Goal: Task Accomplishment & Management: Manage account settings

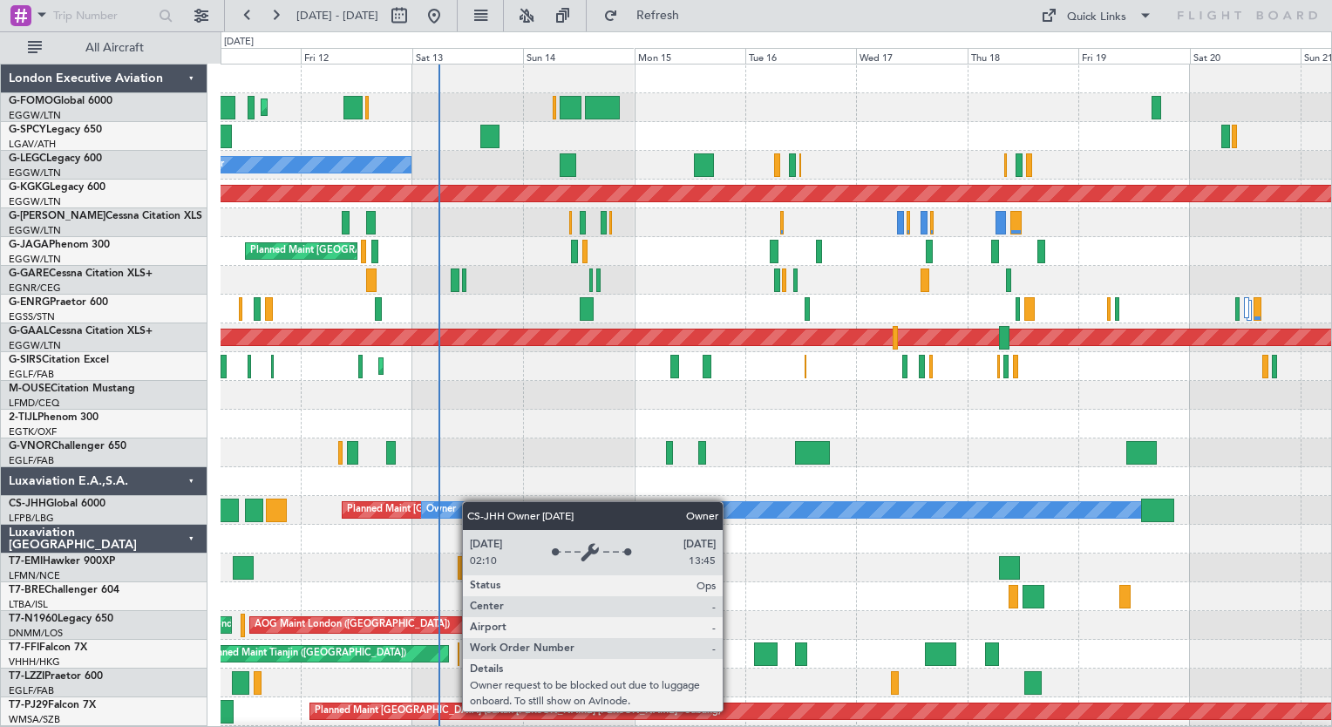
click at [453, 507] on div "Planned Maint London (Luton) Unplanned Maint Athens (Eleftherios Venizelos Intl…" at bounding box center [776, 468] width 1111 height 806
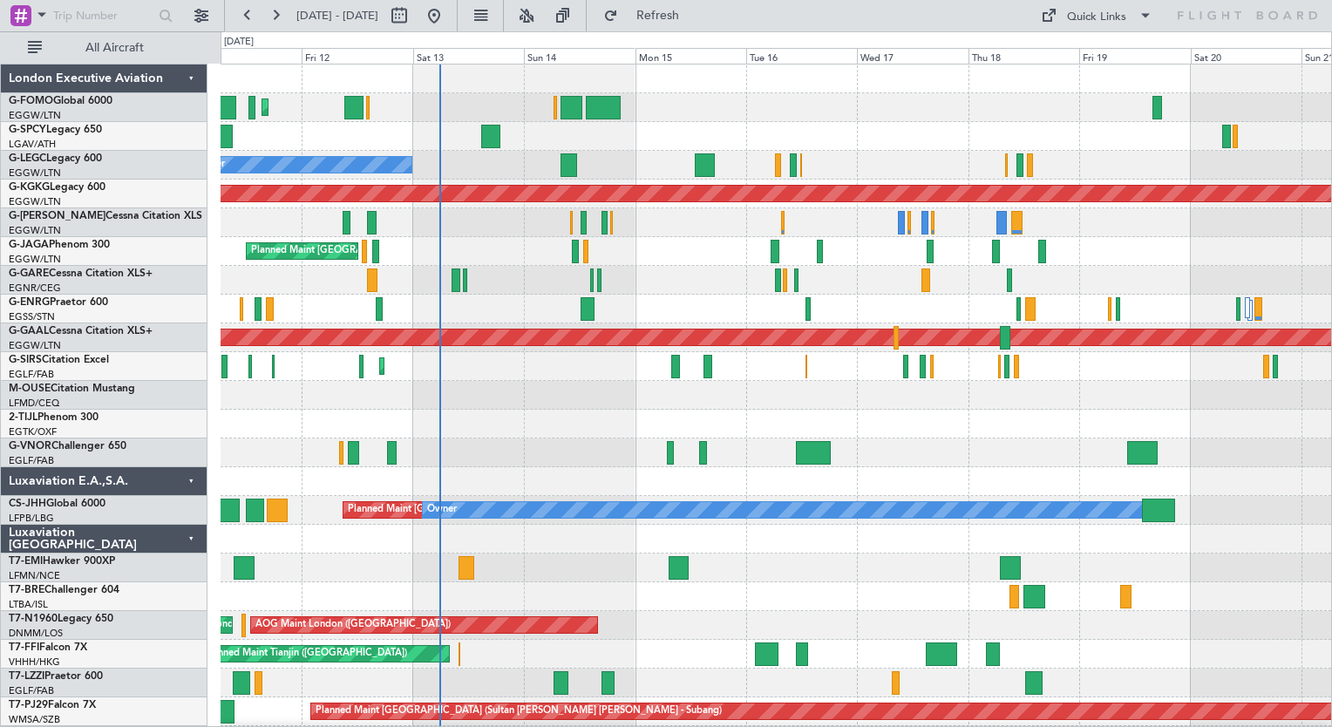
click at [506, 580] on div "Planned Maint [GEOGRAPHIC_DATA]" at bounding box center [776, 568] width 1111 height 29
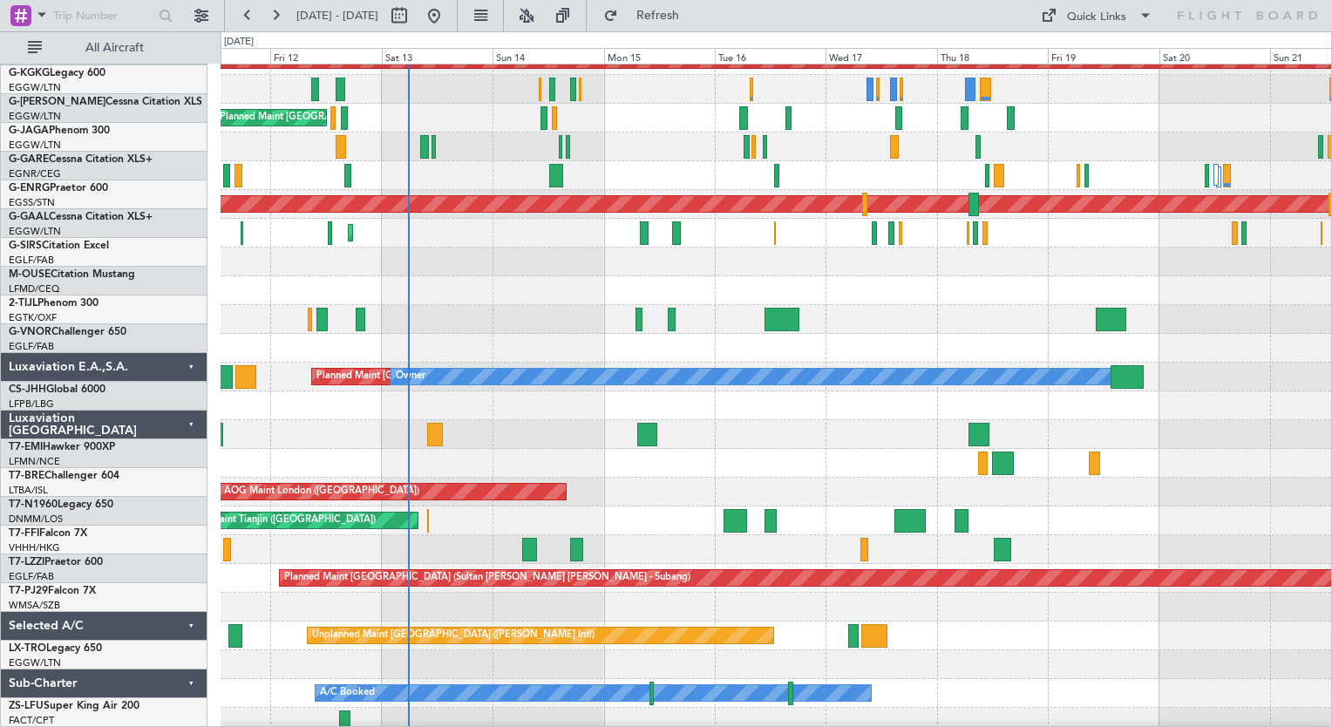
scroll to position [142, 0]
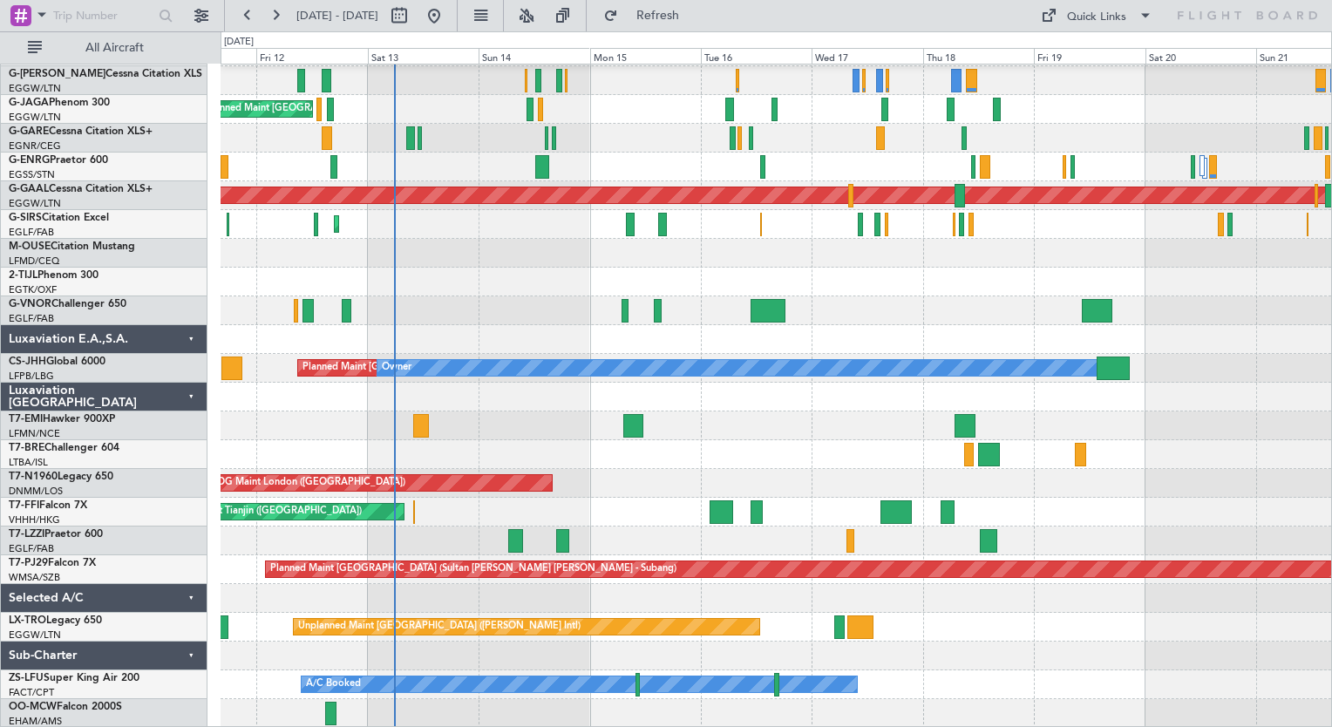
click at [443, 493] on div "AOG Maint Istanbul (Ataturk) Planned Maint London (Luton) Planned Maint London …" at bounding box center [776, 325] width 1111 height 806
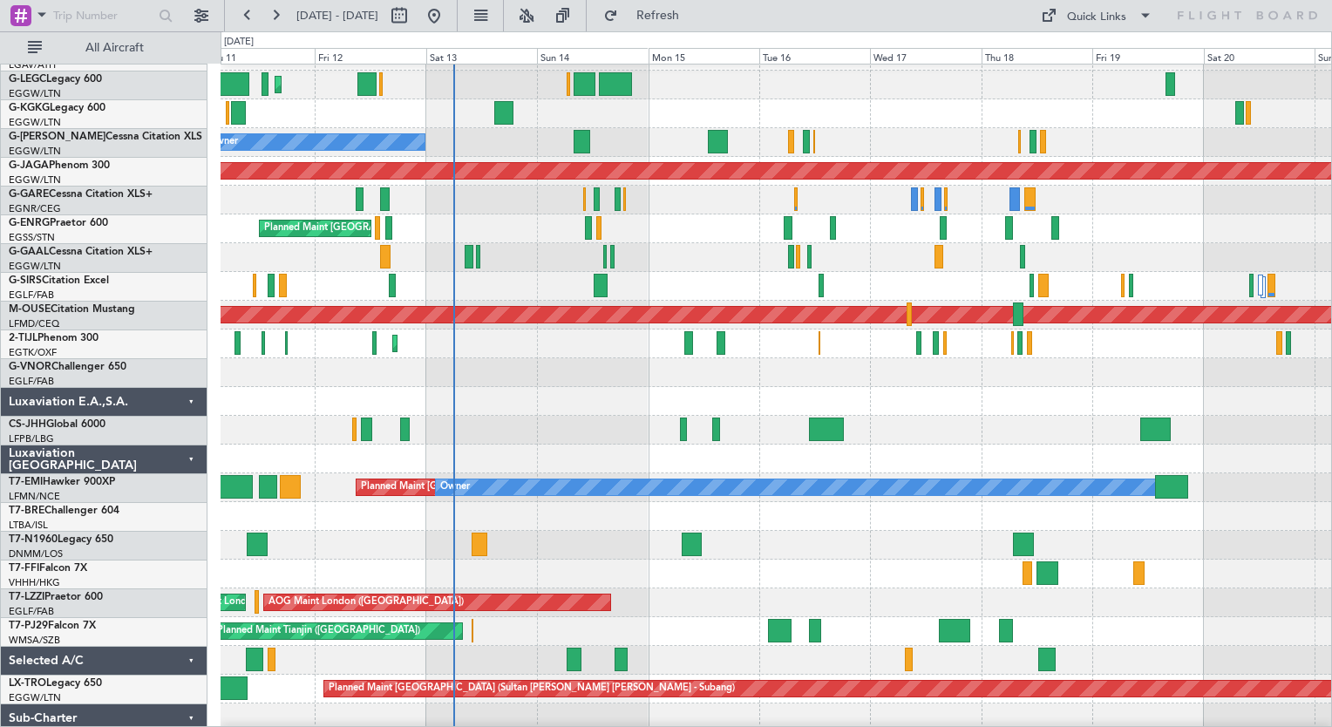
scroll to position [0, 0]
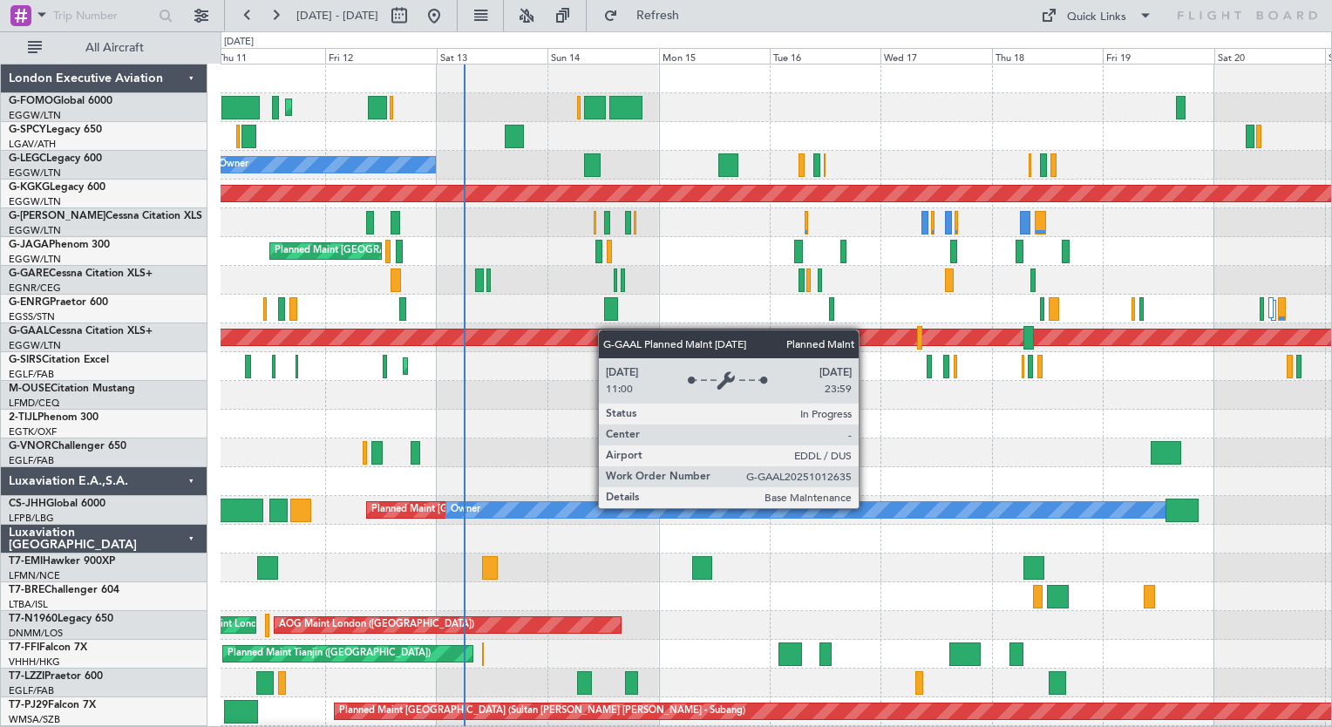
click at [607, 328] on div "Planned Maint [GEOGRAPHIC_DATA] ([GEOGRAPHIC_DATA]) Unplanned Maint [GEOGRAPHIC…" at bounding box center [776, 468] width 1111 height 806
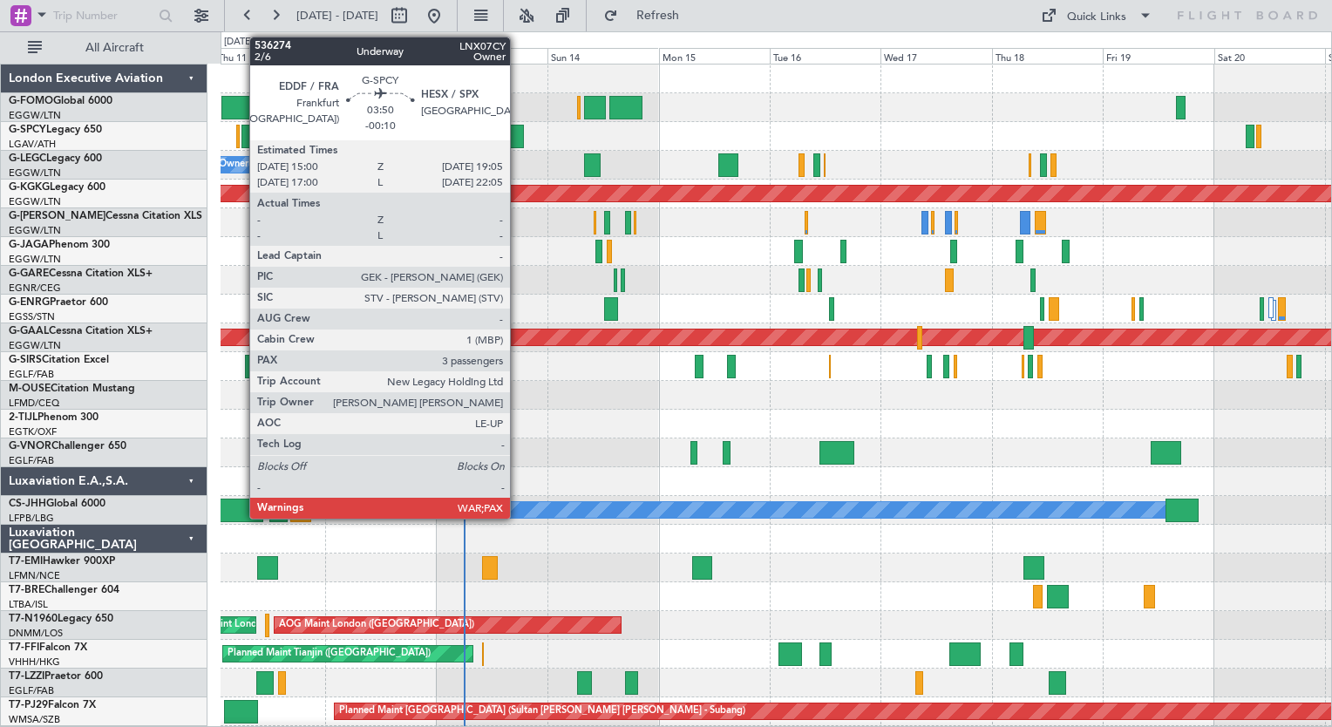
click at [518, 135] on div at bounding box center [514, 137] width 19 height 24
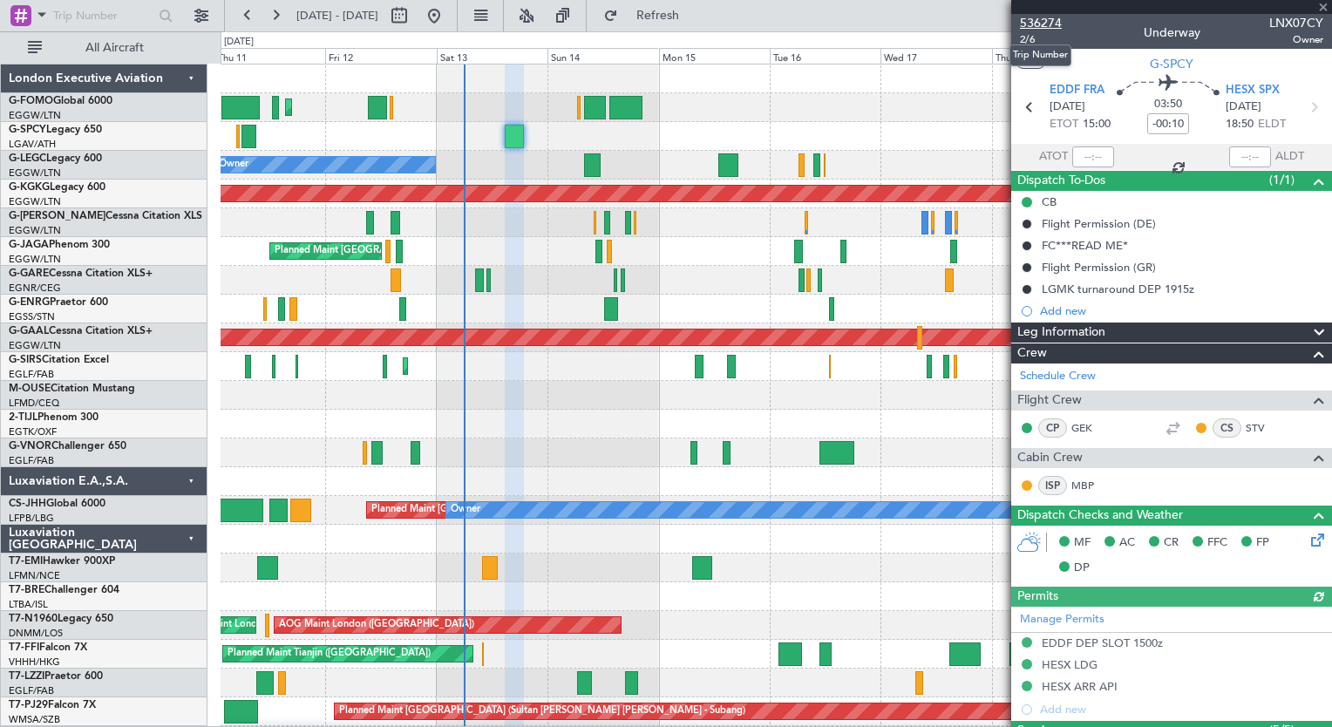
click at [1045, 25] on span "536274" at bounding box center [1041, 23] width 42 height 18
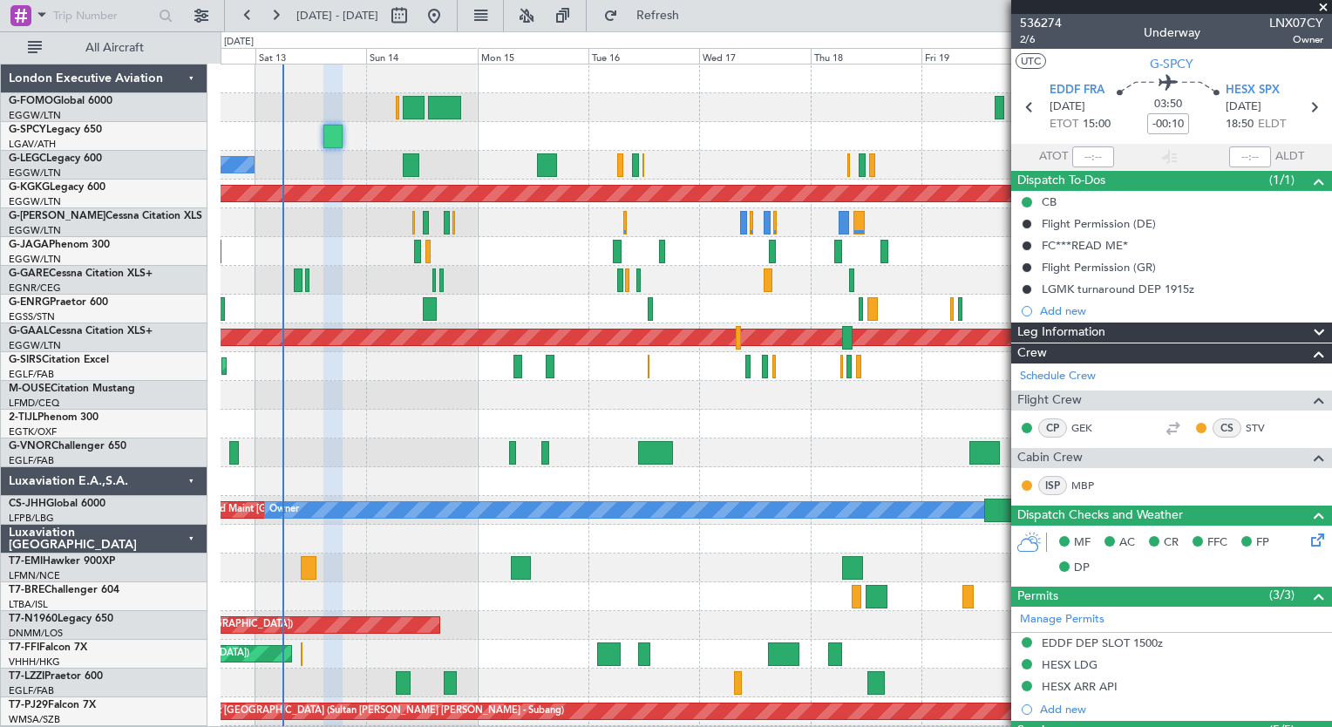
click at [565, 256] on div "Planned Maint [GEOGRAPHIC_DATA] ([GEOGRAPHIC_DATA])" at bounding box center [776, 251] width 1111 height 29
click at [274, 19] on button at bounding box center [276, 16] width 28 height 28
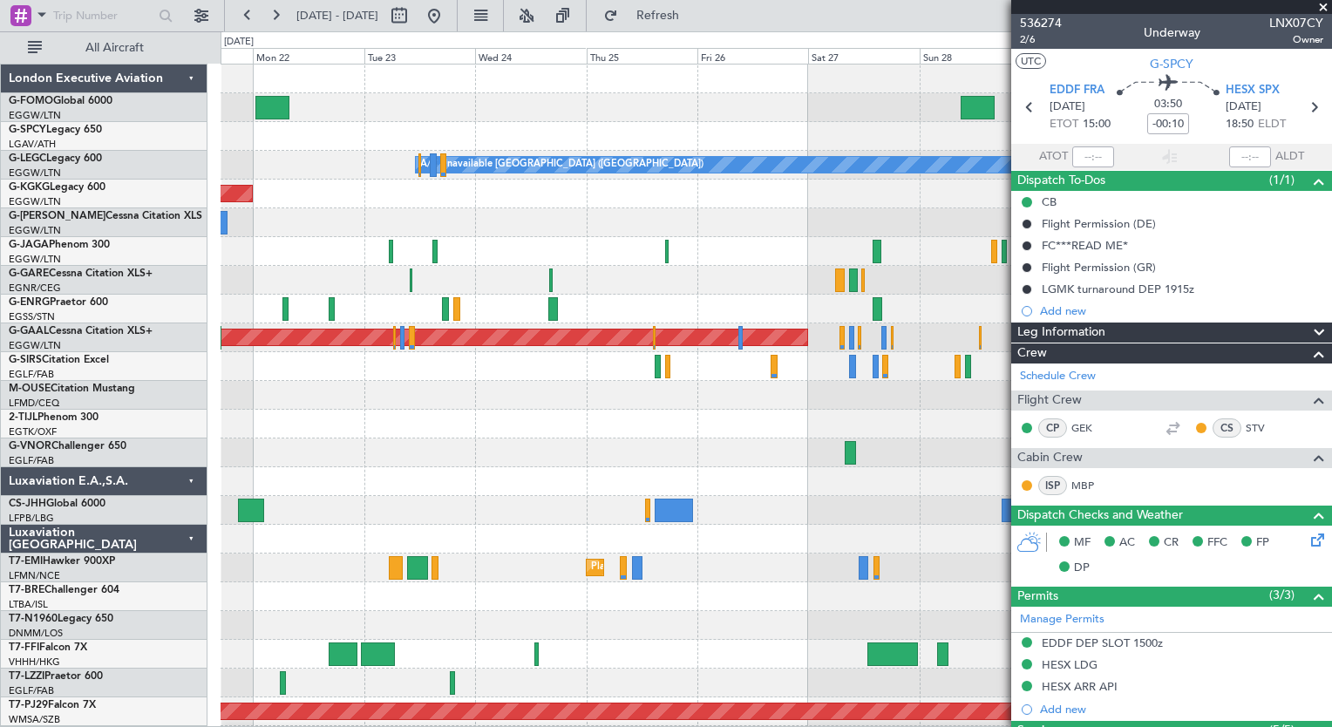
click at [421, 500] on div "A/C Unavailable London (Luton) AOG Maint Istanbul (Ataturk) Planned Maint Dusse…" at bounding box center [776, 424] width 1111 height 719
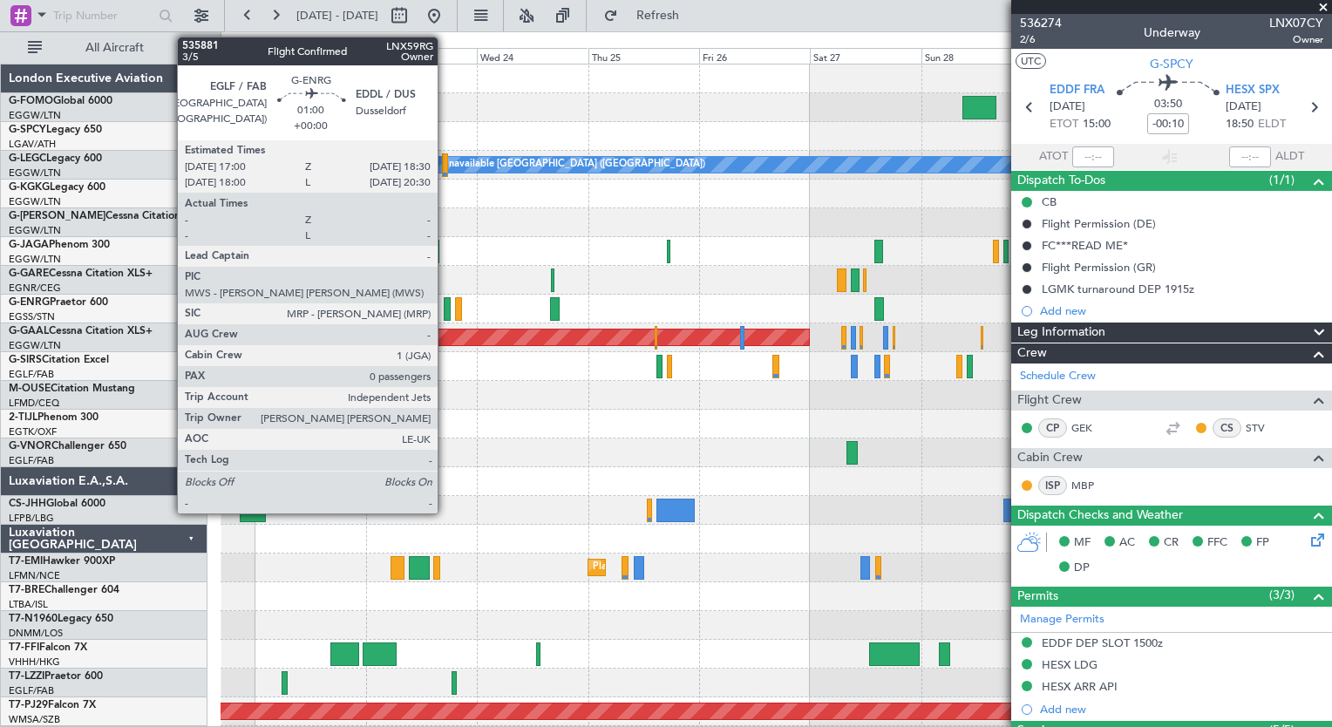
click at [446, 313] on div at bounding box center [447, 309] width 7 height 24
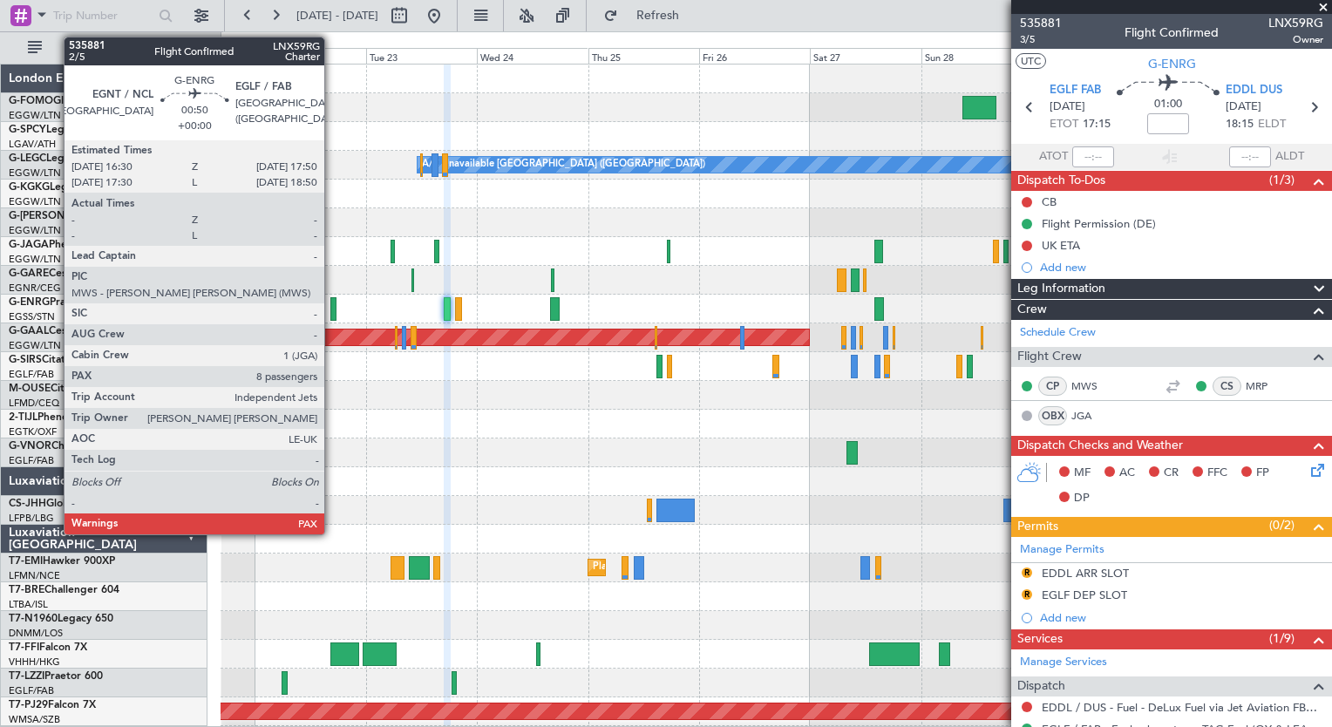
click at [332, 308] on div at bounding box center [333, 309] width 7 height 24
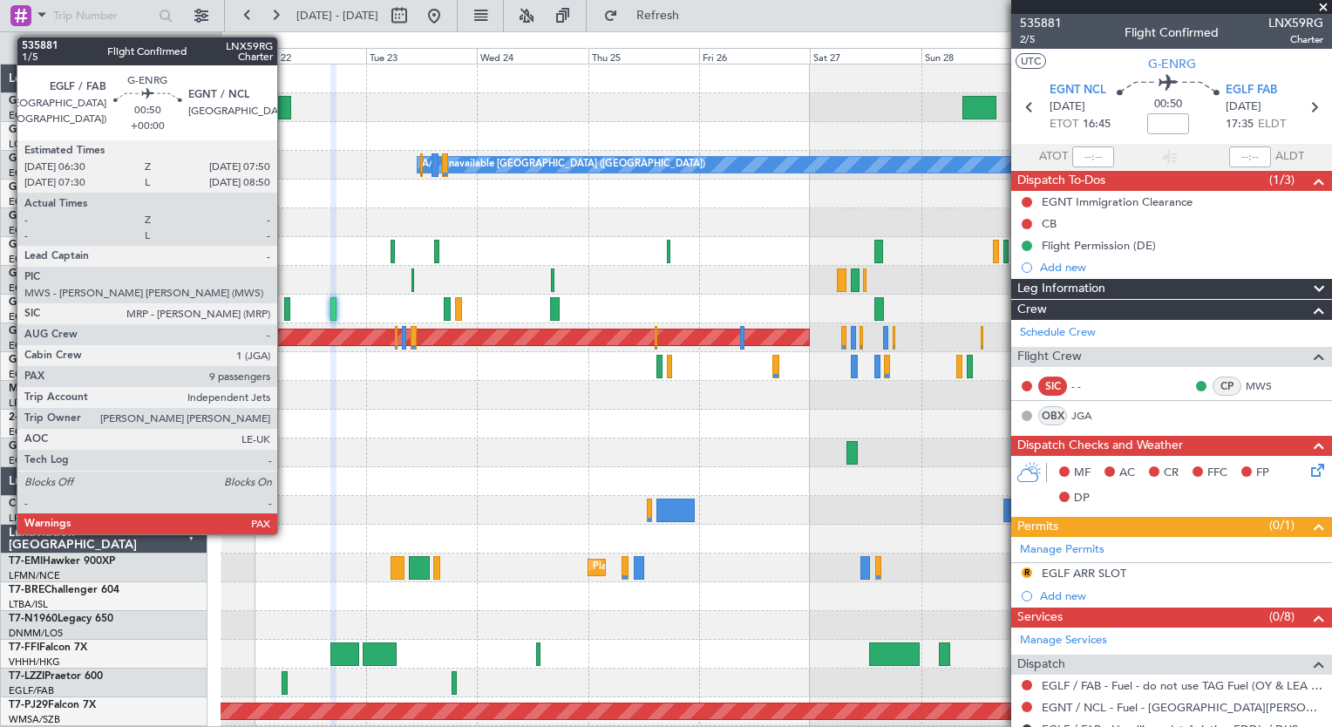
click at [285, 310] on div at bounding box center [287, 309] width 7 height 24
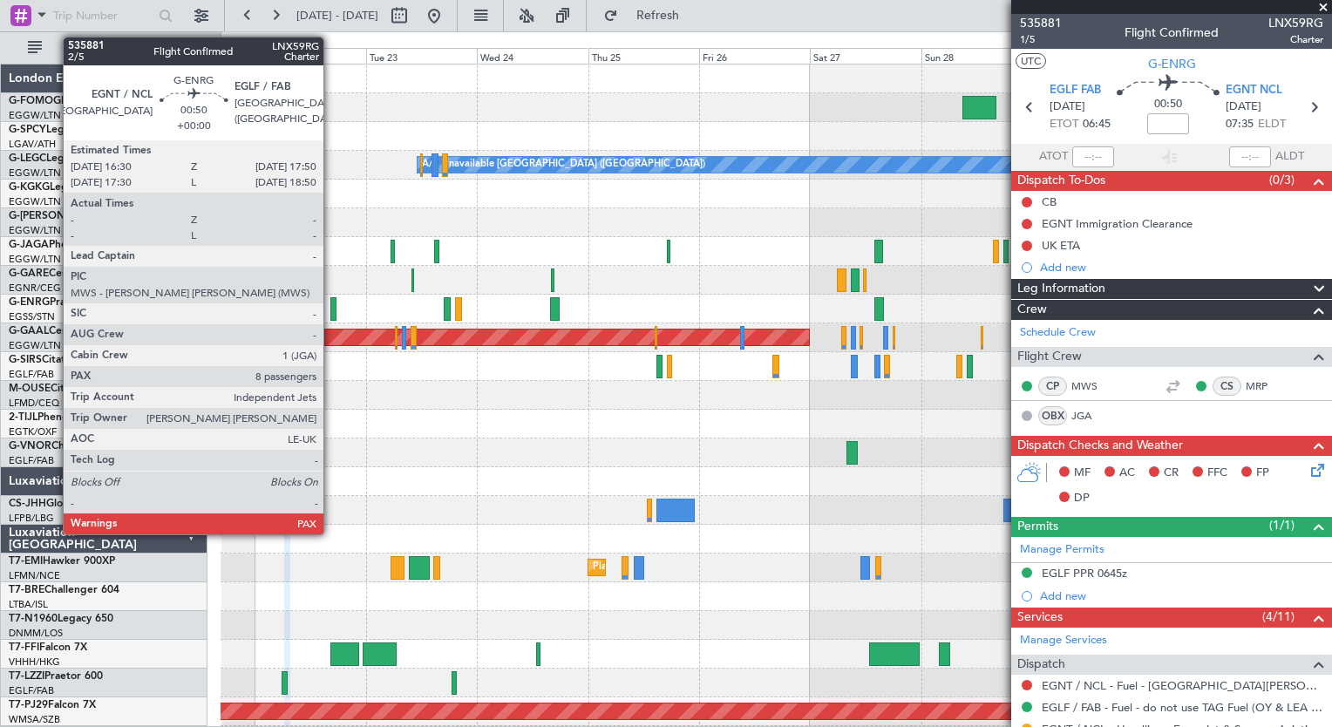
click at [331, 311] on div at bounding box center [333, 309] width 7 height 24
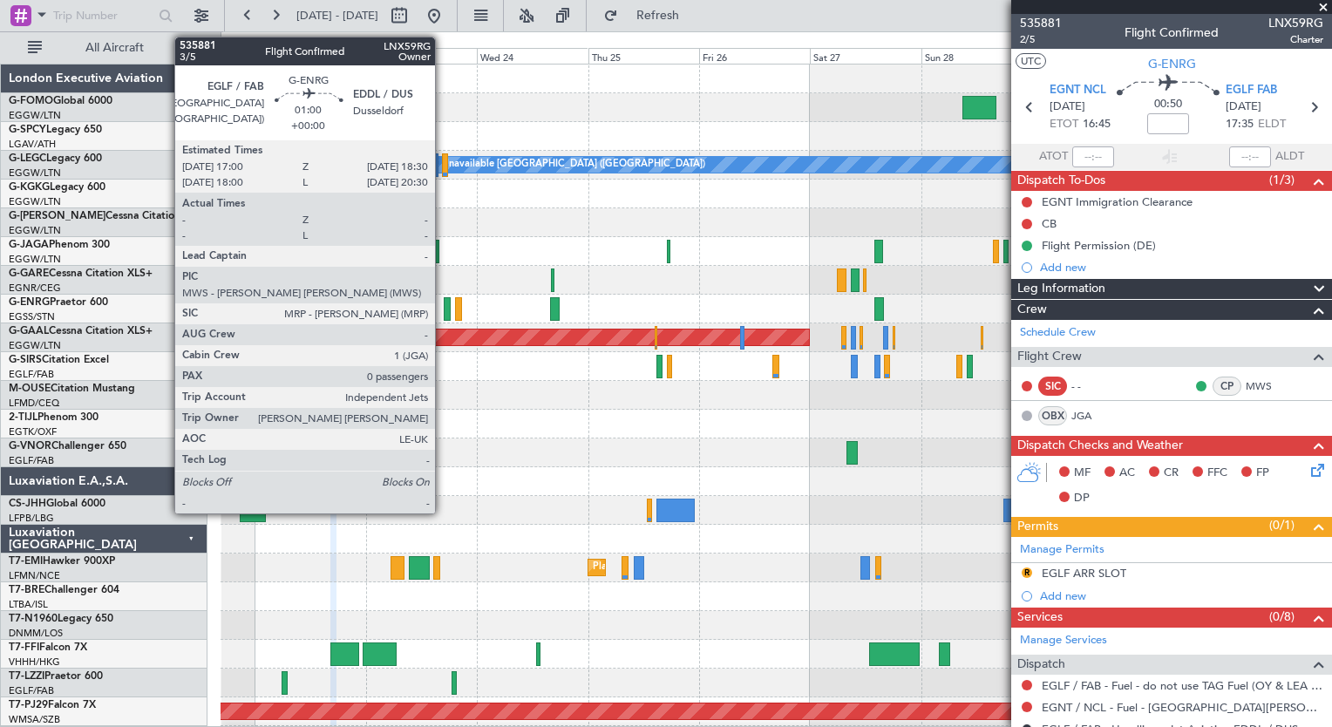
click at [444, 309] on div at bounding box center [447, 309] width 7 height 24
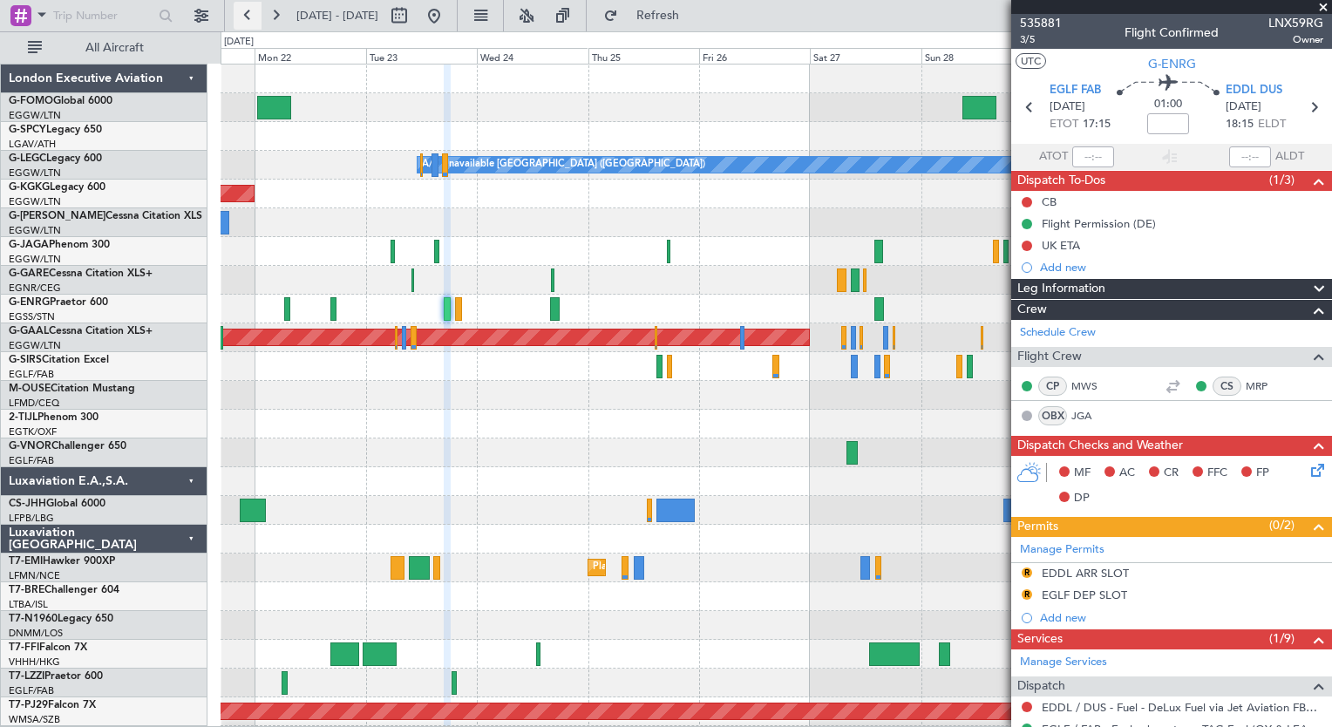
click at [248, 23] on button at bounding box center [248, 16] width 28 height 28
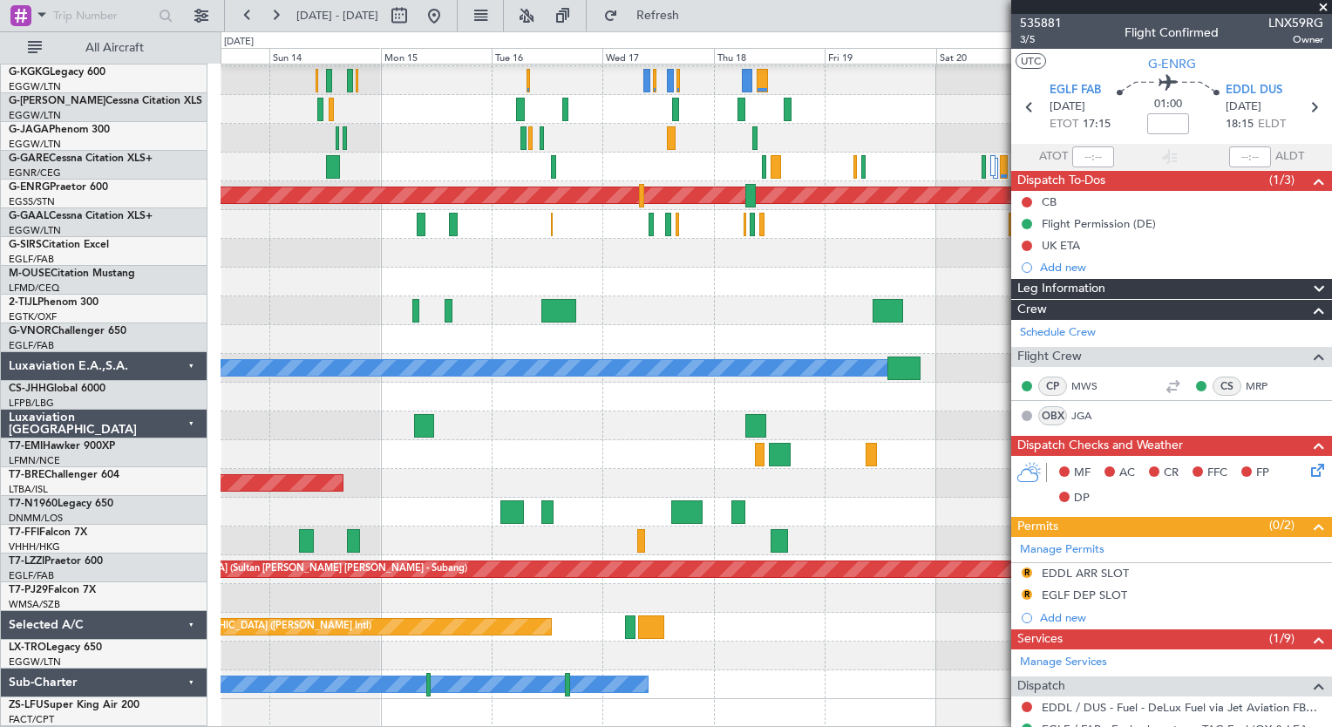
scroll to position [113, 0]
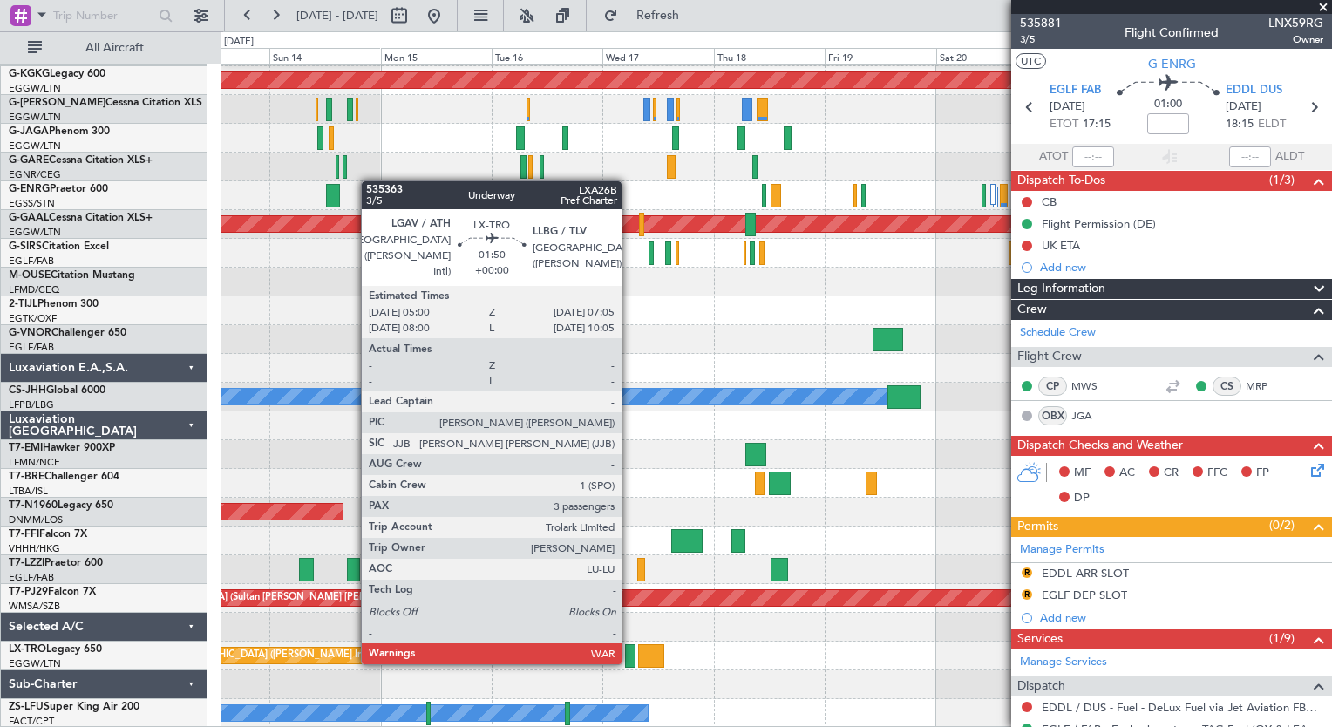
click at [630, 663] on div at bounding box center [630, 656] width 10 height 24
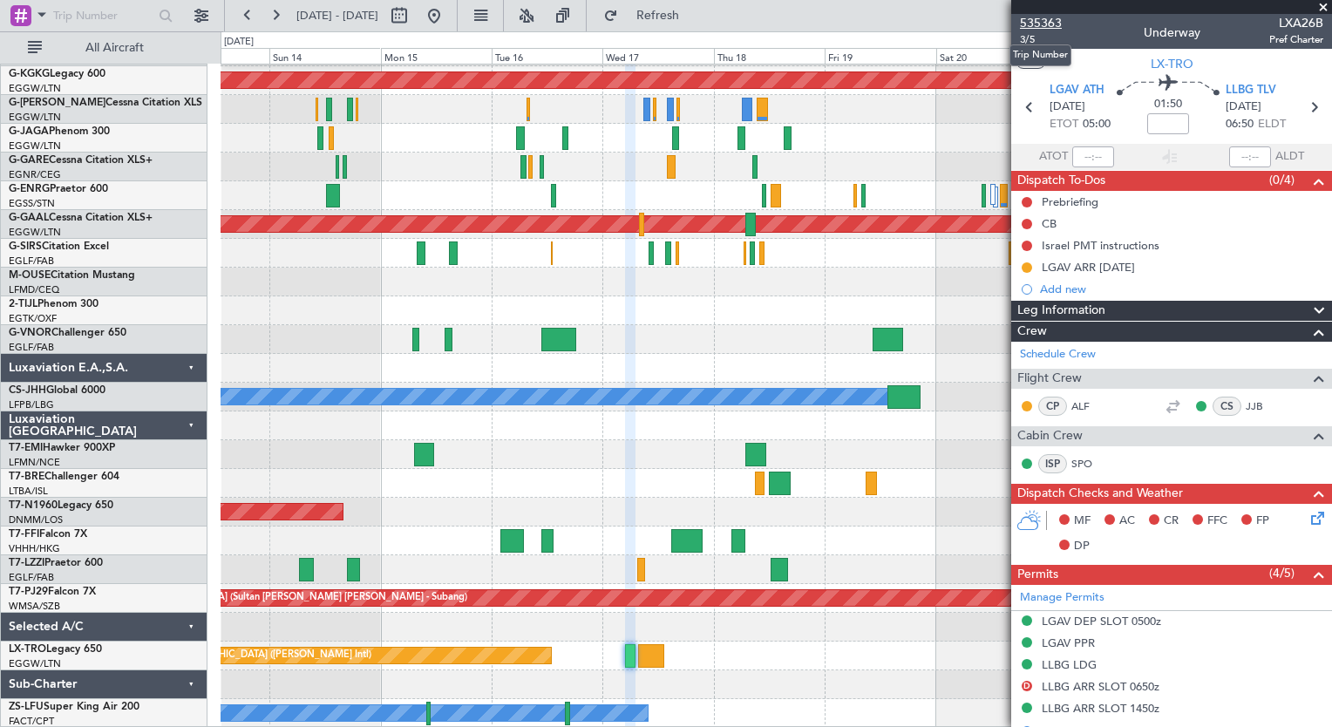
click at [1047, 23] on span "535363" at bounding box center [1041, 23] width 42 height 18
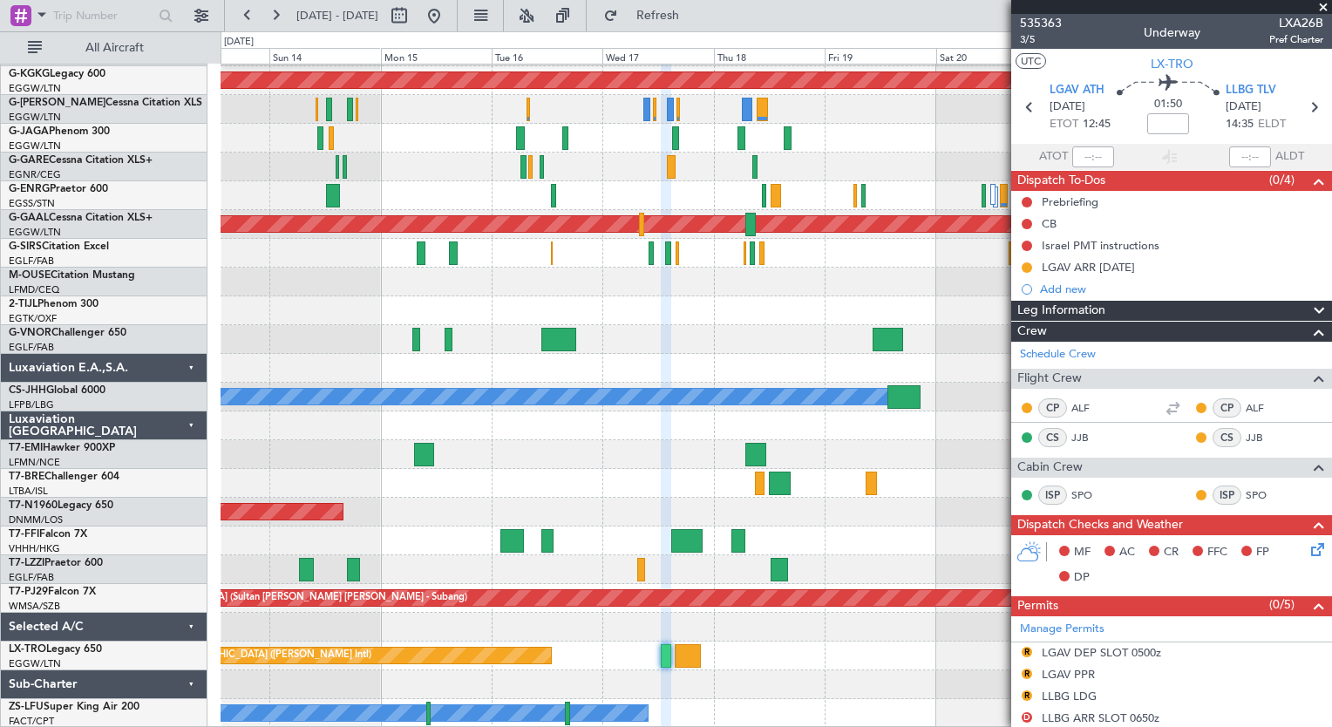
scroll to position [451, 0]
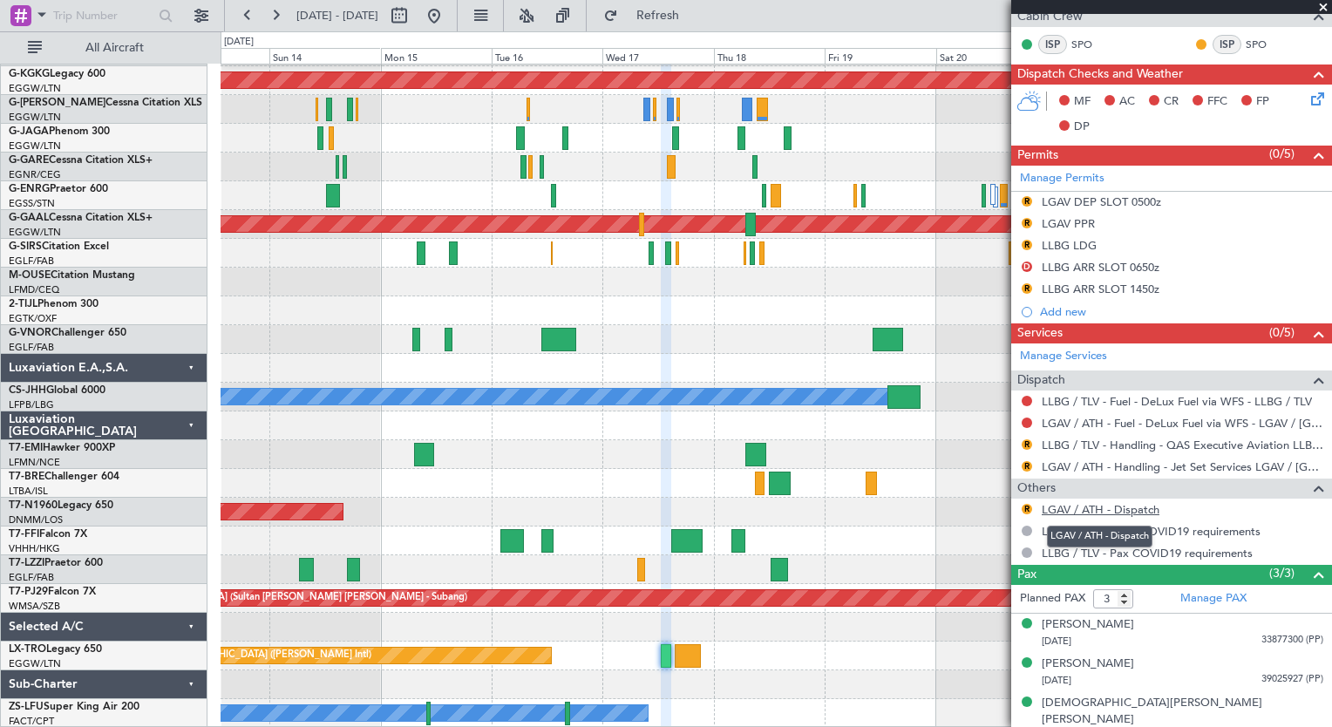
click at [1143, 507] on link "LGAV / ATH - Dispatch" at bounding box center [1101, 509] width 118 height 15
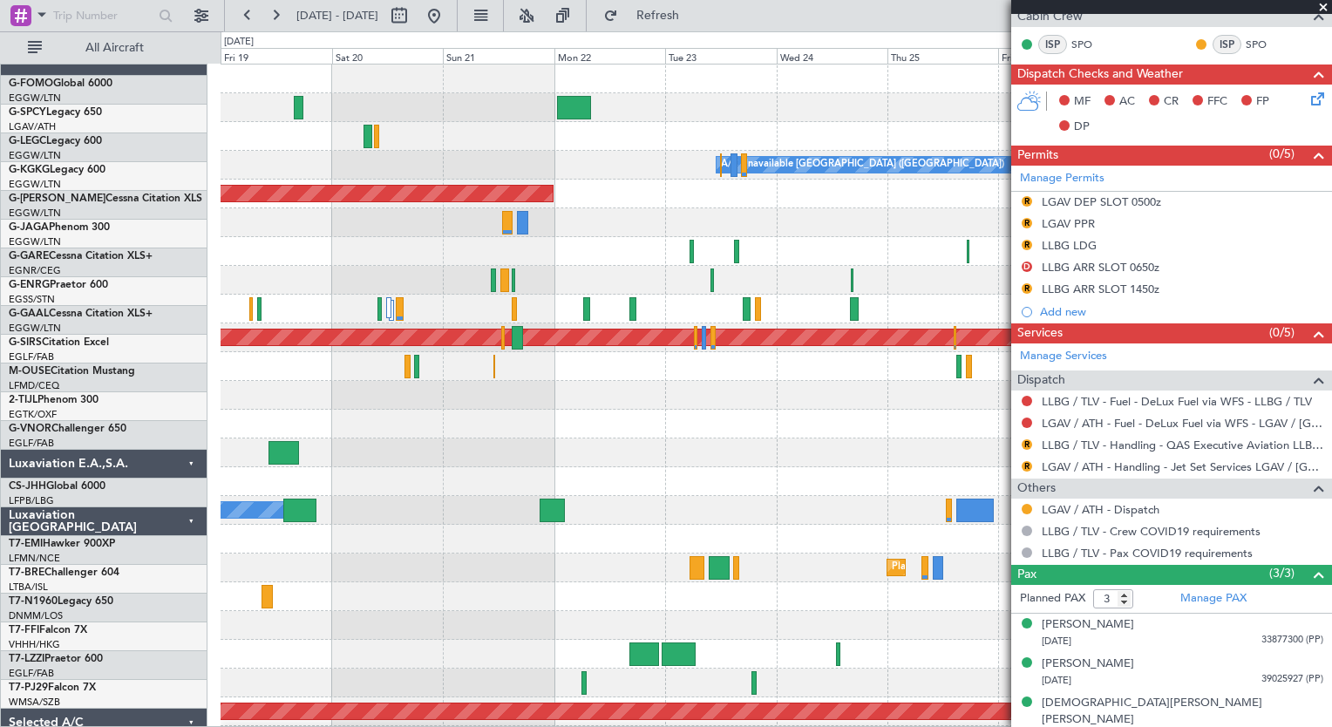
scroll to position [0, 0]
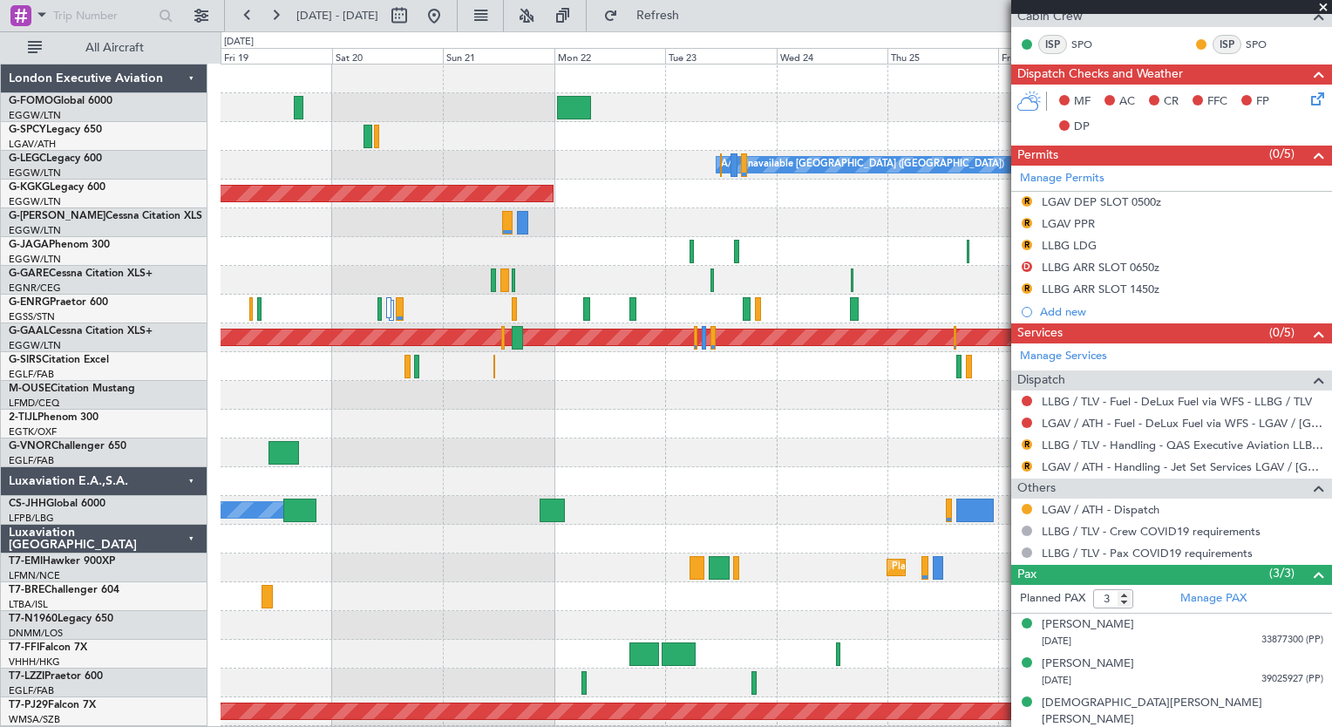
click at [0, 548] on html "13 Sep 2025 - 23 Sep 2025 Refresh Quick Links All Aircraft A/C Unavailable Lond…" at bounding box center [666, 363] width 1332 height 727
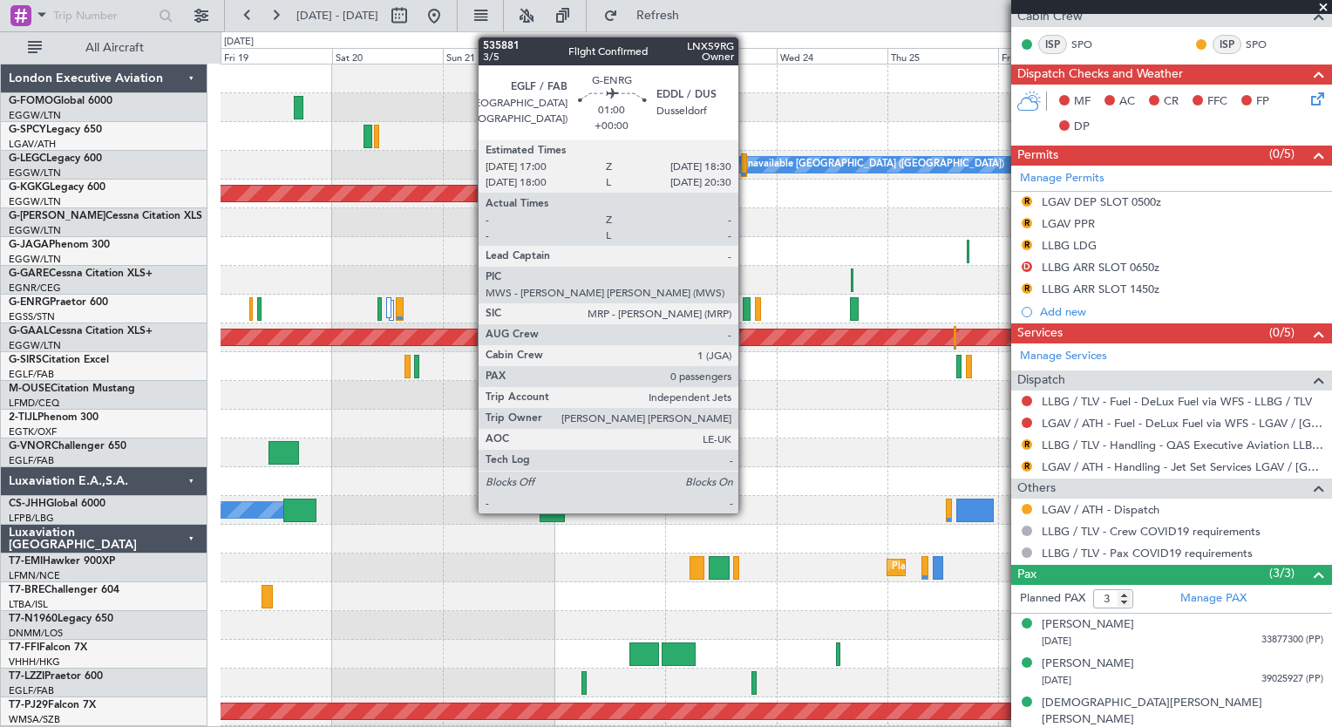
click at [746, 310] on div at bounding box center [746, 309] width 7 height 24
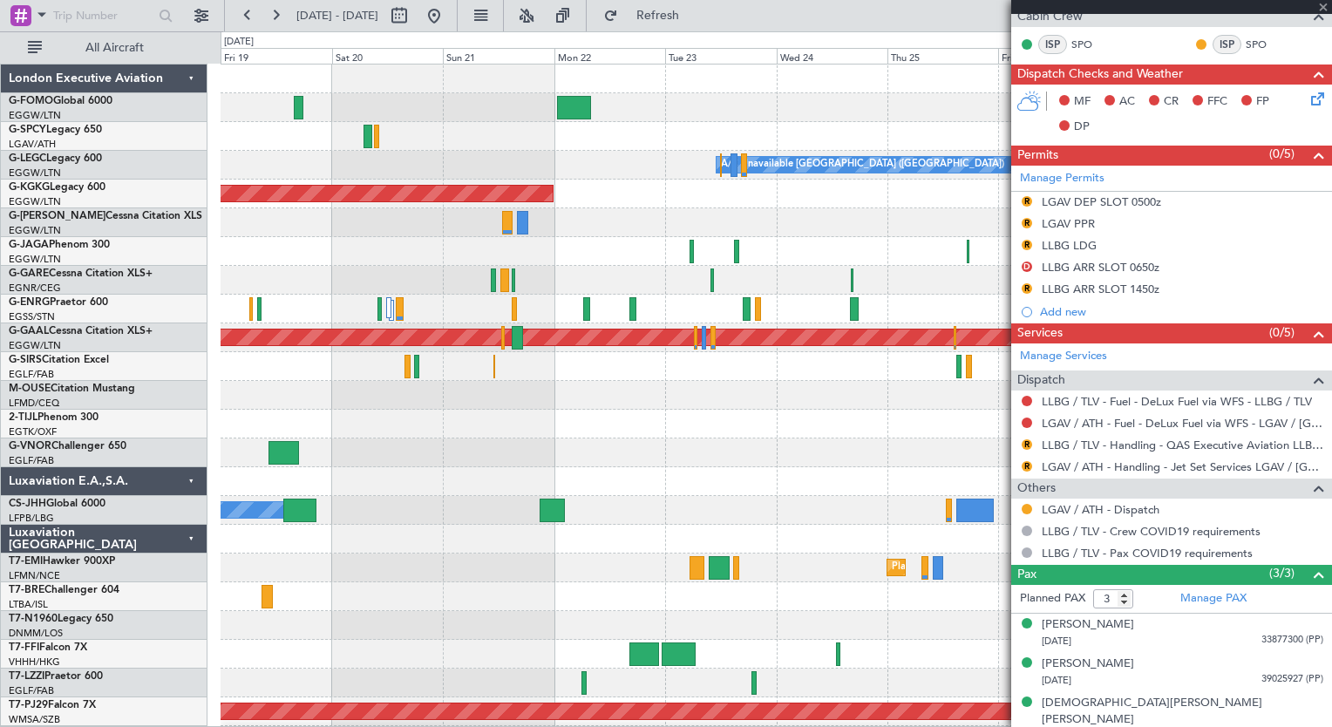
type input "0"
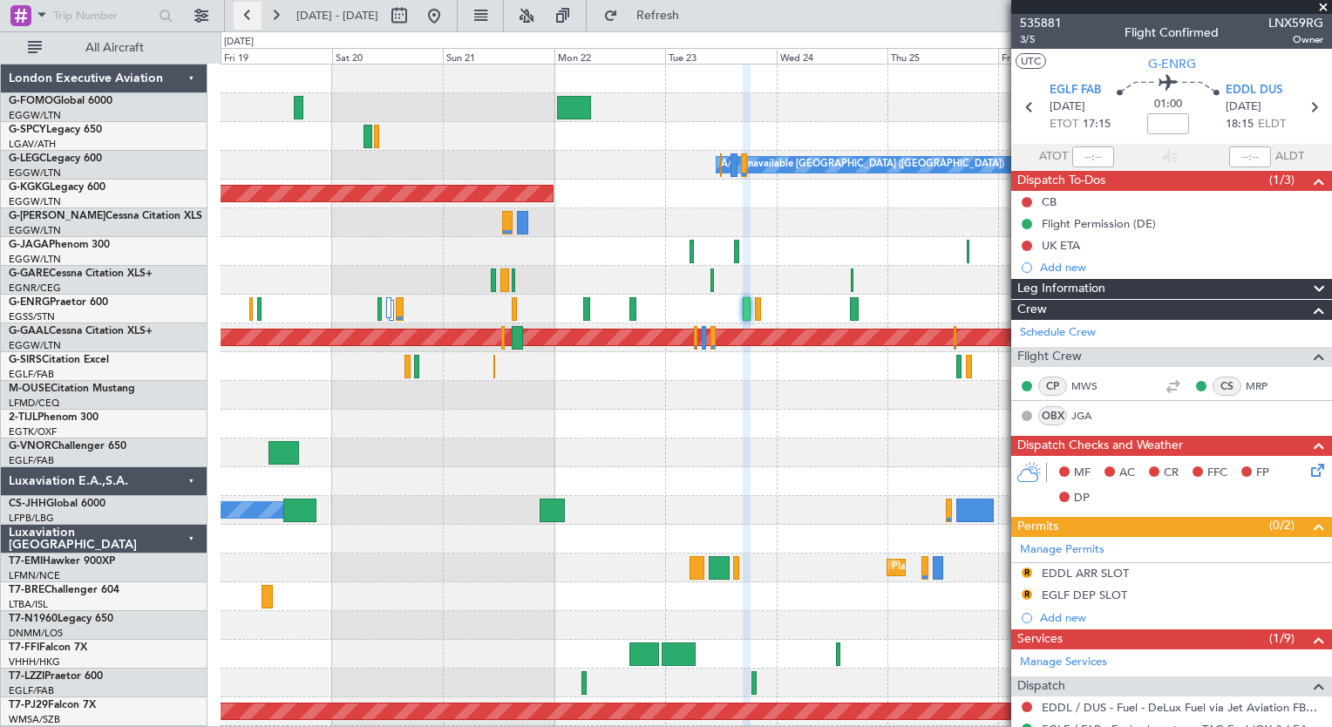
click at [242, 23] on button at bounding box center [248, 16] width 28 height 28
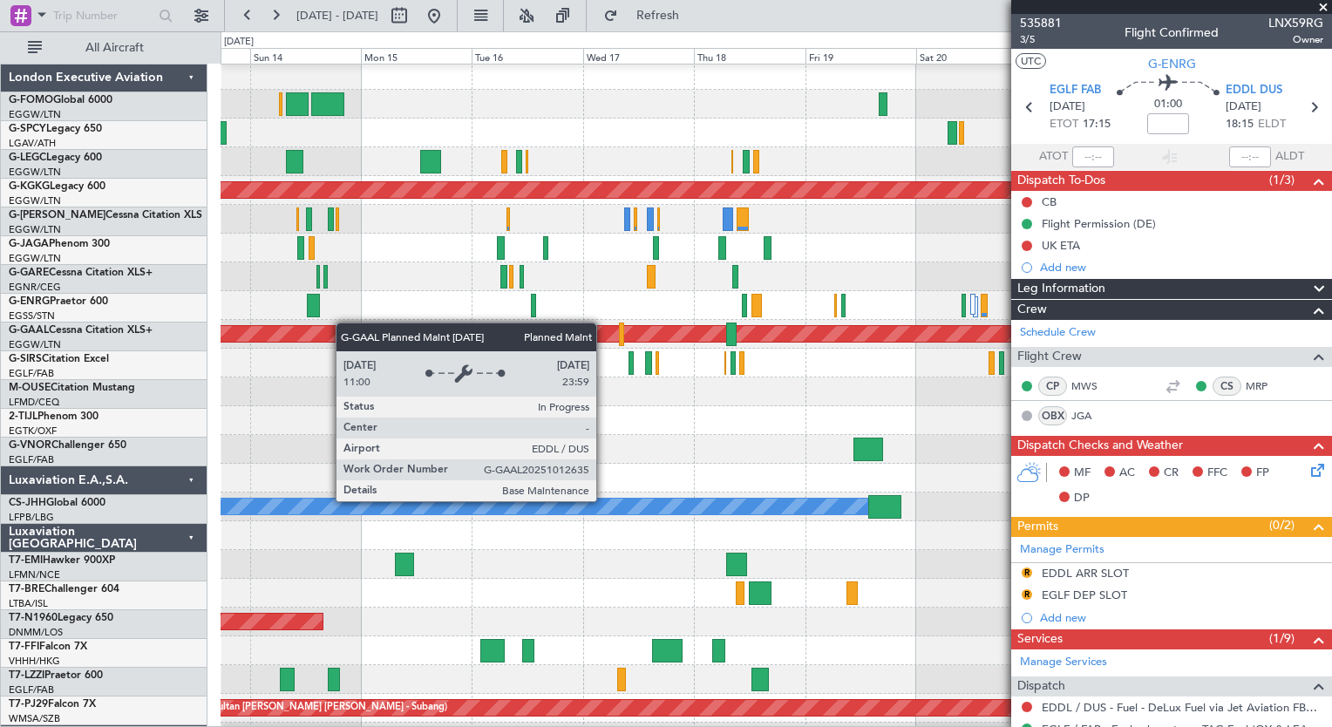
click at [347, 327] on div "Planned Maint Dusseldorf" at bounding box center [776, 334] width 1111 height 29
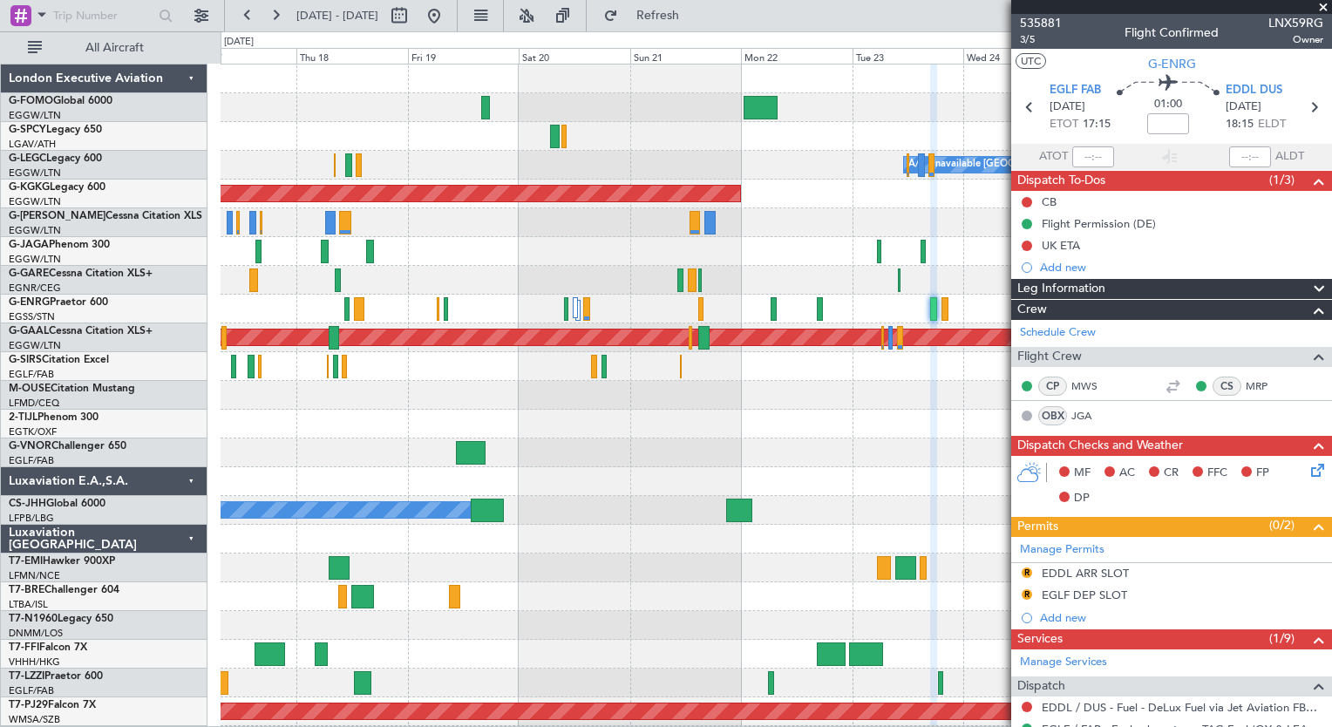
click at [242, 535] on div "A/C Unavailable London (Luton) AOG Maint Istanbul (Ataturk) Planned Maint Dusse…" at bounding box center [776, 453] width 1111 height 777
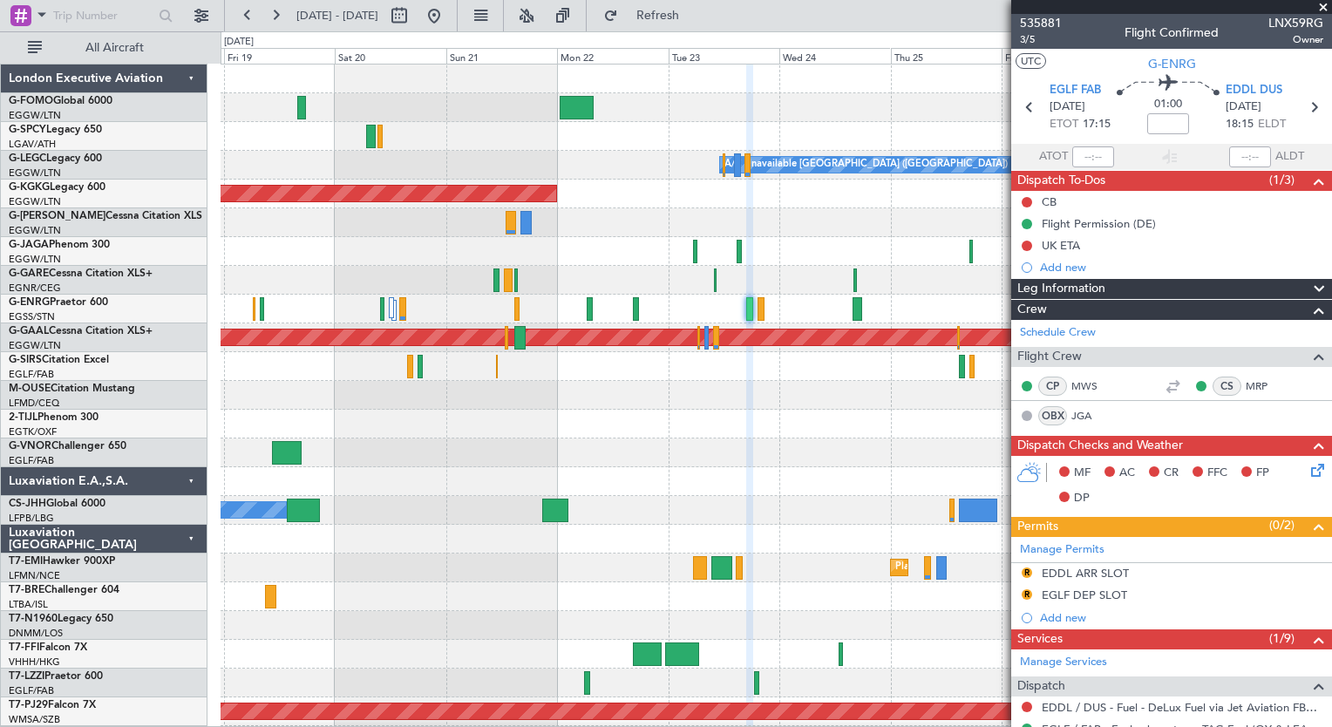
click at [649, 616] on div "A/C Unavailable London (Luton) AOG Maint Istanbul (Ataturk) Planned Maint Dusse…" at bounding box center [776, 424] width 1111 height 719
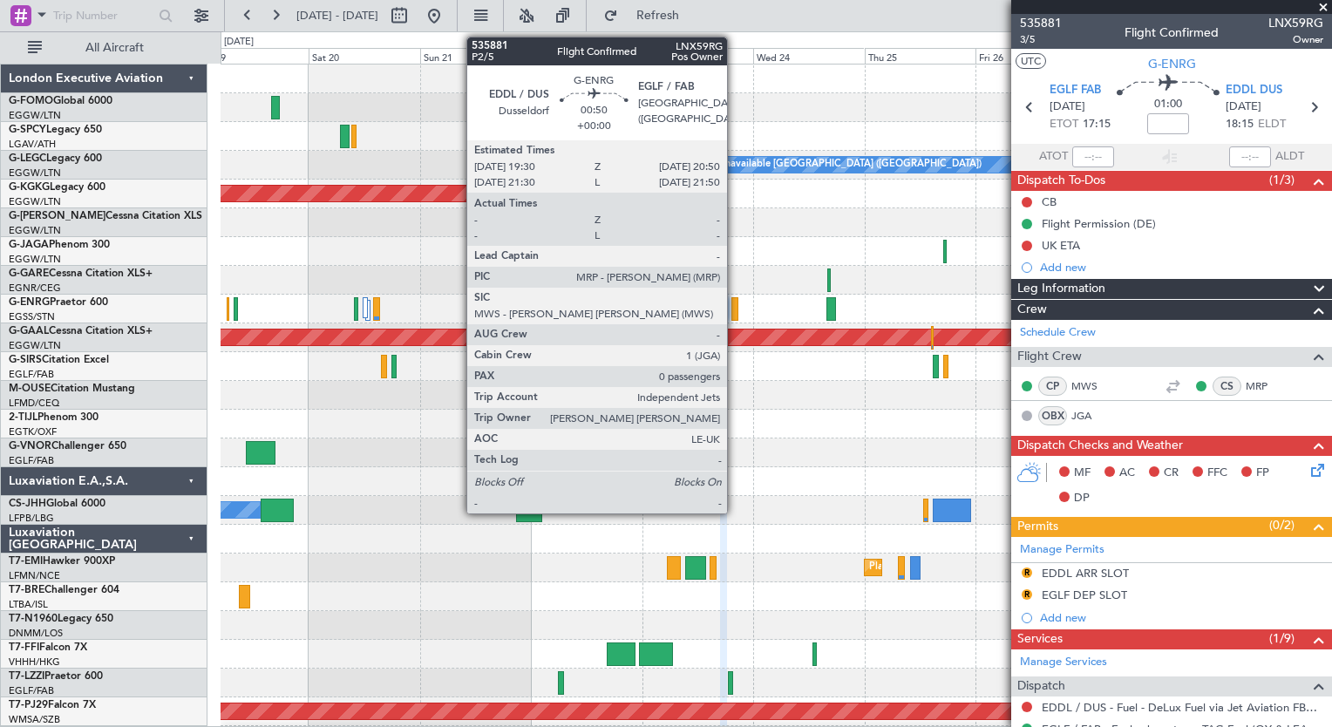
click at [735, 308] on div at bounding box center [735, 309] width 7 height 24
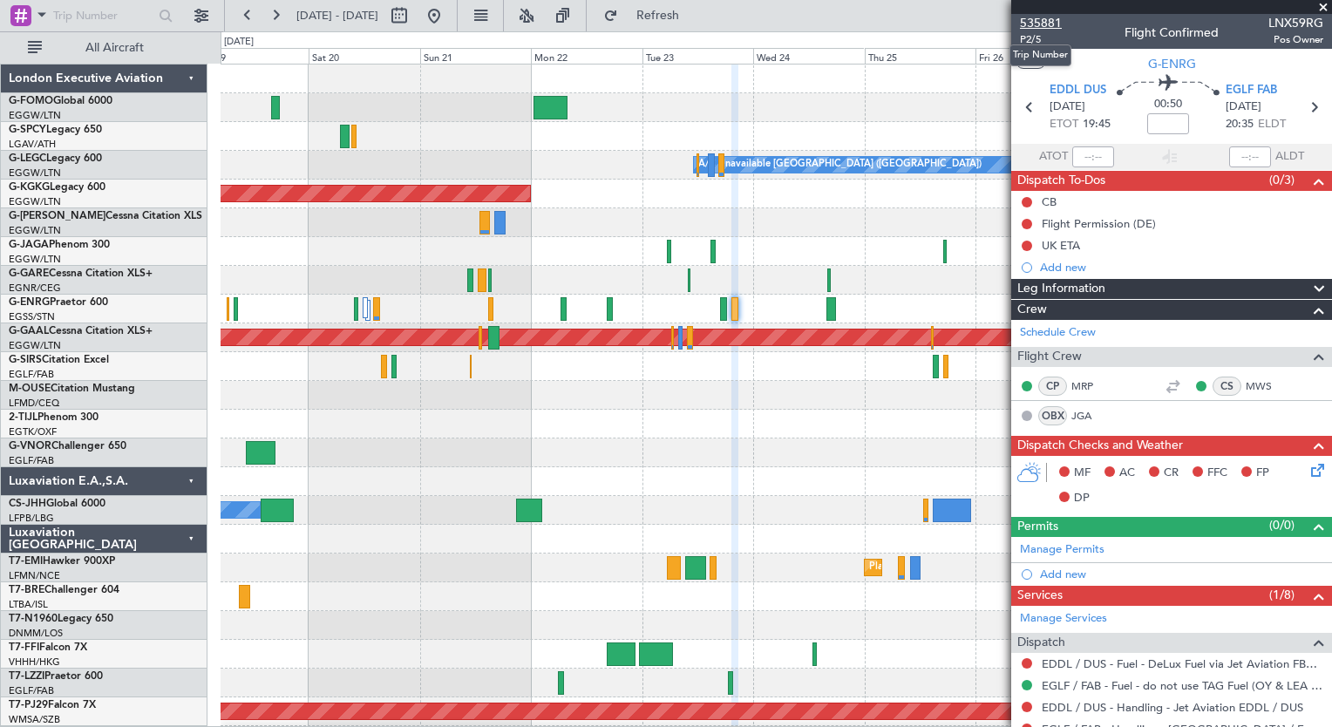
click at [1037, 19] on span "535881" at bounding box center [1041, 23] width 42 height 18
click at [682, 24] on button "Refresh" at bounding box center [648, 16] width 105 height 28
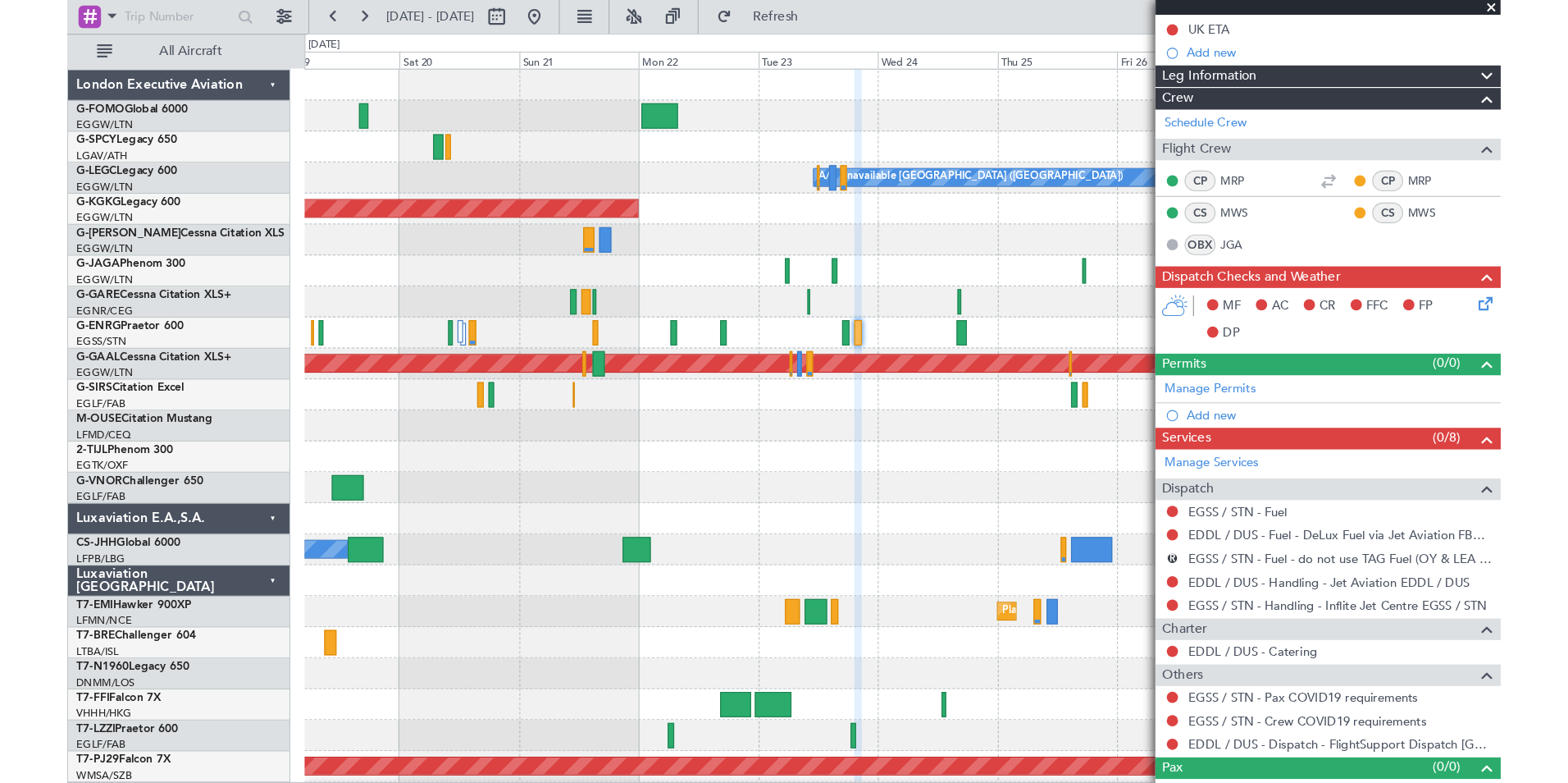
scroll to position [225, 0]
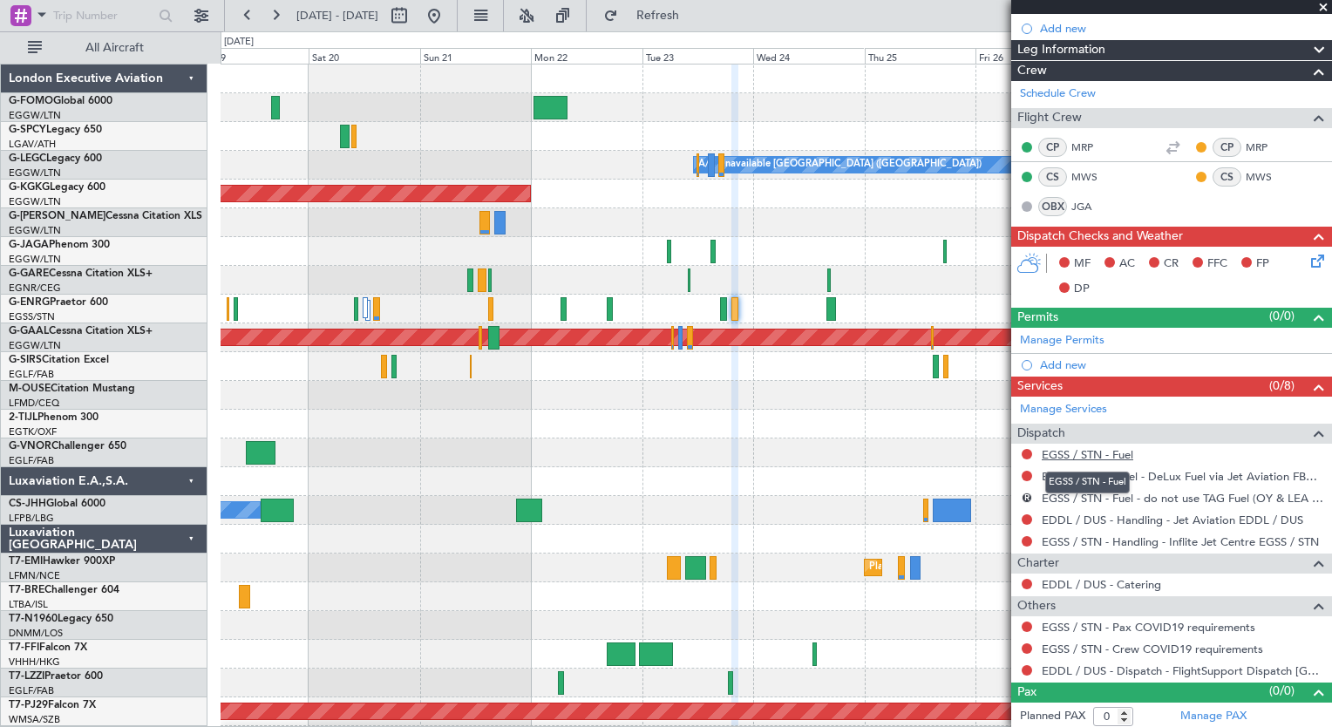
click at [1124, 452] on link "EGSS / STN - Fuel" at bounding box center [1088, 454] width 92 height 15
click at [695, 22] on span "Refresh" at bounding box center [658, 16] width 73 height 12
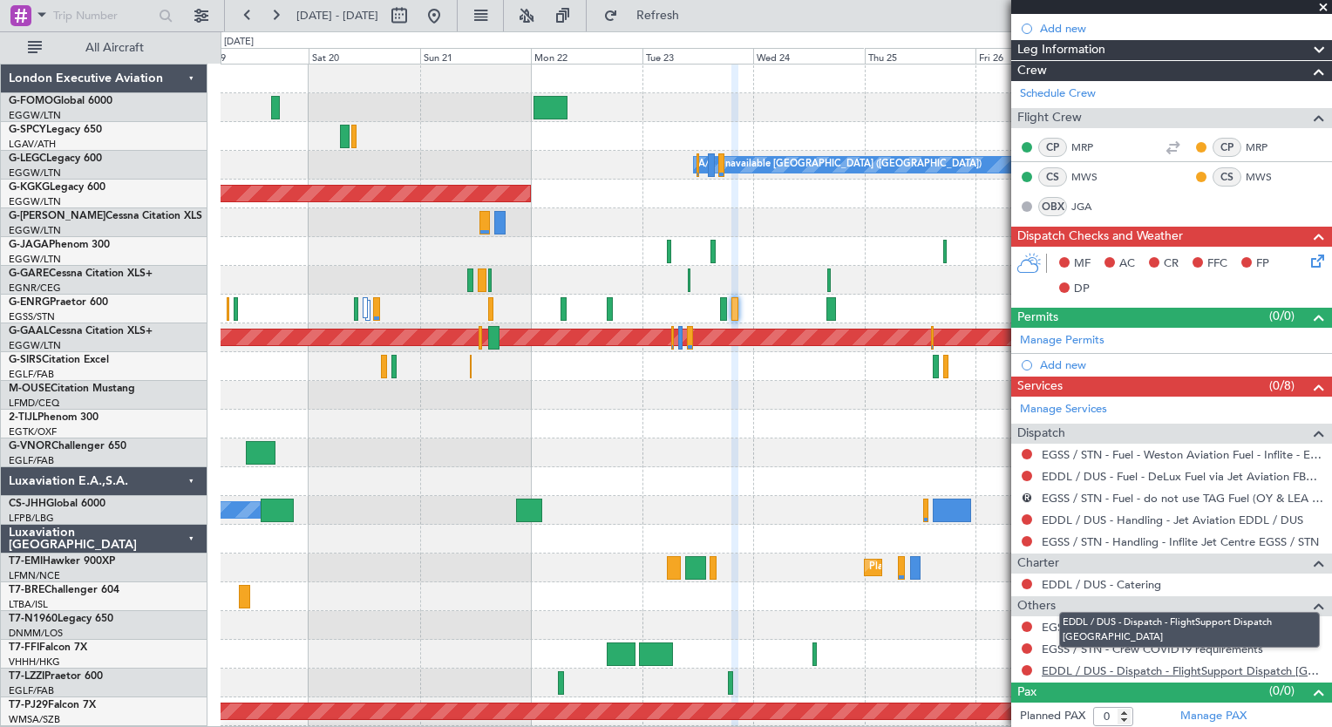
click at [1280, 672] on link "EDDL / DUS - Dispatch - FlightSupport Dispatch UK" at bounding box center [1183, 671] width 282 height 15
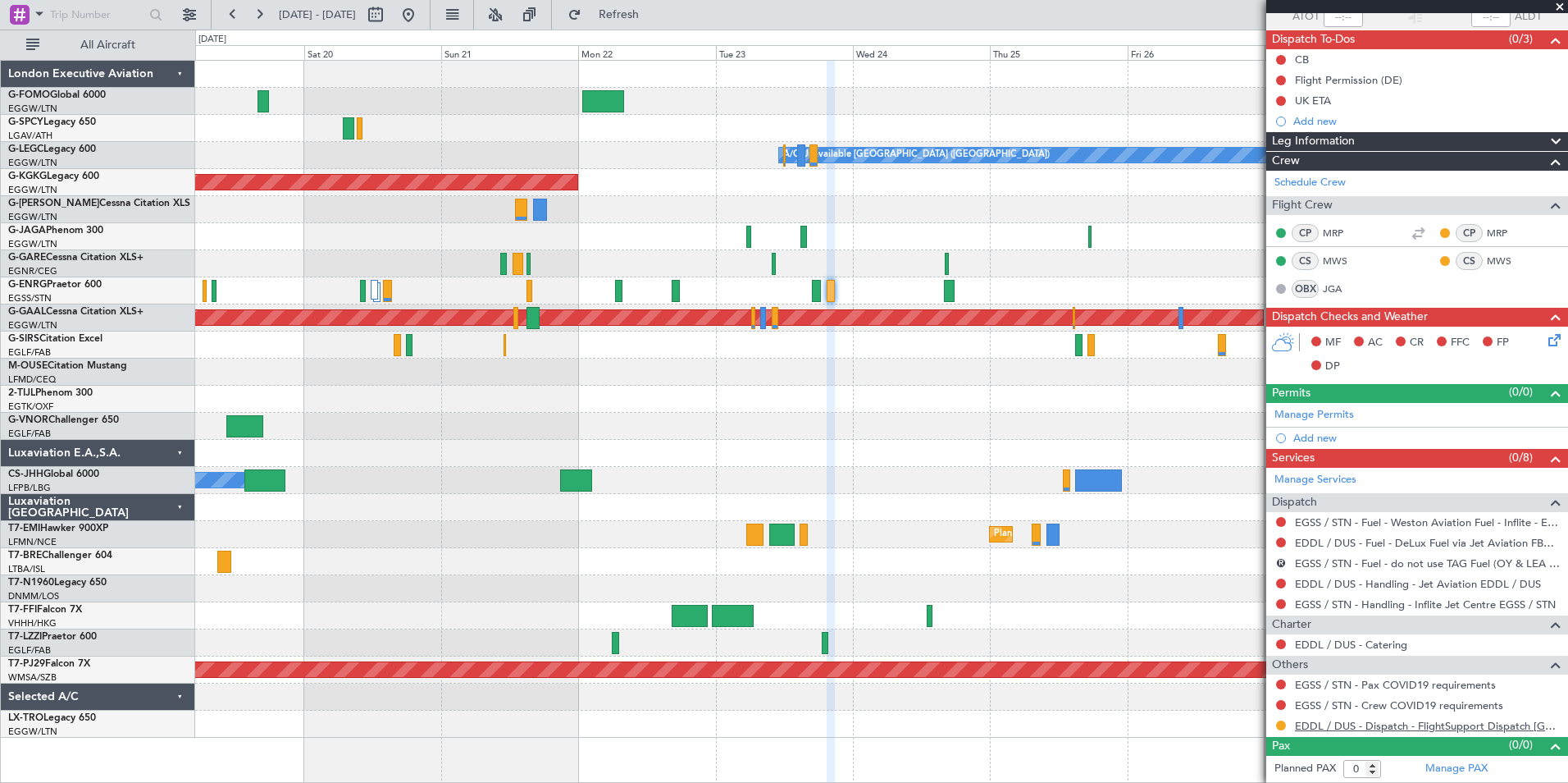
scroll to position [130, 0]
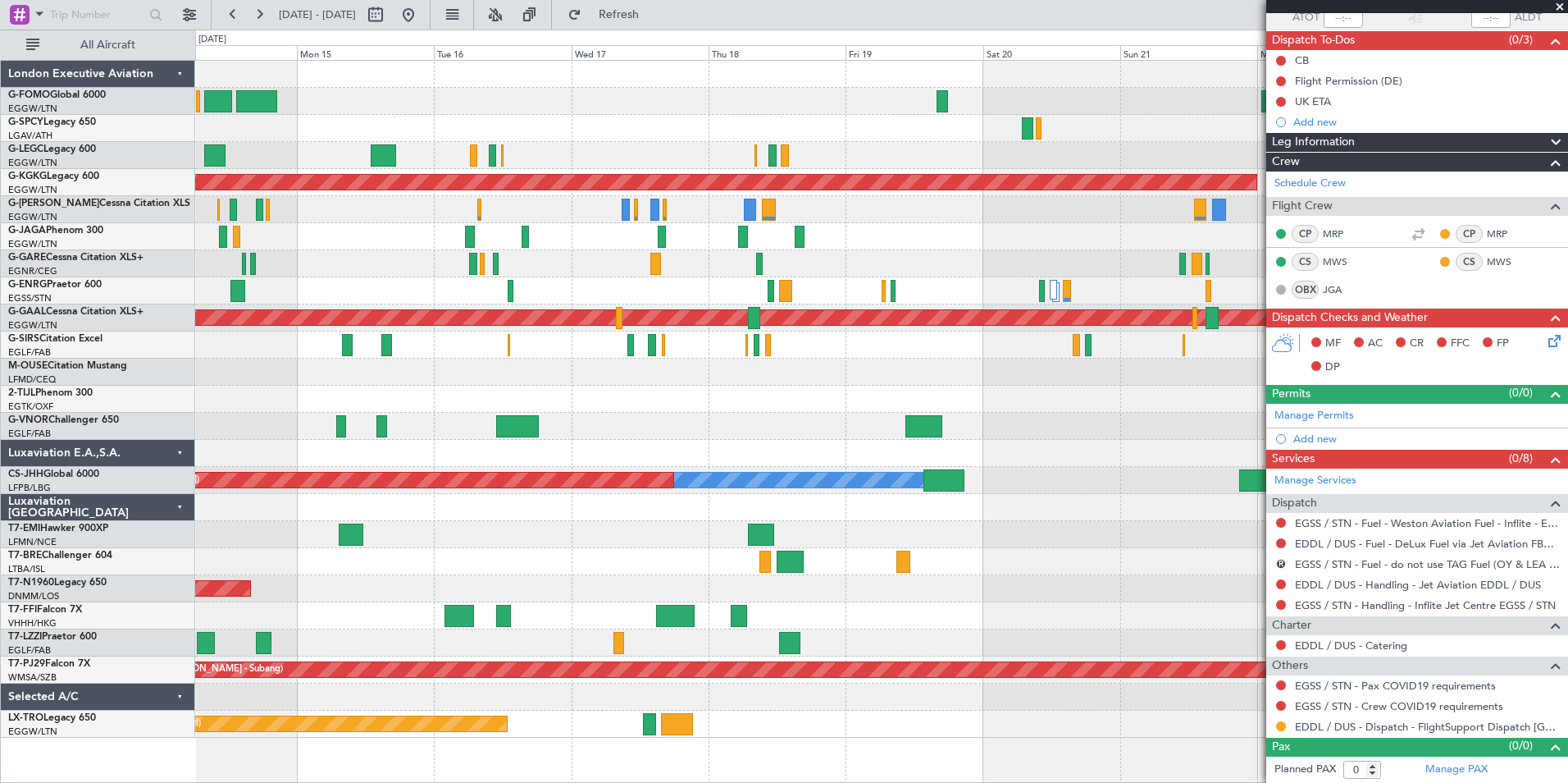
click at [1055, 585] on div "A/C Unavailable London (Luton) Owner Planned Maint London (Luton) AOG Maint Ist…" at bounding box center [881, 399] width 1372 height 677
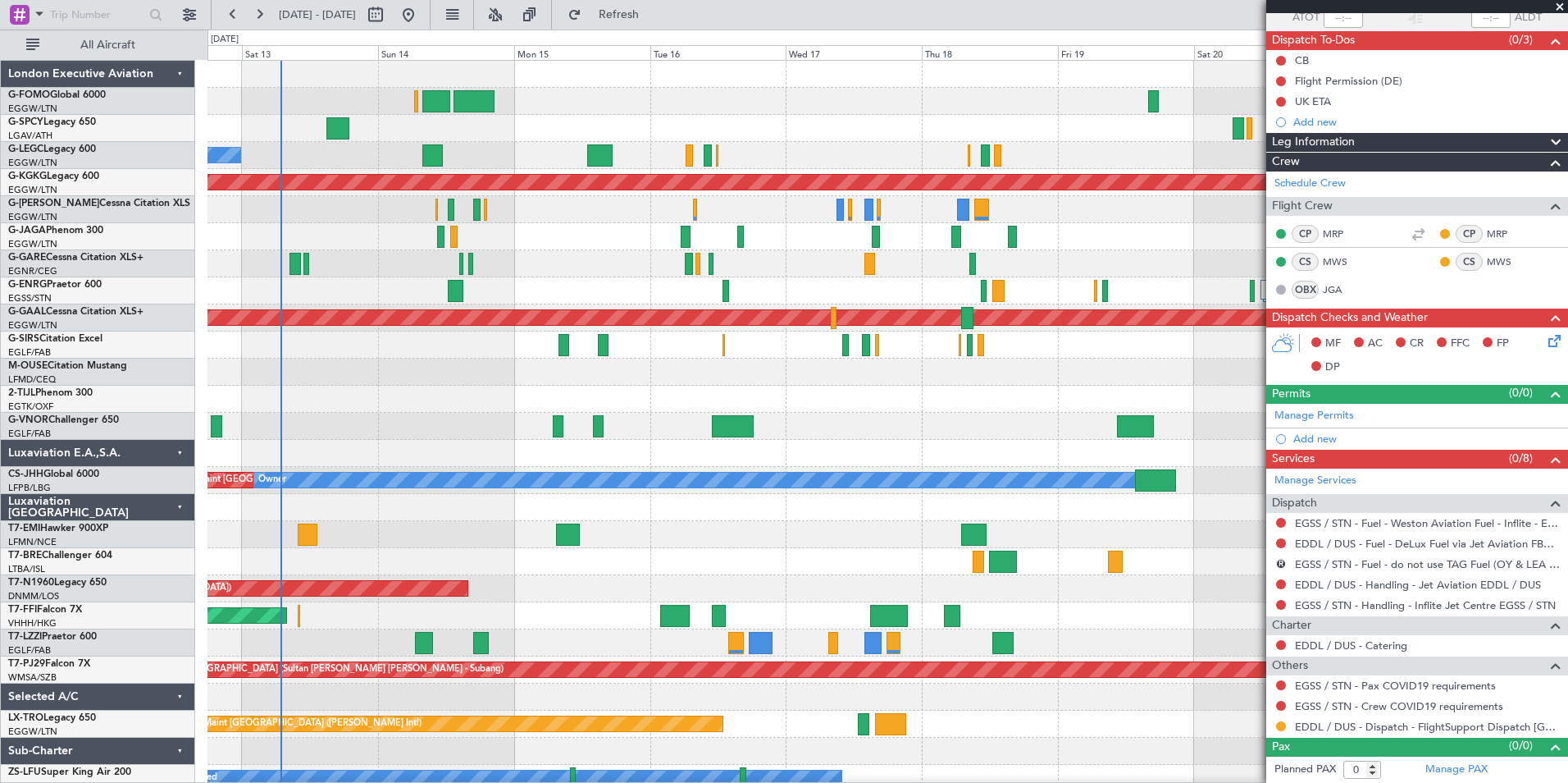
click at [567, 373] on div "Planned Maint London (Luton) Unplanned Maint Athens (Eleftherios Venizelos Intl…" at bounding box center [888, 426] width 1360 height 731
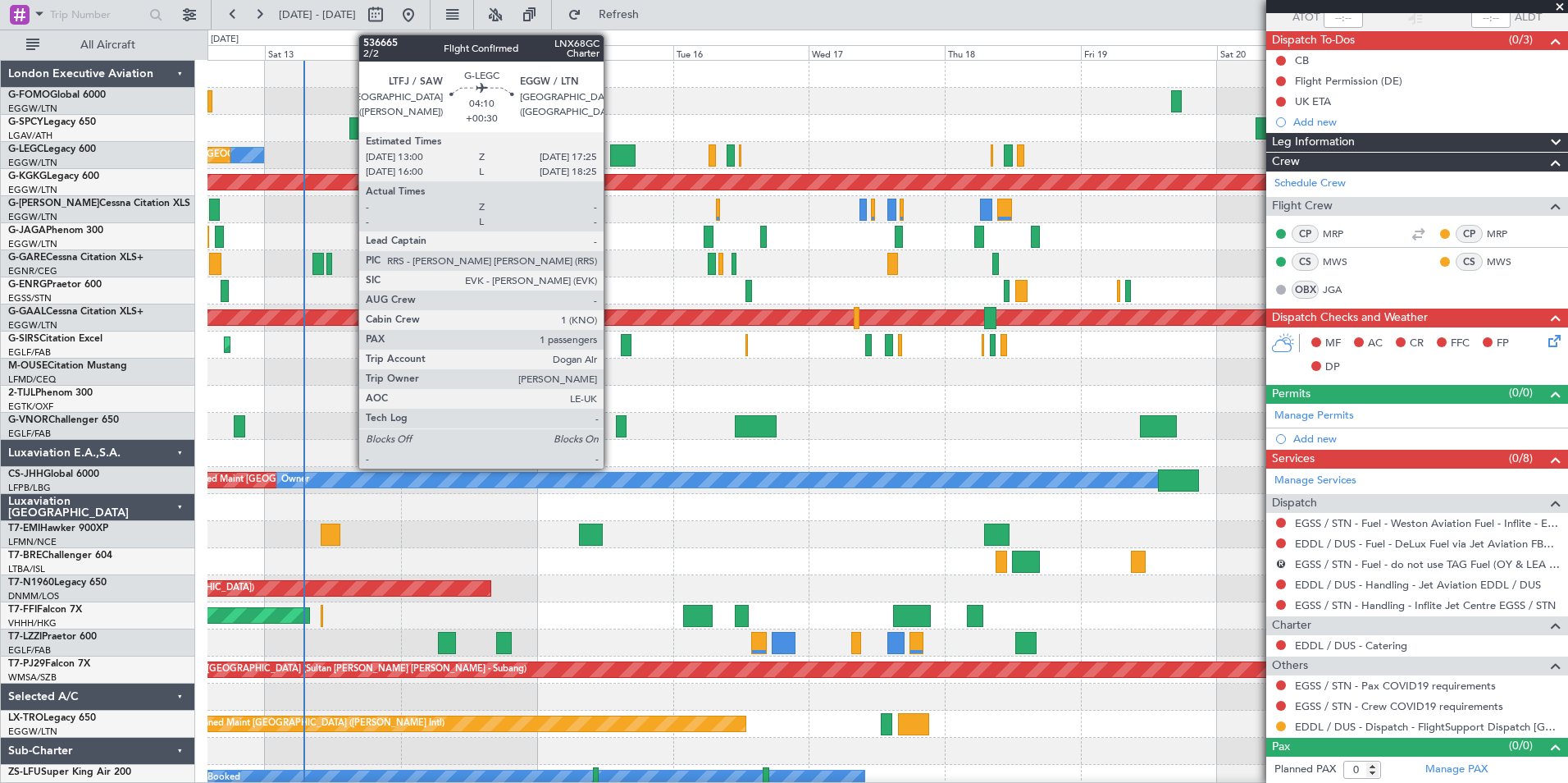
click at [611, 147] on div at bounding box center [623, 155] width 25 height 23
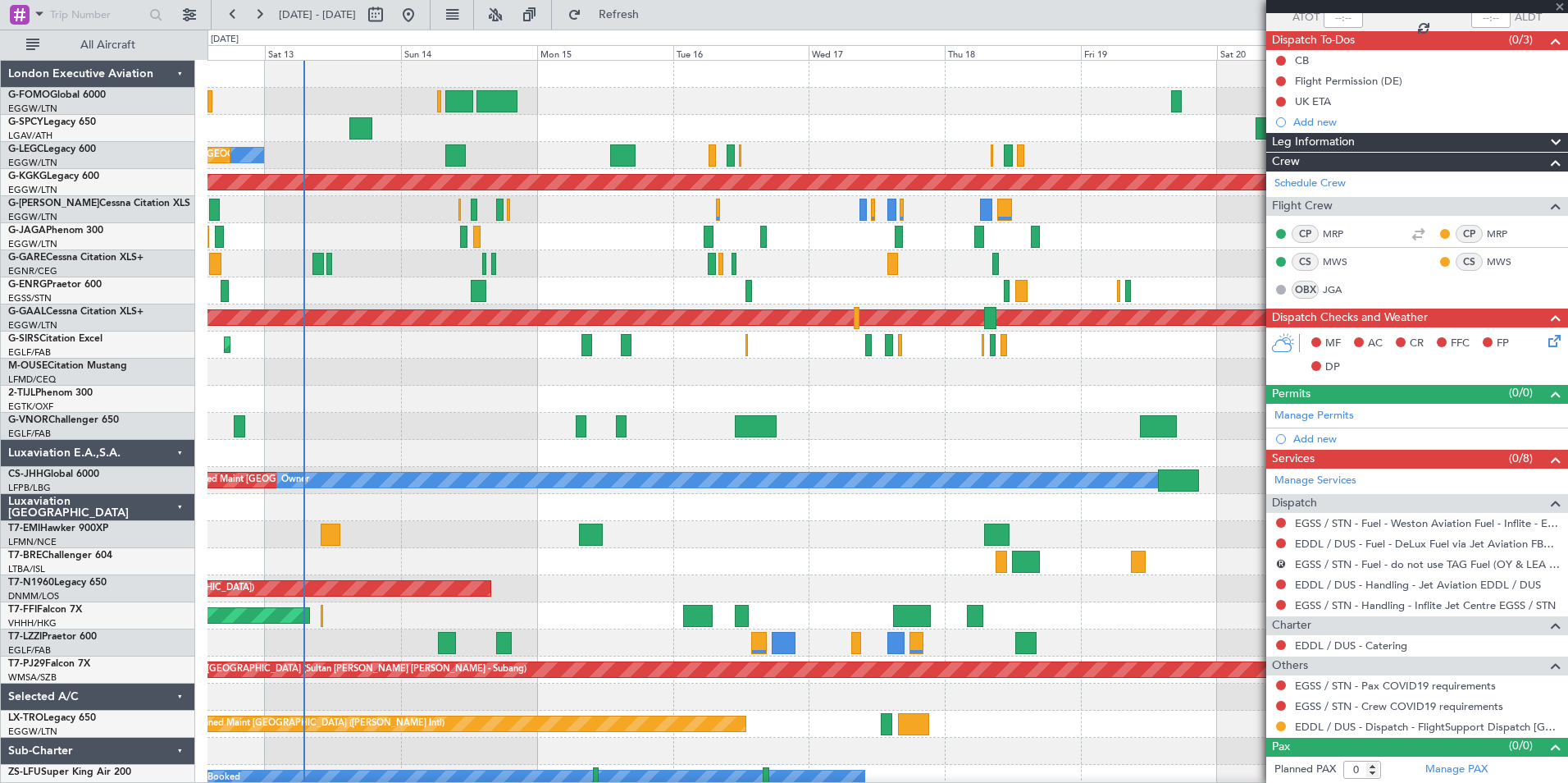
type input "+00:30"
type input "1"
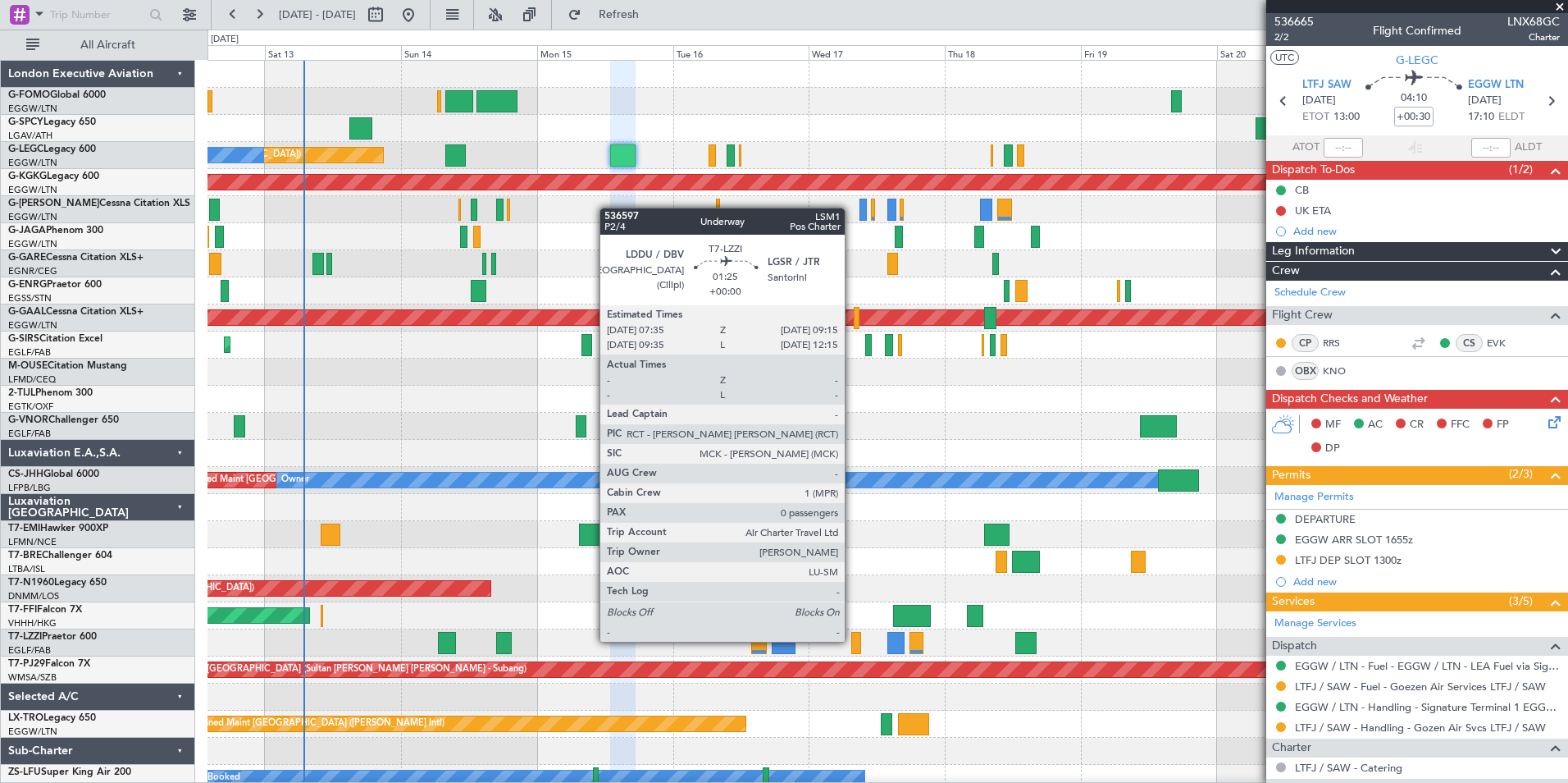
click at [852, 640] on div at bounding box center [856, 643] width 9 height 23
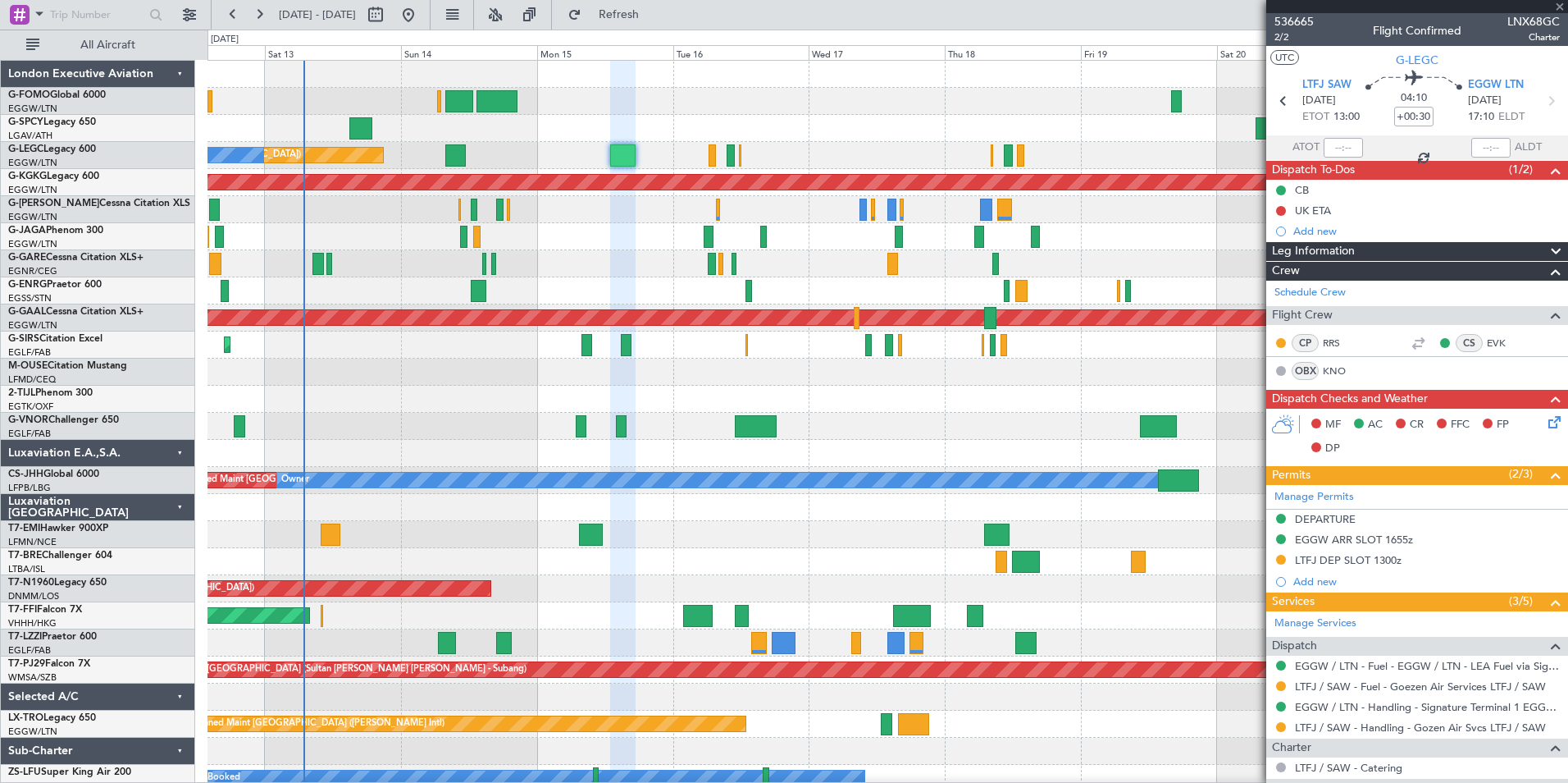
type input "0"
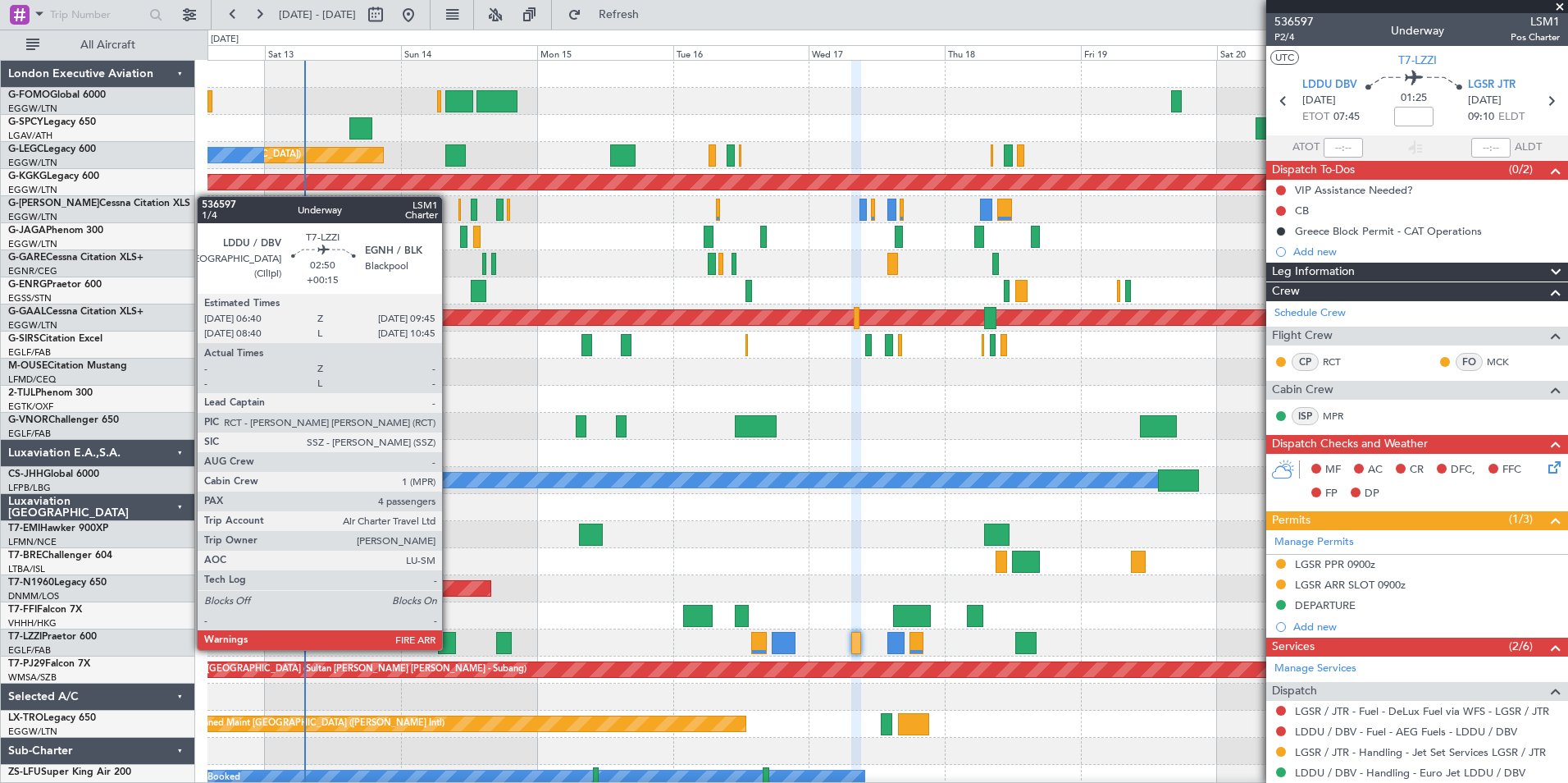
click at [450, 648] on div at bounding box center [447, 643] width 18 height 23
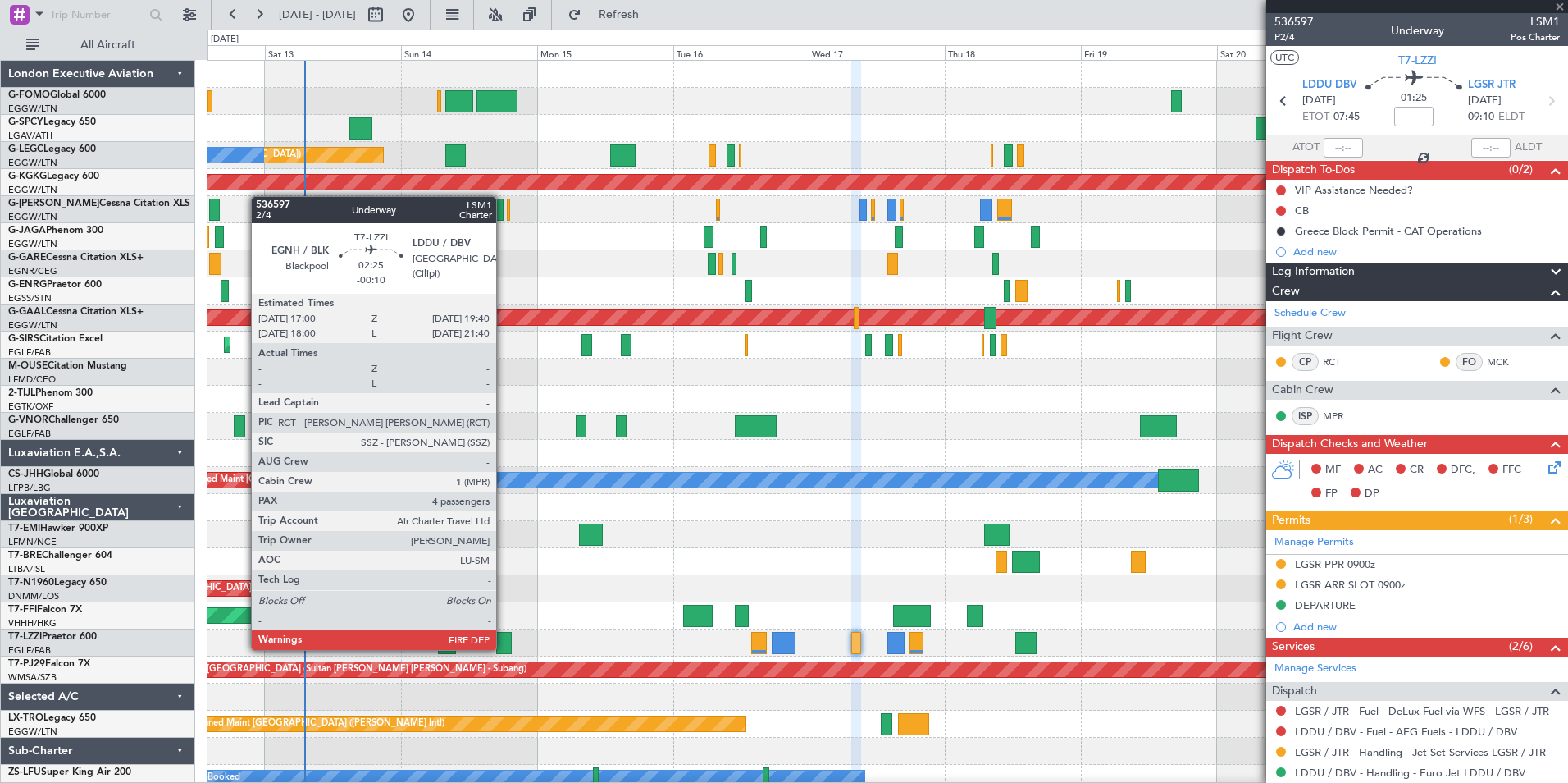
type input "+00:15"
type input "4"
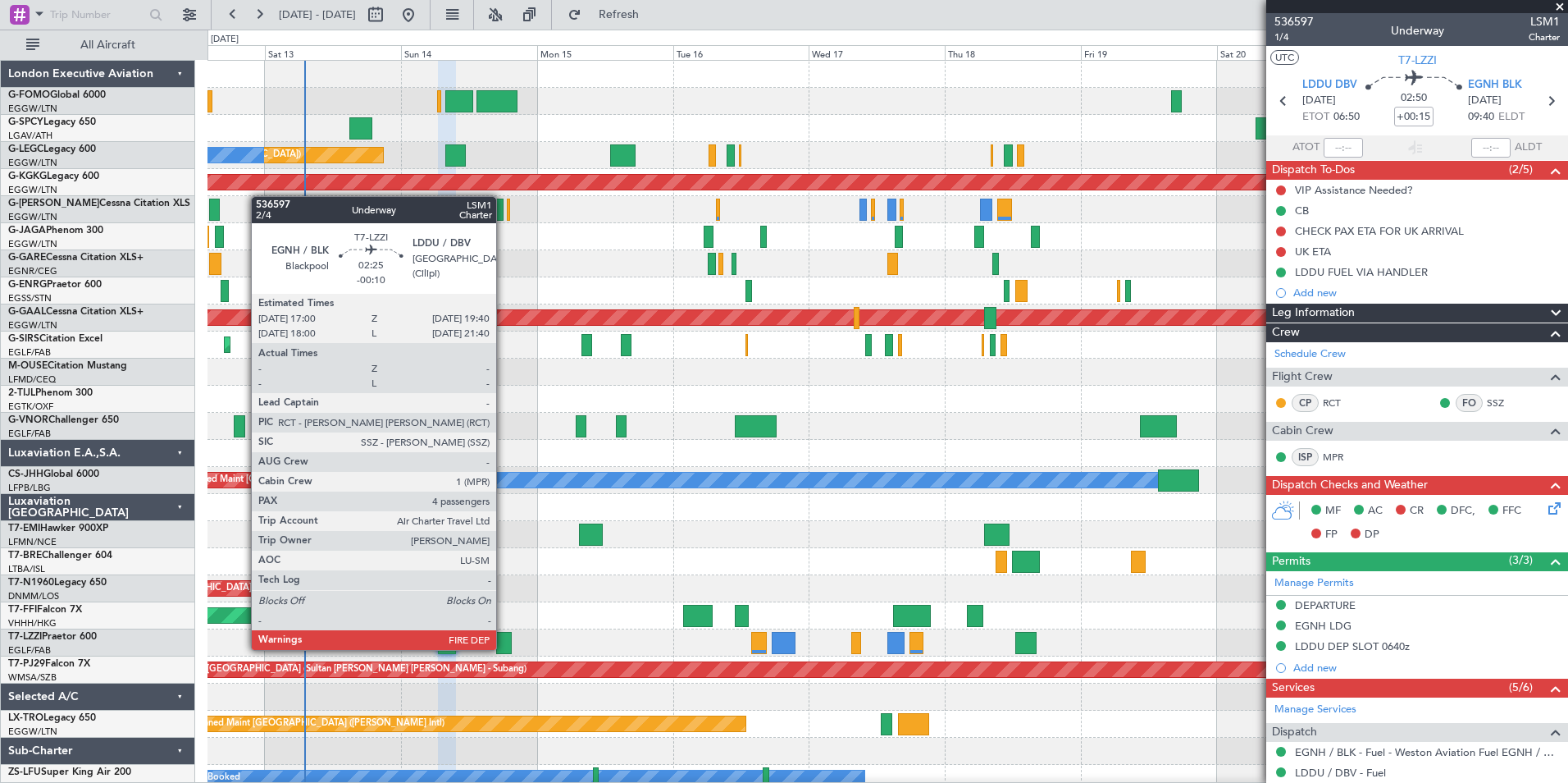
click at [503, 648] on div at bounding box center [503, 643] width 16 height 23
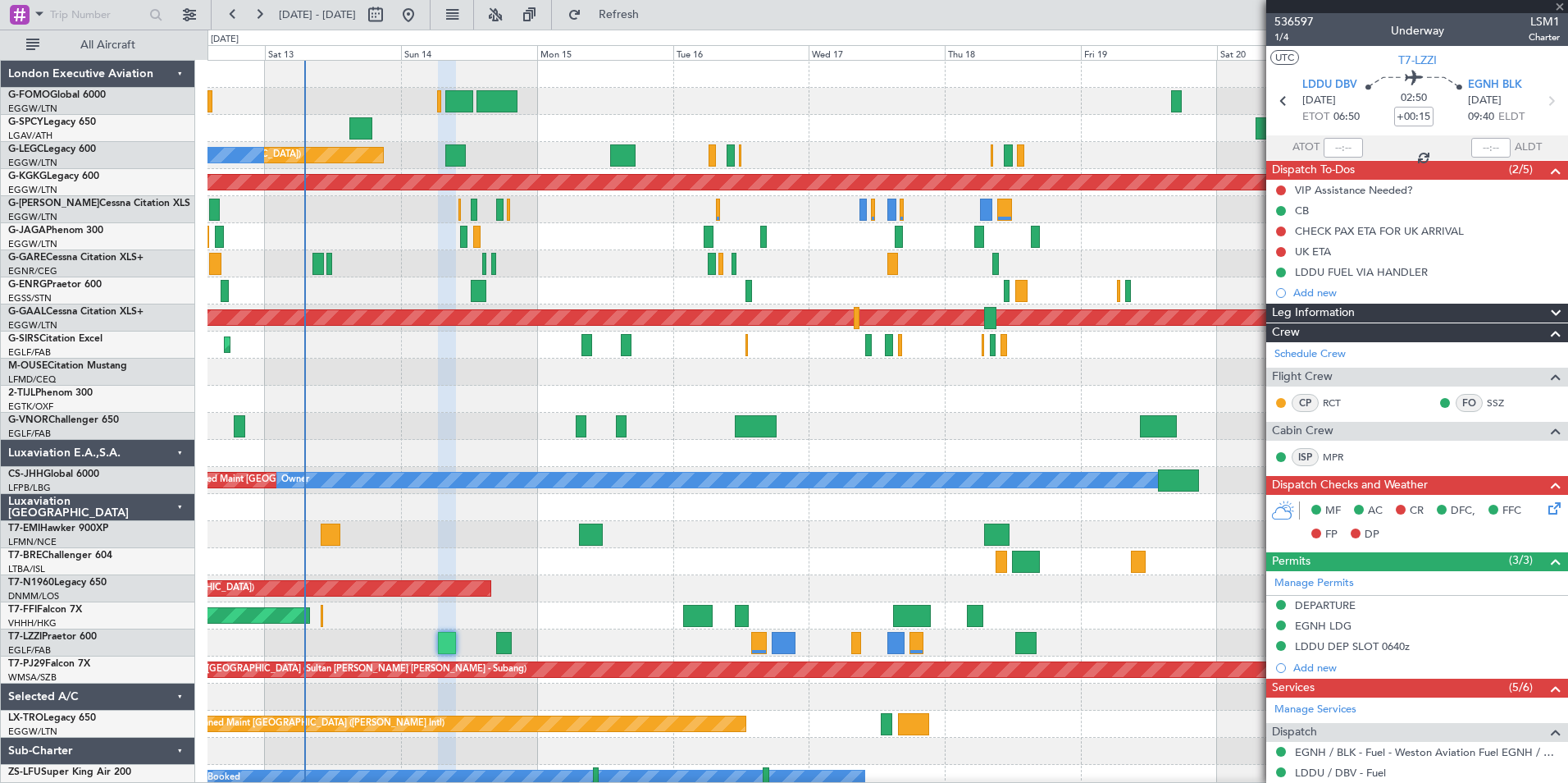
type input "-00:10"
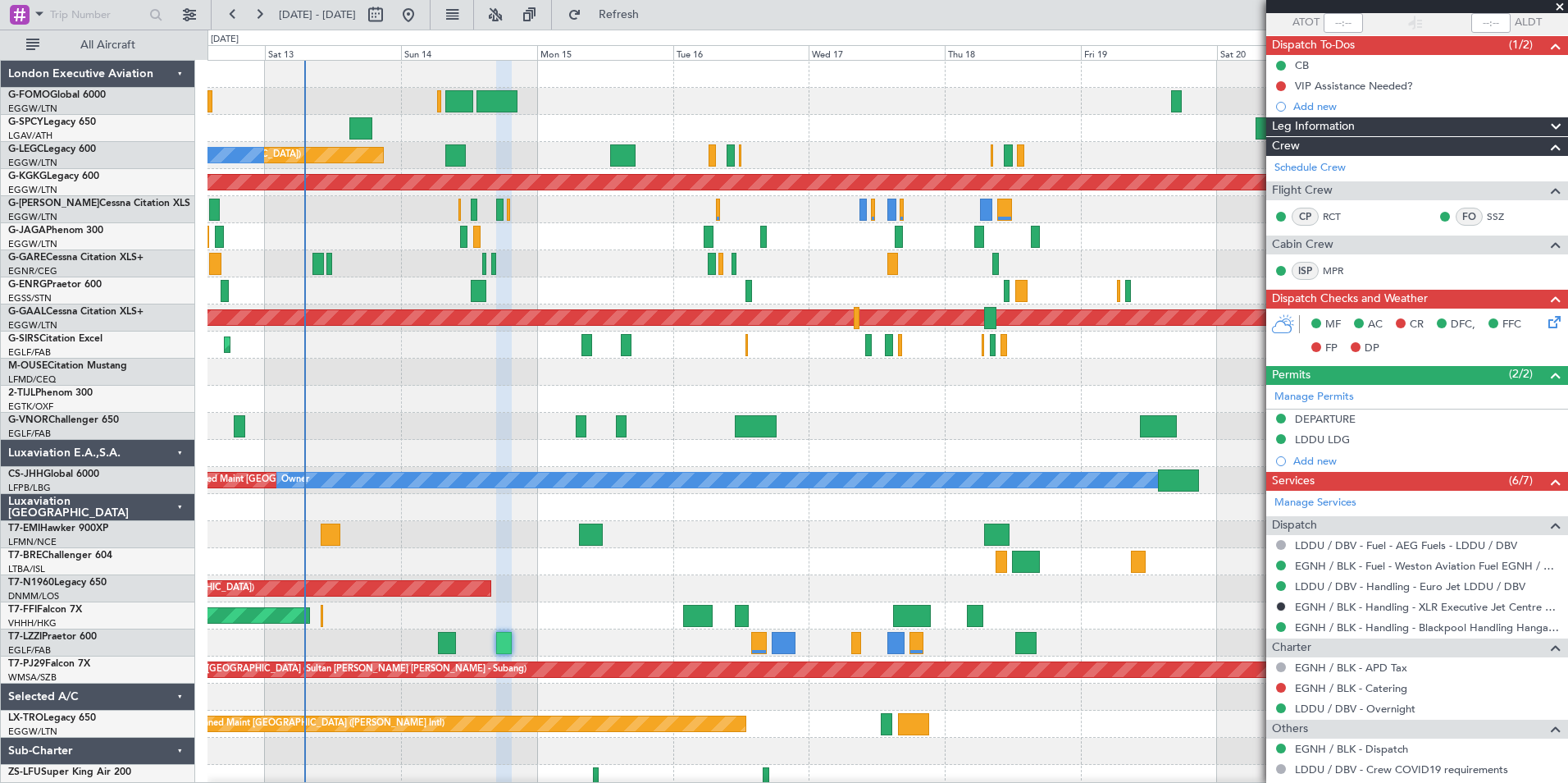
scroll to position [103, 0]
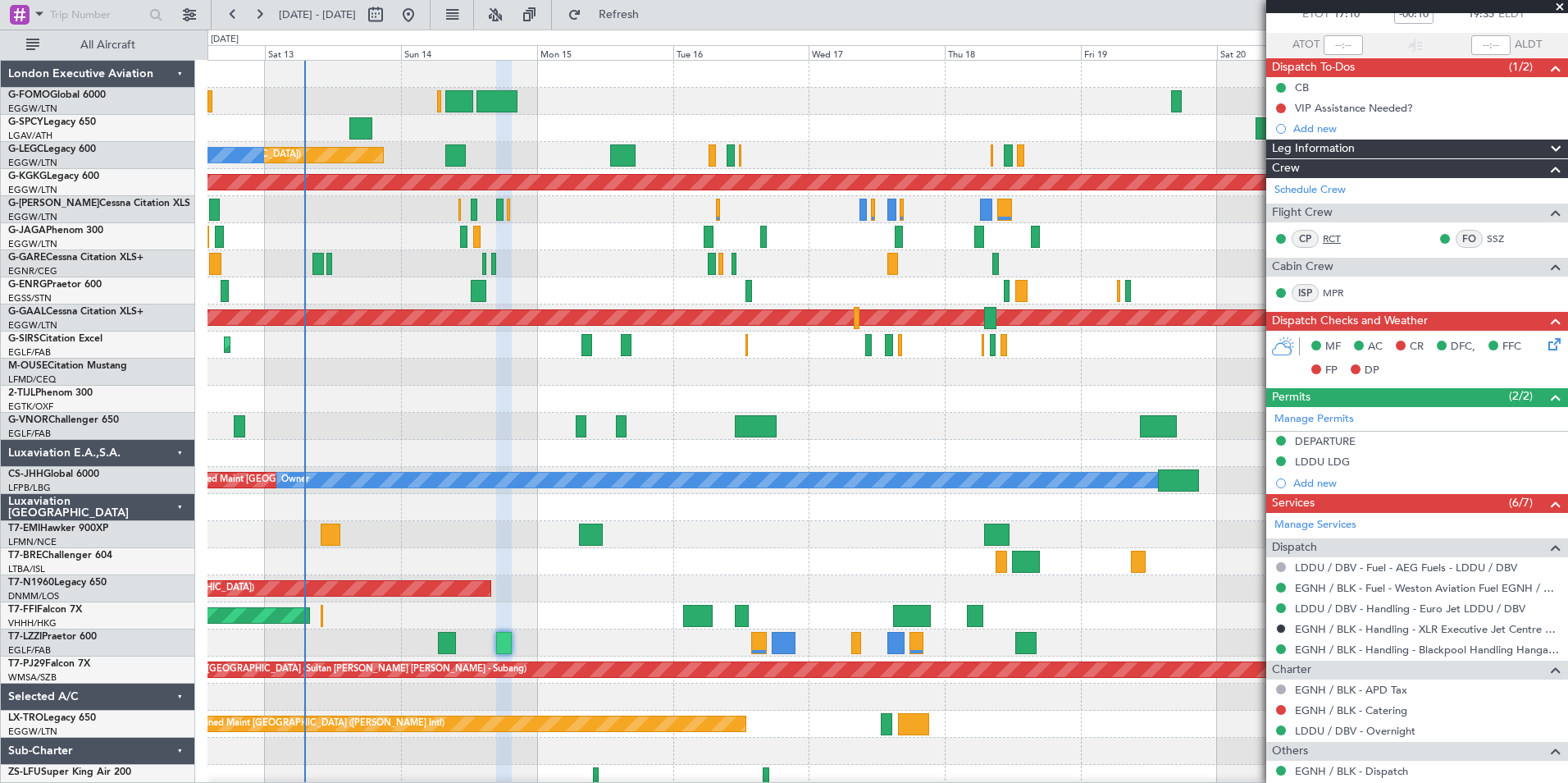
click at [1252, 240] on link "RCT" at bounding box center [1340, 239] width 37 height 15
click at [1252, 238] on link "SSZ" at bounding box center [1505, 239] width 37 height 15
click at [1252, 297] on link "MPR" at bounding box center [1340, 293] width 37 height 15
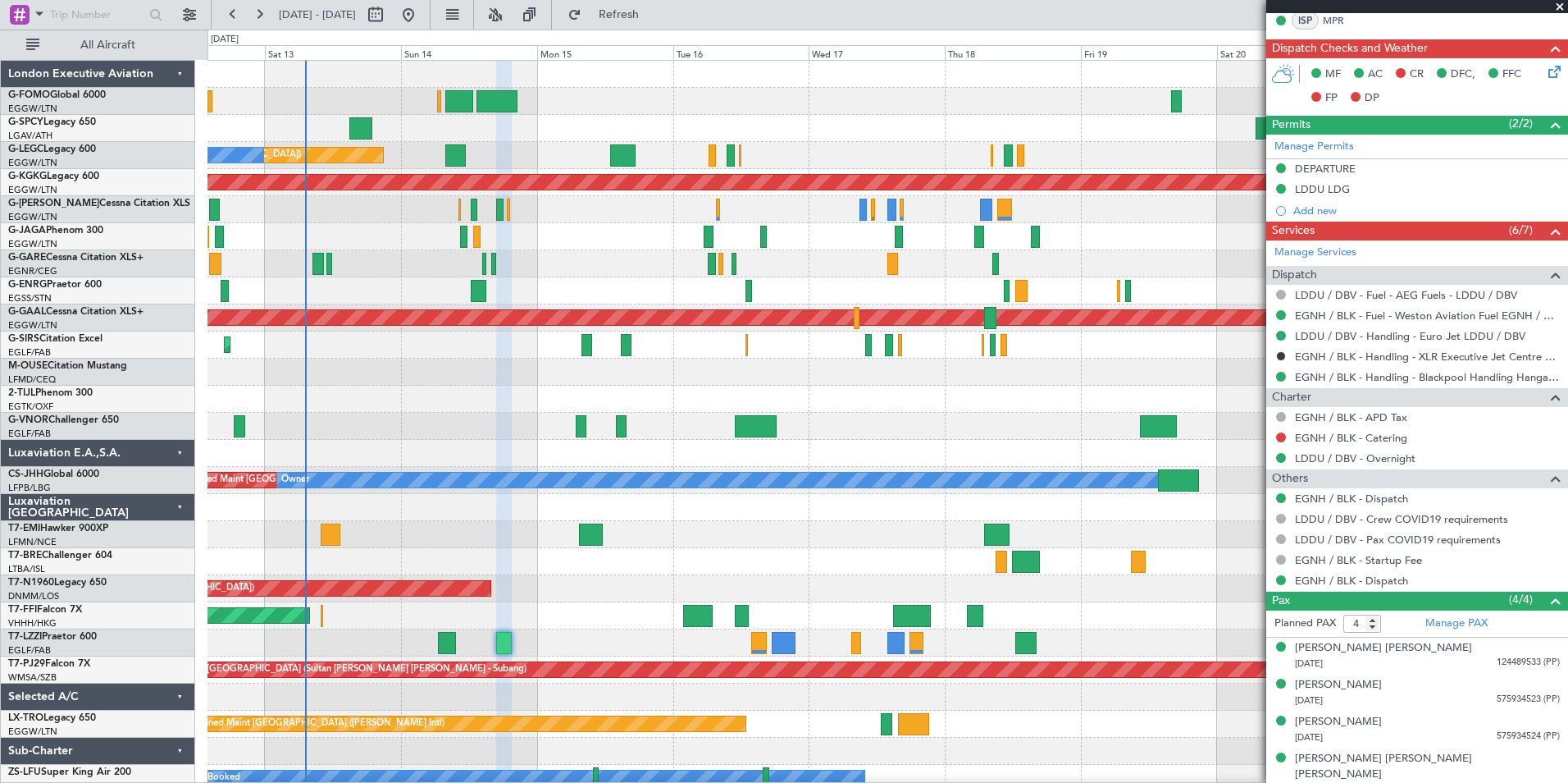
scroll to position [376, 0]
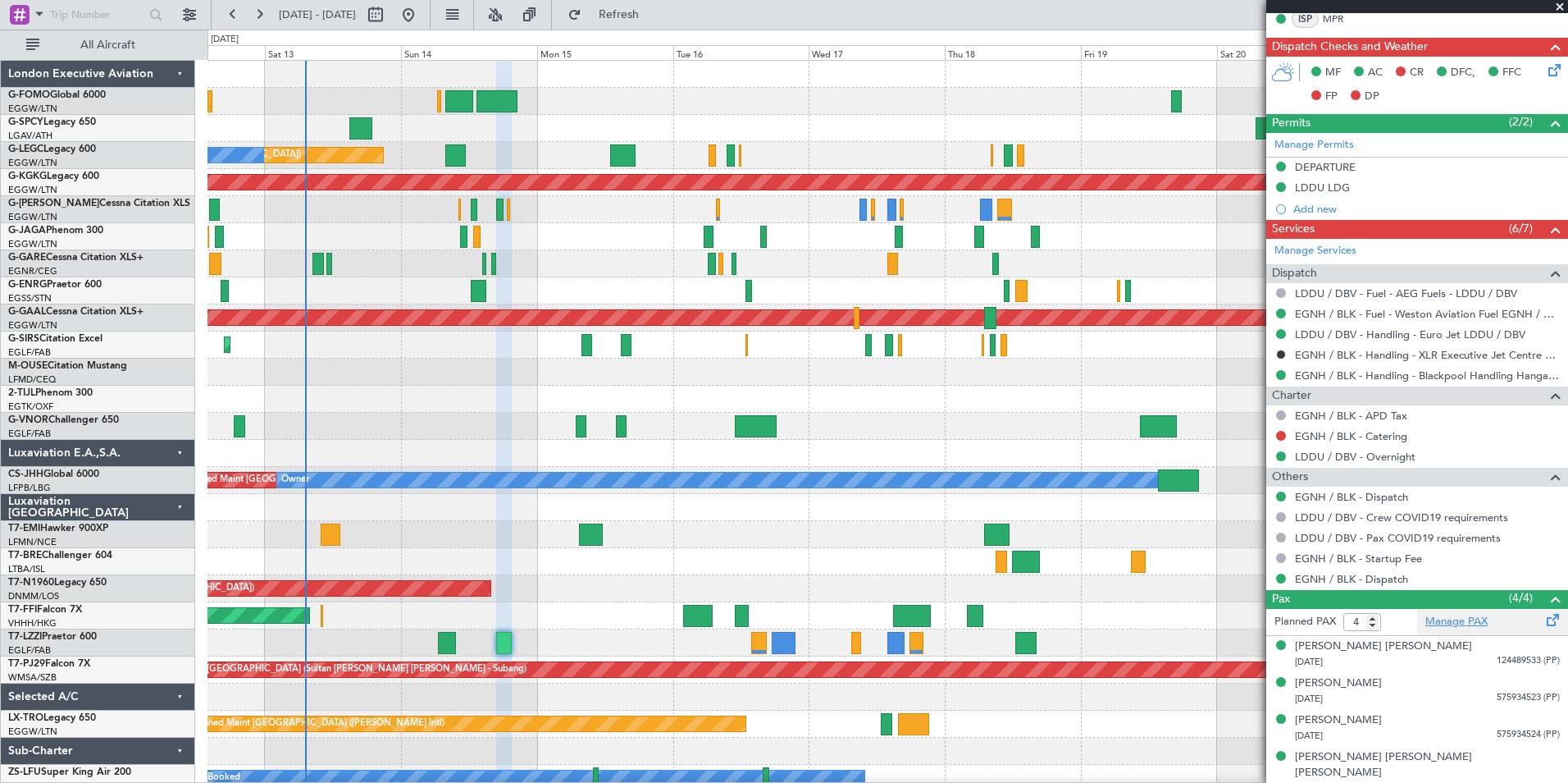
click at [1252, 625] on link "Manage PAX" at bounding box center [1456, 621] width 62 height 16
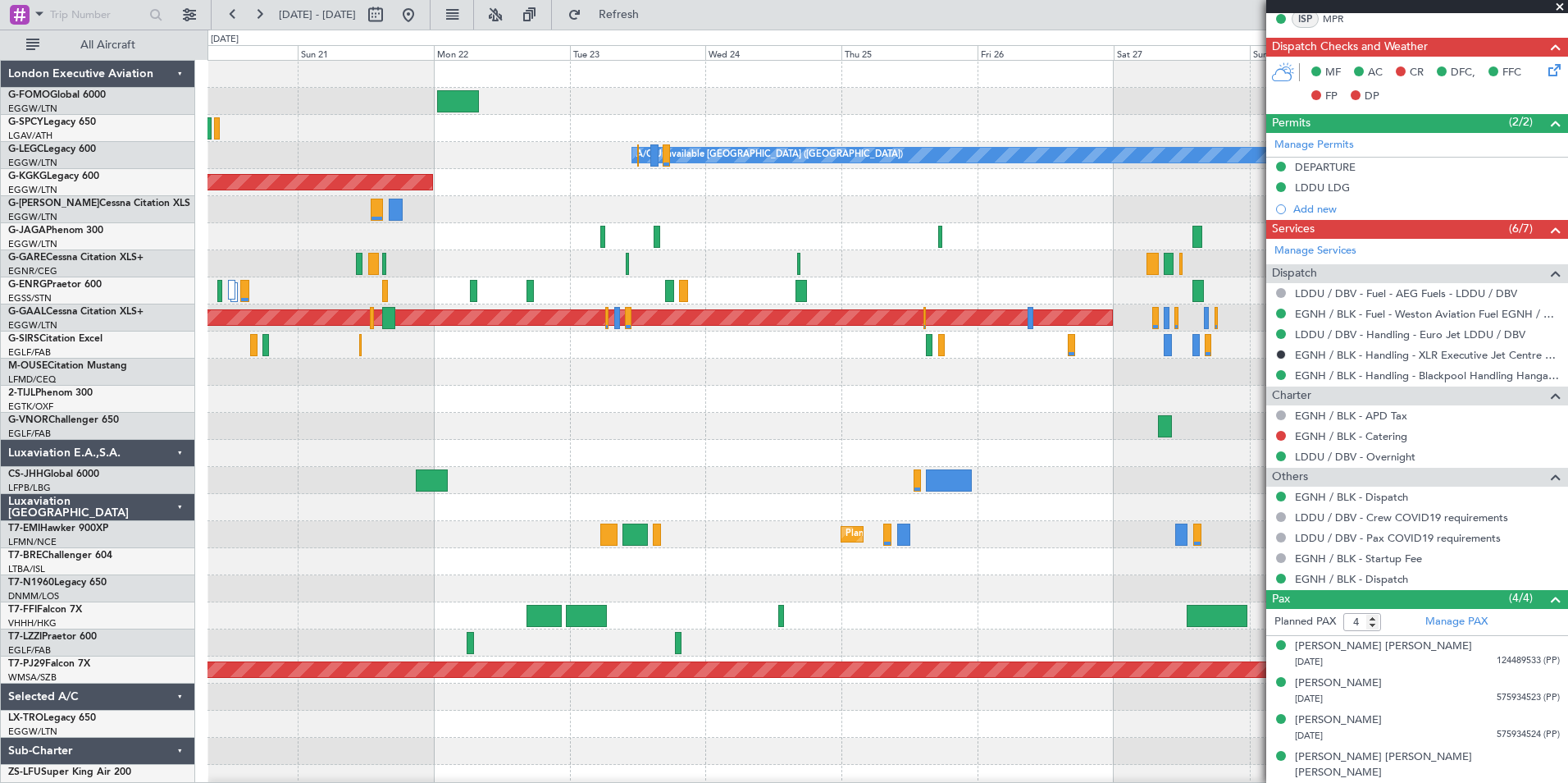
click at [0, 633] on html "12 Sep 2025 - 22 Sep 2025 Refresh Quick Links All Aircraft A/C Unavailable Lond…" at bounding box center [784, 392] width 1568 height 783
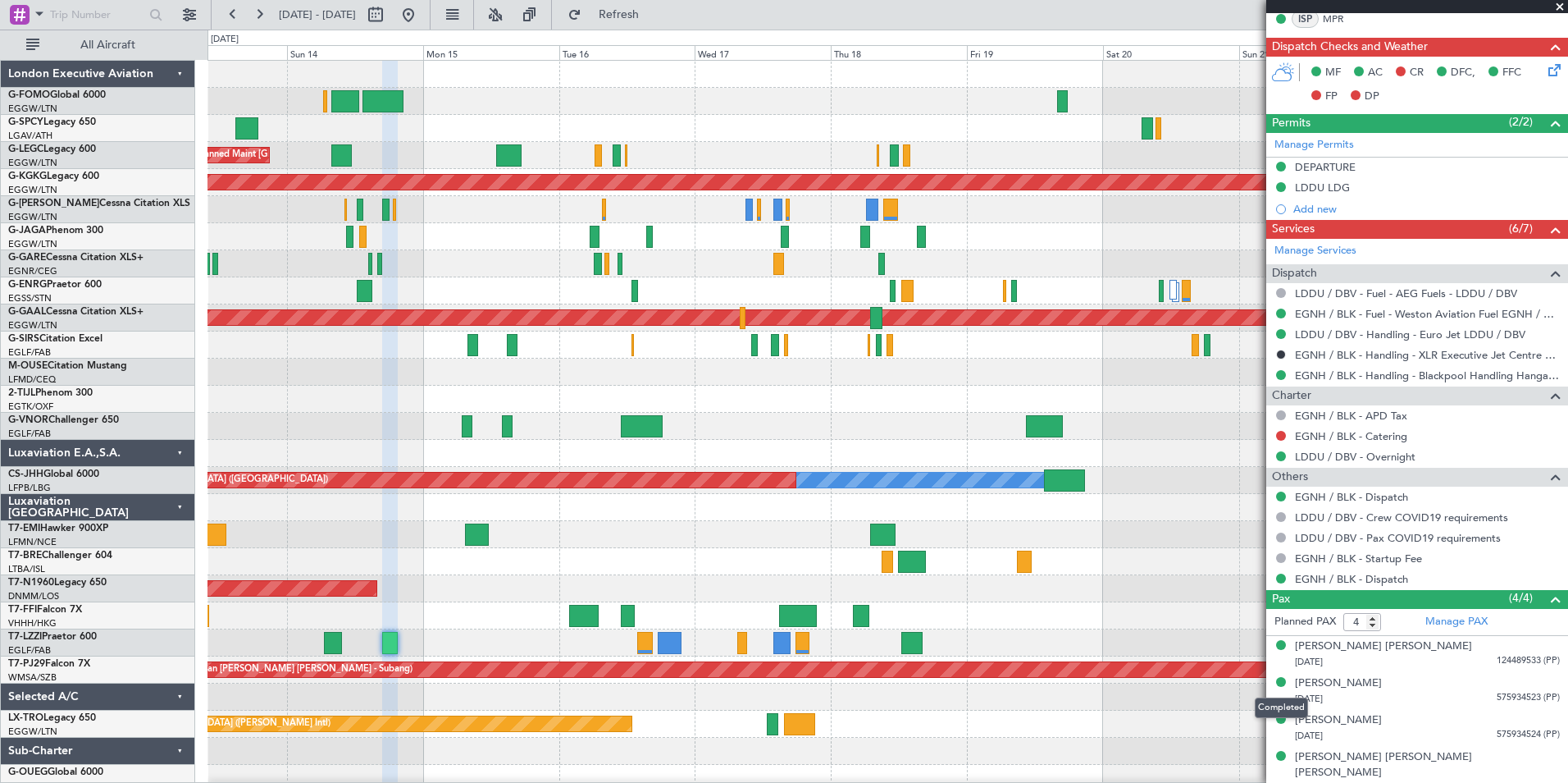
click at [1297, 691] on body "20 Sep 2025 - 30 Sep 2025 Refresh Quick Links All Aircraft Planned Maint London…" at bounding box center [784, 392] width 1568 height 783
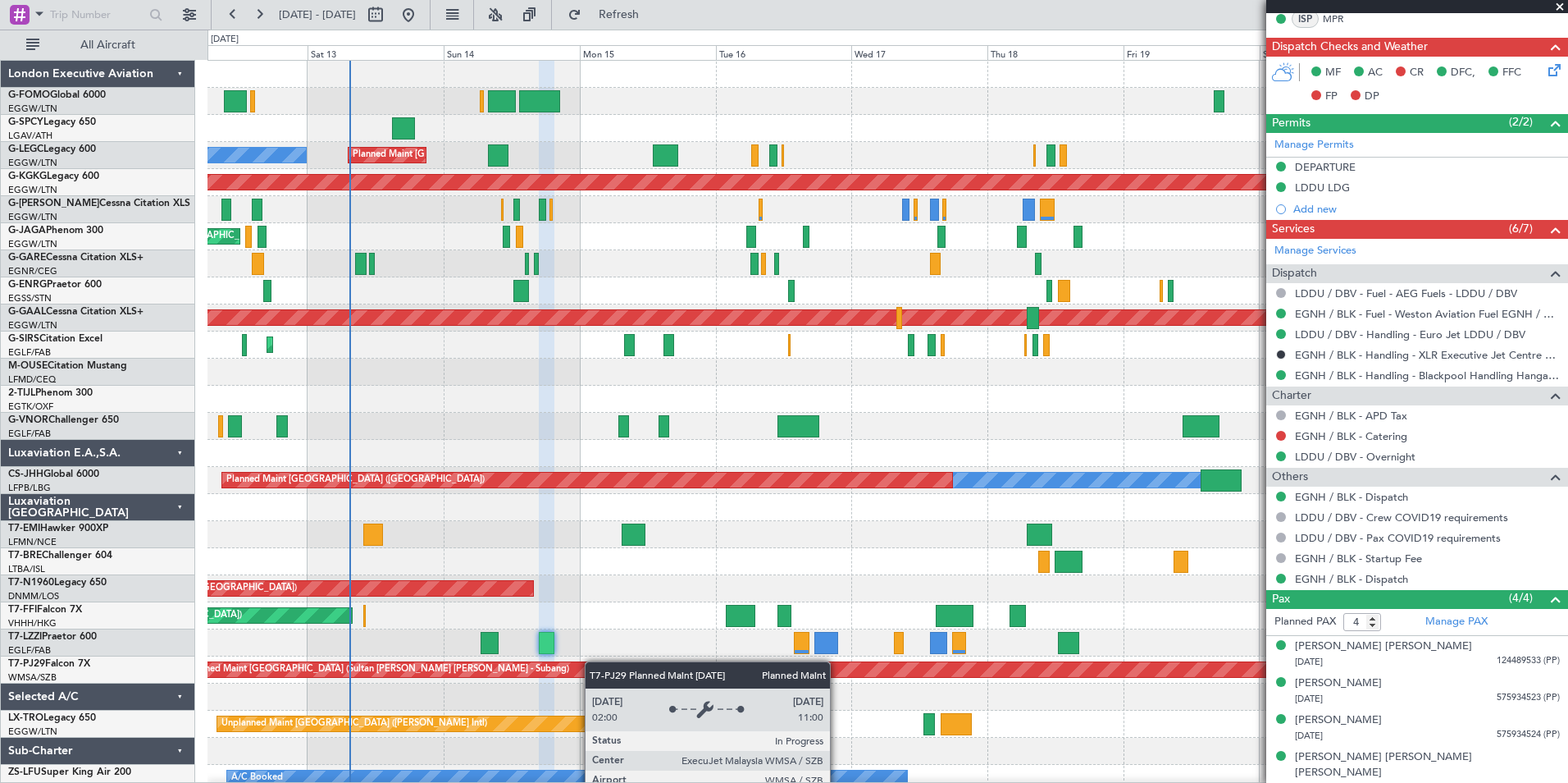
click at [608, 668] on div "Planned Maint London (Luton) Unplanned Maint Athens (Eleftherios Venizelos Intl…" at bounding box center [888, 440] width 1360 height 759
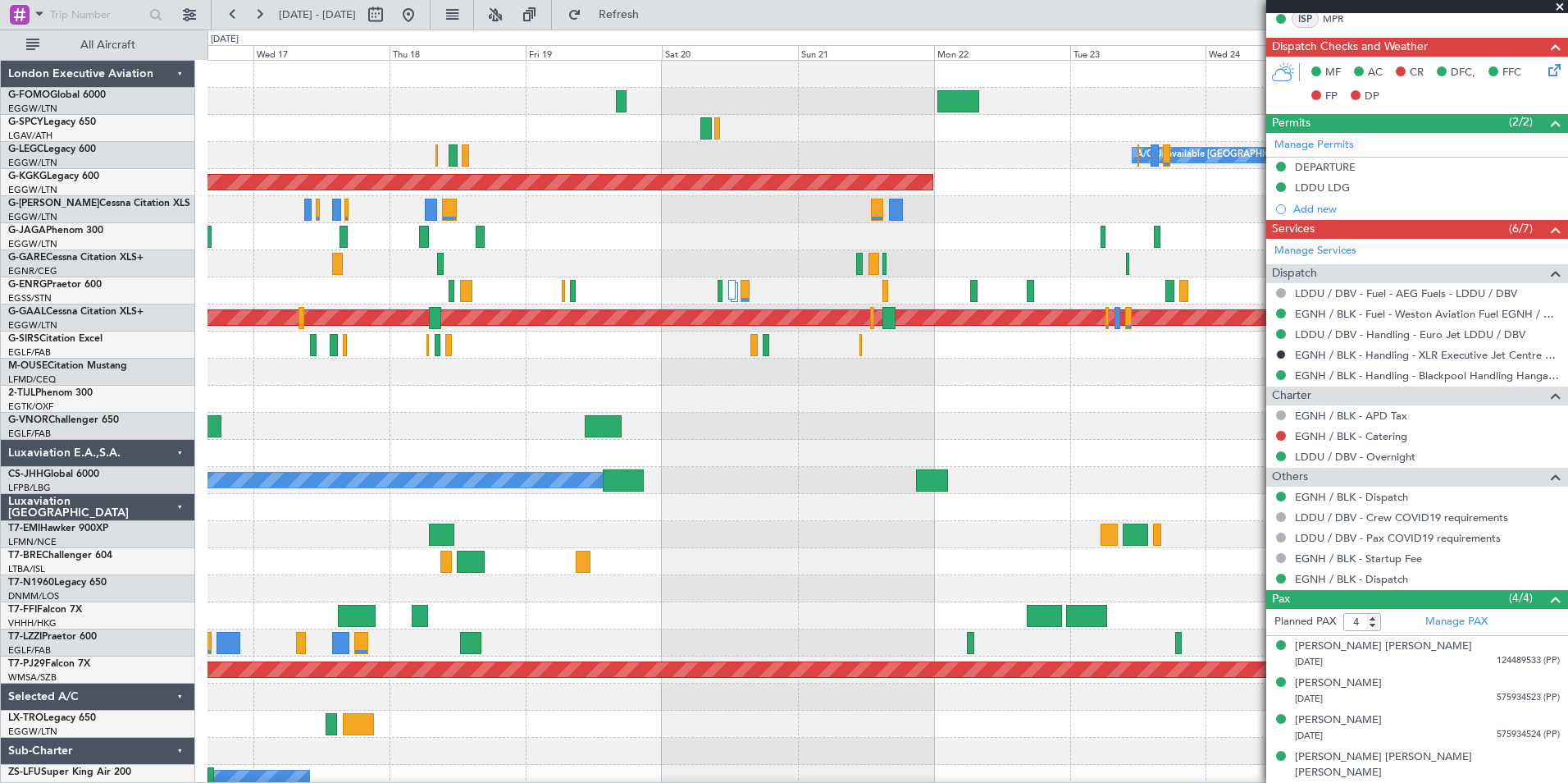
click at [518, 698] on div "A/C Unavailable London (Luton) AOG Maint Istanbul (Ataturk) Planned Maint Dusse…" at bounding box center [888, 454] width 1360 height 785
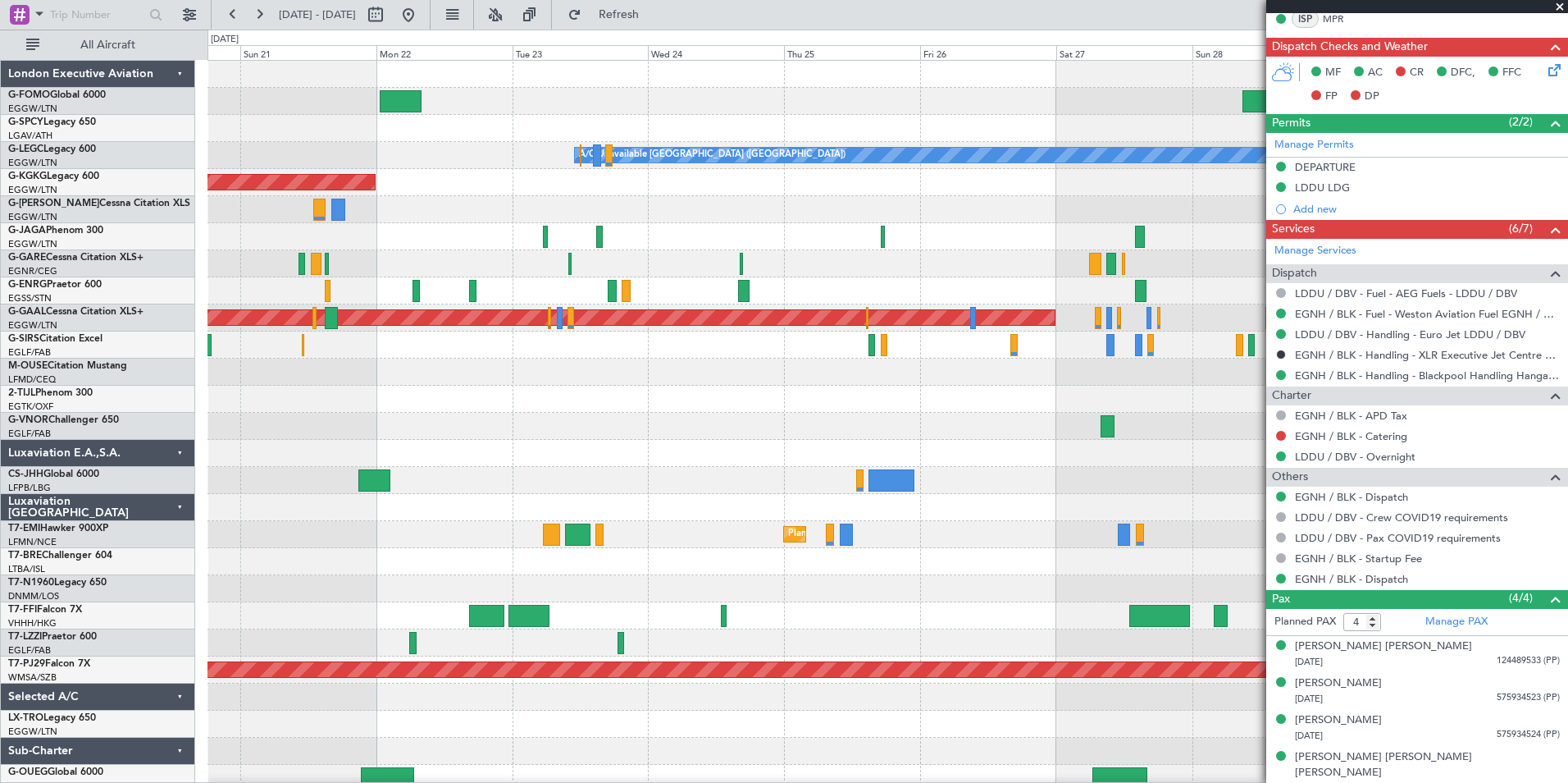
click at [518, 689] on div "A/C Unavailable London (Luton) AOG Maint Istanbul (Ataturk) Planned Maint Dusse…" at bounding box center [888, 426] width 1360 height 731
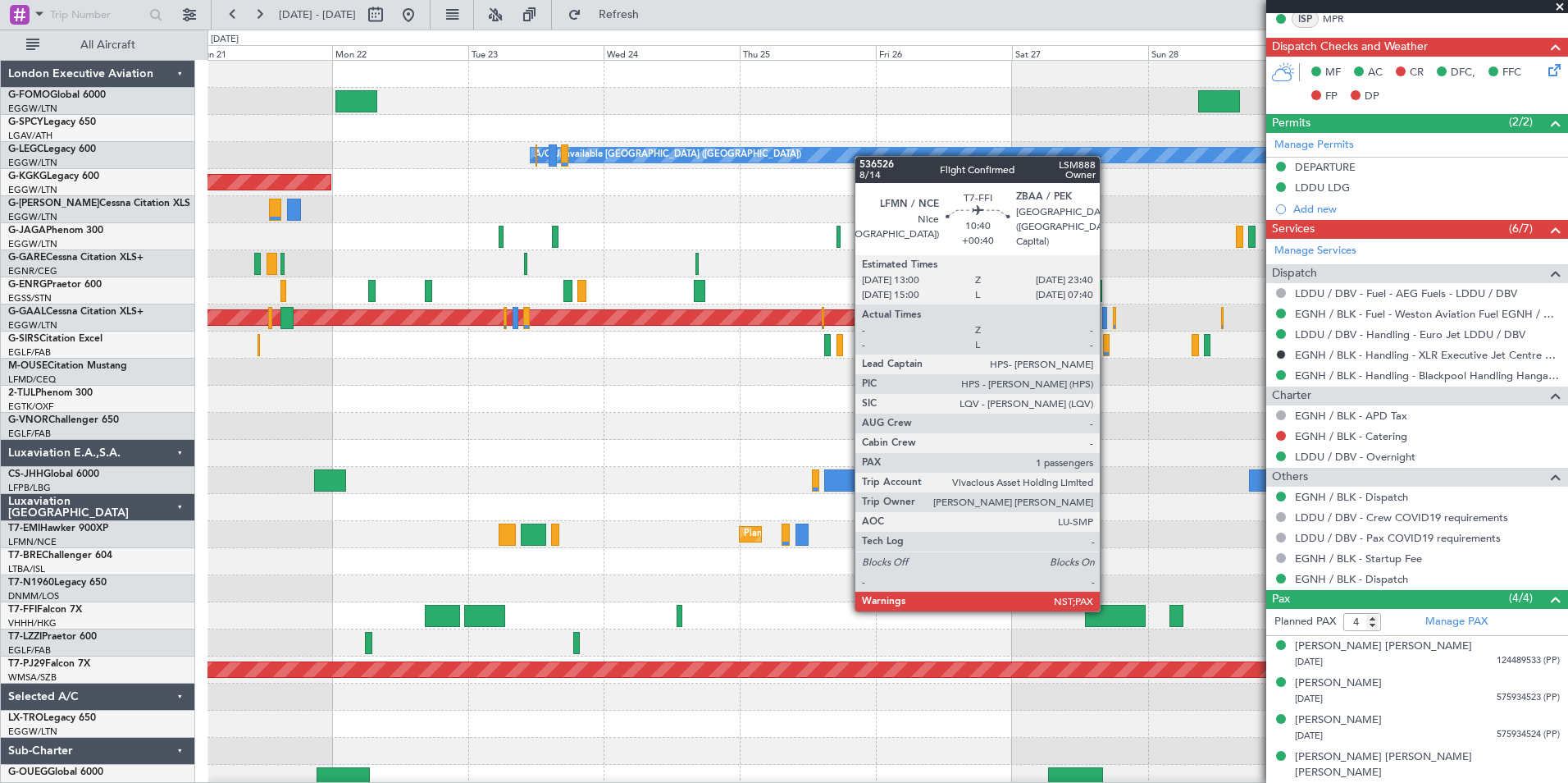
click at [1107, 608] on div at bounding box center [1116, 616] width 61 height 23
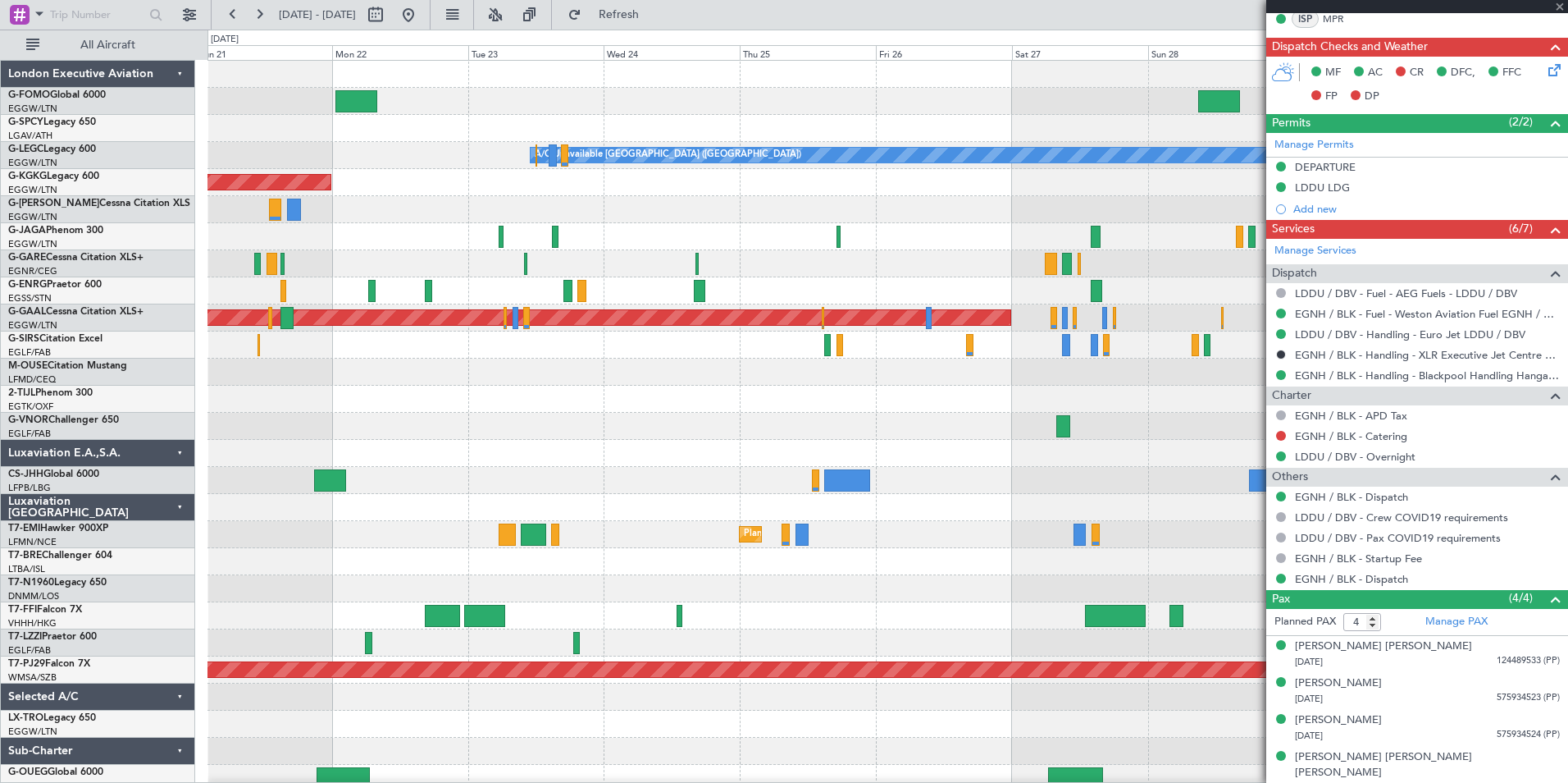
type input "+00:40"
type input "1"
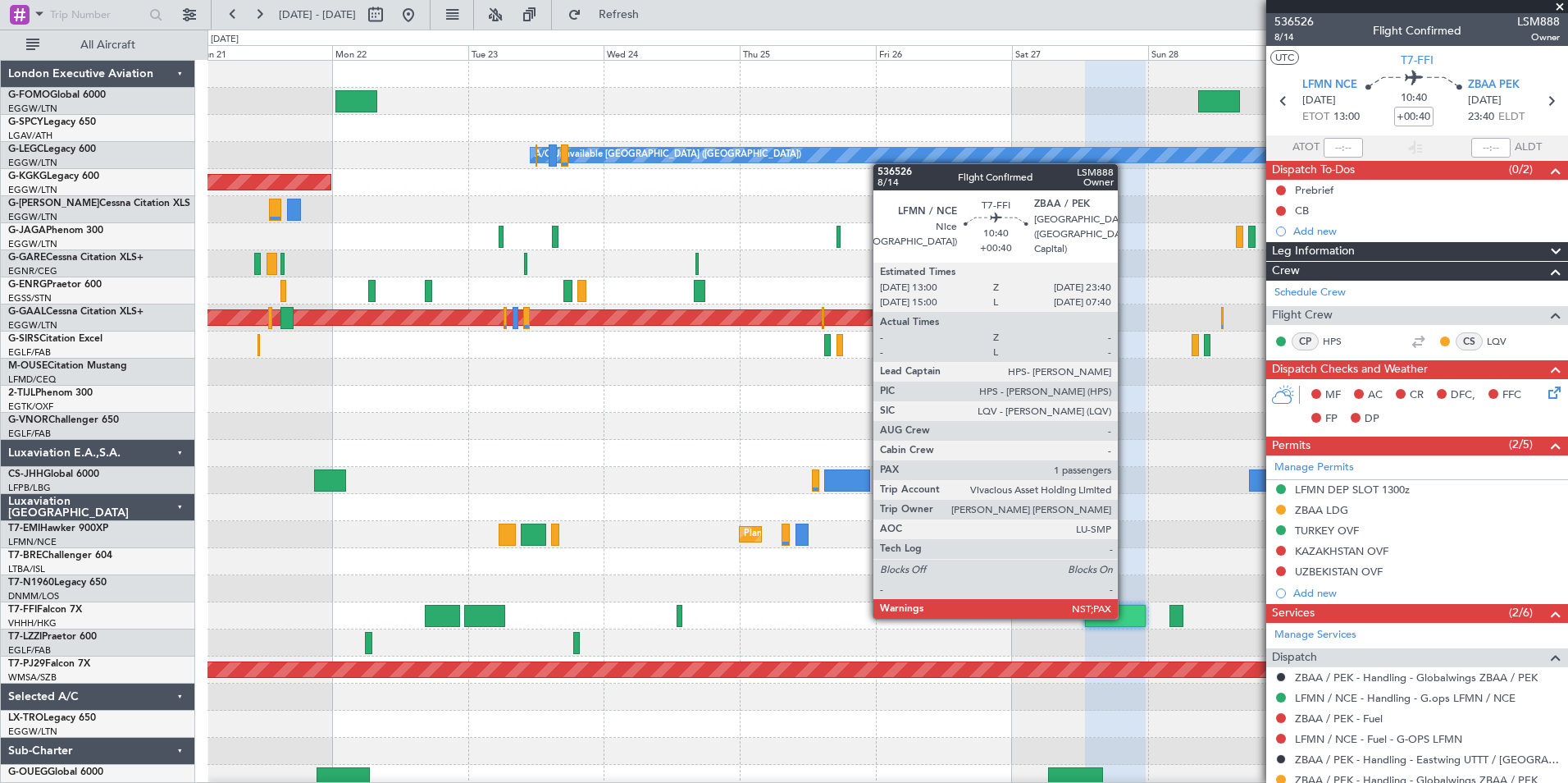
click at [1125, 615] on div at bounding box center [1116, 616] width 61 height 23
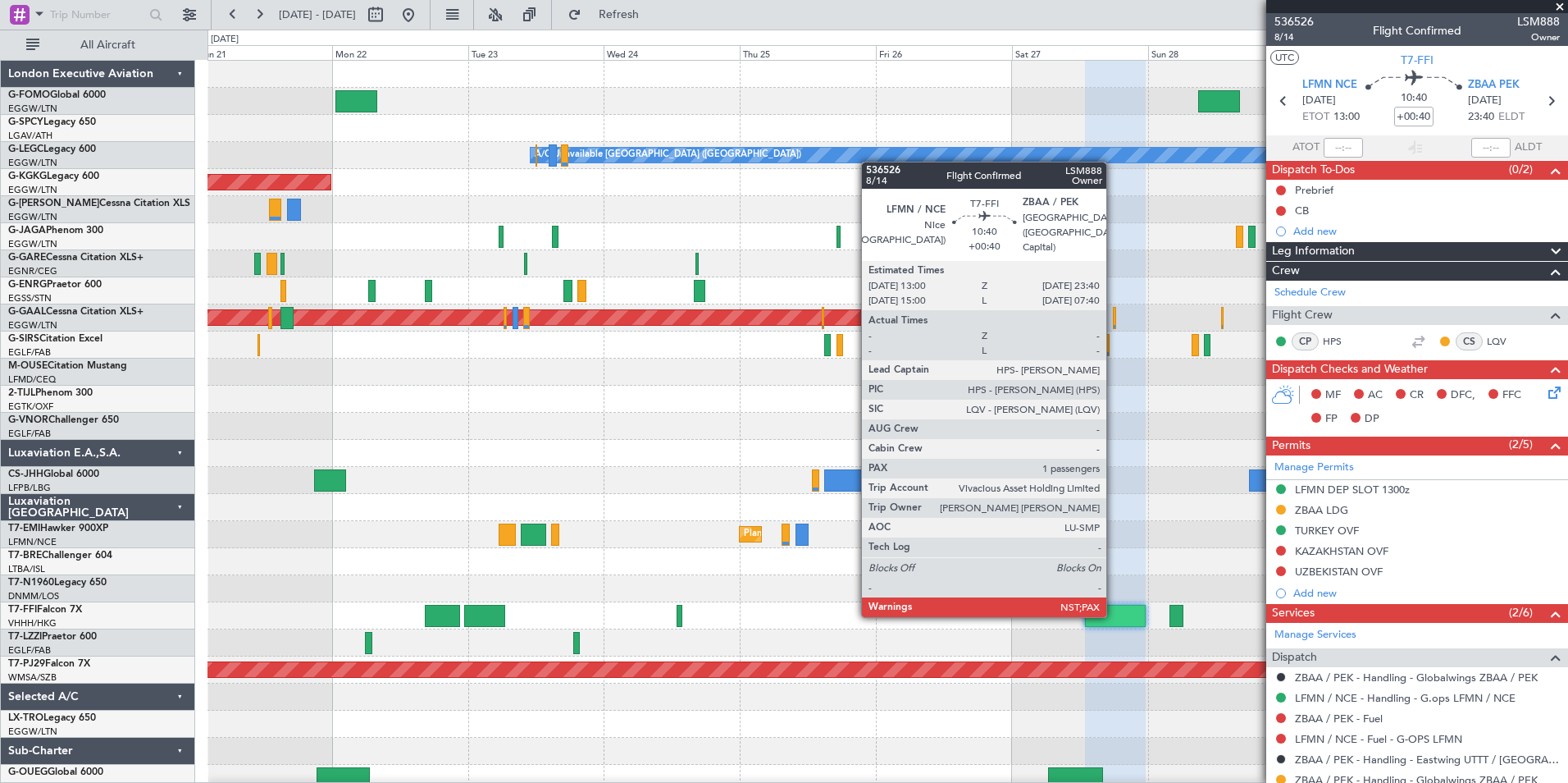
click at [1114, 614] on div at bounding box center [1116, 616] width 61 height 23
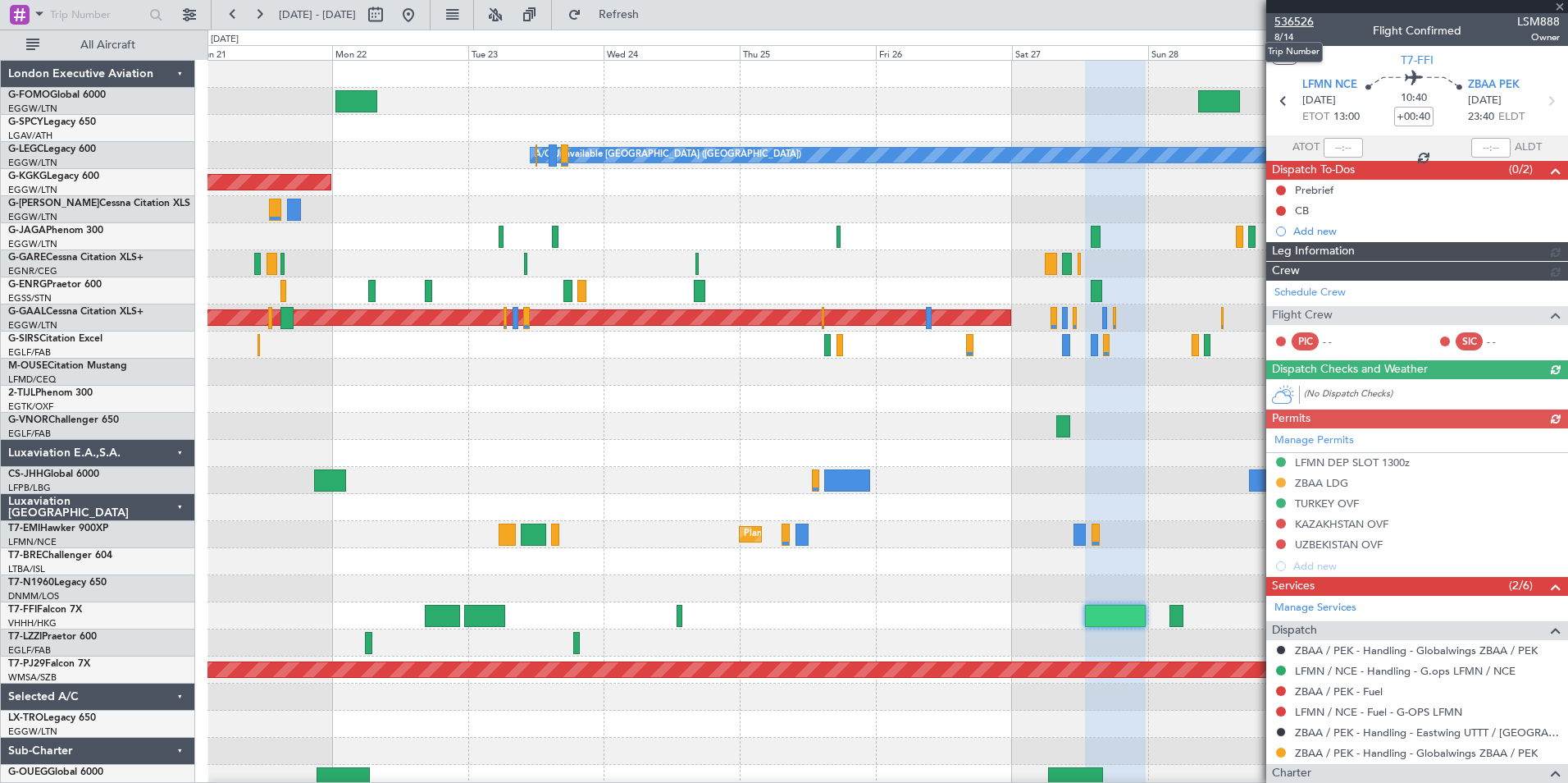
click at [1300, 23] on span "536526" at bounding box center [1294, 22] width 40 height 17
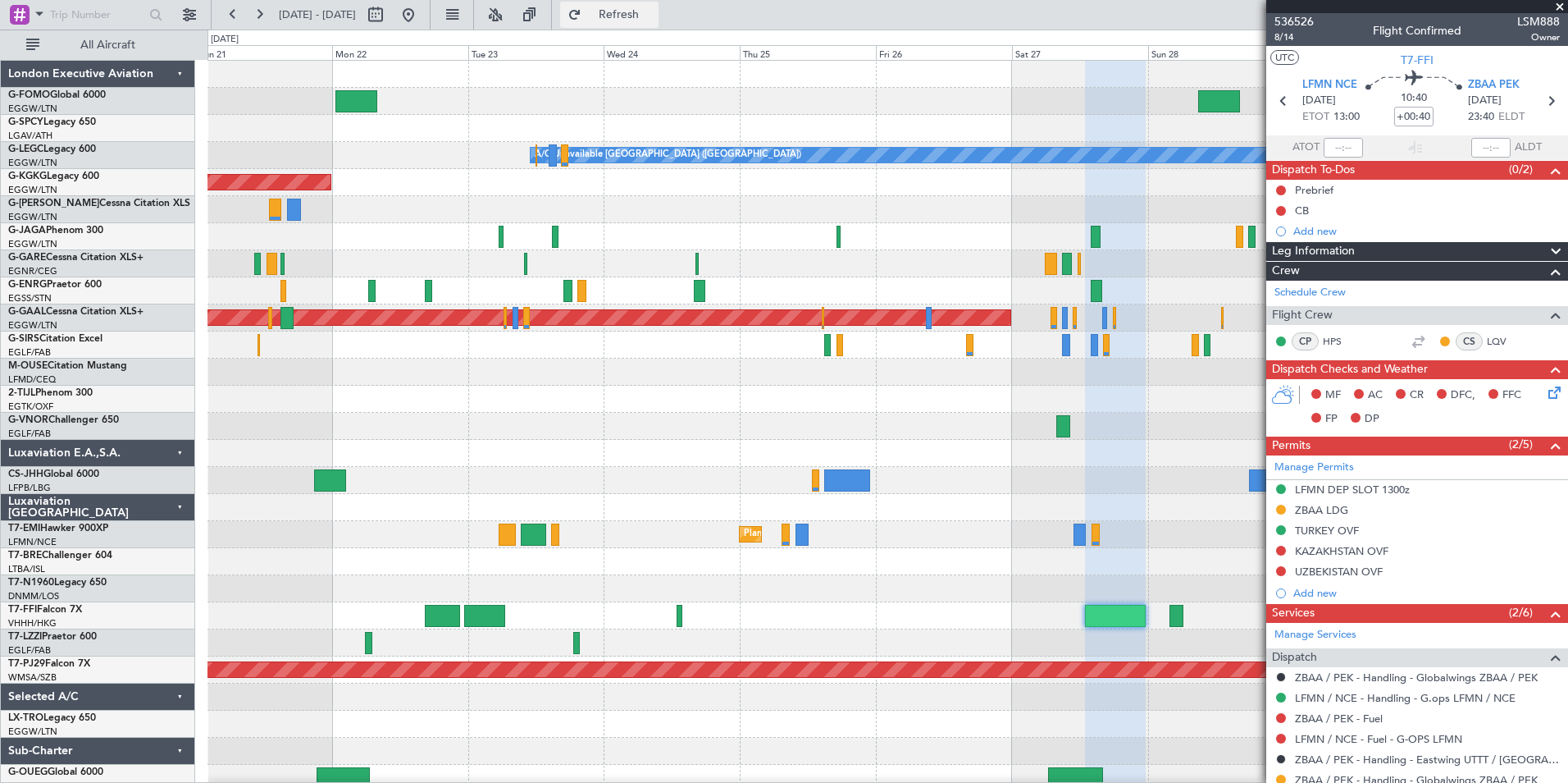
click at [654, 14] on span "Refresh" at bounding box center [619, 15] width 69 height 11
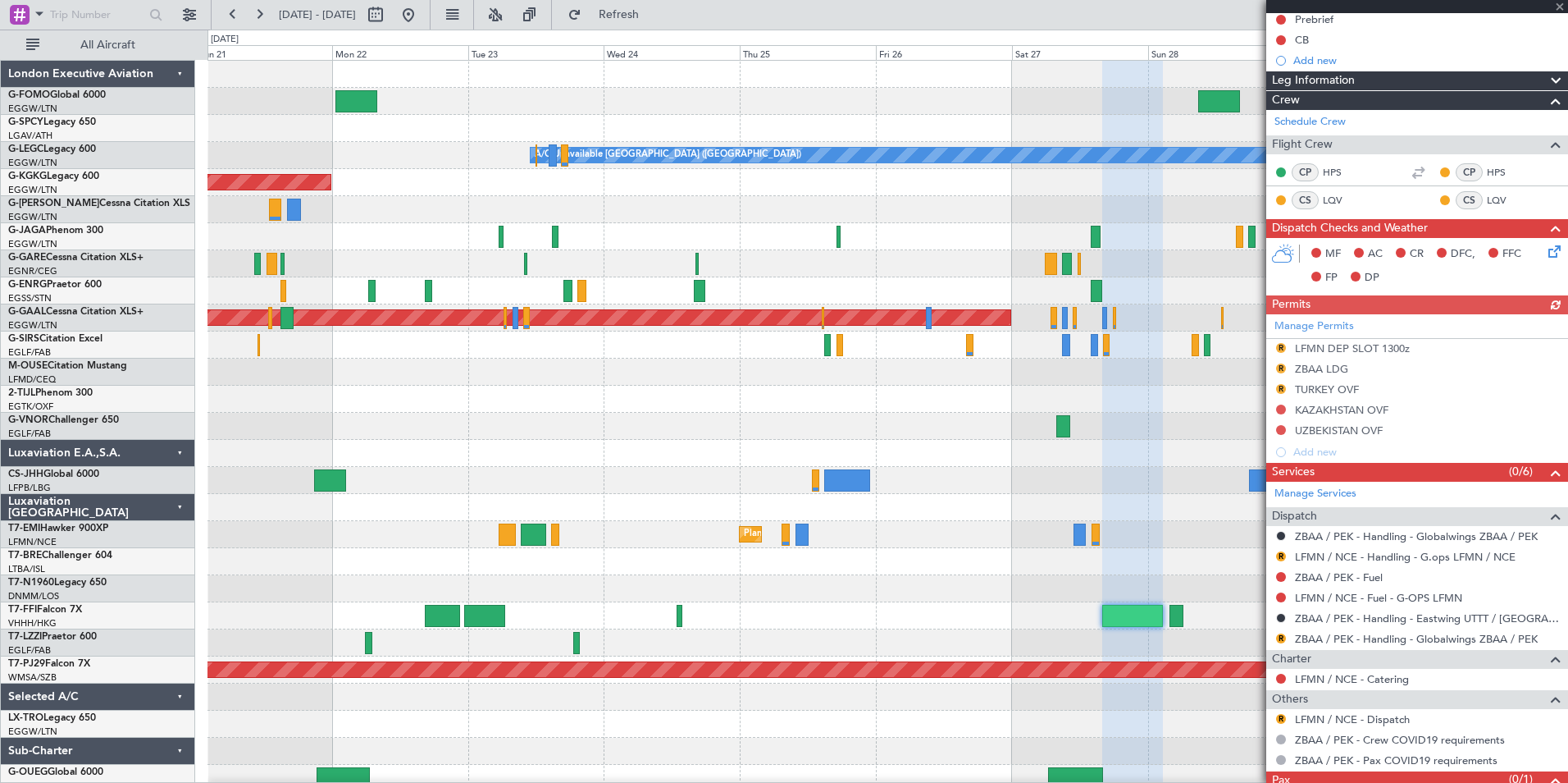
scroll to position [225, 0]
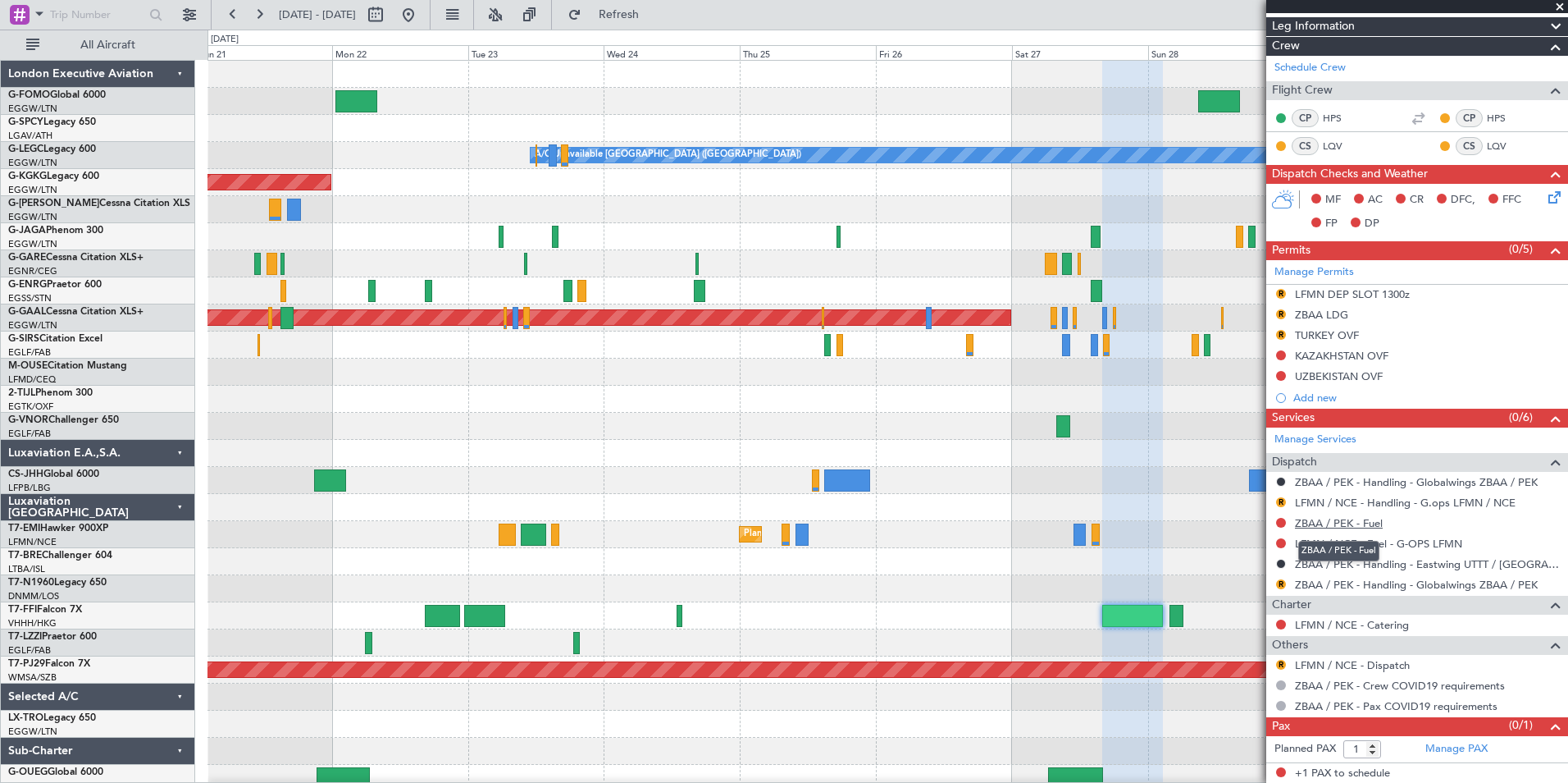
click at [1366, 529] on mat-tooltip-component "ZBAA / PEK - Fuel" at bounding box center [1338, 551] width 104 height 43
click at [1374, 518] on link "ZBAA / PEK - Fuel" at bounding box center [1338, 522] width 87 height 14
click at [639, 9] on span "Refresh" at bounding box center [619, 15] width 69 height 11
click at [1370, 663] on link "LFMN / NCE - Dispatch" at bounding box center [1353, 664] width 115 height 14
click at [637, 25] on button "Refresh" at bounding box center [610, 15] width 99 height 26
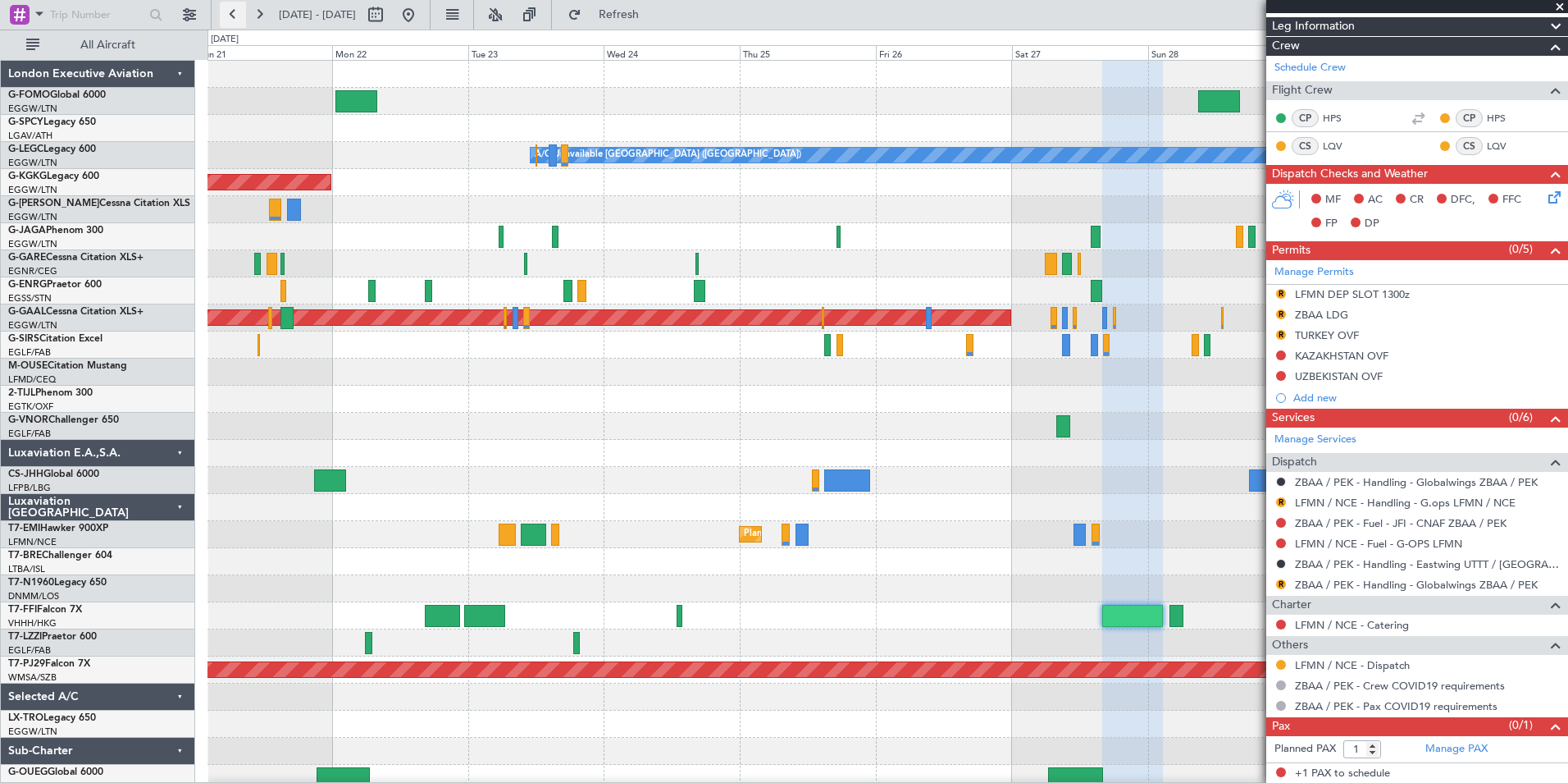
click at [227, 9] on button at bounding box center [233, 15] width 26 height 26
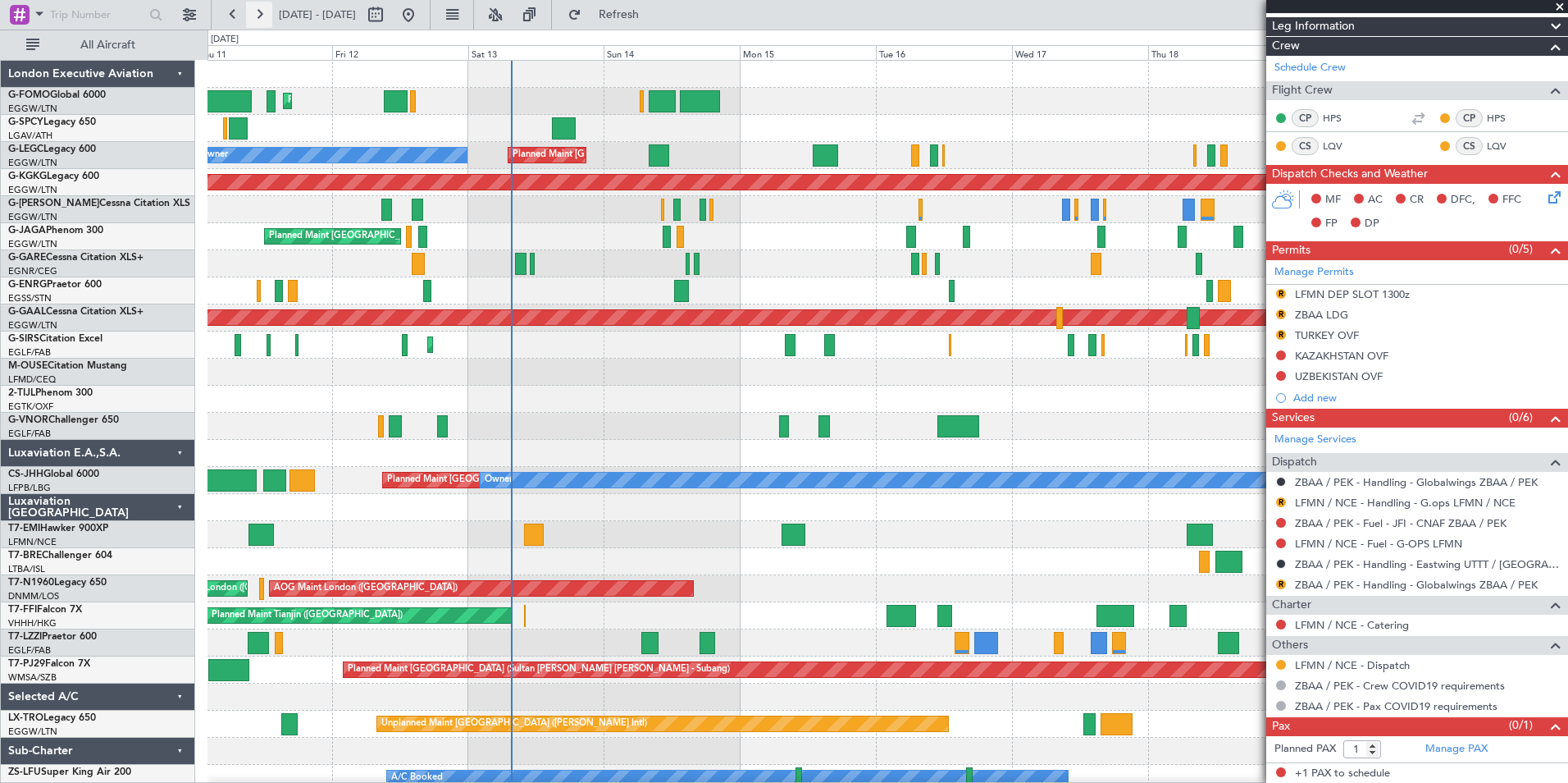
click at [253, 9] on button at bounding box center [260, 15] width 26 height 26
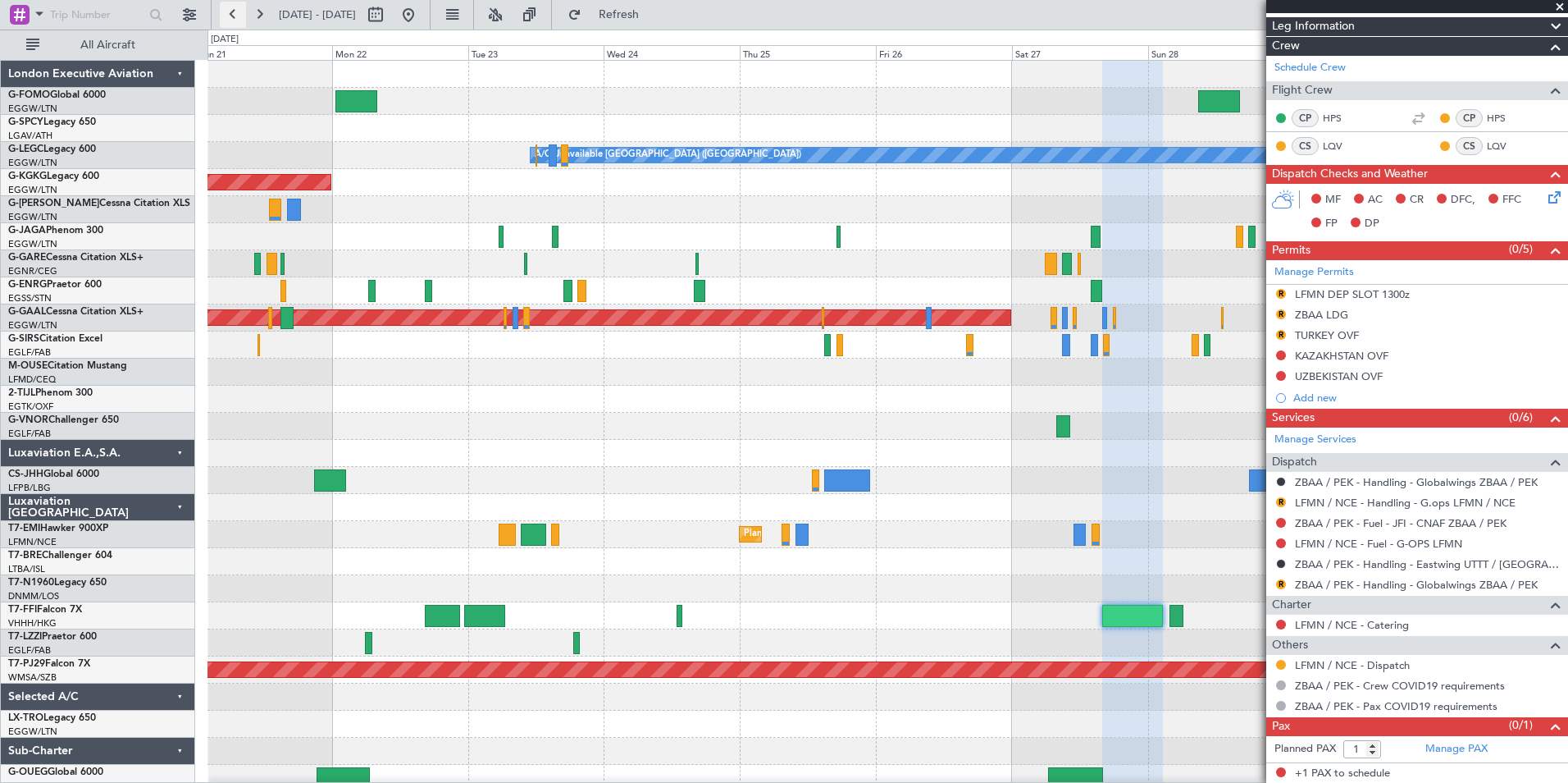
click at [229, 25] on button at bounding box center [233, 15] width 26 height 26
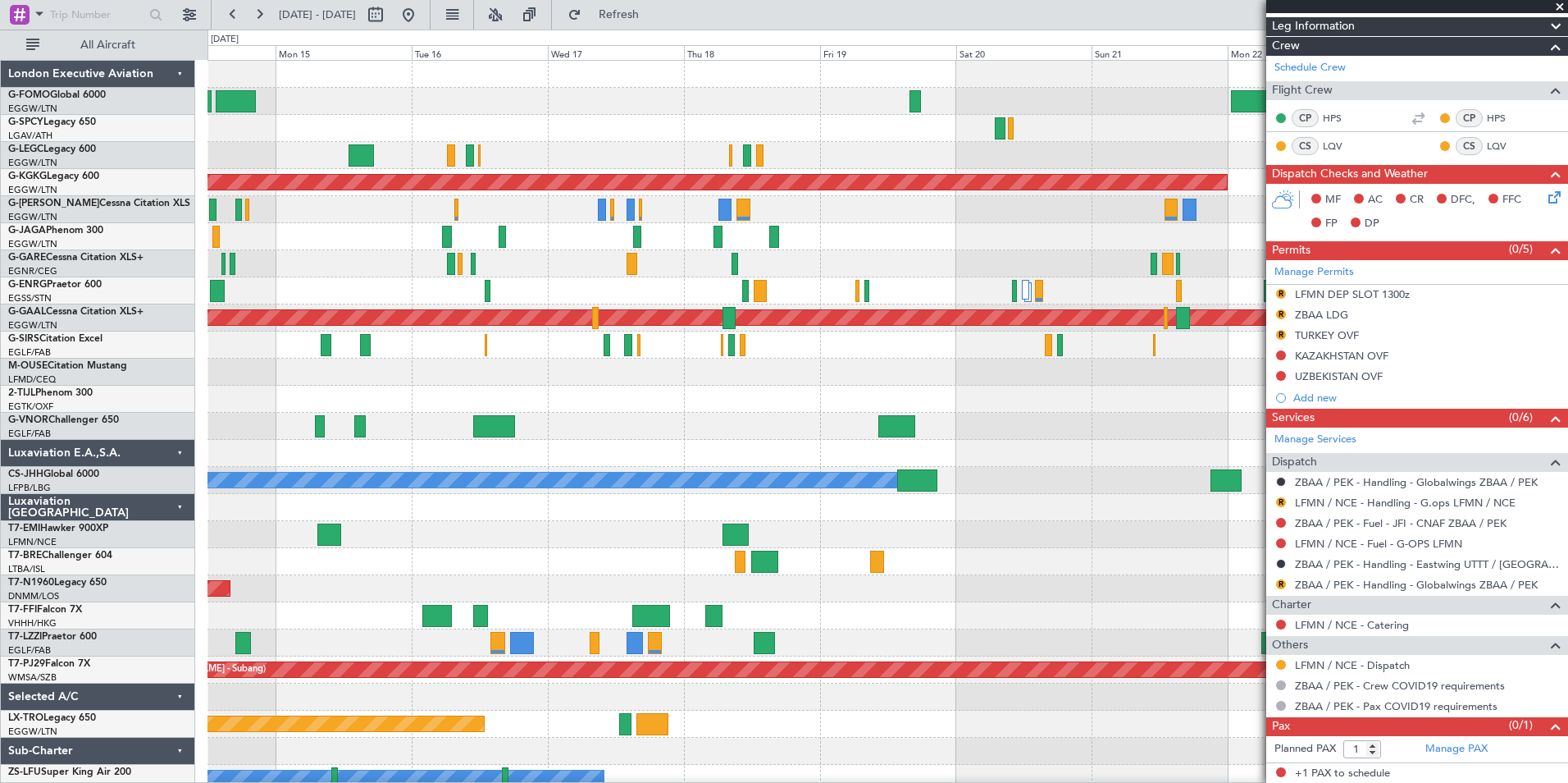
click at [254, 620] on div "Planned Maint Tianjin ([GEOGRAPHIC_DATA])" at bounding box center [888, 615] width 1360 height 27
click at [256, 25] on button at bounding box center [260, 15] width 26 height 26
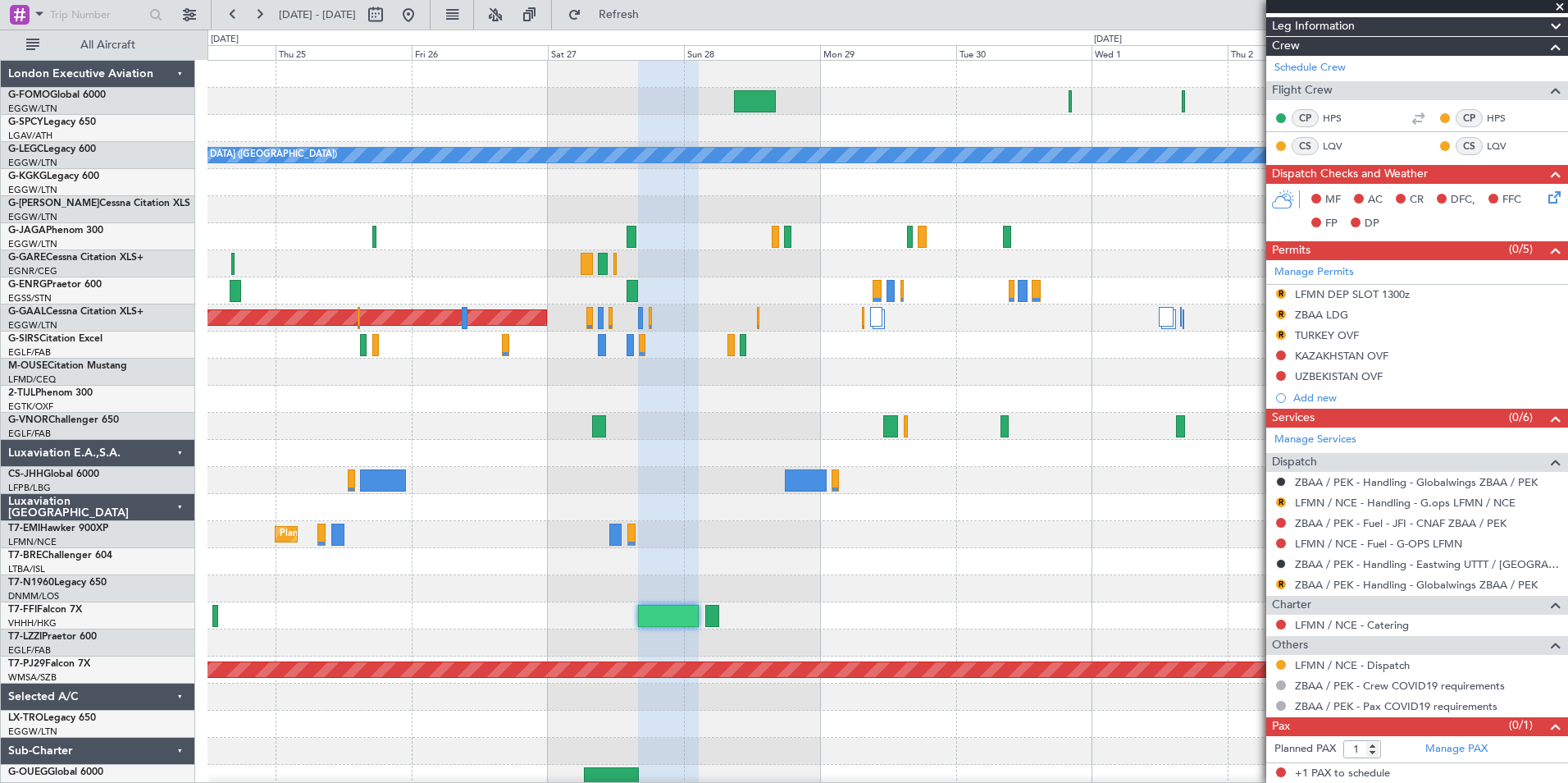
scroll to position [0, 0]
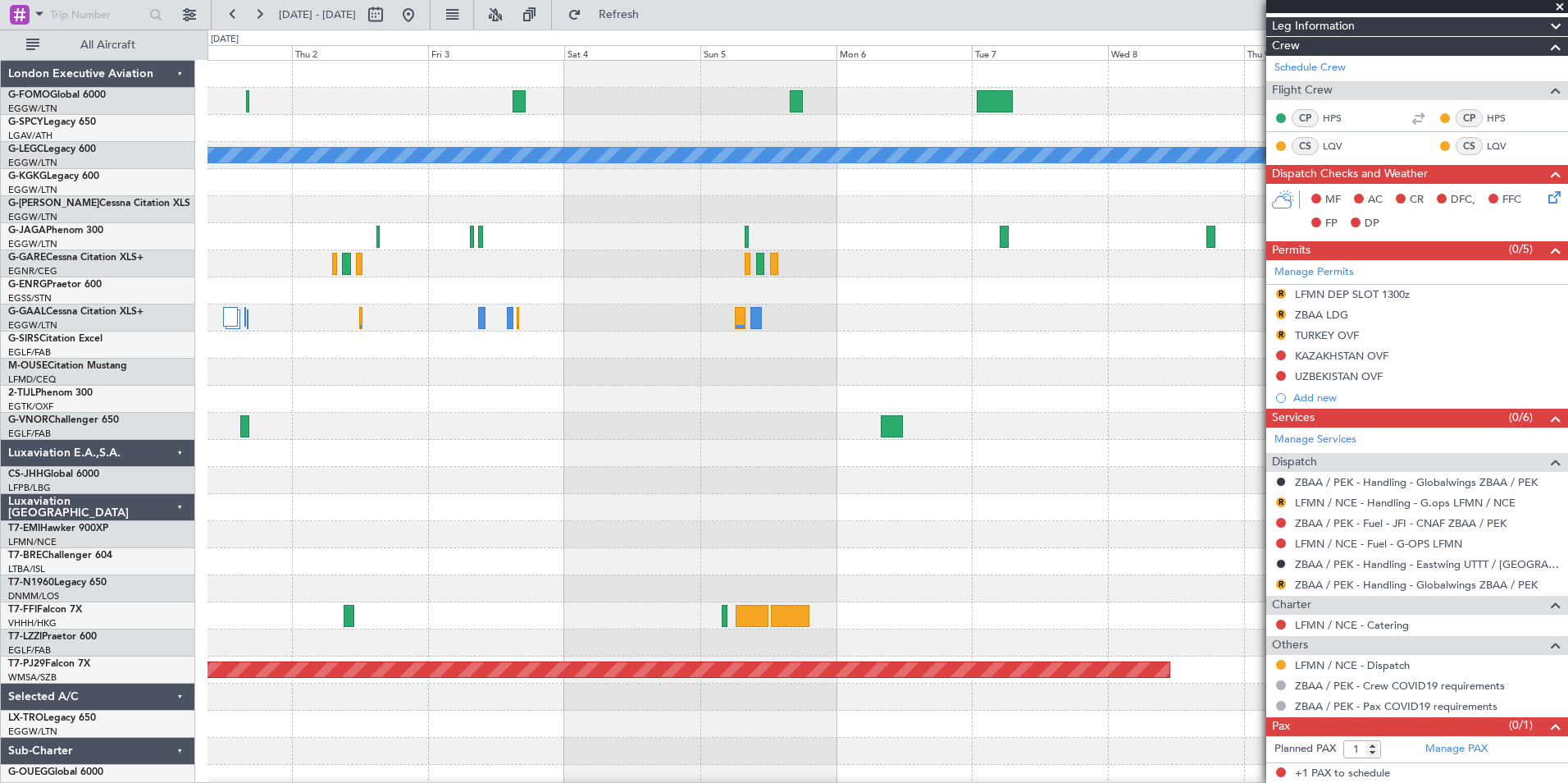
click at [133, 730] on div "A/C Unavailable London (Luton) Planned Maint Geneva (Cointrin) Planned Maint Ku…" at bounding box center [784, 406] width 1568 height 753
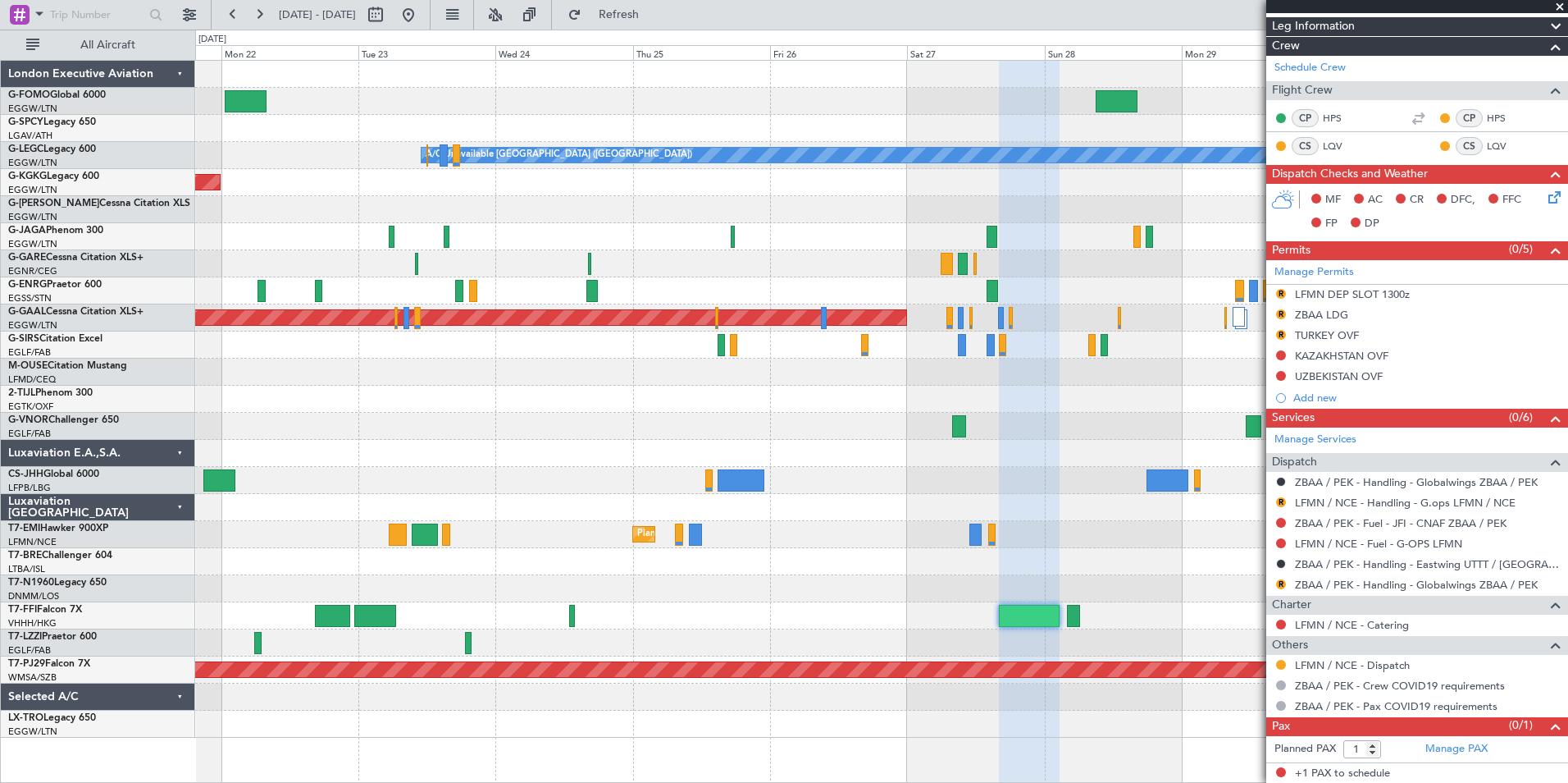
click at [1567, 479] on html "01 Oct 2025 - 11 Oct 2025 Refresh Quick Links All Aircraft A/C Unavailable Lond…" at bounding box center [784, 392] width 1568 height 783
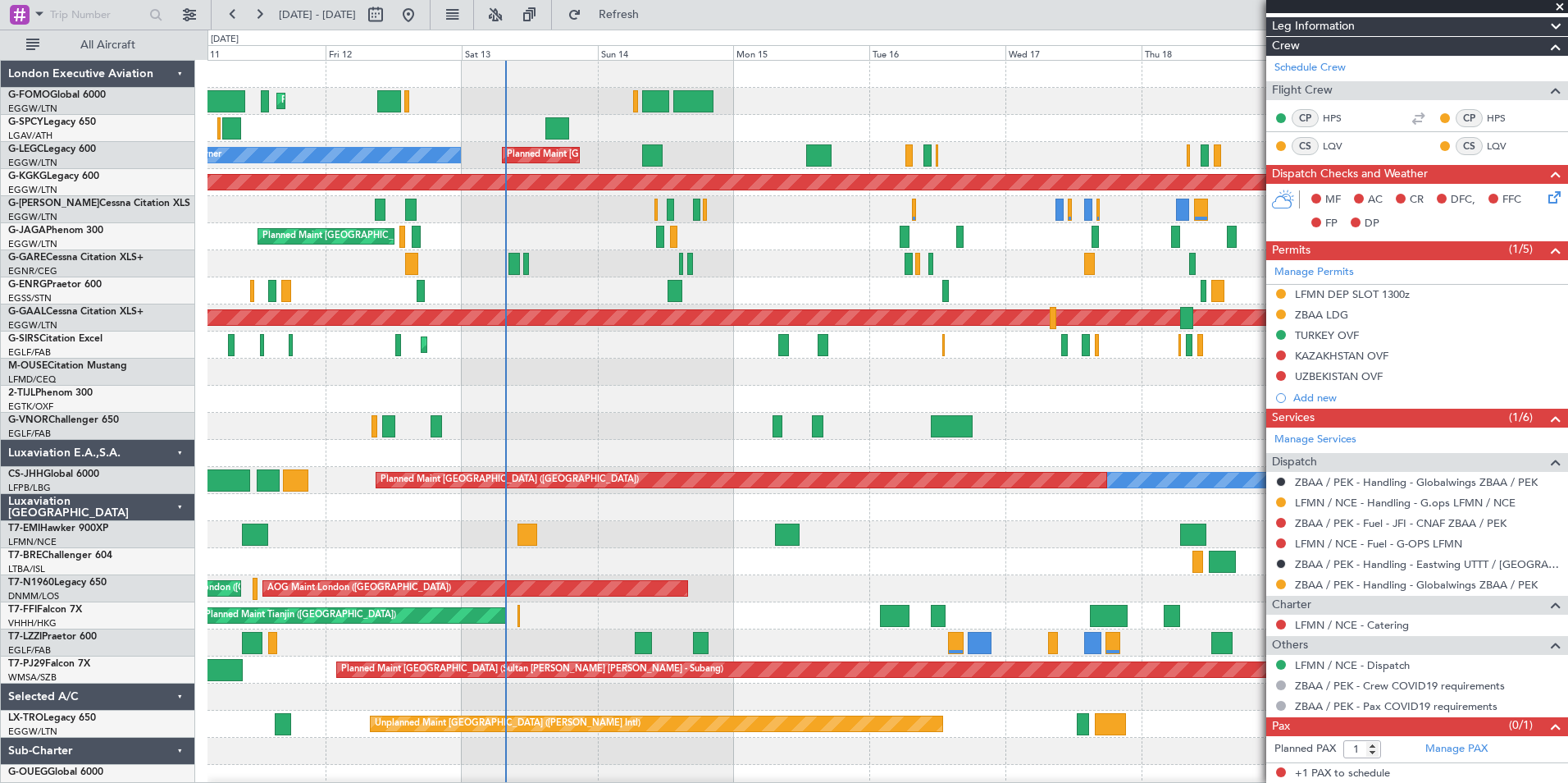
scroll to position [8, 0]
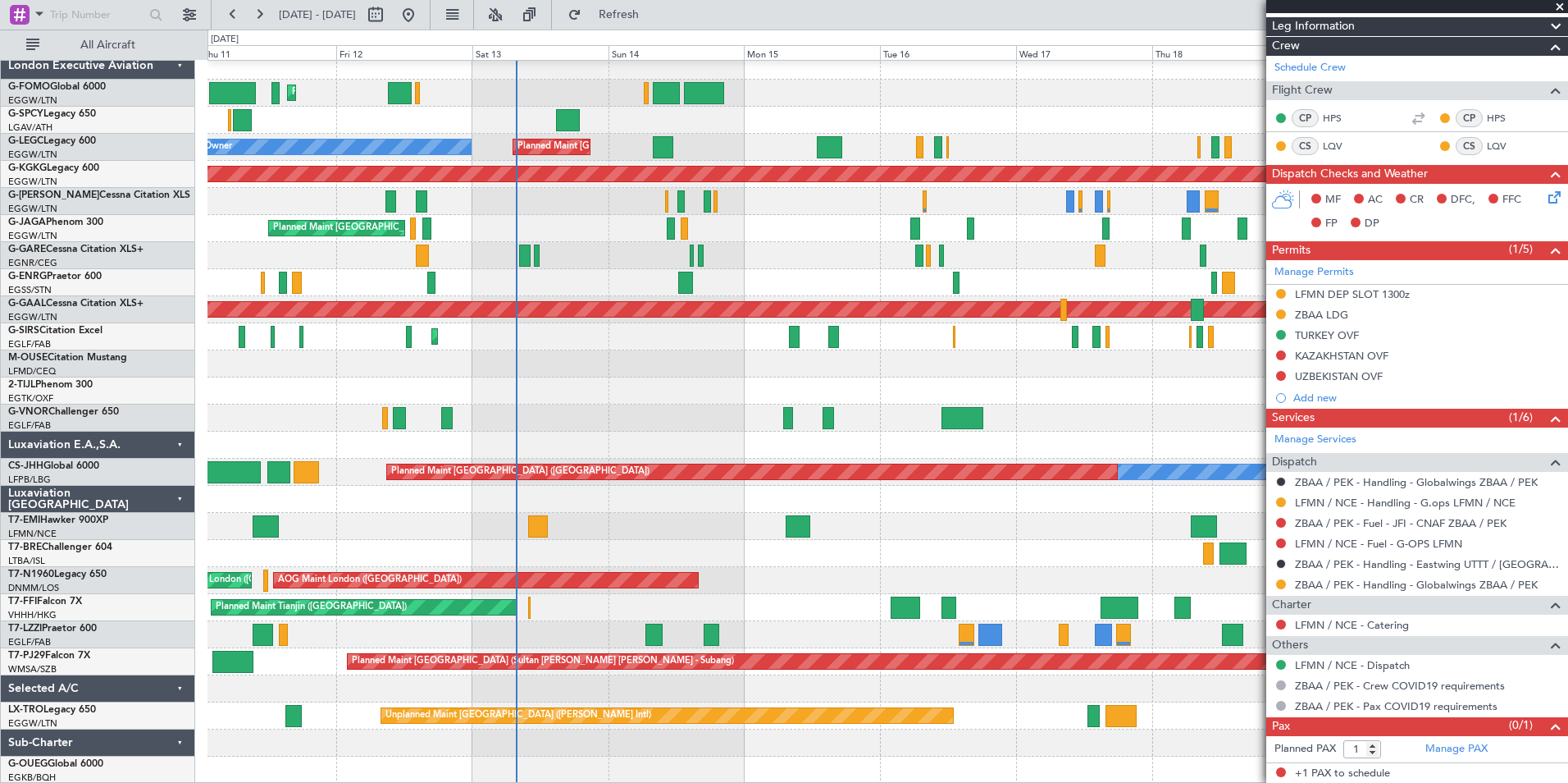
click at [1227, 554] on div "Planned Maint London (Luton) Unplanned Maint Athens (Eleftherios Venizelos Intl…" at bounding box center [888, 418] width 1360 height 731
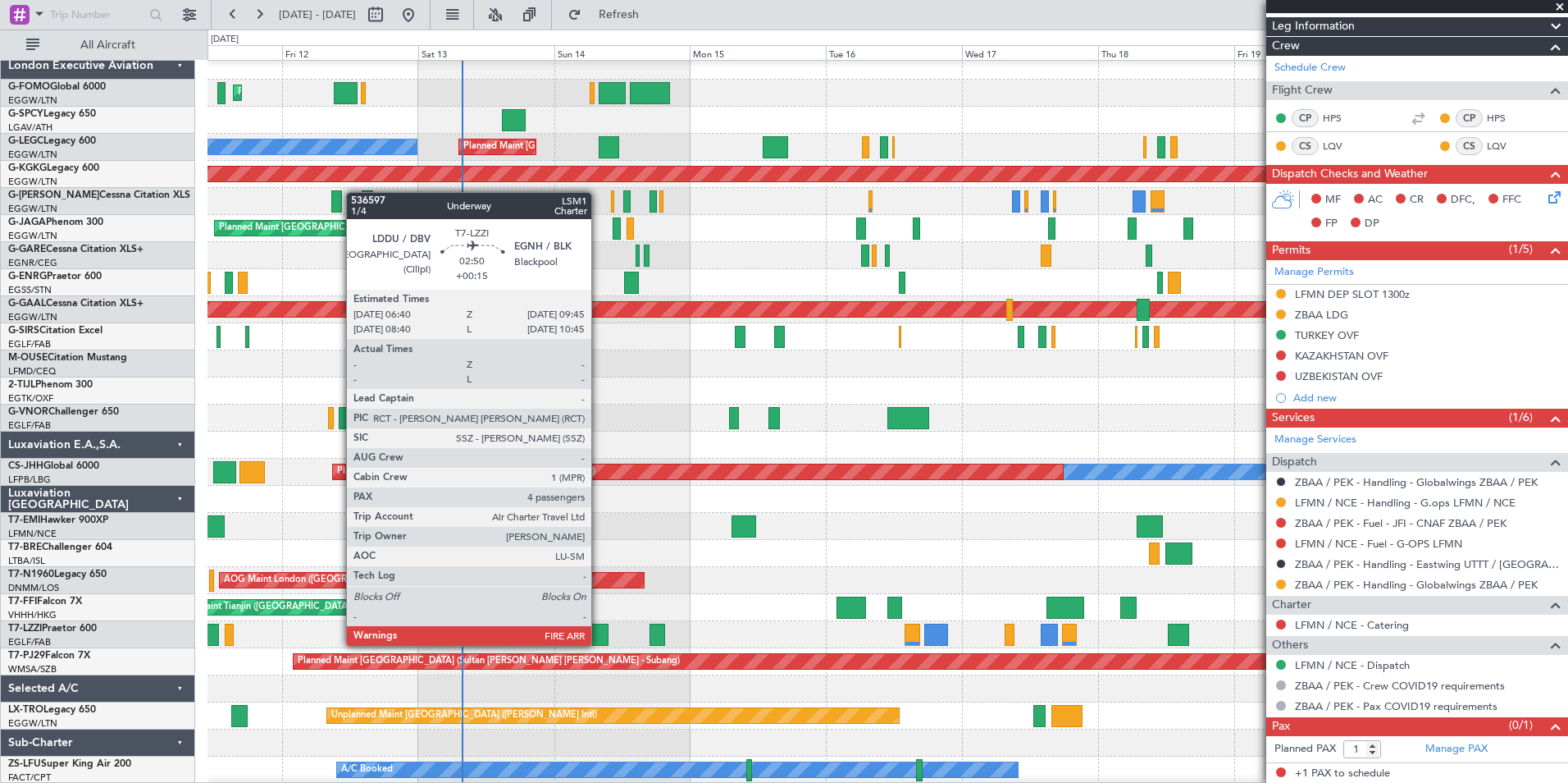
click at [598, 644] on div at bounding box center [600, 635] width 18 height 23
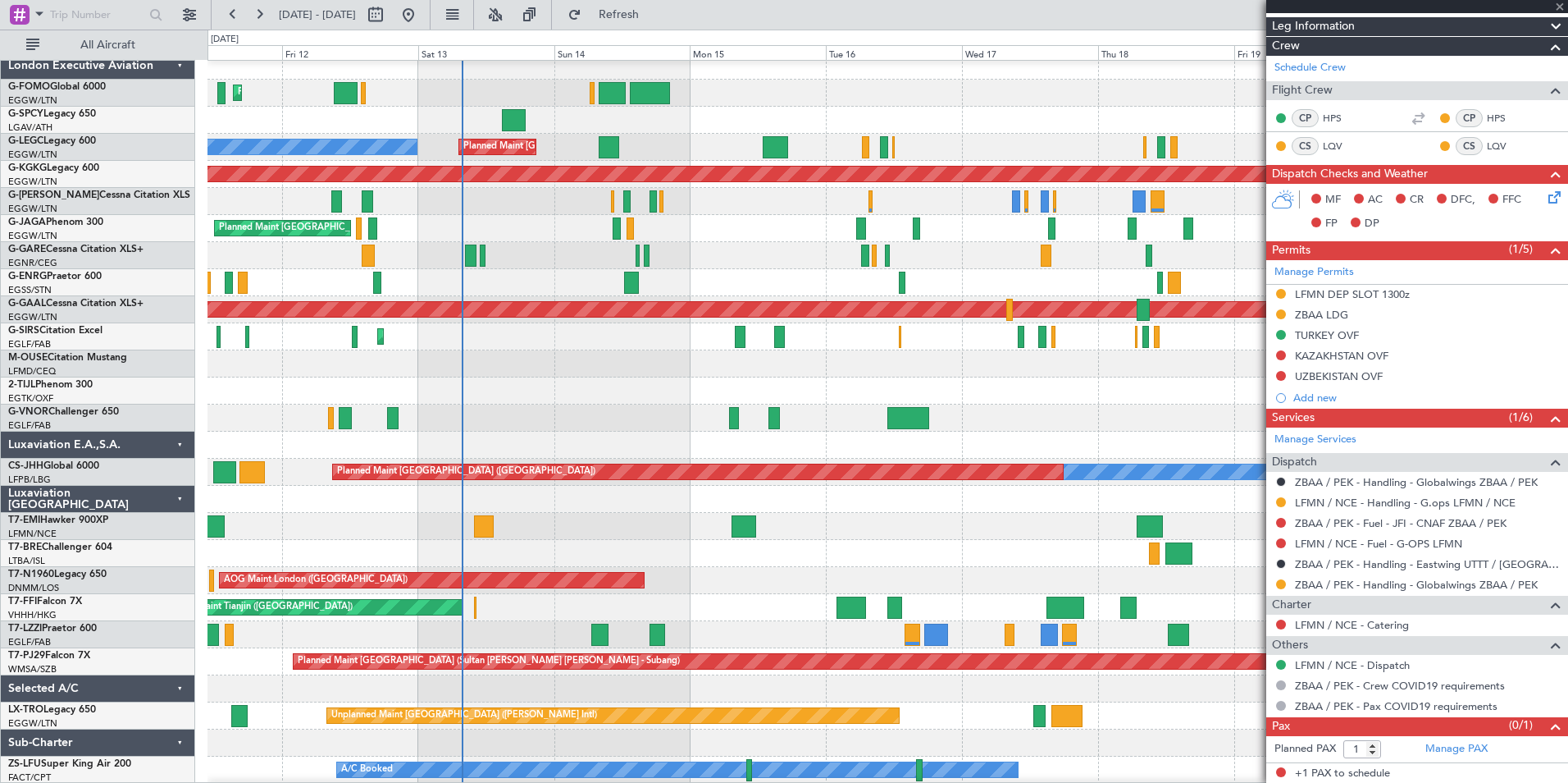
type input "+00:15"
type input "4"
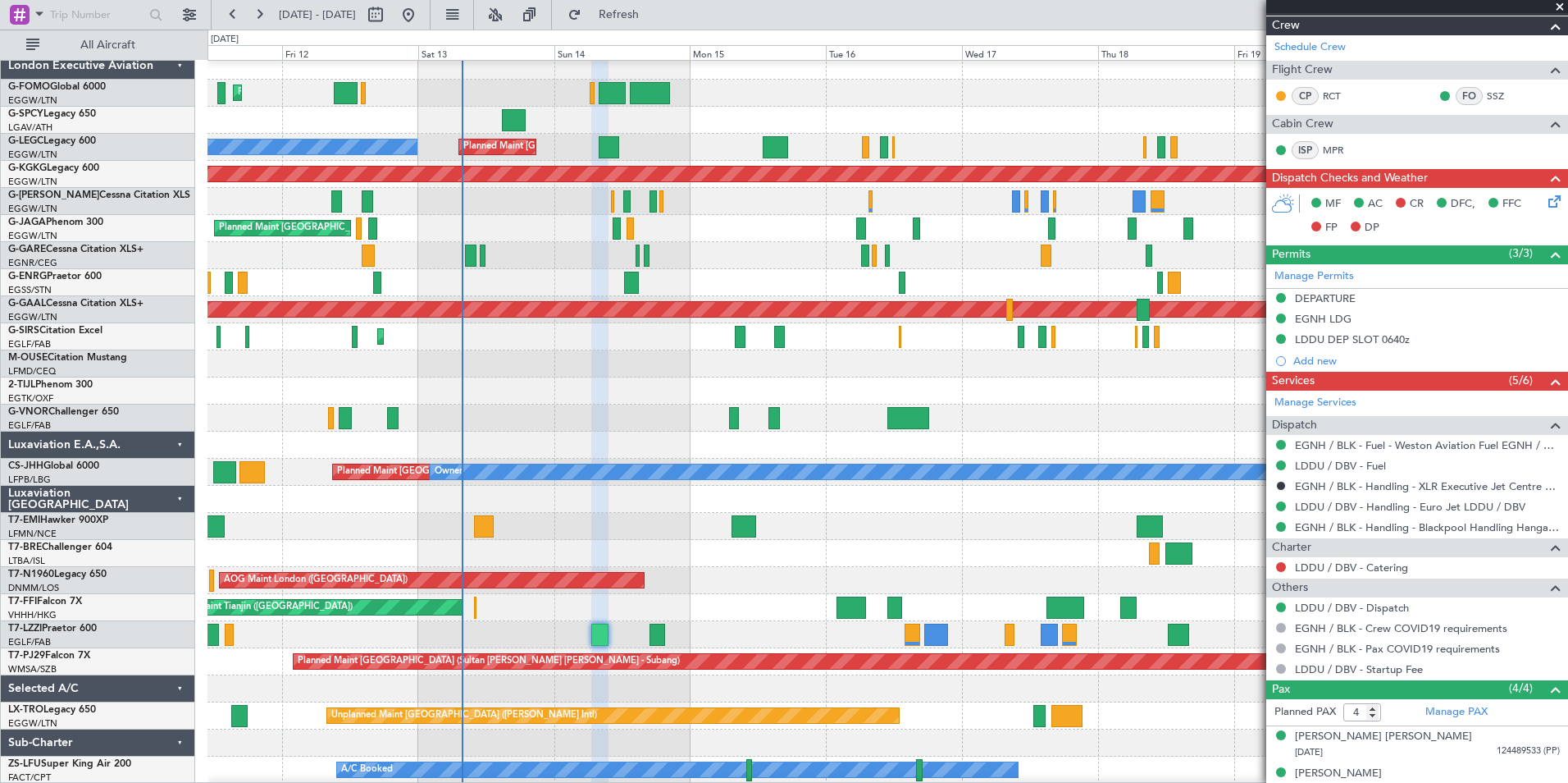
scroll to position [397, 0]
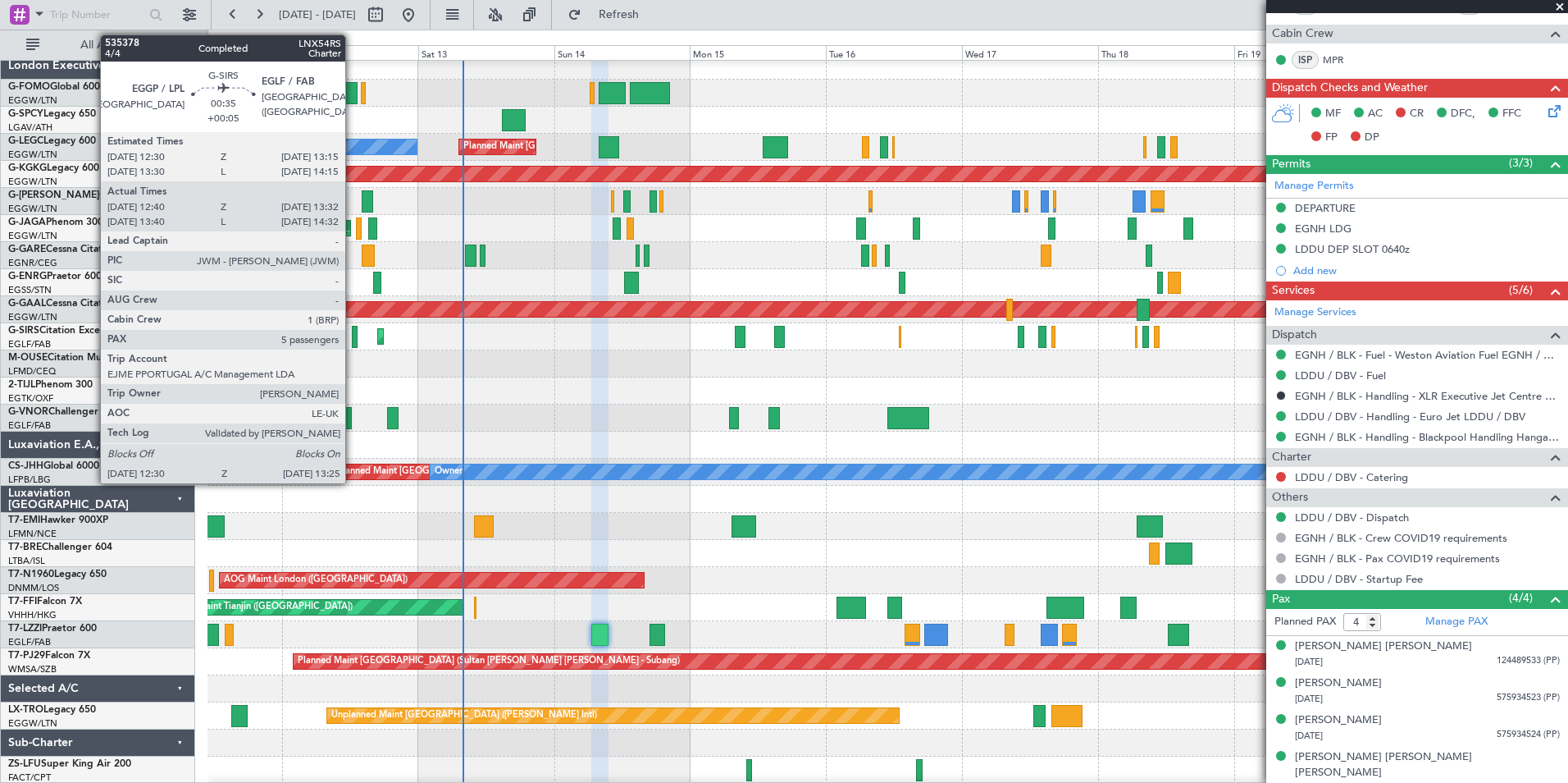
click at [353, 329] on div at bounding box center [355, 337] width 6 height 23
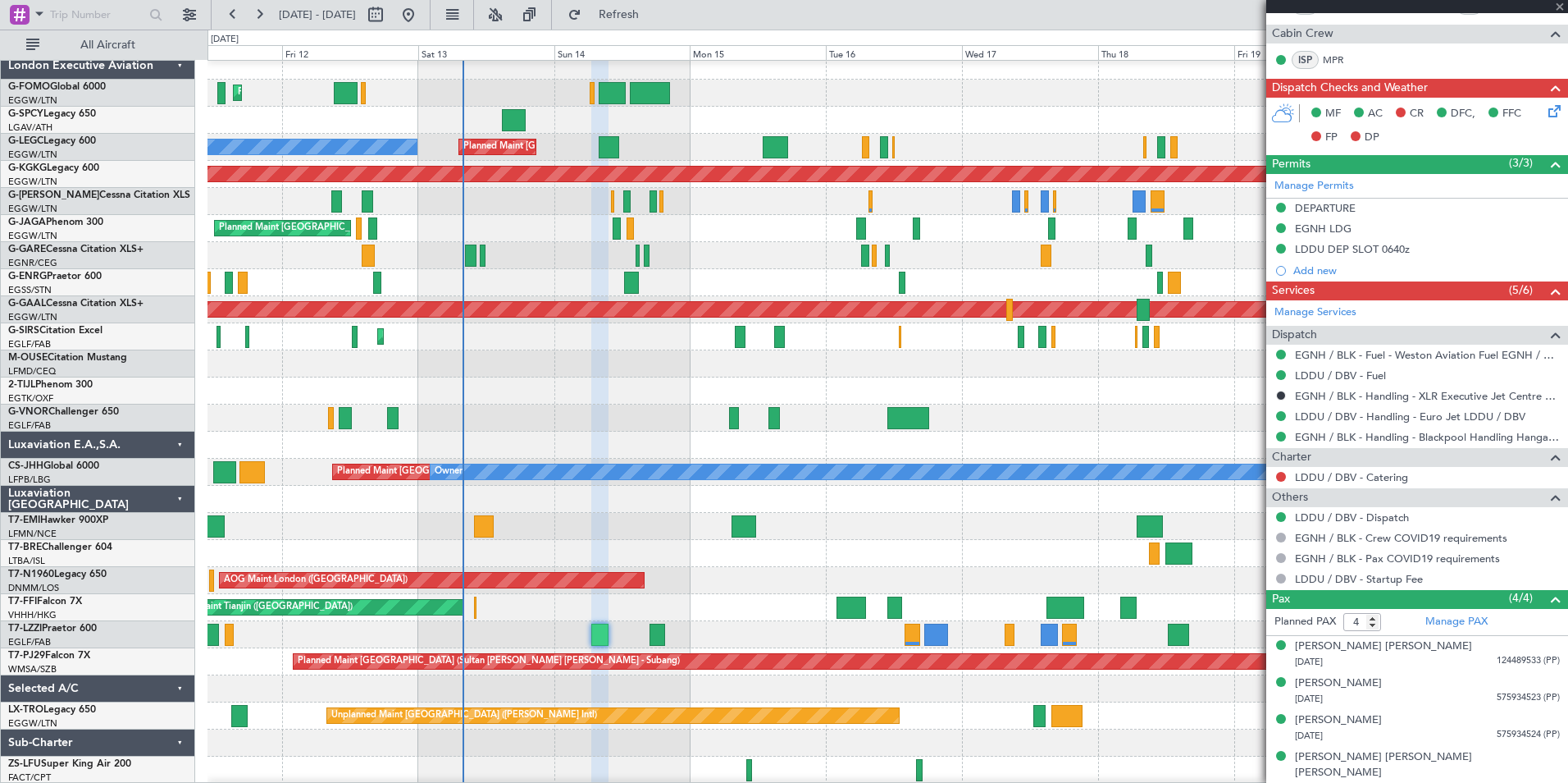
type input "+00:05"
type input "12:40"
type input "13:22"
type input "5"
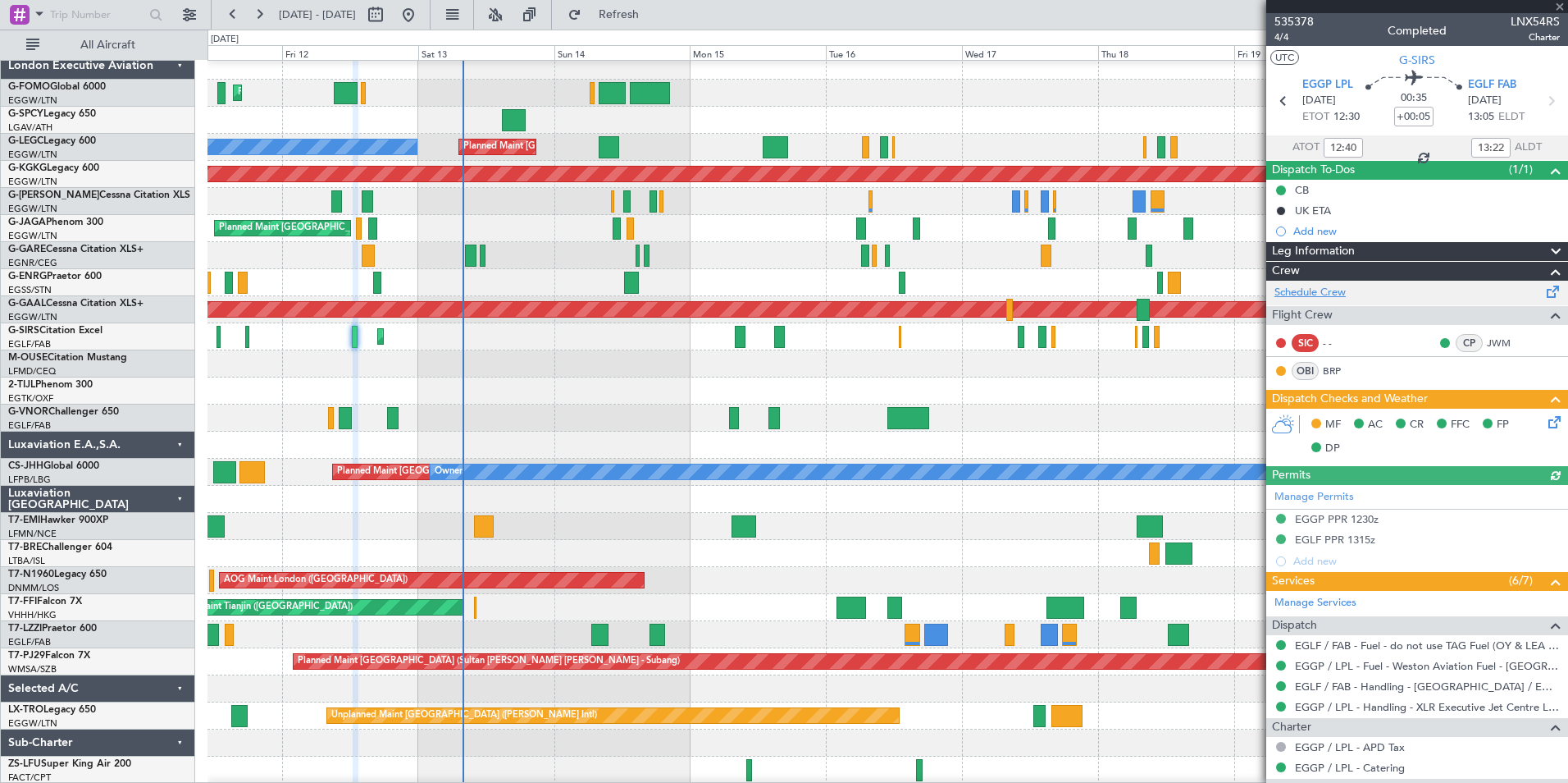
click at [1302, 288] on link "Schedule Crew" at bounding box center [1310, 293] width 71 height 16
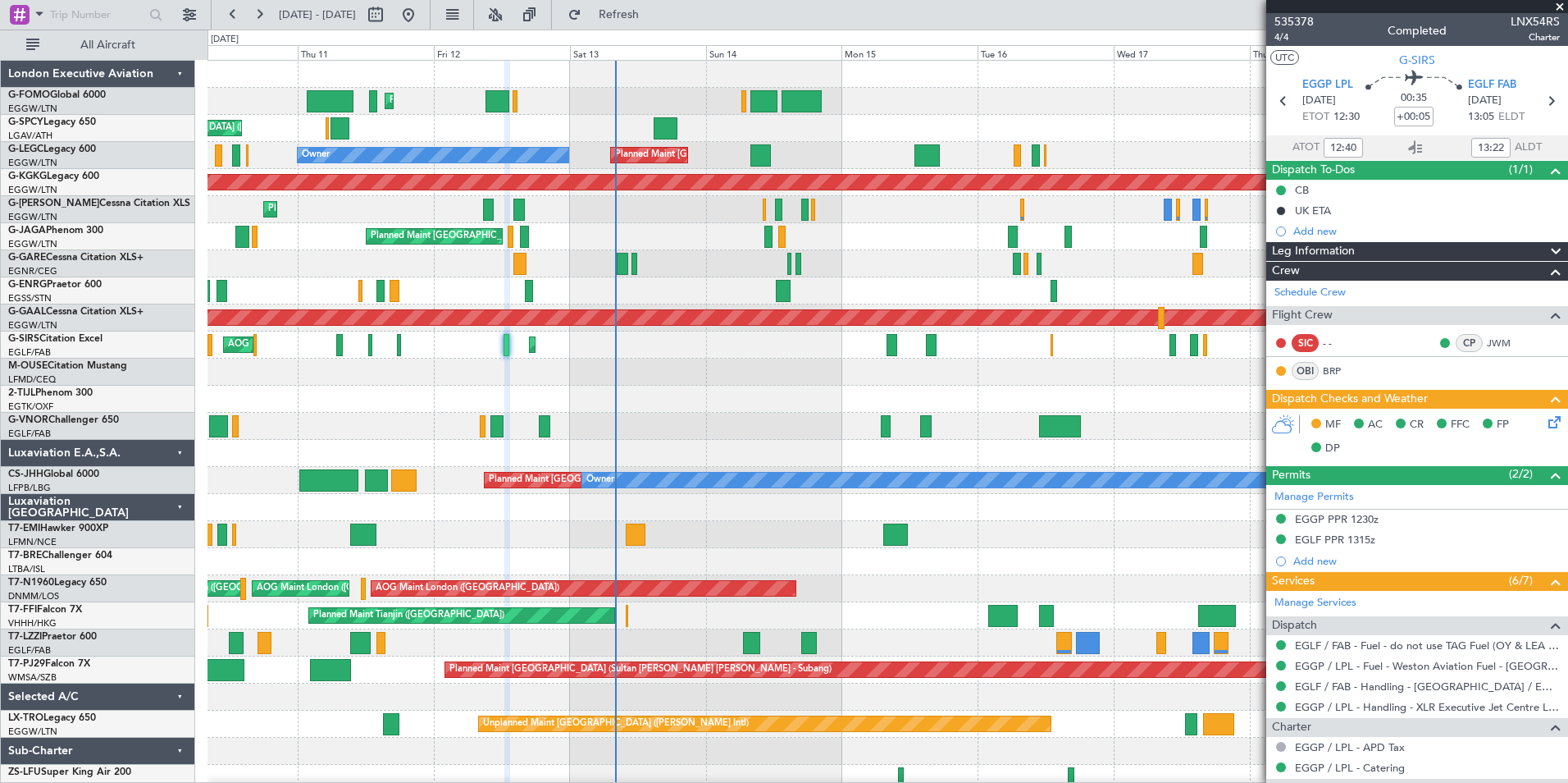
click at [535, 414] on div "Planned Maint London (Luton) Unplanned Maint Athens (Eleftherios Venizelos Intl…" at bounding box center [888, 440] width 1360 height 759
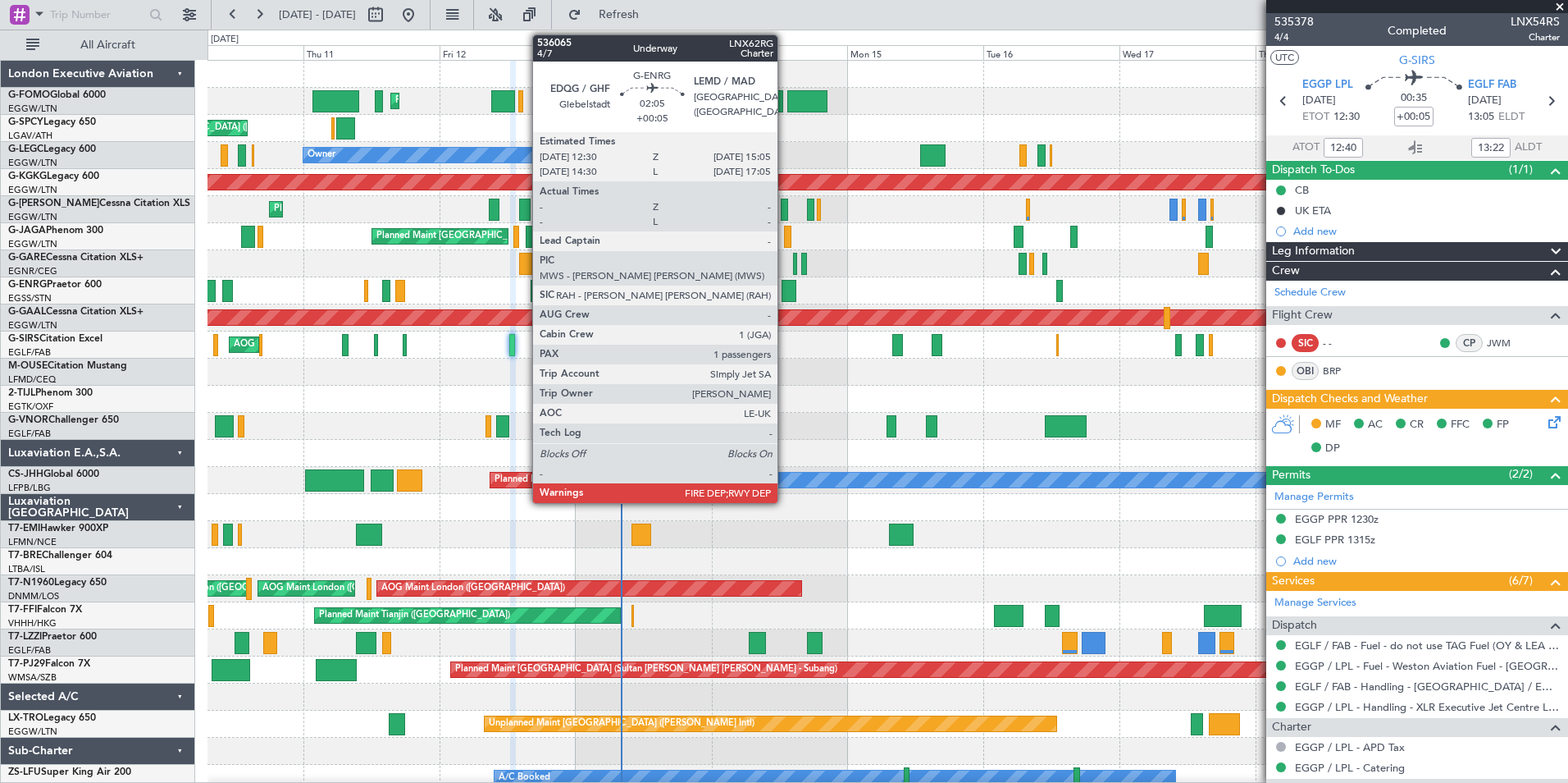
click at [784, 285] on div at bounding box center [789, 291] width 15 height 23
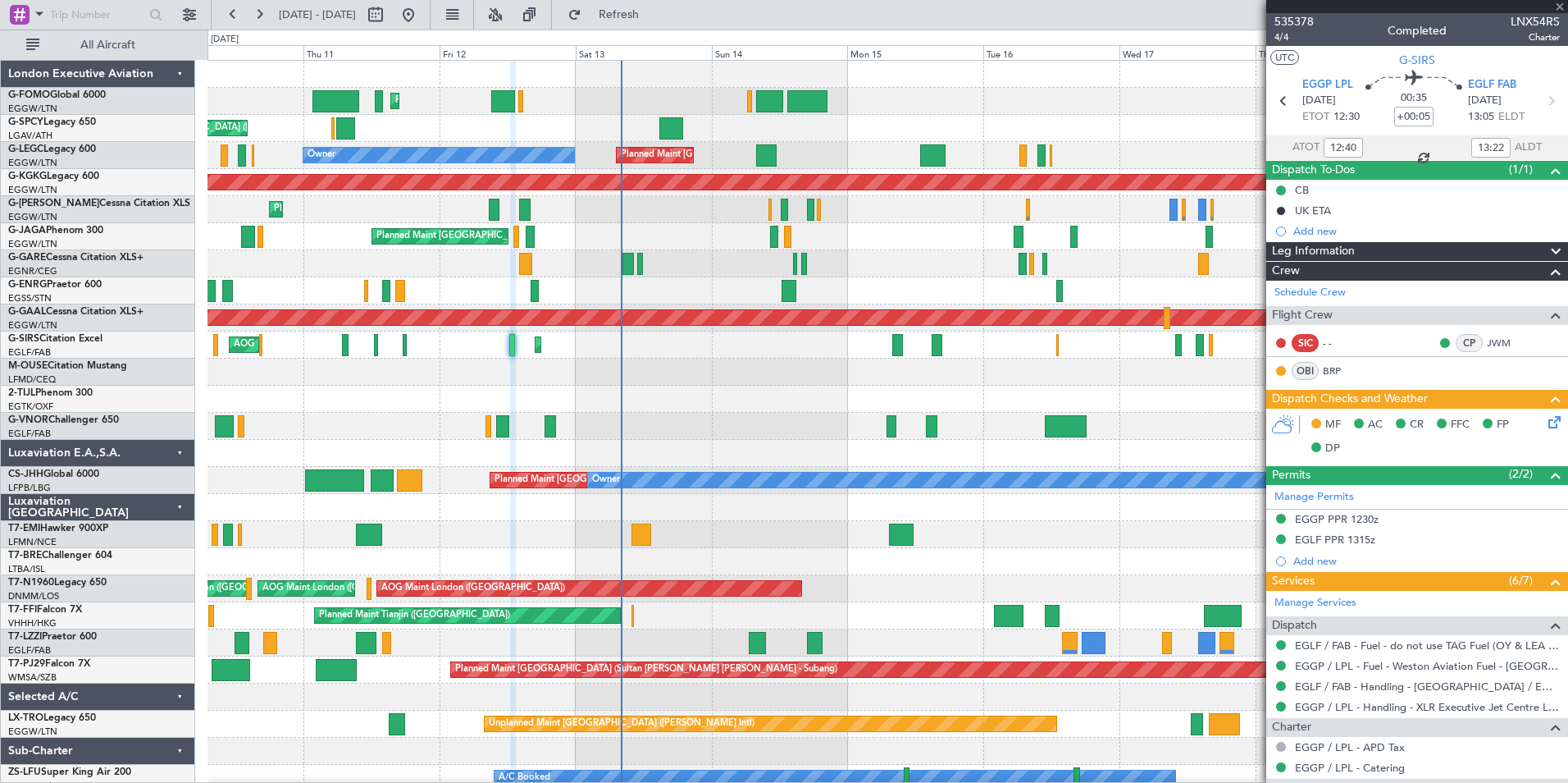
type input "1"
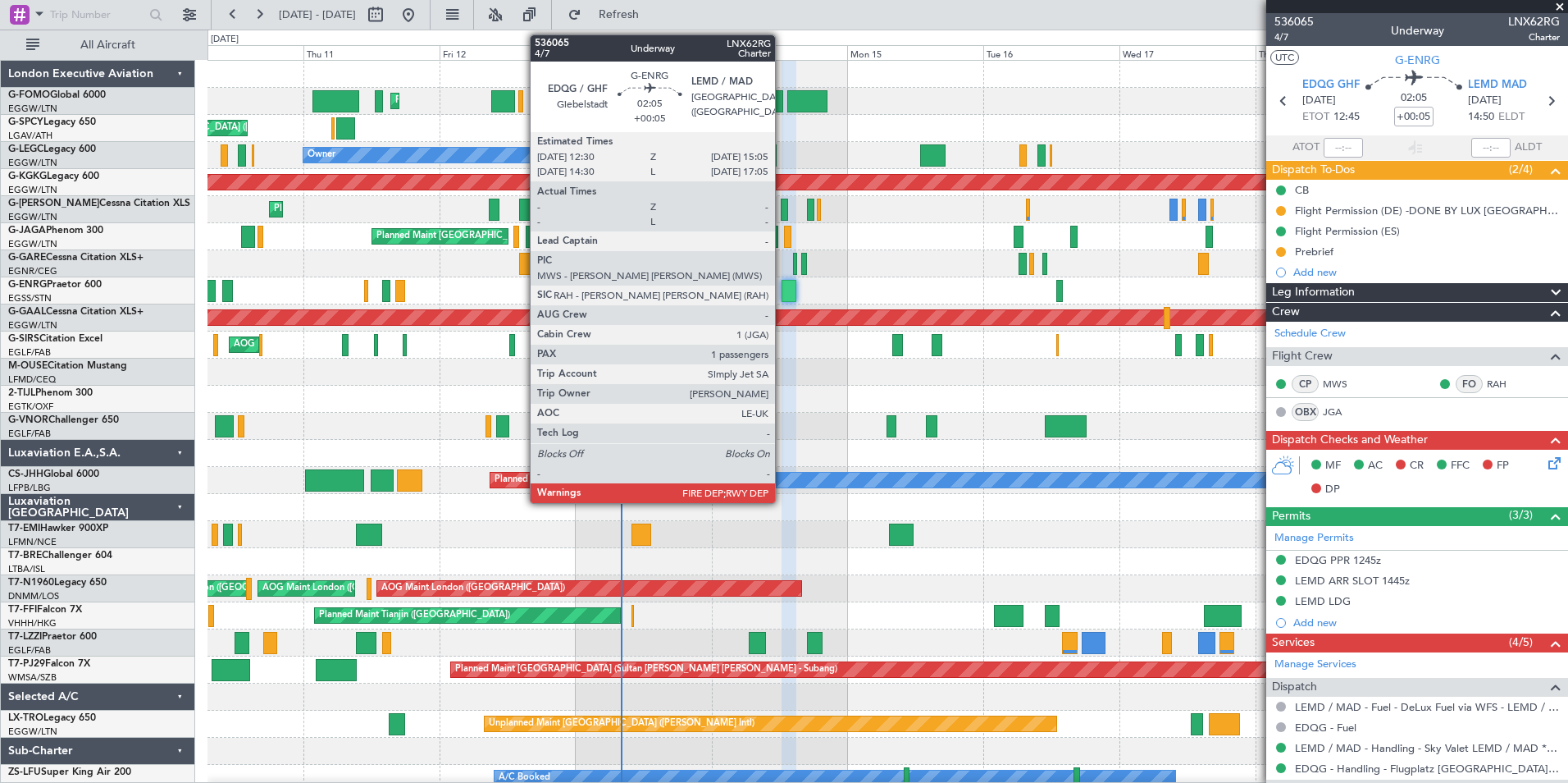
click at [783, 290] on div at bounding box center [789, 291] width 15 height 23
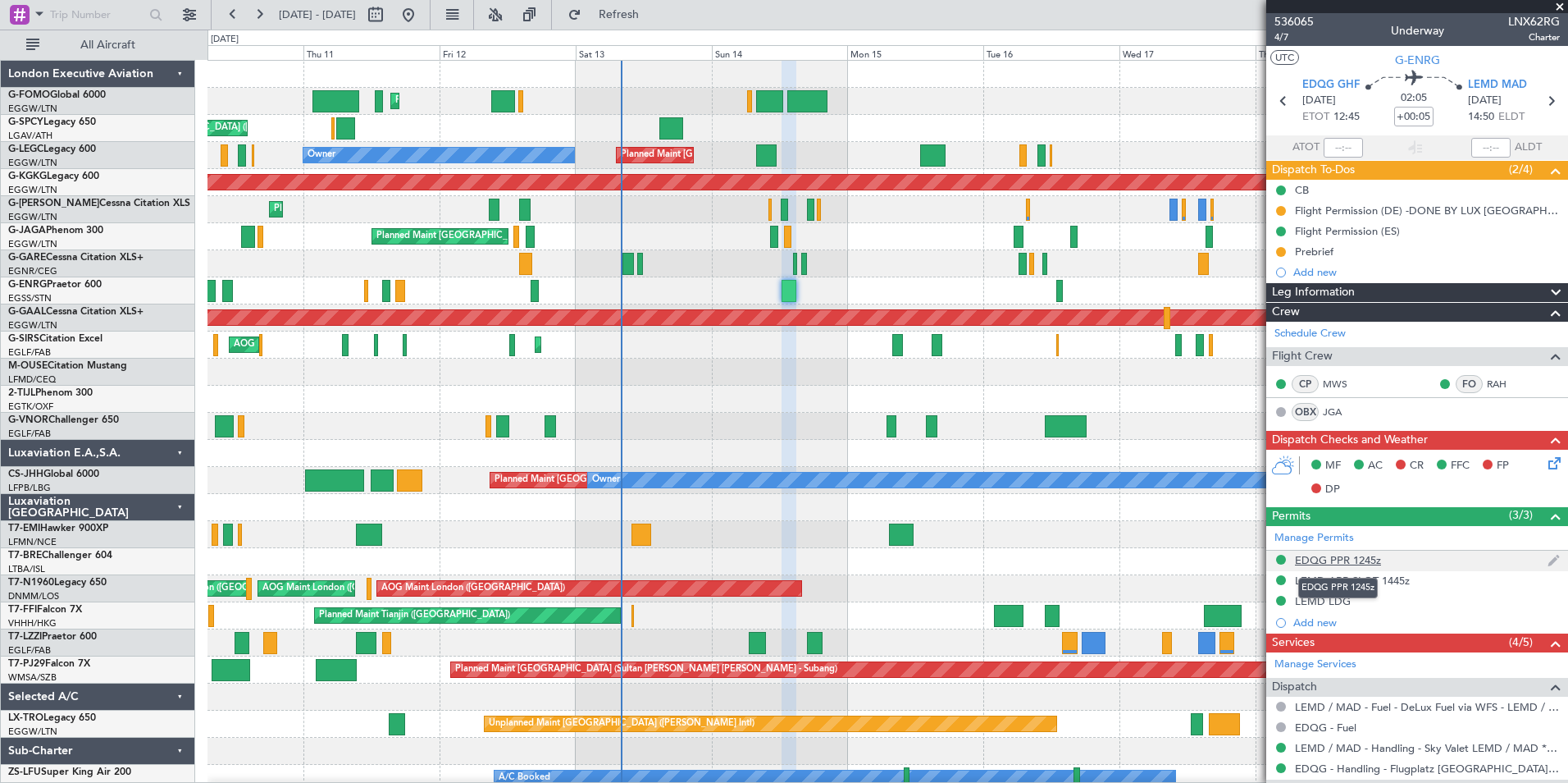
click at [1359, 561] on div "EDQG PPR 1245z" at bounding box center [1338, 560] width 87 height 14
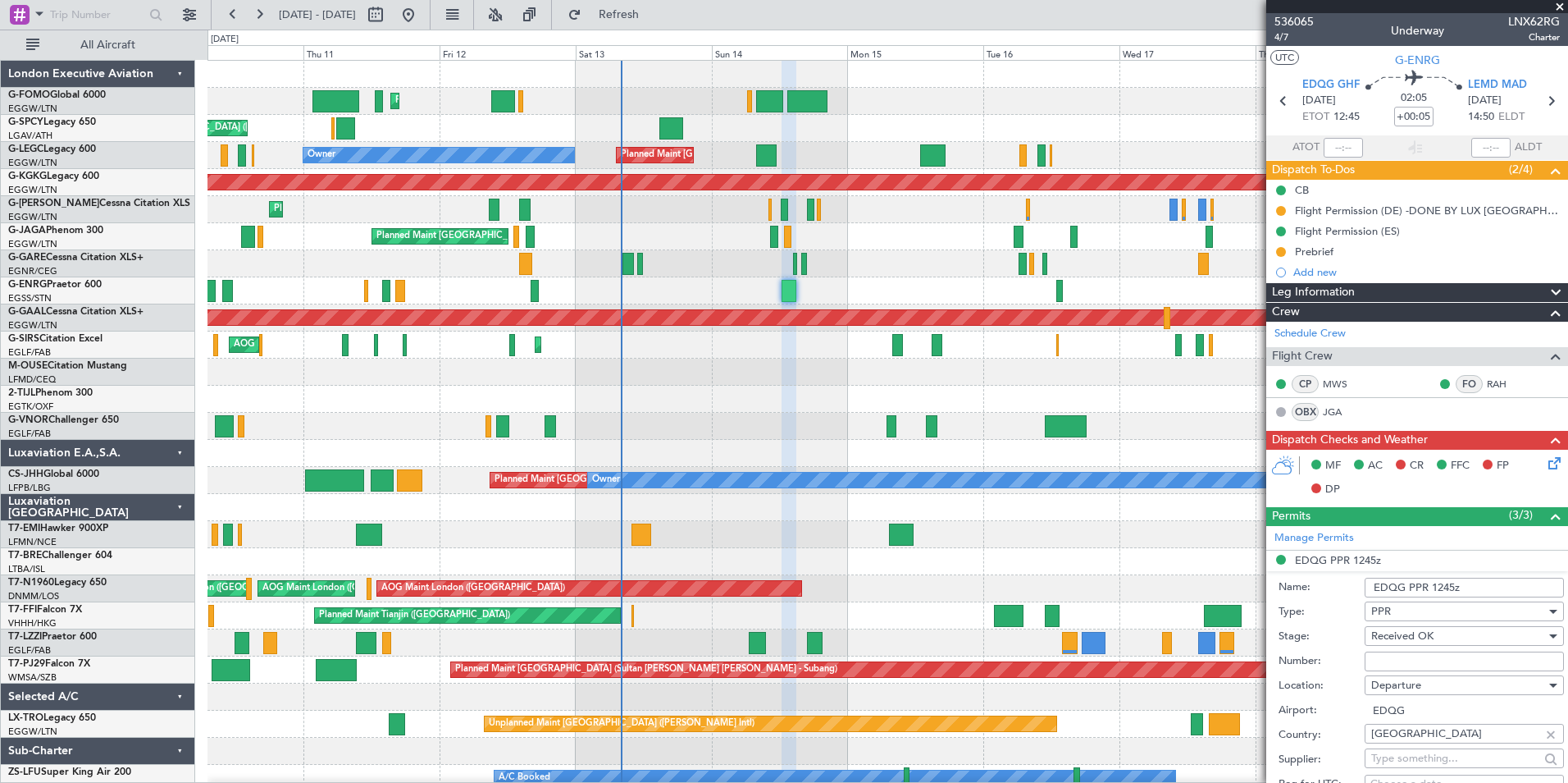
scroll to position [673, 0]
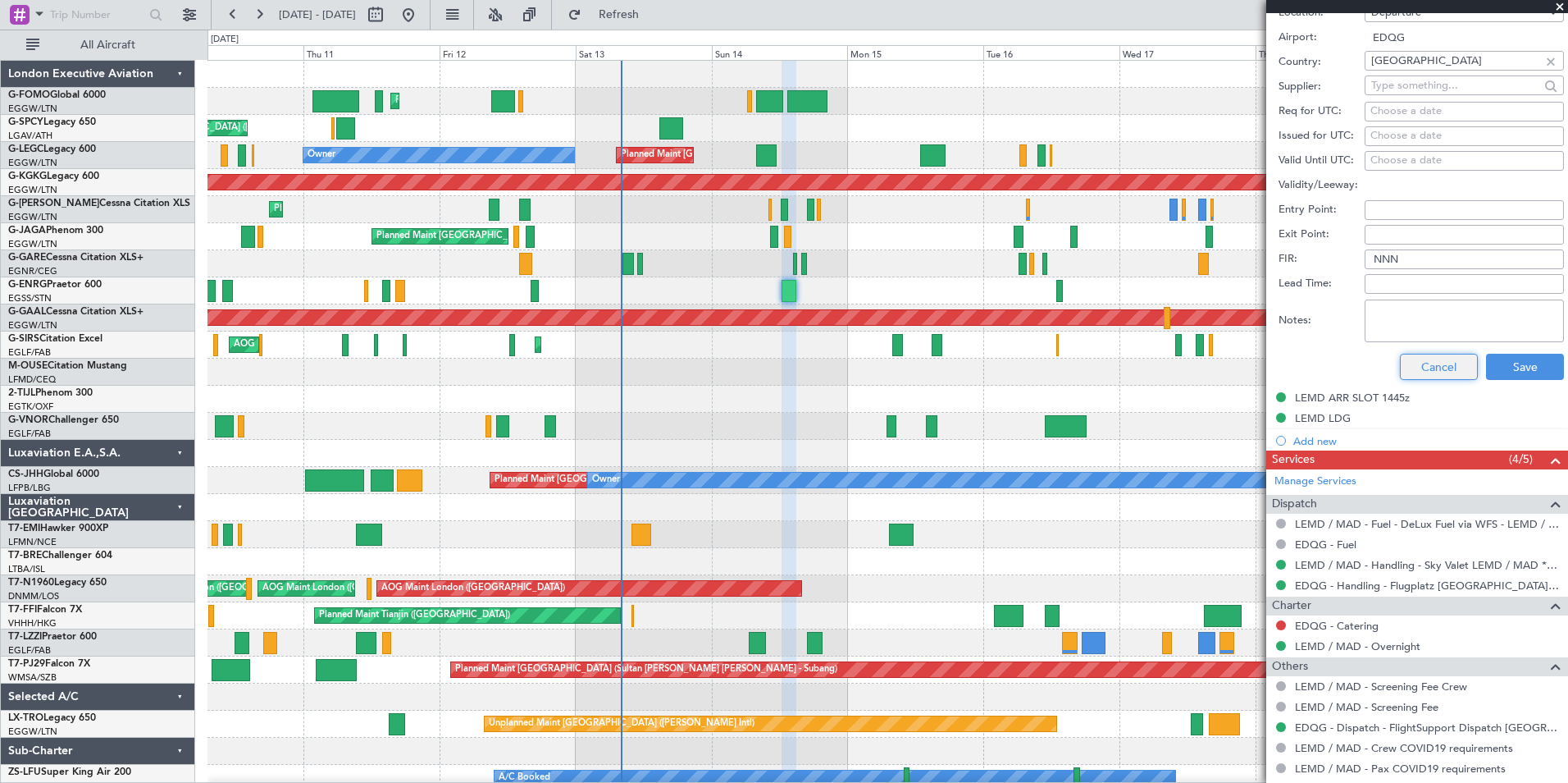
click at [1458, 362] on button "Cancel" at bounding box center [1438, 367] width 78 height 26
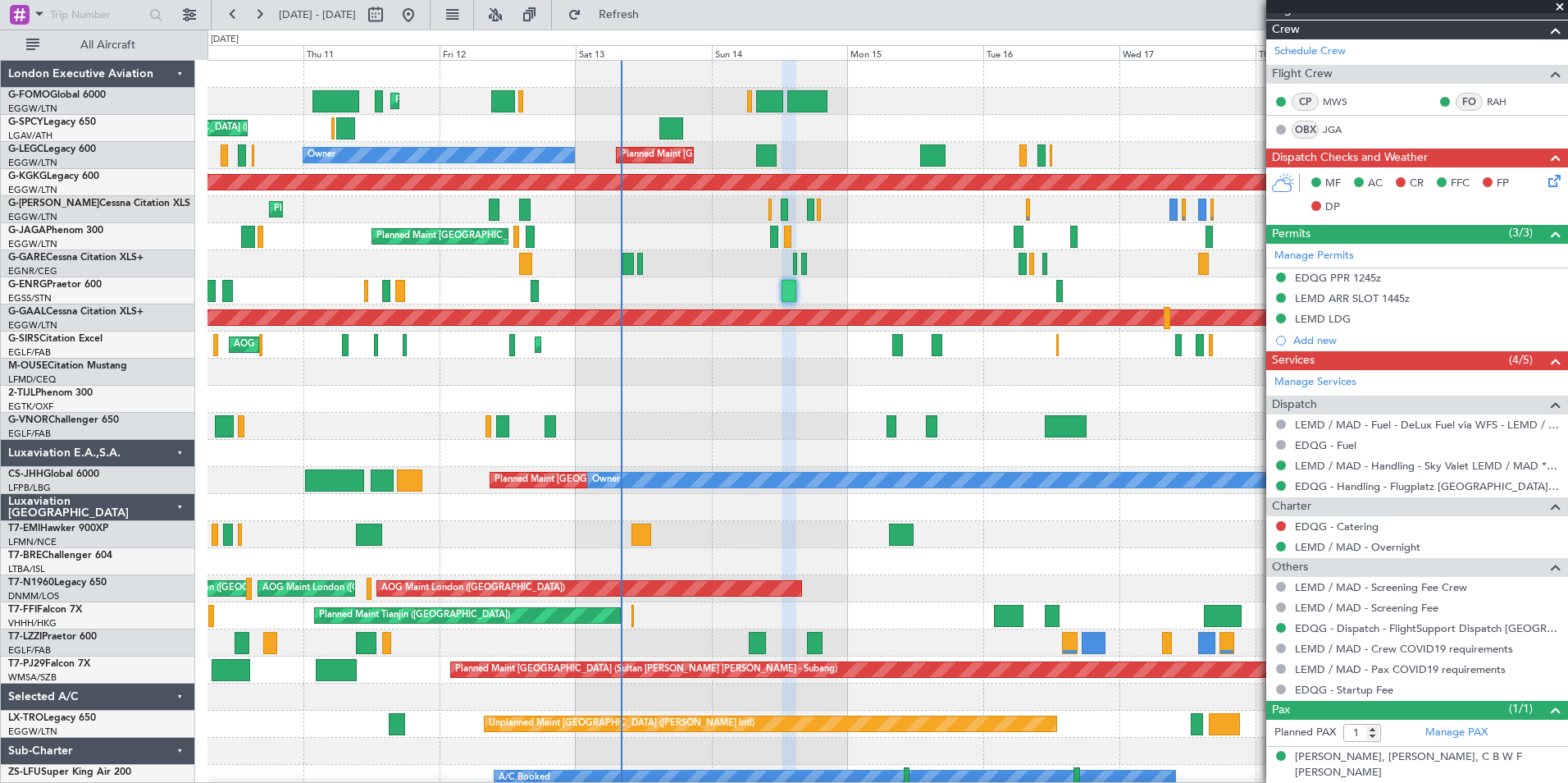
scroll to position [0, 0]
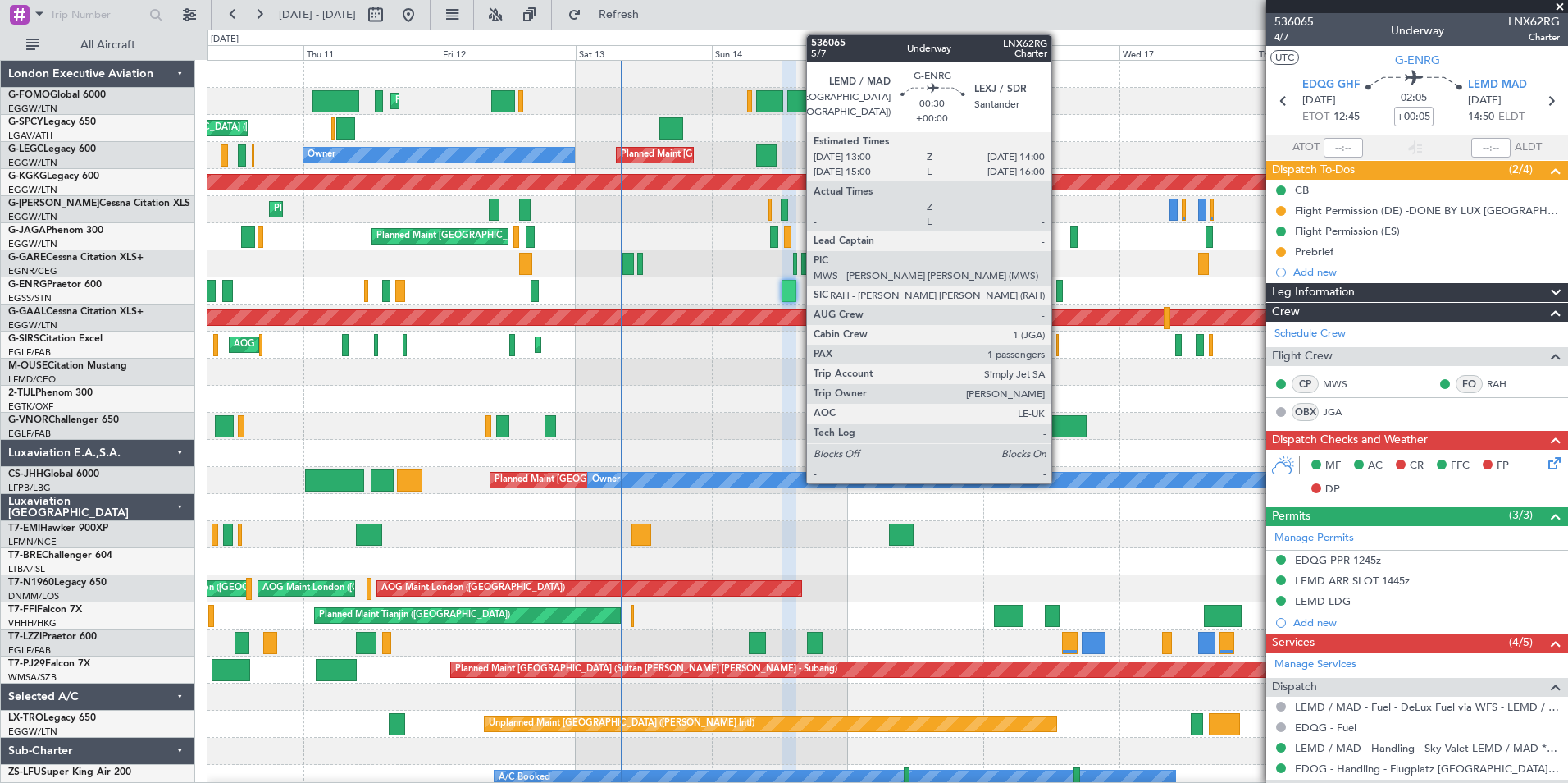
click at [1059, 297] on div at bounding box center [1059, 291] width 6 height 23
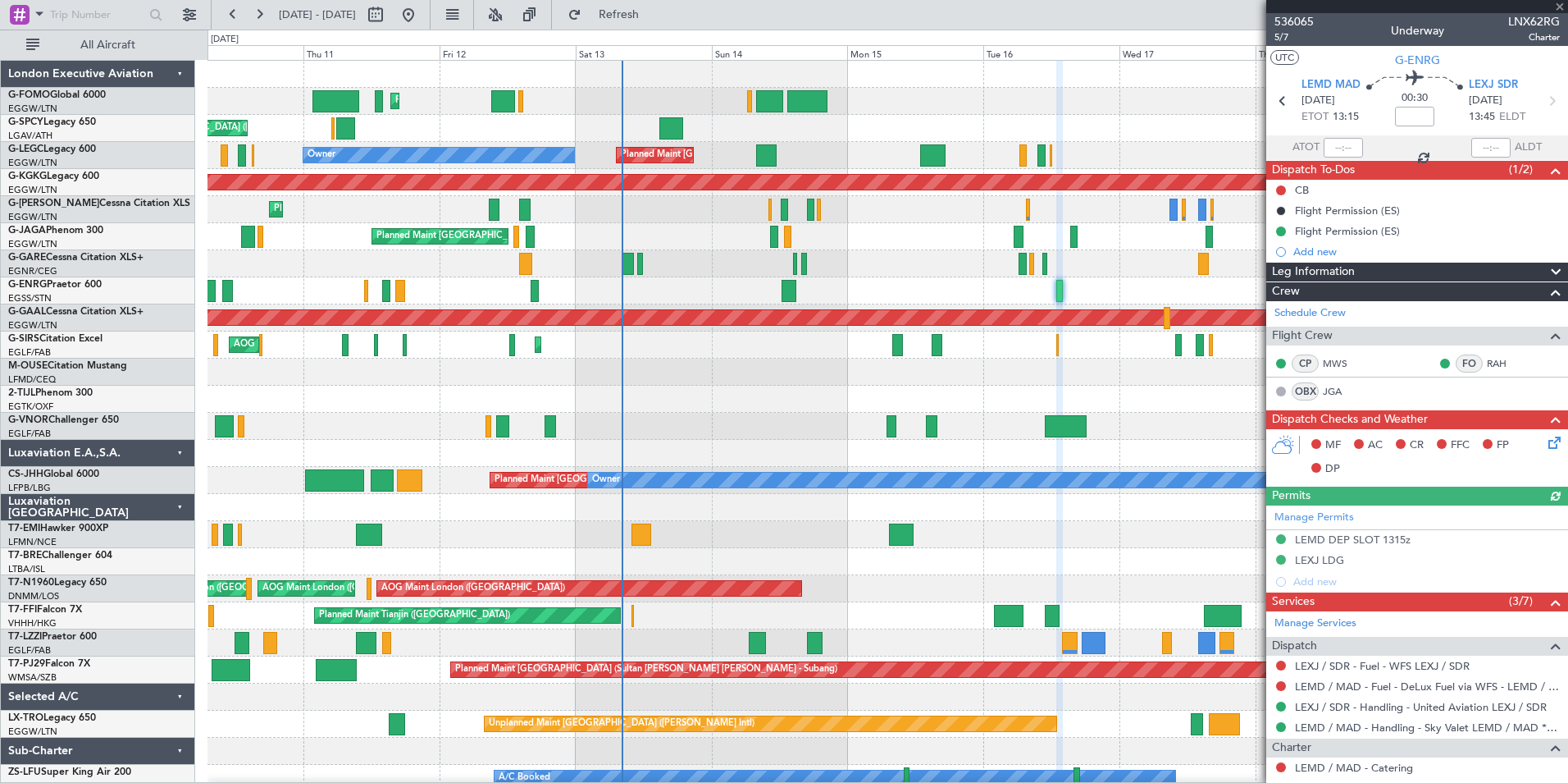
scroll to position [241, 0]
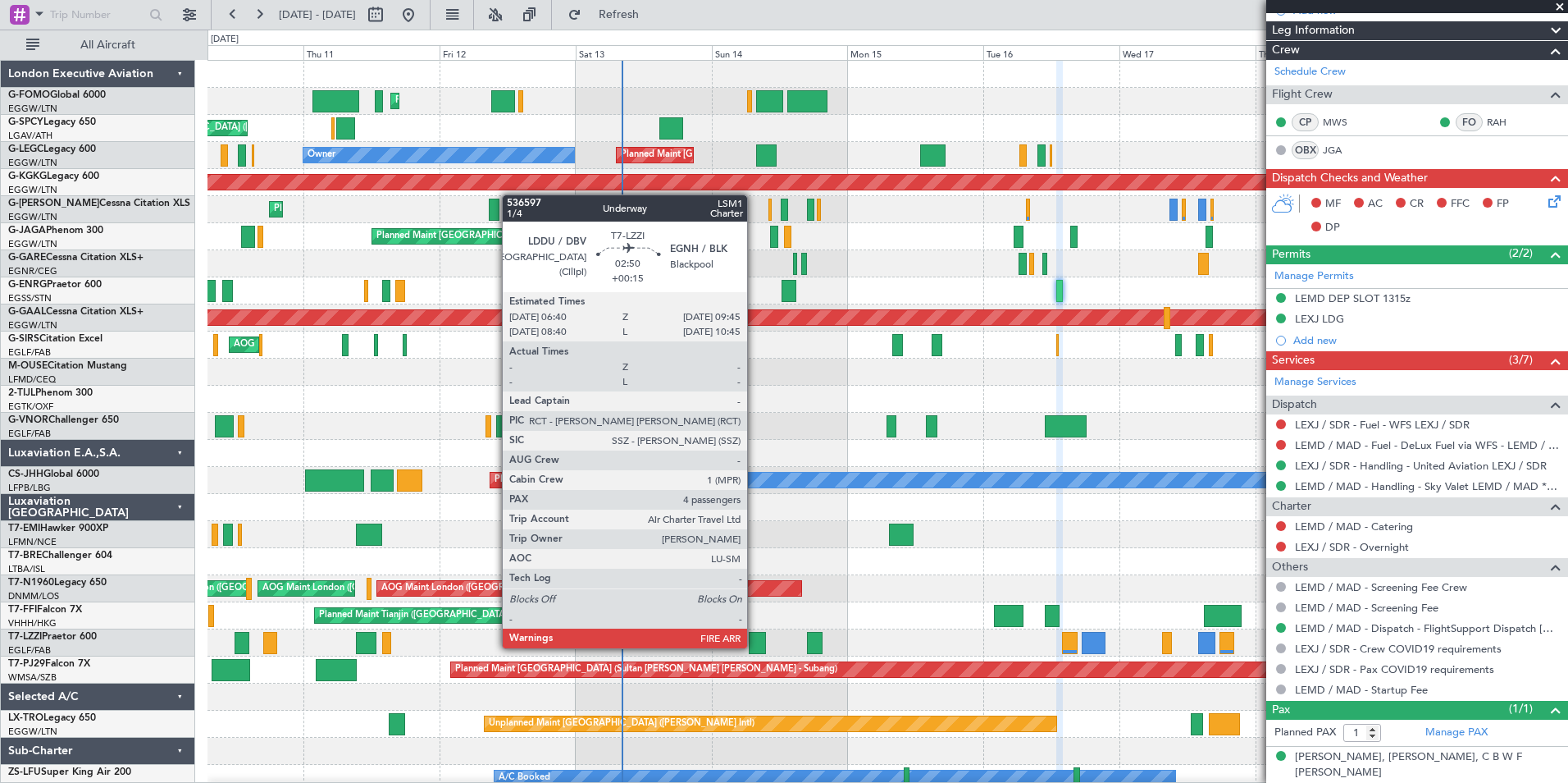
click at [754, 647] on div at bounding box center [757, 643] width 18 height 23
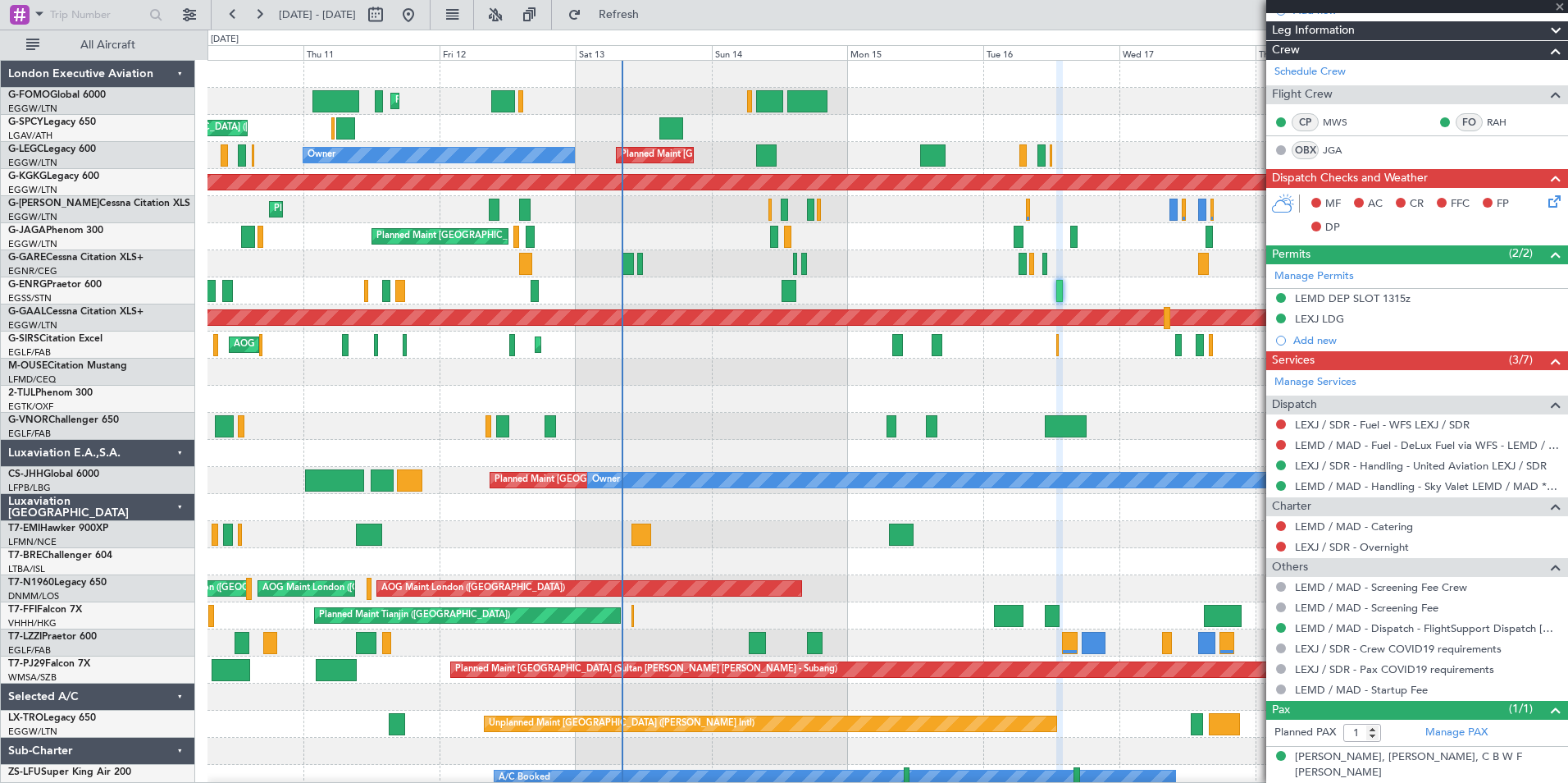
type input "+00:15"
type input "4"
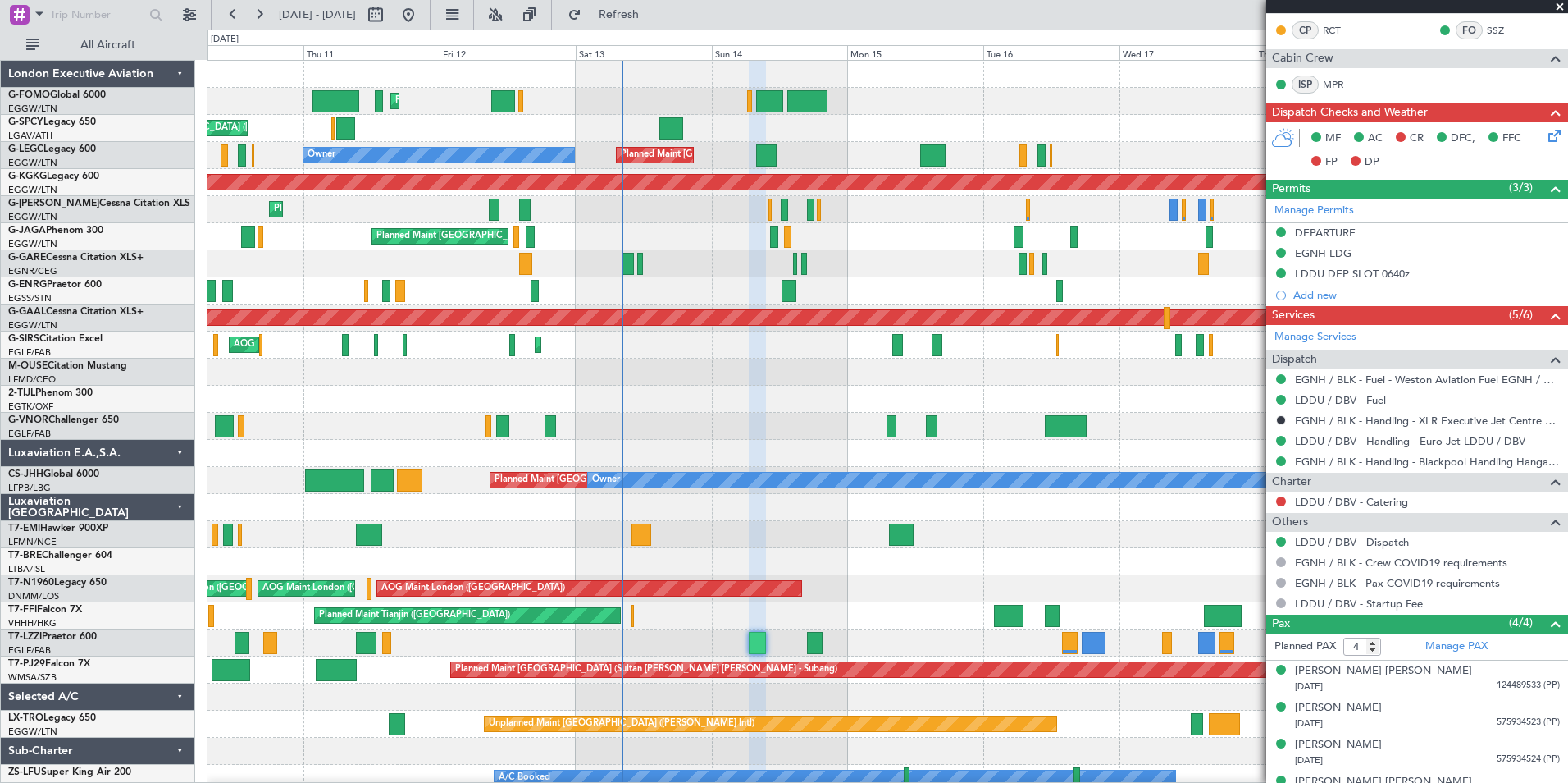
scroll to position [397, 0]
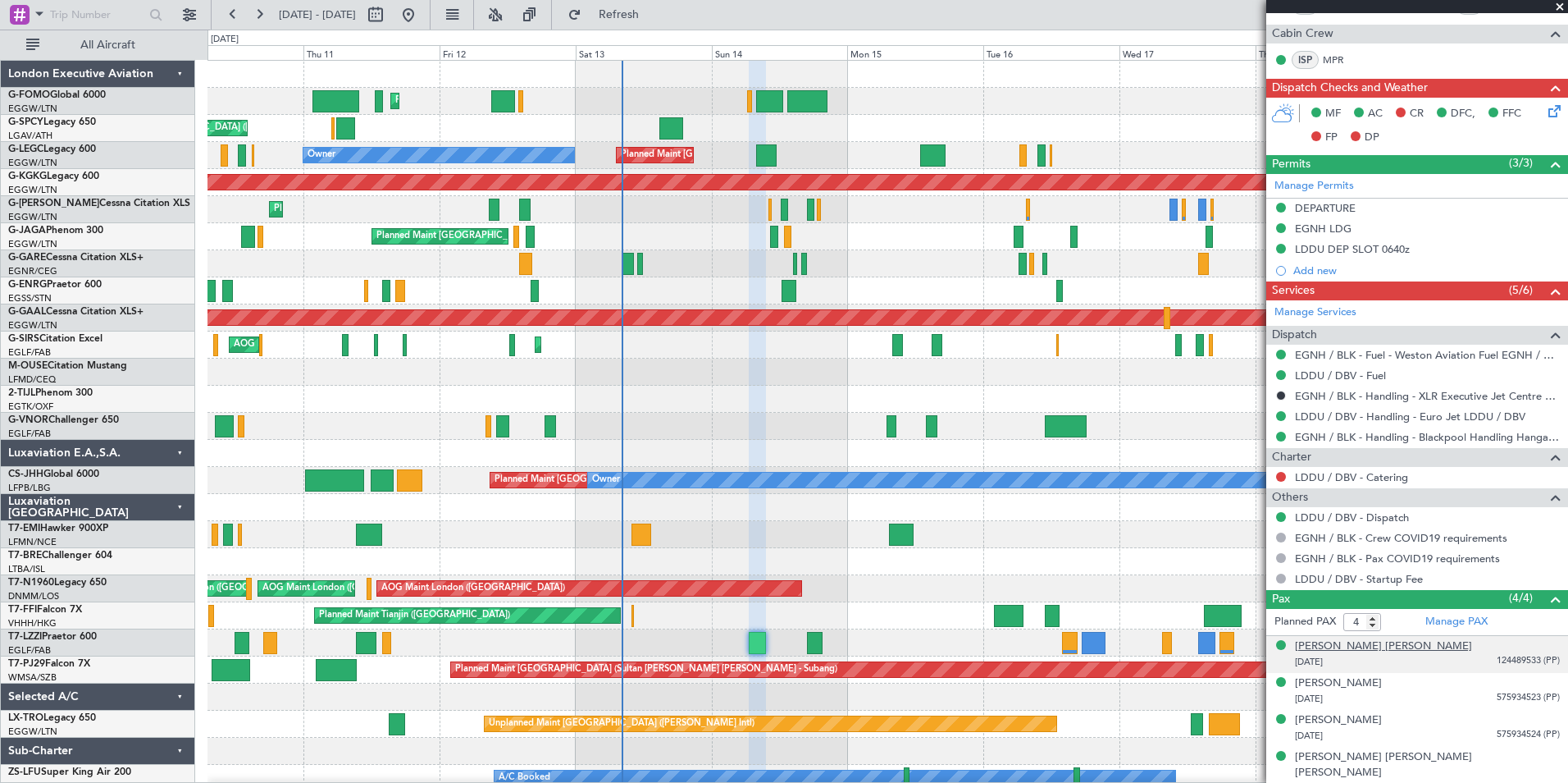
click at [1328, 644] on div "Alan Gary Pace" at bounding box center [1384, 646] width 177 height 16
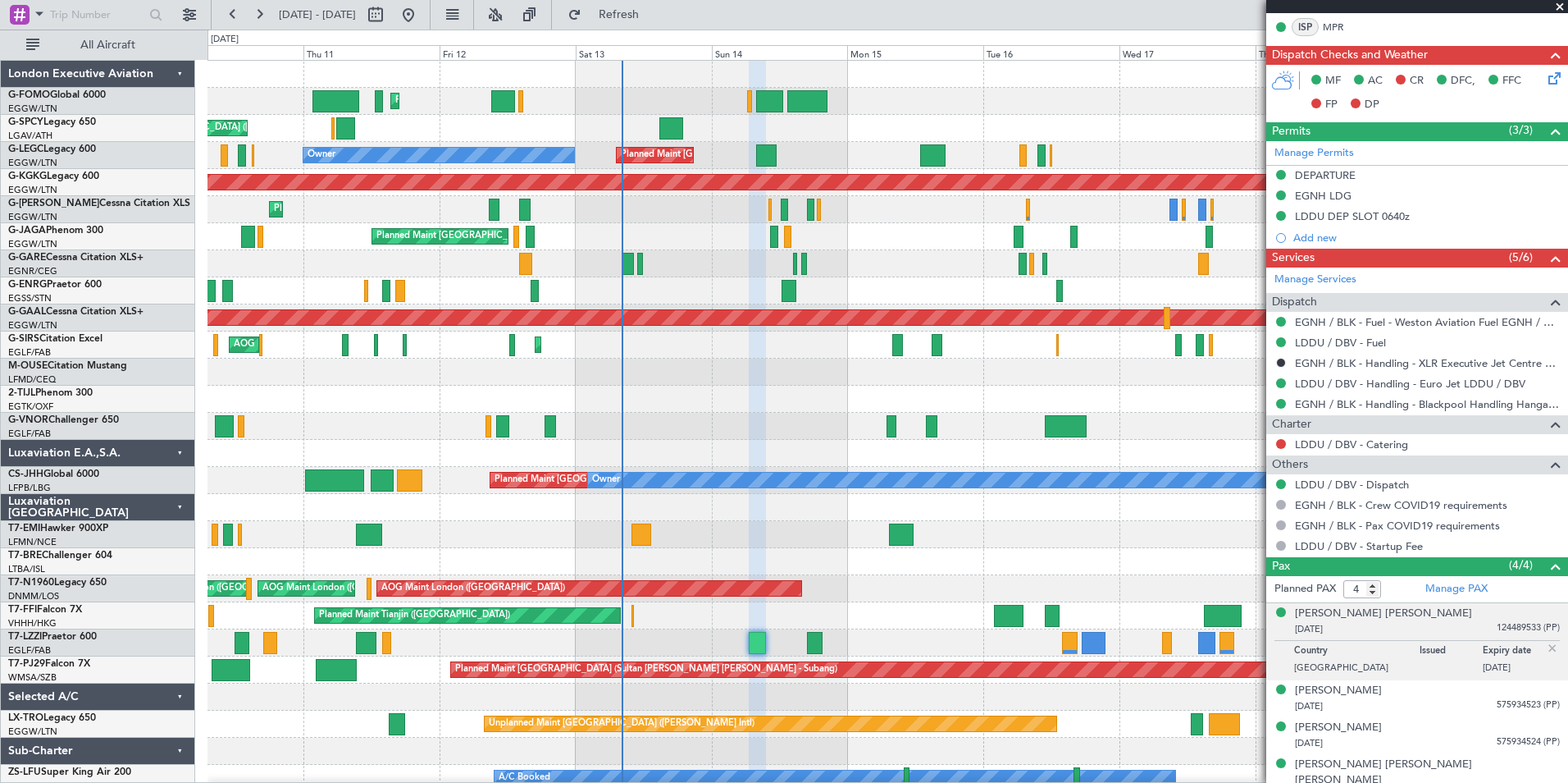
scroll to position [438, 0]
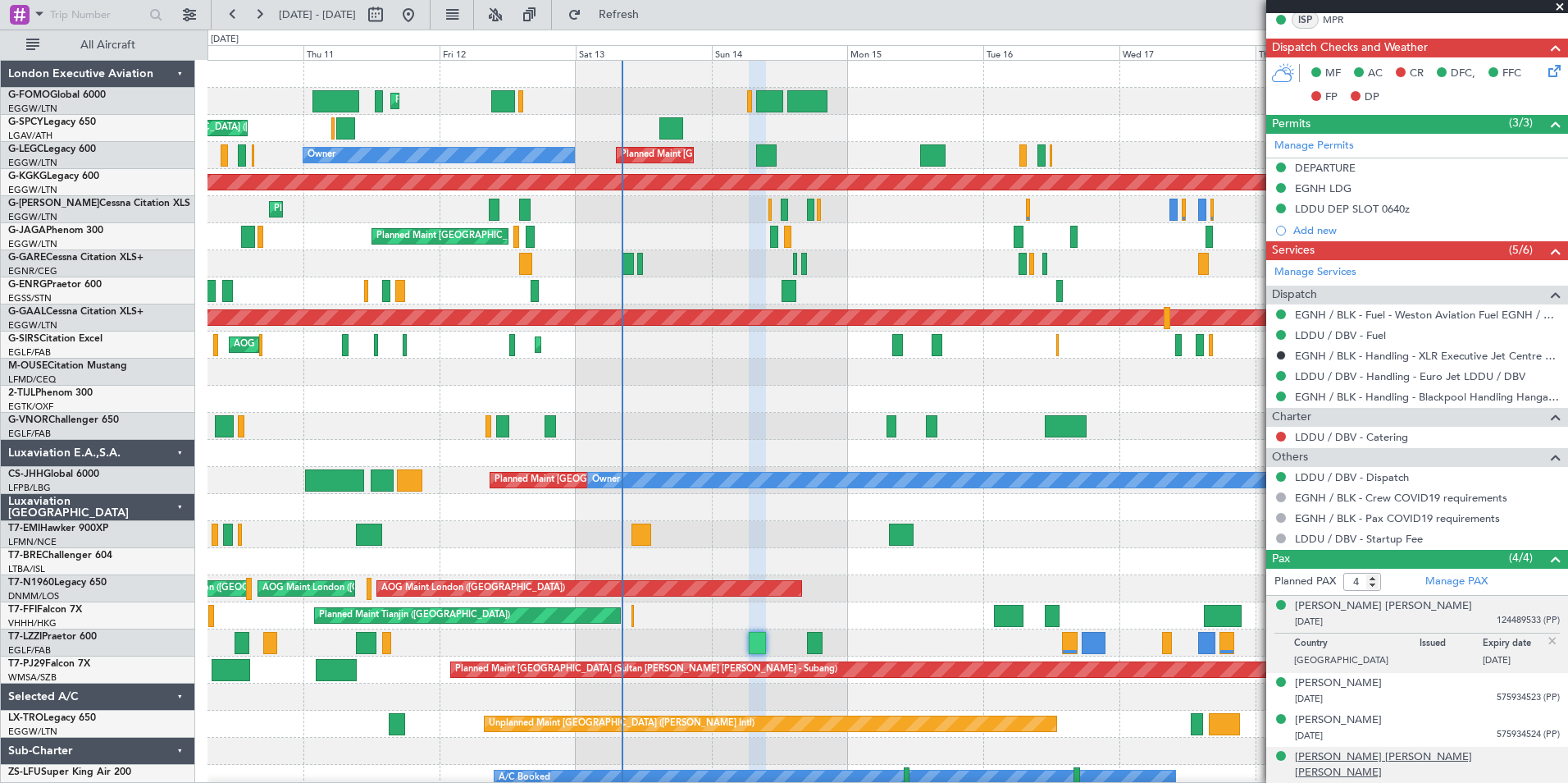
click at [1384, 759] on div "Kristen Suzanne Adams Pace" at bounding box center [1428, 765] width 265 height 32
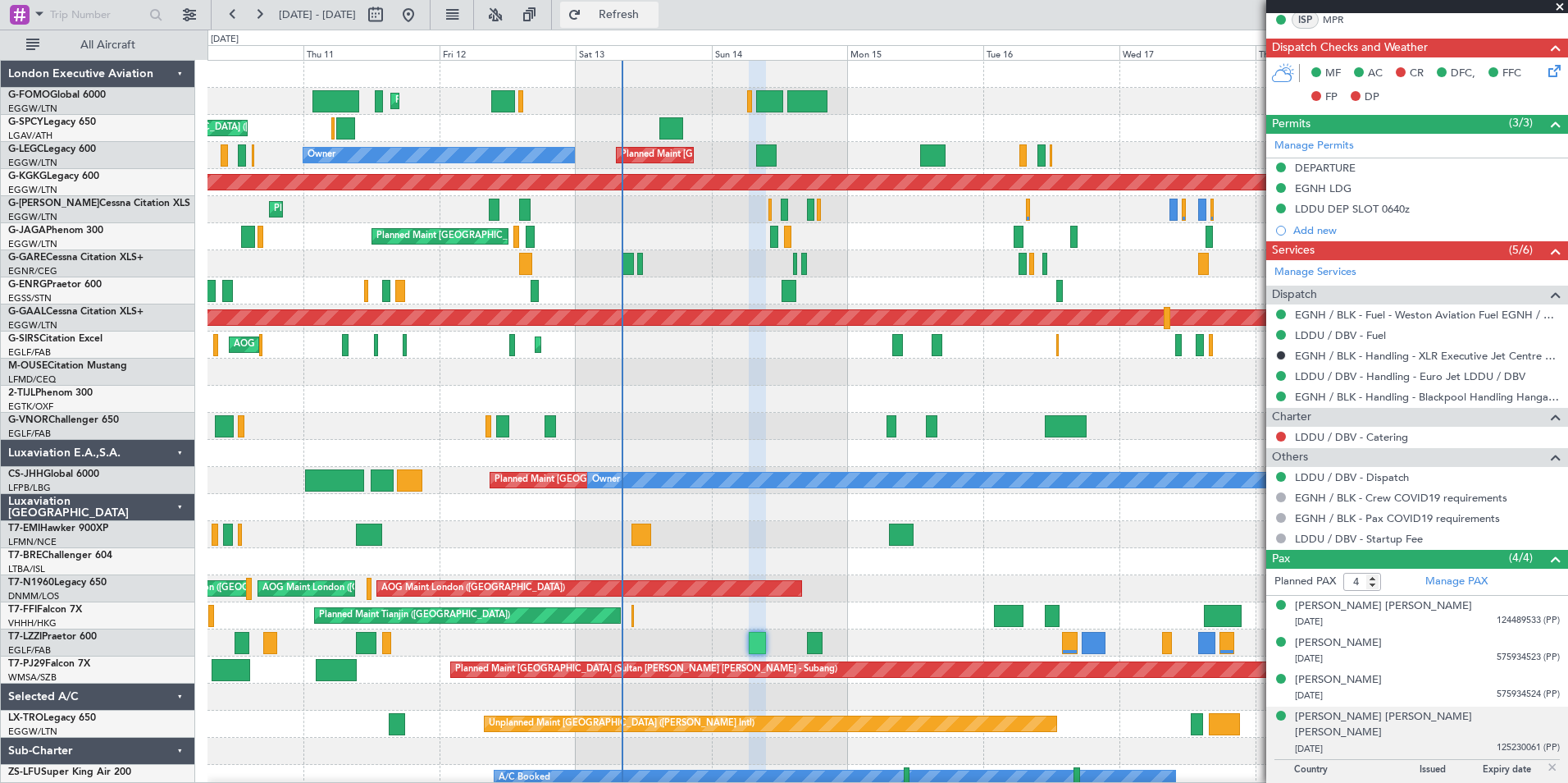
click at [658, 23] on button "Refresh" at bounding box center [610, 15] width 99 height 26
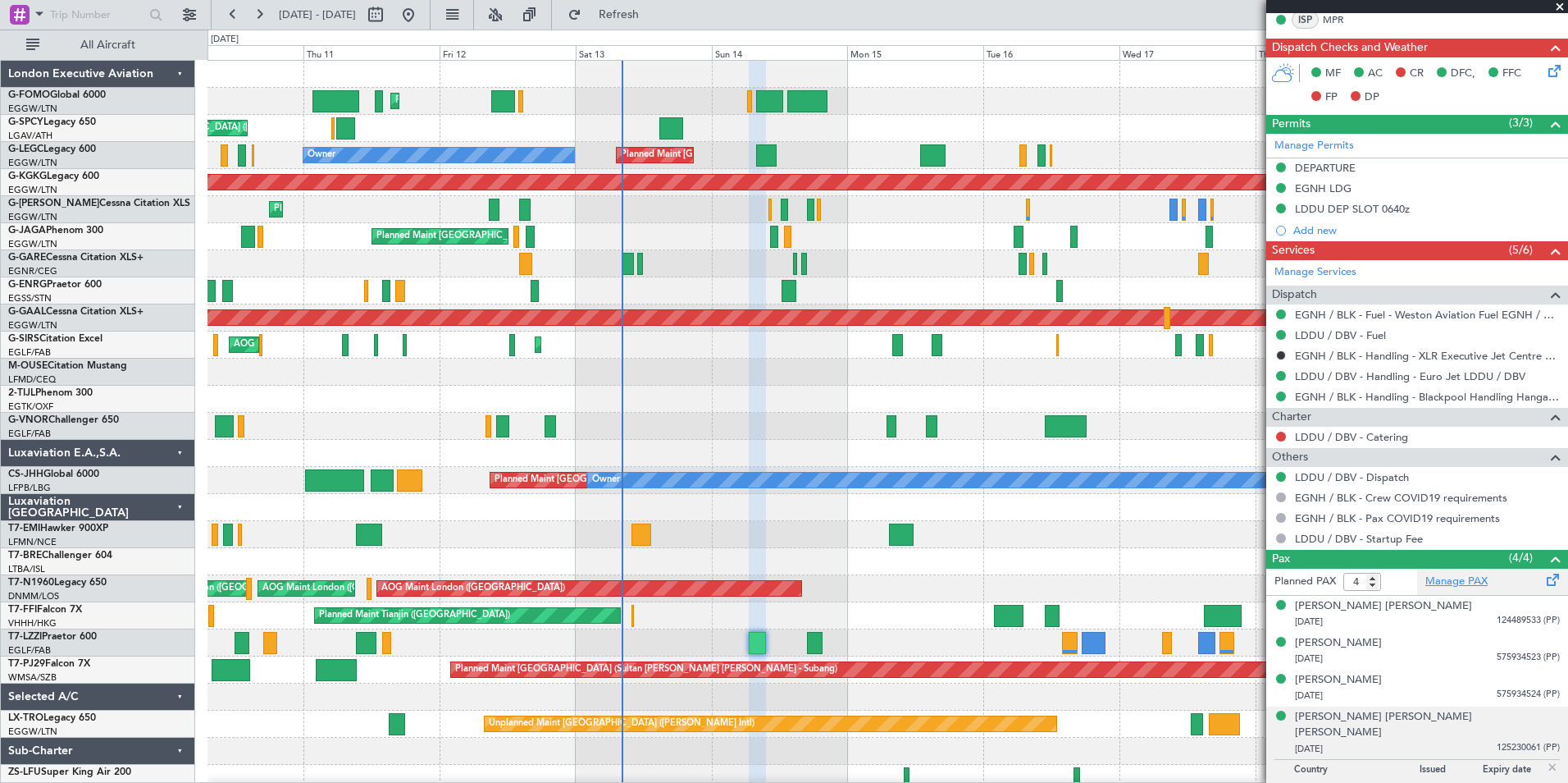
click at [1428, 581] on link "Manage PAX" at bounding box center [1456, 581] width 62 height 16
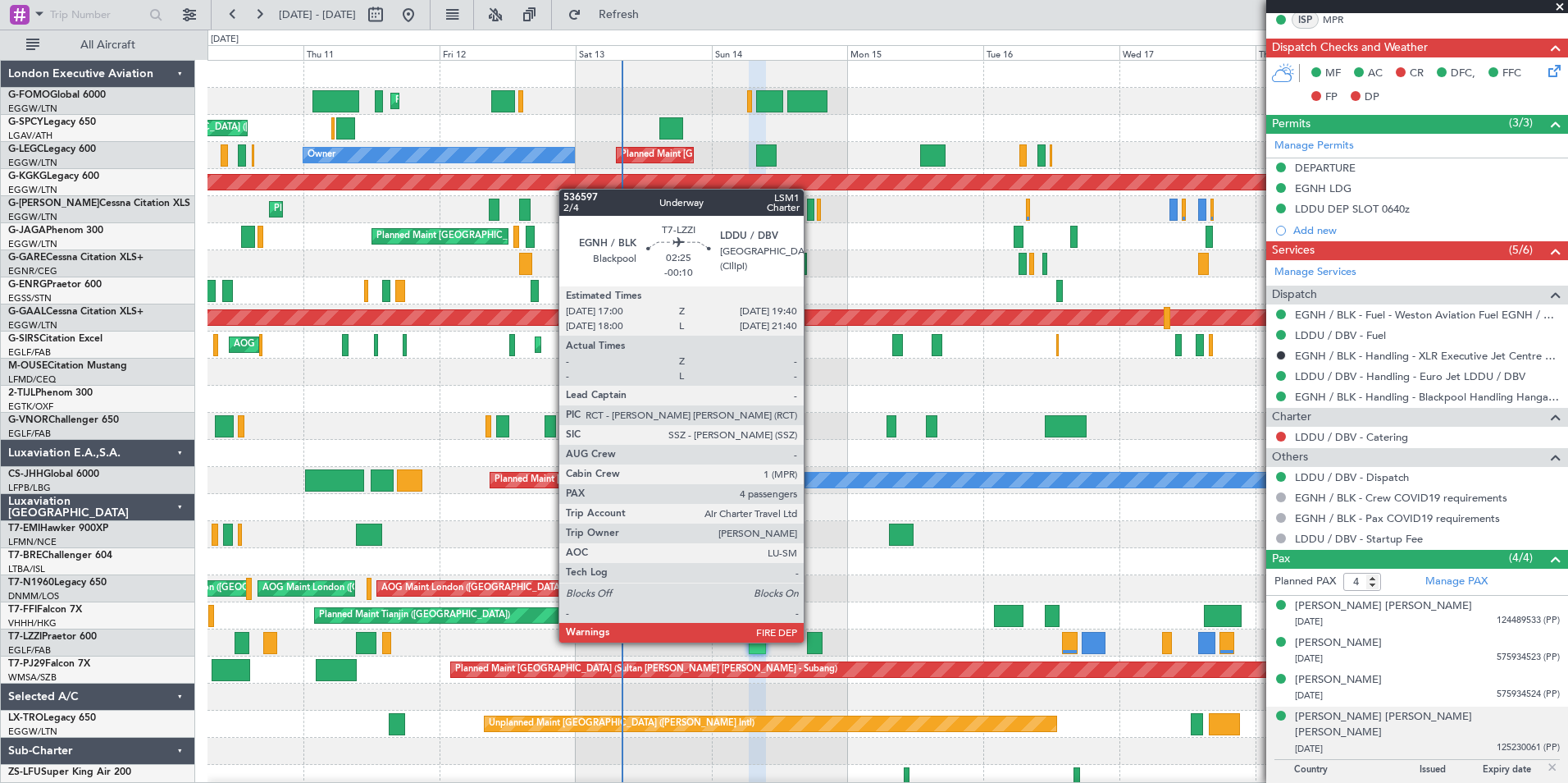
click at [811, 641] on div at bounding box center [815, 643] width 16 height 23
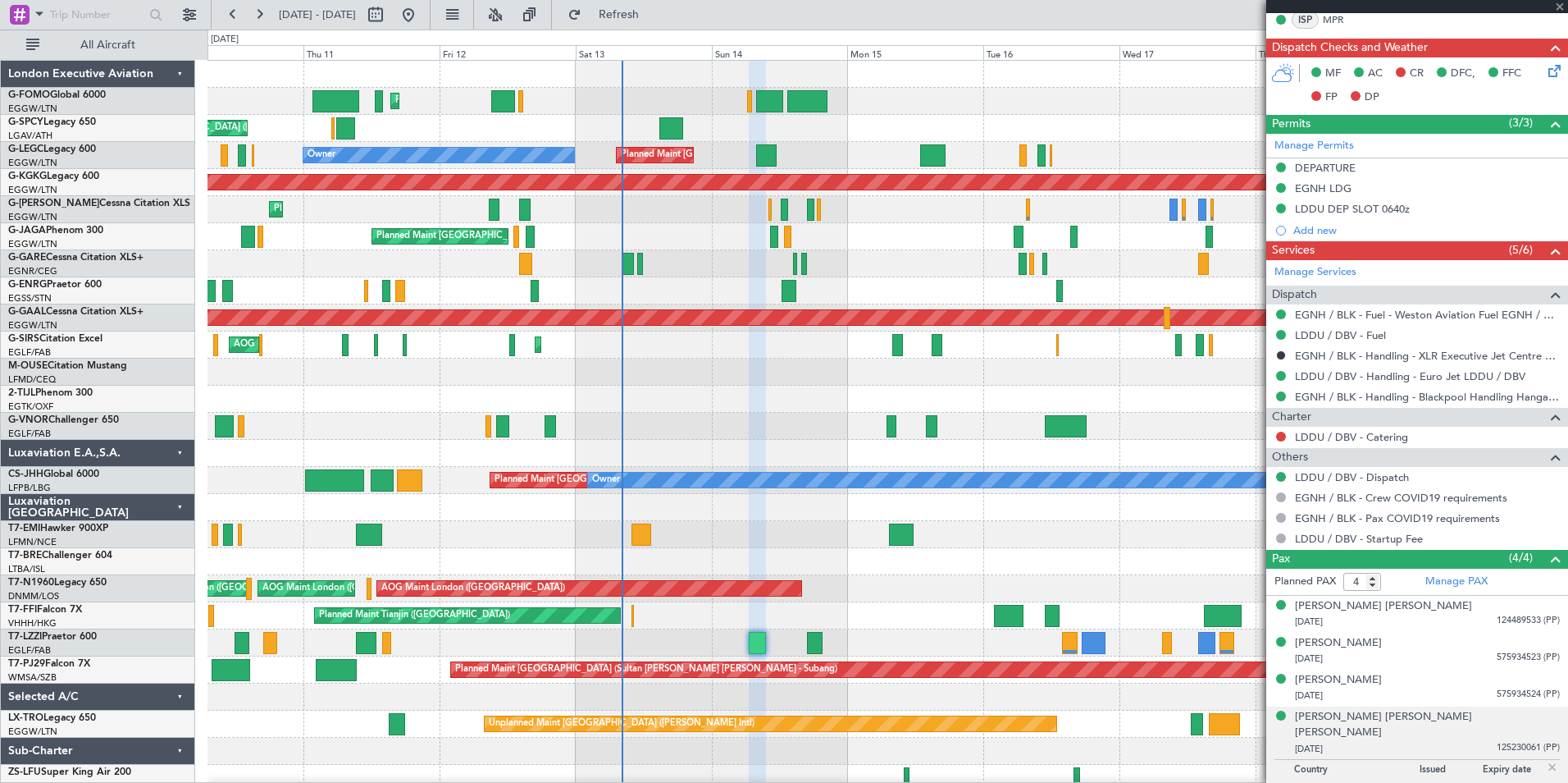
scroll to position [0, 0]
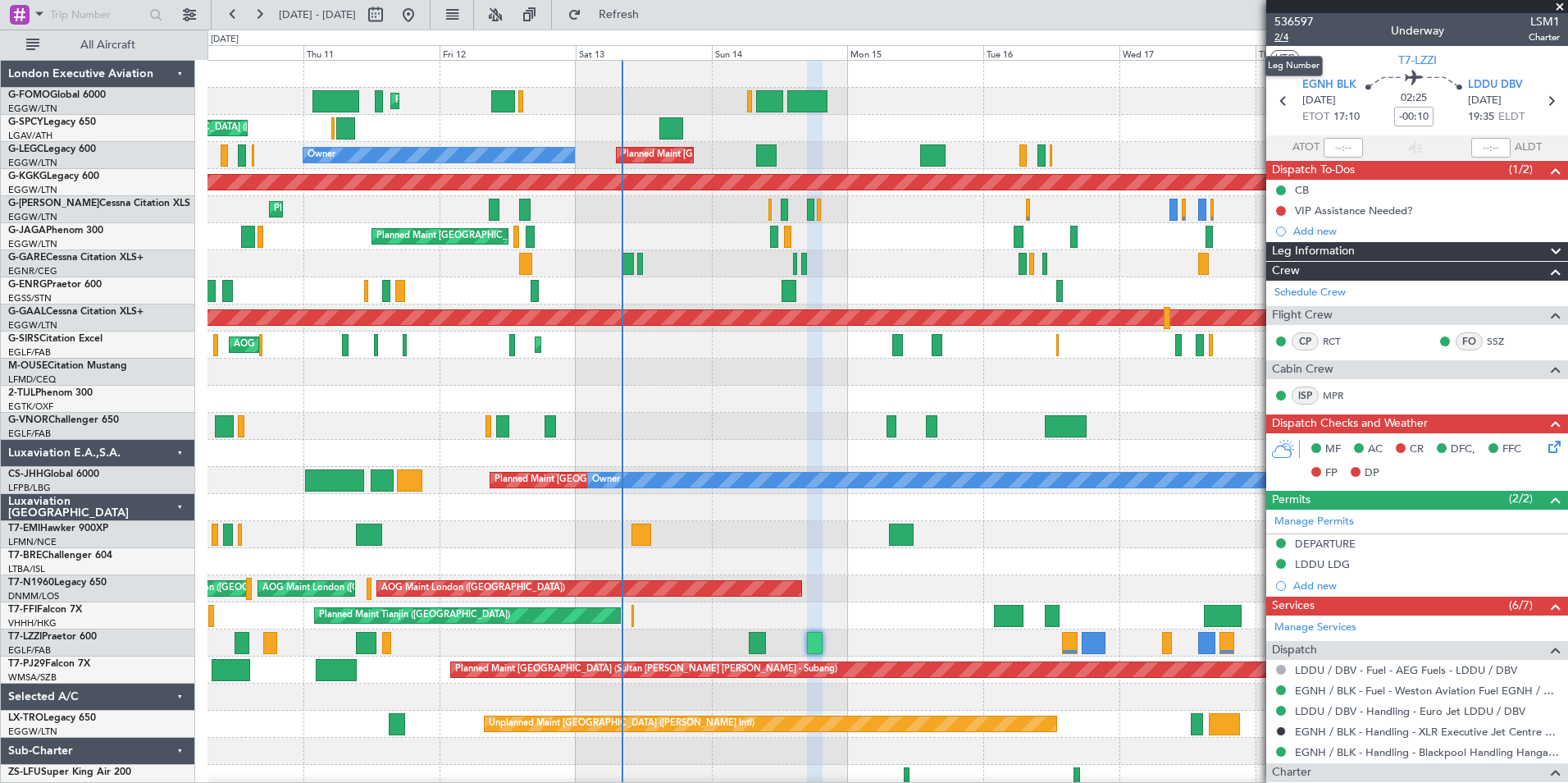
click at [1288, 37] on span "2/4" at bounding box center [1294, 37] width 40 height 14
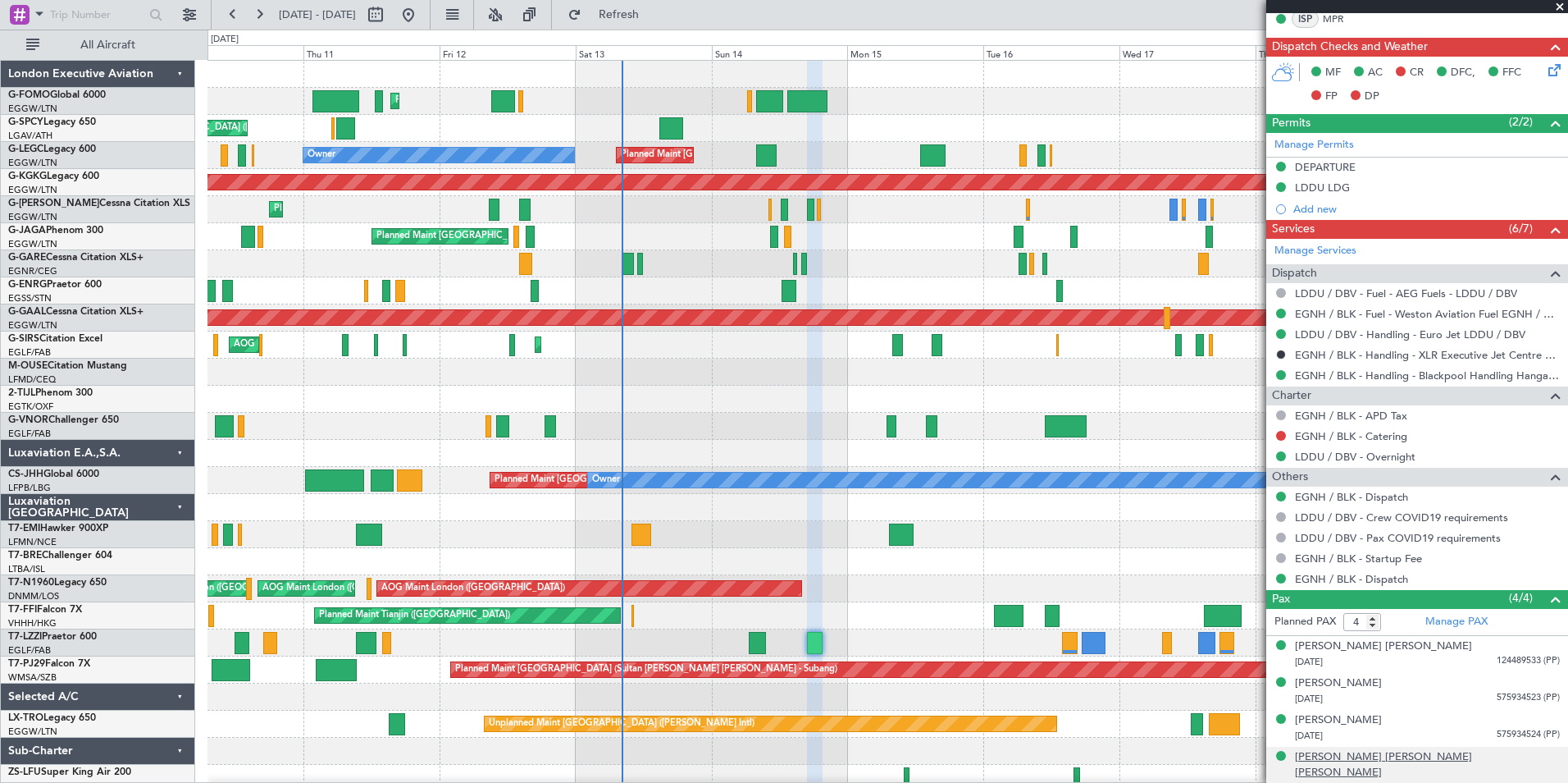
click at [1419, 751] on div "Kristen Suzanne Adams Pace" at bounding box center [1428, 765] width 265 height 32
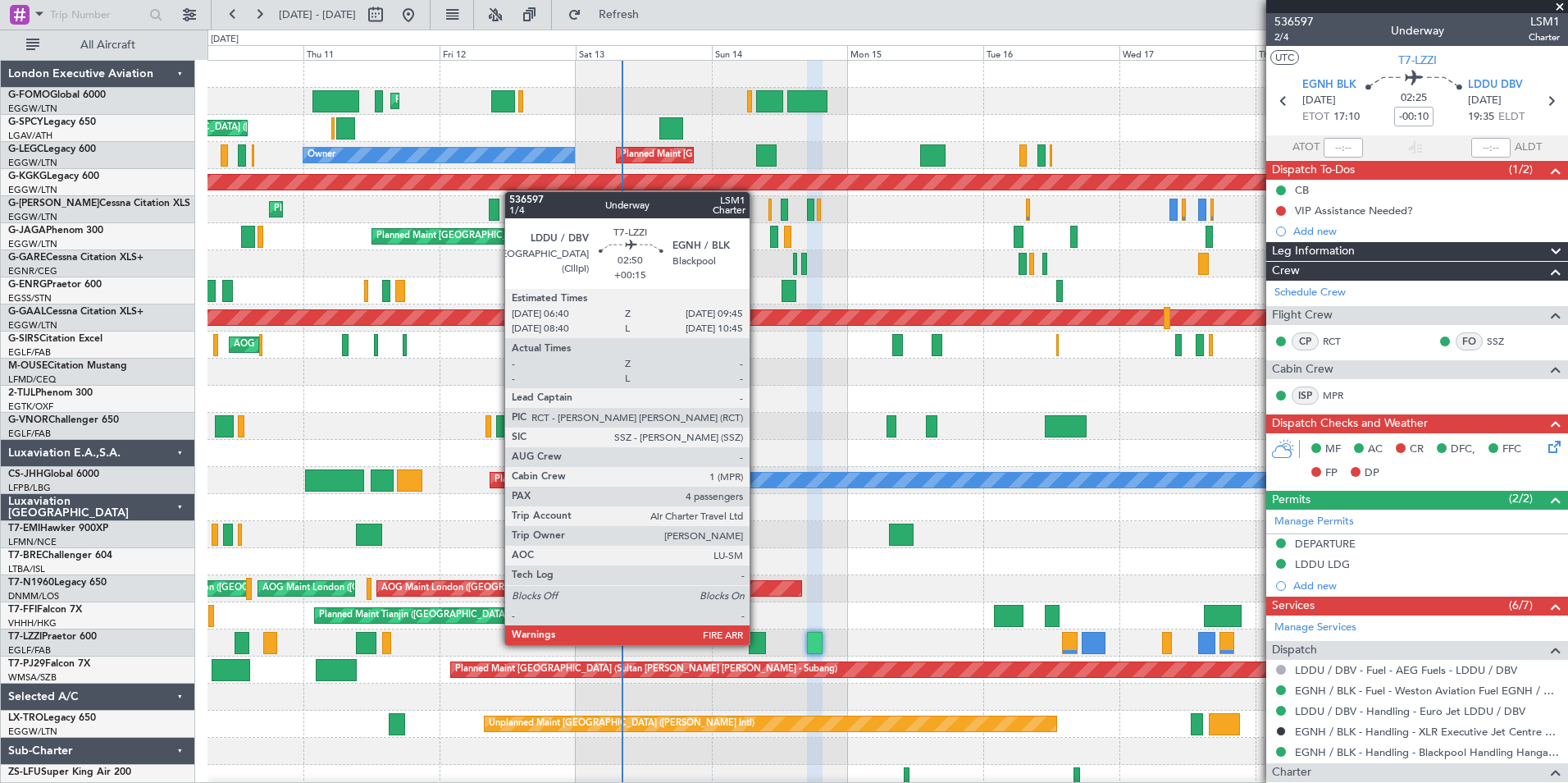
click at [757, 644] on div at bounding box center [757, 643] width 18 height 23
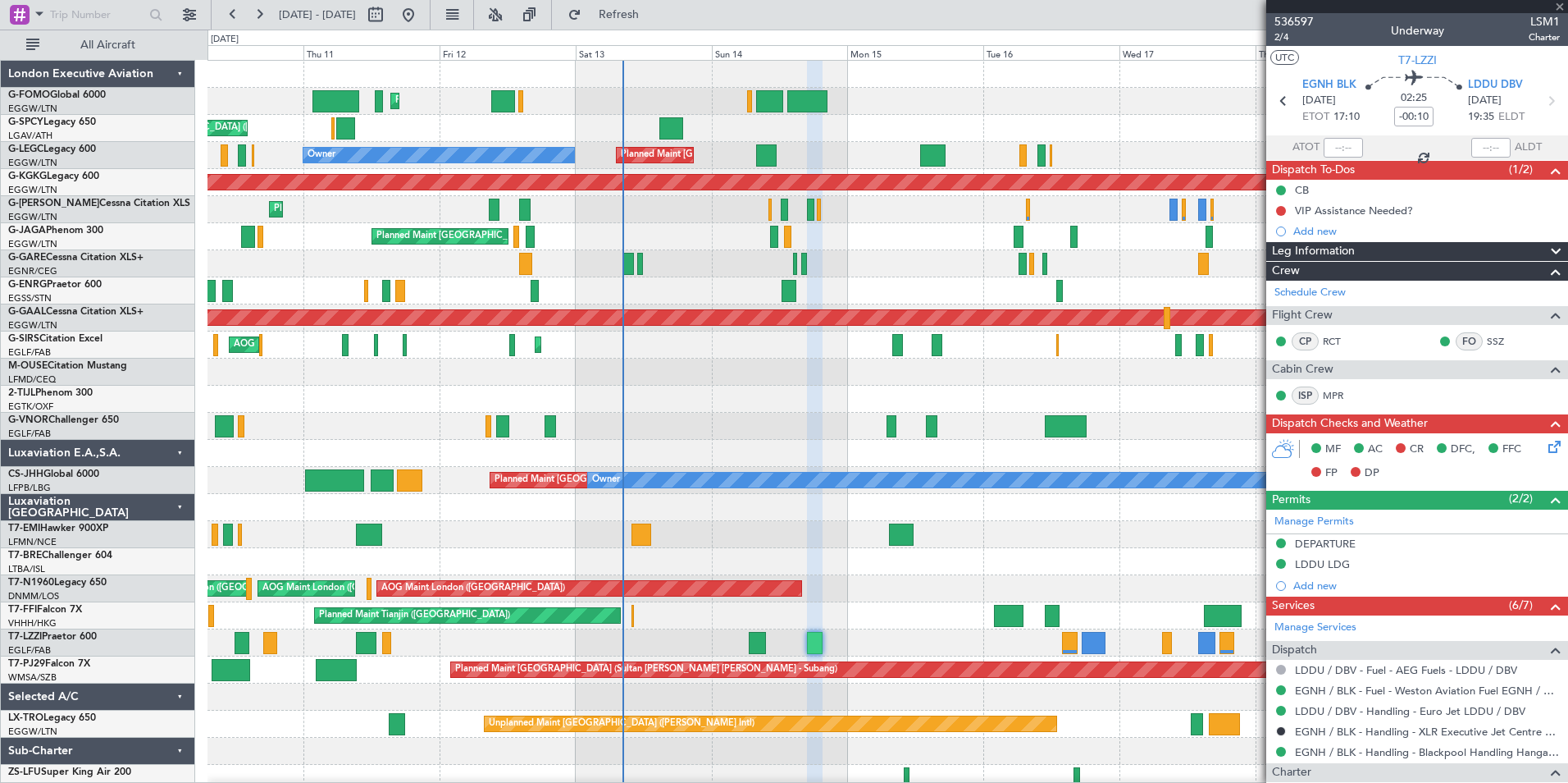
type input "+00:15"
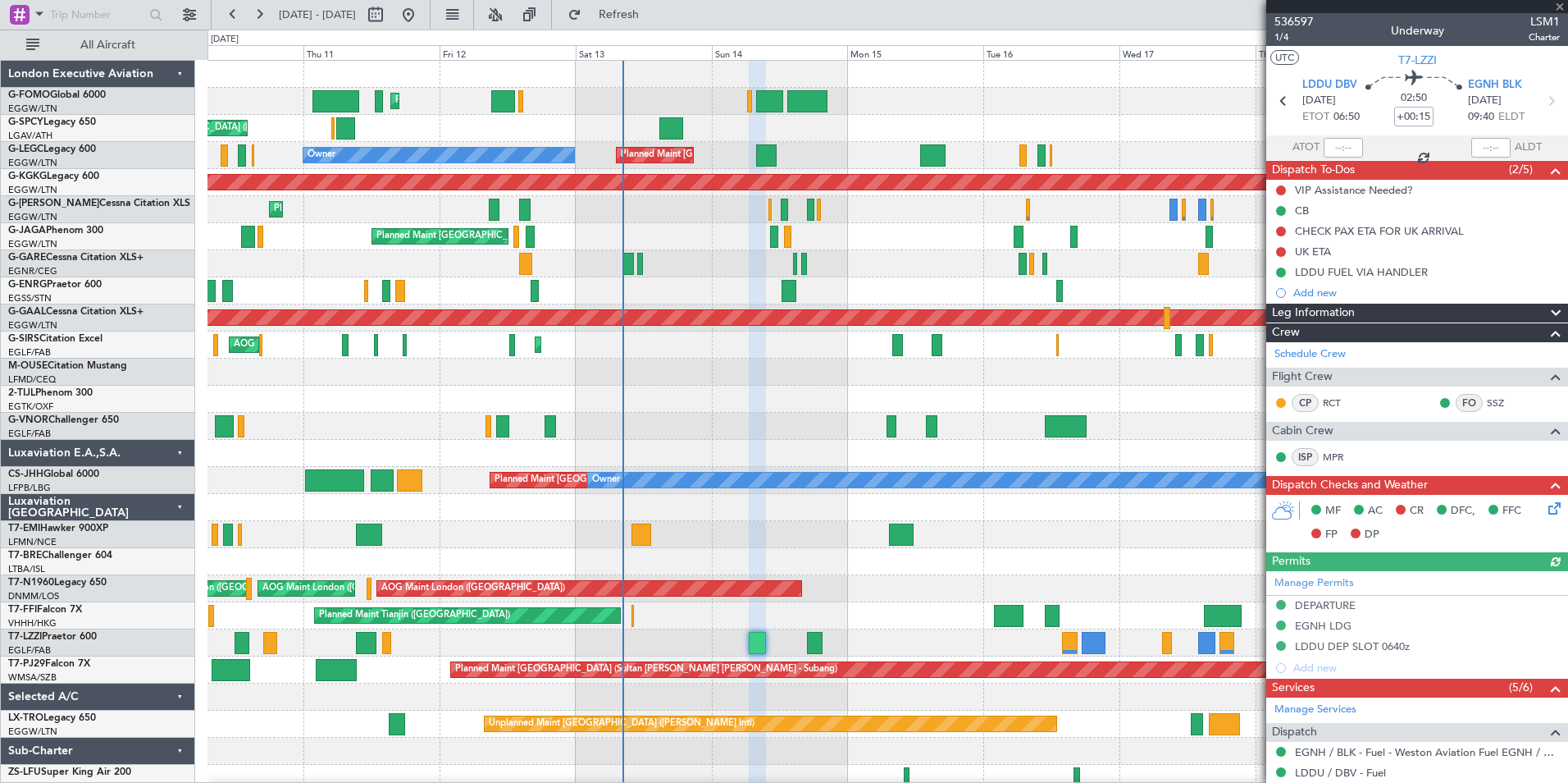
scroll to position [397, 0]
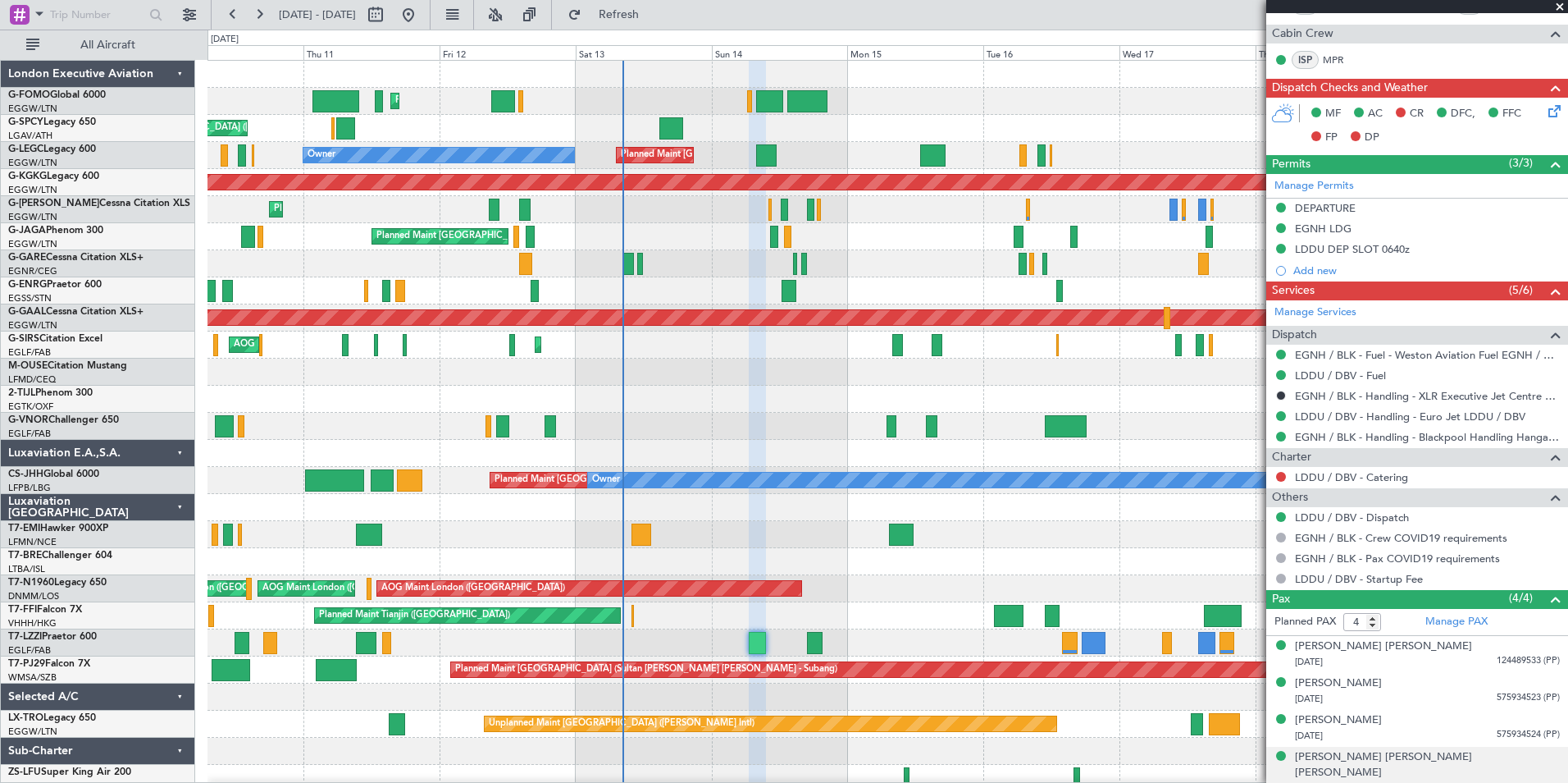
click at [1389, 781] on div "18/11/1968 125230061 (PP)" at bounding box center [1428, 789] width 265 height 16
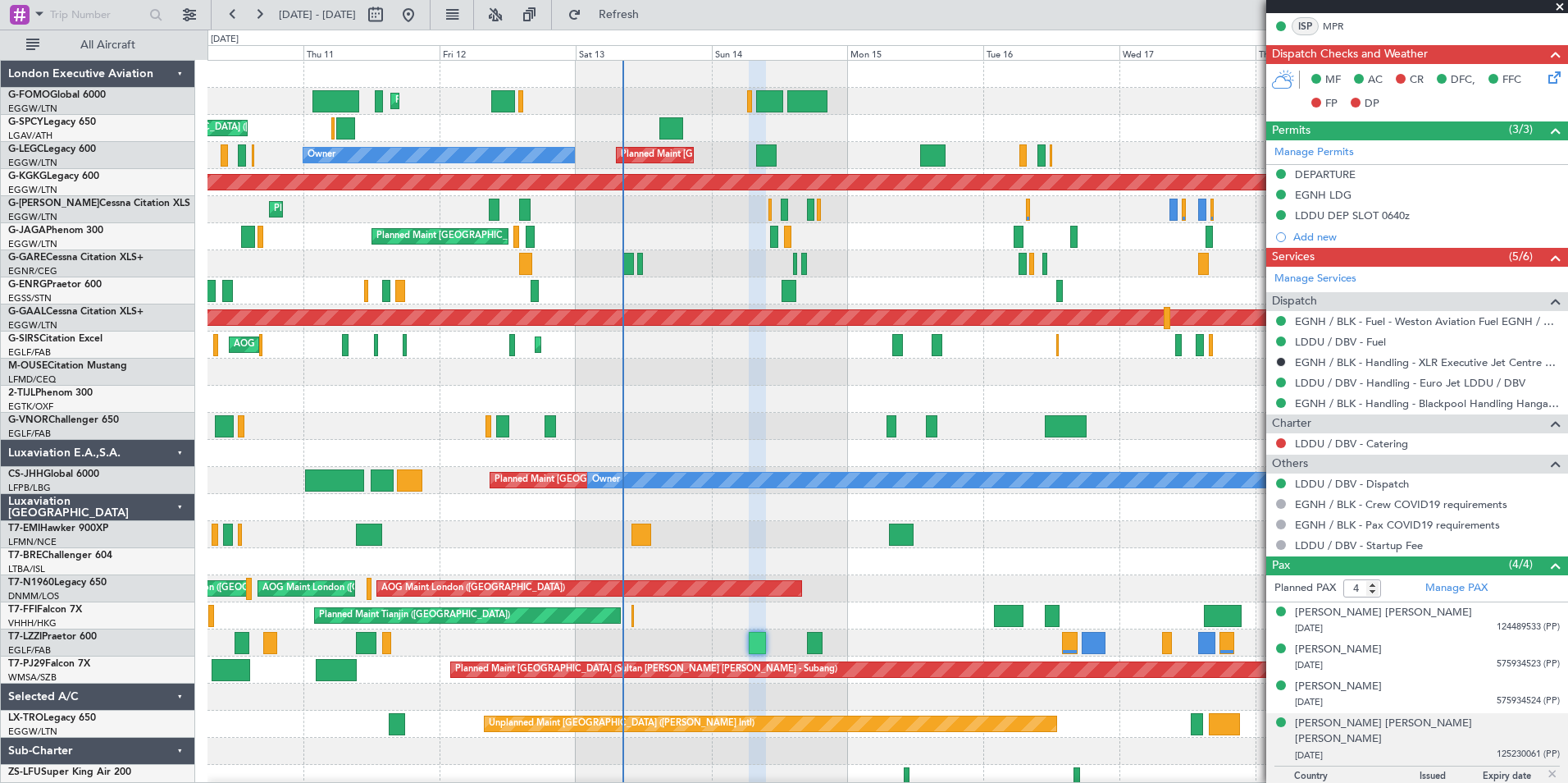
scroll to position [438, 0]
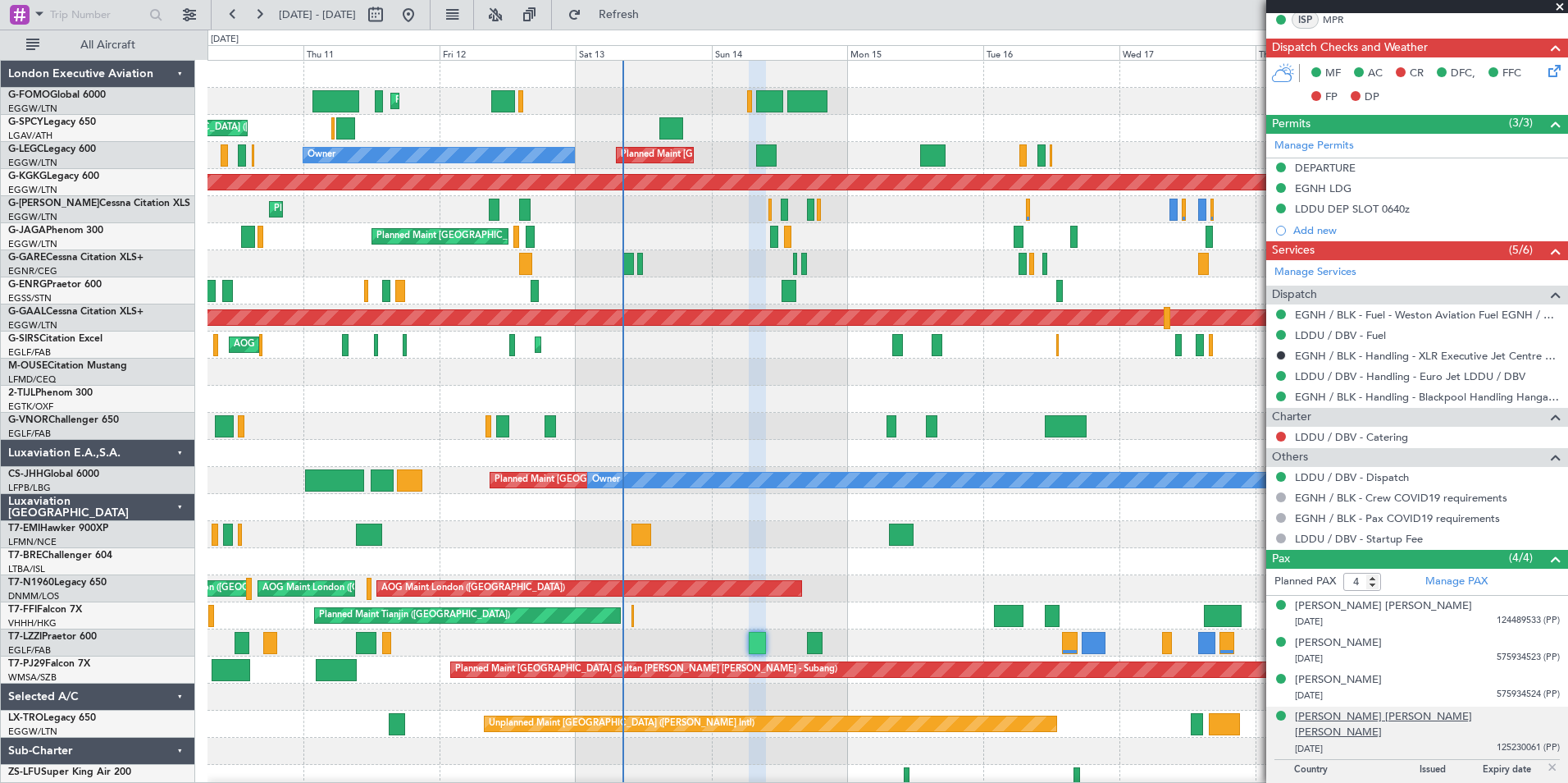
click at [1409, 721] on div "Kristen Suzanne Adams Pace" at bounding box center [1428, 725] width 265 height 32
click at [654, 16] on span "Refresh" at bounding box center [619, 15] width 69 height 11
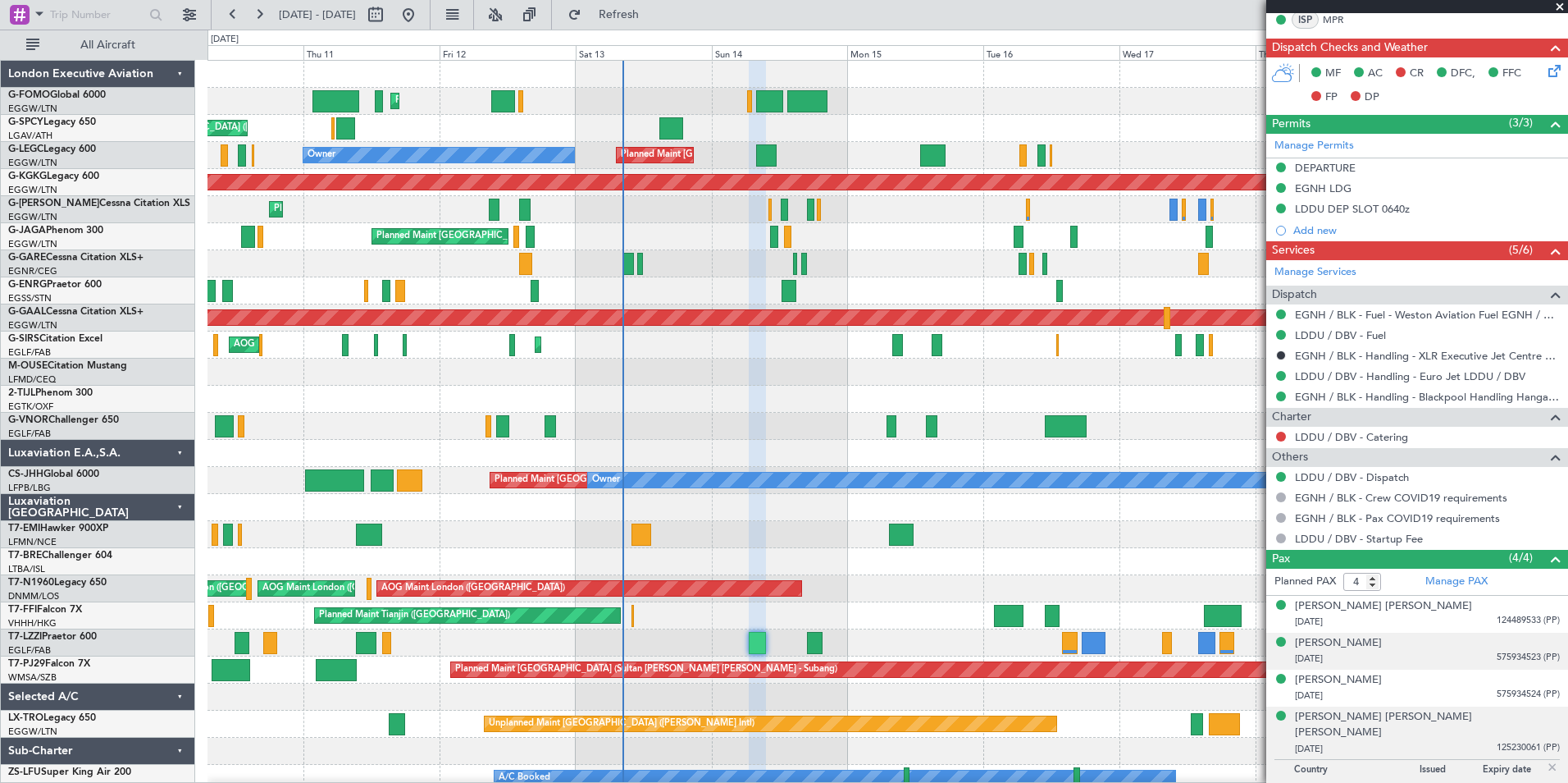
click at [1405, 660] on div "22/07/1966 575934523 (PP)" at bounding box center [1428, 658] width 265 height 16
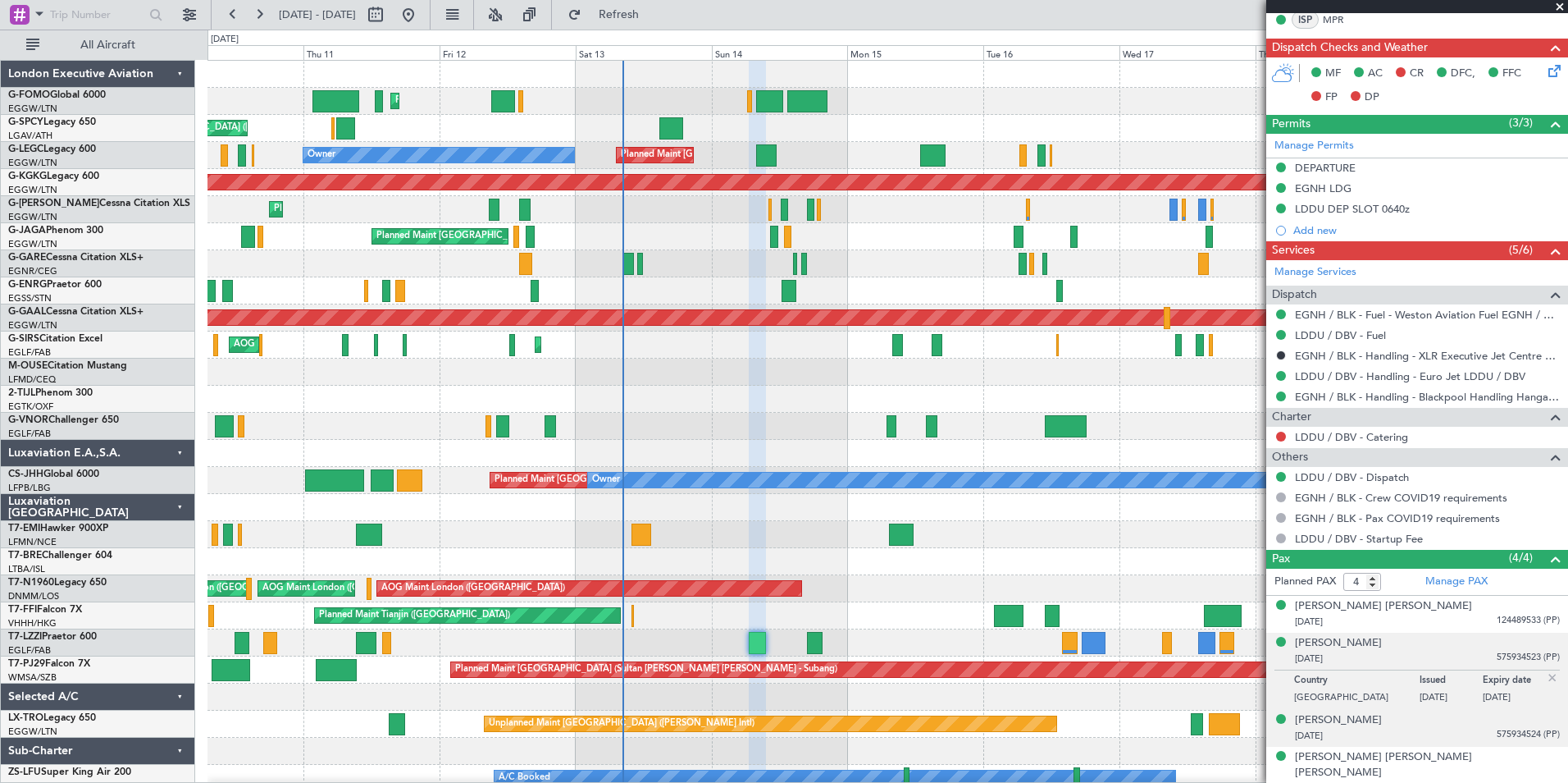
click at [1387, 732] on div "18/09/1969 575934524 (PP)" at bounding box center [1428, 735] width 265 height 16
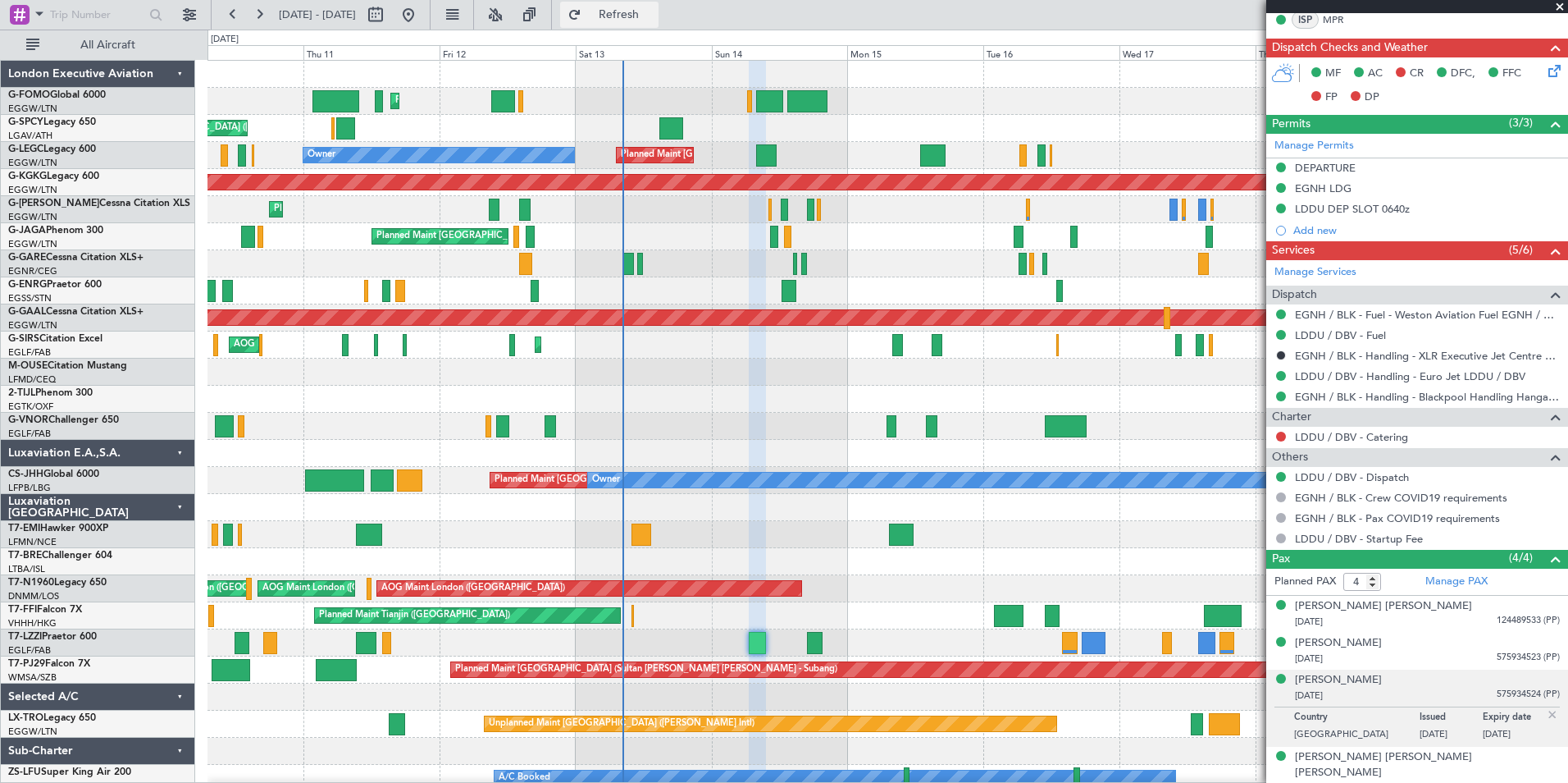
click at [654, 11] on span "Refresh" at bounding box center [619, 15] width 69 height 11
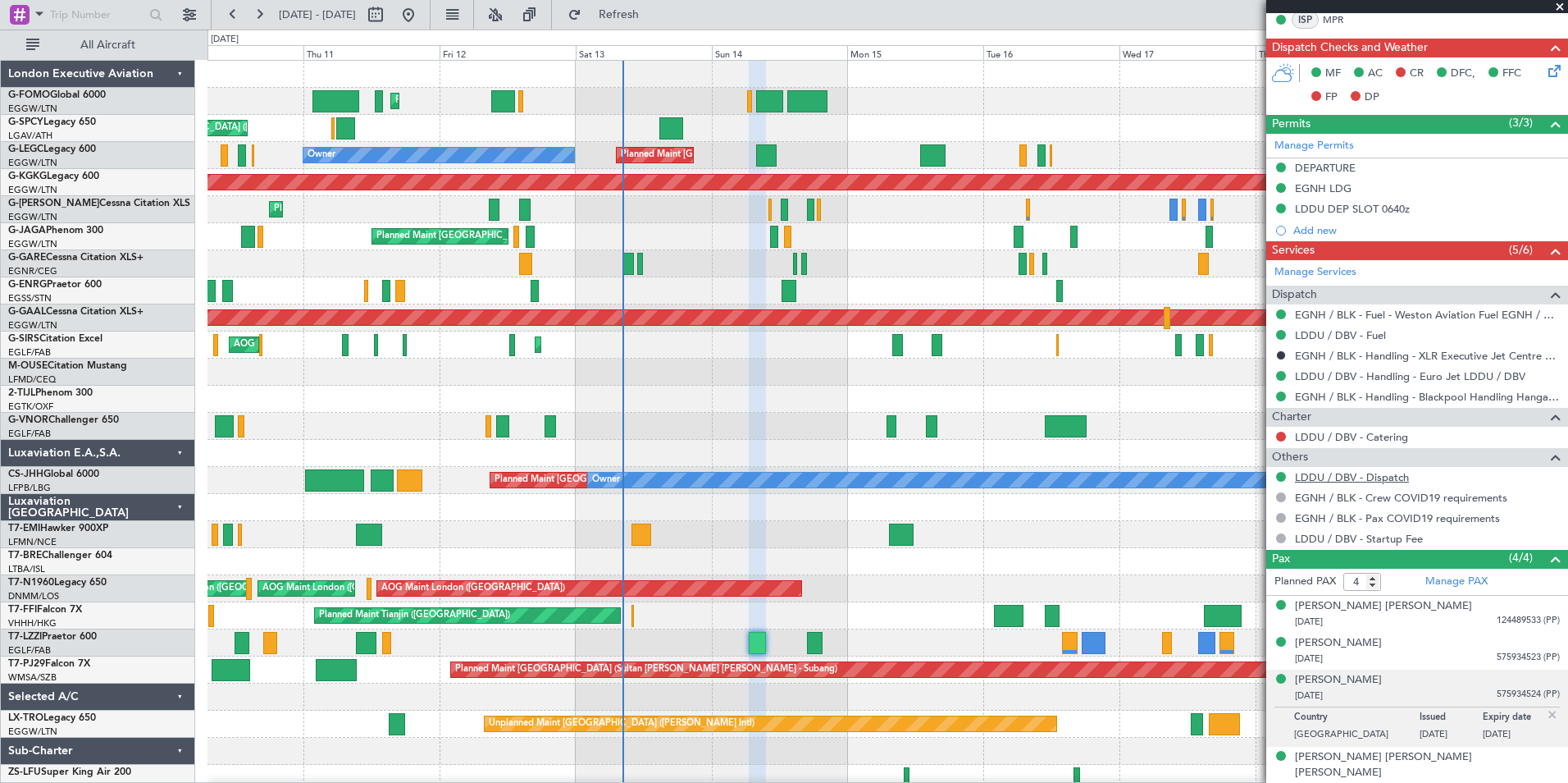
click at [1390, 478] on link "LDDU / DBV - Dispatch" at bounding box center [1352, 477] width 114 height 14
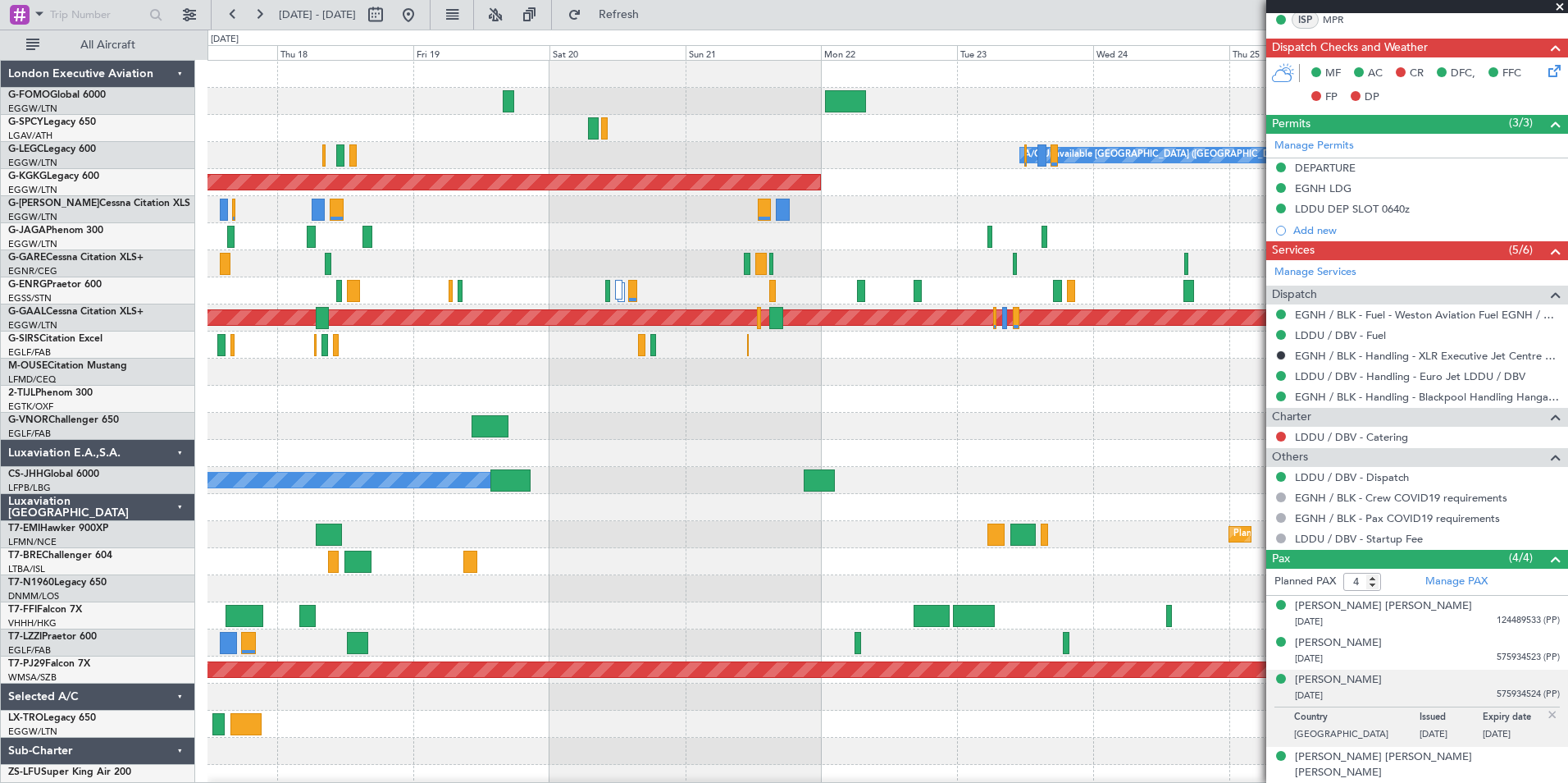
click at [0, 694] on html "10 Sep 2025 - 20 Sep 2025 Refresh Quick Links All Aircraft A/C Unavailable Lond…" at bounding box center [784, 392] width 1568 height 783
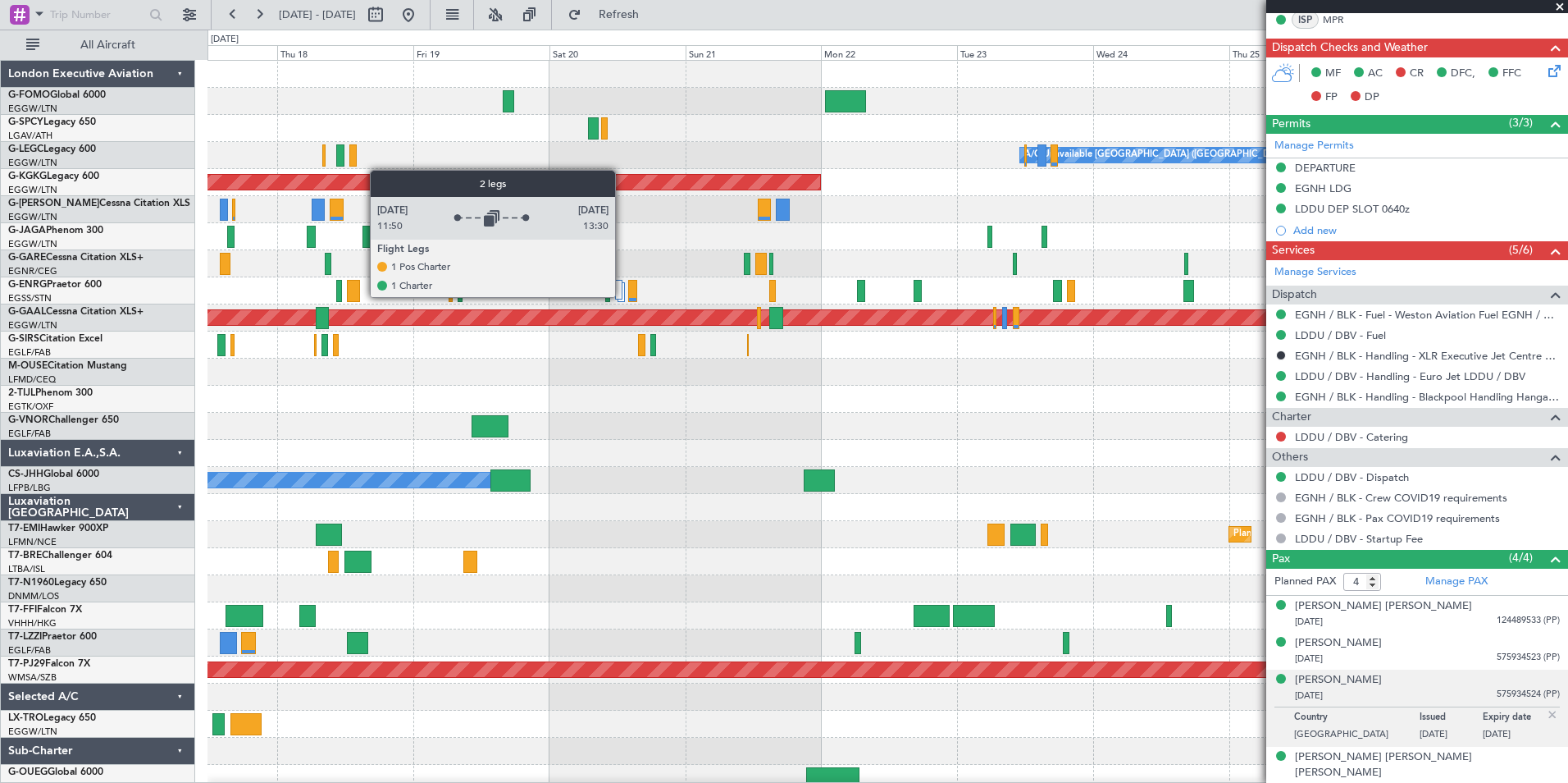
click at [623, 296] on div at bounding box center [619, 289] width 8 height 20
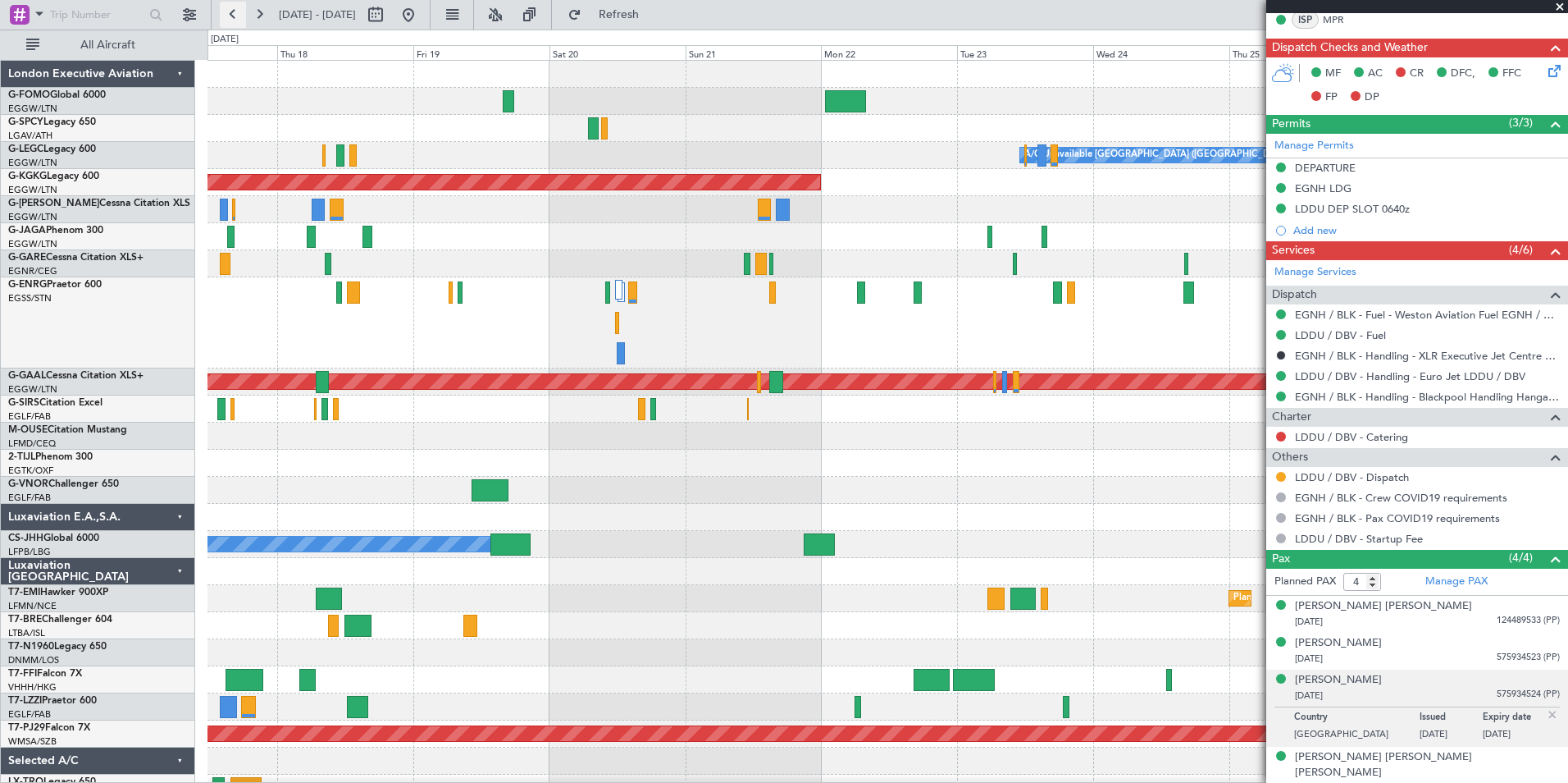
click at [235, 9] on button at bounding box center [233, 15] width 26 height 26
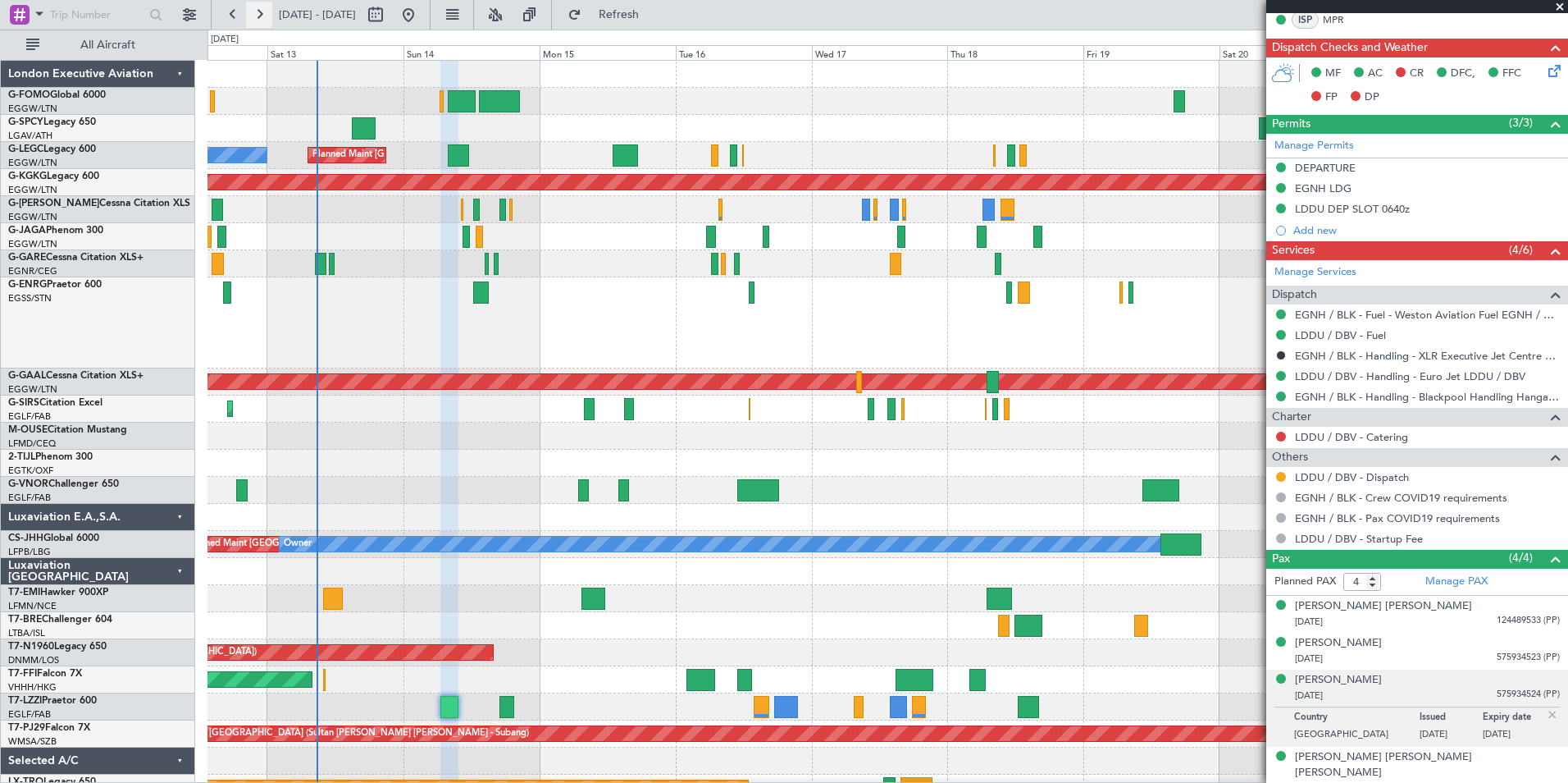
click at [257, 11] on button at bounding box center [260, 15] width 26 height 26
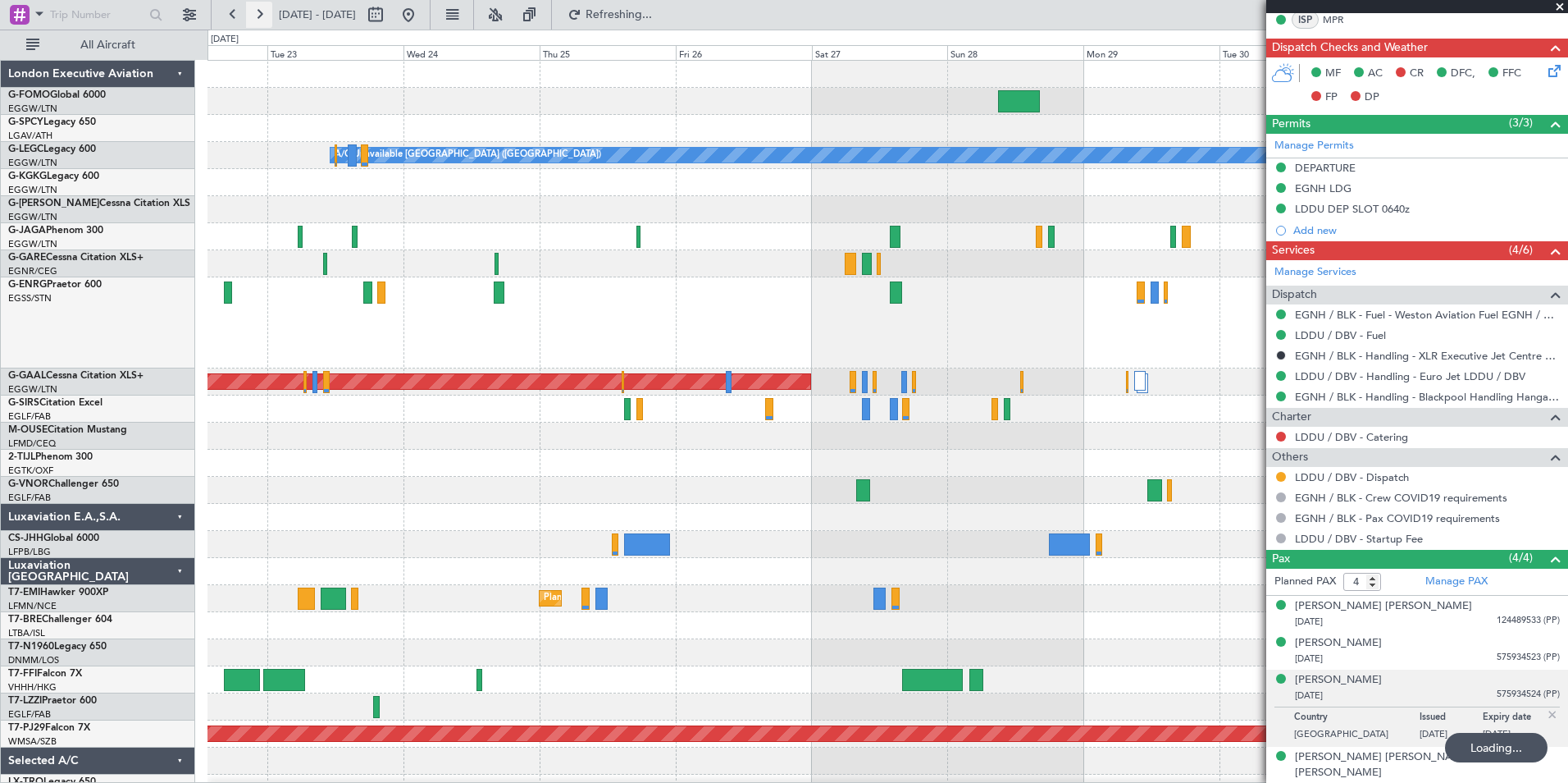
click at [257, 11] on button at bounding box center [260, 15] width 26 height 26
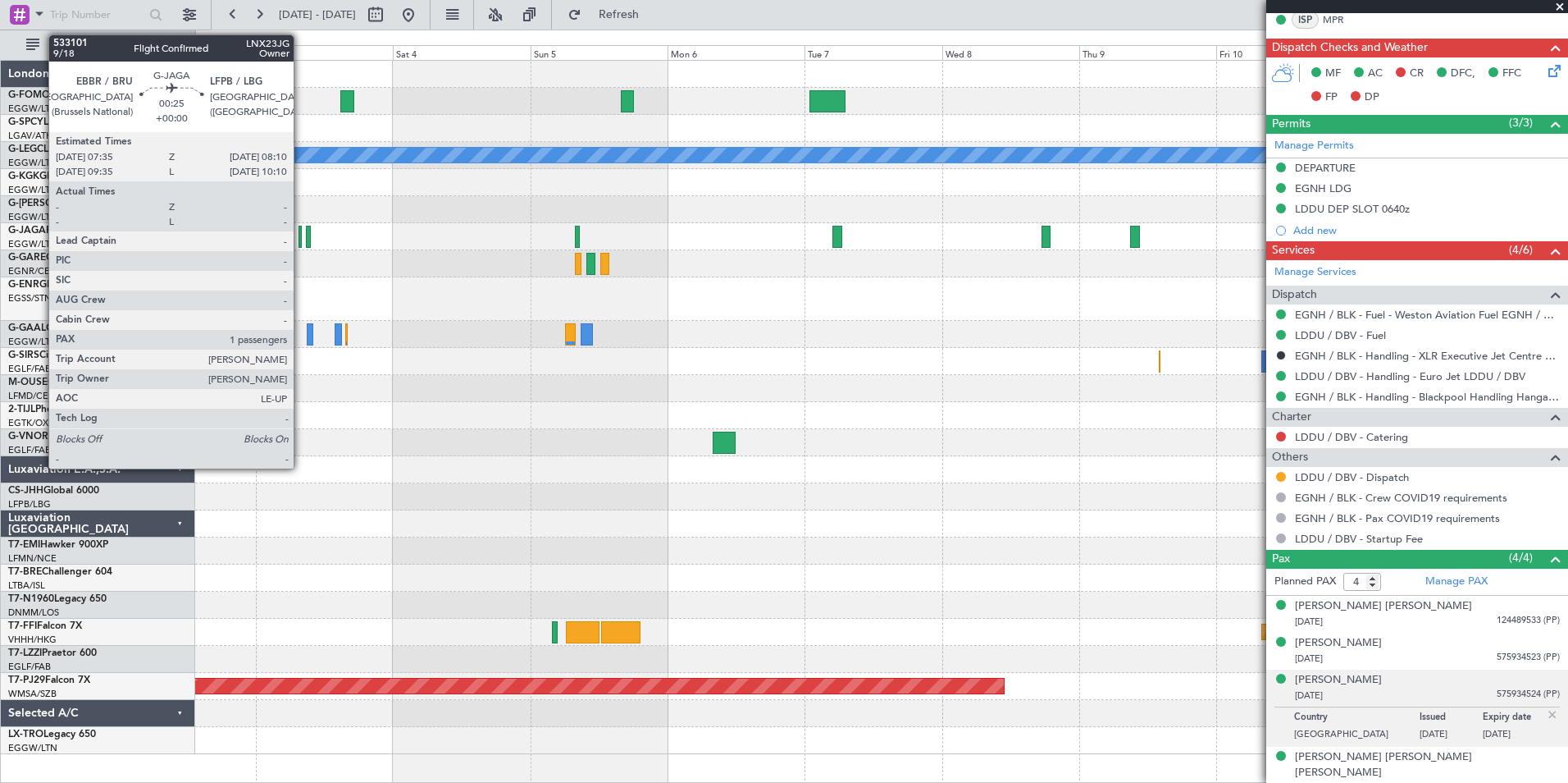
click at [301, 244] on div at bounding box center [300, 237] width 4 height 23
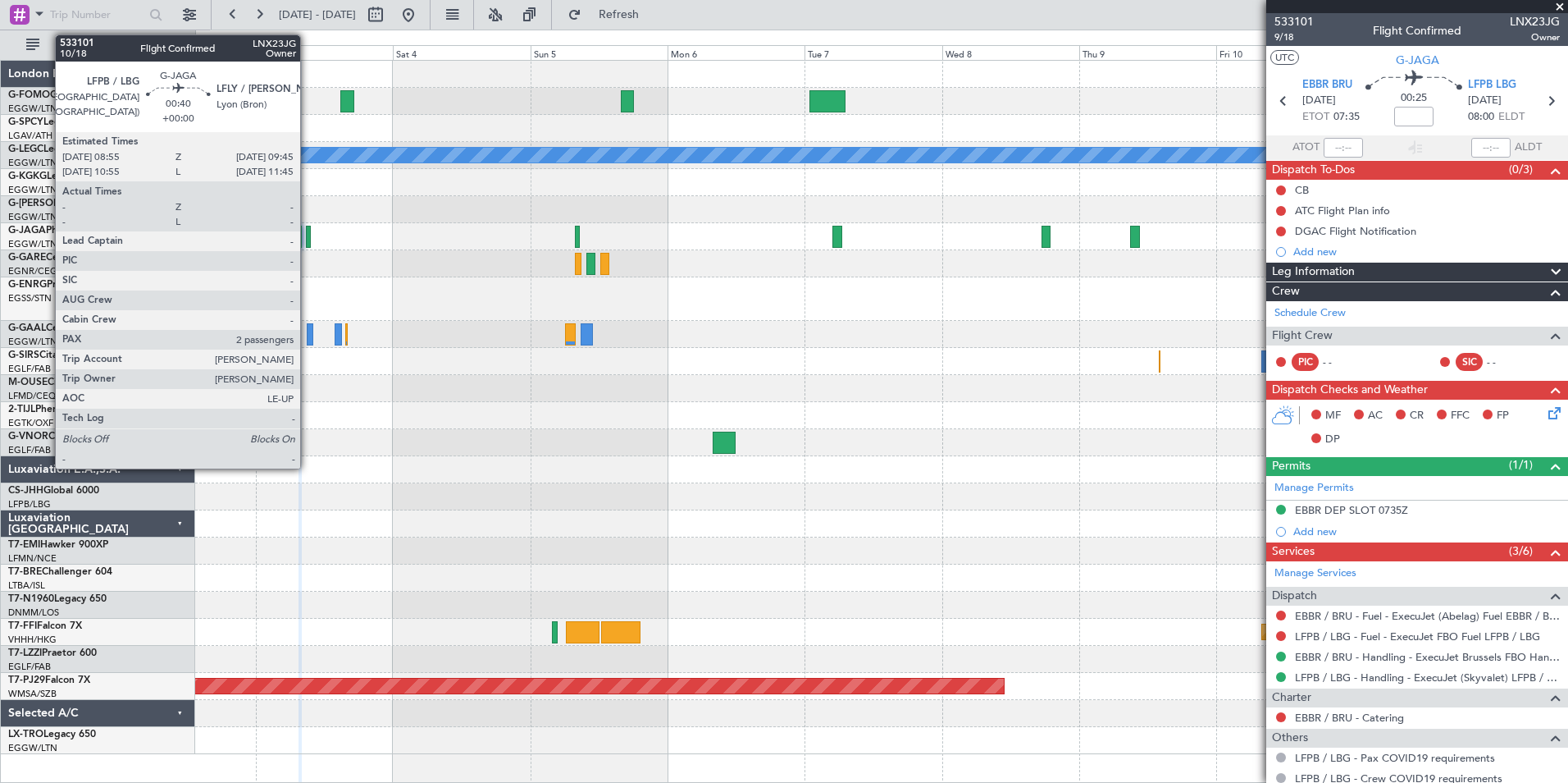
click at [308, 239] on div at bounding box center [308, 237] width 5 height 23
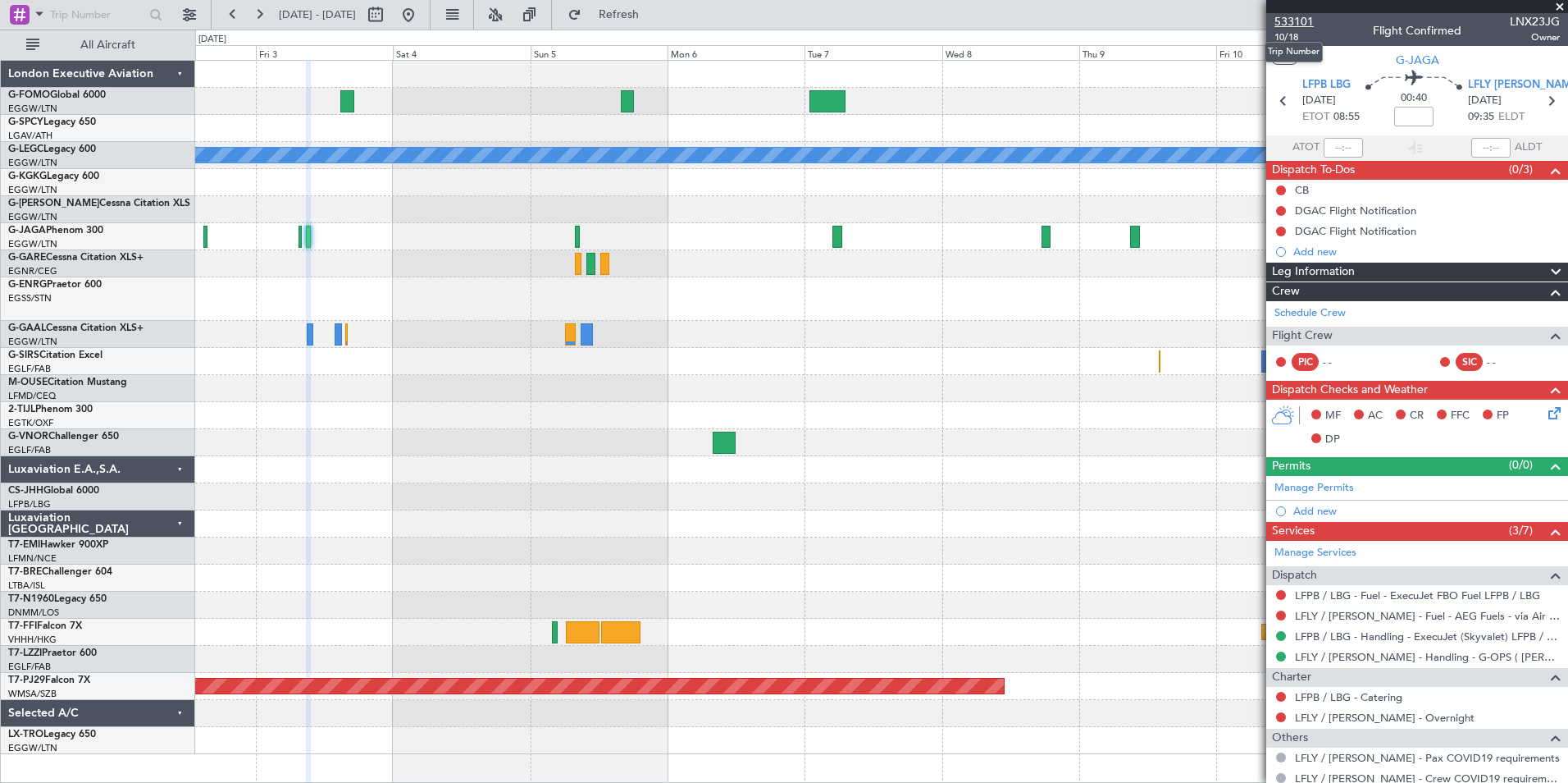
click at [1290, 22] on span "533101" at bounding box center [1294, 22] width 40 height 17
click at [658, 23] on button "Refresh" at bounding box center [610, 15] width 99 height 26
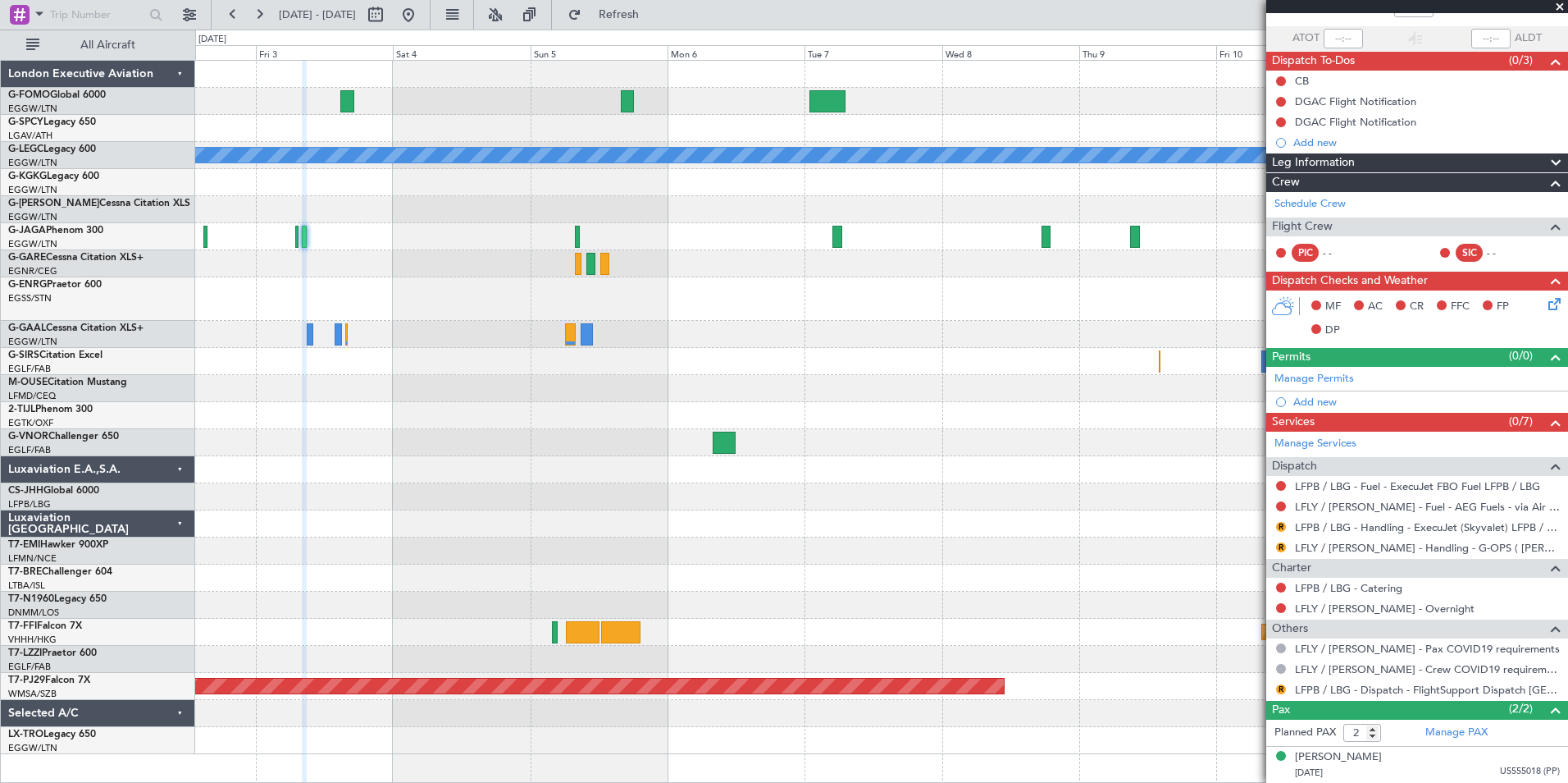
scroll to position [146, 0]
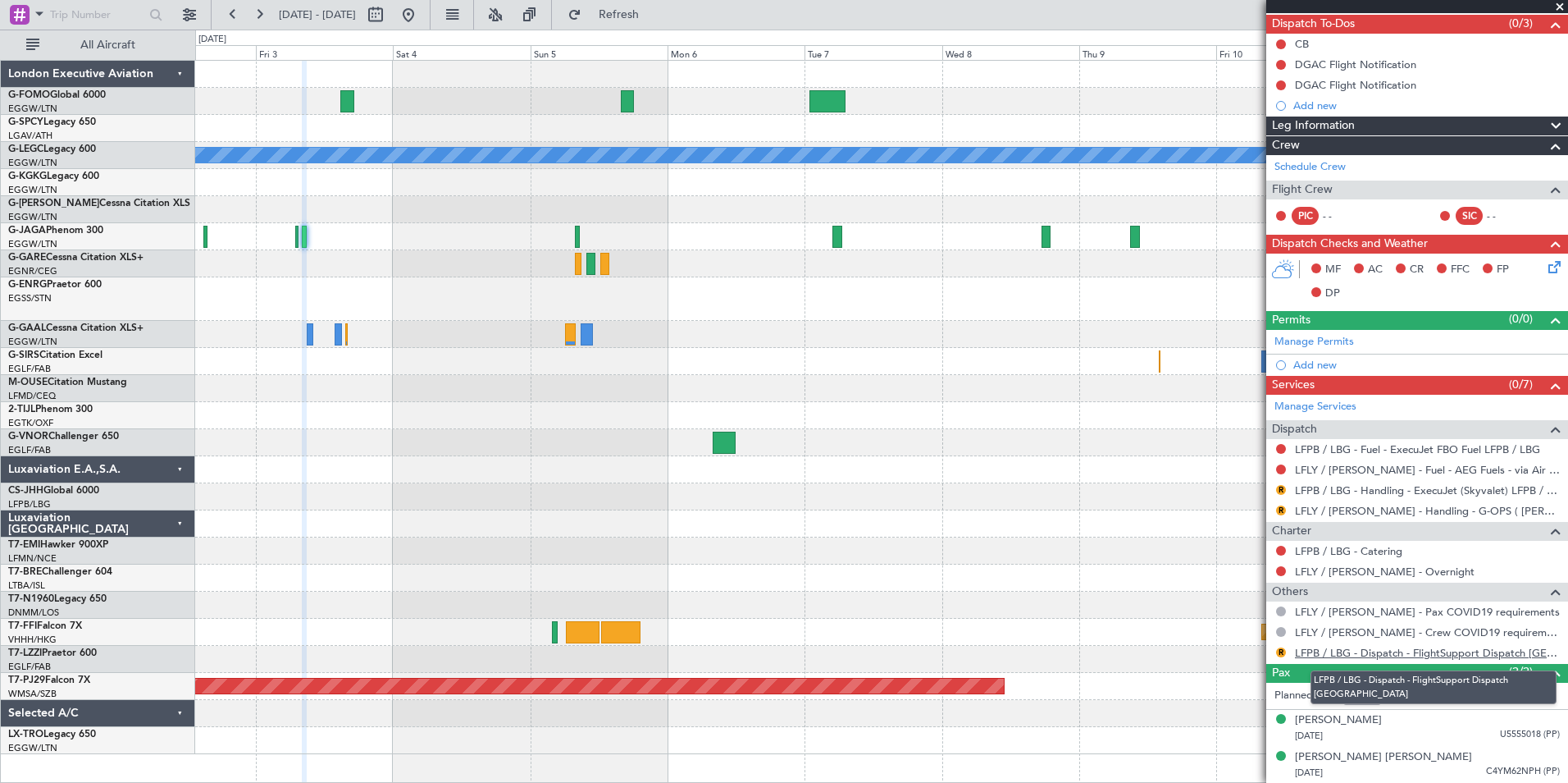
click at [1456, 650] on link "LFPB / LBG - Dispatch - FlightSupport Dispatch UK" at bounding box center [1428, 652] width 265 height 14
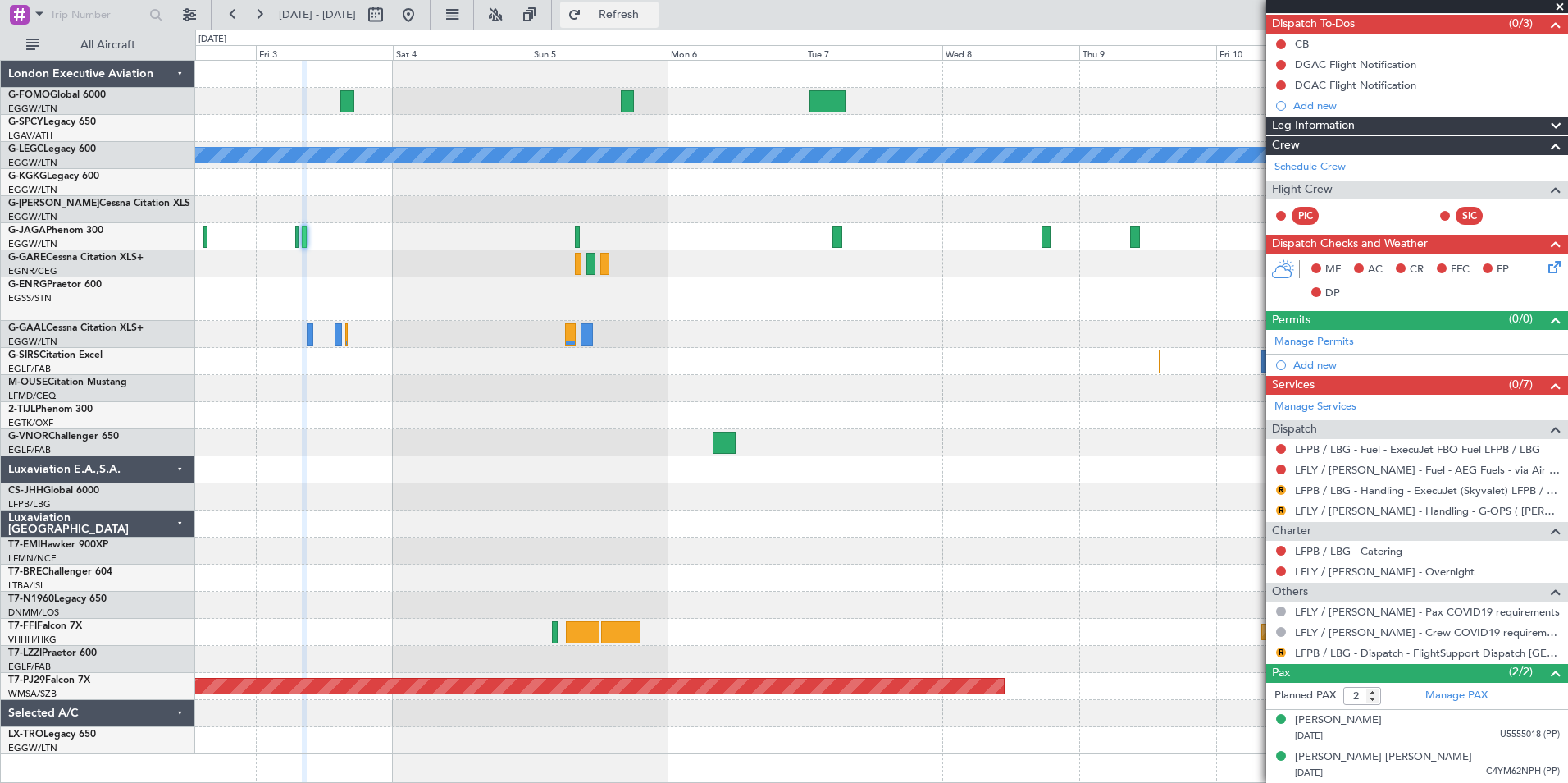
click at [641, 25] on button "Refresh" at bounding box center [610, 15] width 99 height 26
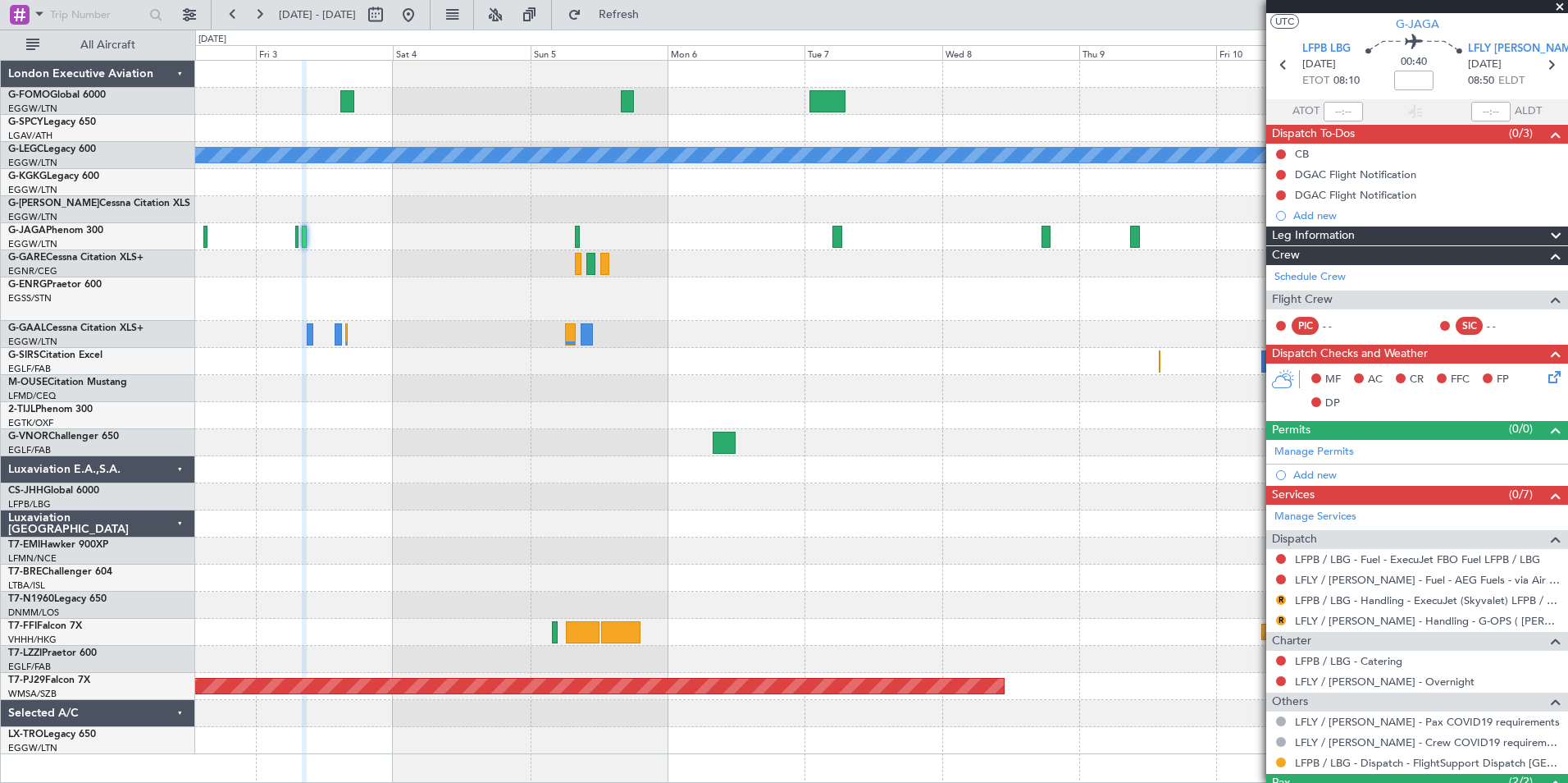
scroll to position [1, 0]
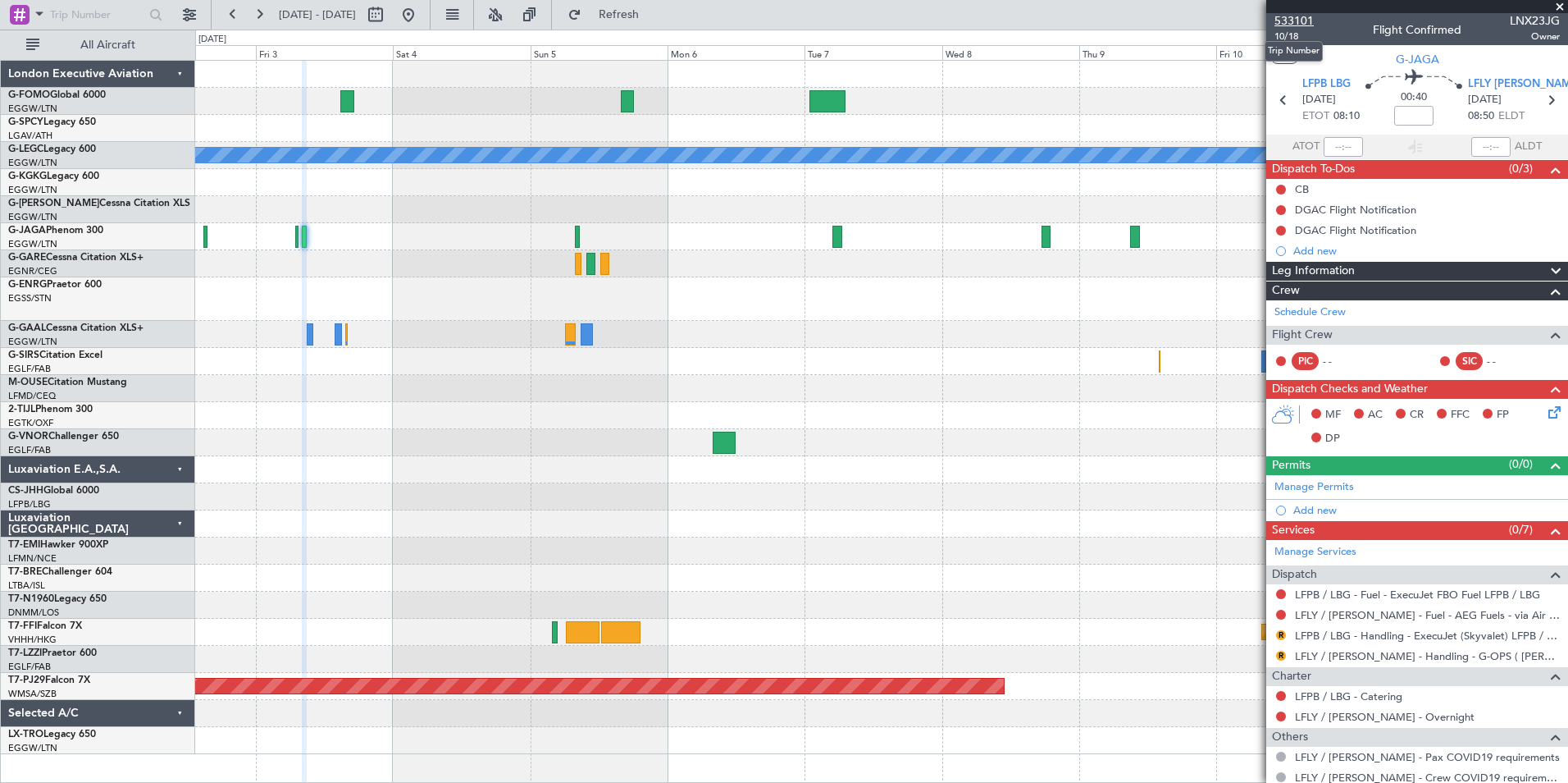
click at [1303, 22] on span "533101" at bounding box center [1294, 21] width 40 height 17
click at [228, 9] on button at bounding box center [233, 15] width 26 height 26
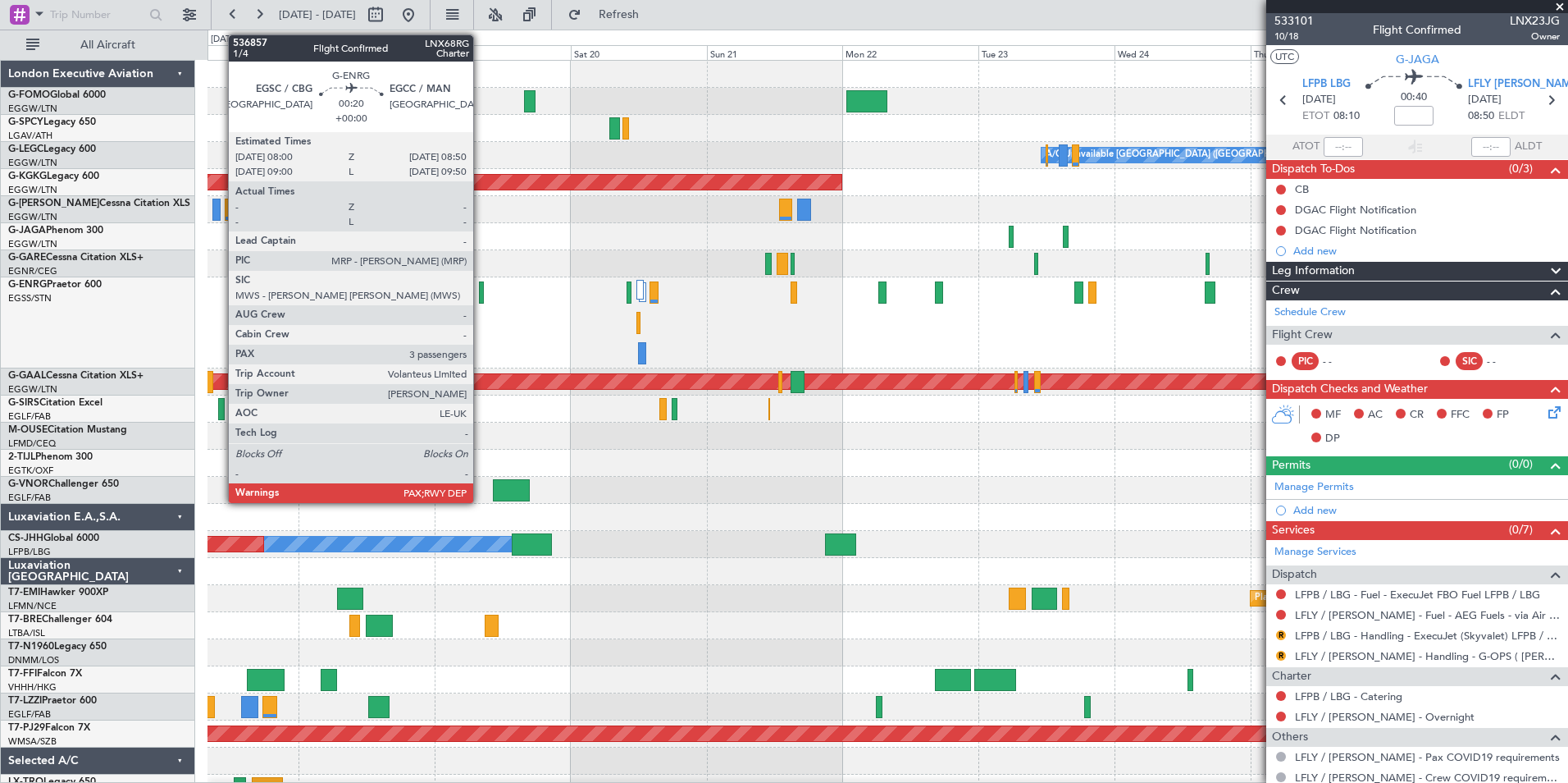
click at [481, 294] on div at bounding box center [481, 293] width 5 height 23
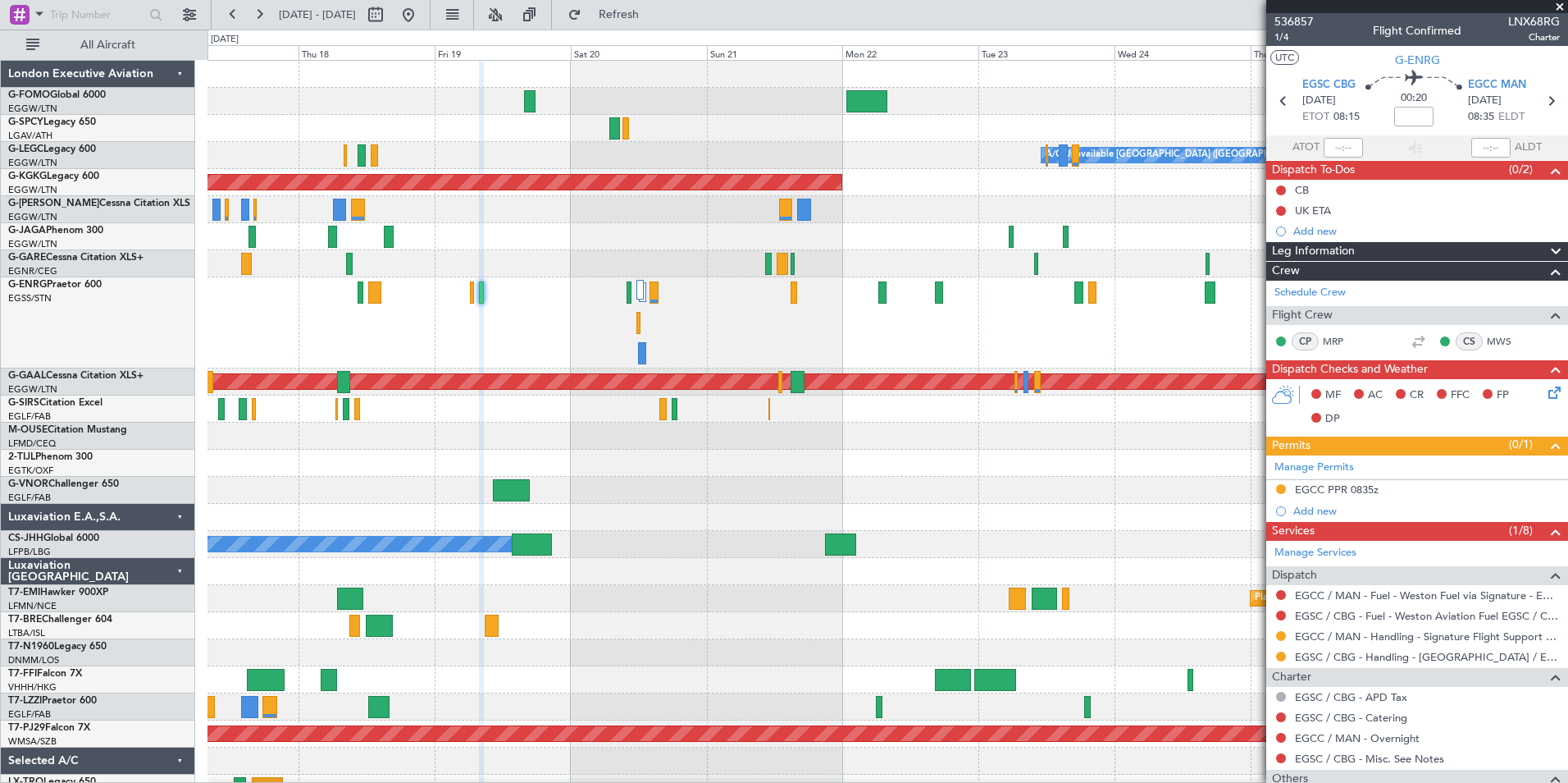
scroll to position [154, 0]
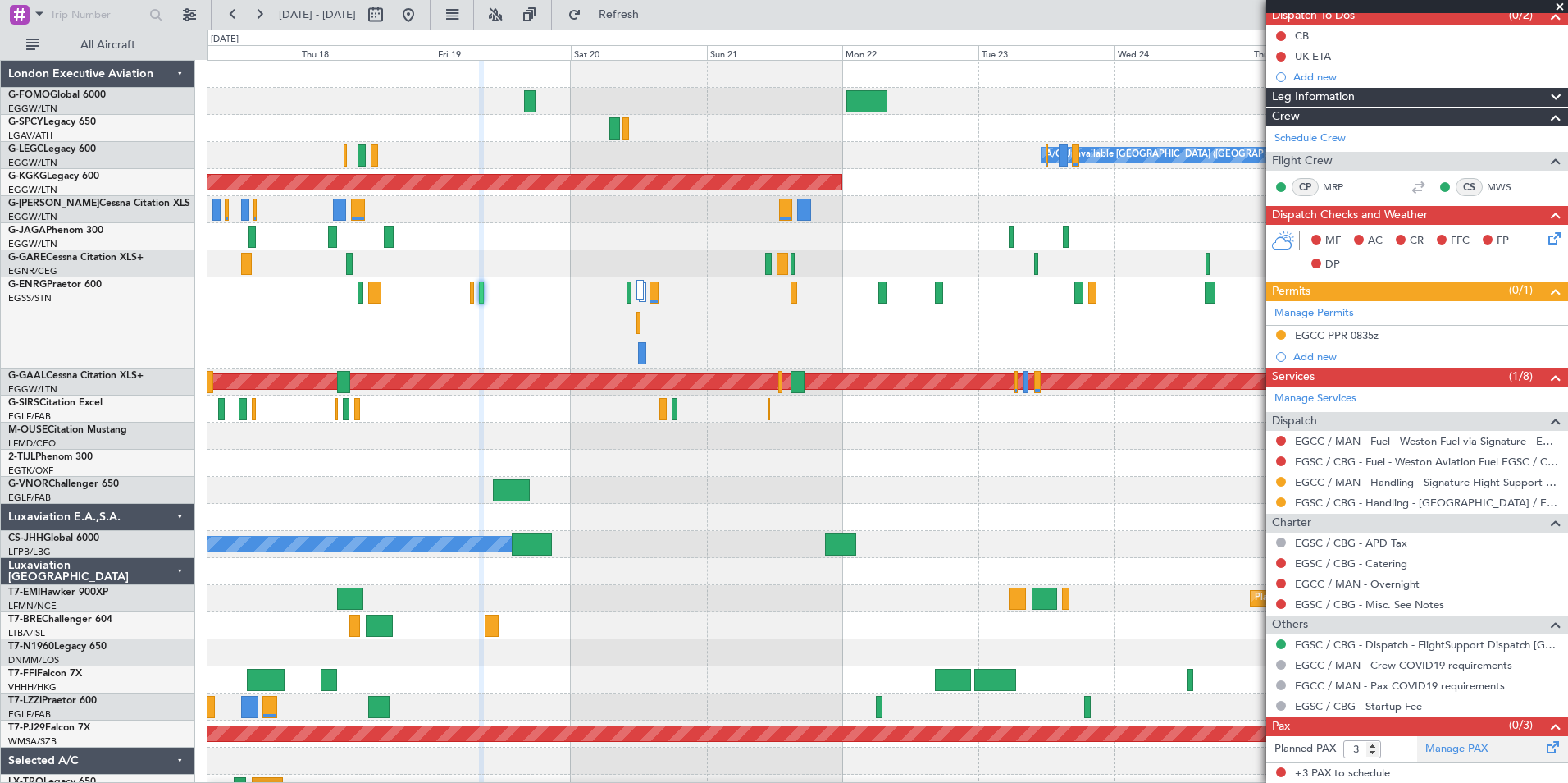
click at [1445, 746] on link "Manage PAX" at bounding box center [1456, 748] width 62 height 16
click at [654, 17] on span "Refresh" at bounding box center [619, 15] width 69 height 11
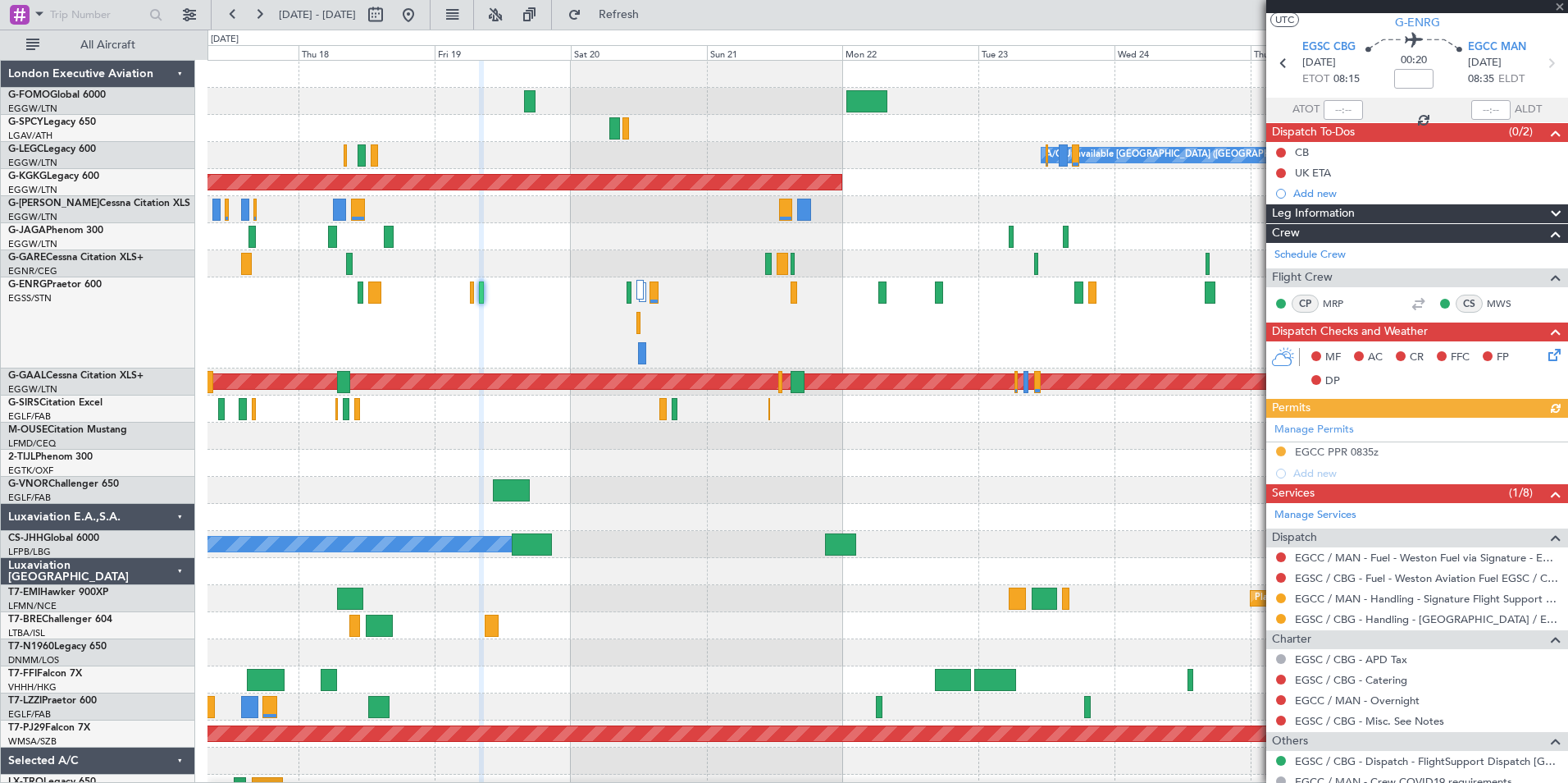
scroll to position [0, 0]
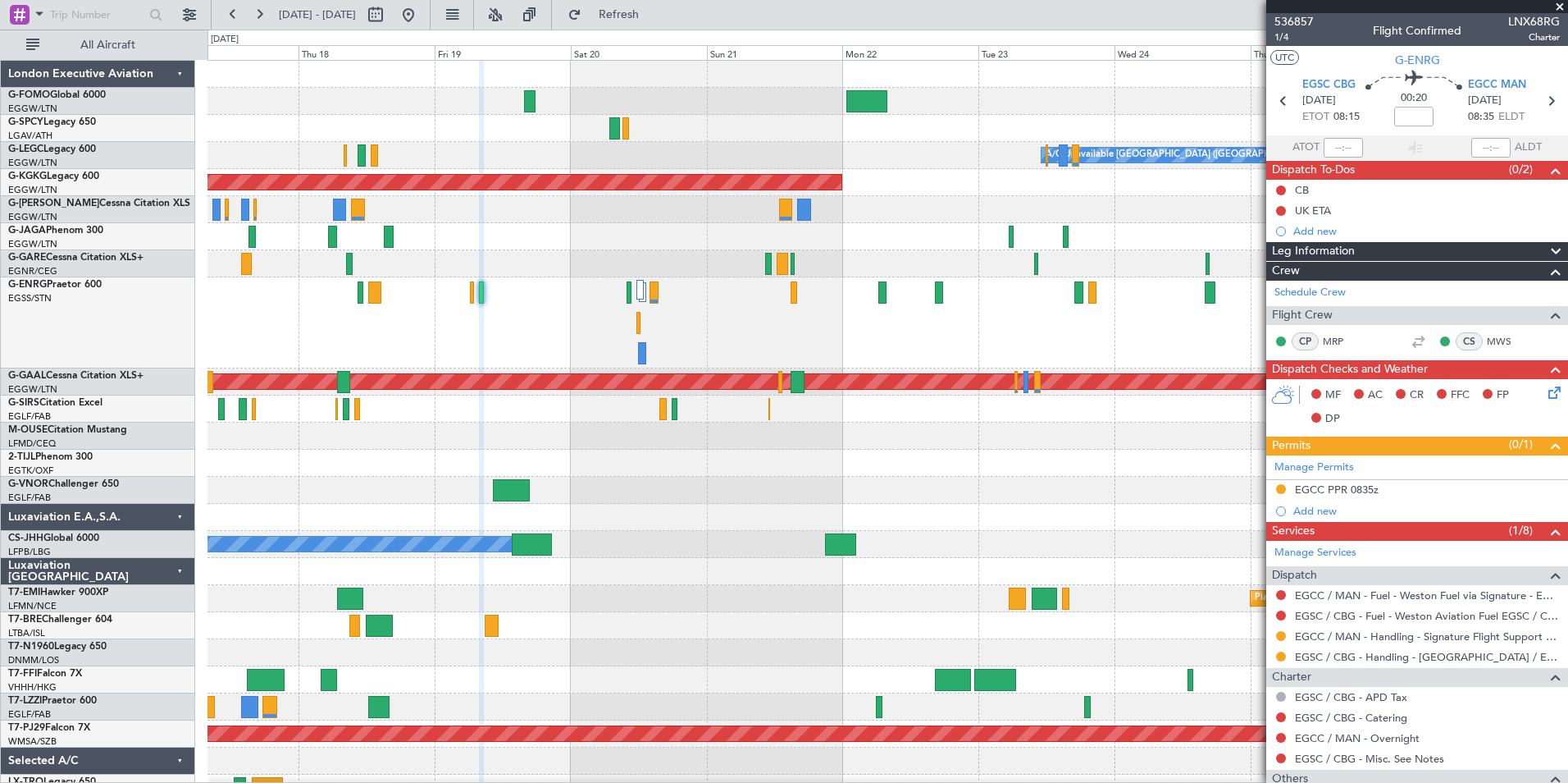
click at [1313, 23] on div "536857 1/4 Flight Confirmed LNX68RG Charter" at bounding box center [1417, 29] width 302 height 33
click at [1299, 21] on span "536857" at bounding box center [1294, 22] width 40 height 17
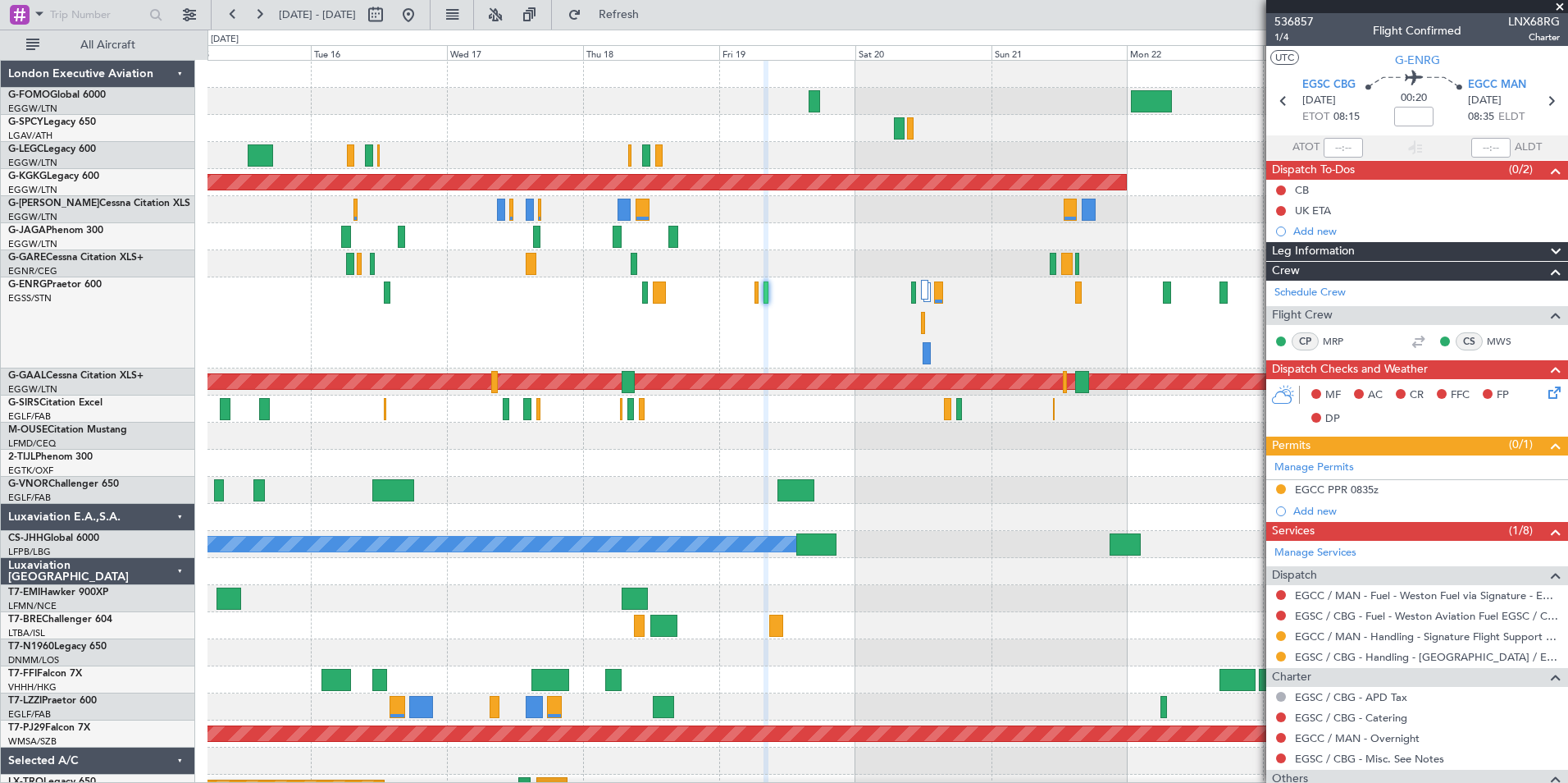
click at [615, 617] on div "A/C Unavailable London (Luton) Planned Maint London (Luton) Owner AOG Maint Ist…" at bounding box center [888, 458] width 1360 height 795
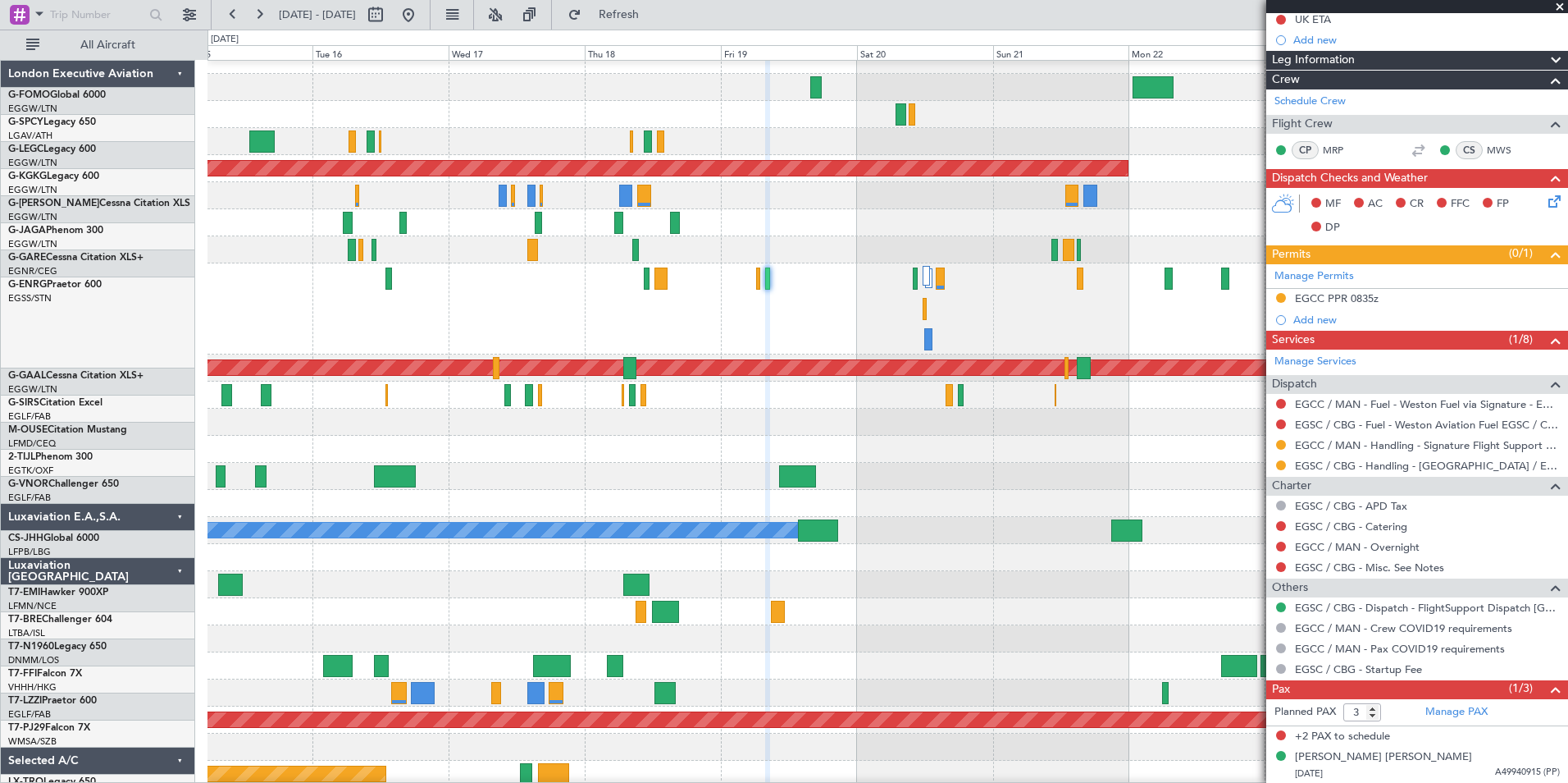
scroll to position [99, 0]
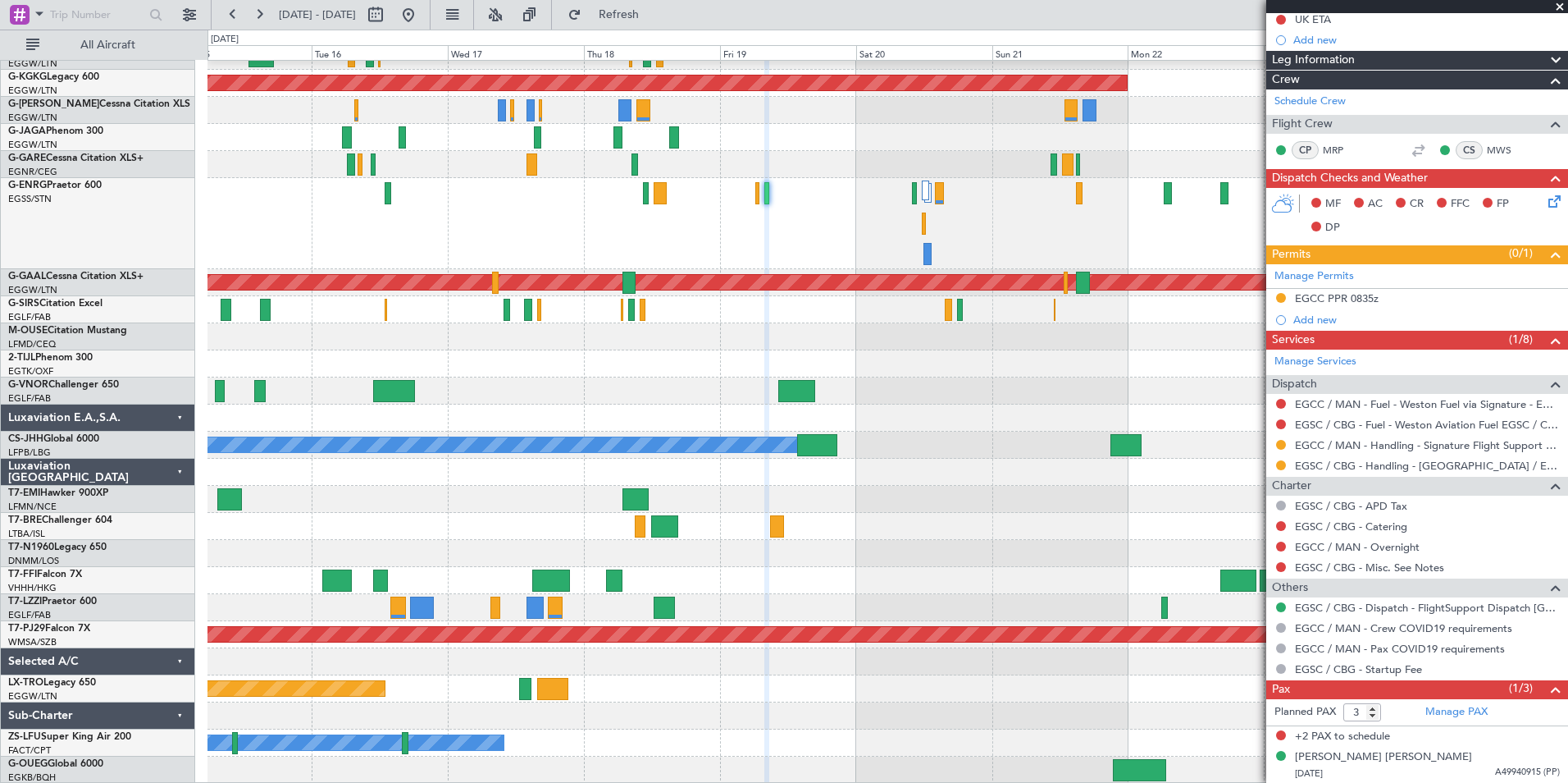
click at [996, 445] on div "A/C Unavailable London (Luton) Planned Maint London (Luton) Owner AOG Maint Ist…" at bounding box center [888, 373] width 1360 height 823
click at [996, 445] on div "Planned Maint Paris (Le Bourget) Owner" at bounding box center [888, 445] width 1360 height 27
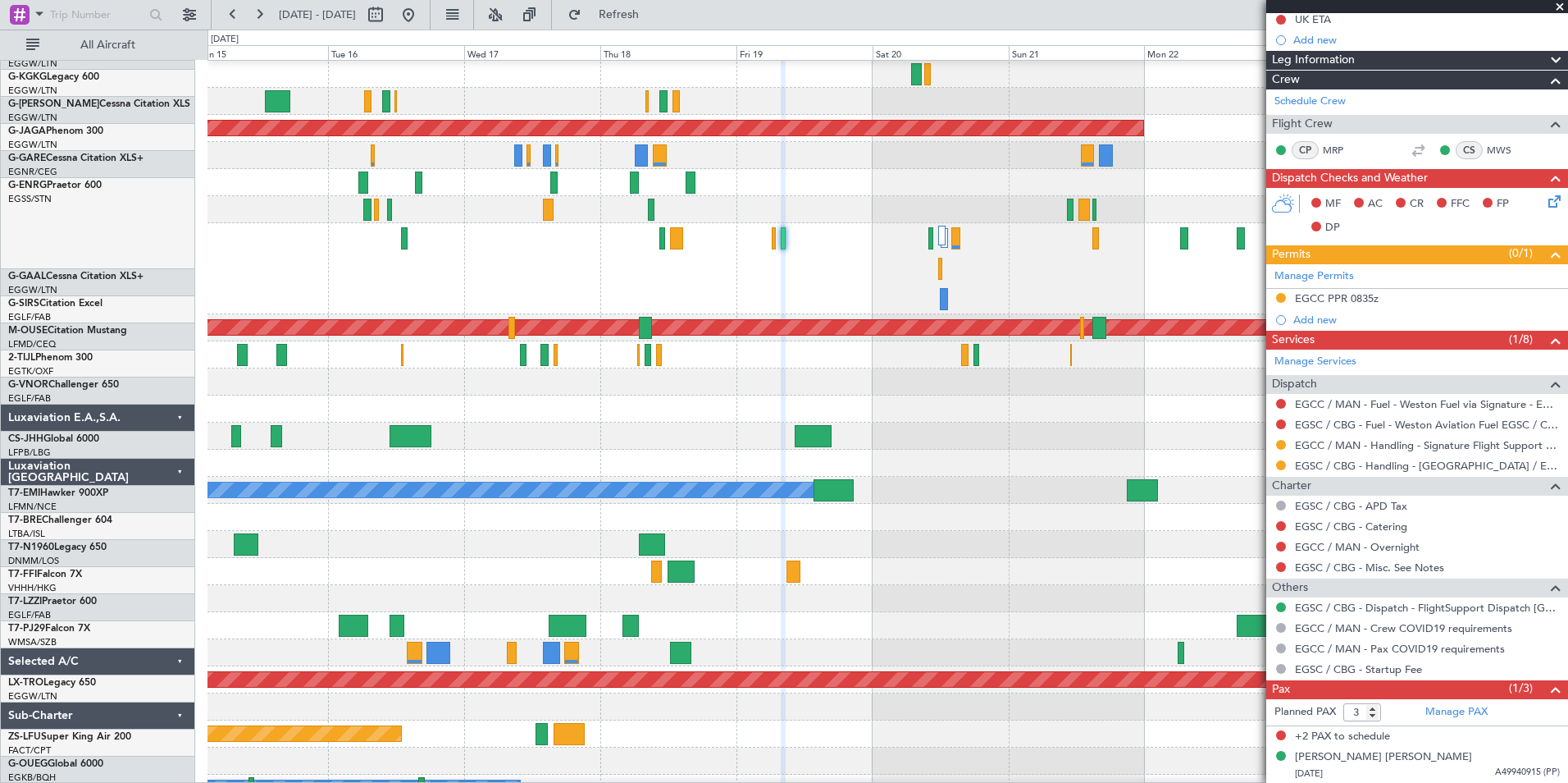
scroll to position [15, 0]
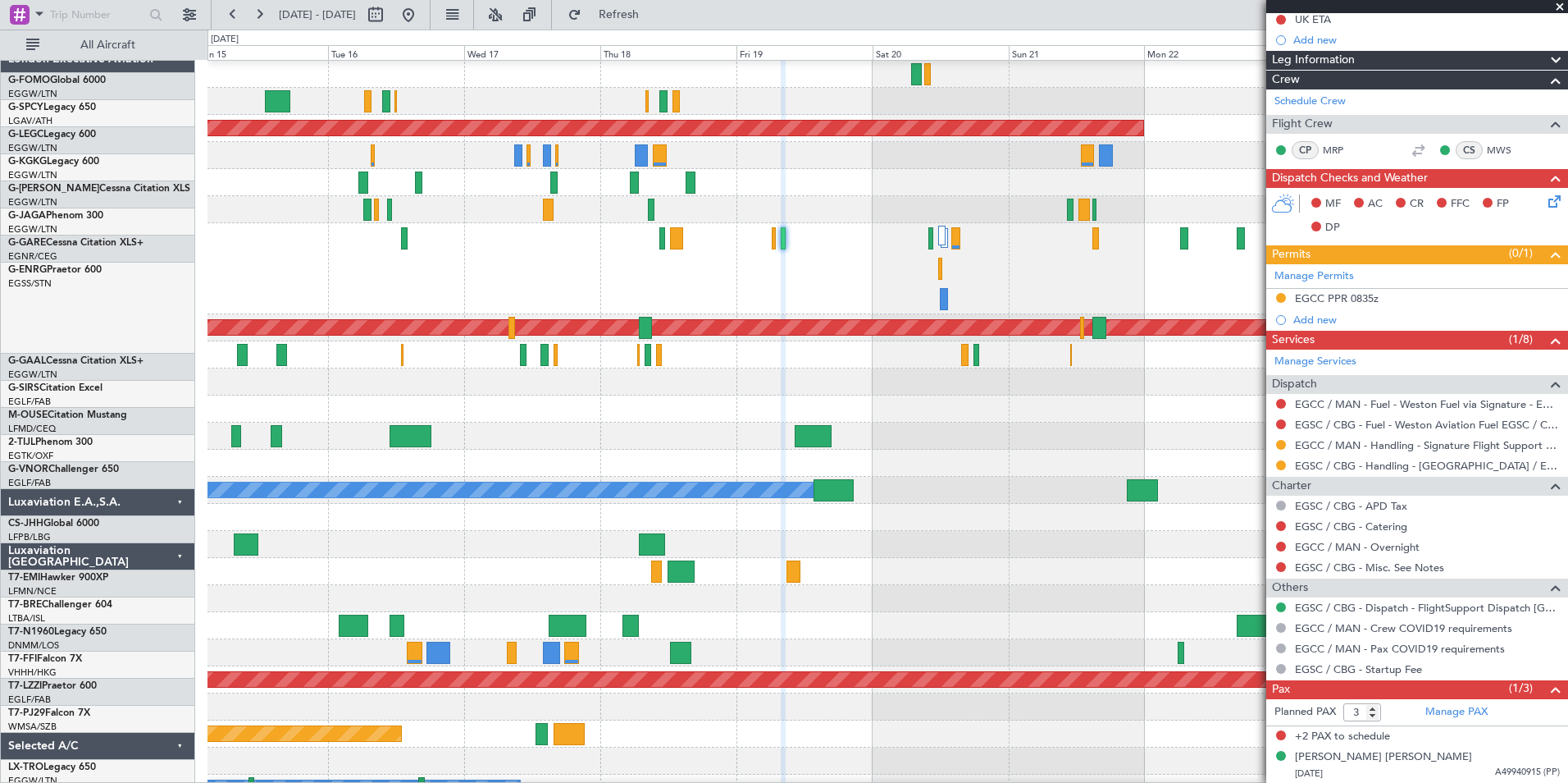
click at [509, 292] on div at bounding box center [888, 268] width 1360 height 91
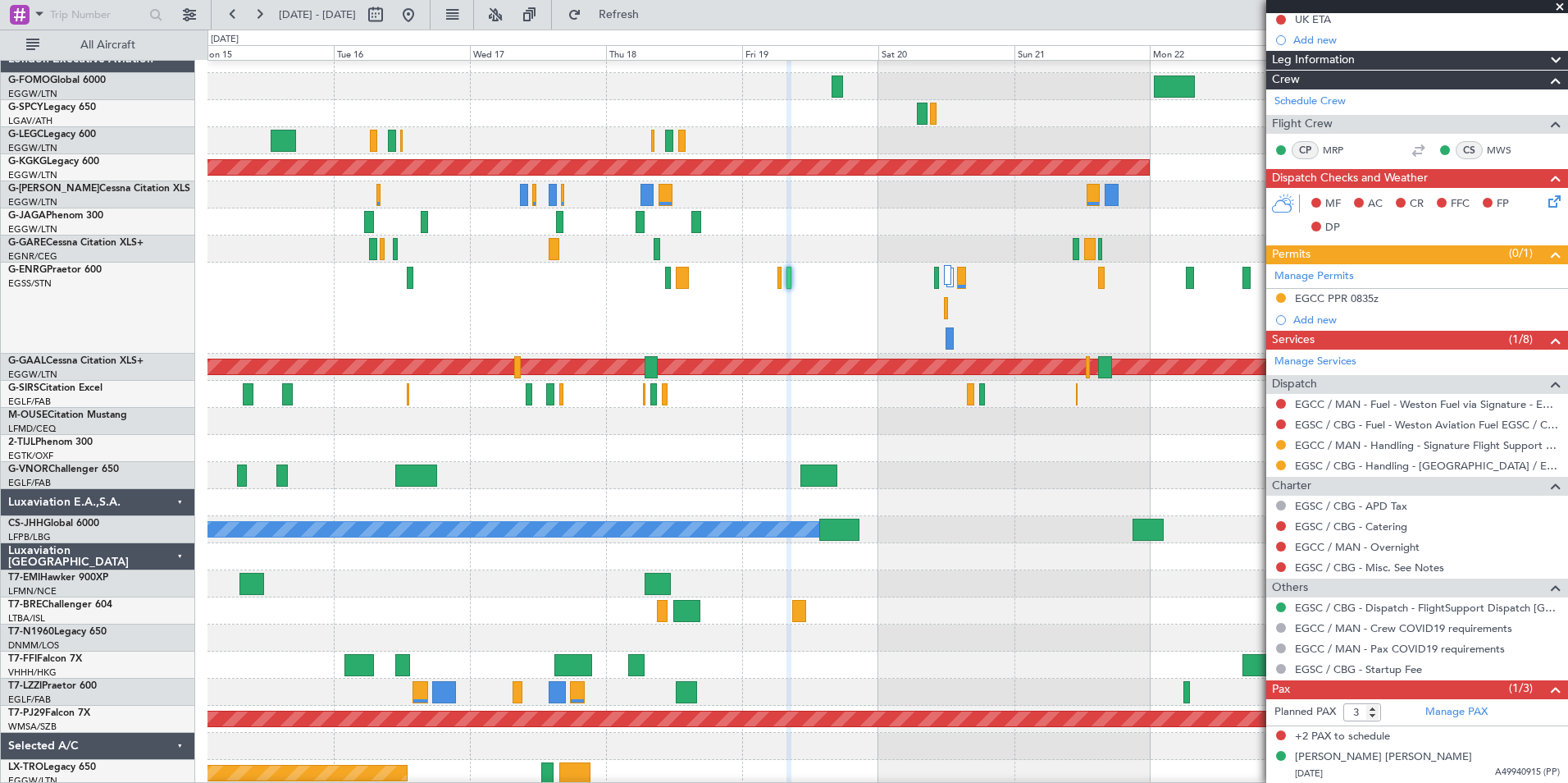
scroll to position [0, 0]
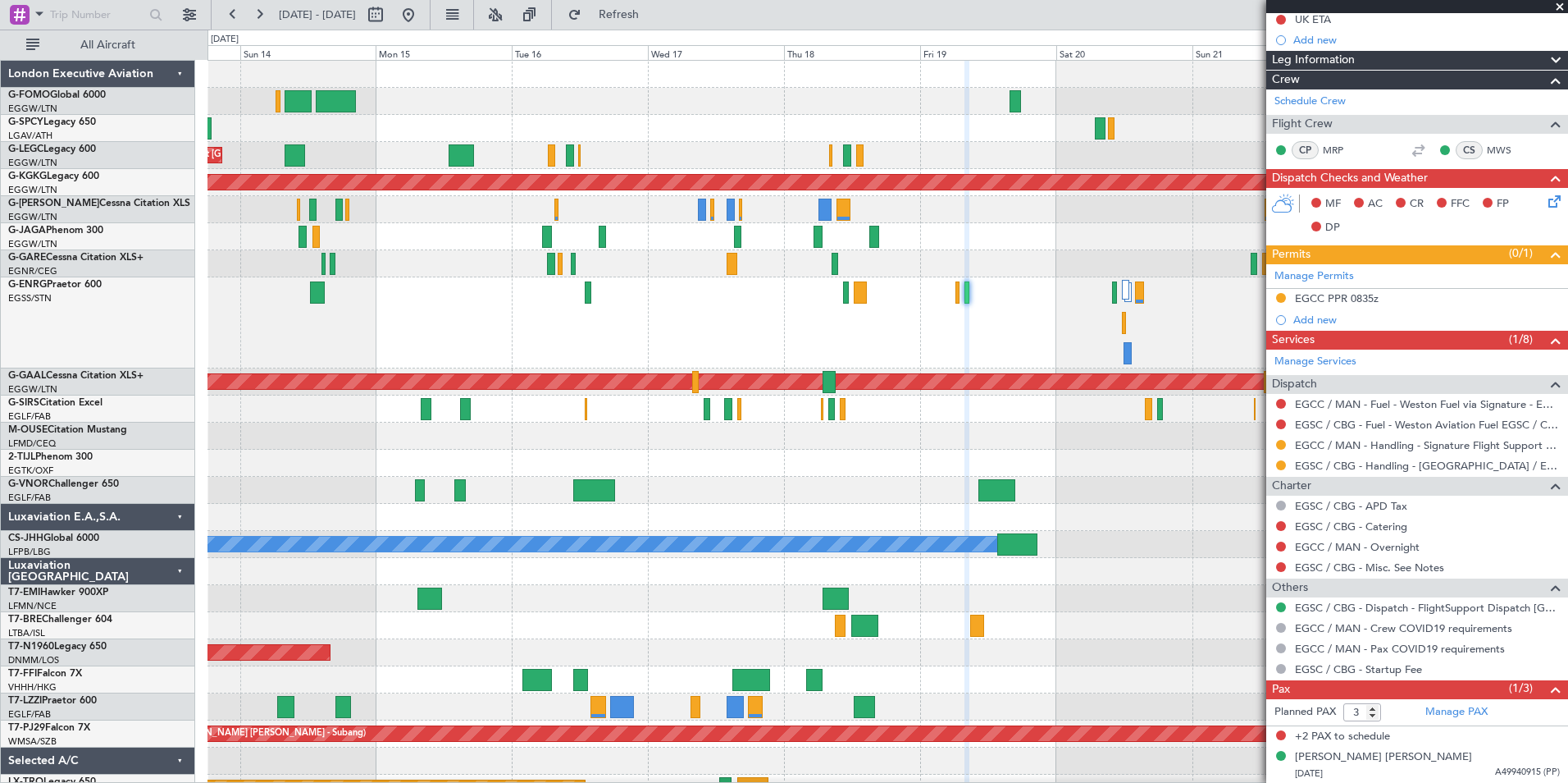
click at [477, 368] on div at bounding box center [888, 323] width 1360 height 91
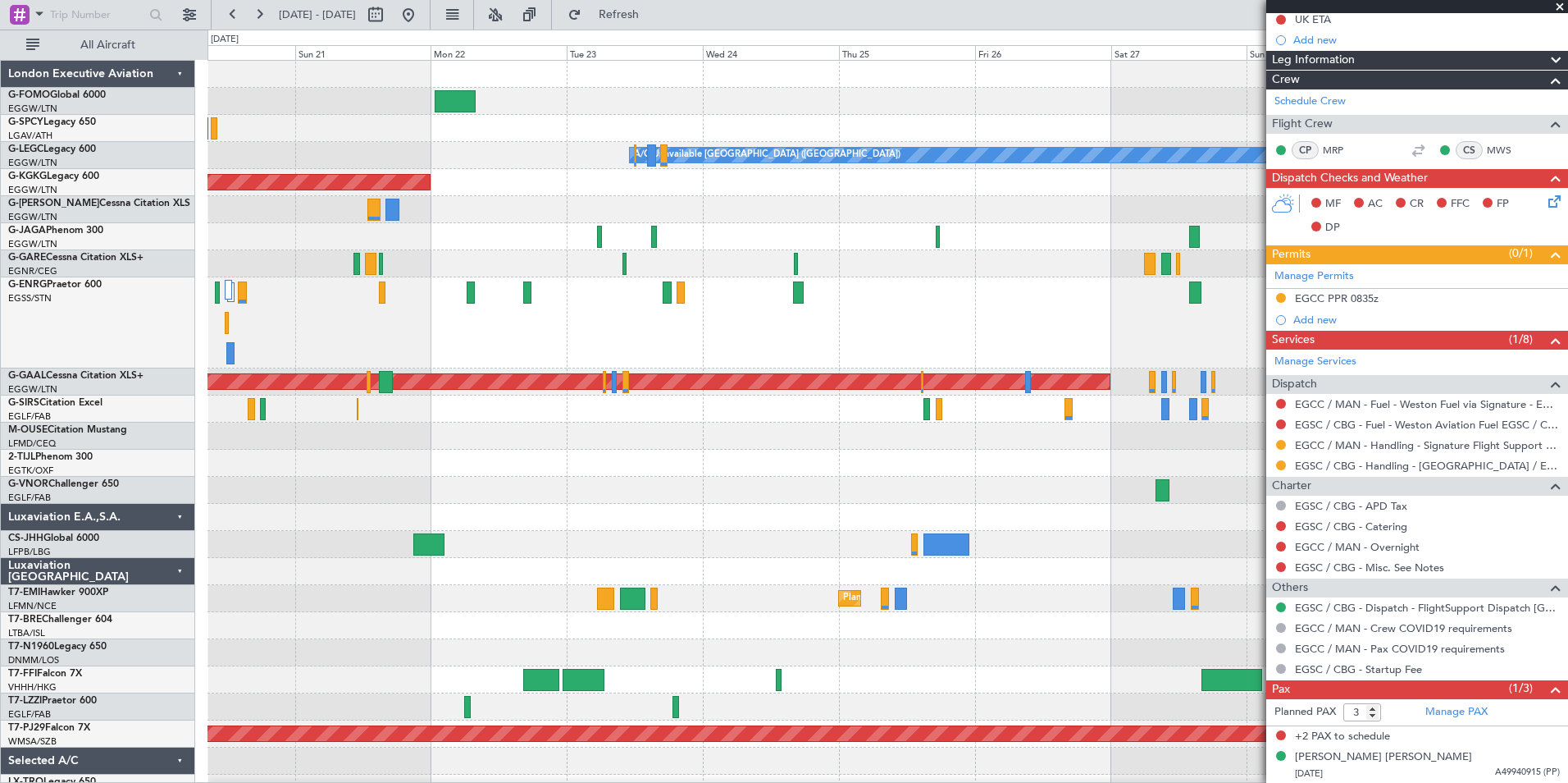
click at [0, 717] on html "13 Sep 2025 - 23 Sep 2025 Refresh Quick Links All Aircraft A/C Unavailable Lond…" at bounding box center [784, 392] width 1568 height 783
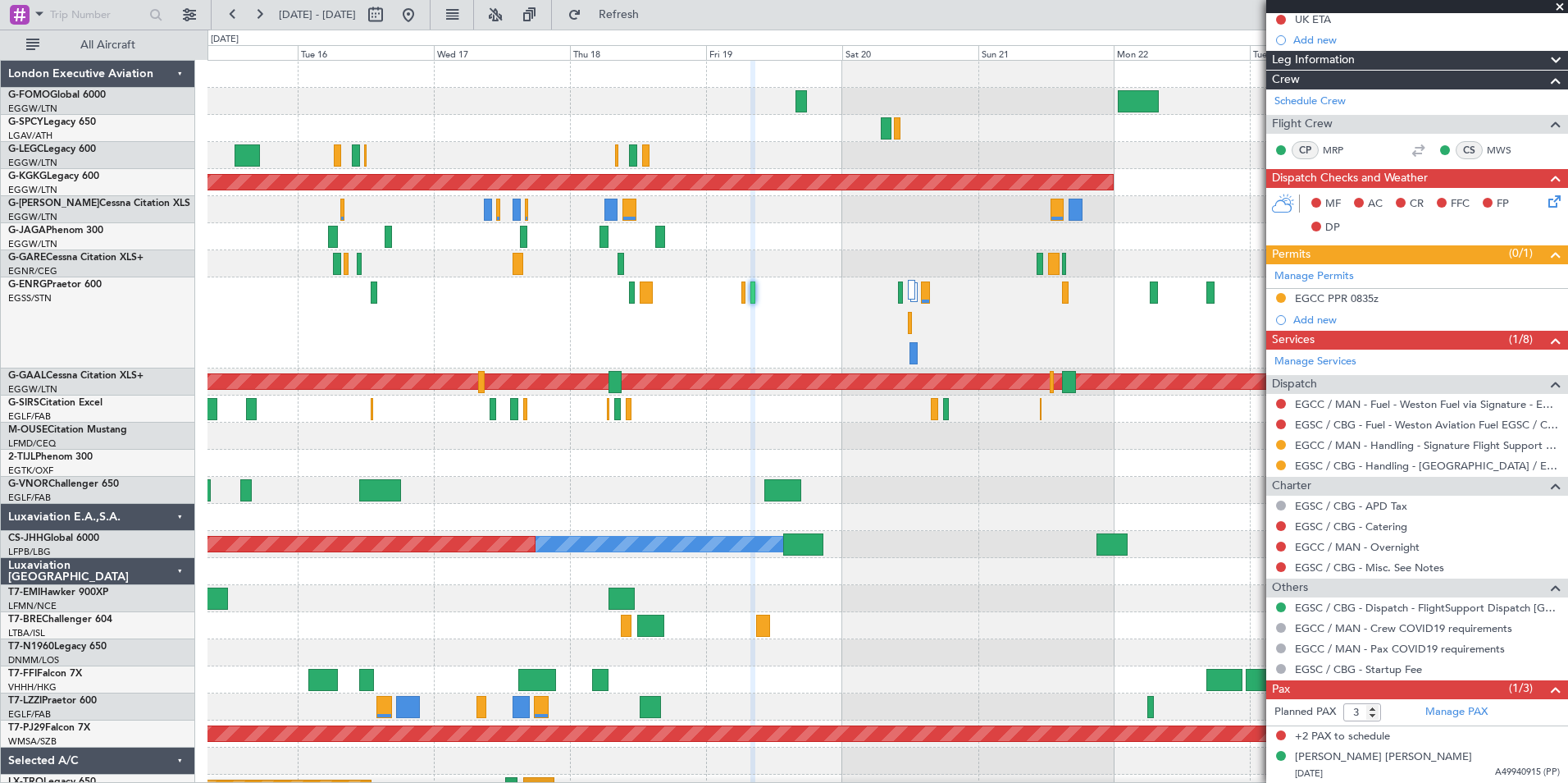
click at [974, 404] on div "A/C Unavailable London (Luton) Planned Maint London (Luton) Owner AOG Maint Ist…" at bounding box center [888, 458] width 1360 height 795
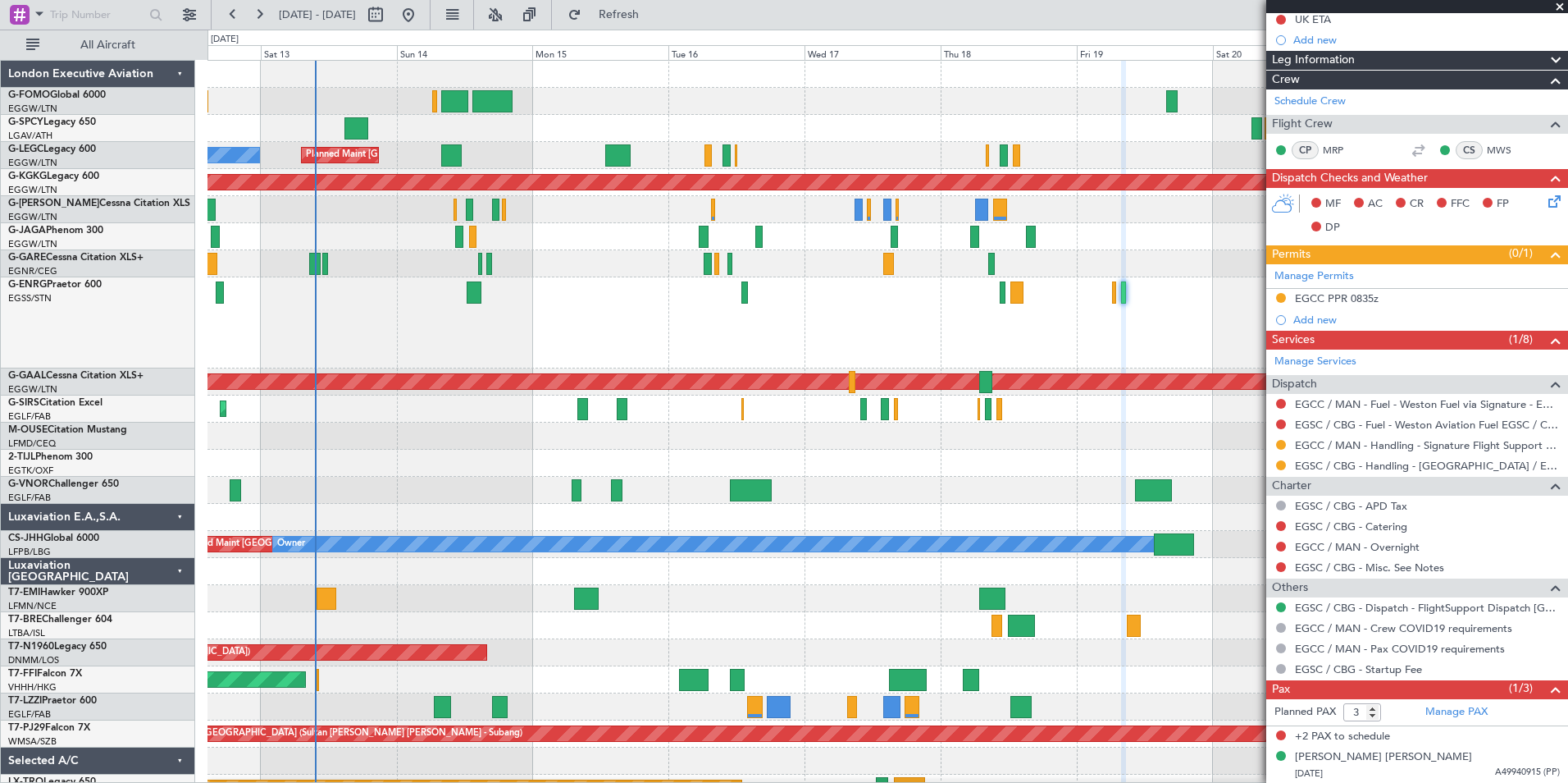
click at [666, 364] on div at bounding box center [888, 323] width 1360 height 91
click at [1373, 717] on input "2" at bounding box center [1362, 711] width 38 height 18
type input "1"
click at [1373, 717] on input "1" at bounding box center [1362, 711] width 38 height 18
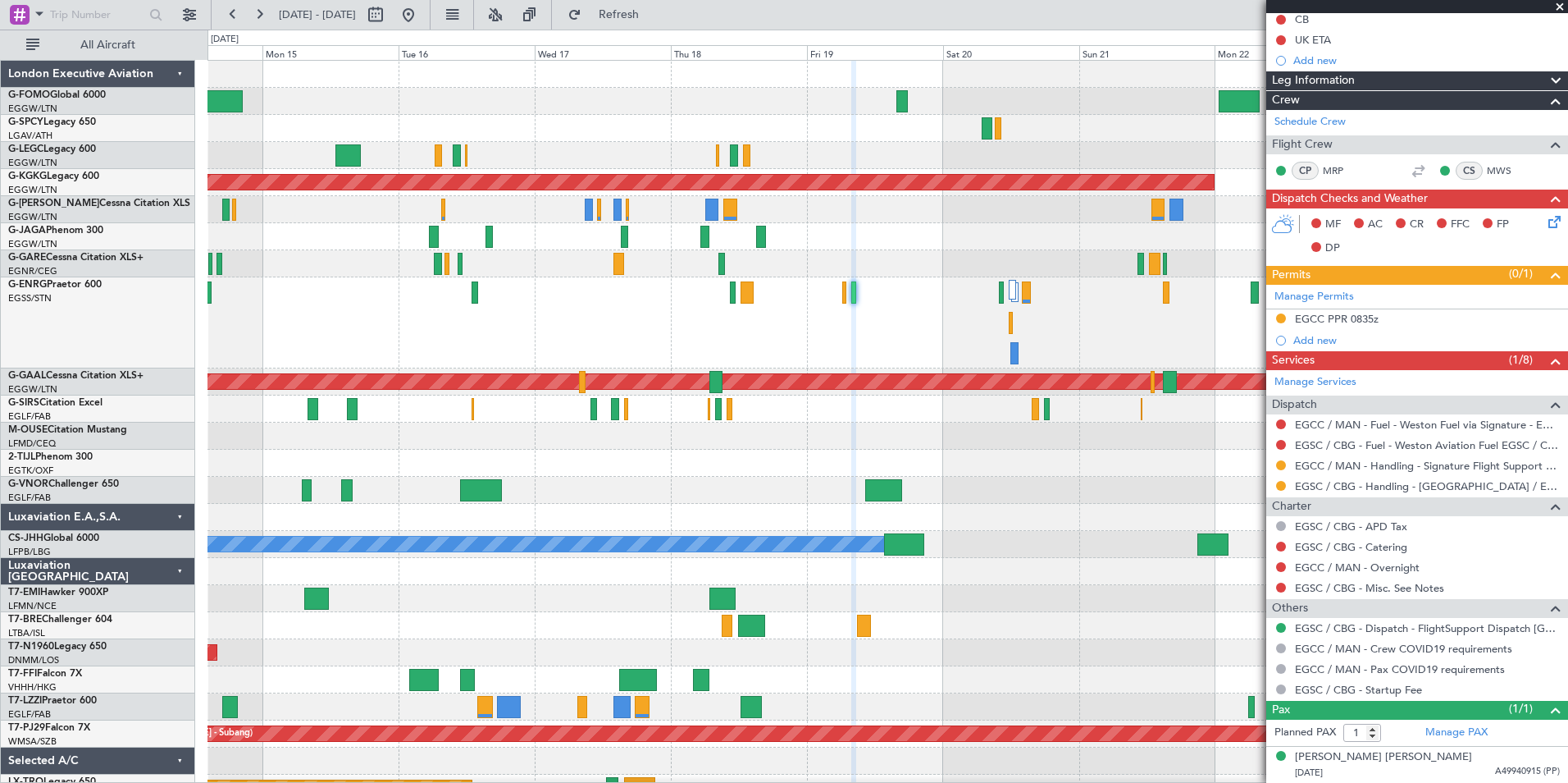
click at [903, 336] on div at bounding box center [888, 323] width 1360 height 91
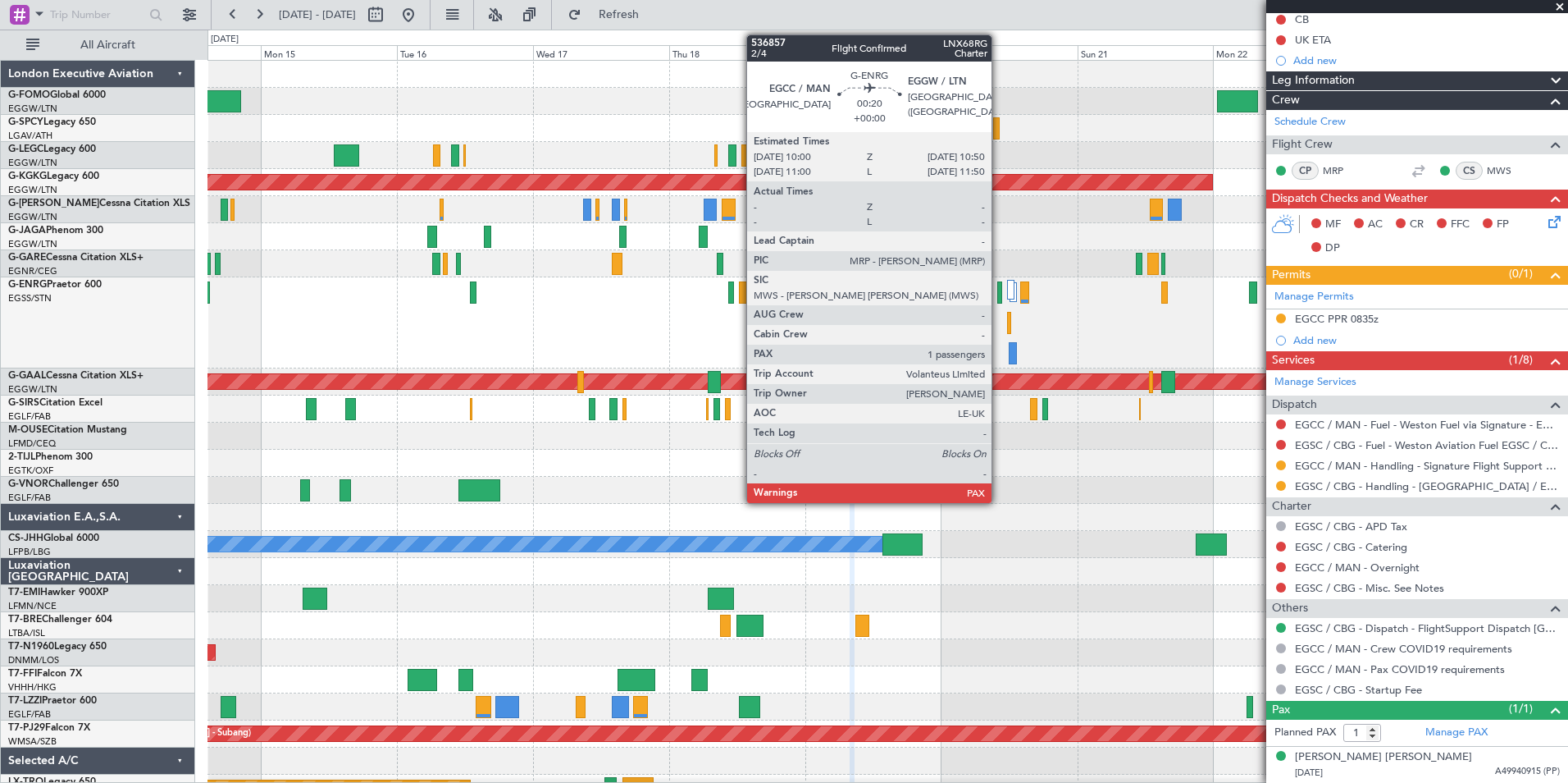
click at [999, 295] on div at bounding box center [999, 293] width 5 height 23
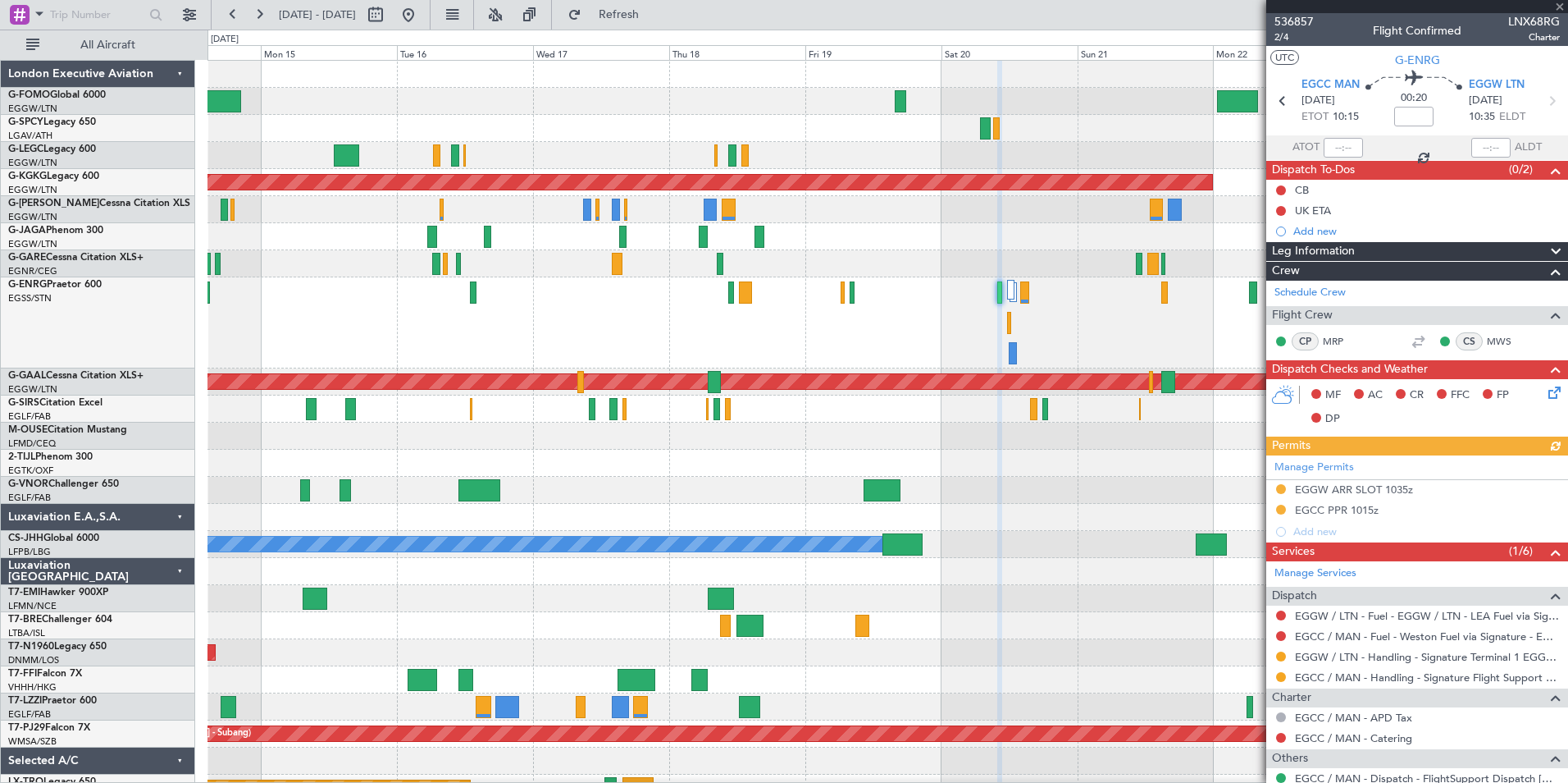
scroll to position [191, 0]
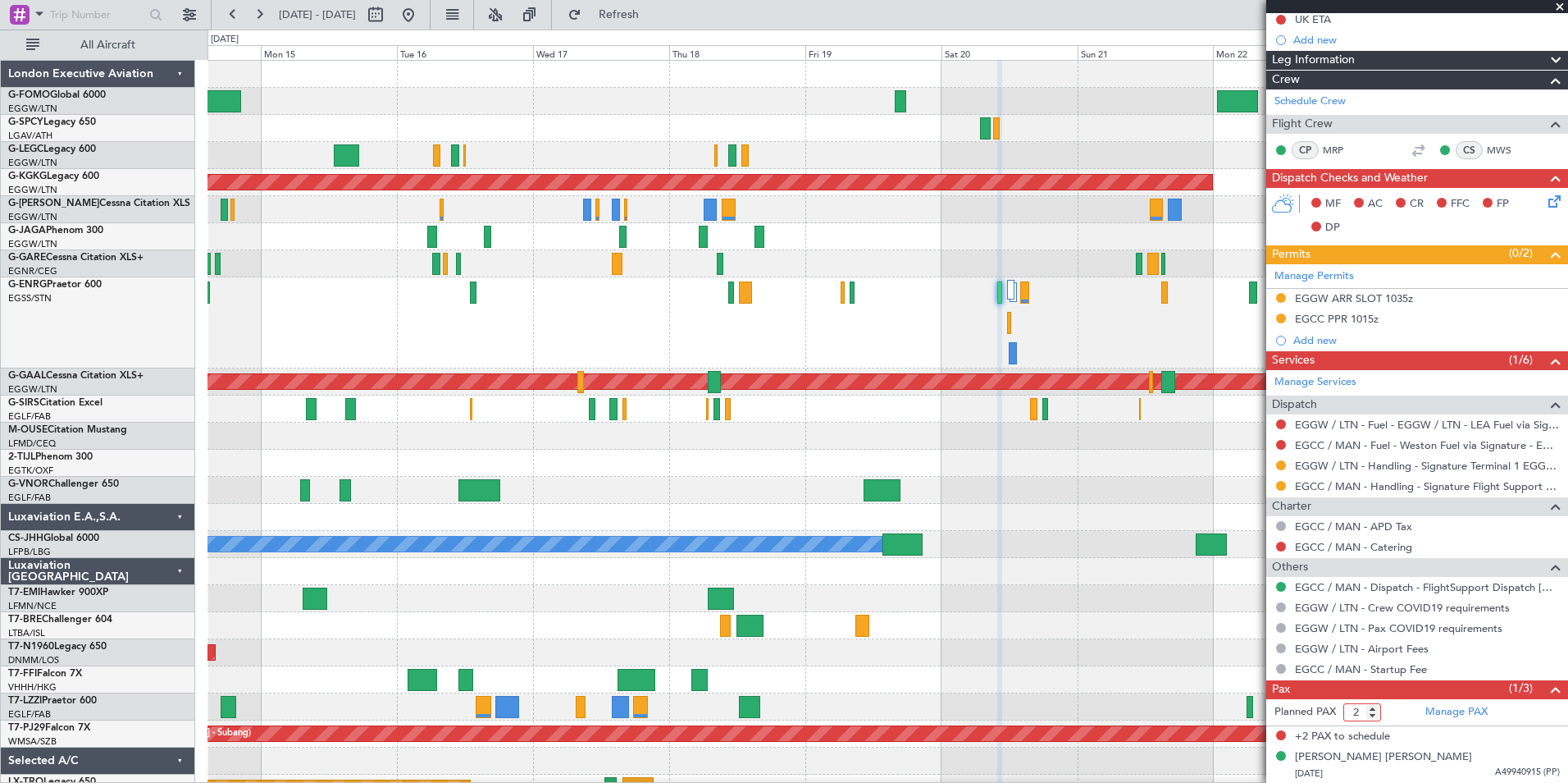
click at [1373, 716] on input "2" at bounding box center [1362, 711] width 38 height 18
type input "1"
click at [1373, 716] on input "1" at bounding box center [1362, 711] width 38 height 18
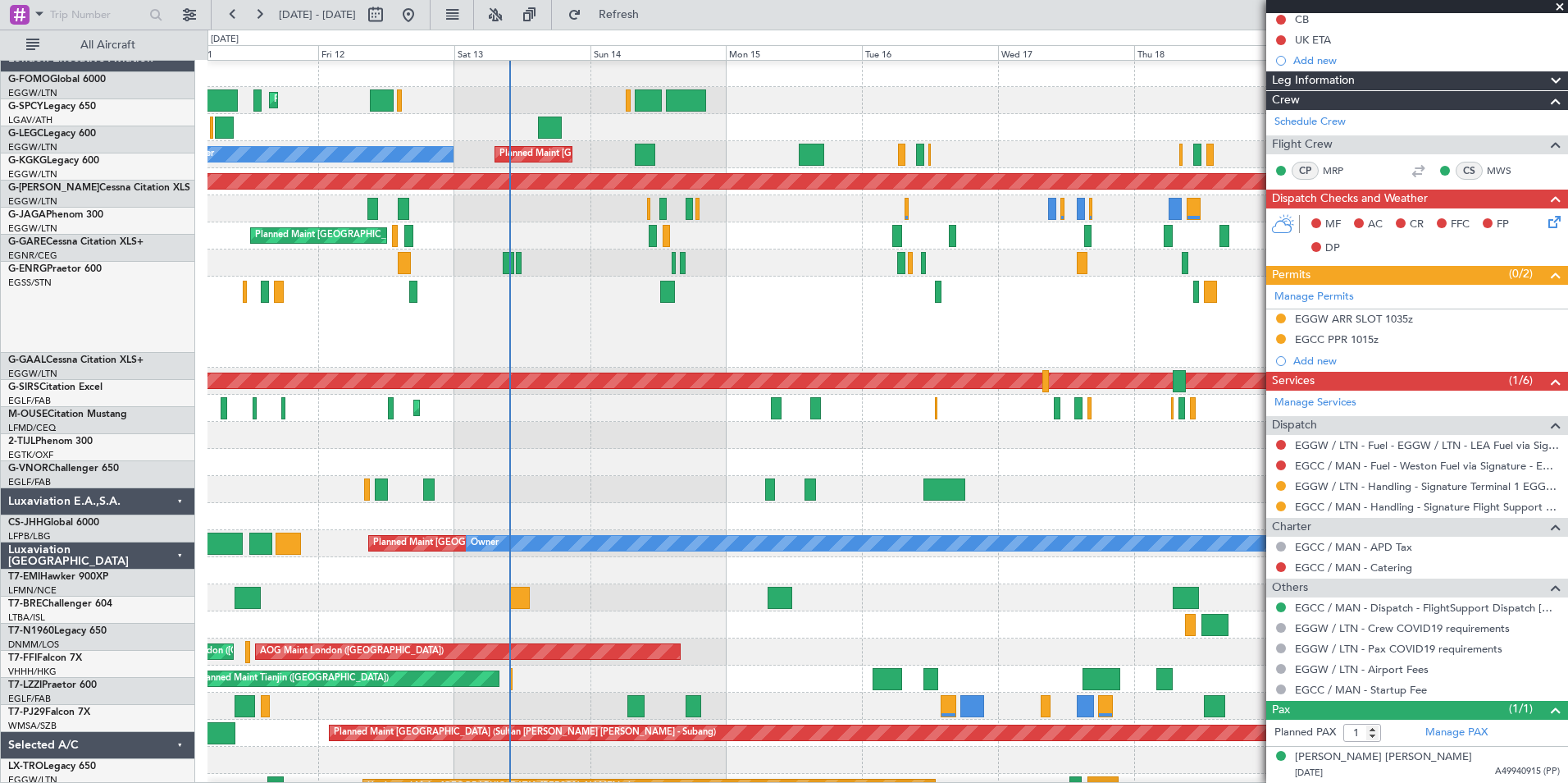
scroll to position [0, 0]
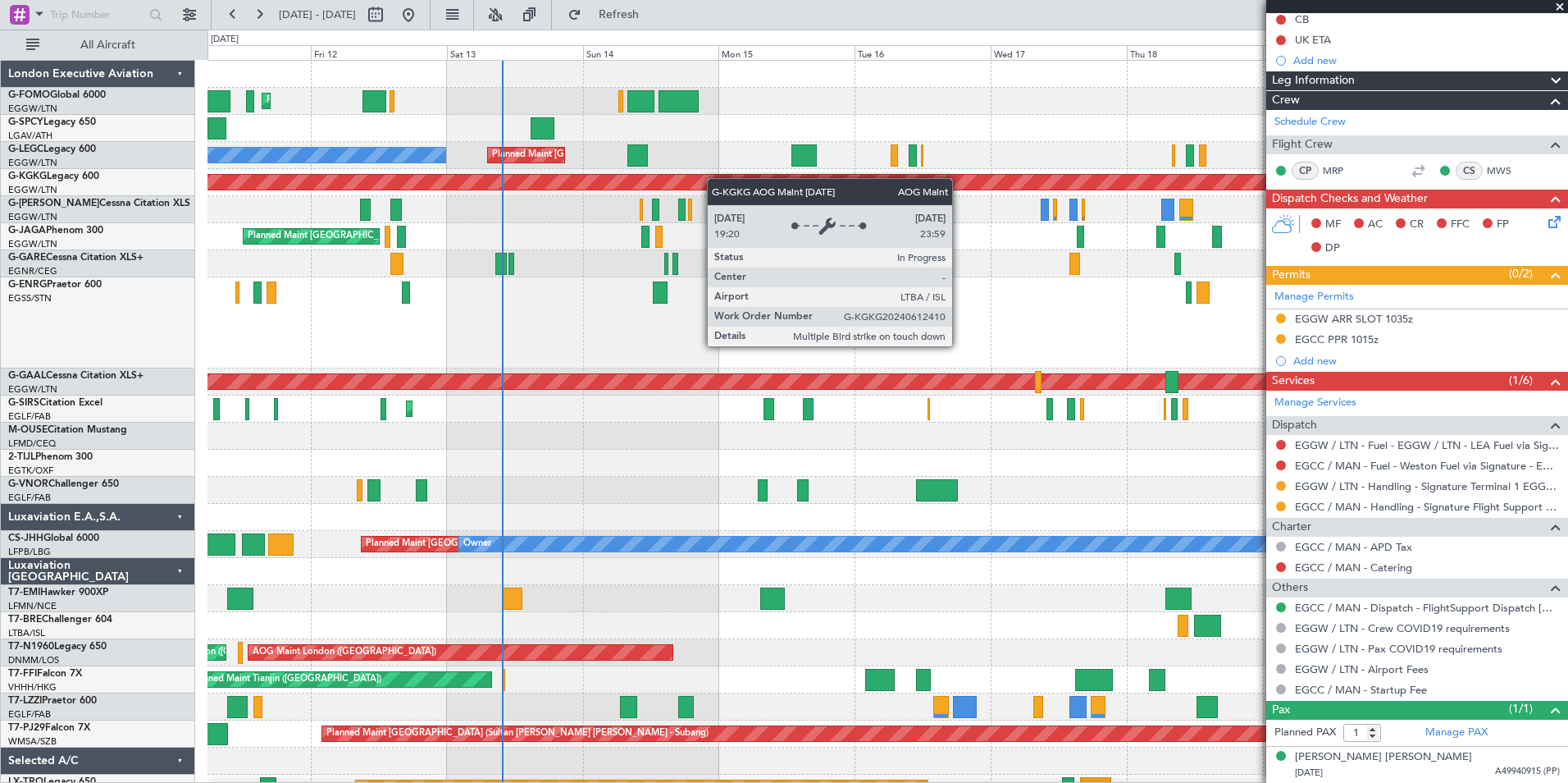
click at [712, 189] on div "Planned Maint London (Luton) Unplanned Maint Athens (Eleftherios Venizelos Intl…" at bounding box center [888, 472] width 1360 height 823
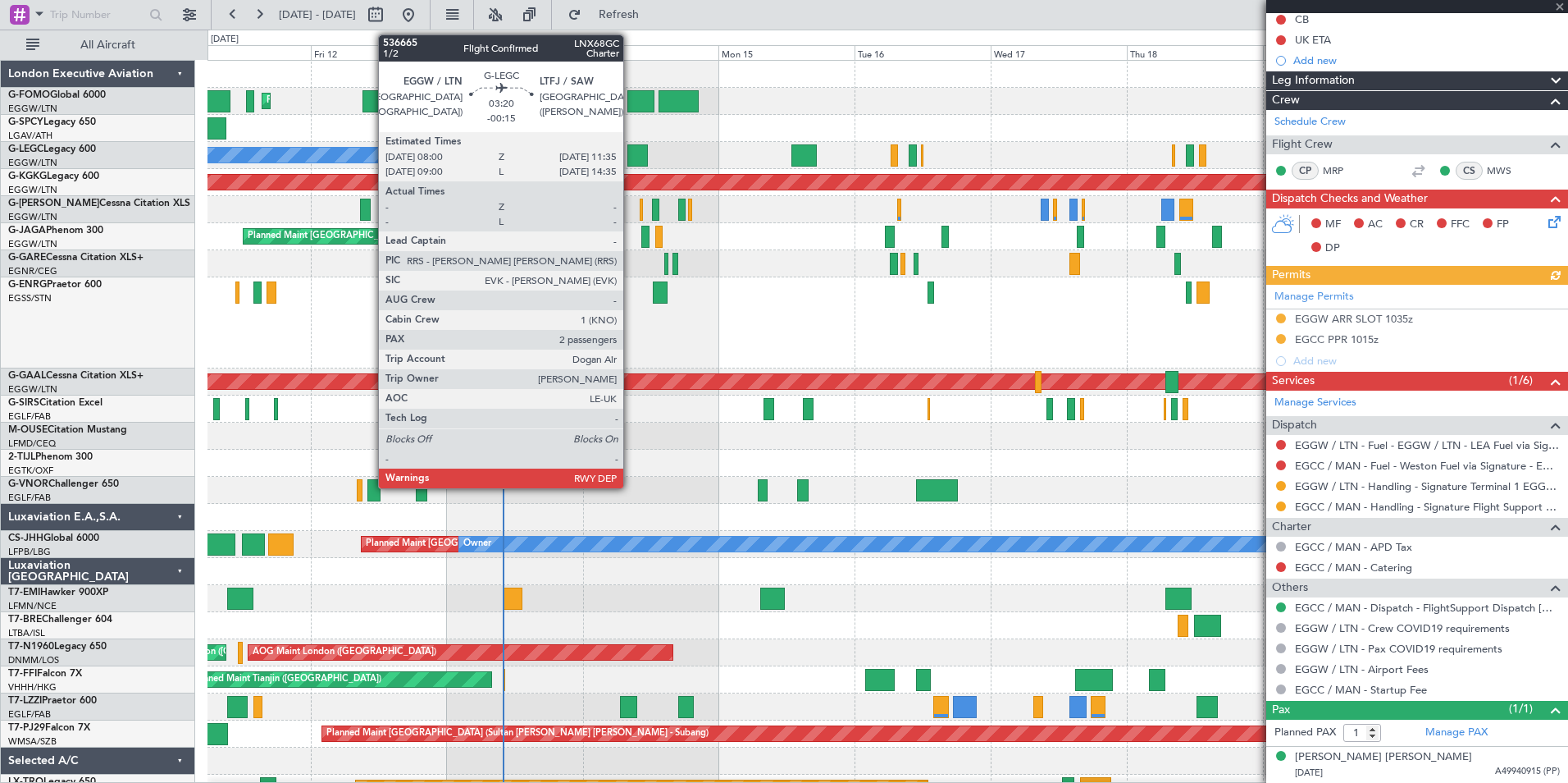
click at [630, 156] on div at bounding box center [638, 155] width 21 height 23
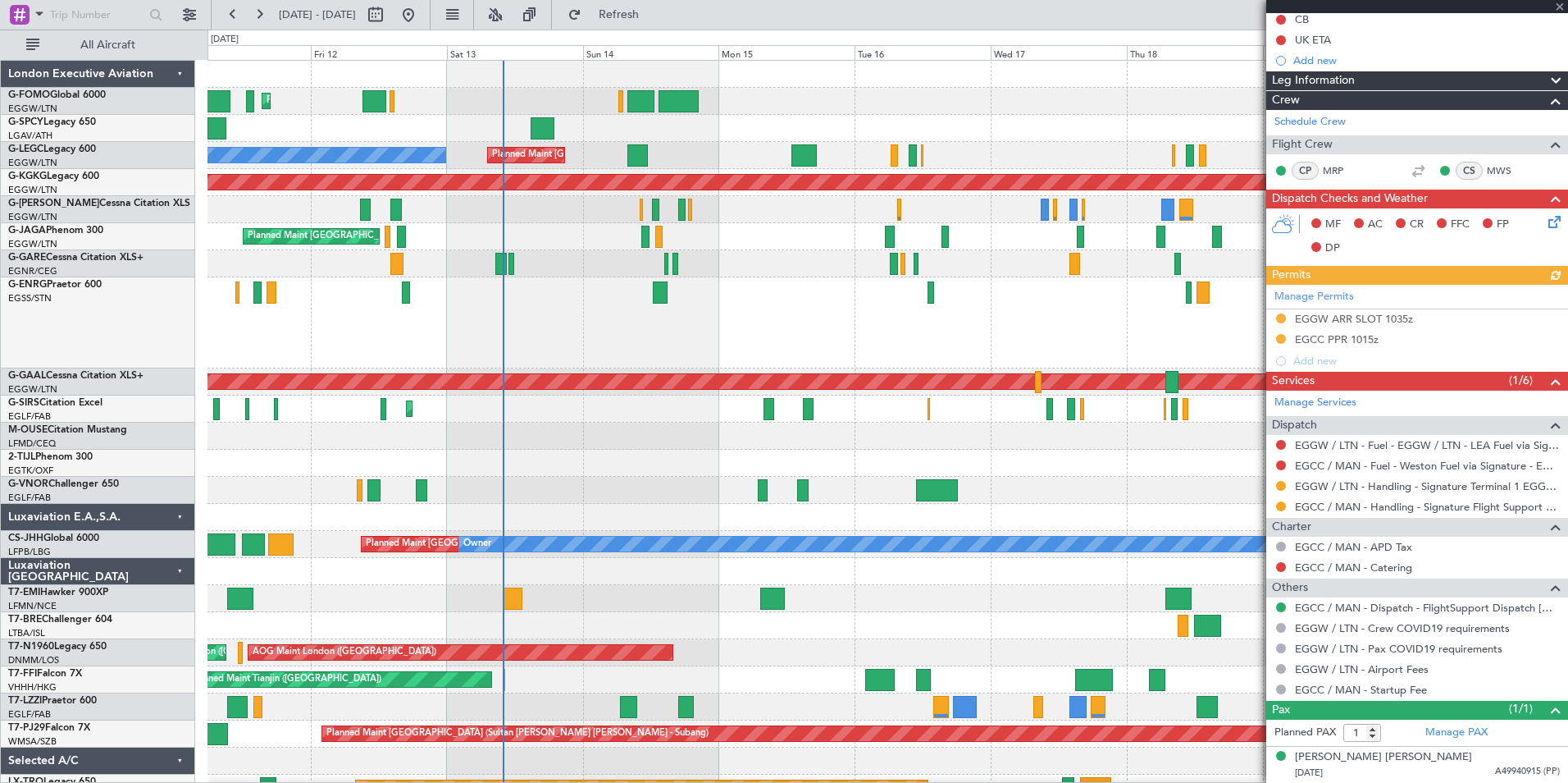
type input "-00:15"
type input "2"
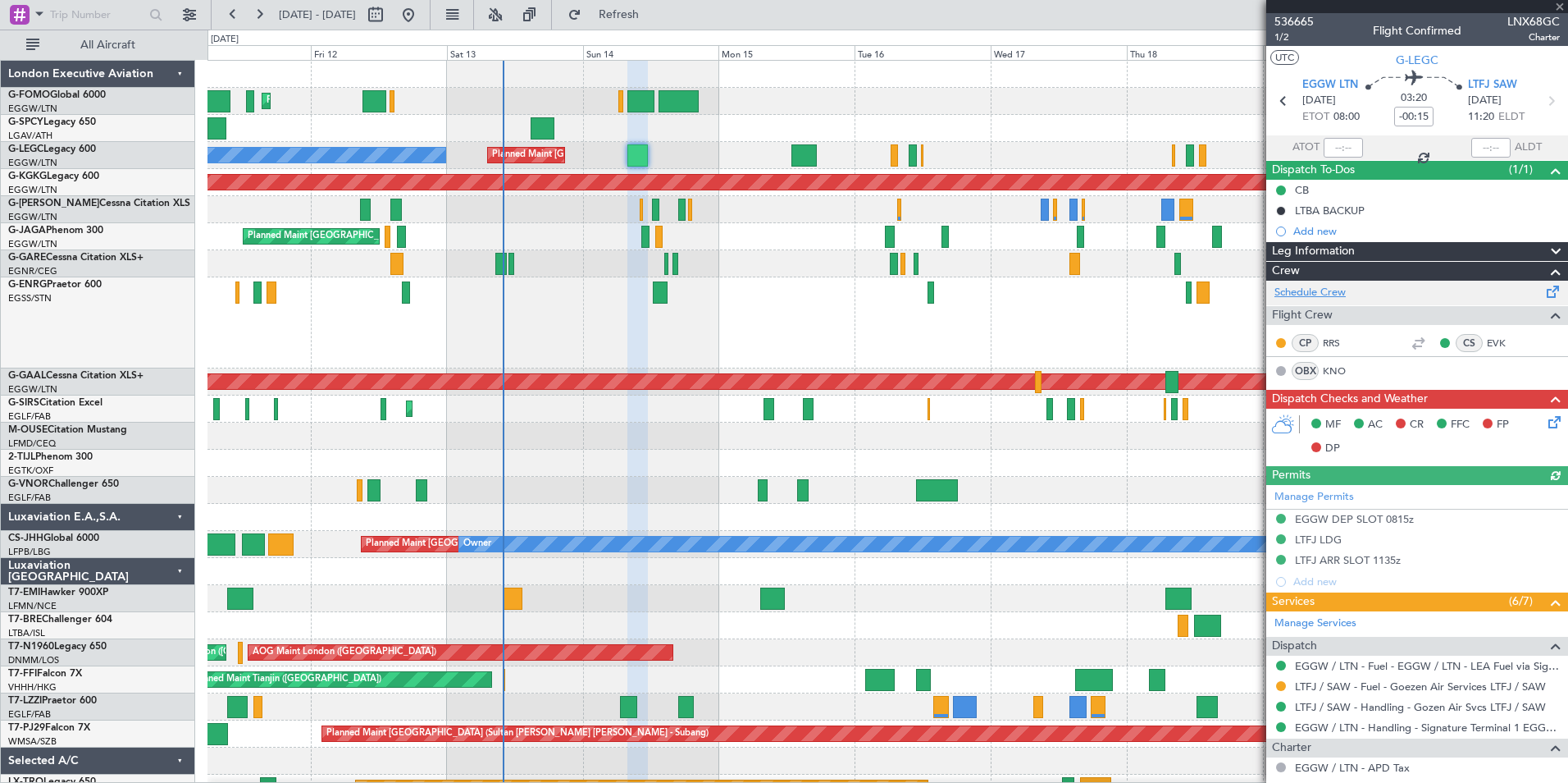
click at [1324, 295] on link "Schedule Crew" at bounding box center [1310, 293] width 71 height 16
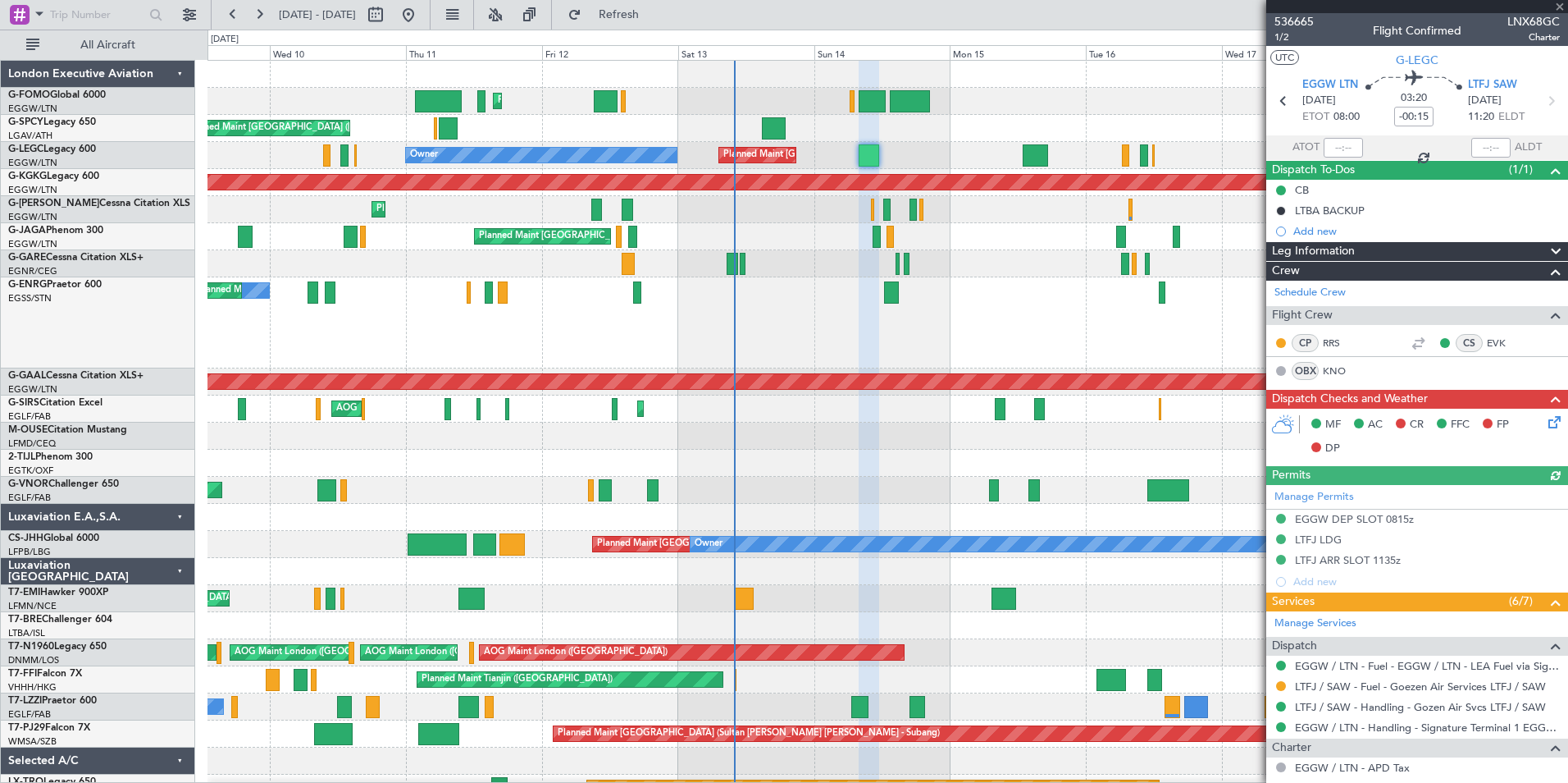
click at [832, 406] on div "Planned Maint London (Luton) Unplanned Maint Athens (Eleftherios Venizelos Intl…" at bounding box center [888, 472] width 1360 height 823
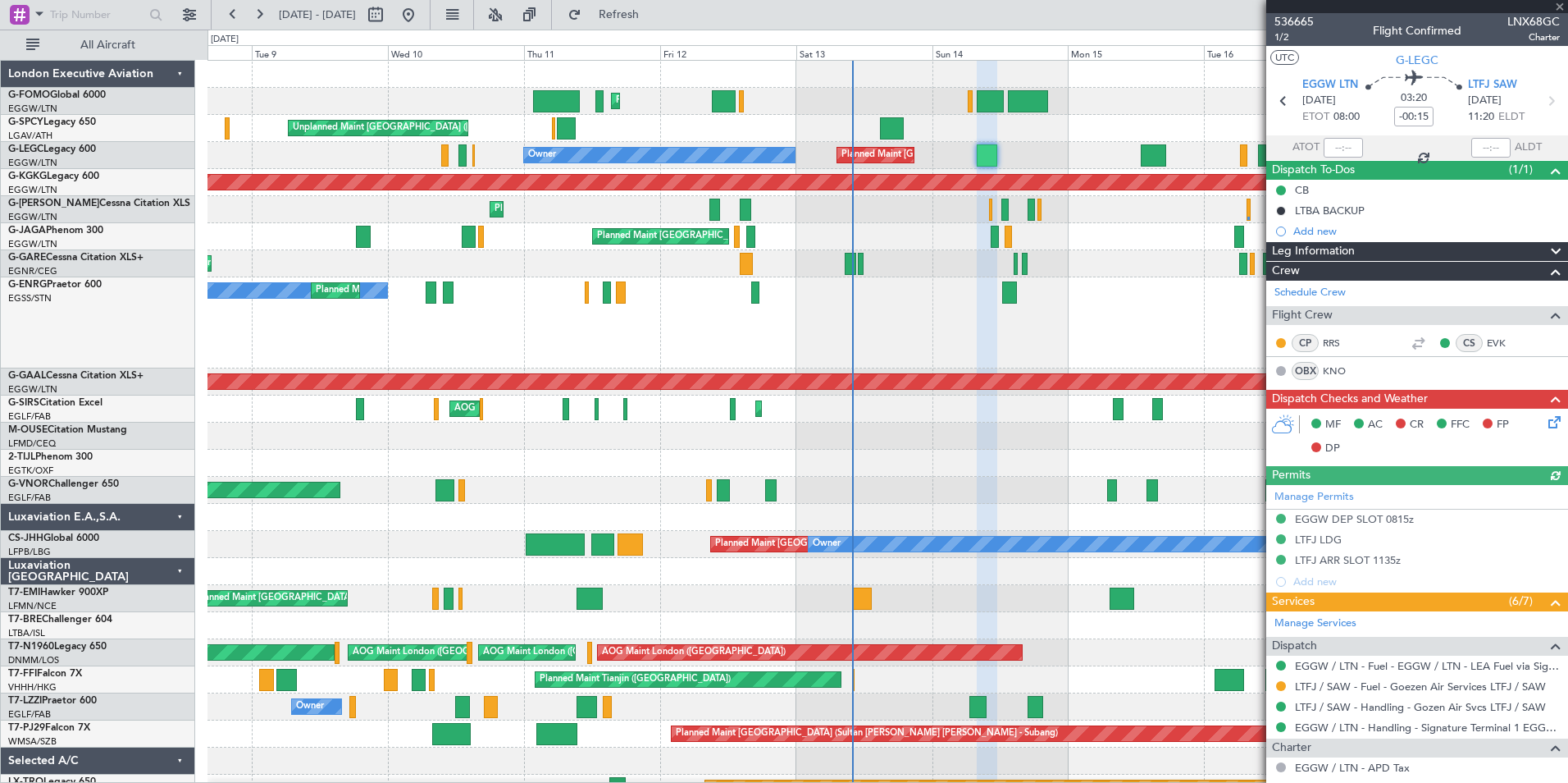
click at [832, 406] on div "Planned Maint London (Farnborough) AOG Maint Kemble" at bounding box center [888, 408] width 1360 height 27
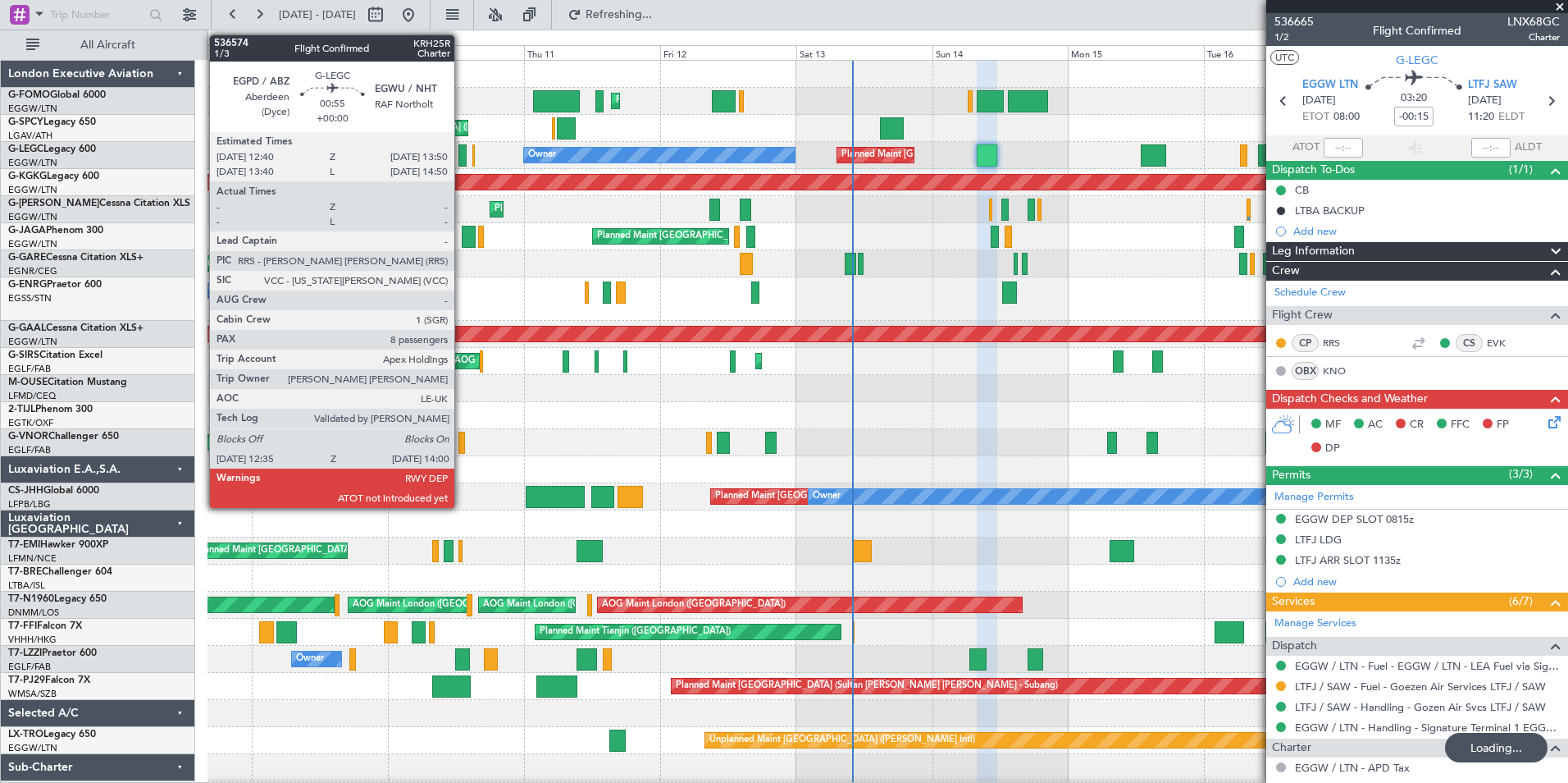
click at [462, 156] on div at bounding box center [462, 155] width 8 height 23
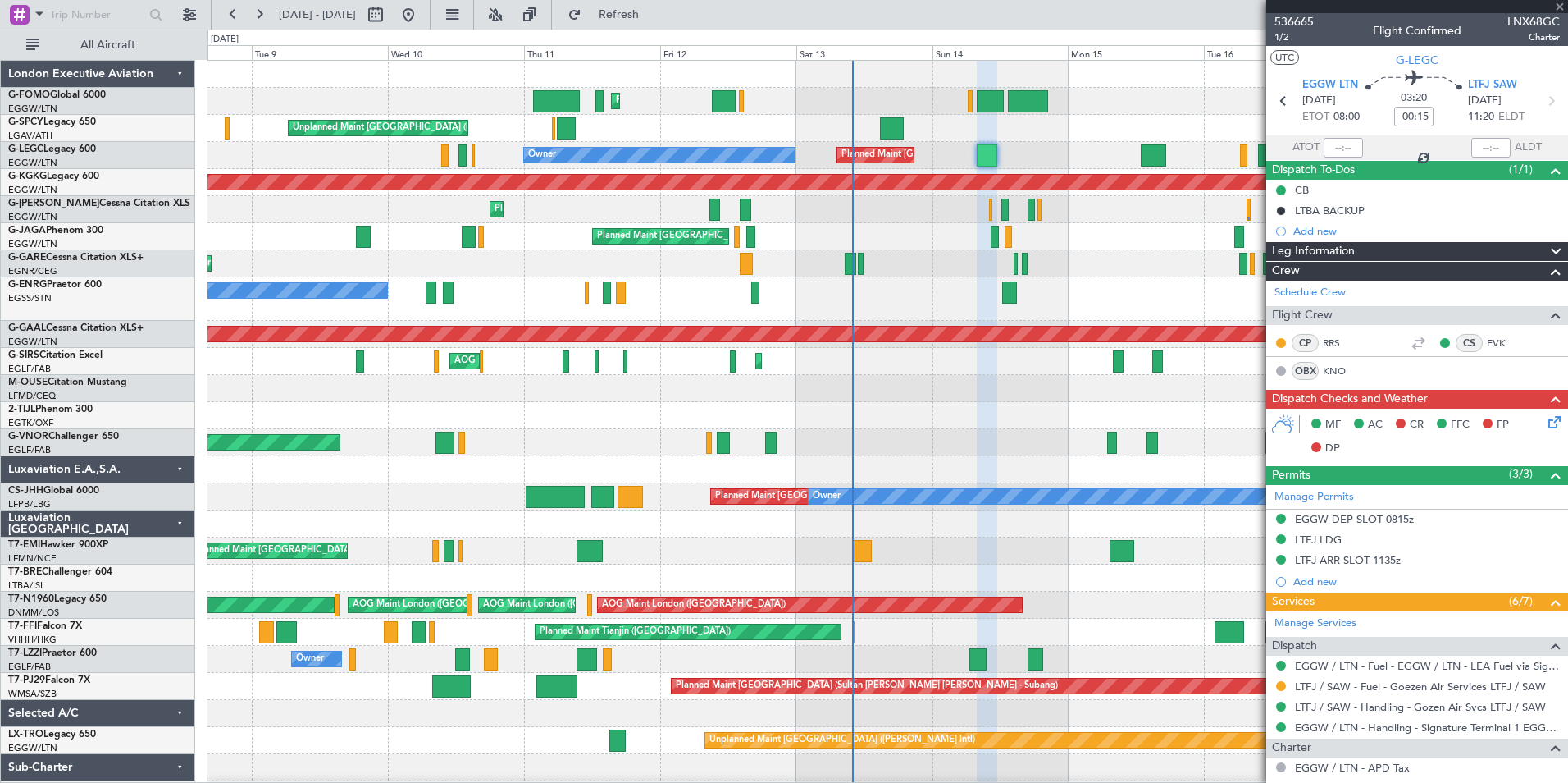
type input "8"
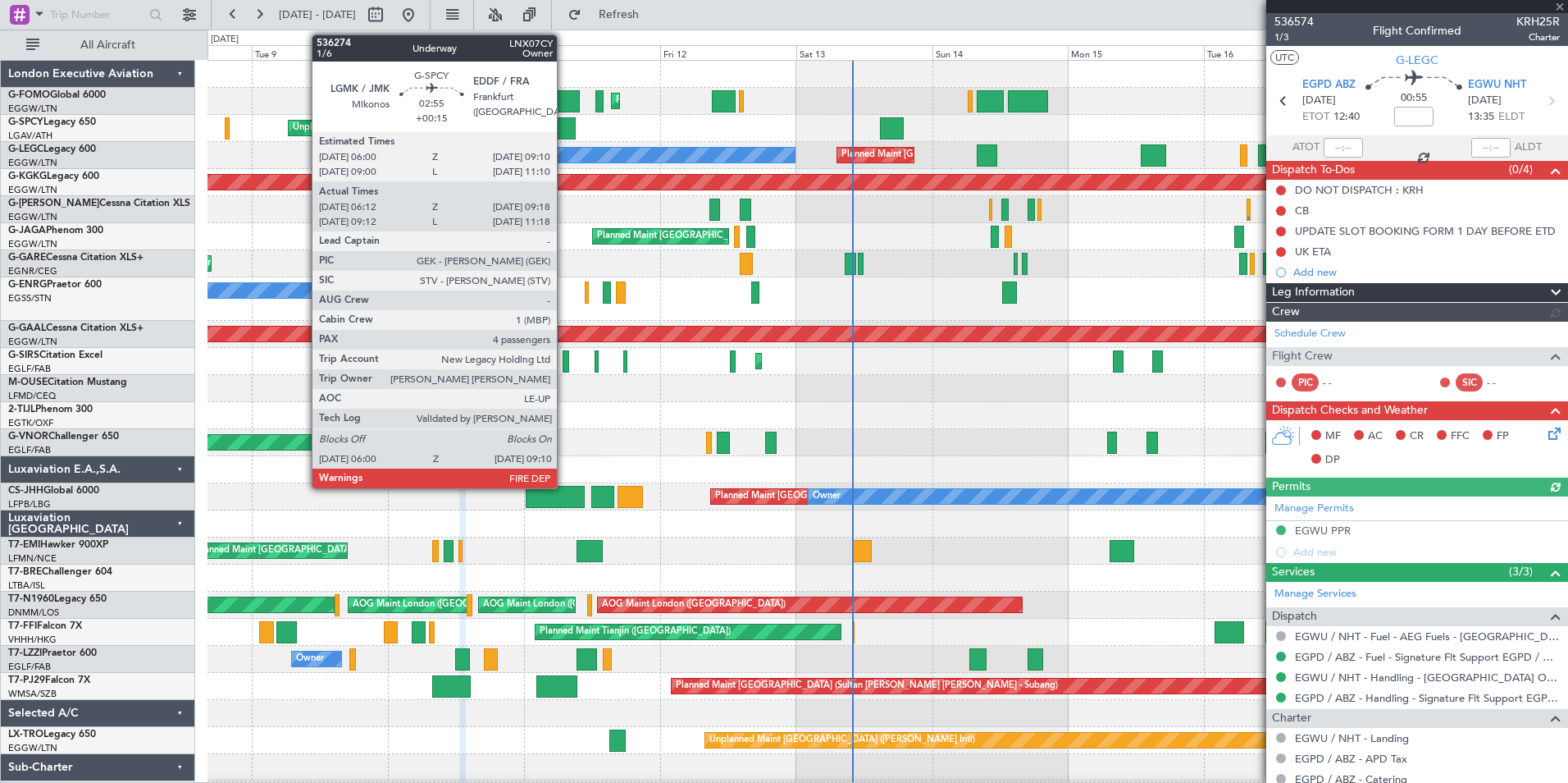
click at [564, 124] on div at bounding box center [565, 129] width 18 height 23
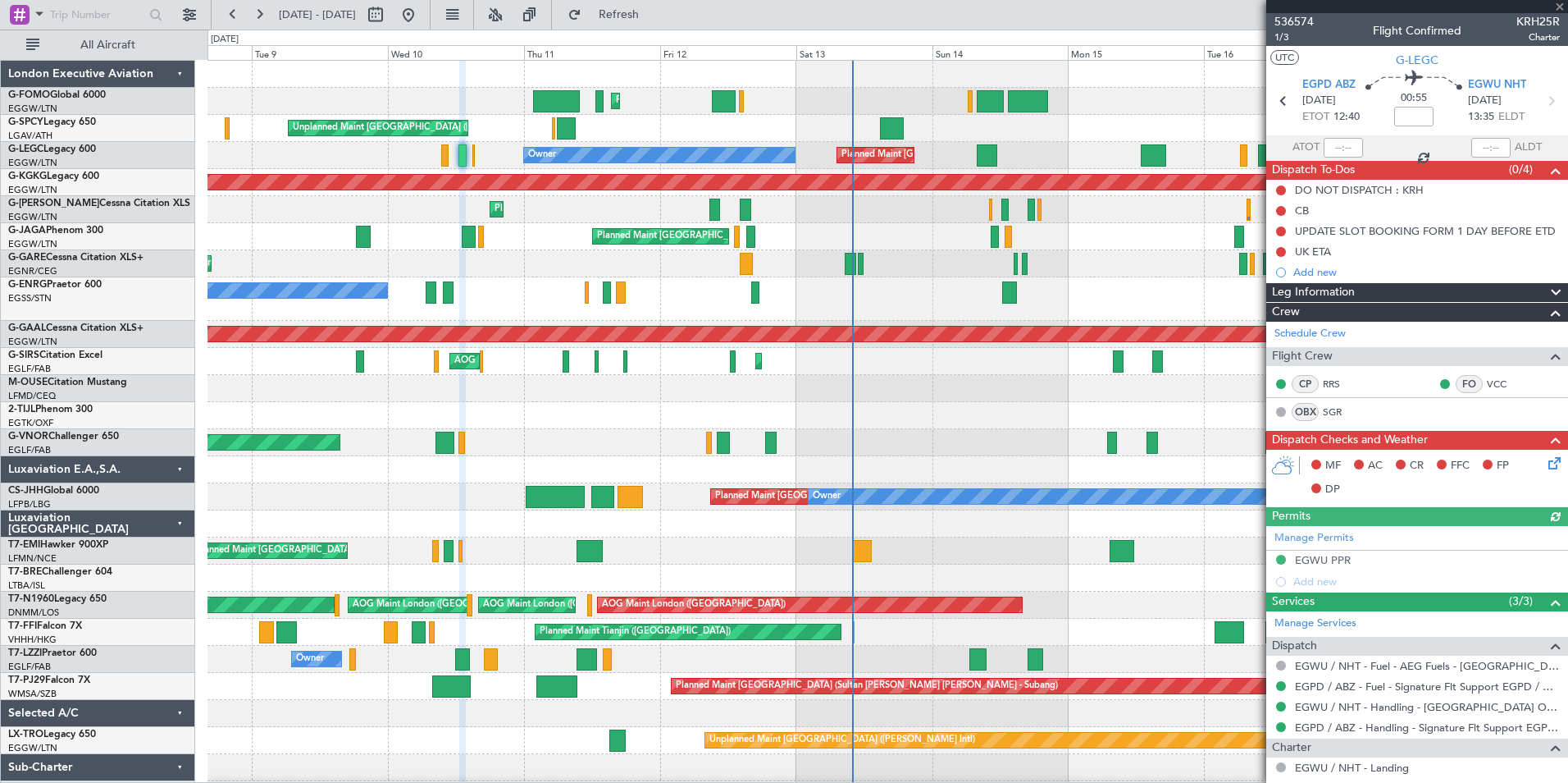
type input "+00:15"
type input "06:12"
type input "09:03"
type input "4"
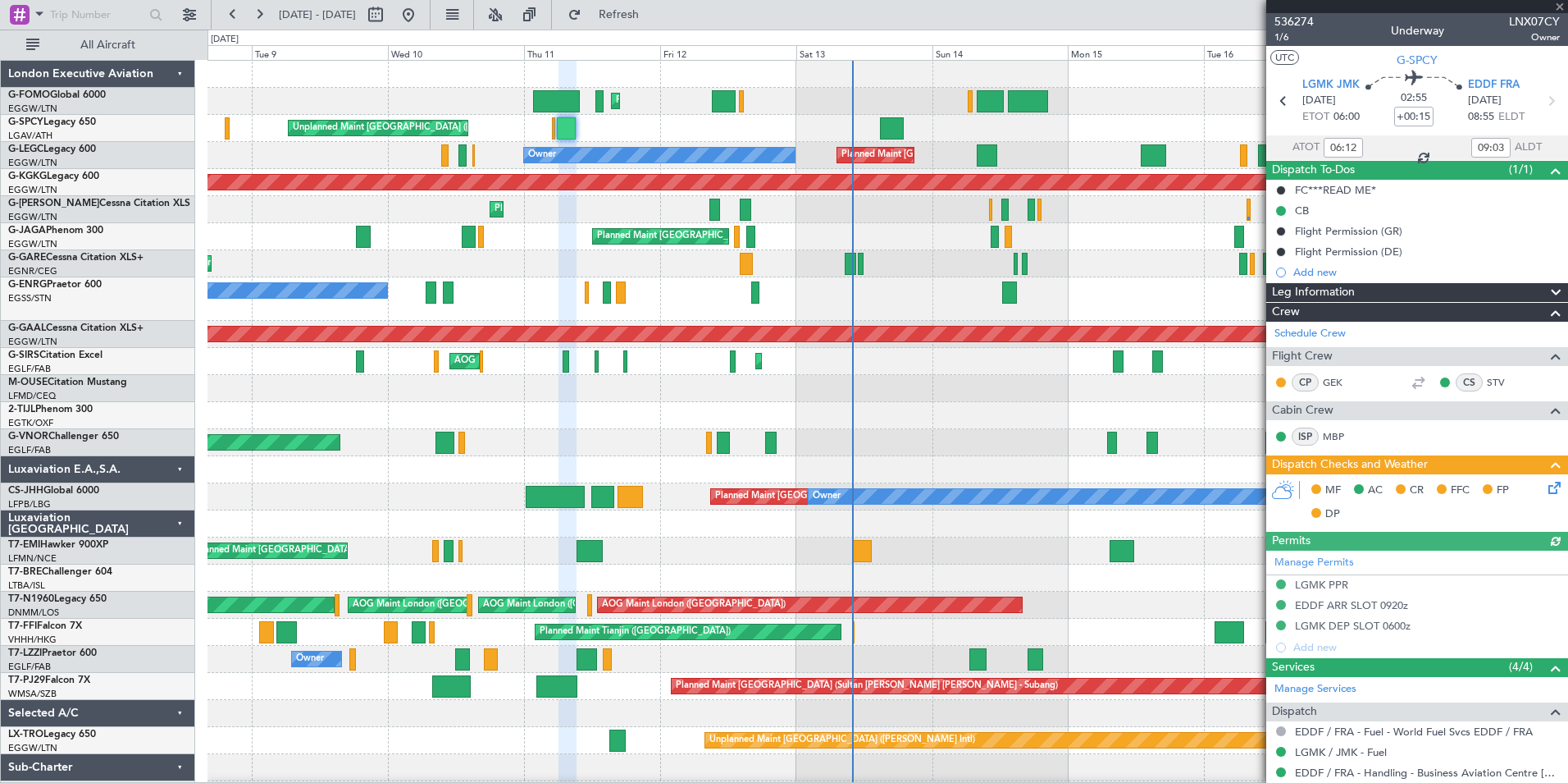
scroll to position [336, 0]
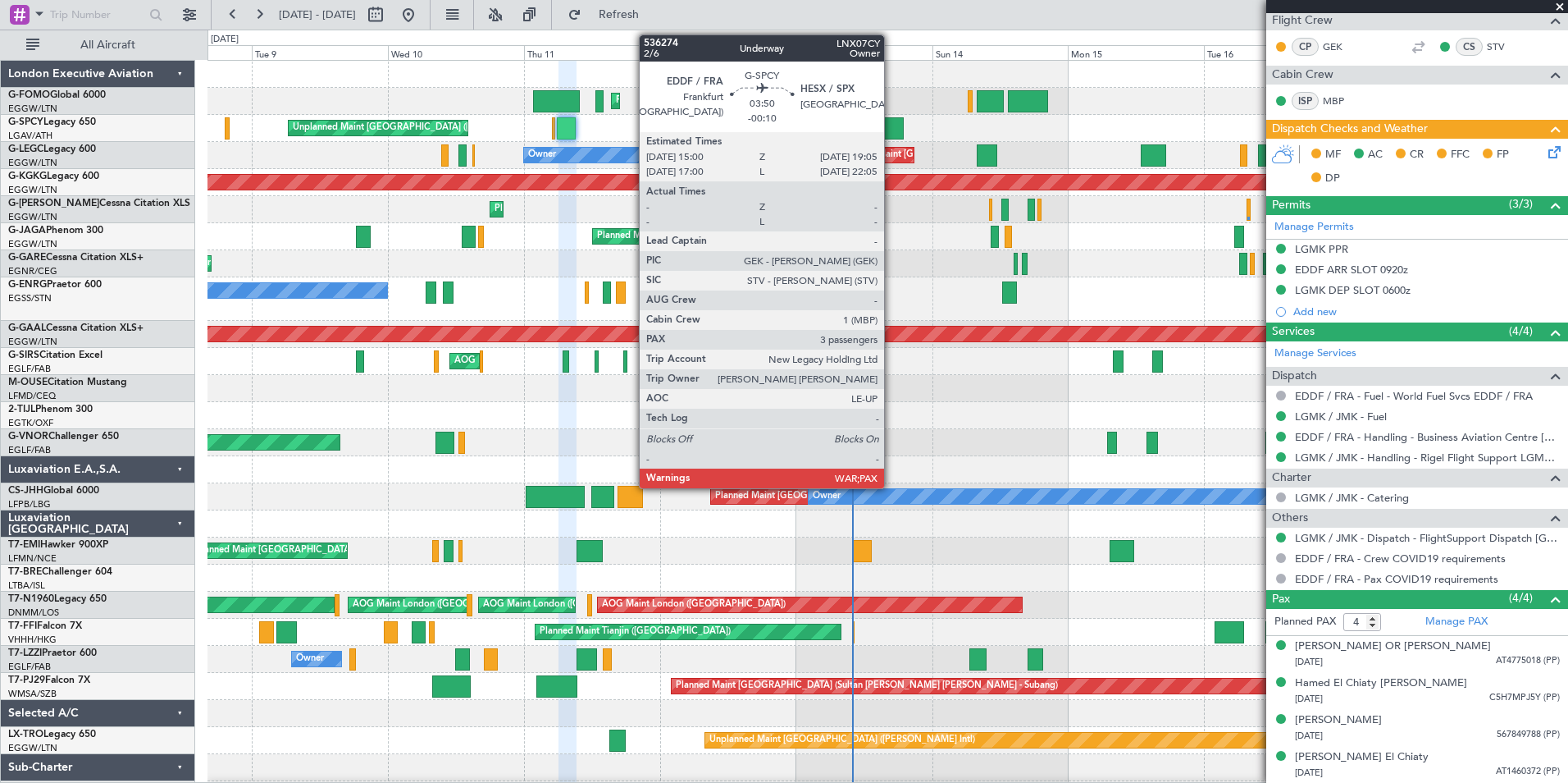
click at [892, 132] on div at bounding box center [892, 129] width 24 height 23
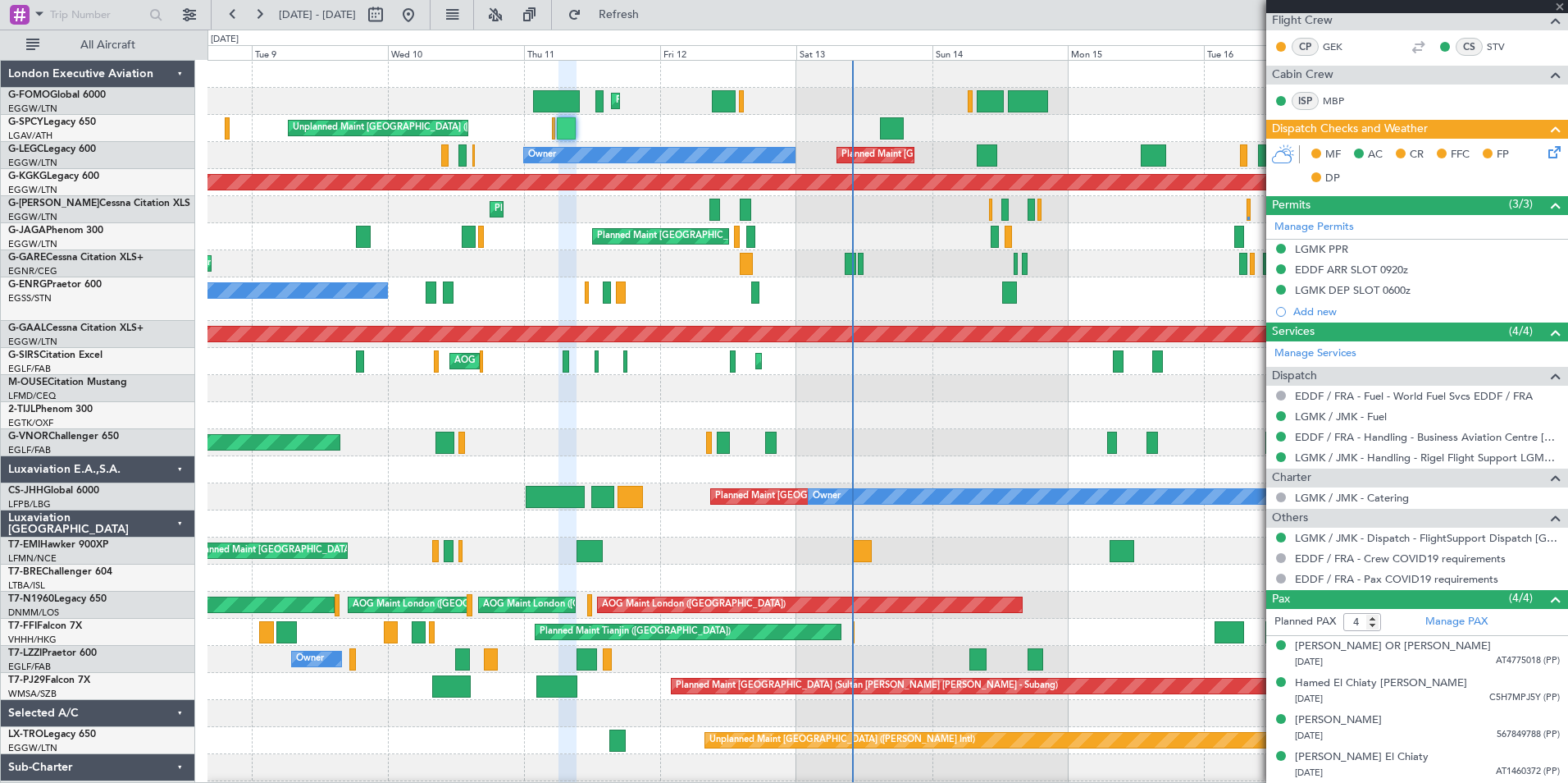
type input "-00:10"
type input "3"
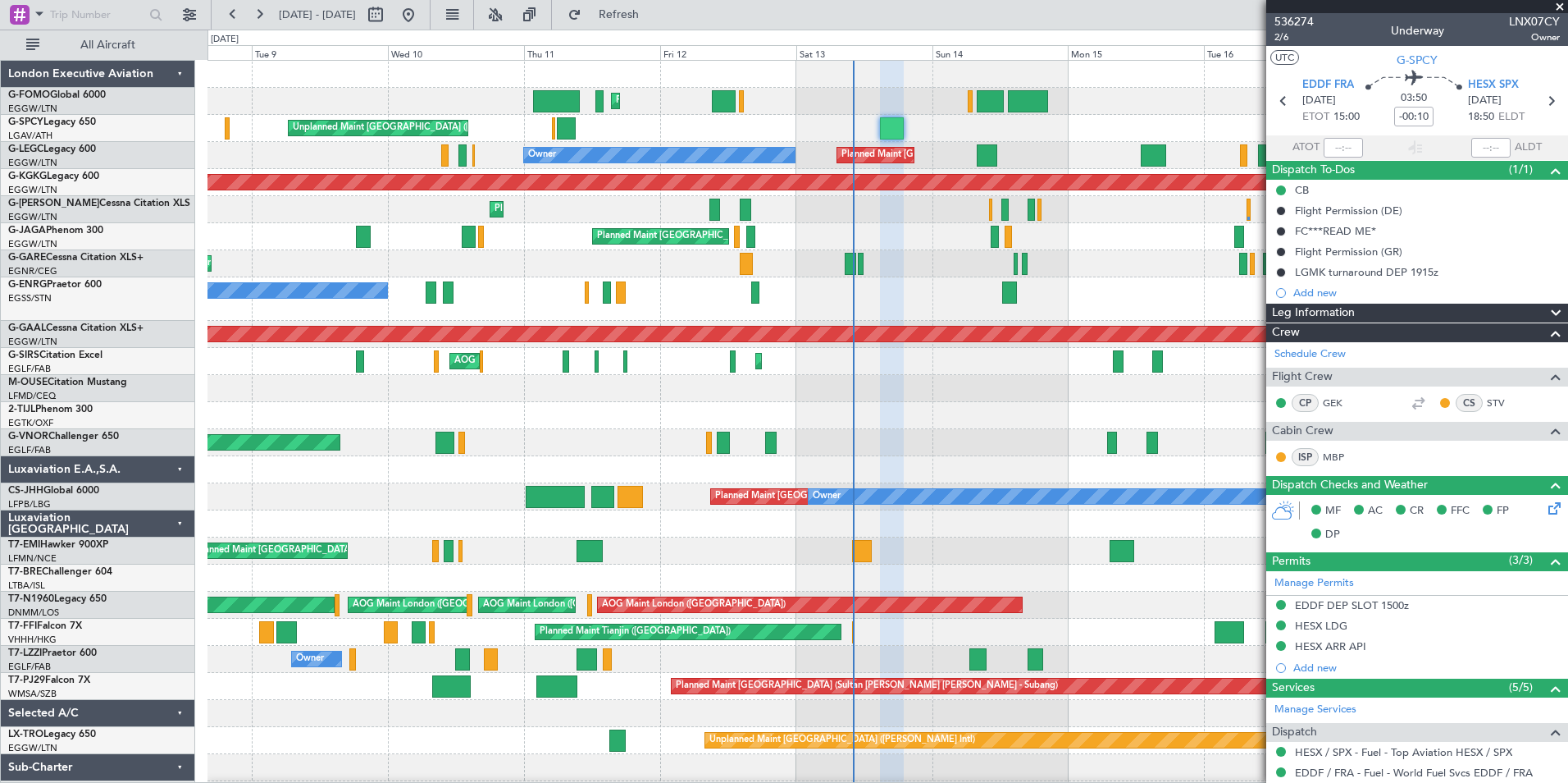
scroll to position [340, 0]
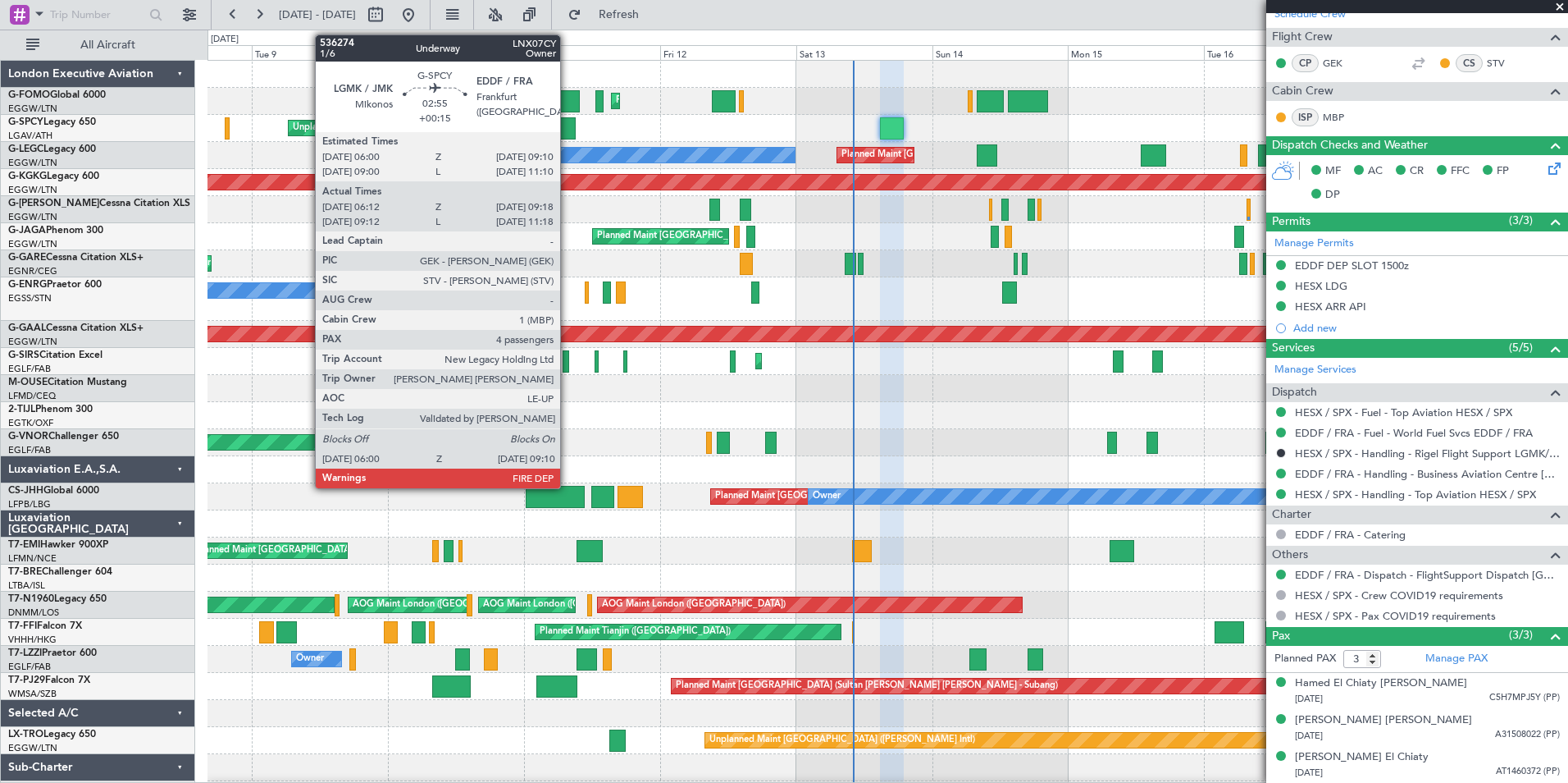
click at [567, 132] on div at bounding box center [565, 129] width 18 height 23
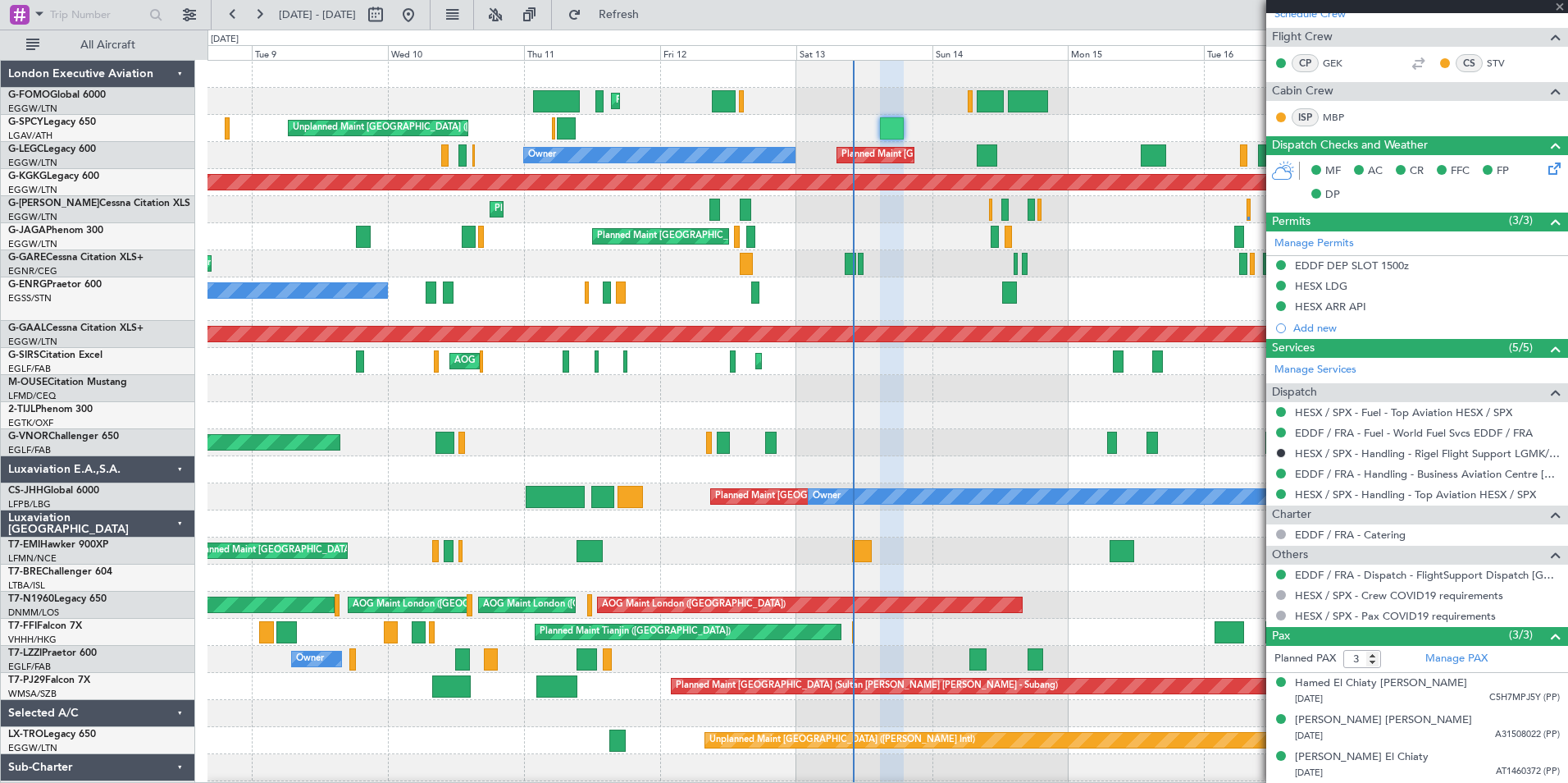
type input "+00:15"
type input "06:12"
type input "09:03"
type input "4"
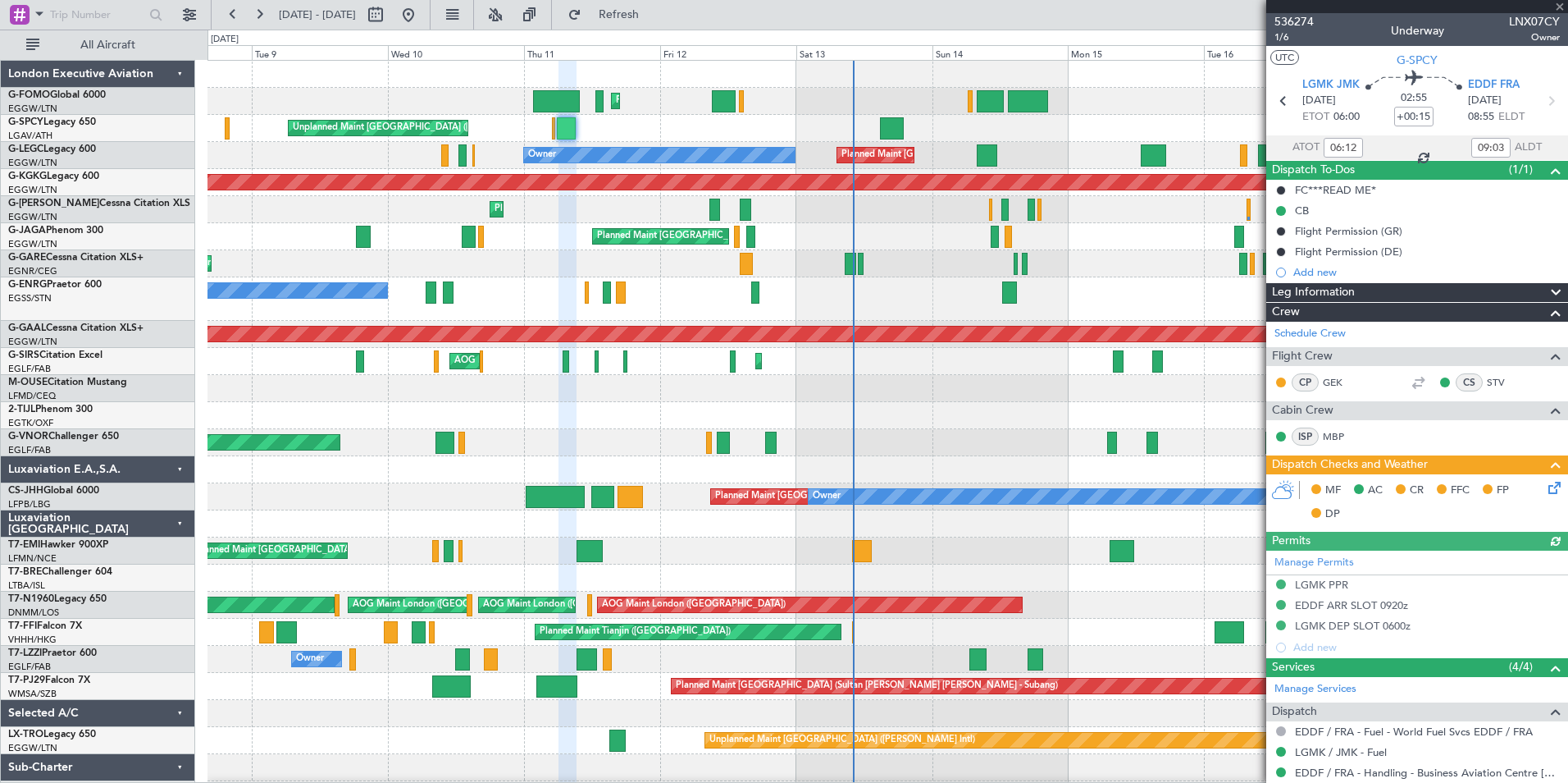
scroll to position [336, 0]
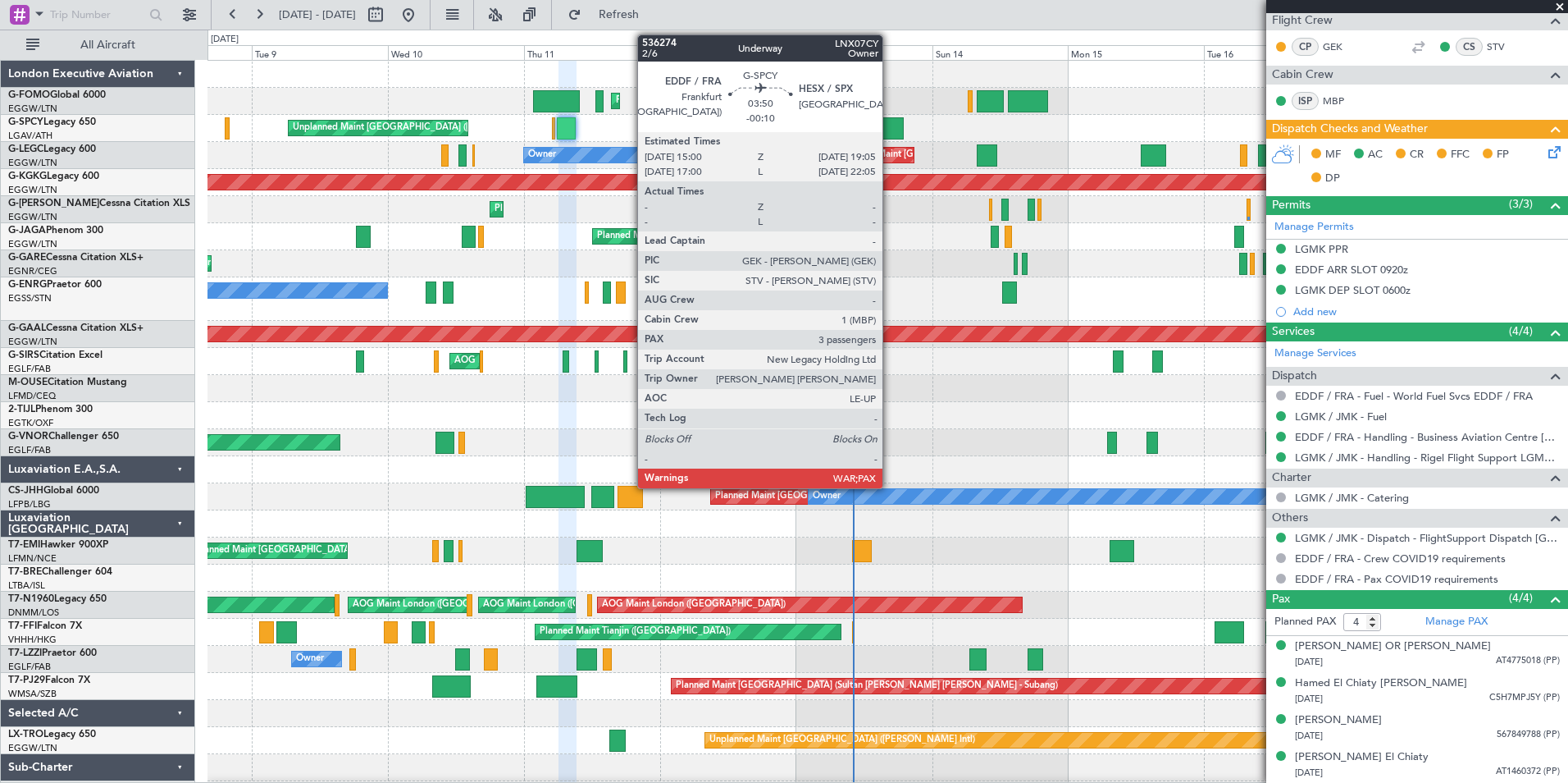
click at [890, 124] on div at bounding box center [892, 129] width 24 height 23
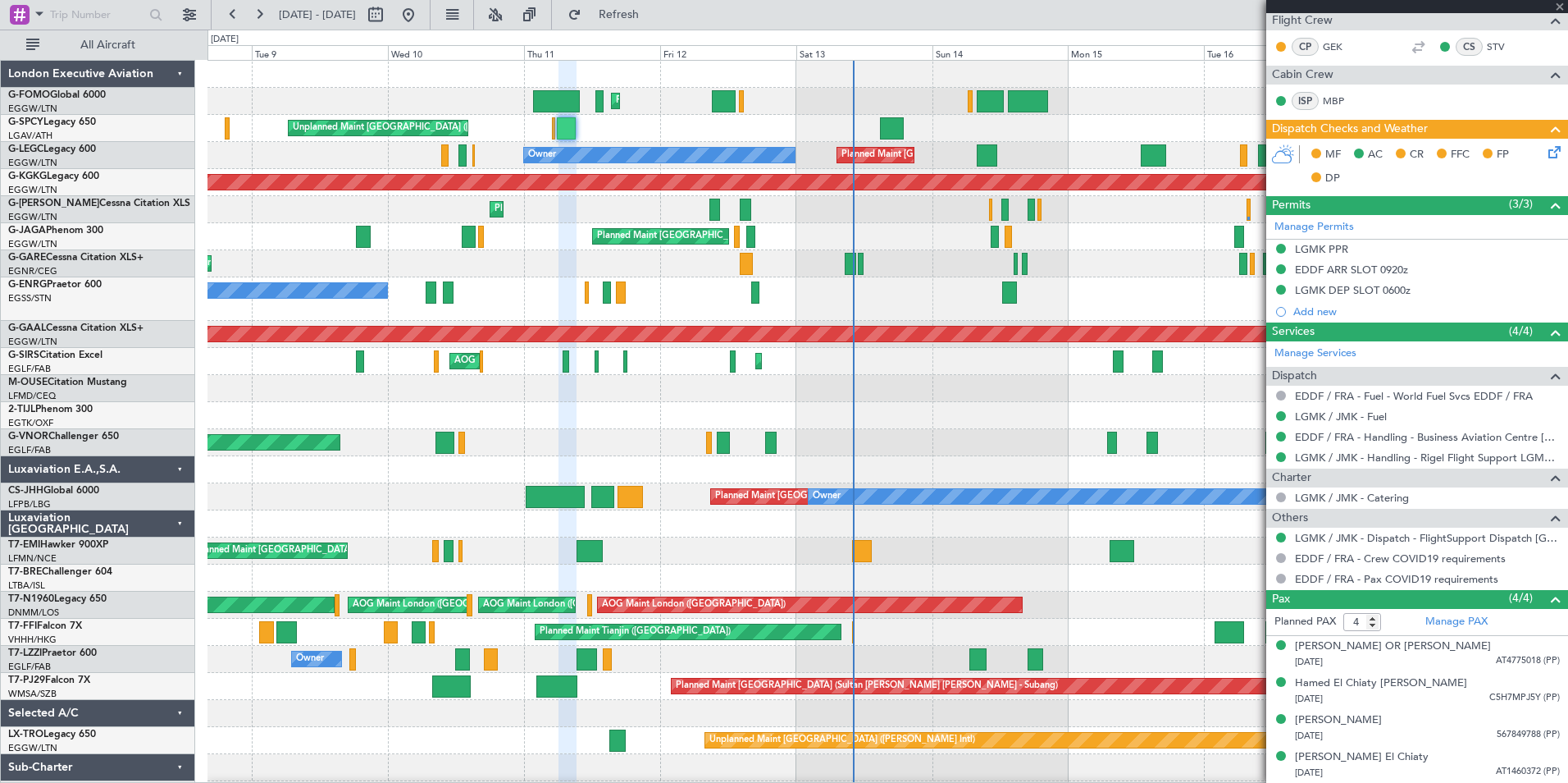
type input "-00:10"
type input "3"
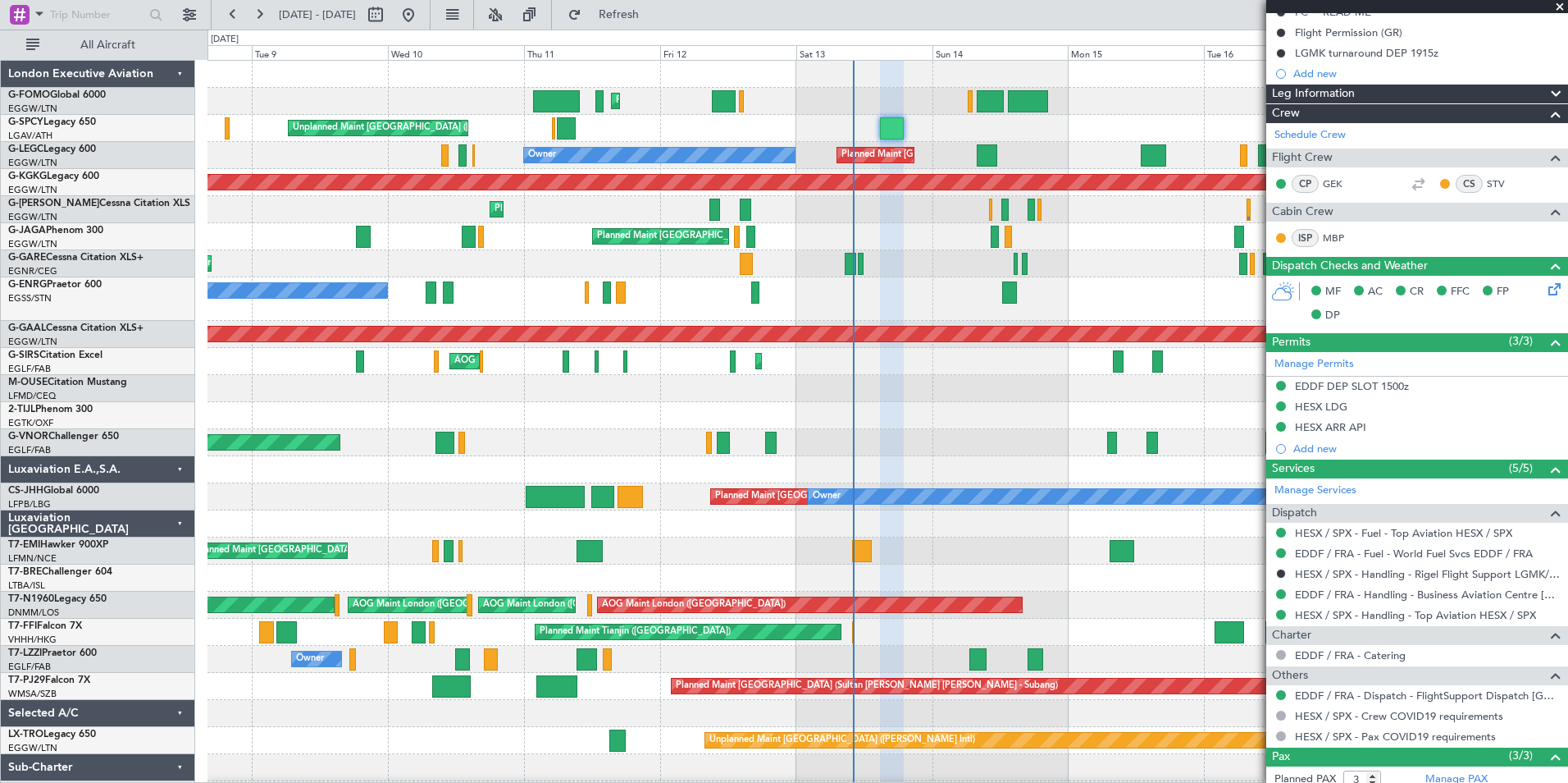
scroll to position [340, 0]
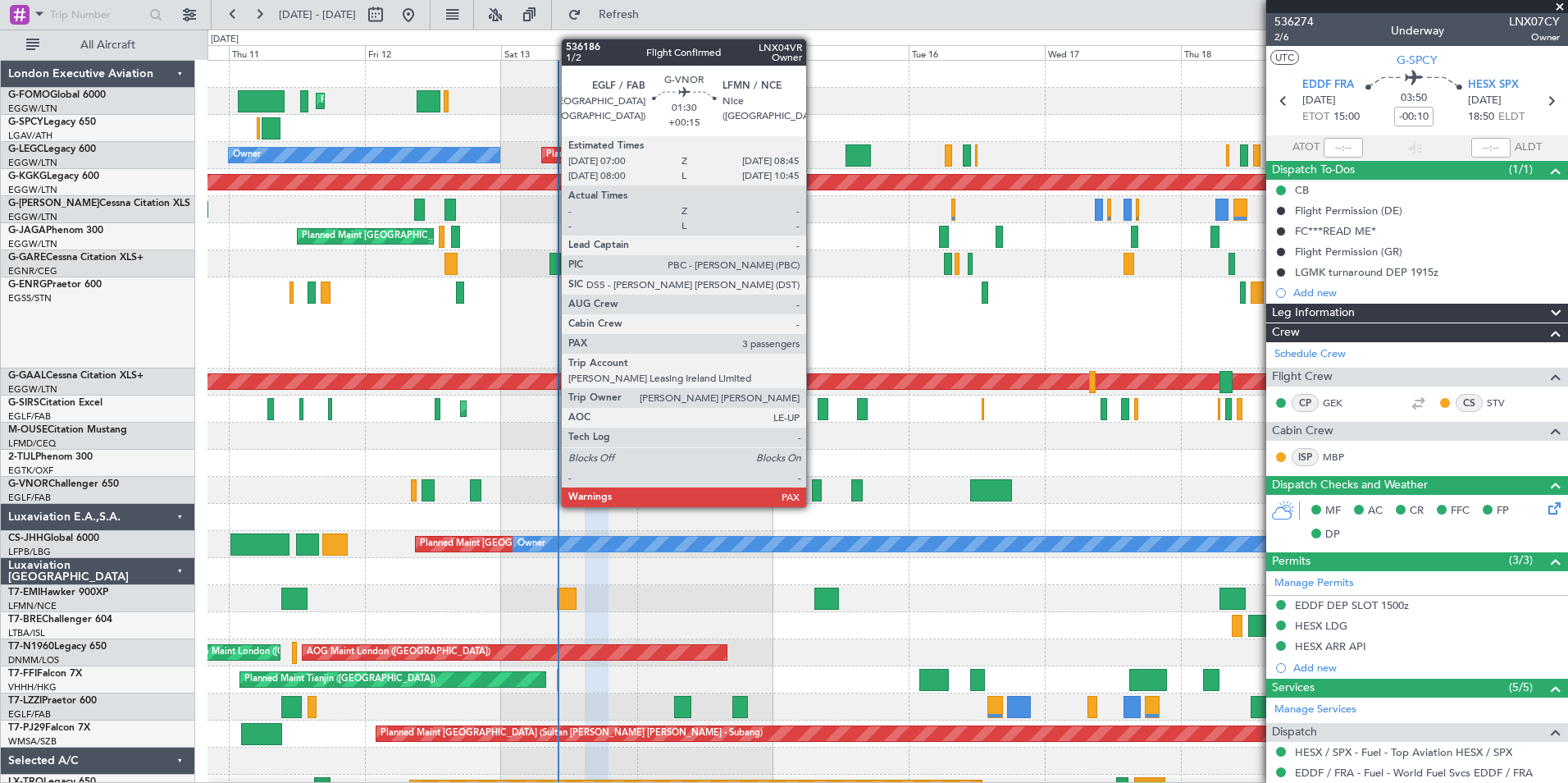
scroll to position [340, 0]
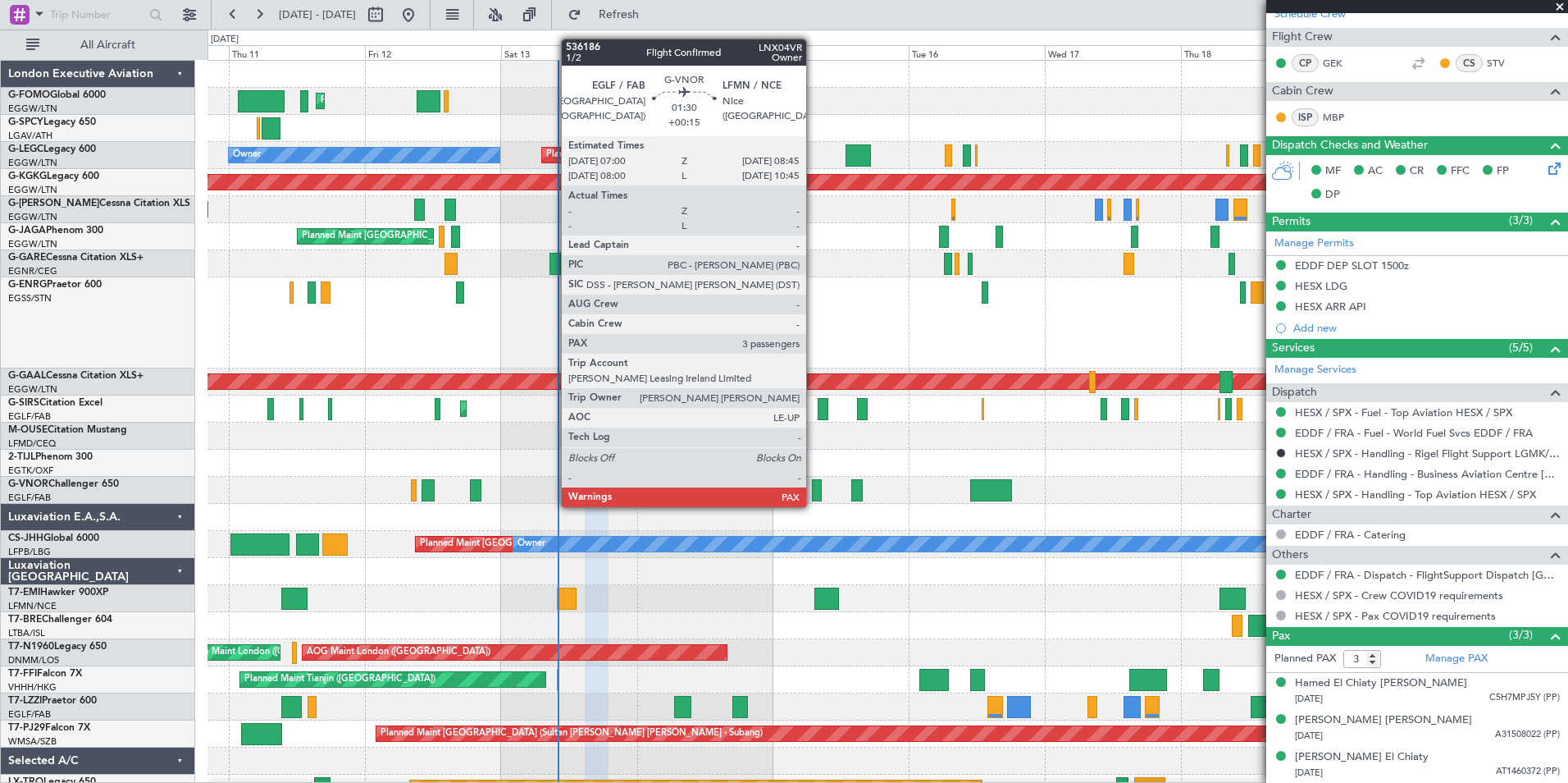
click at [814, 490] on div at bounding box center [816, 490] width 10 height 23
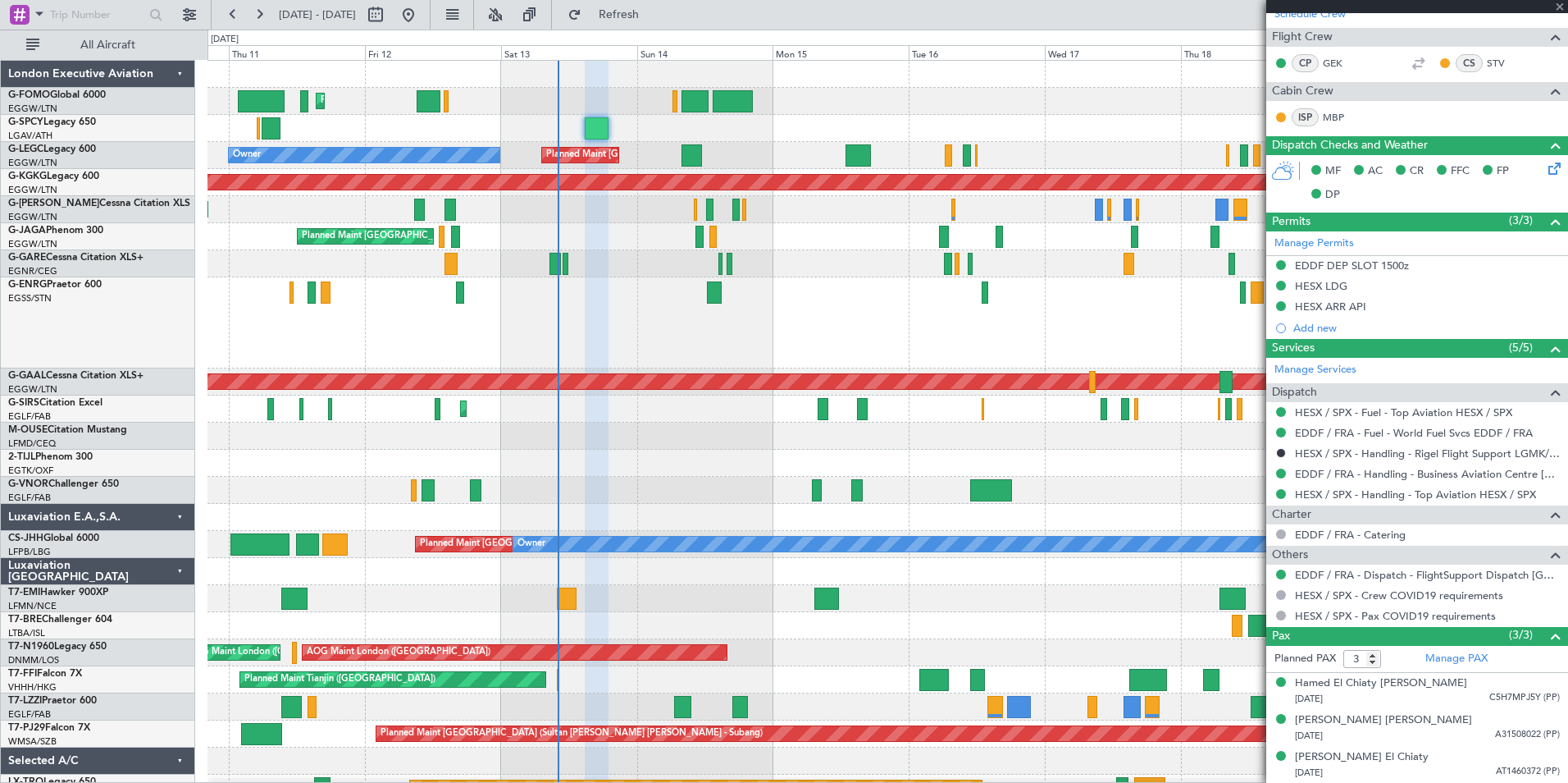
type input "+00:15"
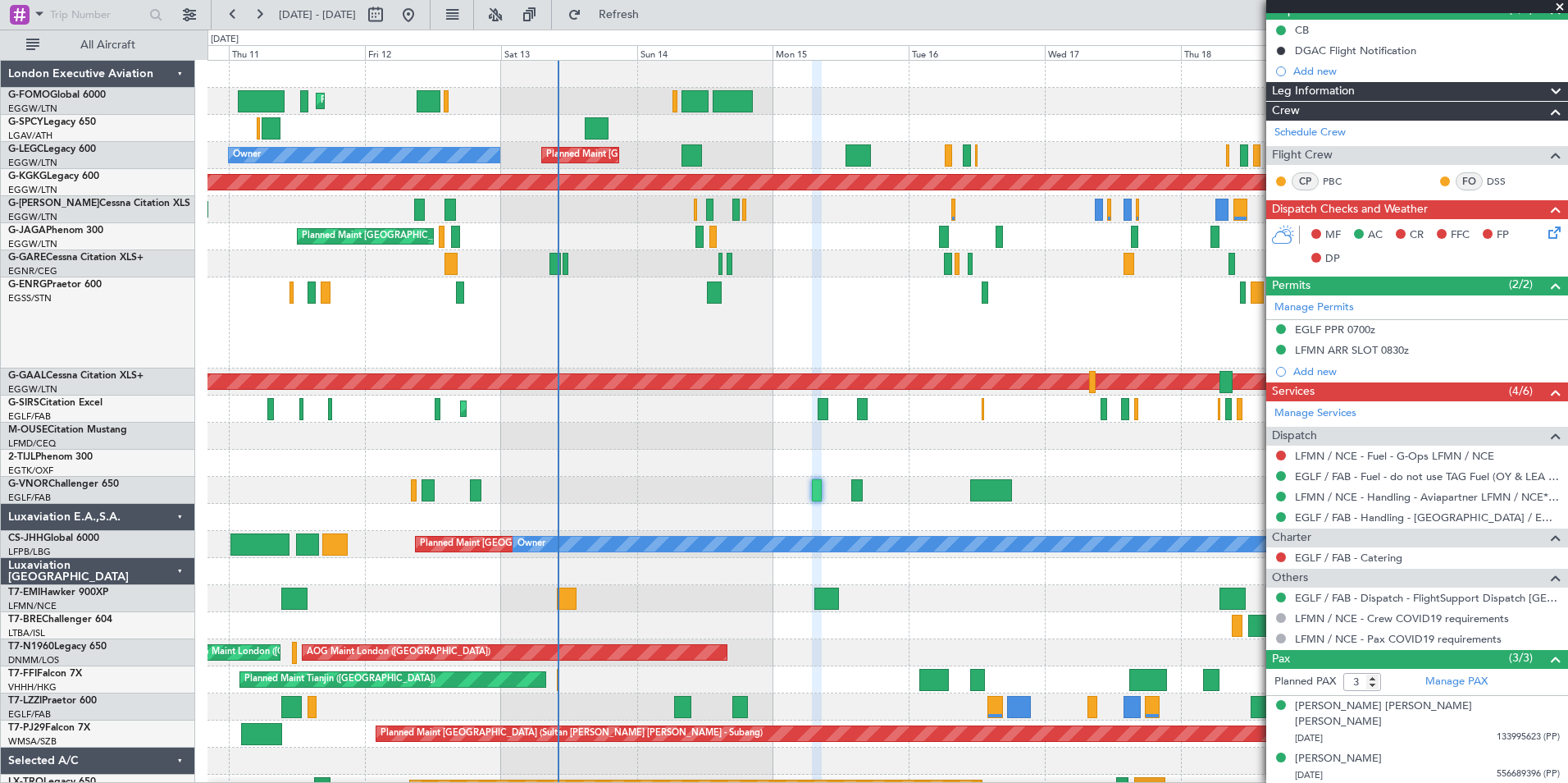
scroll to position [183, 0]
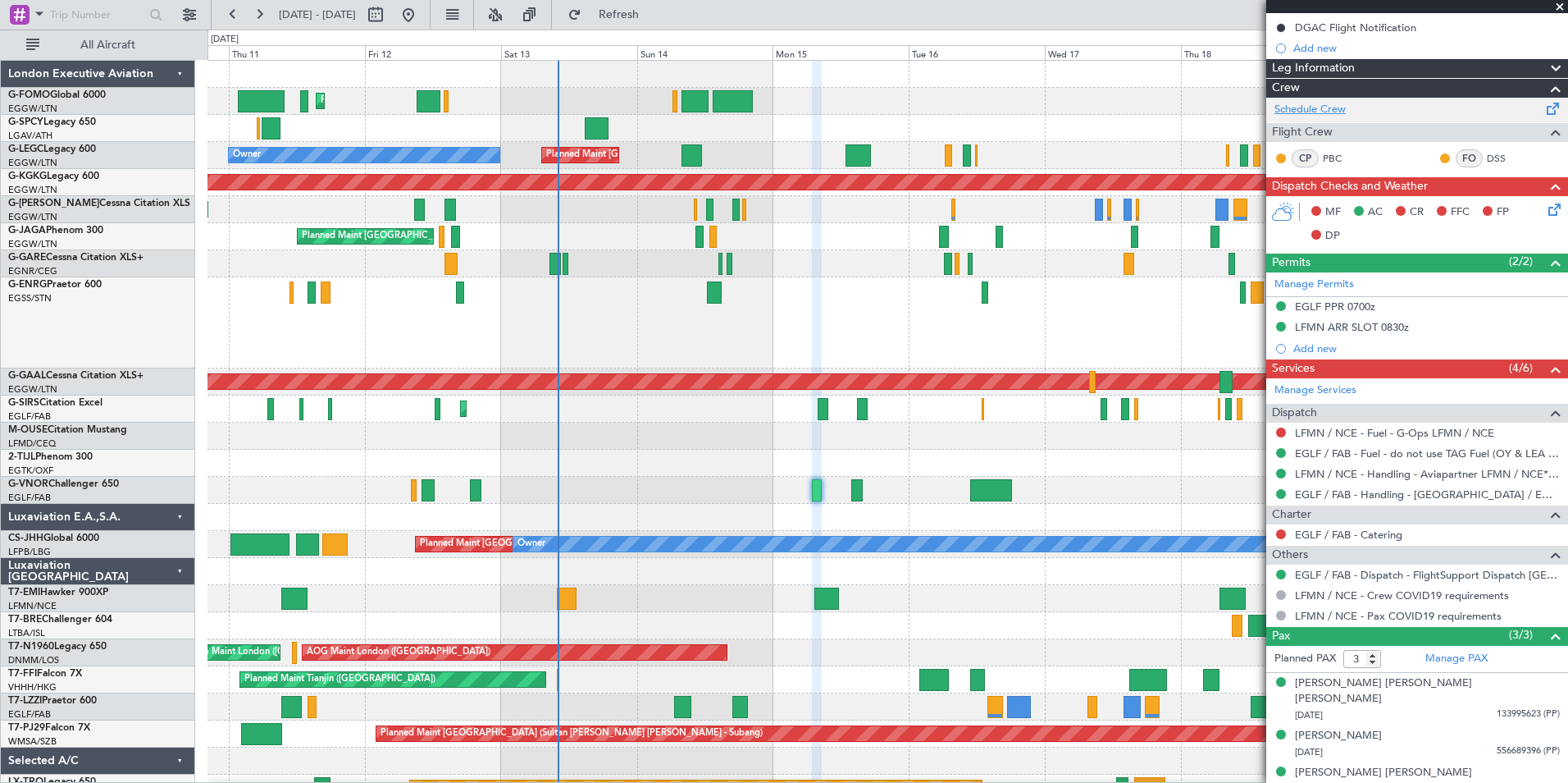
click at [1331, 112] on link "Schedule Crew" at bounding box center [1310, 109] width 71 height 16
click at [1472, 660] on link "Manage PAX" at bounding box center [1456, 658] width 62 height 16
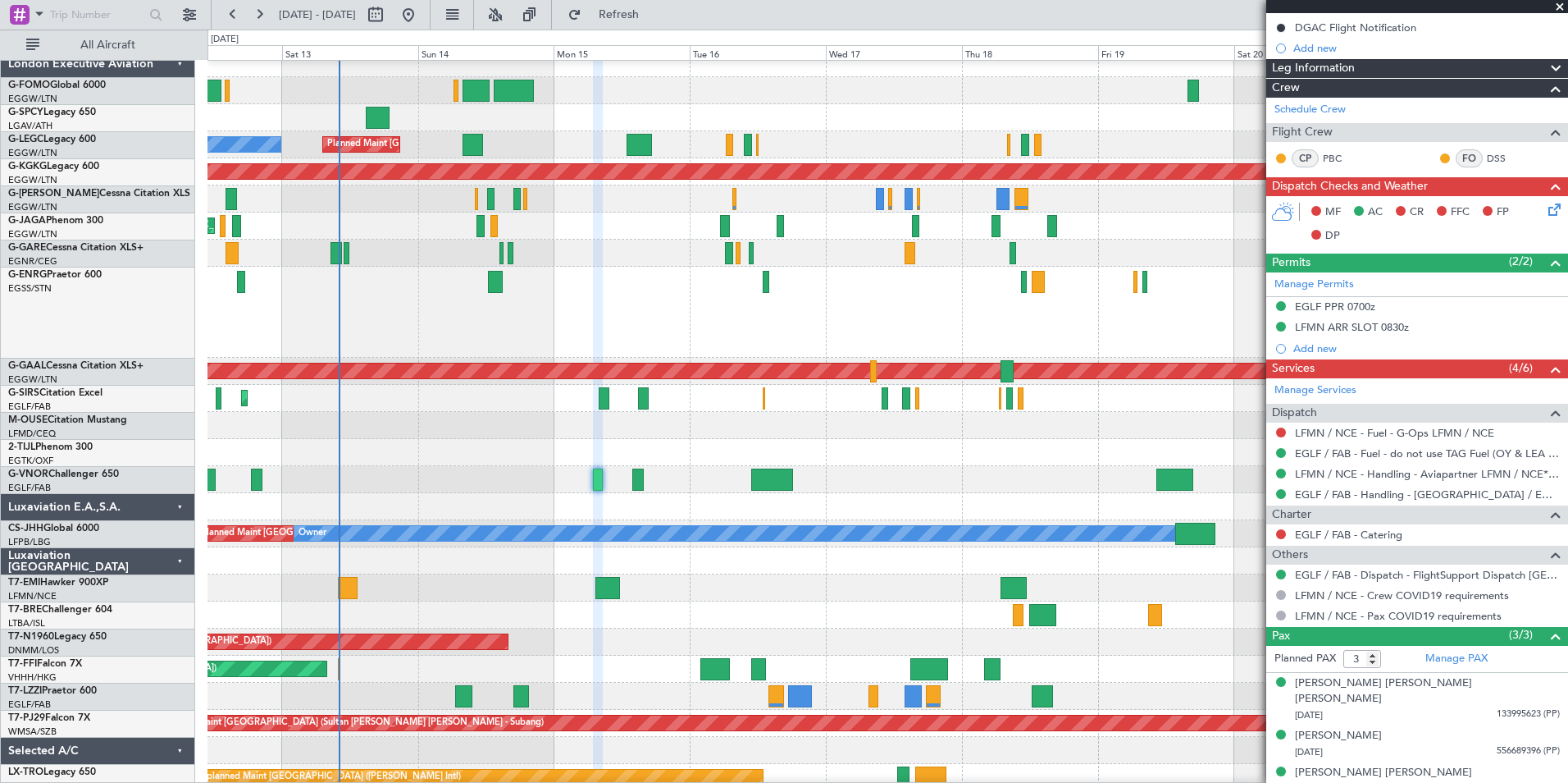
click at [760, 504] on div at bounding box center [888, 506] width 1360 height 27
click at [1319, 113] on link "Schedule Crew" at bounding box center [1310, 109] width 71 height 16
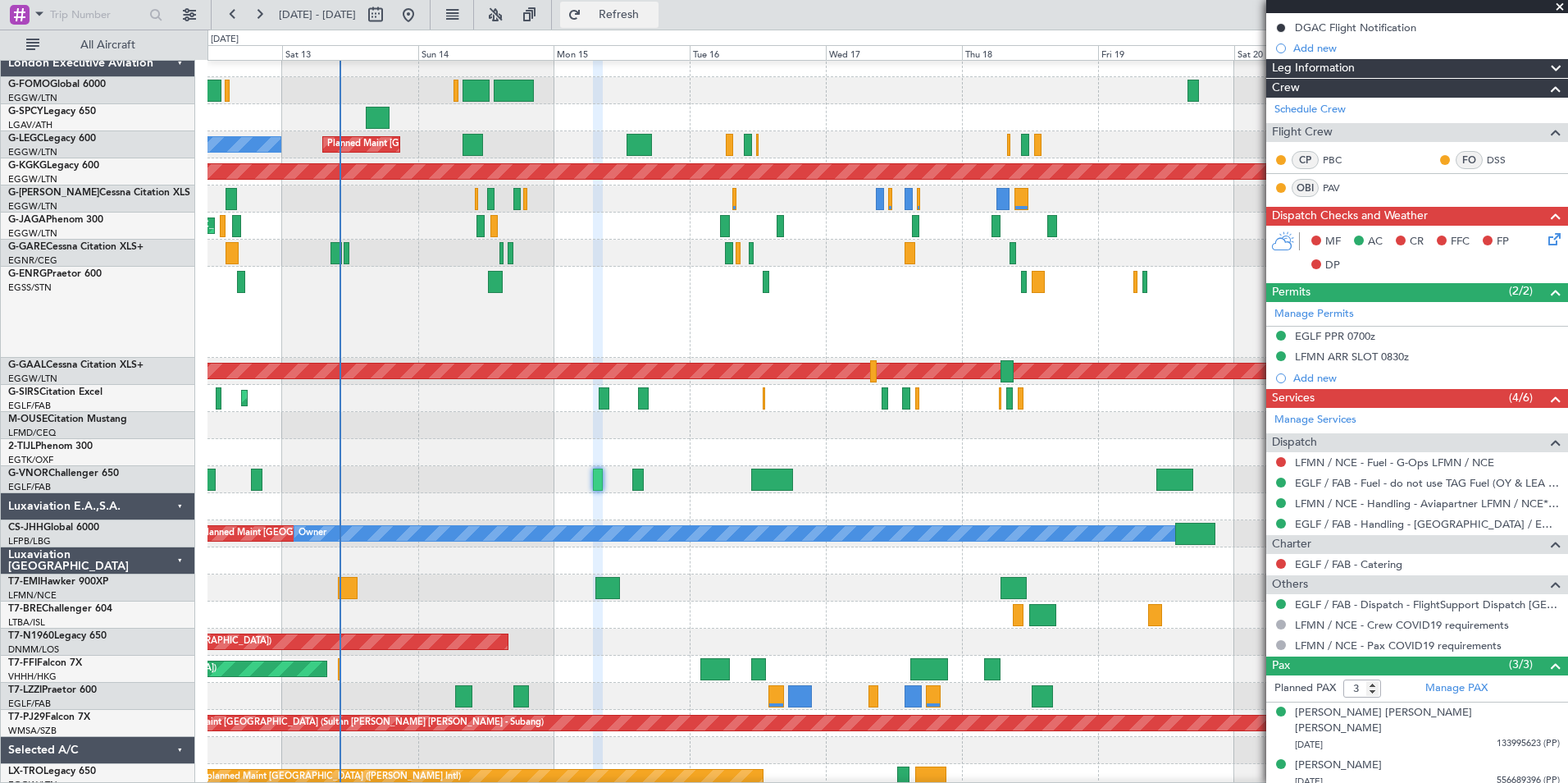
click at [654, 13] on span "Refresh" at bounding box center [619, 15] width 69 height 11
click at [1472, 685] on link "Manage PAX" at bounding box center [1456, 688] width 62 height 16
click at [1467, 690] on link "Manage PAX" at bounding box center [1456, 688] width 62 height 16
click at [654, 21] on span "Refresh" at bounding box center [619, 15] width 69 height 11
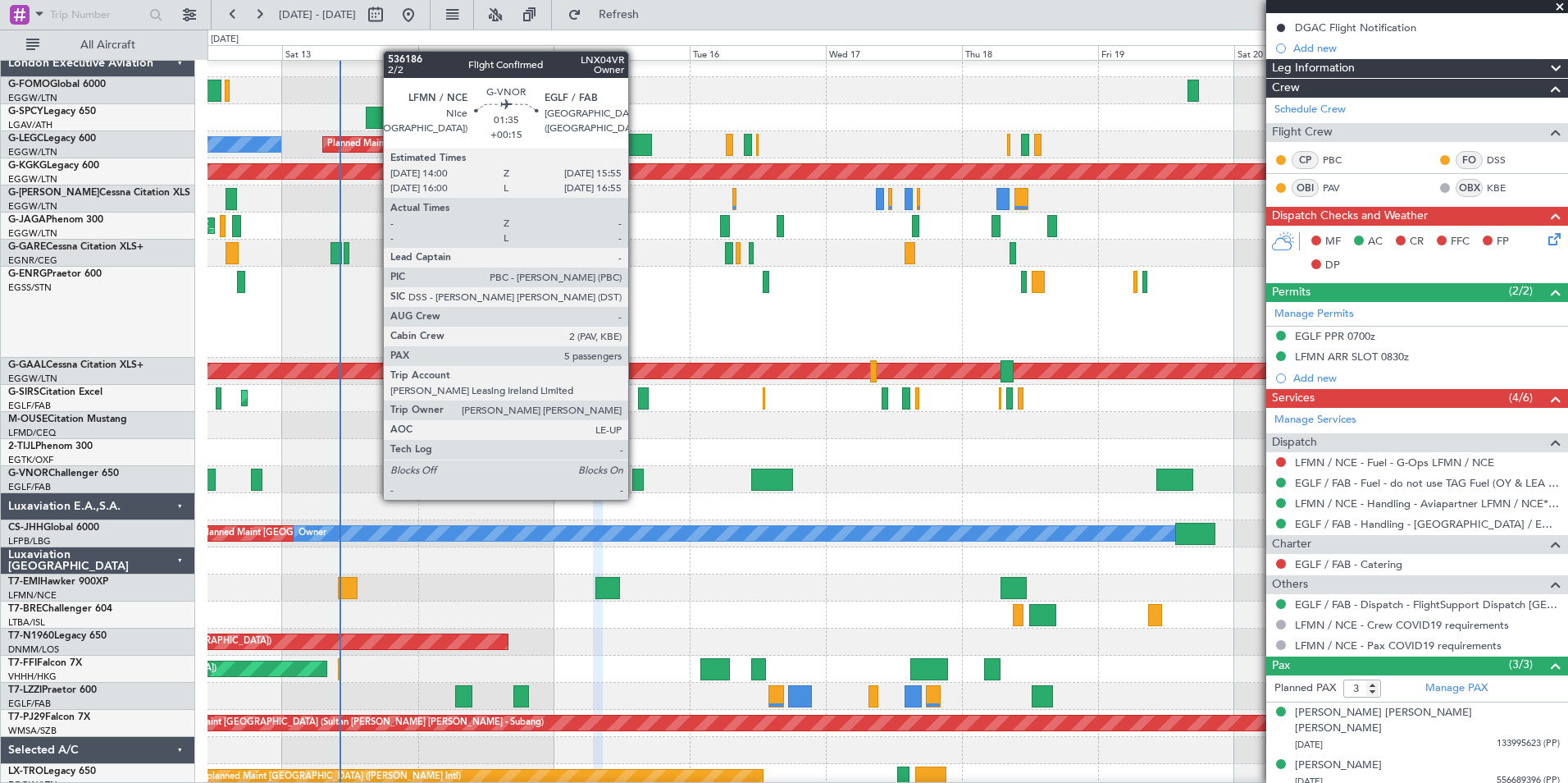
click at [636, 484] on div at bounding box center [638, 480] width 11 height 23
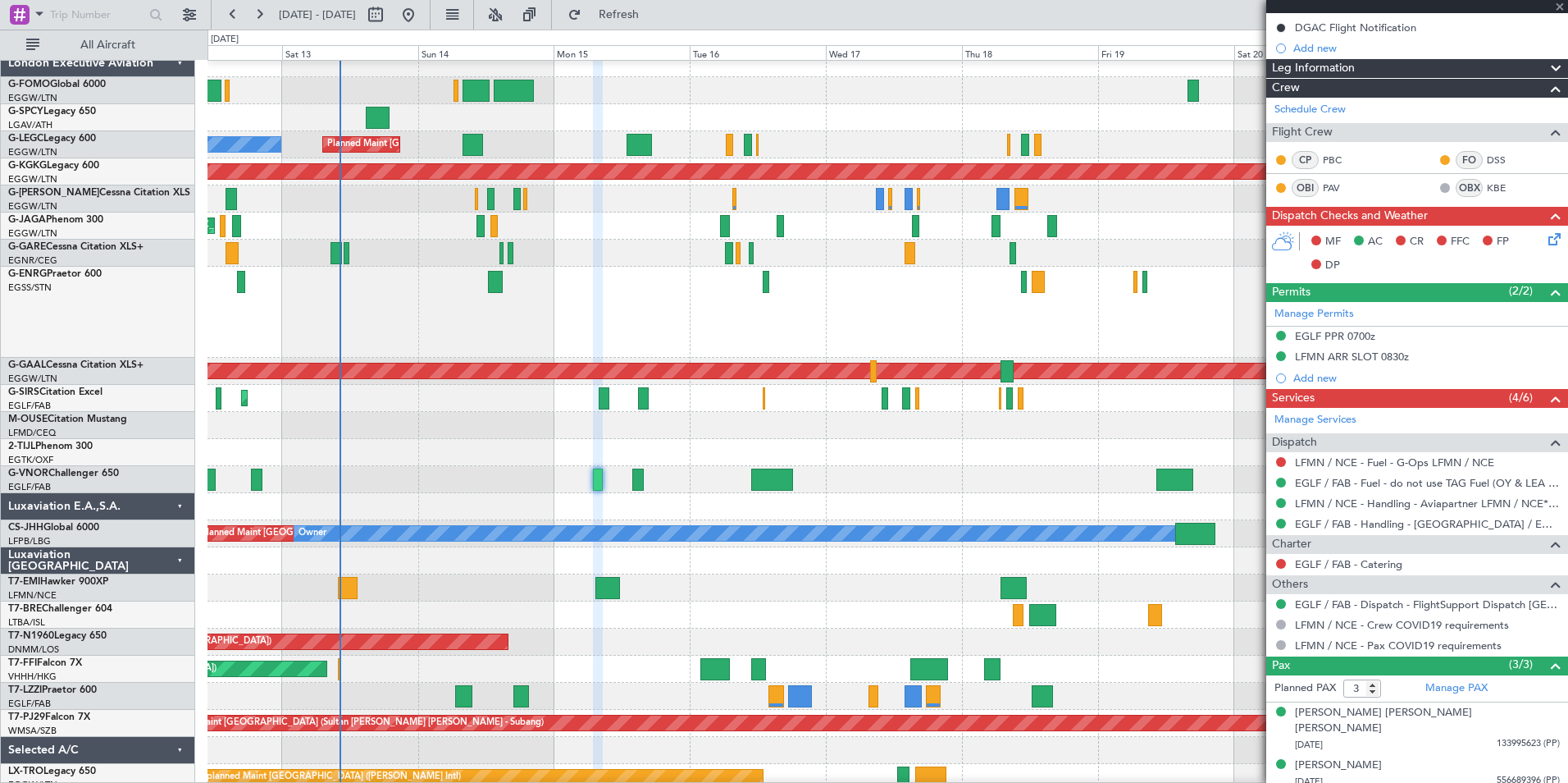
type input "5"
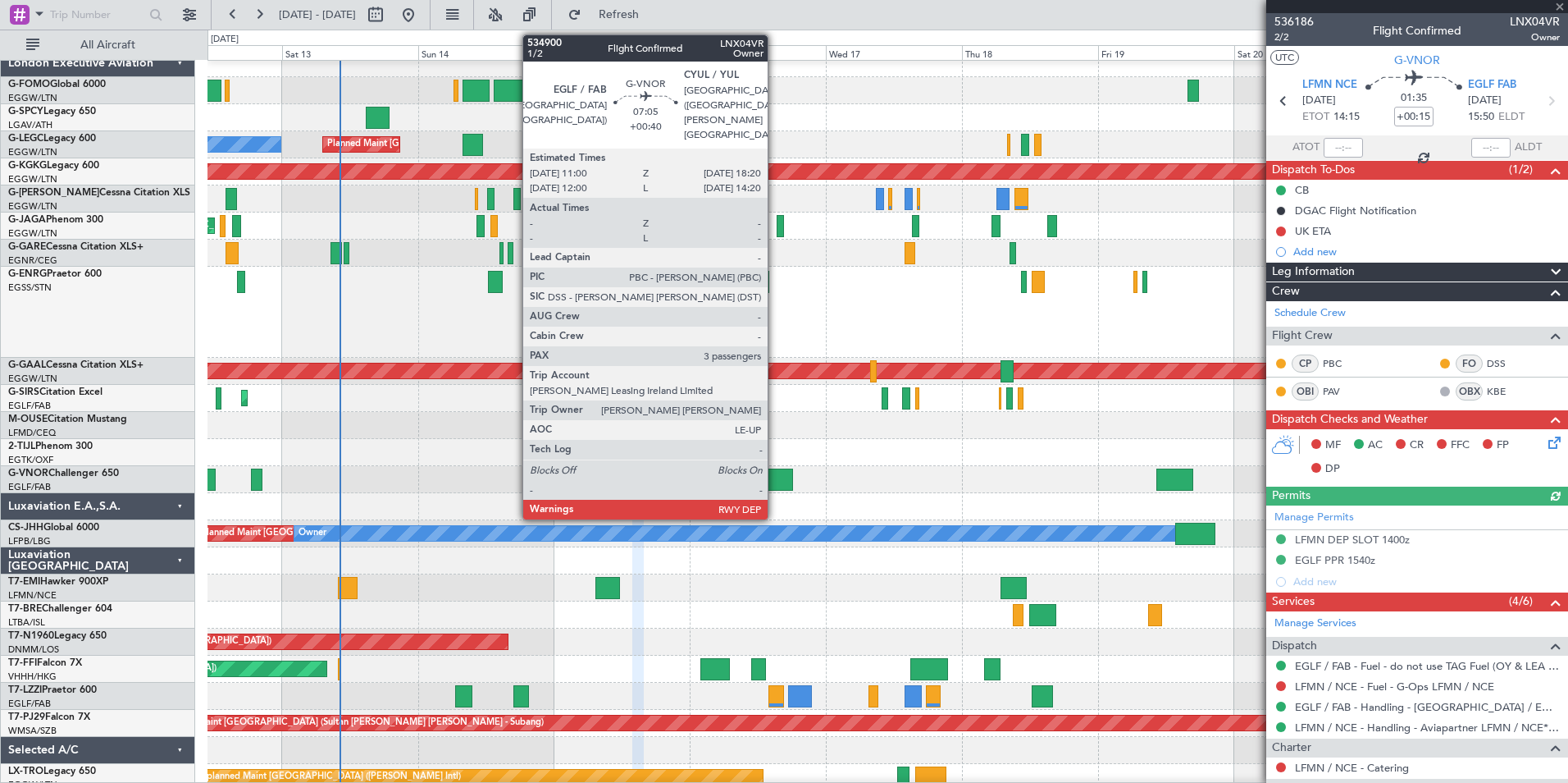
click at [775, 481] on div at bounding box center [772, 480] width 41 height 23
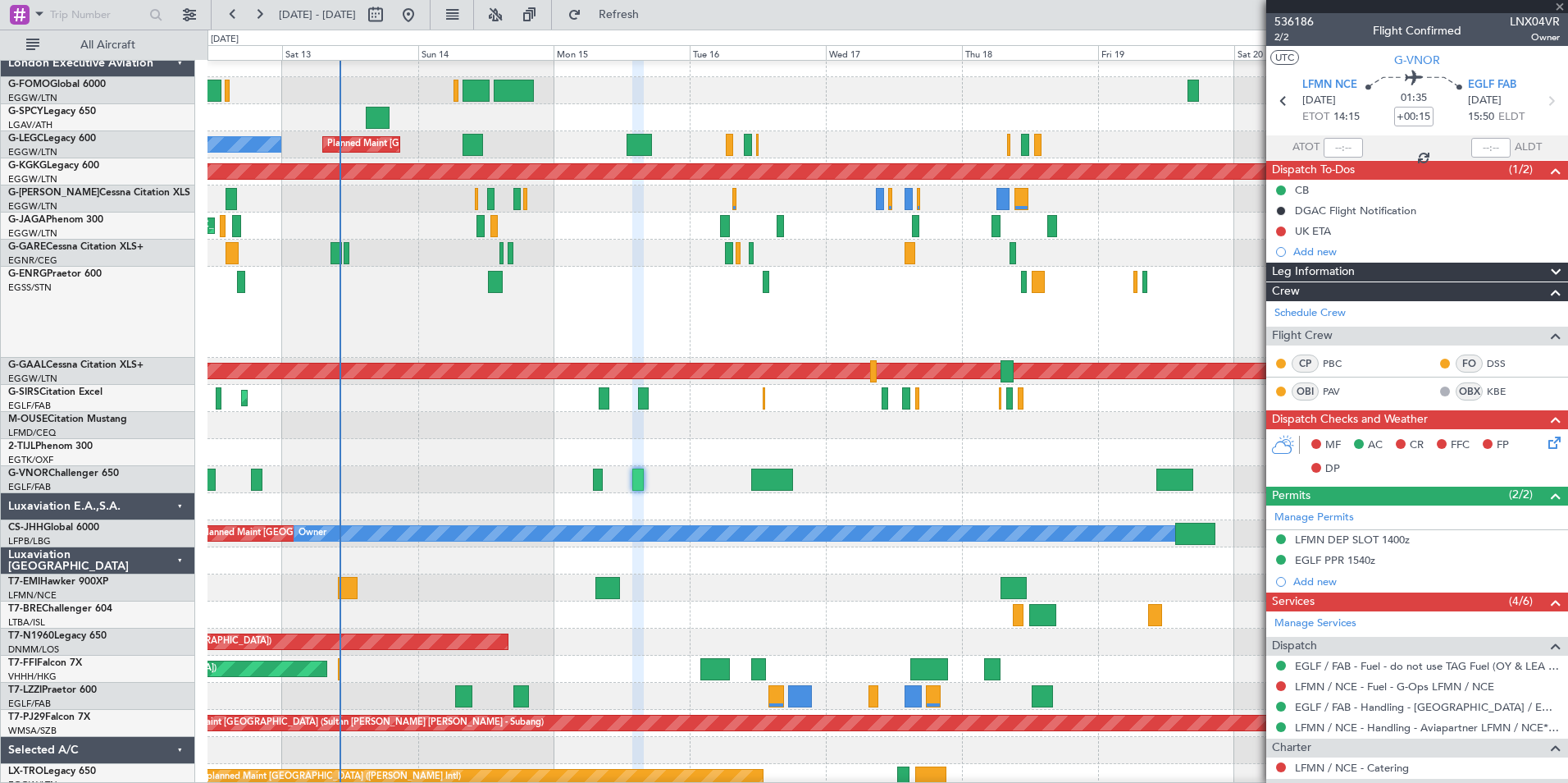
type input "+00:40"
type input "3"
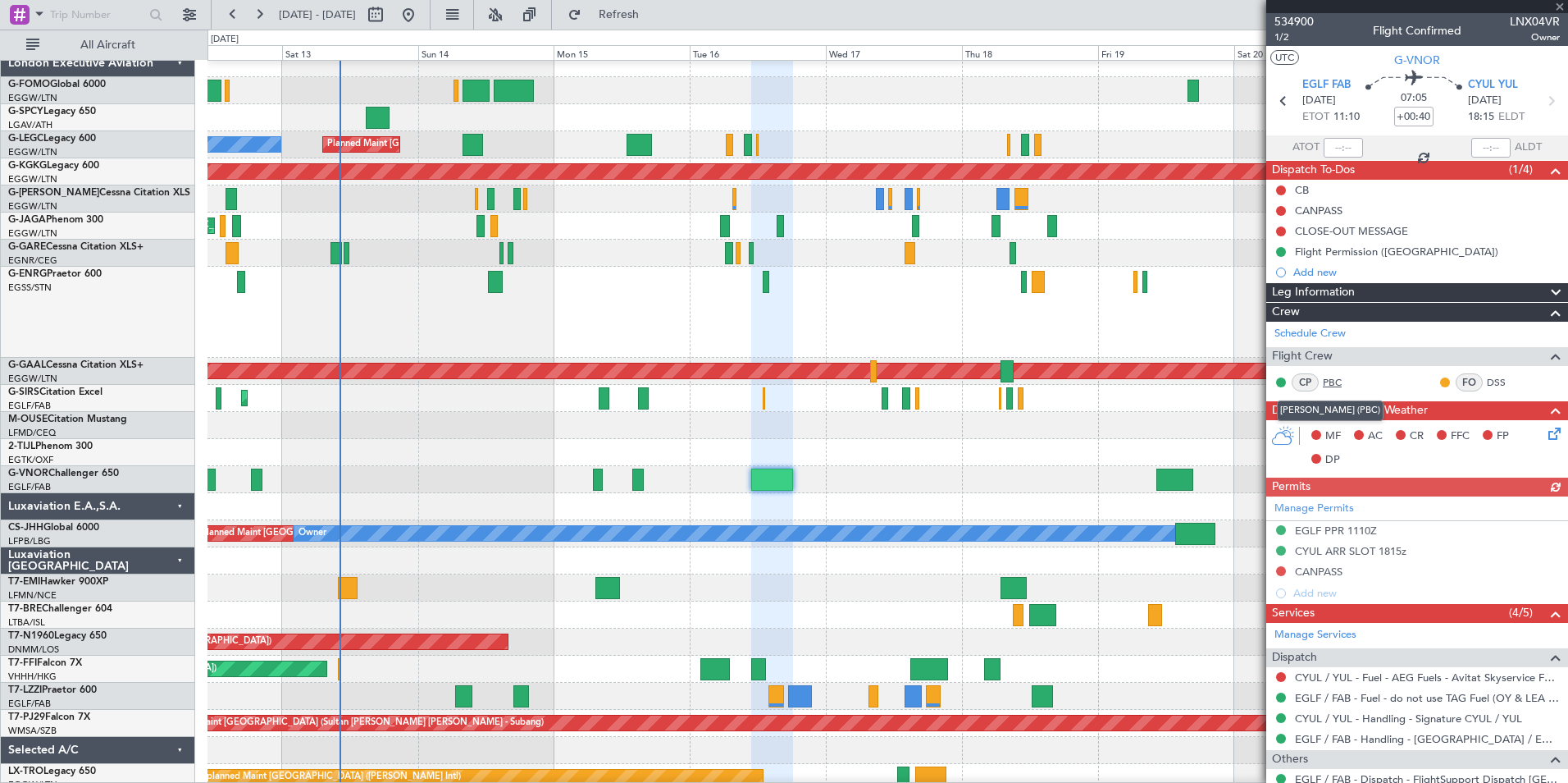
click at [1374, 415] on mat-tooltip-component "[PERSON_NAME] (PBC)" at bounding box center [1330, 410] width 130 height 43
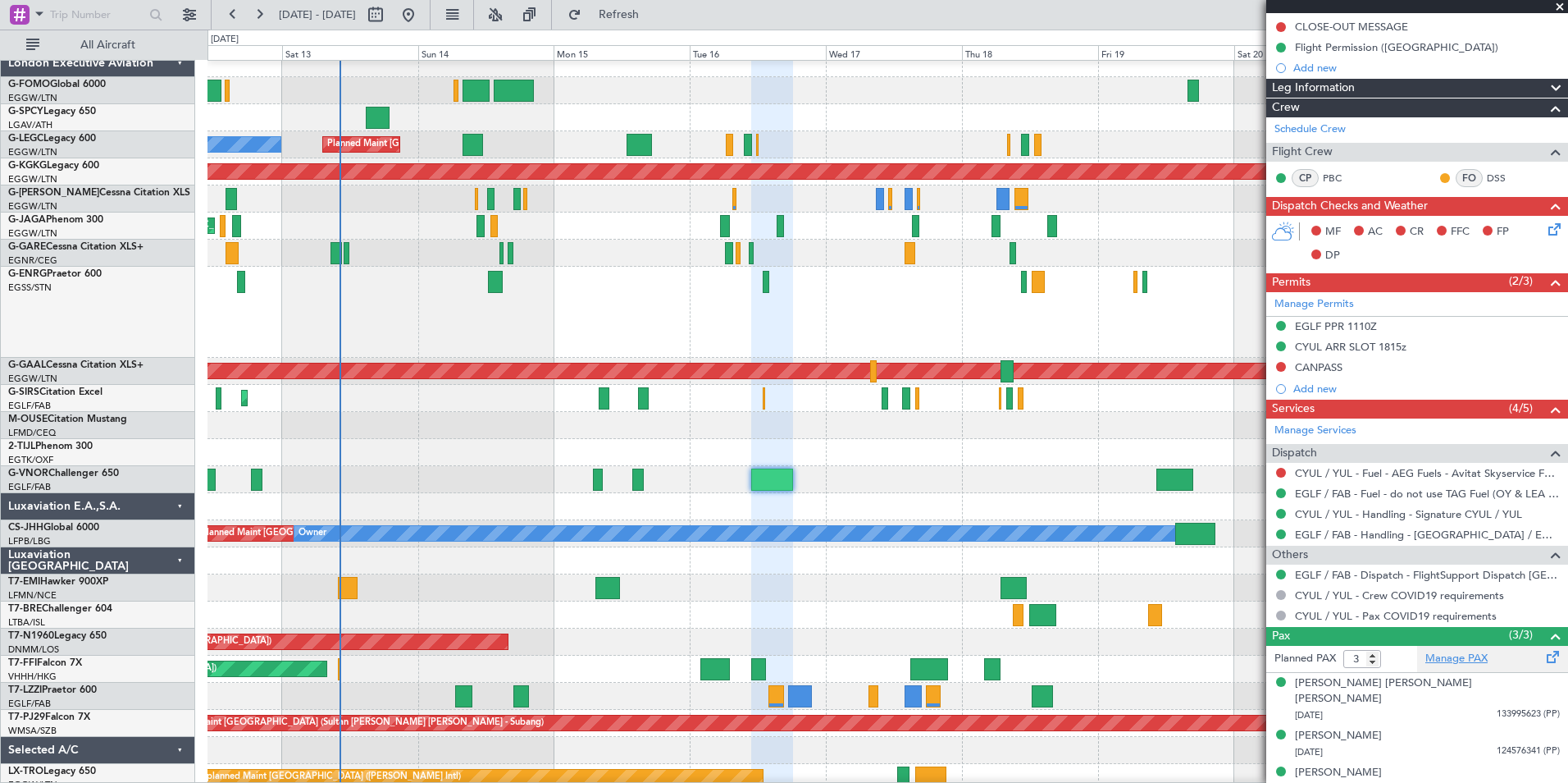
click at [1460, 655] on link "Manage PAX" at bounding box center [1456, 658] width 62 height 16
click at [654, 11] on span "Refresh" at bounding box center [619, 15] width 69 height 11
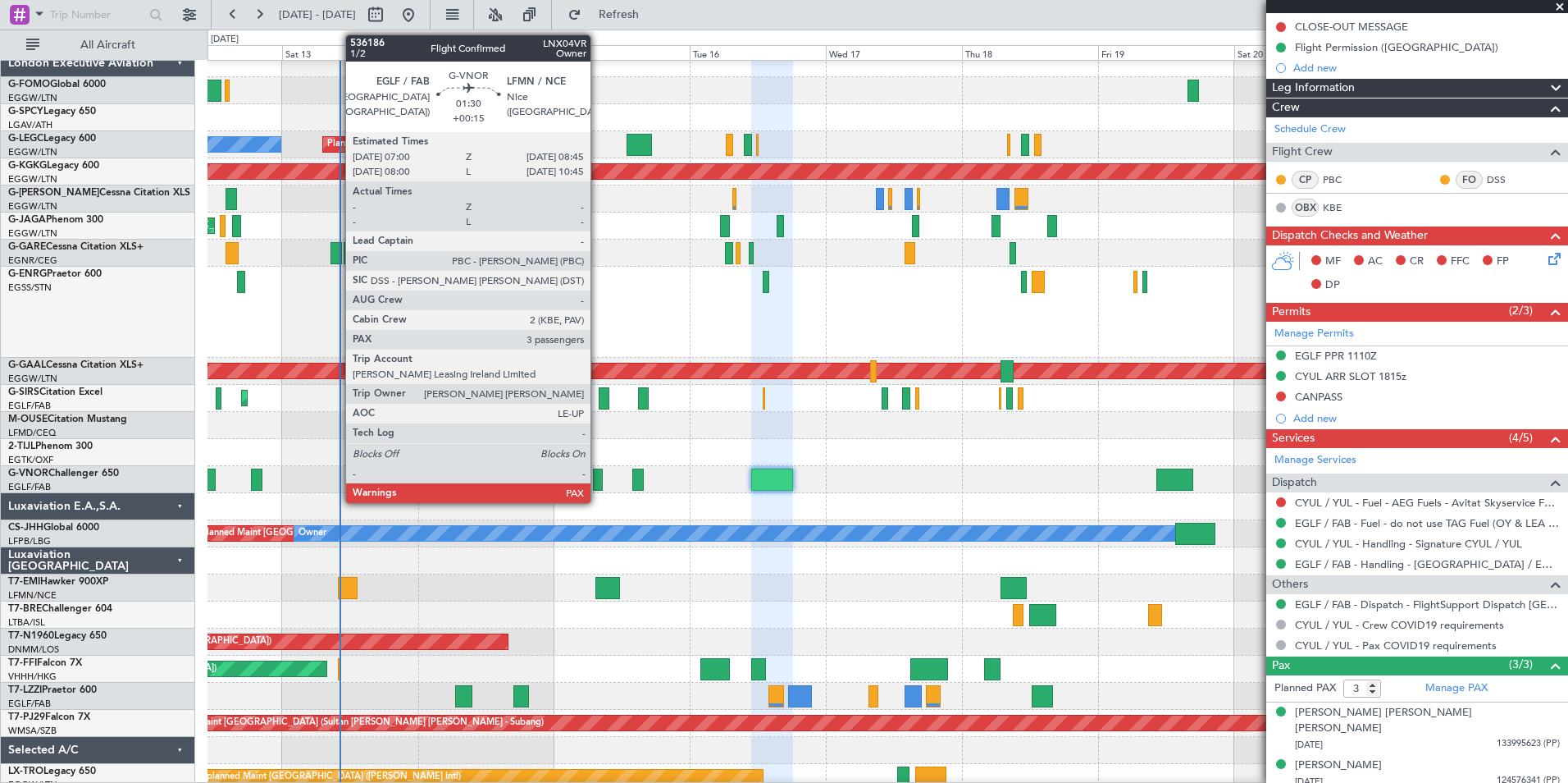
click at [598, 486] on div at bounding box center [597, 480] width 10 height 23
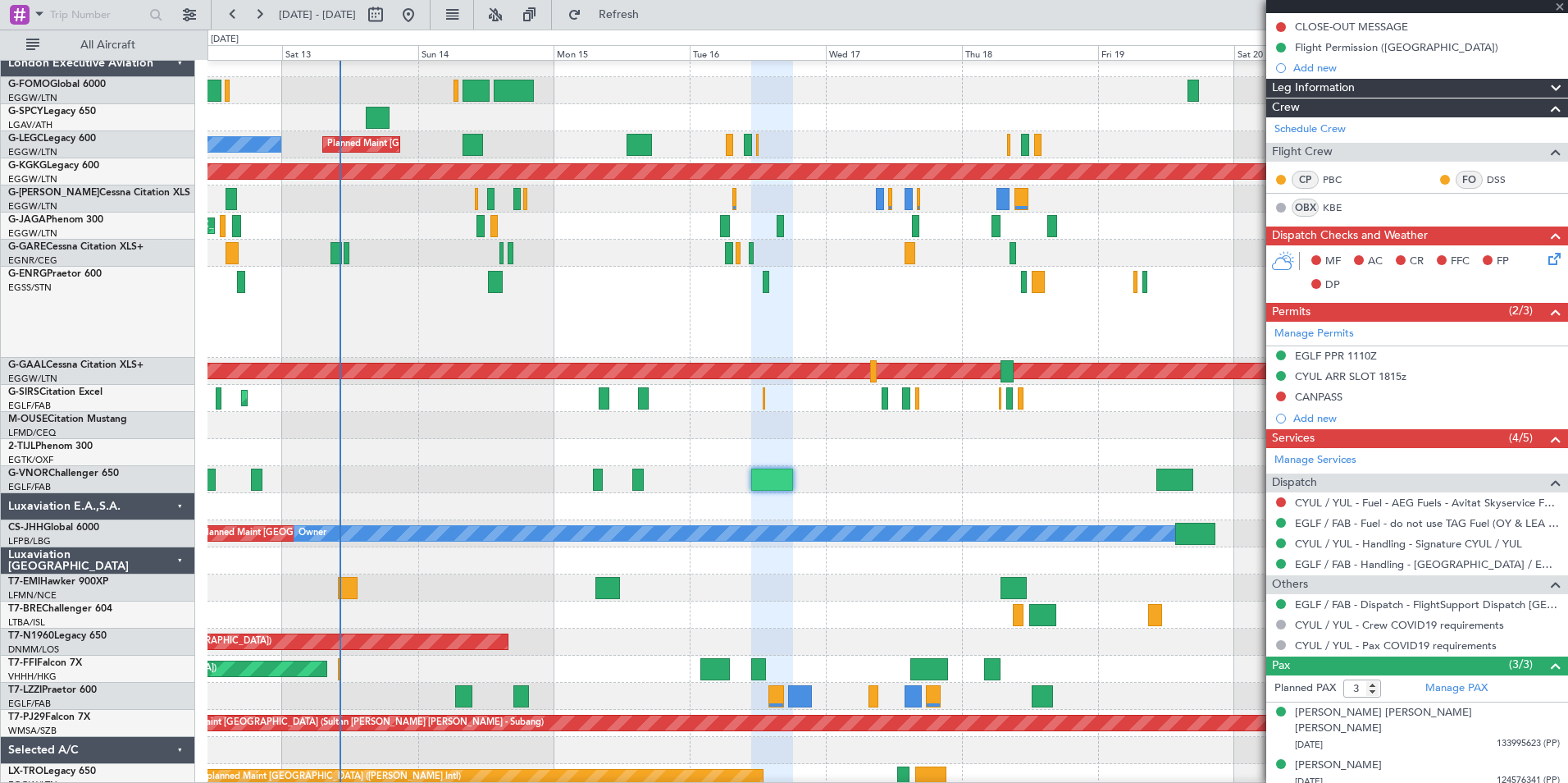
scroll to position [0, 0]
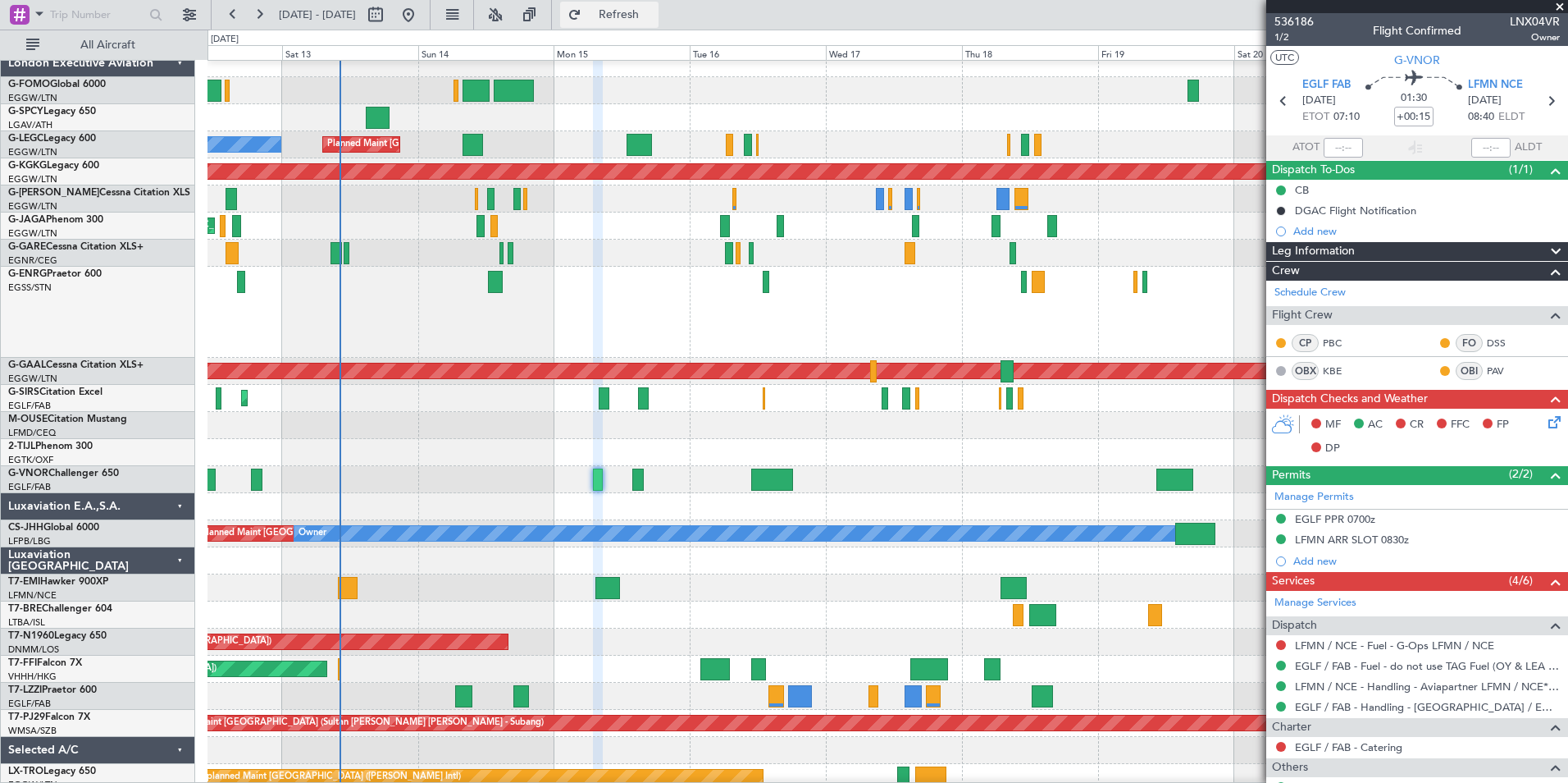
click at [654, 20] on span "Refresh" at bounding box center [619, 15] width 69 height 11
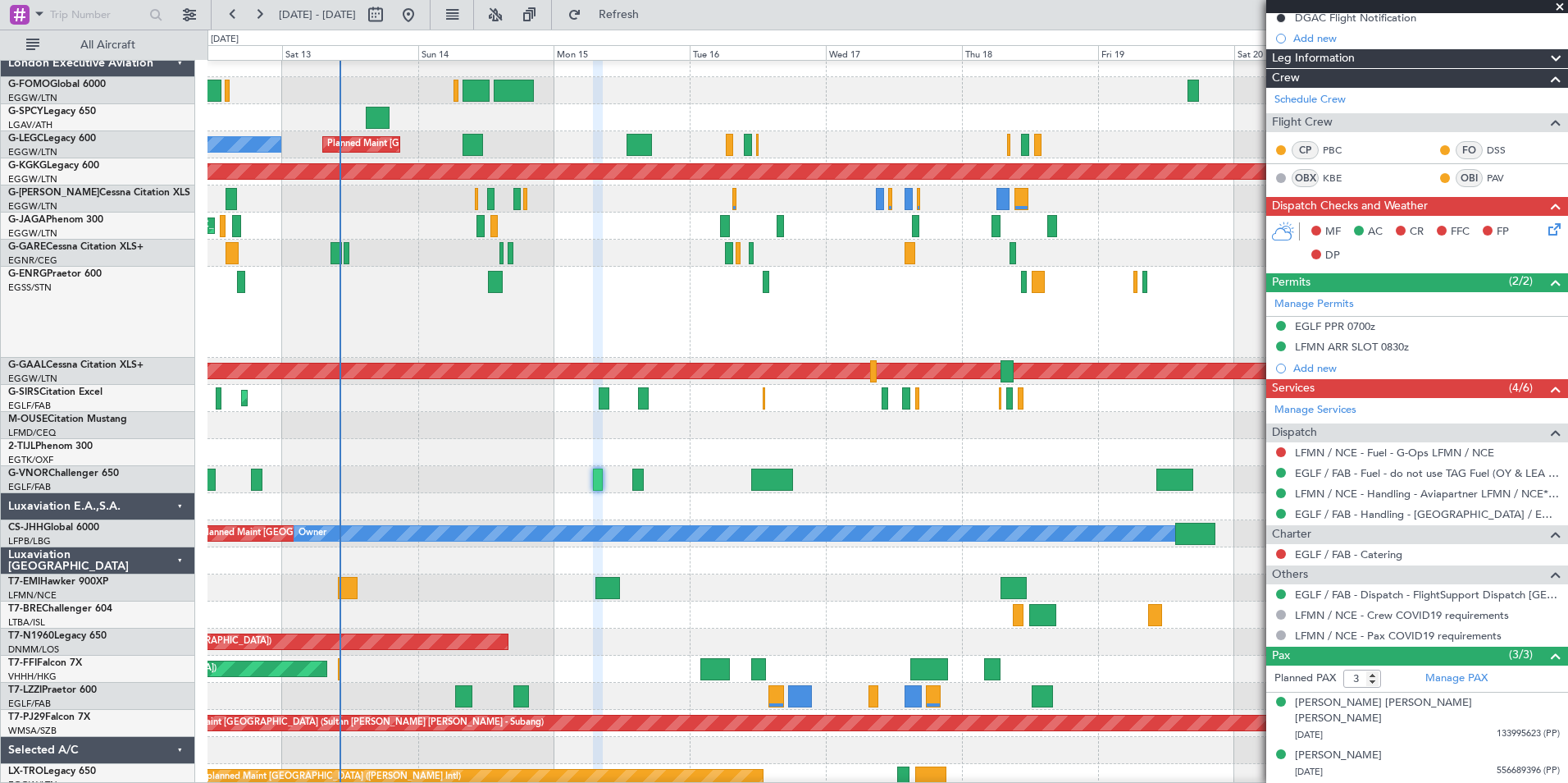
scroll to position [213, 0]
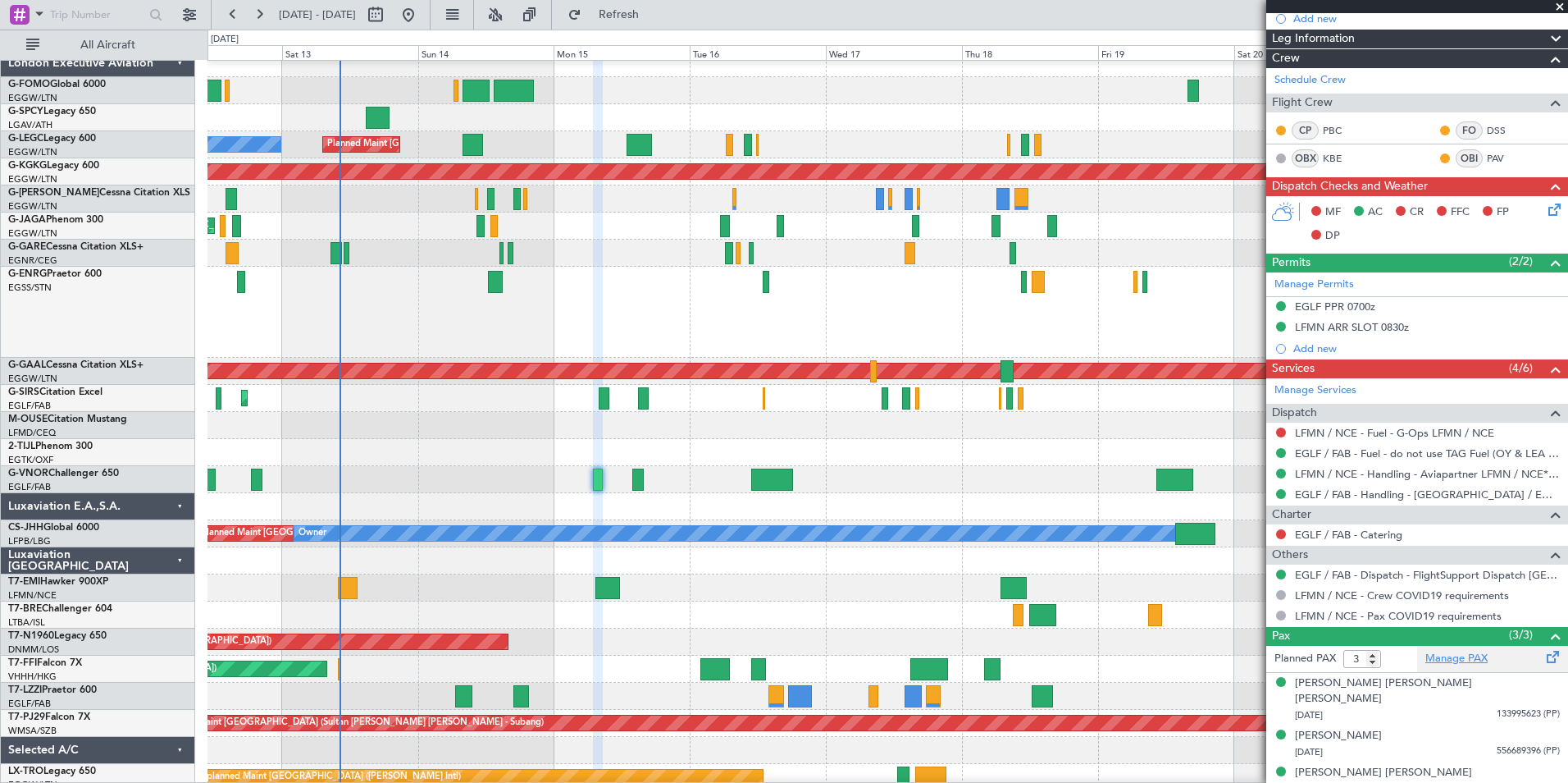
click at [1458, 654] on link "Manage PAX" at bounding box center [1456, 658] width 62 height 16
click at [643, 8] on button "Refresh" at bounding box center [610, 15] width 99 height 26
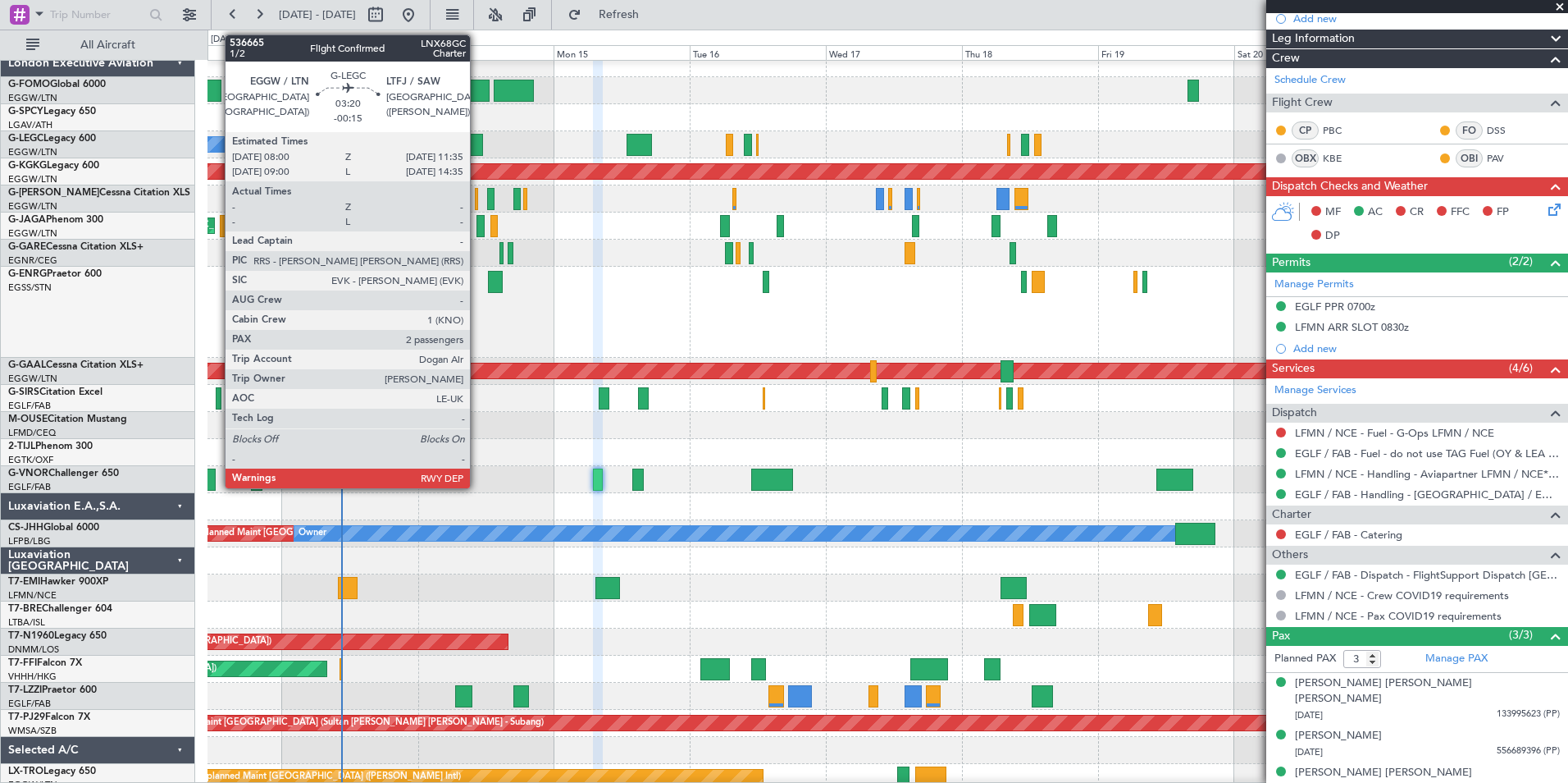
click at [477, 151] on div at bounding box center [473, 145] width 21 height 23
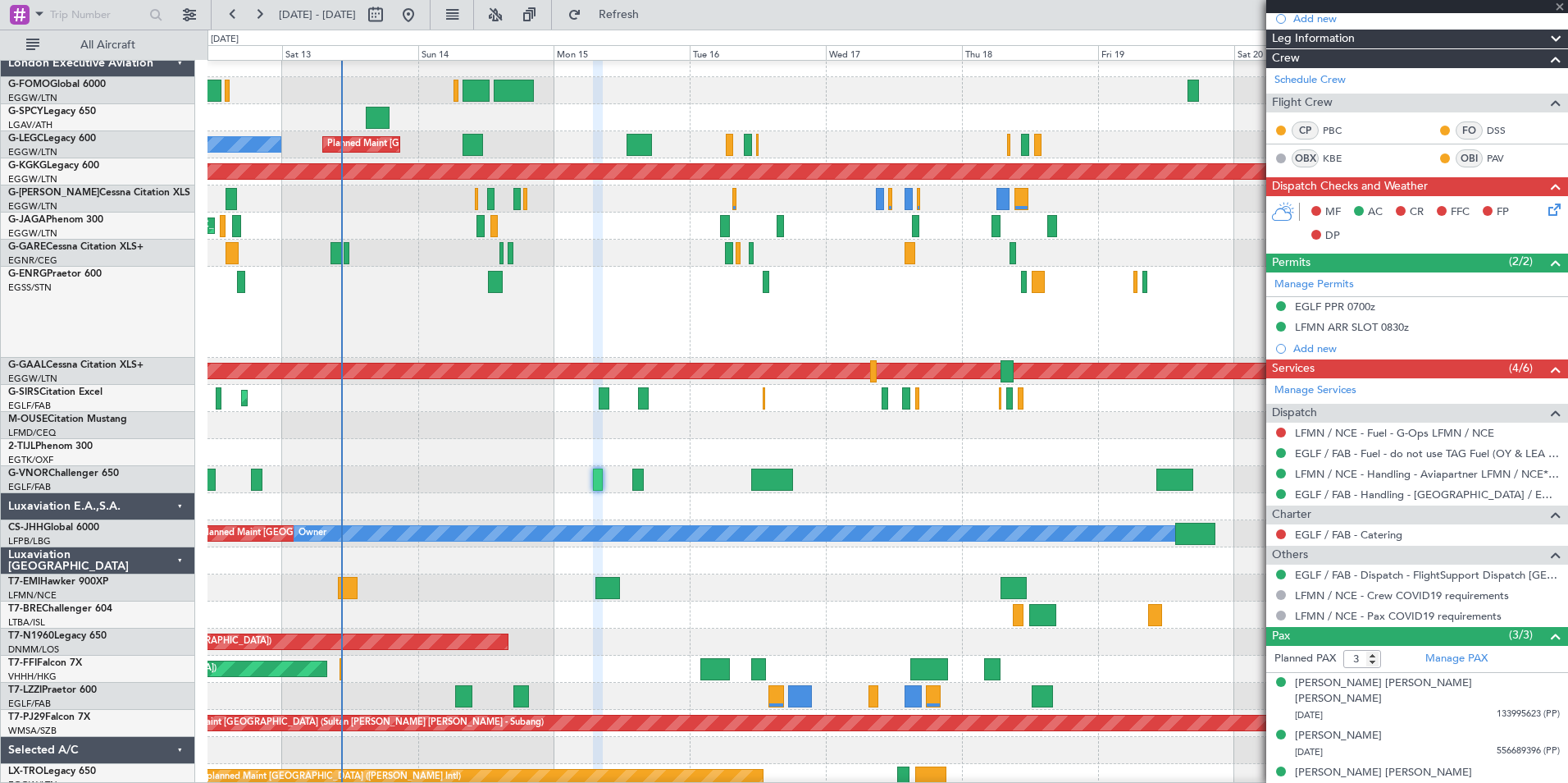
type input "-00:15"
type input "2"
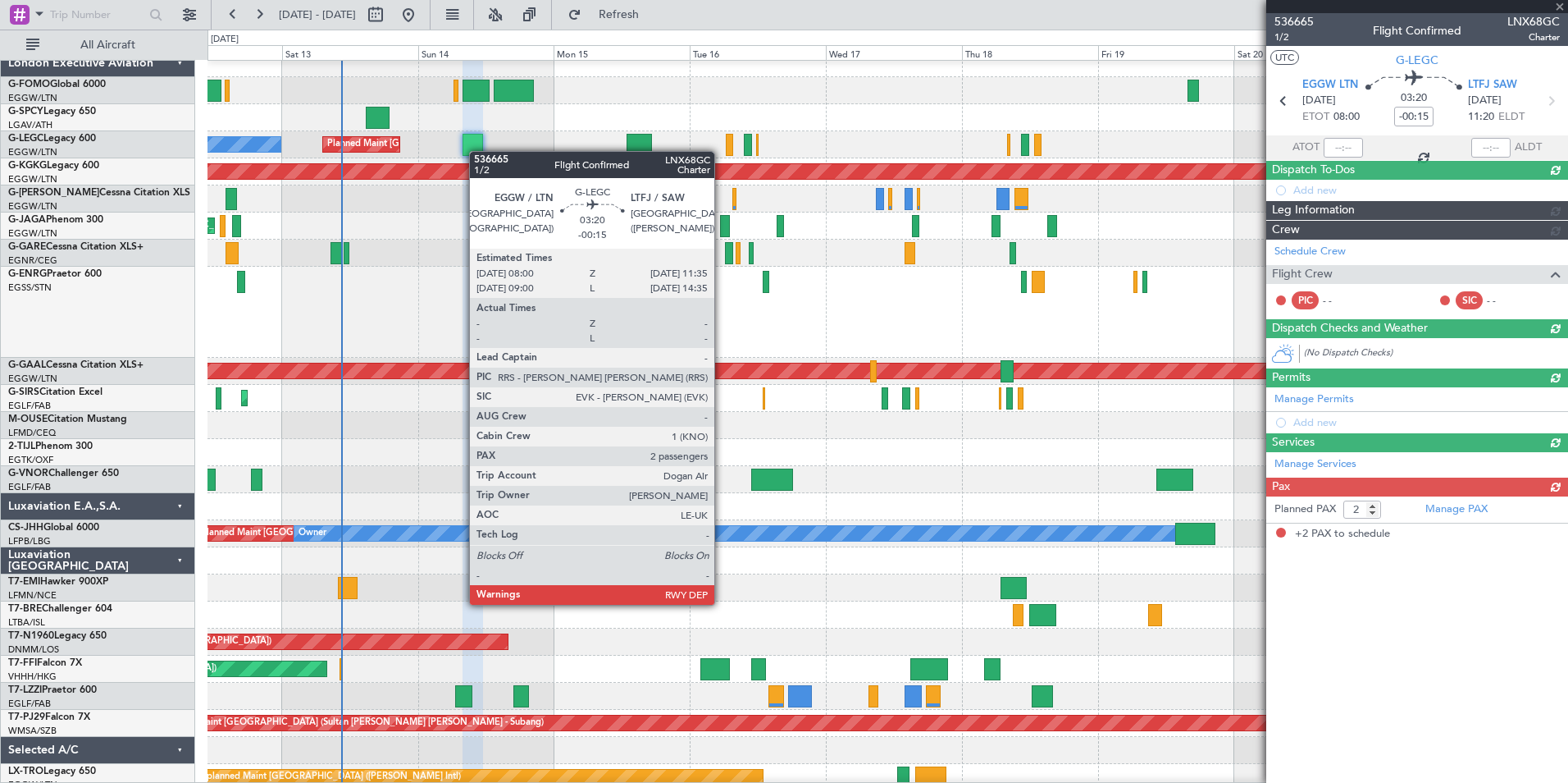
scroll to position [0, 0]
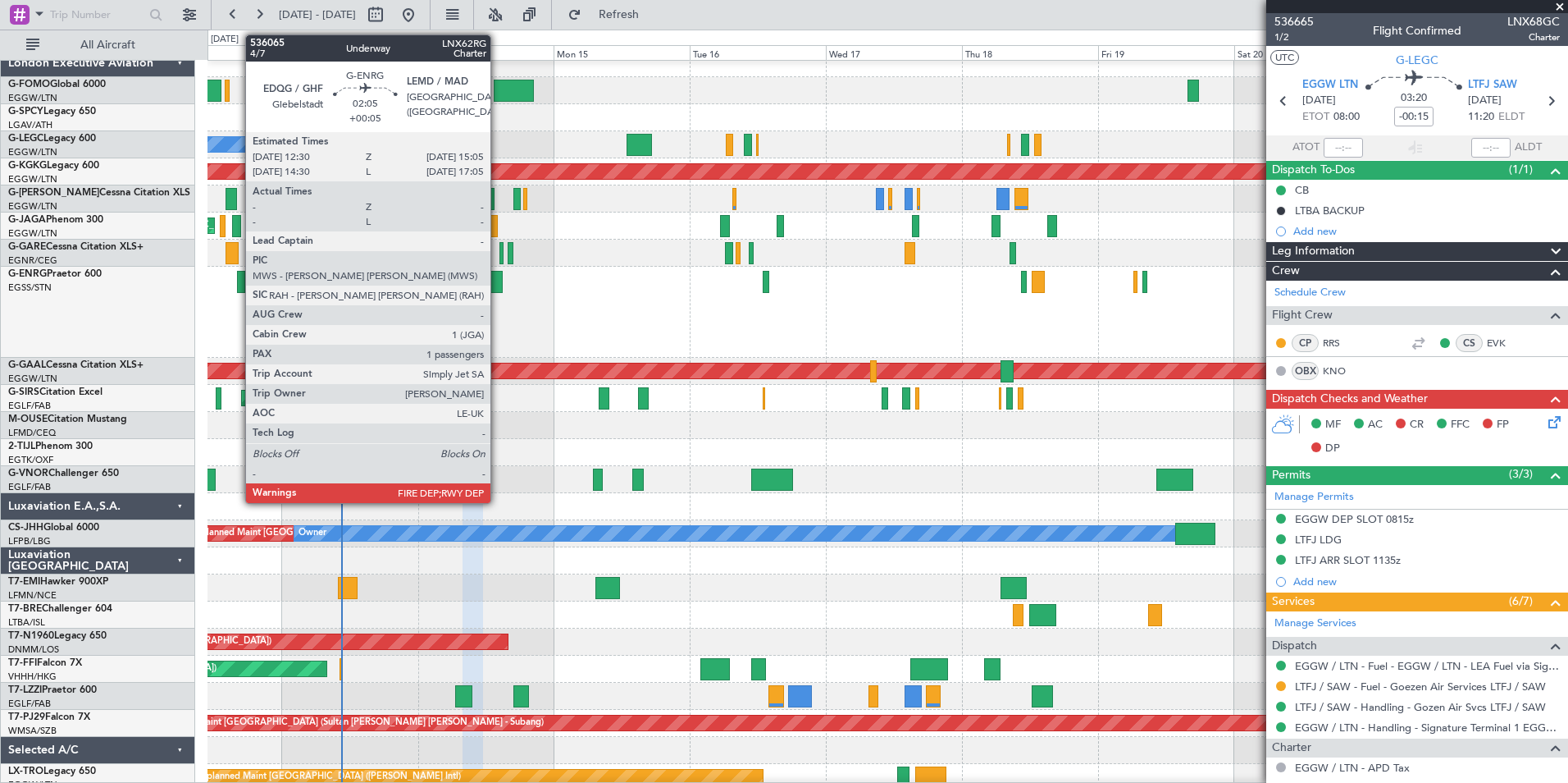
click at [498, 280] on div at bounding box center [496, 282] width 15 height 23
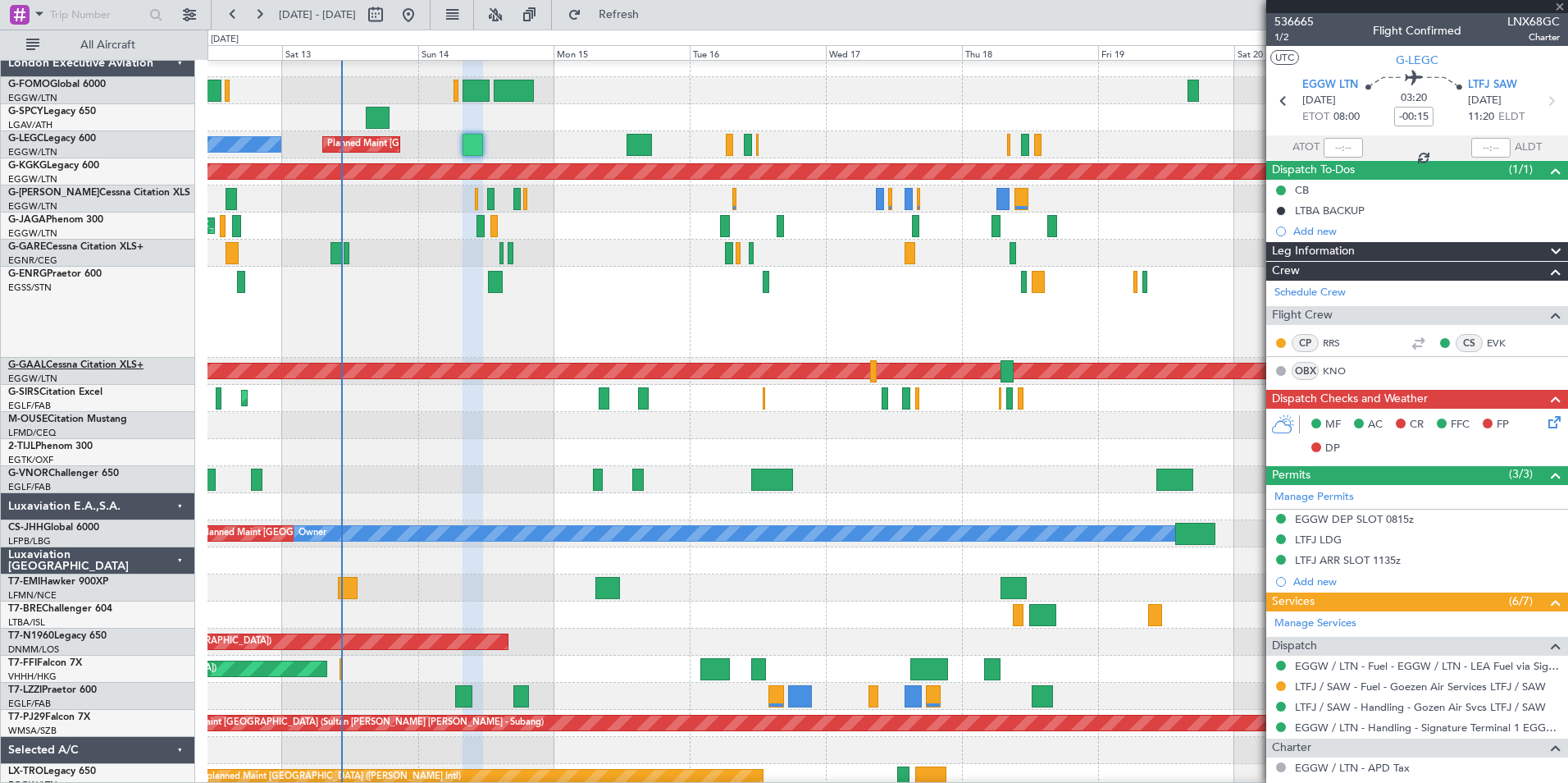
type input "+00:05"
type input "1"
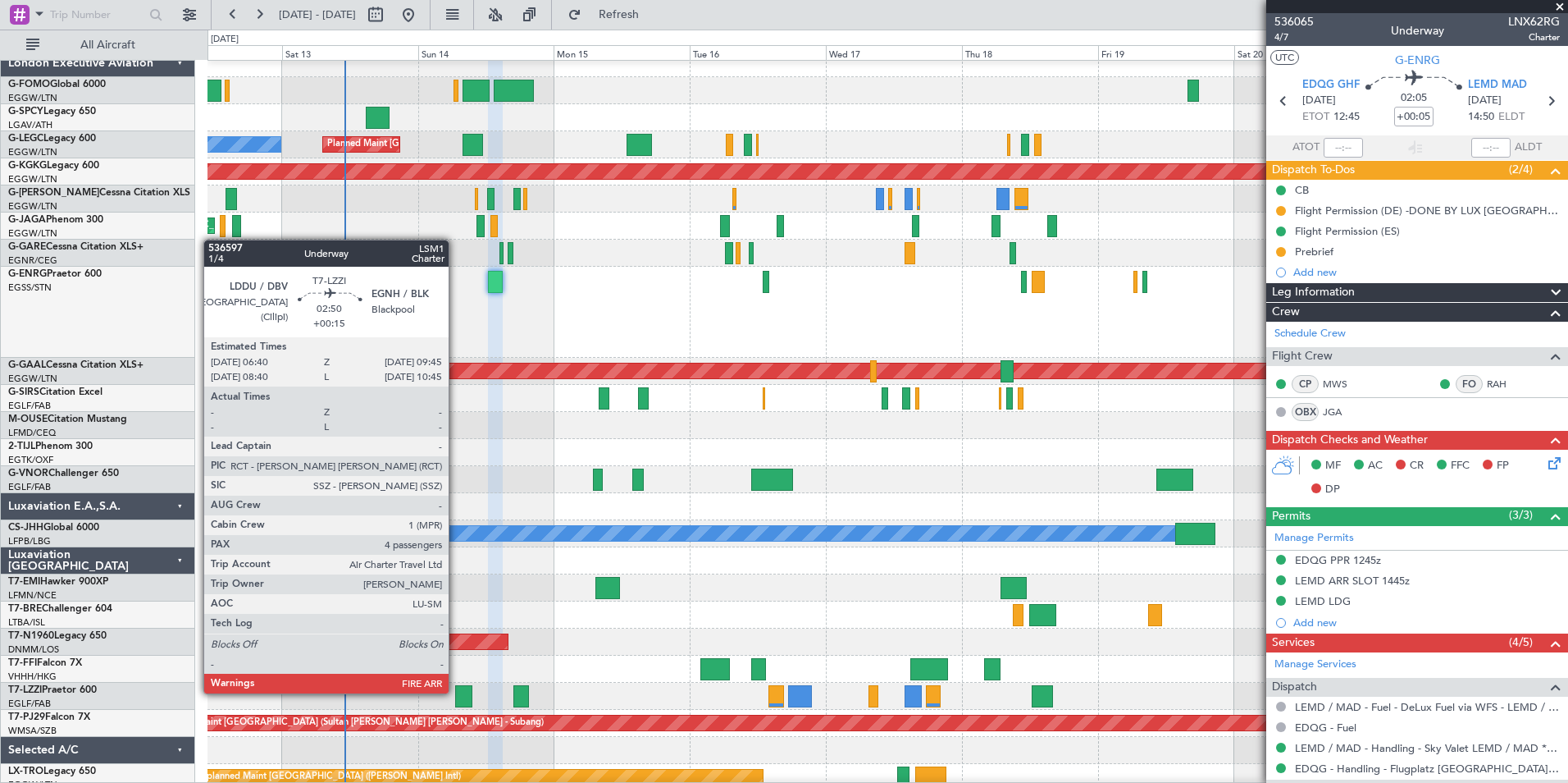
click at [456, 692] on div at bounding box center [464, 696] width 18 height 23
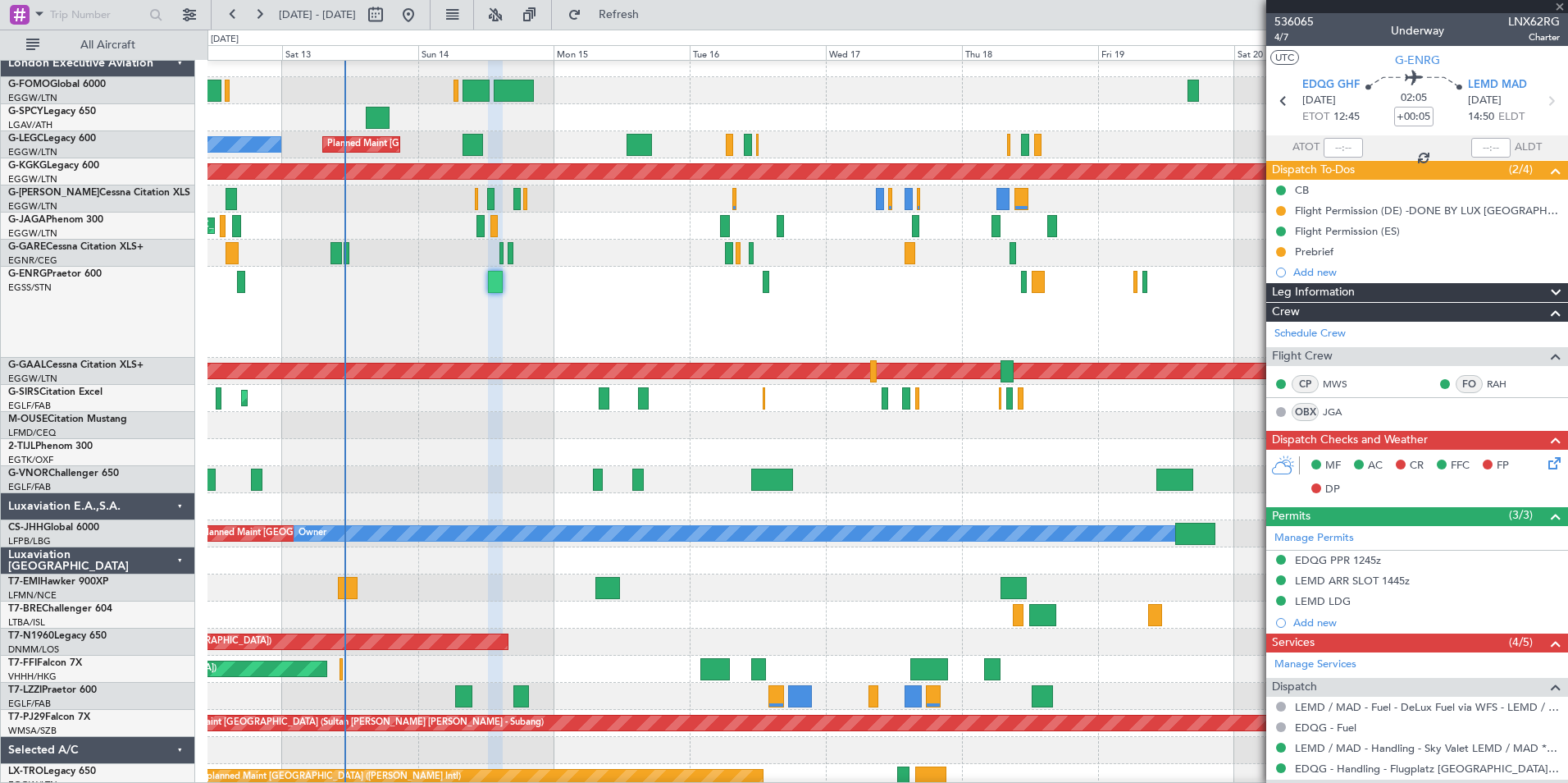
type input "+00:15"
type input "4"
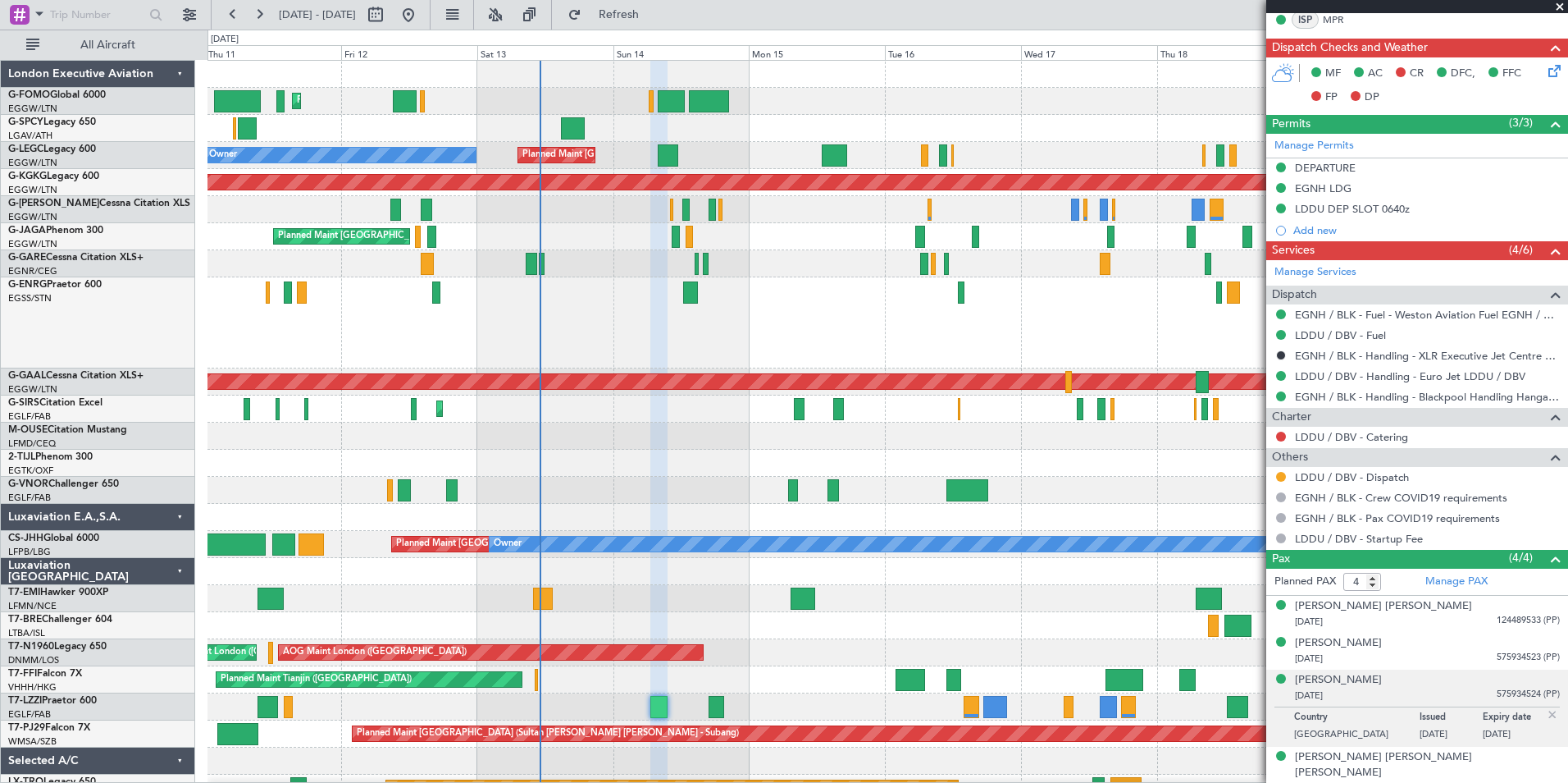
click at [436, 440] on div "Planned Maint London (Luton) Unplanned Maint Athens (Eleftherios Venizelos Intl…" at bounding box center [888, 486] width 1360 height 849
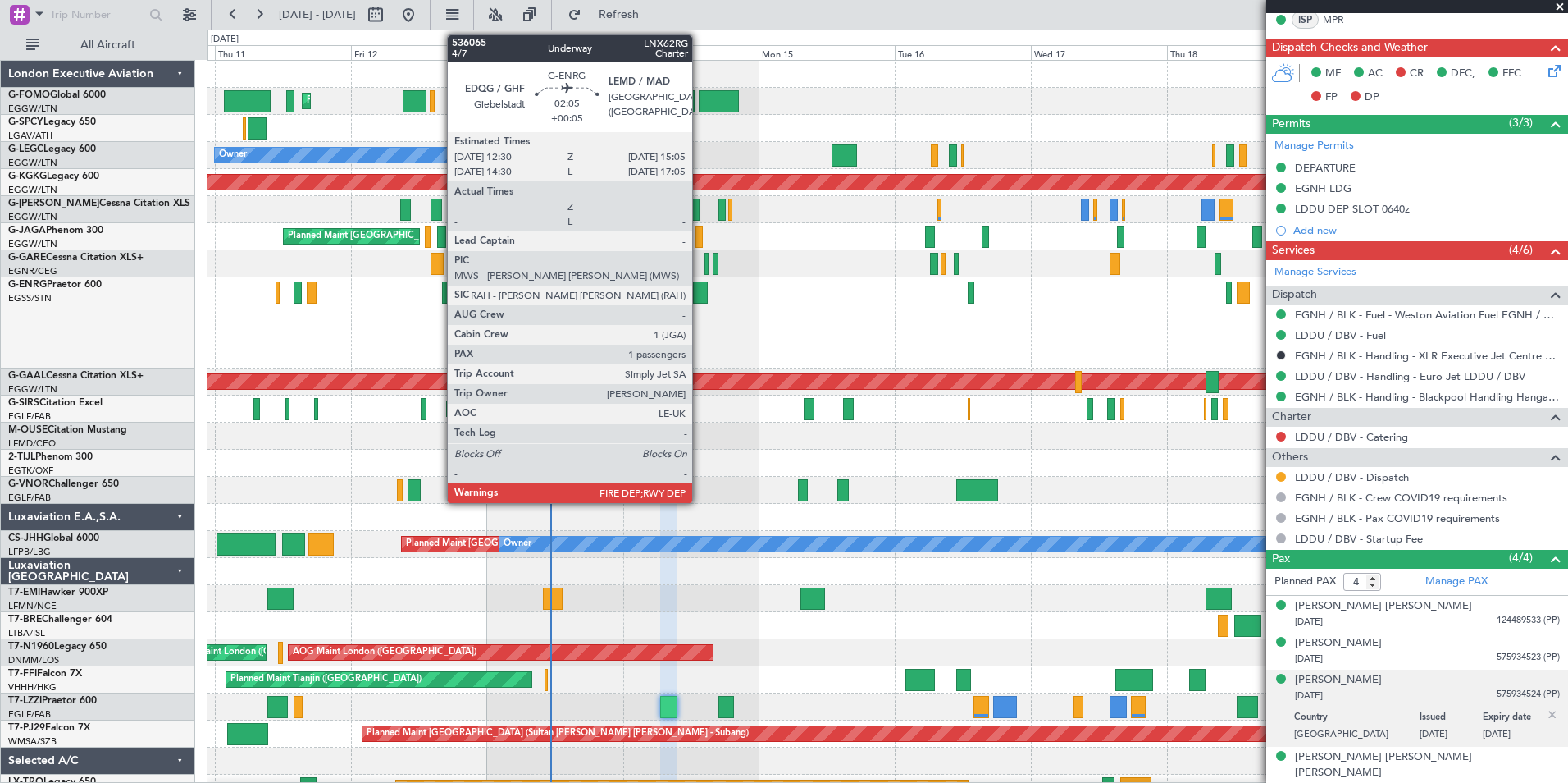
click at [700, 293] on div at bounding box center [701, 293] width 15 height 23
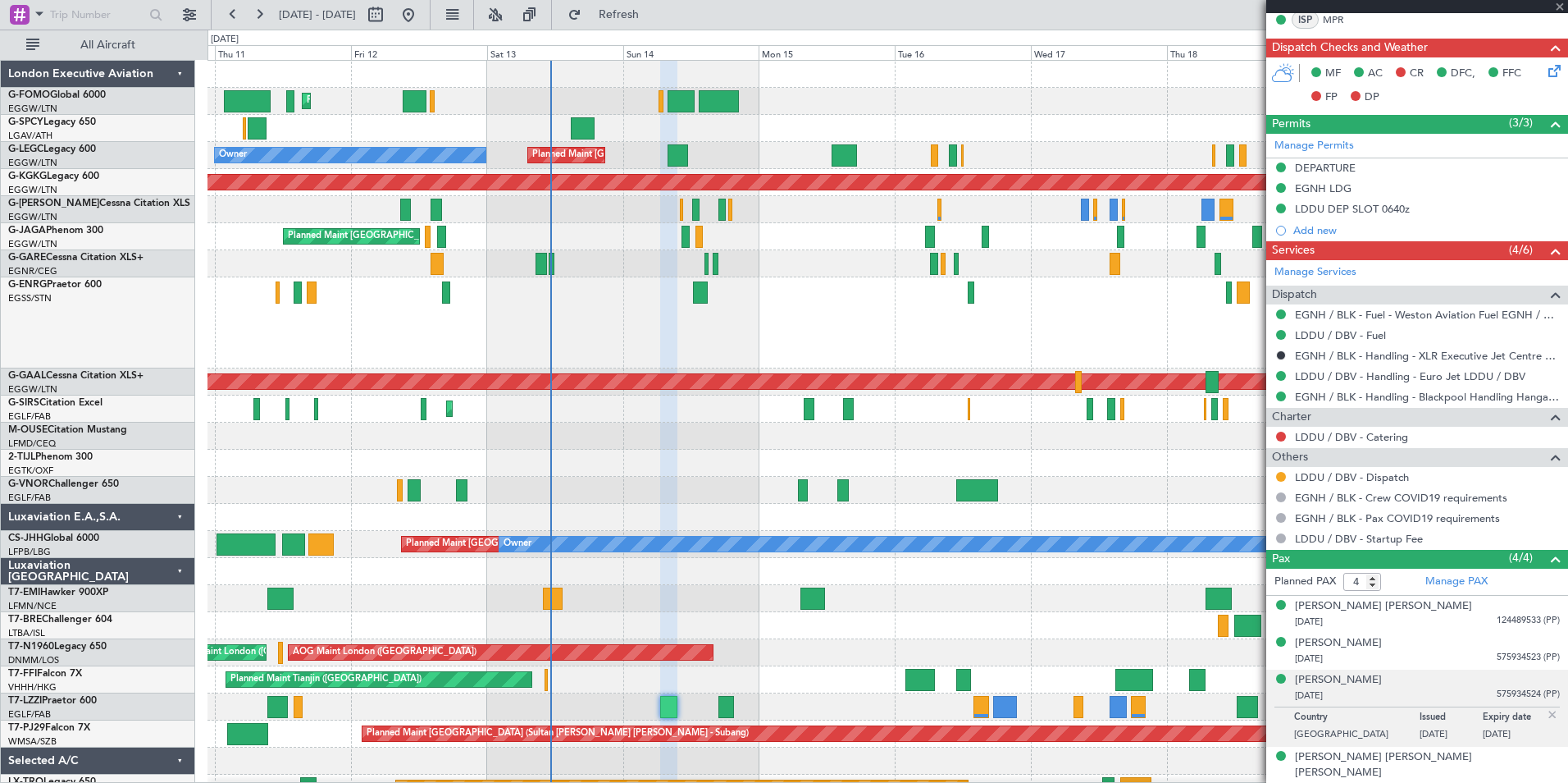
type input "+00:05"
type input "1"
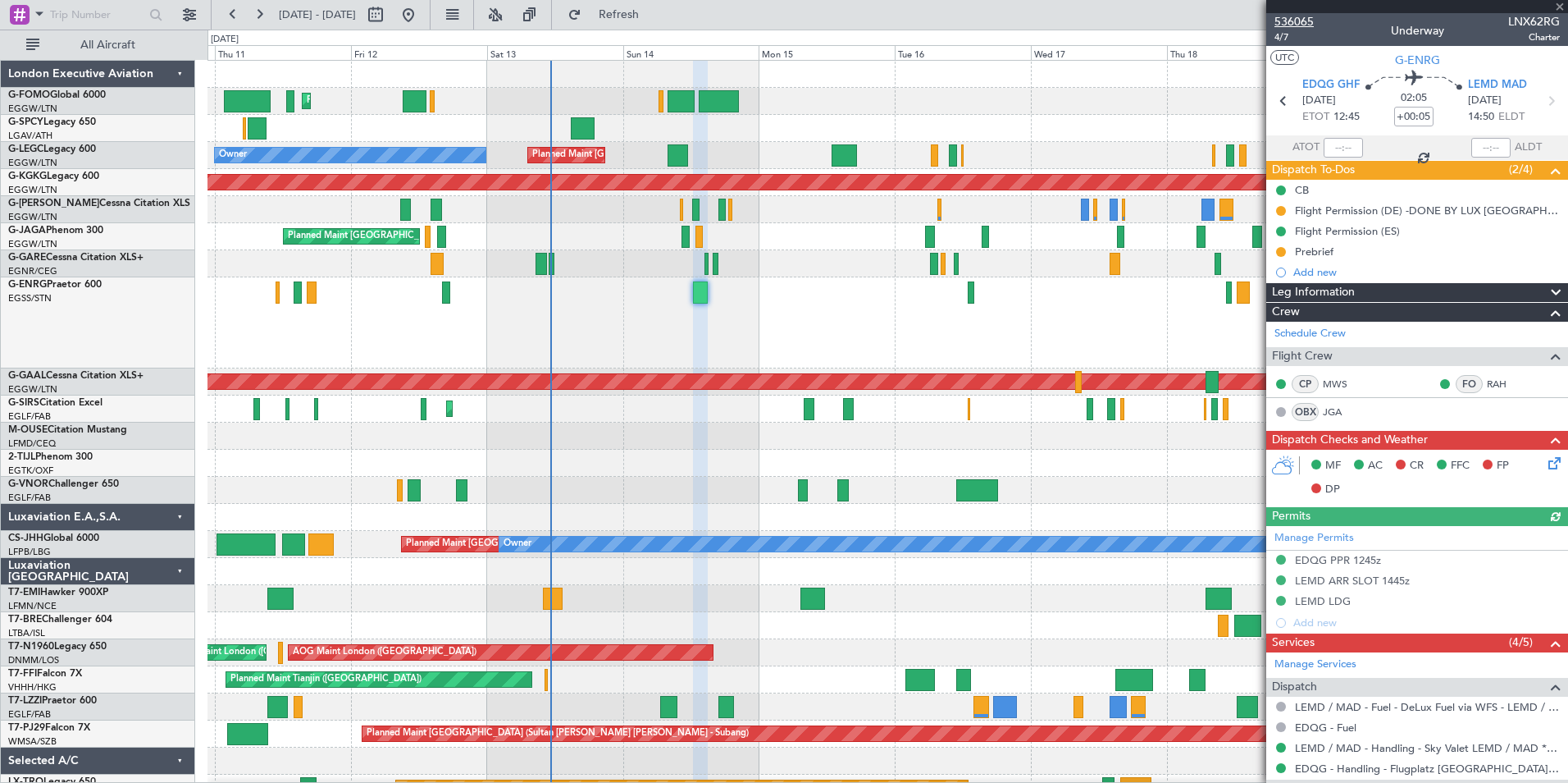
click at [1299, 19] on span "536065" at bounding box center [1294, 22] width 40 height 17
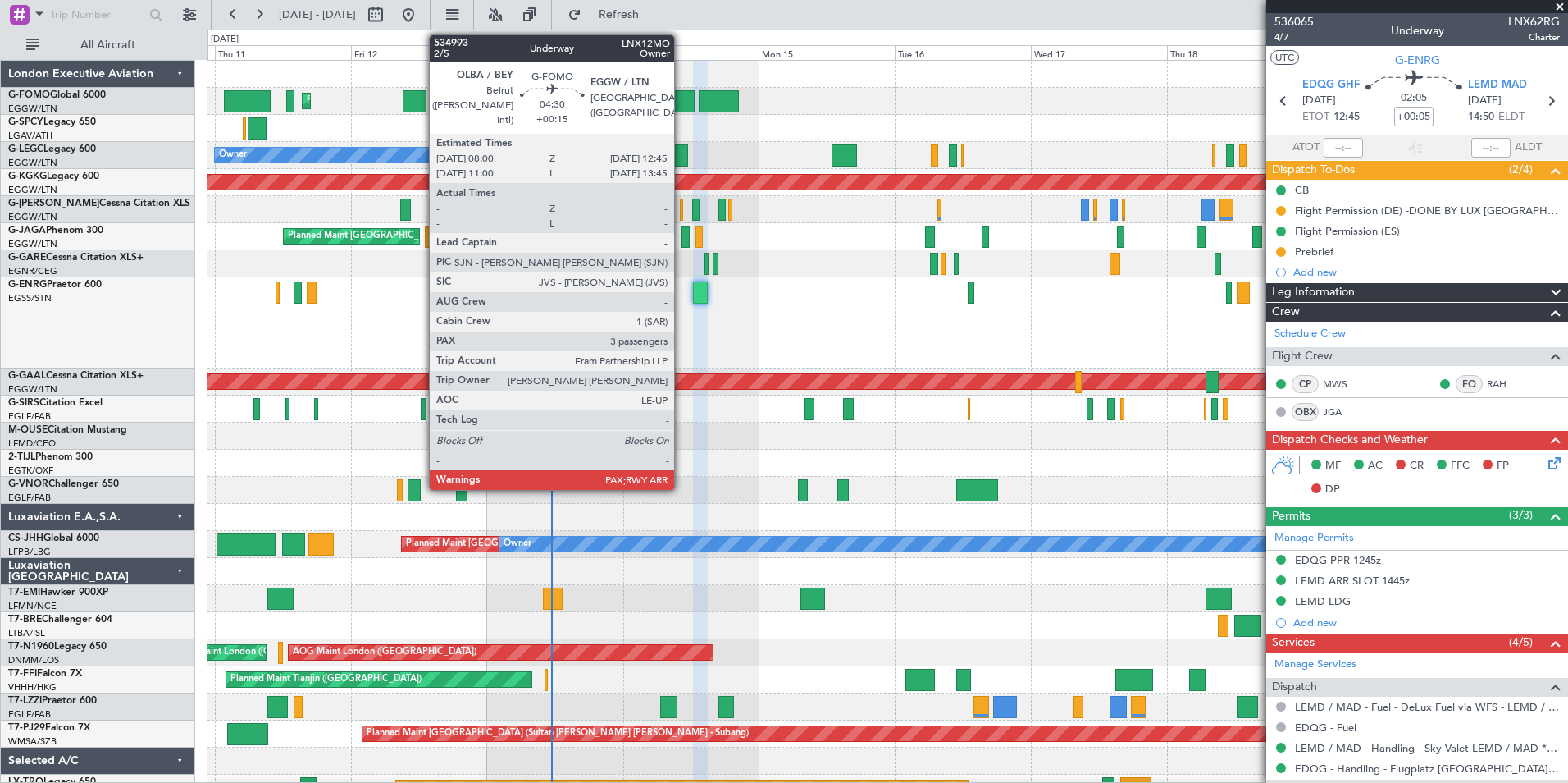
click at [682, 107] on div at bounding box center [681, 102] width 27 height 23
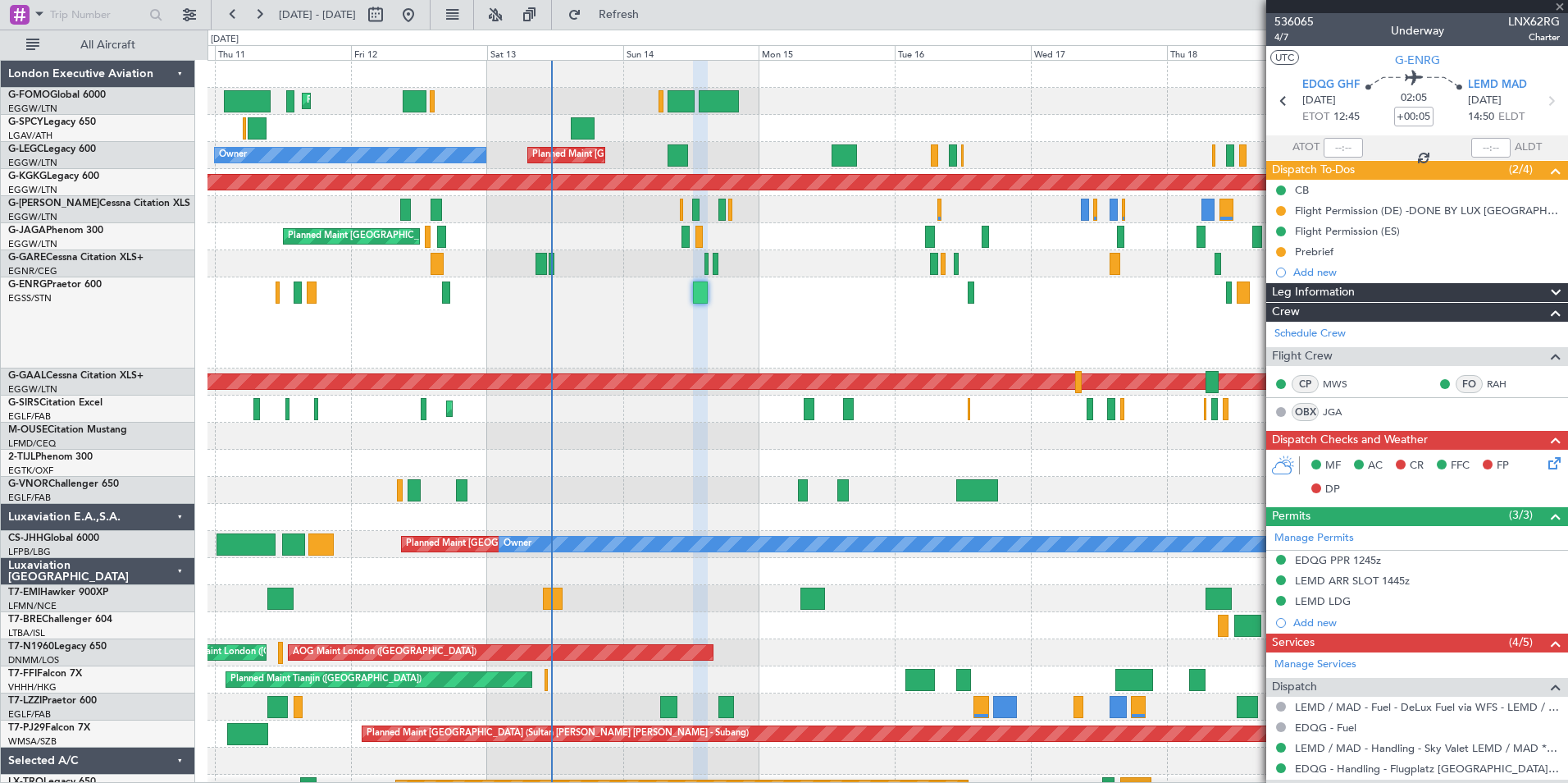
type input "+00:15"
type input "3"
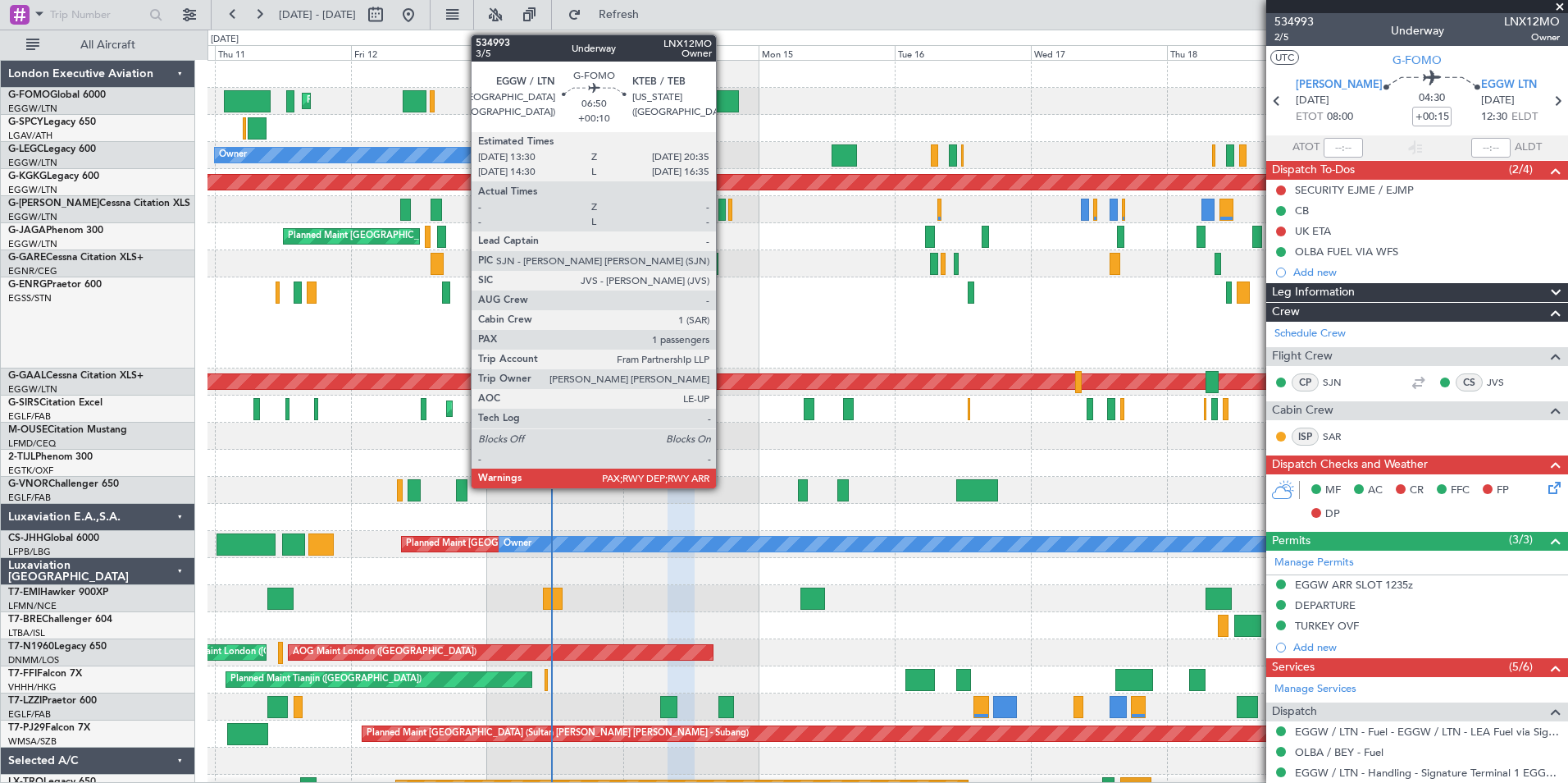
click at [723, 100] on div at bounding box center [719, 102] width 40 height 23
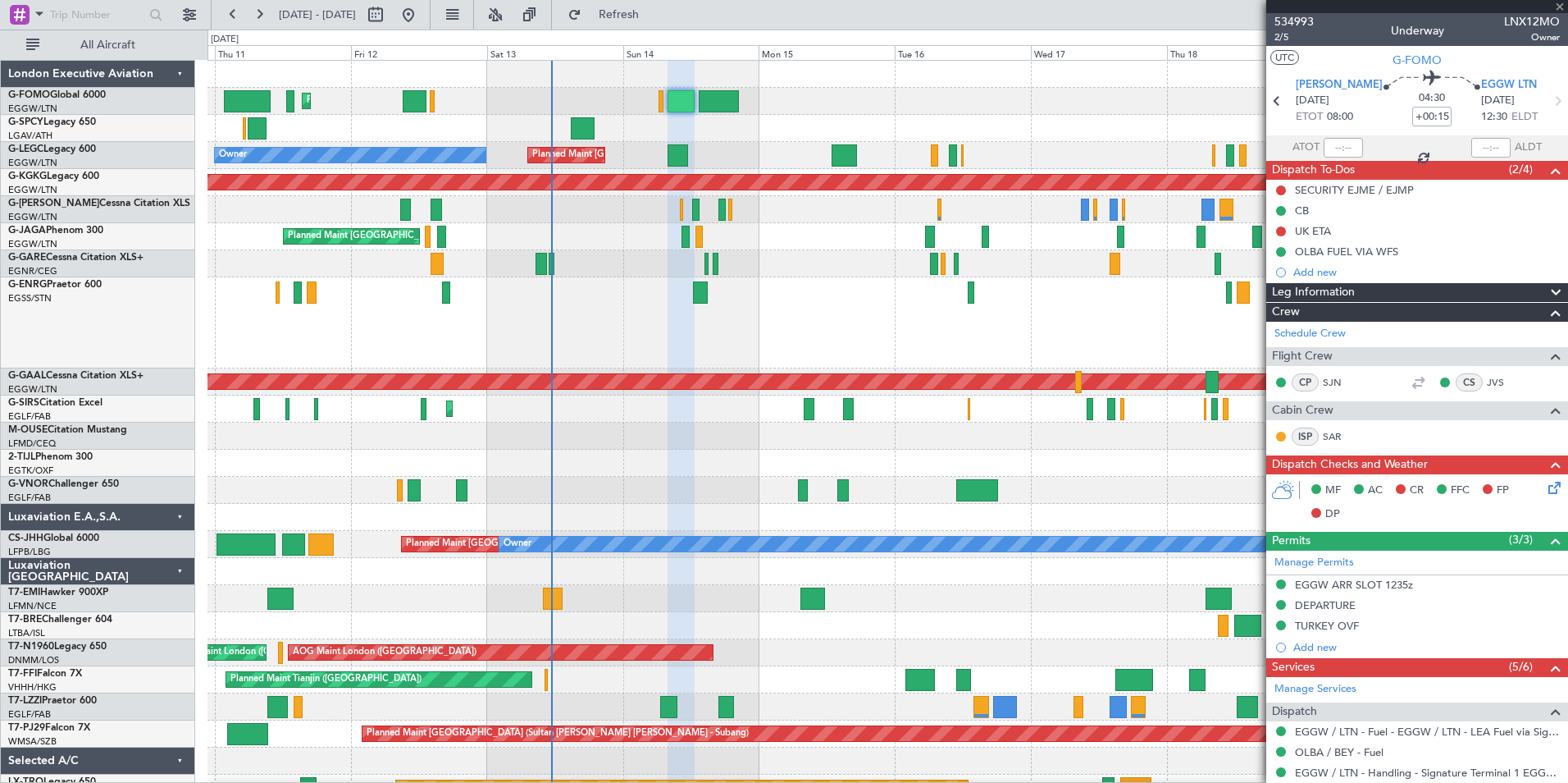
type input "+00:10"
type input "1"
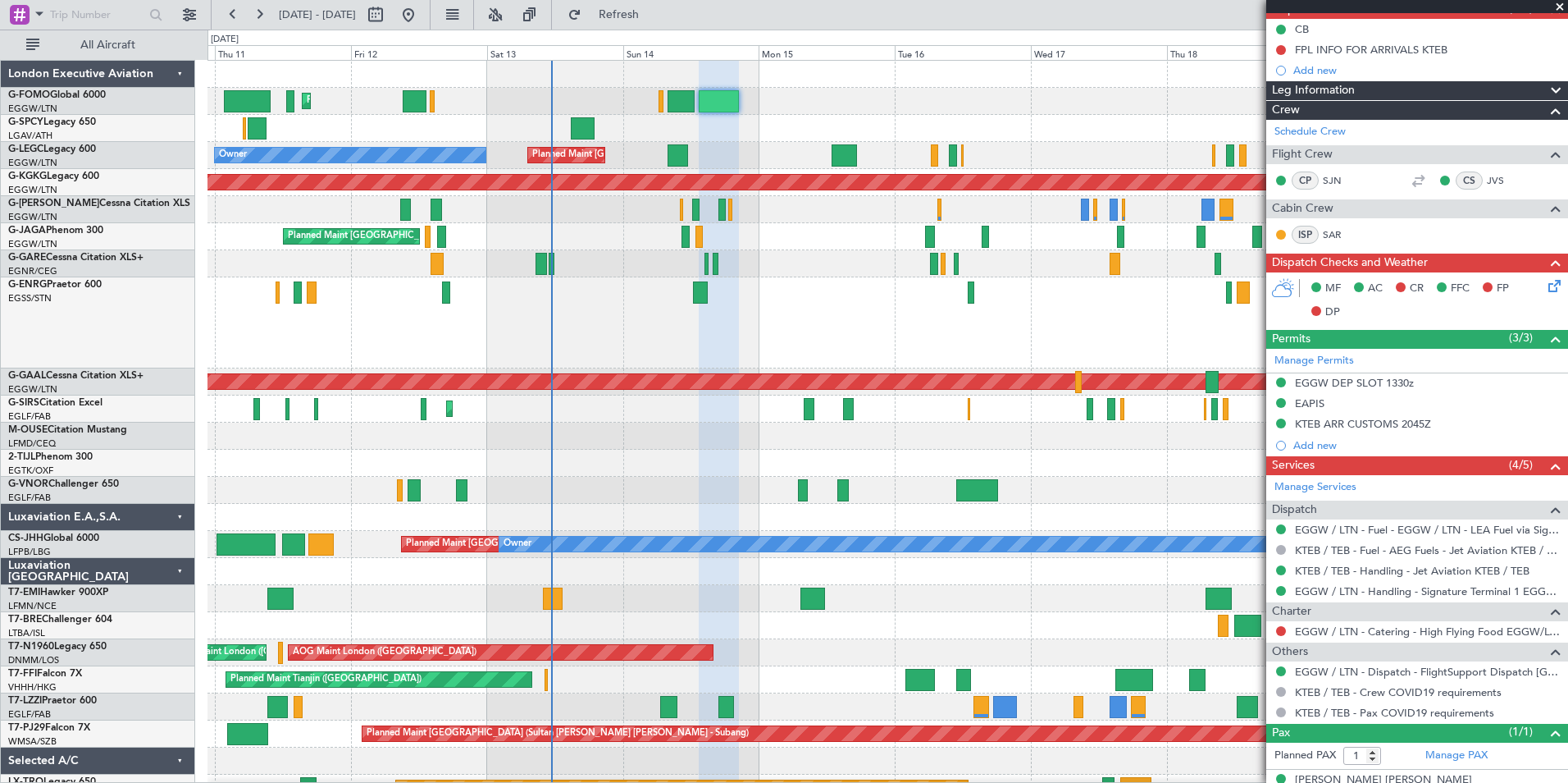
scroll to position [184, 0]
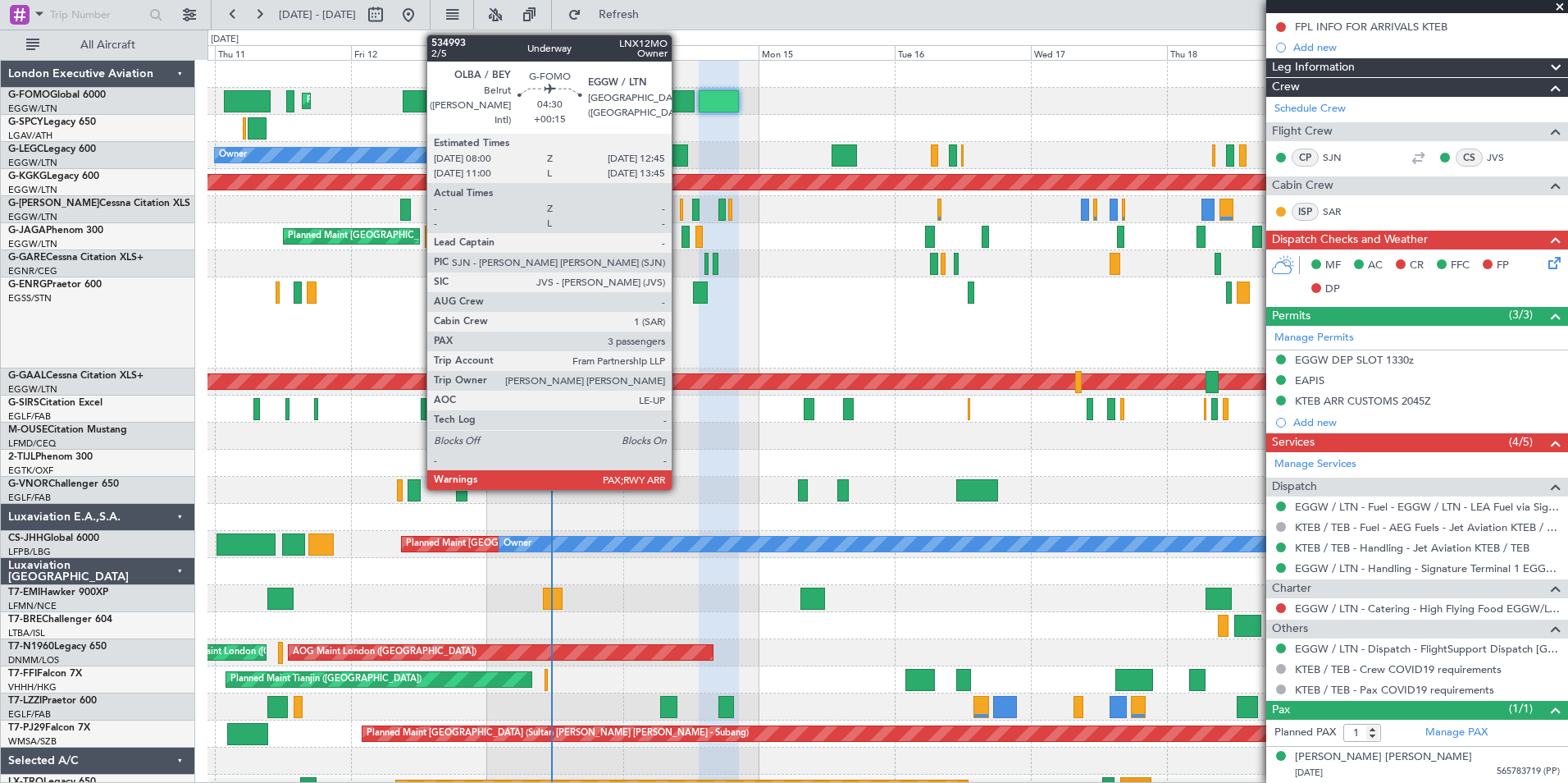
click at [679, 104] on div at bounding box center [681, 102] width 27 height 23
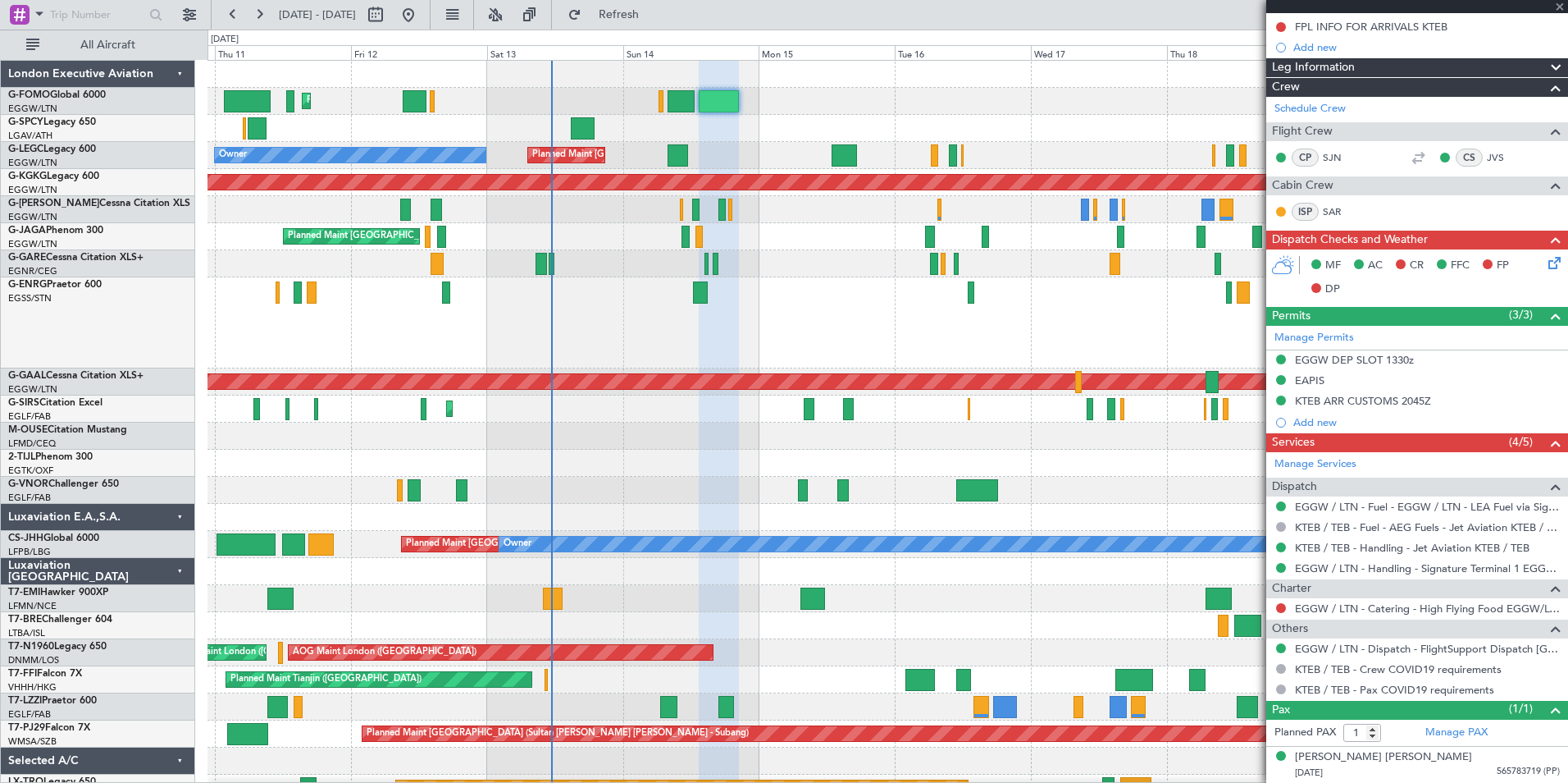
type input "+00:15"
type input "3"
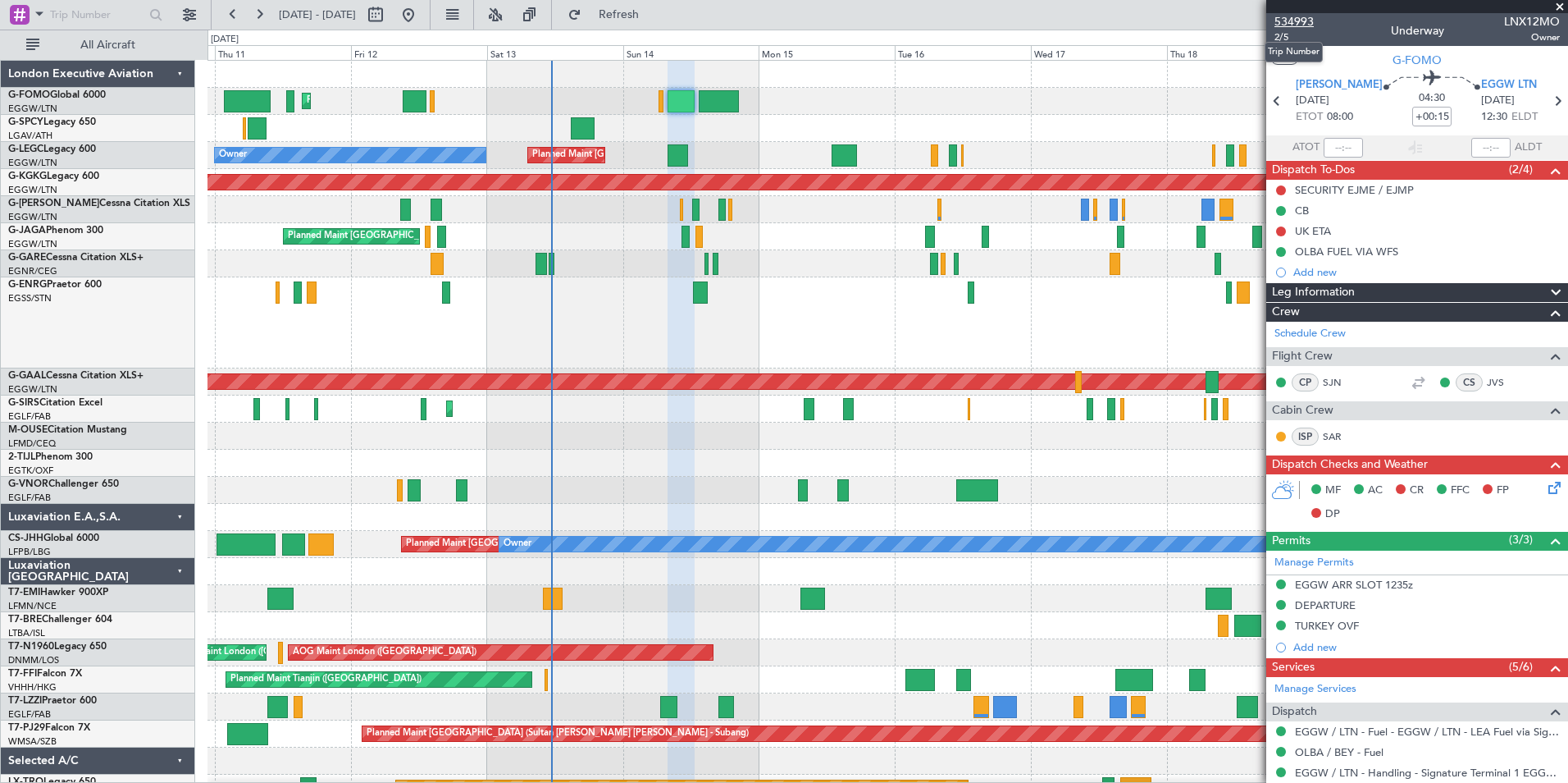
click at [1307, 13] on span "534993" at bounding box center [1294, 22] width 40 height 17
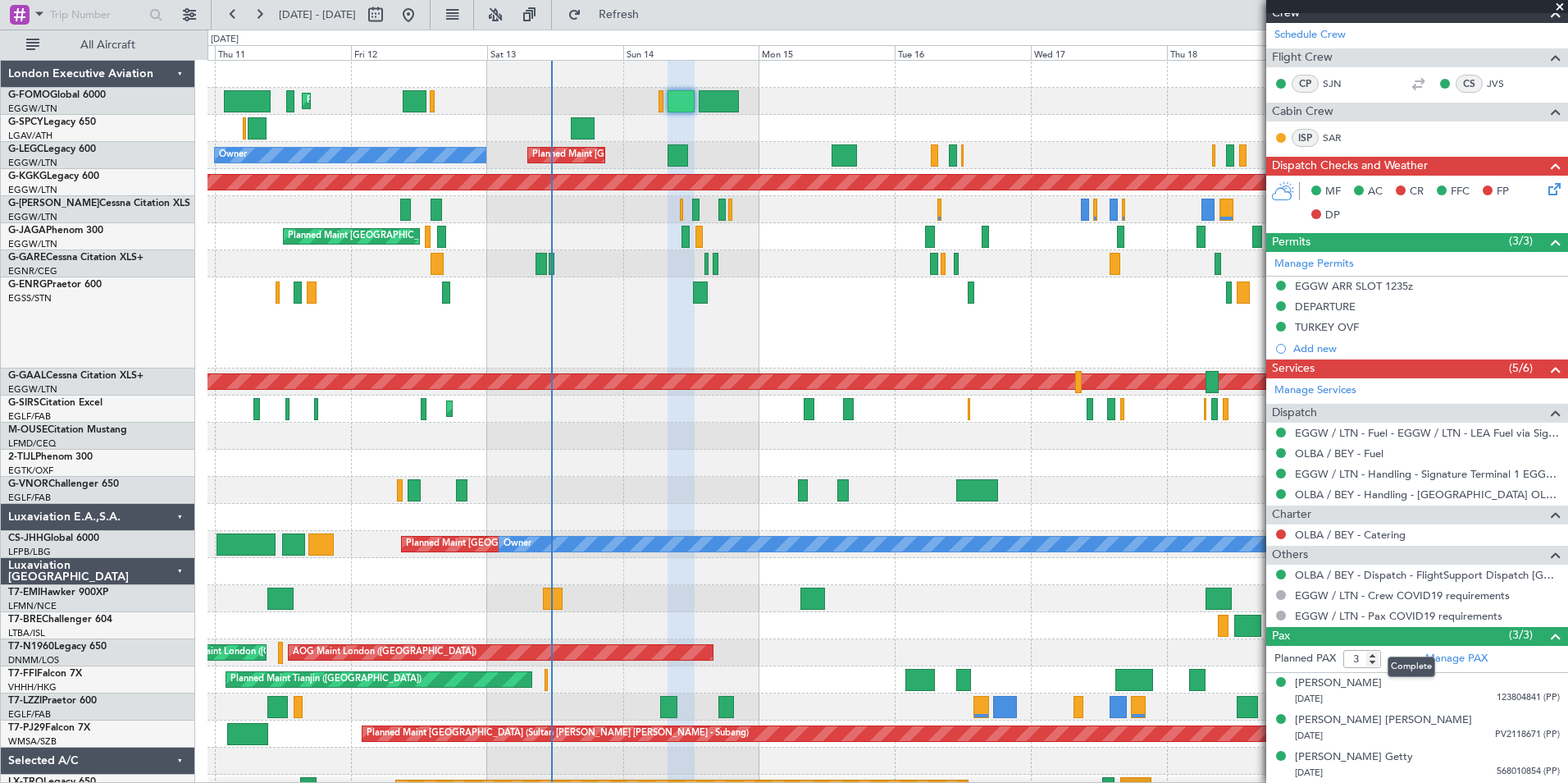
click at [1297, 644] on div "Pax (3/3)" at bounding box center [1417, 636] width 302 height 19
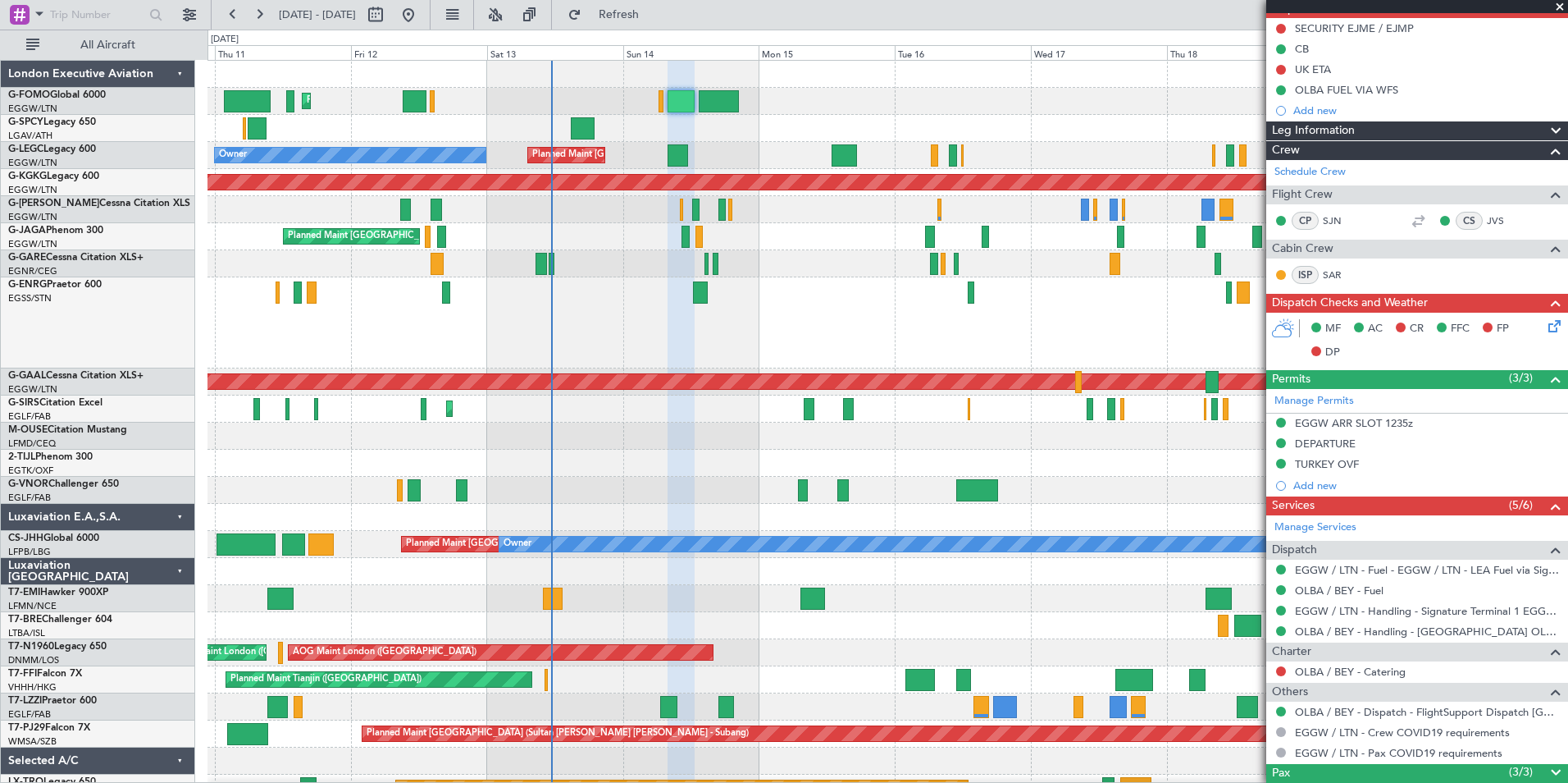
scroll to position [161, 0]
click at [1548, 773] on span at bounding box center [1556, 774] width 20 height 20
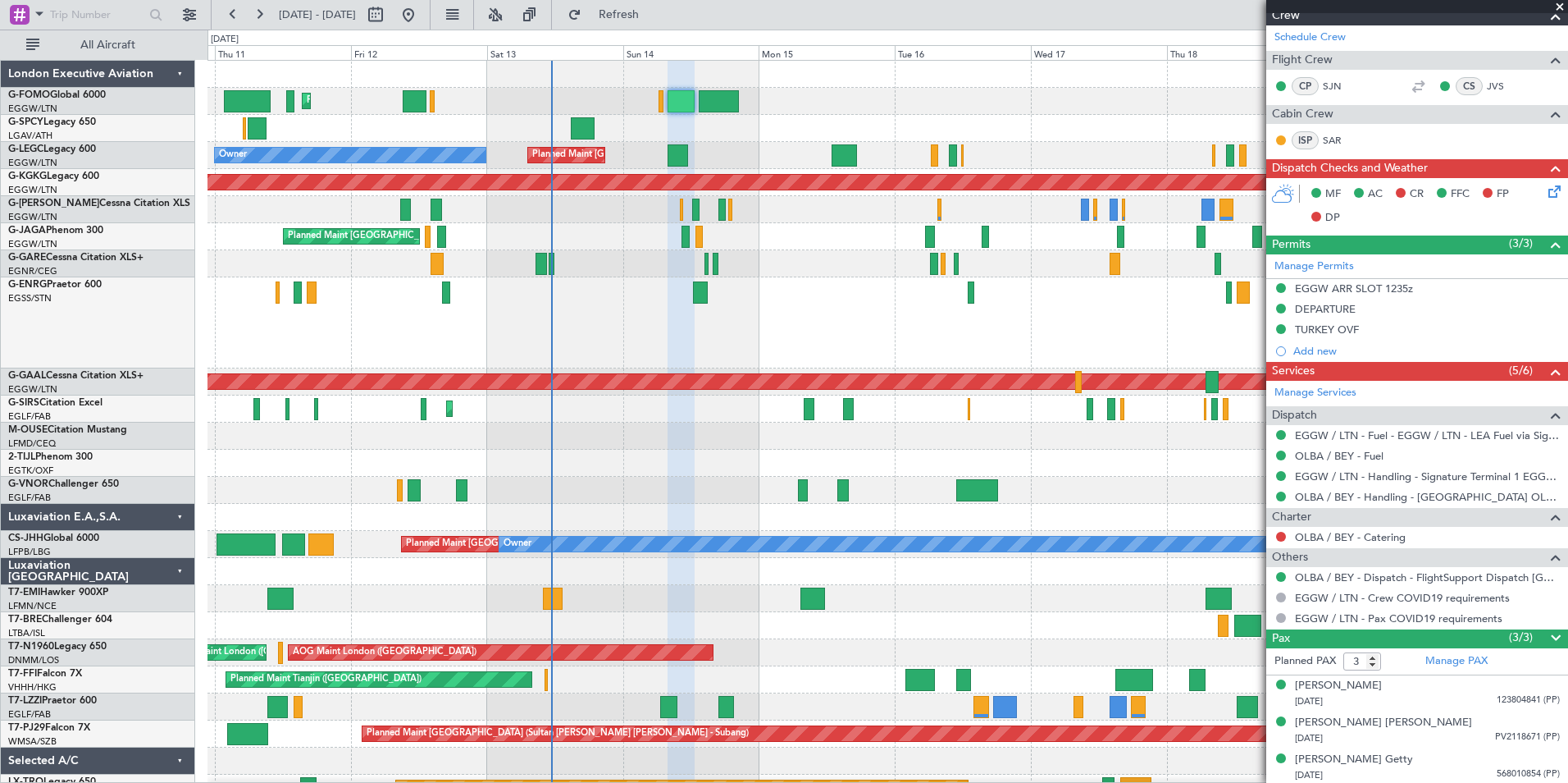
scroll to position [298, 0]
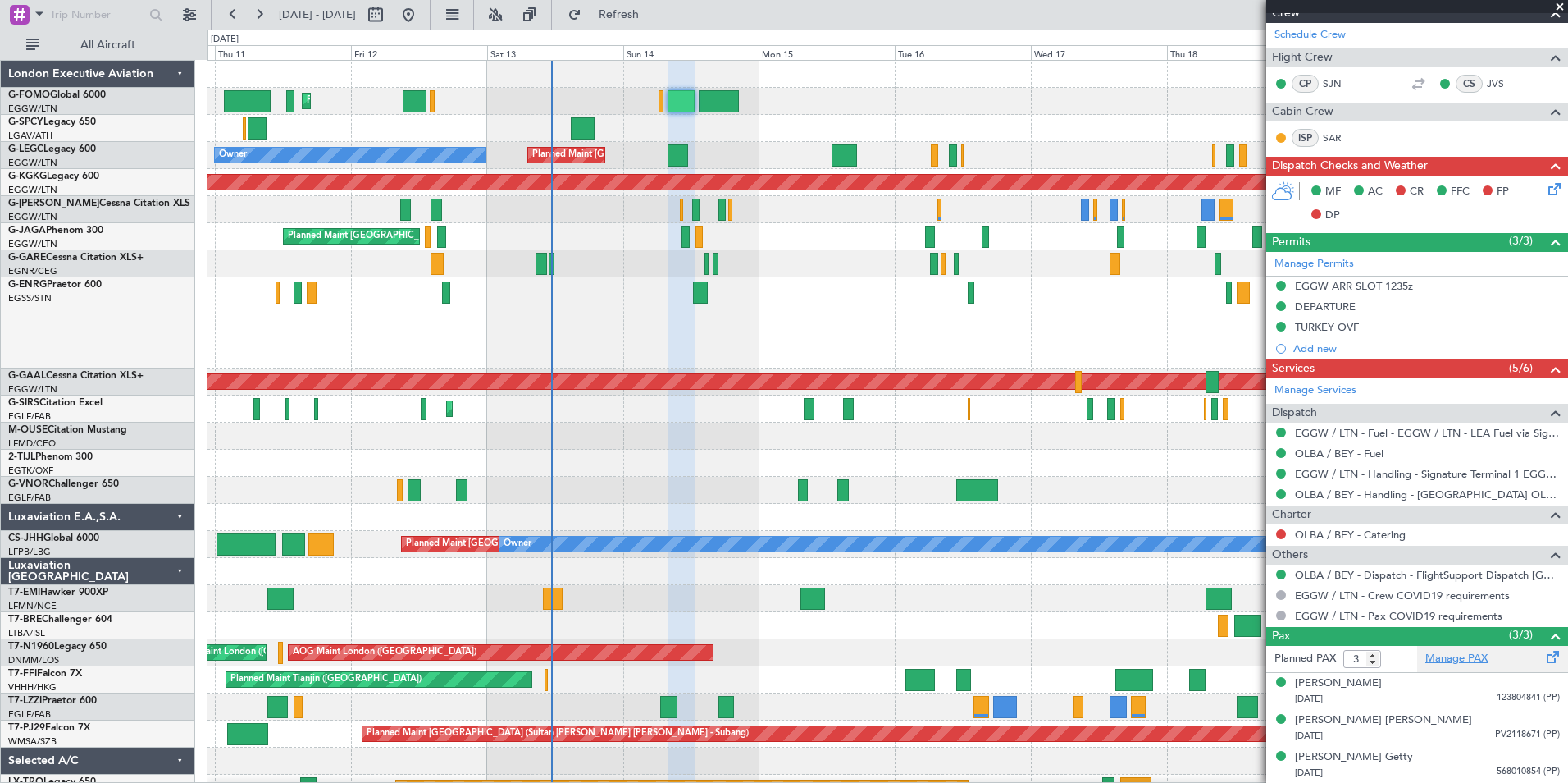
click at [1438, 660] on link "Manage PAX" at bounding box center [1456, 658] width 62 height 16
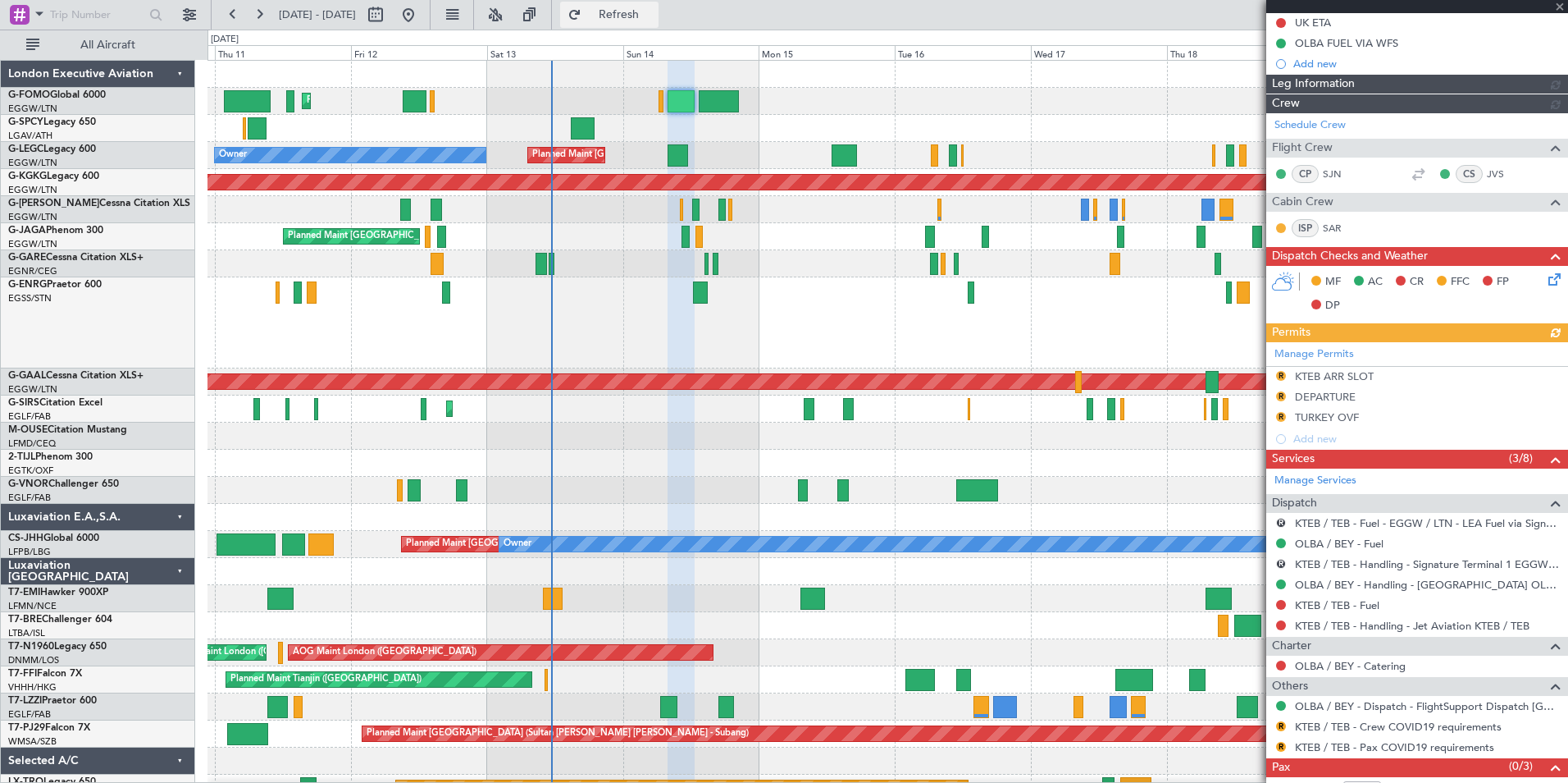
scroll to position [279, 0]
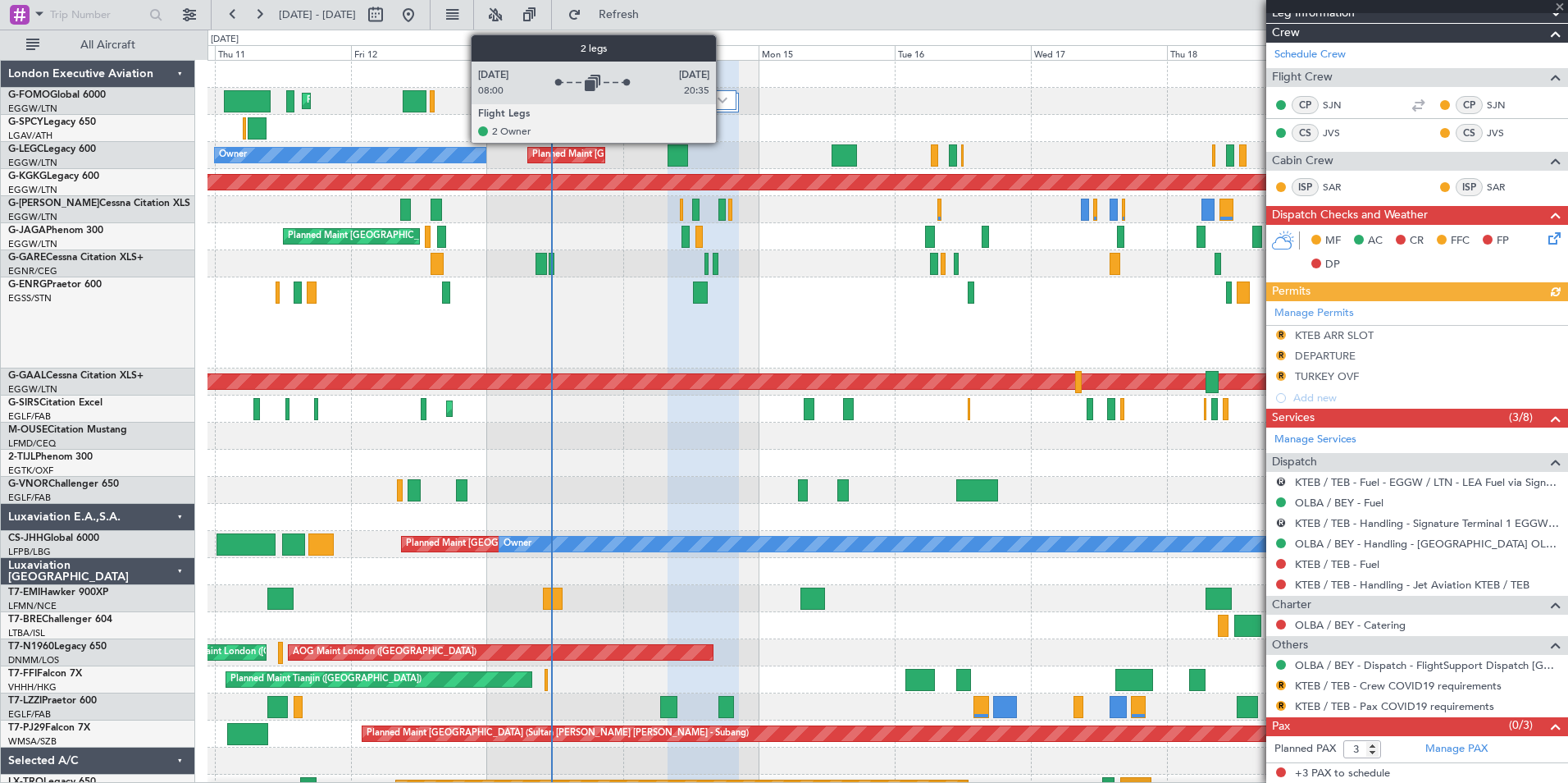
click at [723, 108] on div at bounding box center [702, 100] width 69 height 20
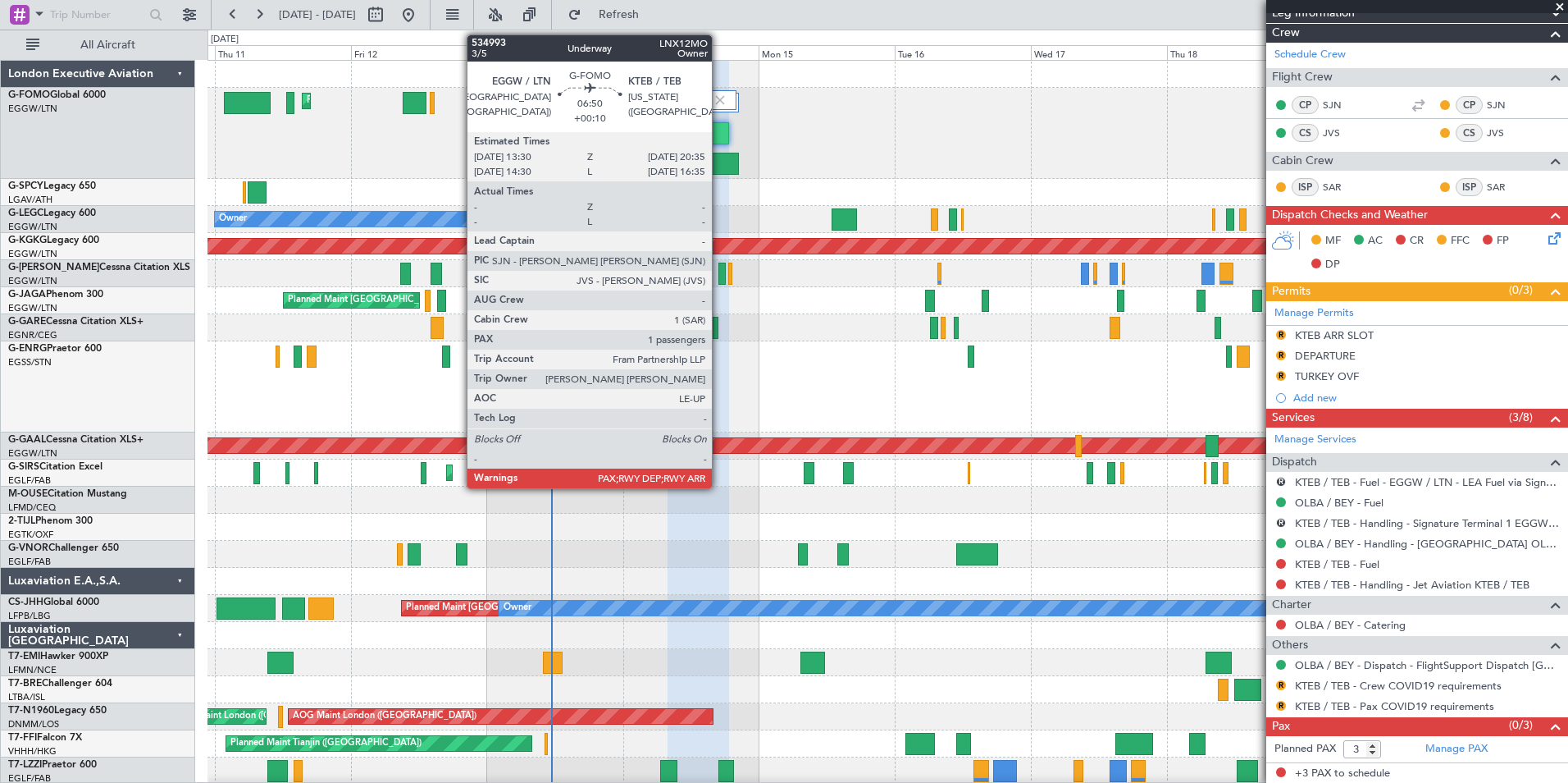
click at [720, 165] on div at bounding box center [719, 164] width 40 height 23
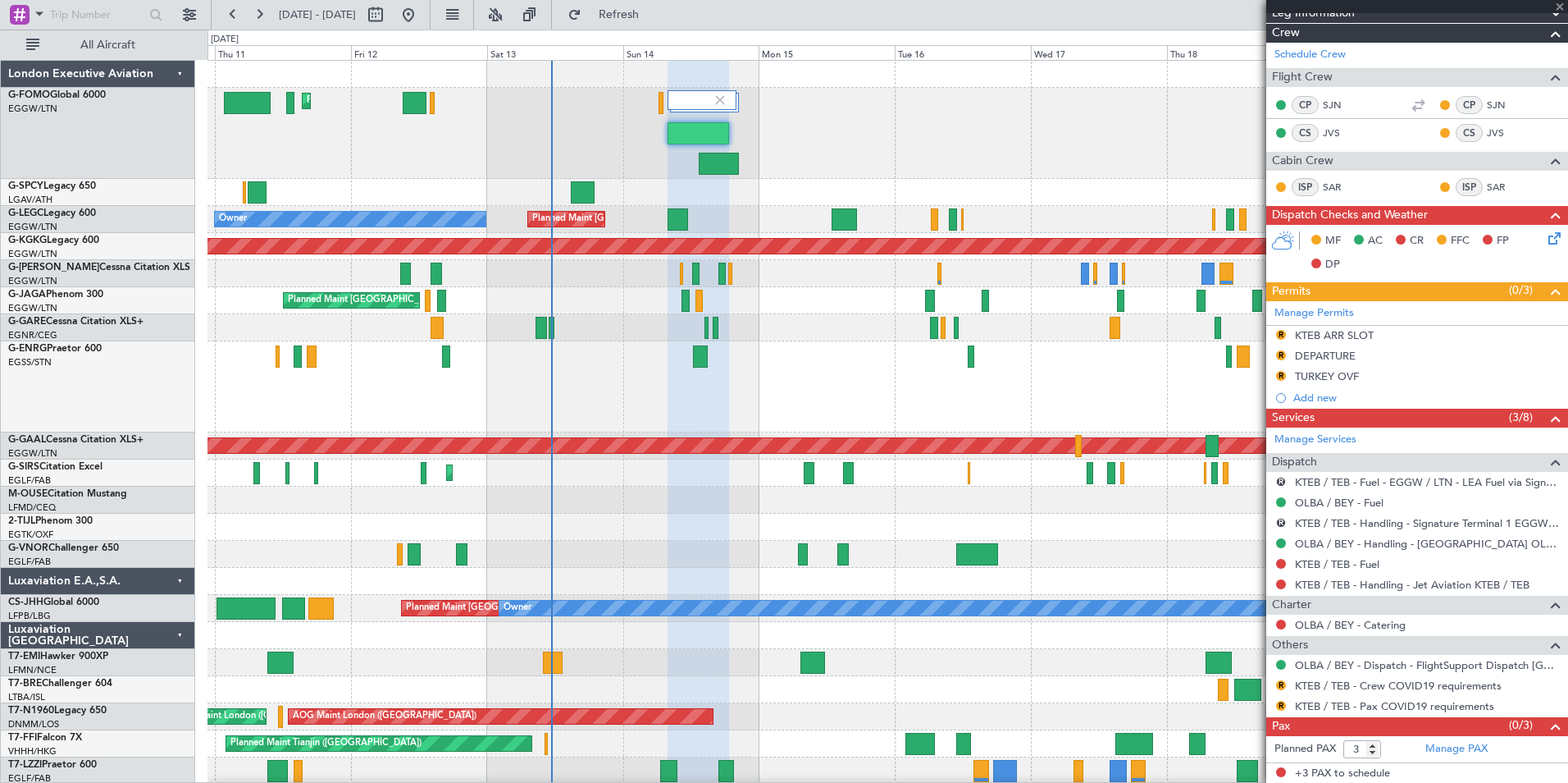
type input "+00:10"
type input "1"
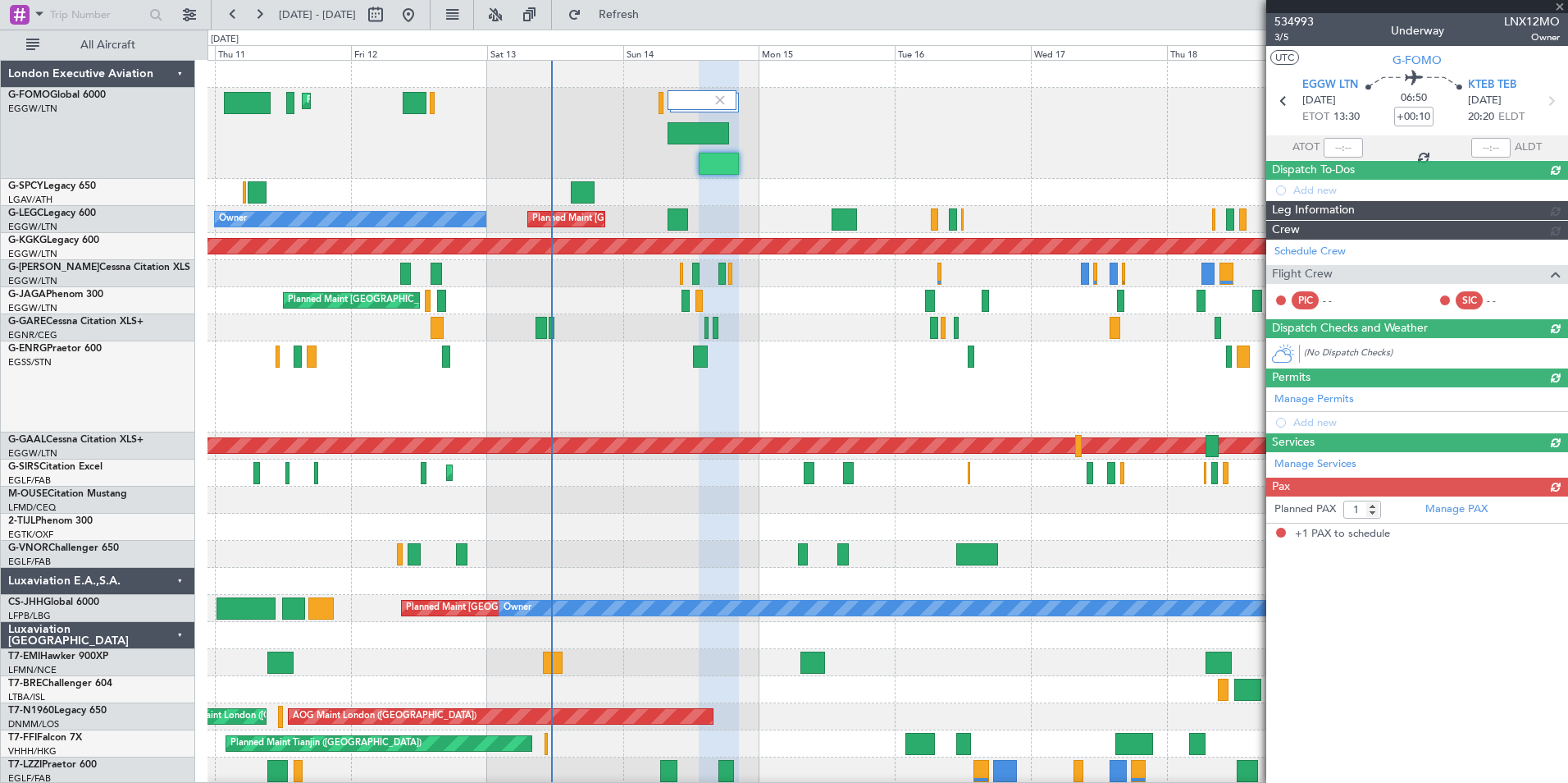
scroll to position [0, 0]
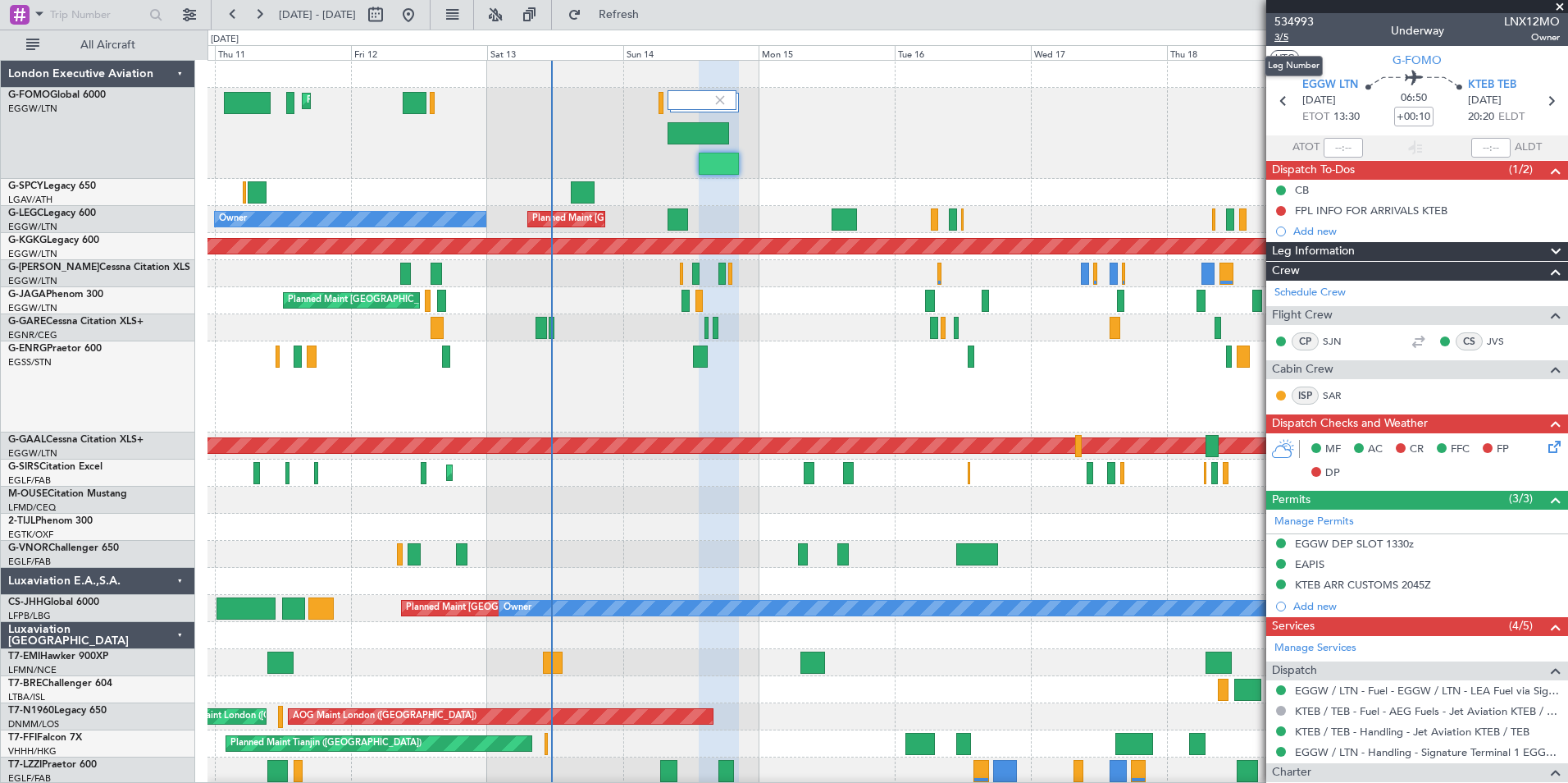
click at [1277, 32] on span "3/5" at bounding box center [1294, 37] width 40 height 14
click at [654, 9] on span "Refresh" at bounding box center [619, 15] width 69 height 11
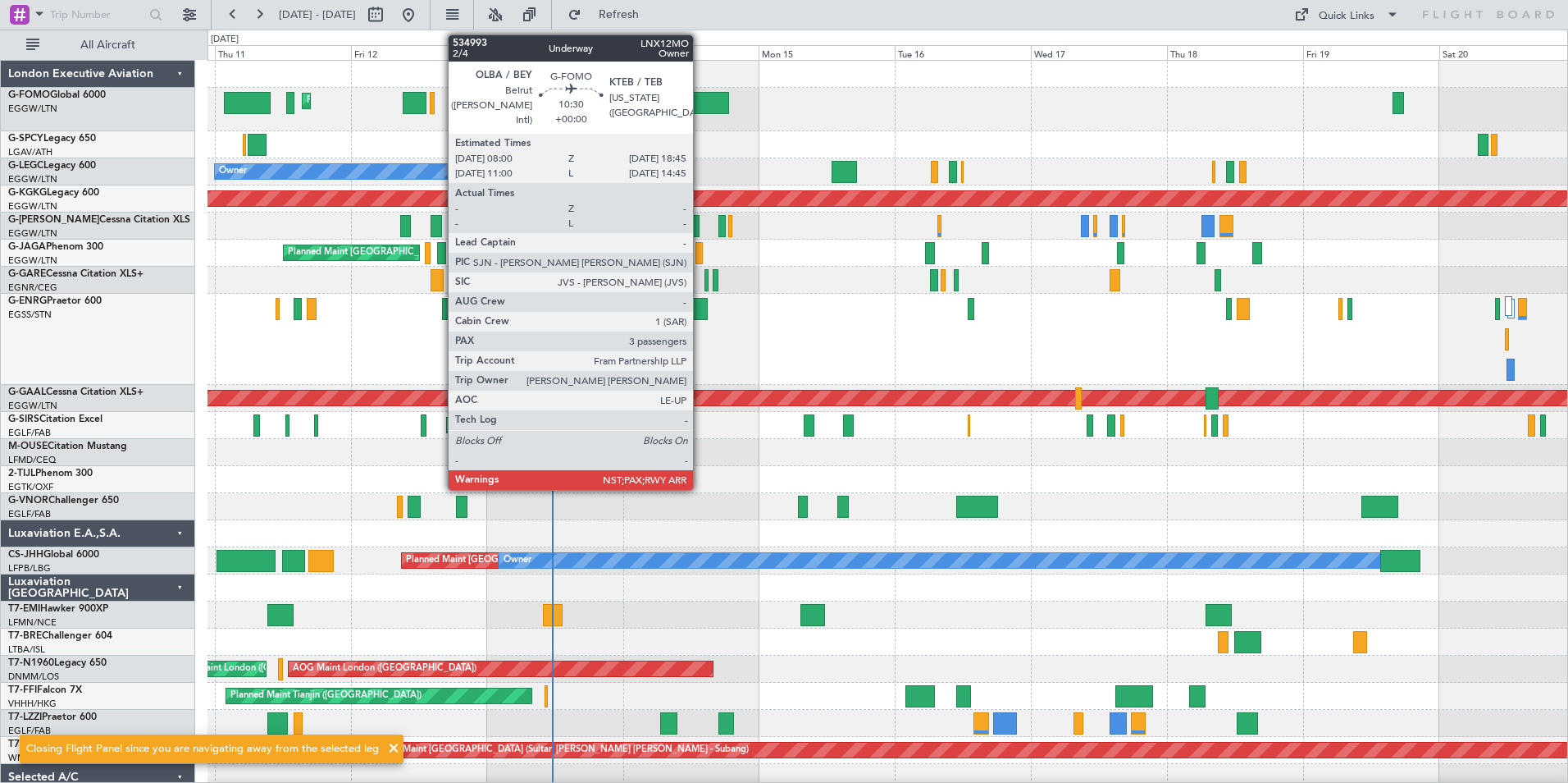
click at [701, 104] on div at bounding box center [698, 104] width 61 height 23
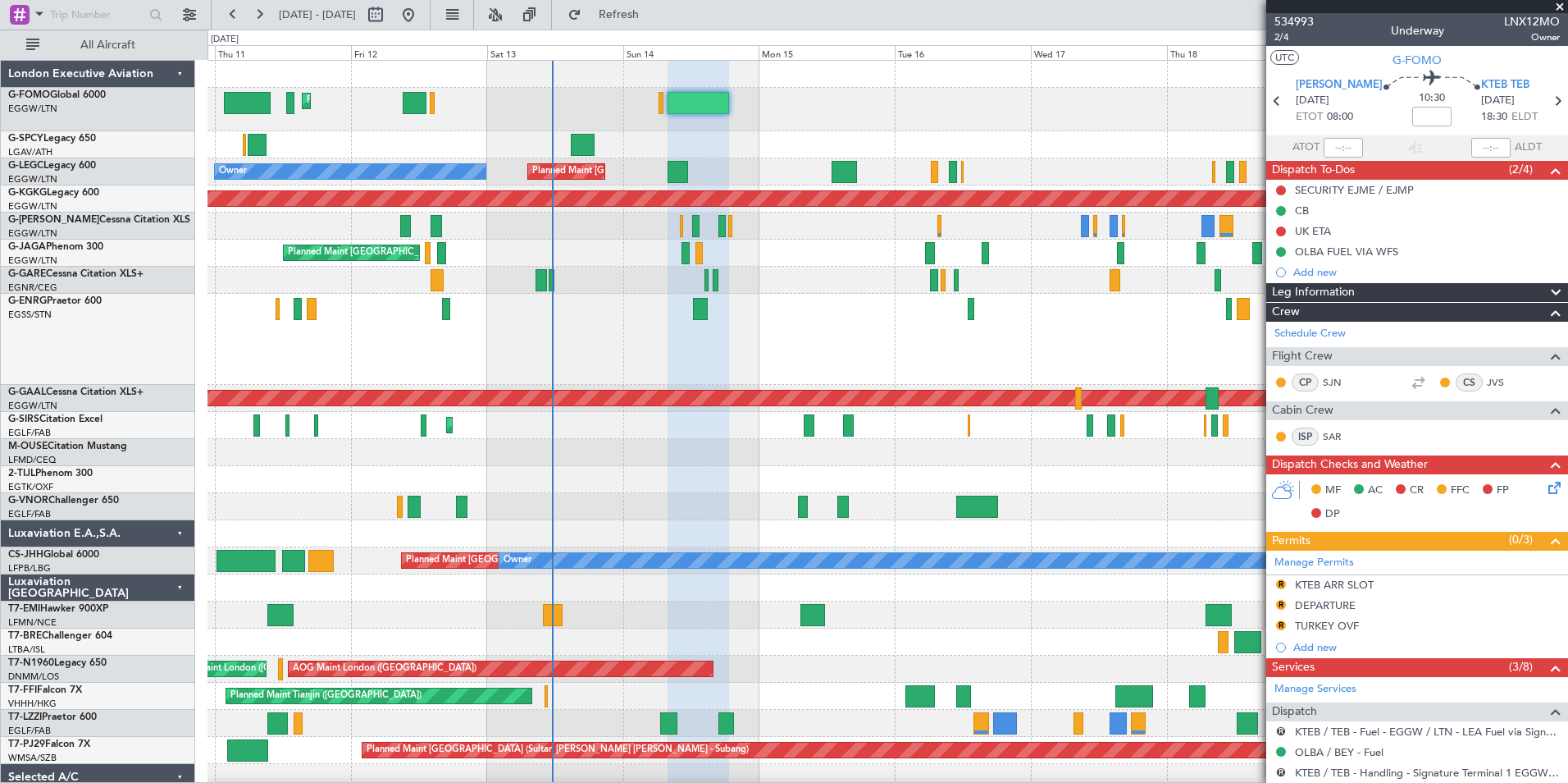
scroll to position [249, 0]
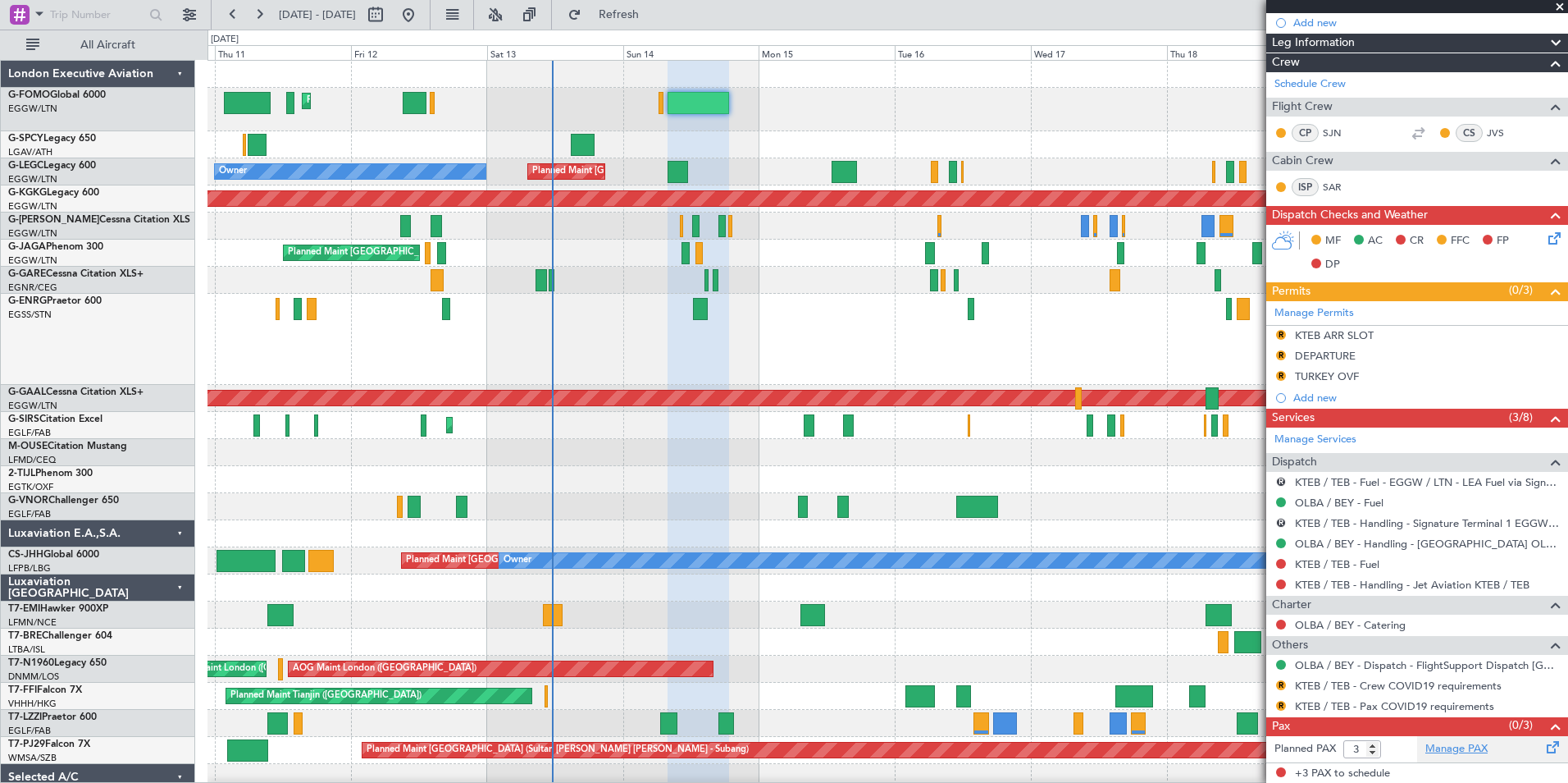
click at [1466, 753] on link "Manage PAX" at bounding box center [1456, 748] width 62 height 16
click at [654, 17] on span "Refresh" at bounding box center [619, 15] width 69 height 11
click at [1360, 558] on link "KTEB / TEB - Fuel" at bounding box center [1338, 564] width 85 height 14
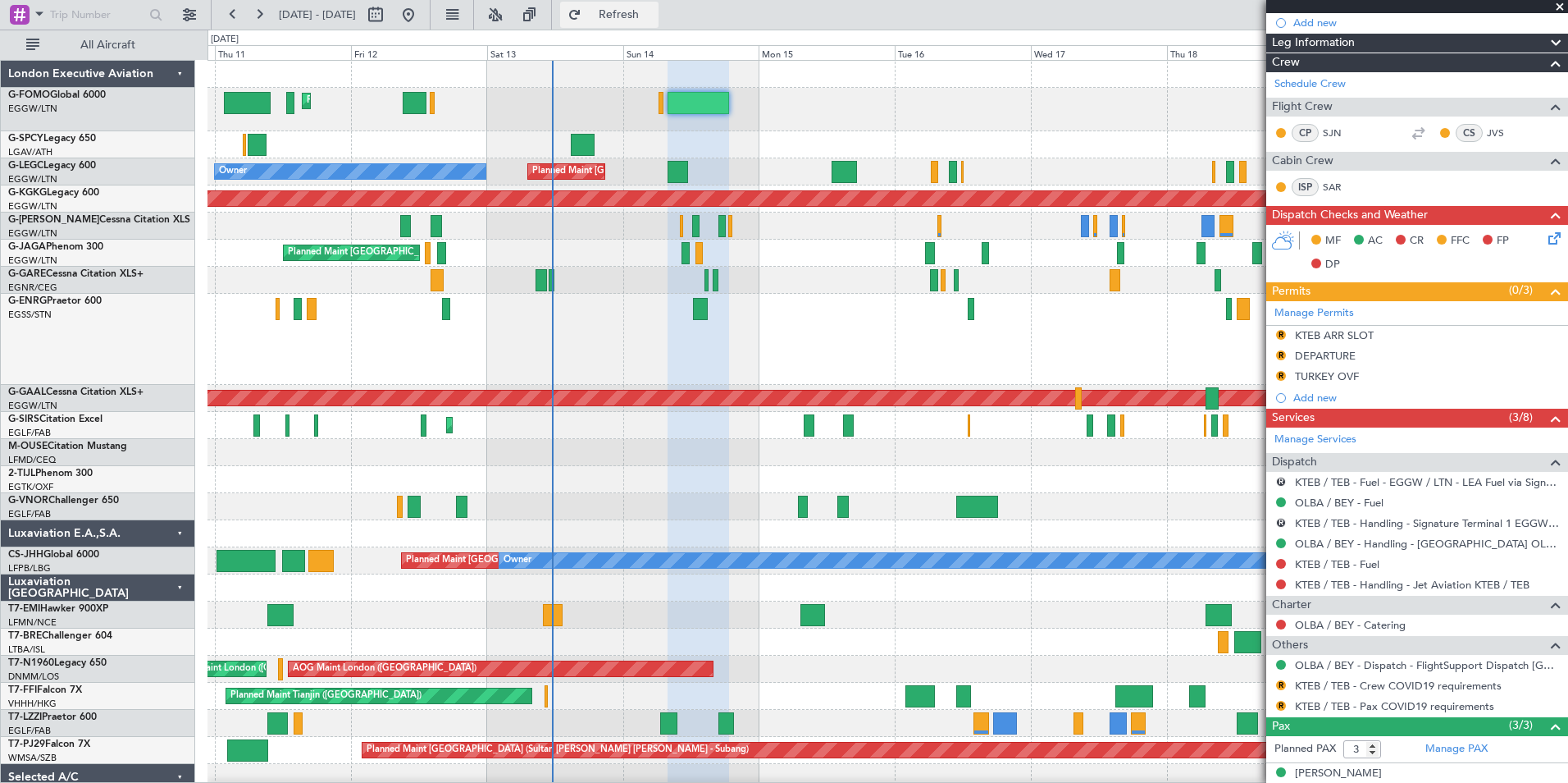
click at [658, 23] on button "Refresh" at bounding box center [610, 15] width 99 height 26
click at [1365, 509] on mat-tooltip-component "OLBA / BEY - Fuel" at bounding box center [1338, 531] width 104 height 43
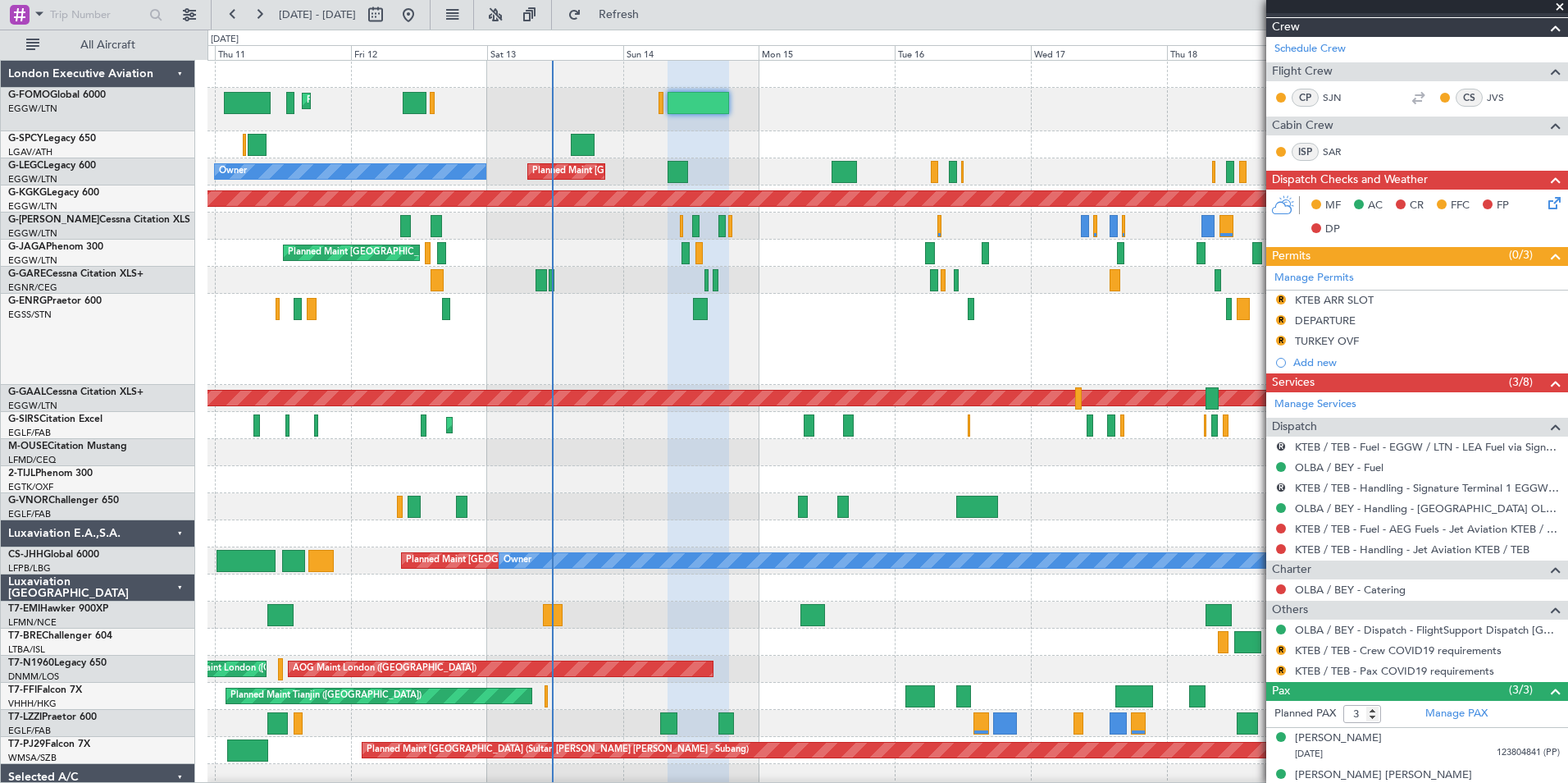
scroll to position [340, 0]
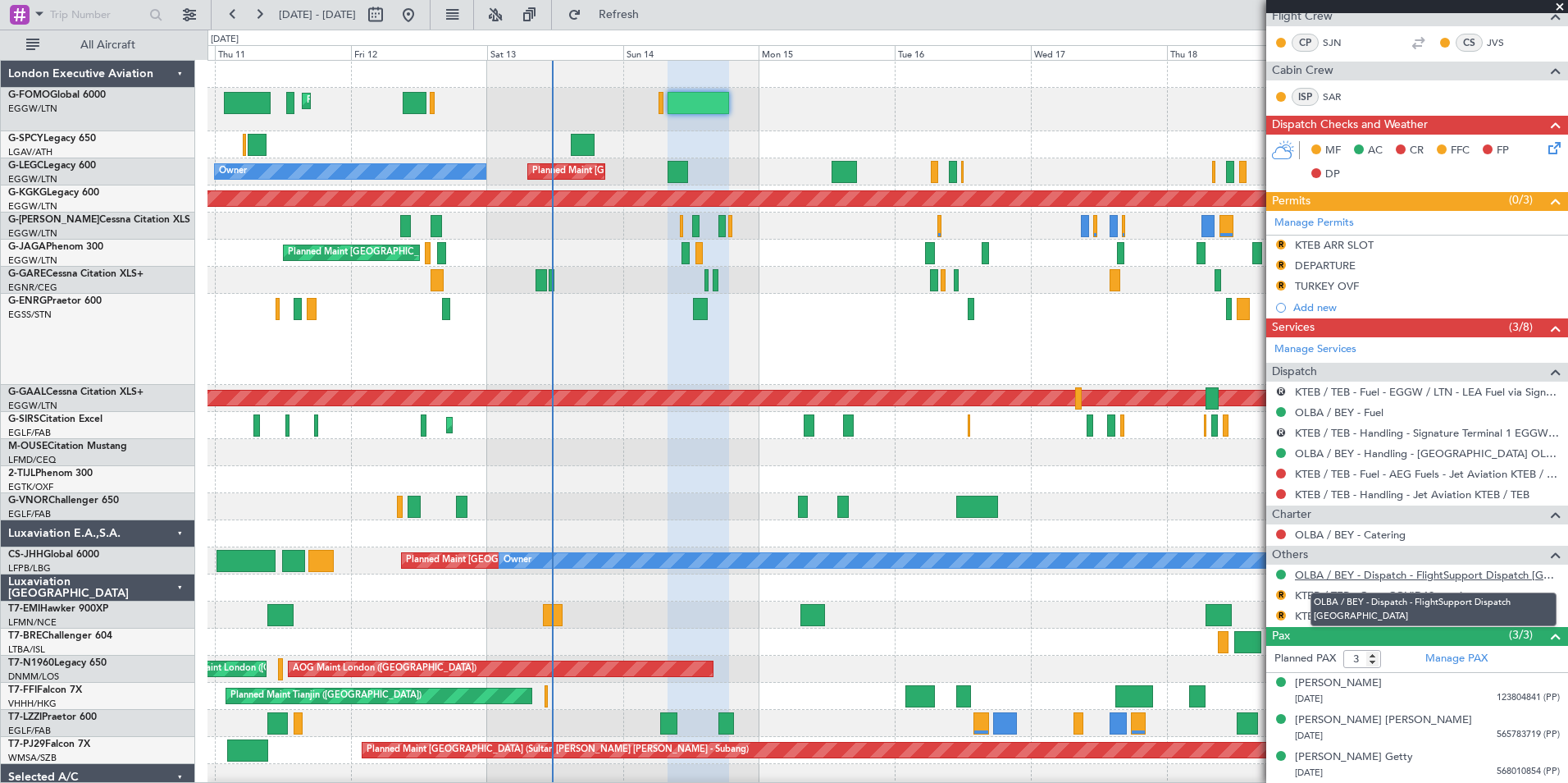
click at [1450, 569] on link "OLBA / BEY - Dispatch - FlightSupport Dispatch UK" at bounding box center [1428, 574] width 265 height 14
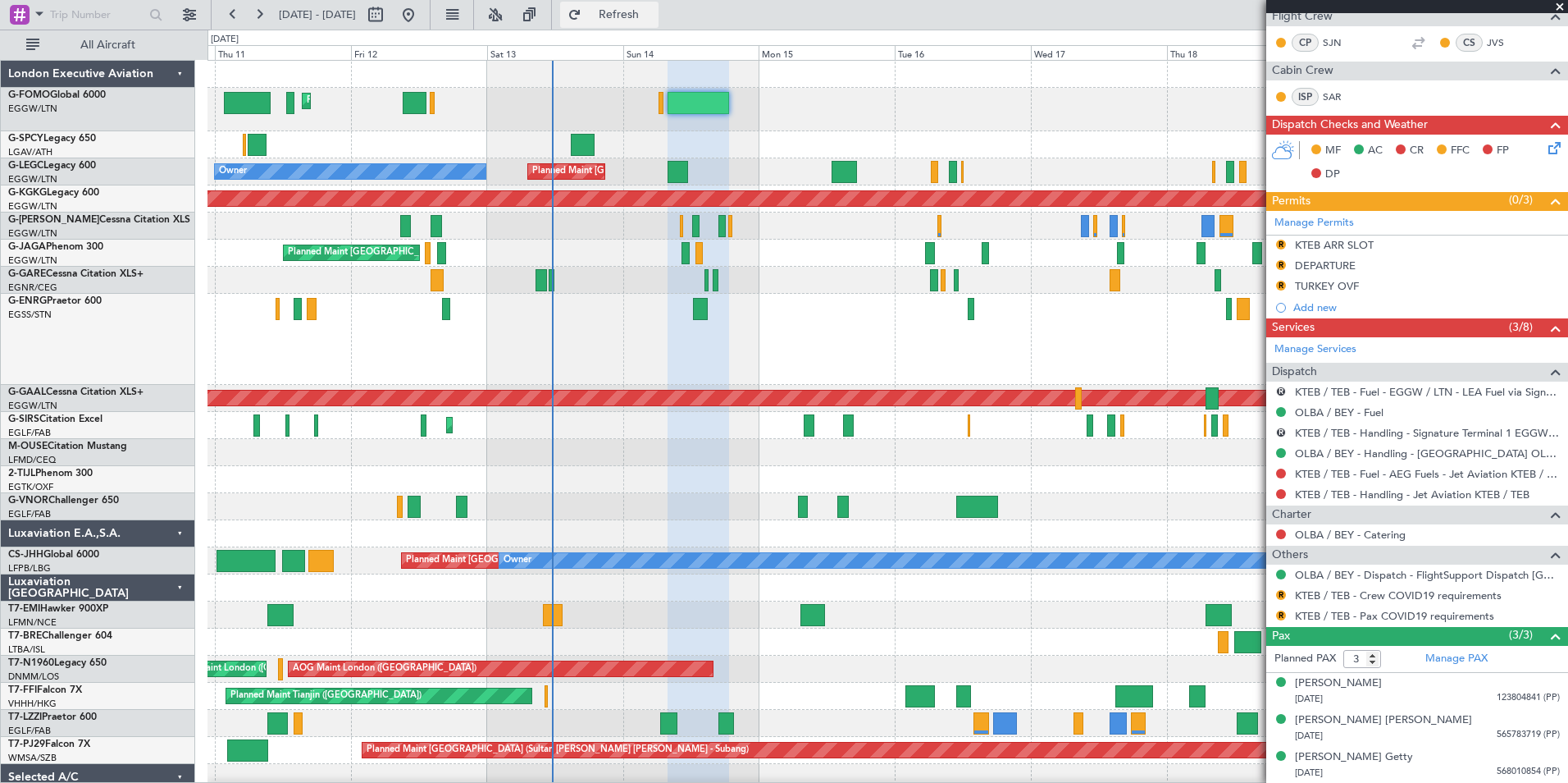
click at [637, 5] on button "Refresh" at bounding box center [610, 15] width 99 height 26
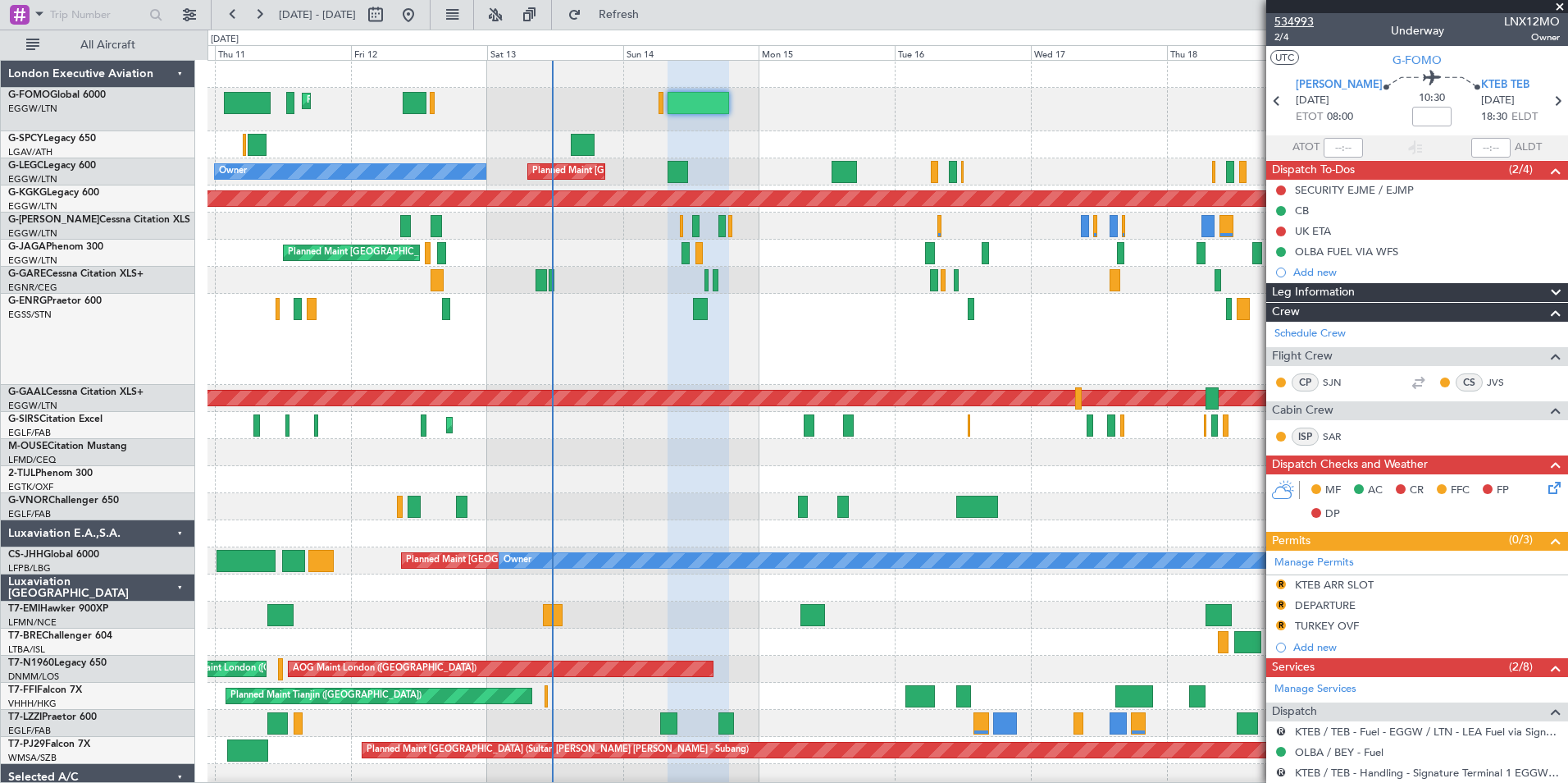
click at [1303, 17] on span "534993" at bounding box center [1294, 22] width 40 height 17
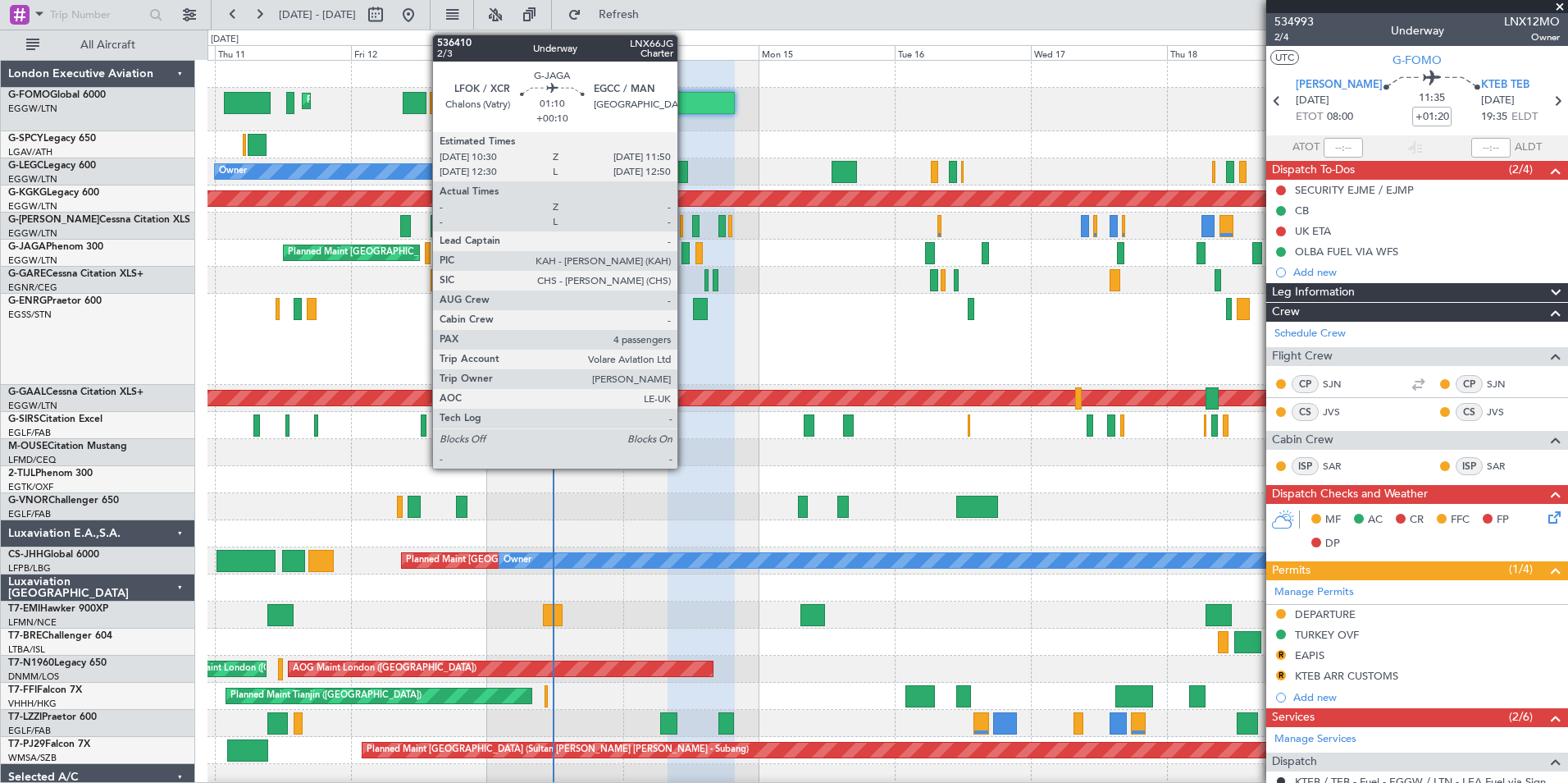
click at [685, 259] on div at bounding box center [686, 253] width 8 height 23
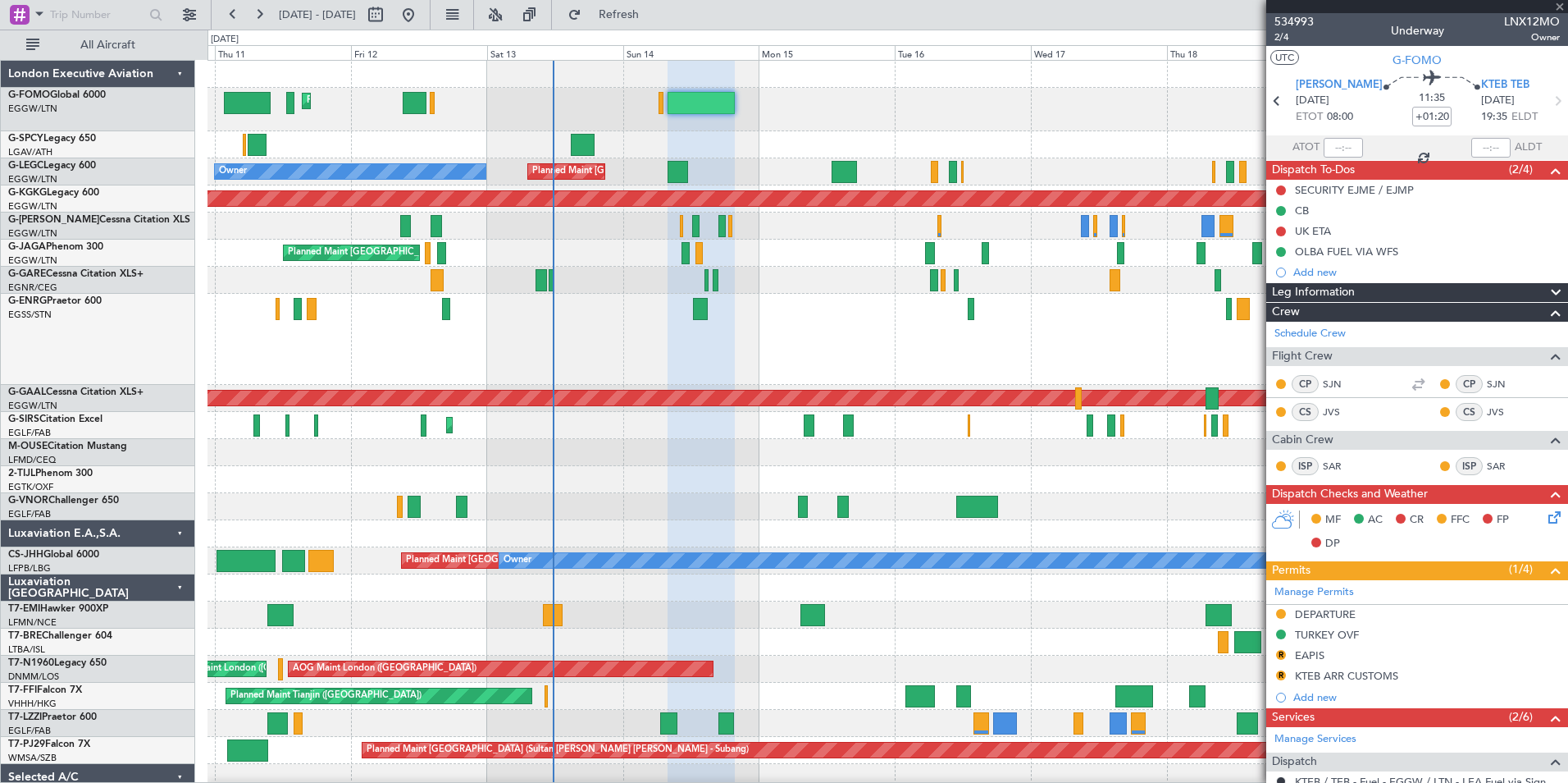
type input "+00:10"
type input "4"
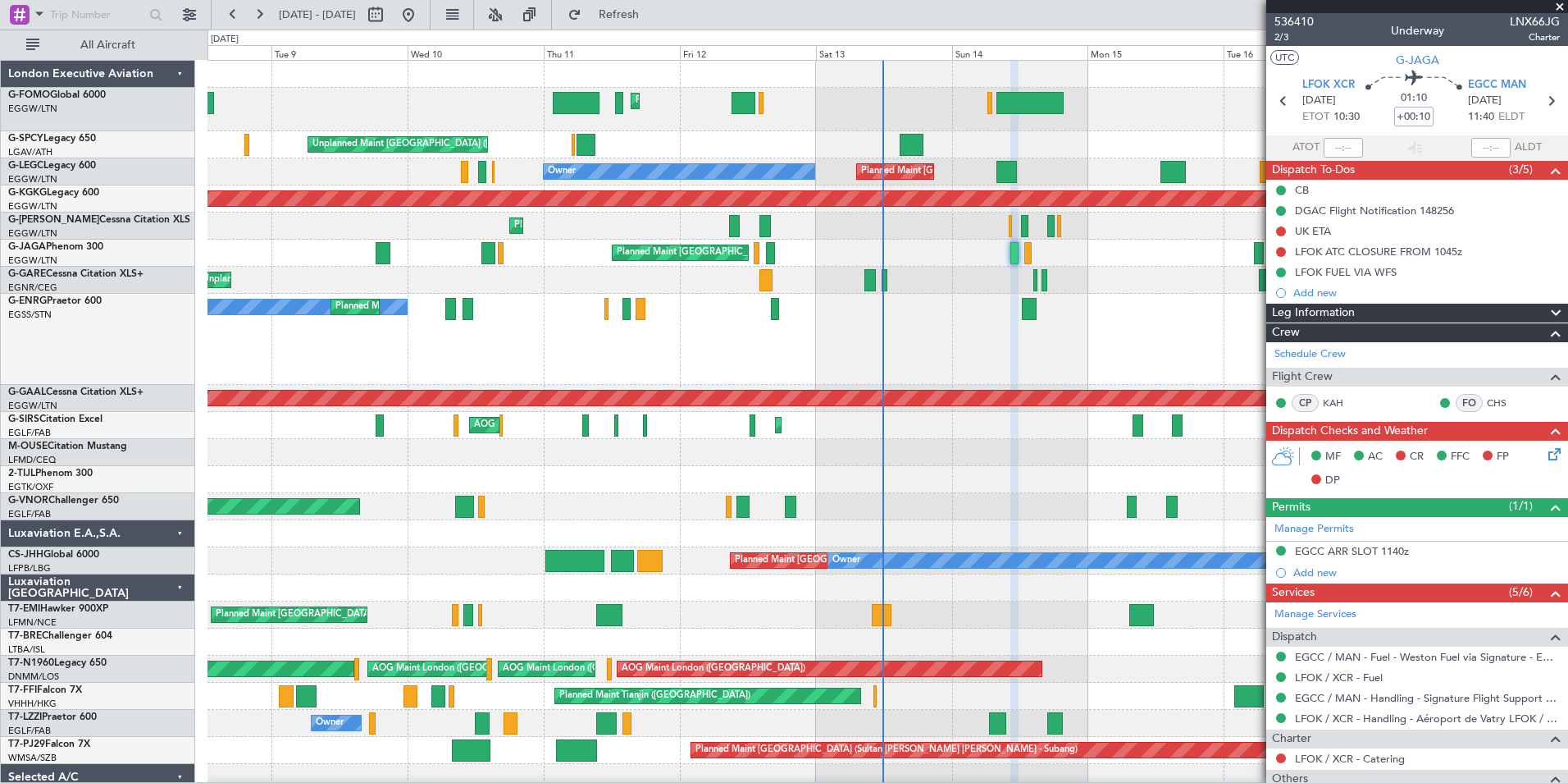
click at [786, 598] on div "Planned Maint [GEOGRAPHIC_DATA] ([GEOGRAPHIC_DATA]) Planned Maint [GEOGRAPHIC_D…" at bounding box center [888, 480] width 1360 height 839
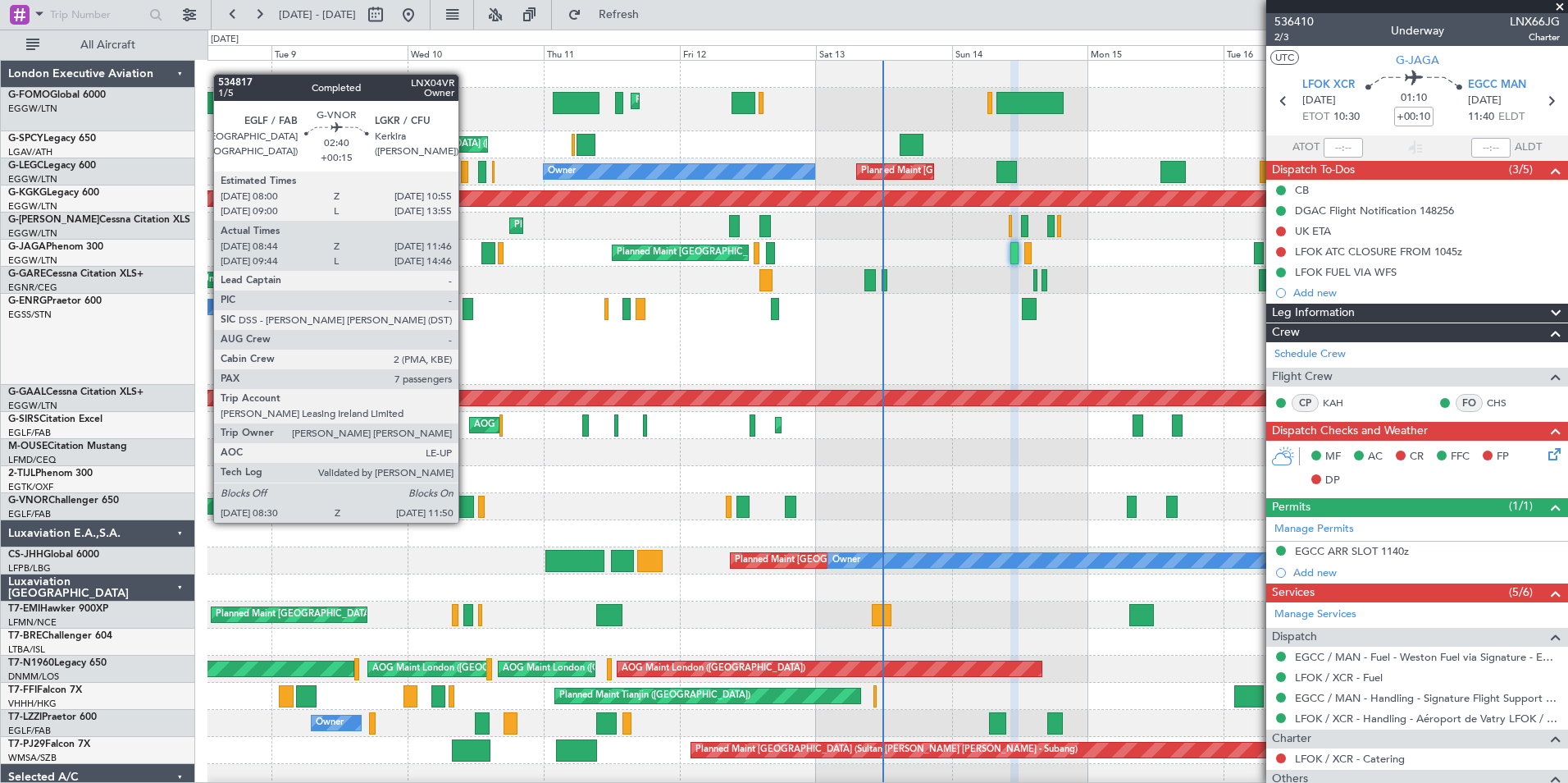
click at [466, 506] on div at bounding box center [465, 507] width 20 height 23
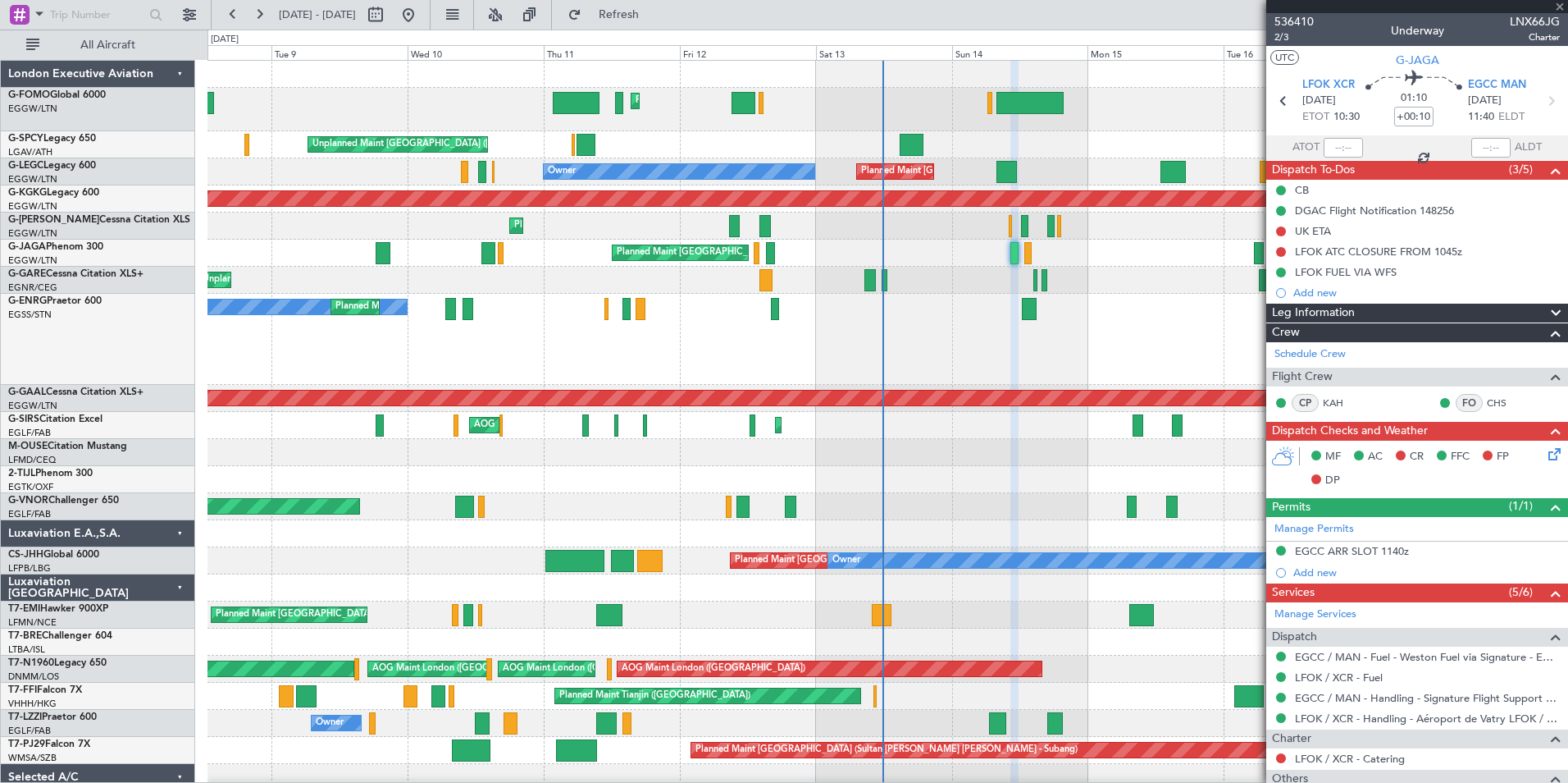
type input "+00:15"
type input "08:54"
type input "11:41"
type input "7"
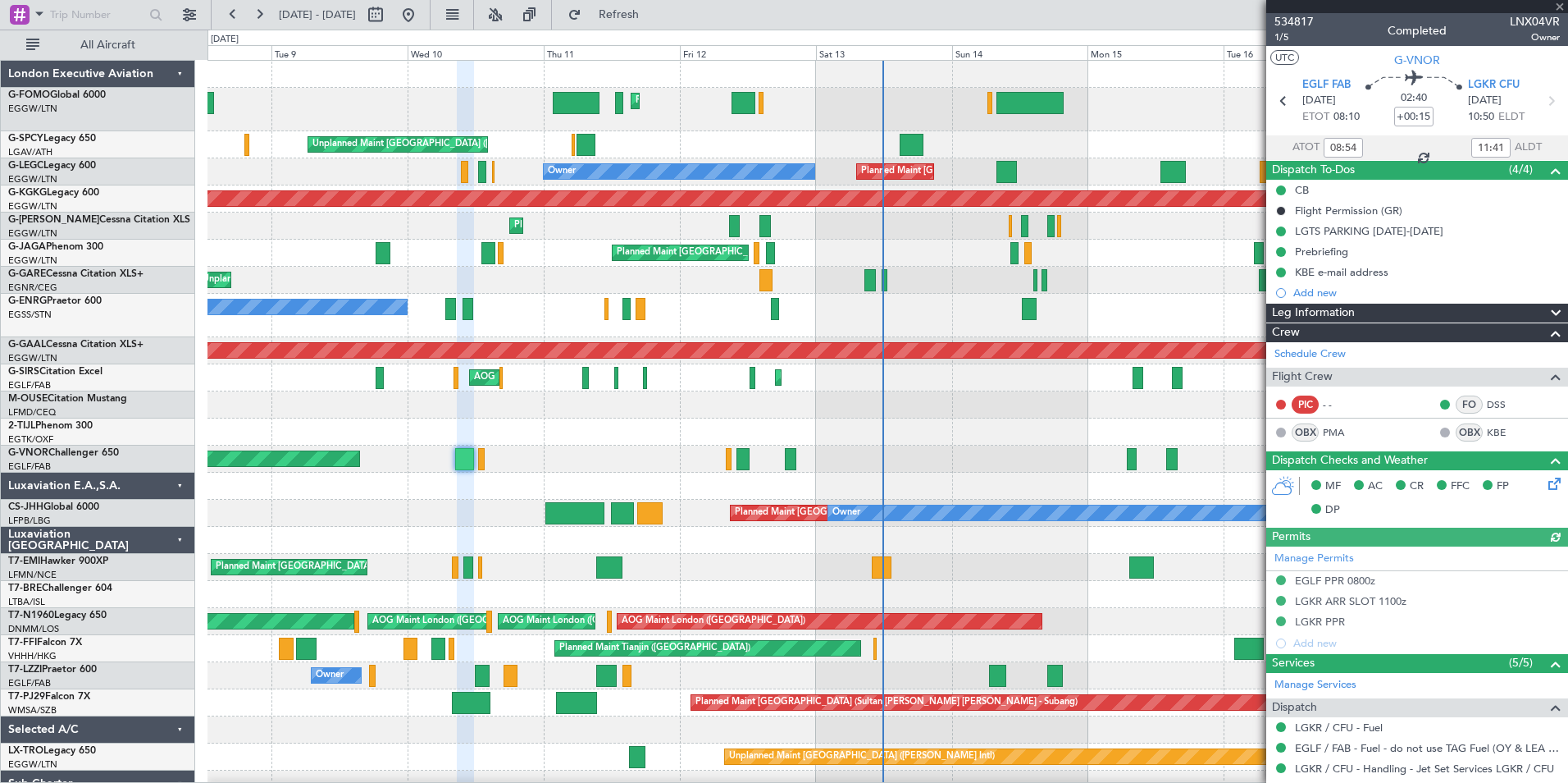
scroll to position [442, 0]
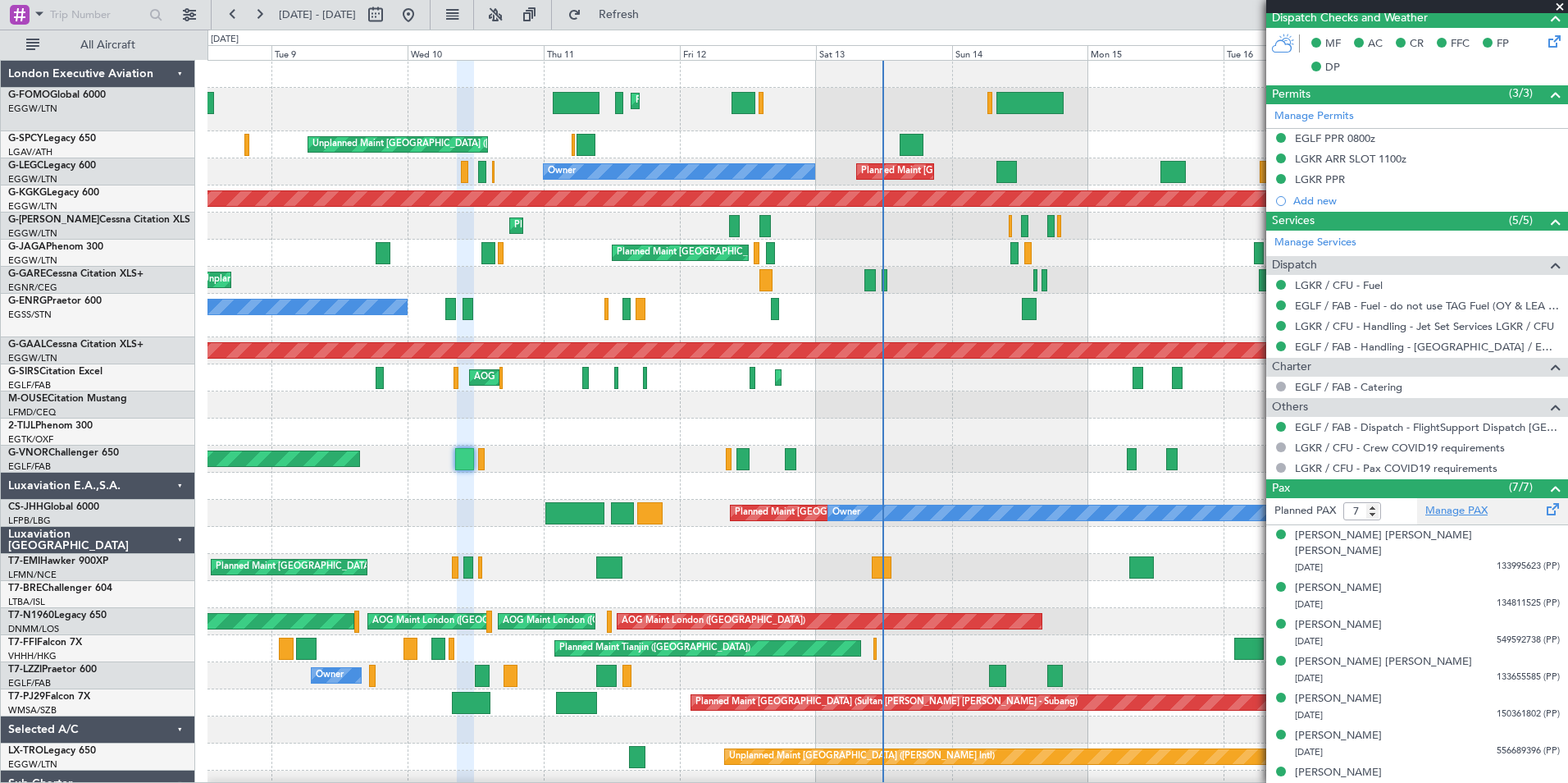
click at [1466, 509] on link "Manage PAX" at bounding box center [1456, 510] width 62 height 16
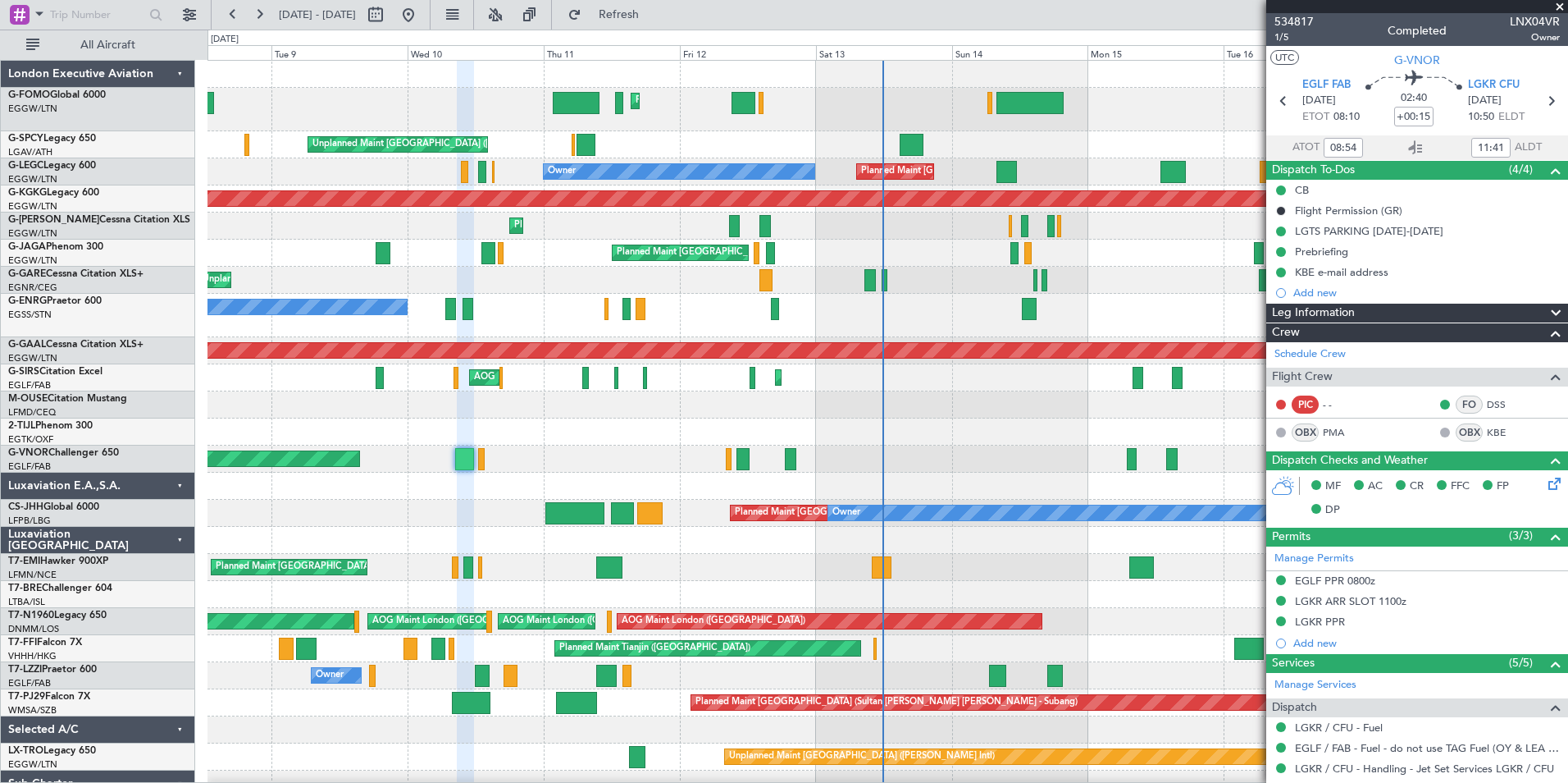
type input "09:54"
type input "14:41"
type input "08:54"
type input "11:41"
click at [1304, 24] on span "534817" at bounding box center [1294, 22] width 40 height 17
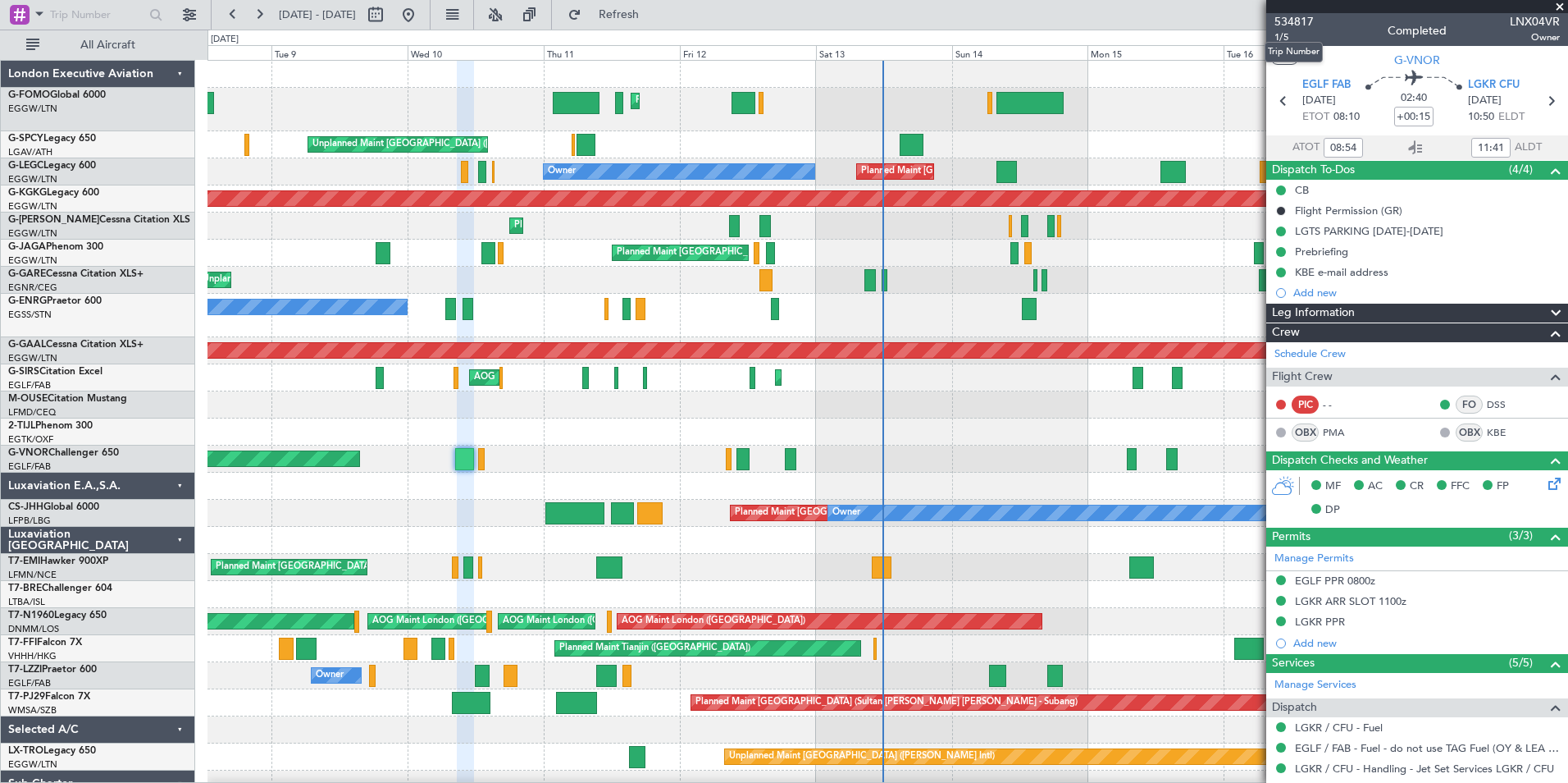
click at [1287, 34] on mat-tooltip-component "Trip Number" at bounding box center [1293, 52] width 81 height 43
click at [1284, 35] on mat-tooltip-component "Trip Number" at bounding box center [1293, 52] width 81 height 43
type input "09:54"
type input "14:41"
type input "08:54"
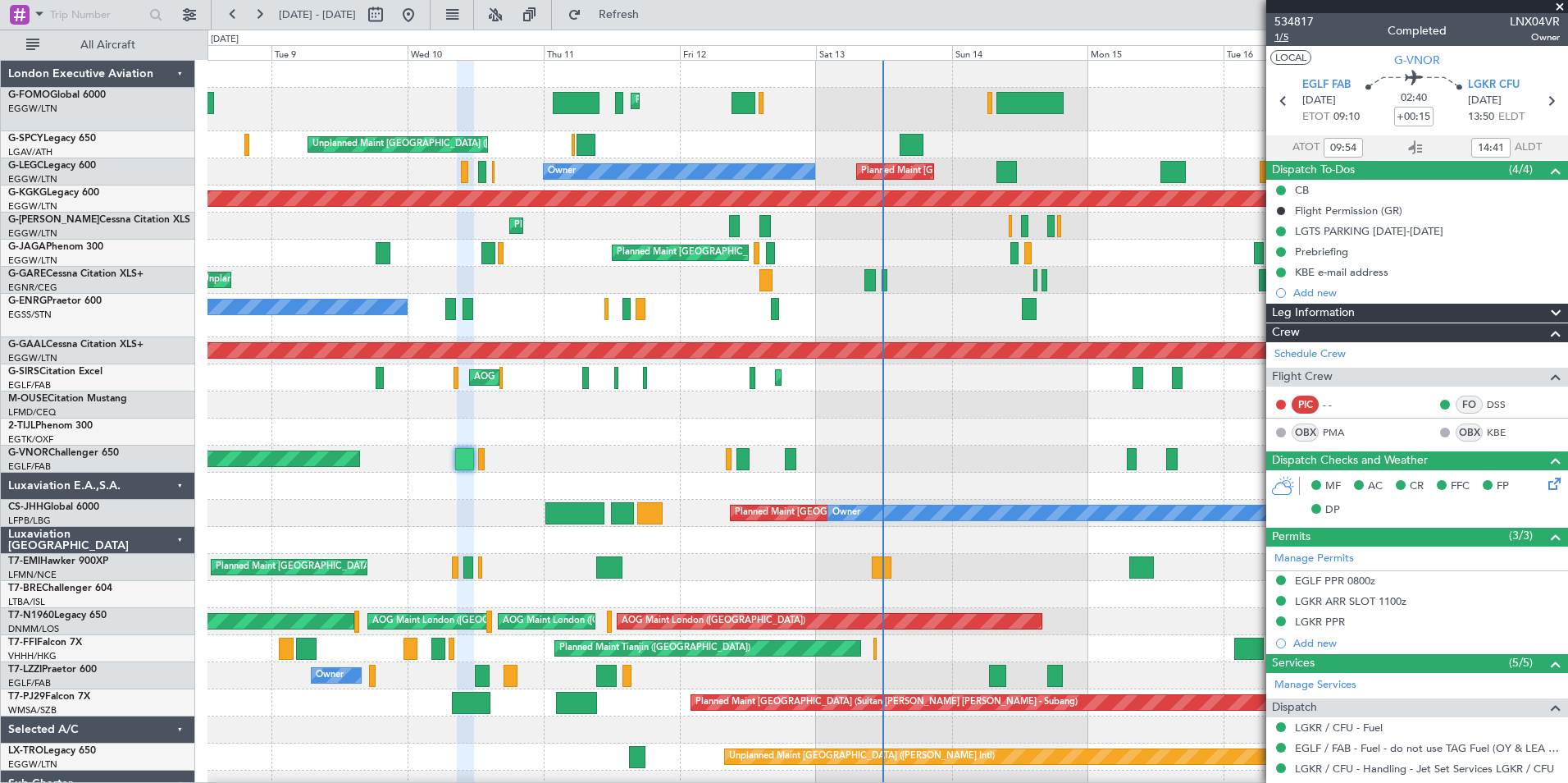
type input "11:41"
click at [1278, 40] on span "1/5" at bounding box center [1294, 37] width 40 height 14
click at [654, 20] on span "Refresh" at bounding box center [619, 15] width 69 height 11
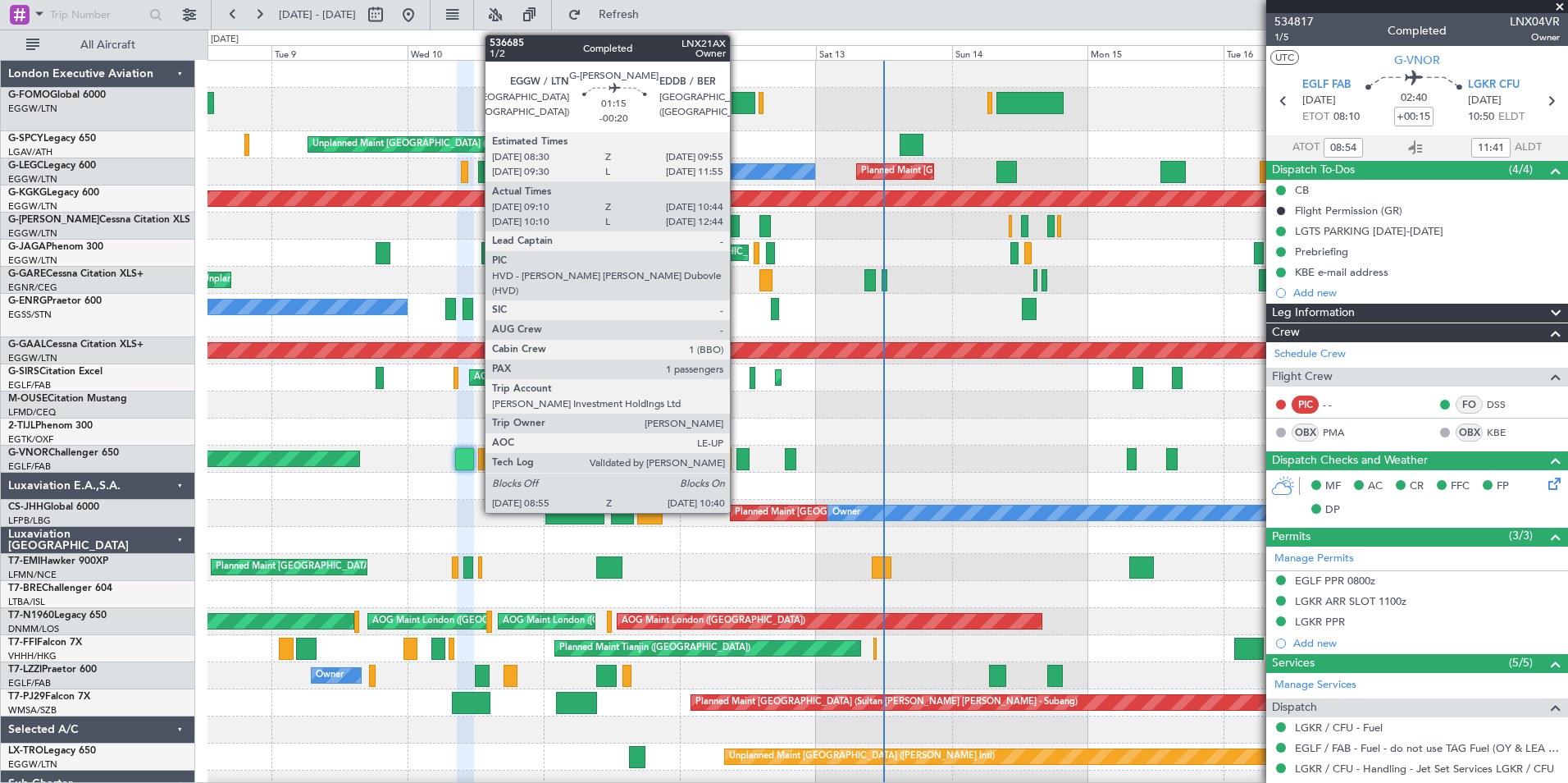
click at [737, 217] on div at bounding box center [734, 226] width 10 height 23
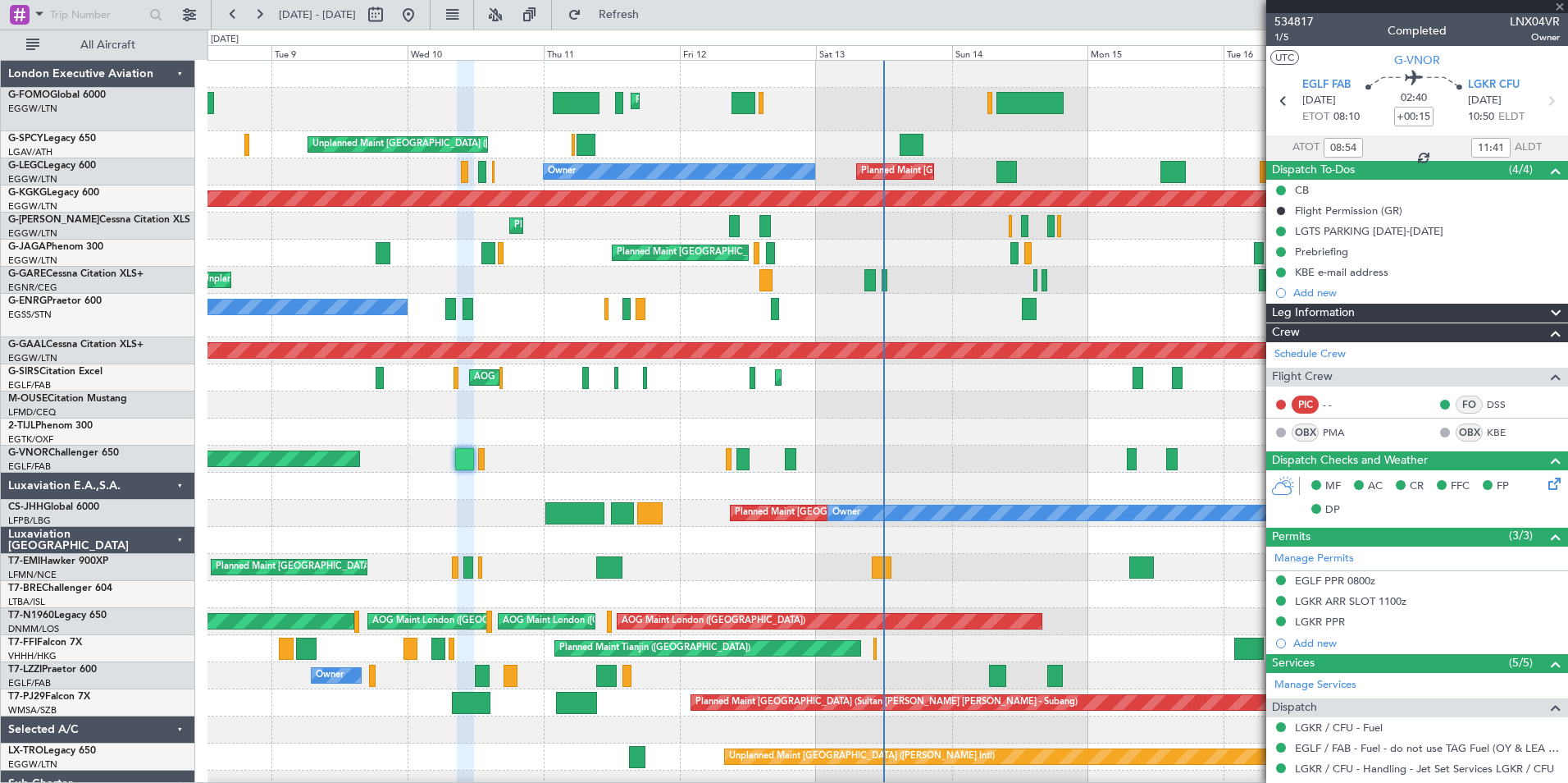
type input "-00:20"
type input "09:10"
type input "10:34"
type input "1"
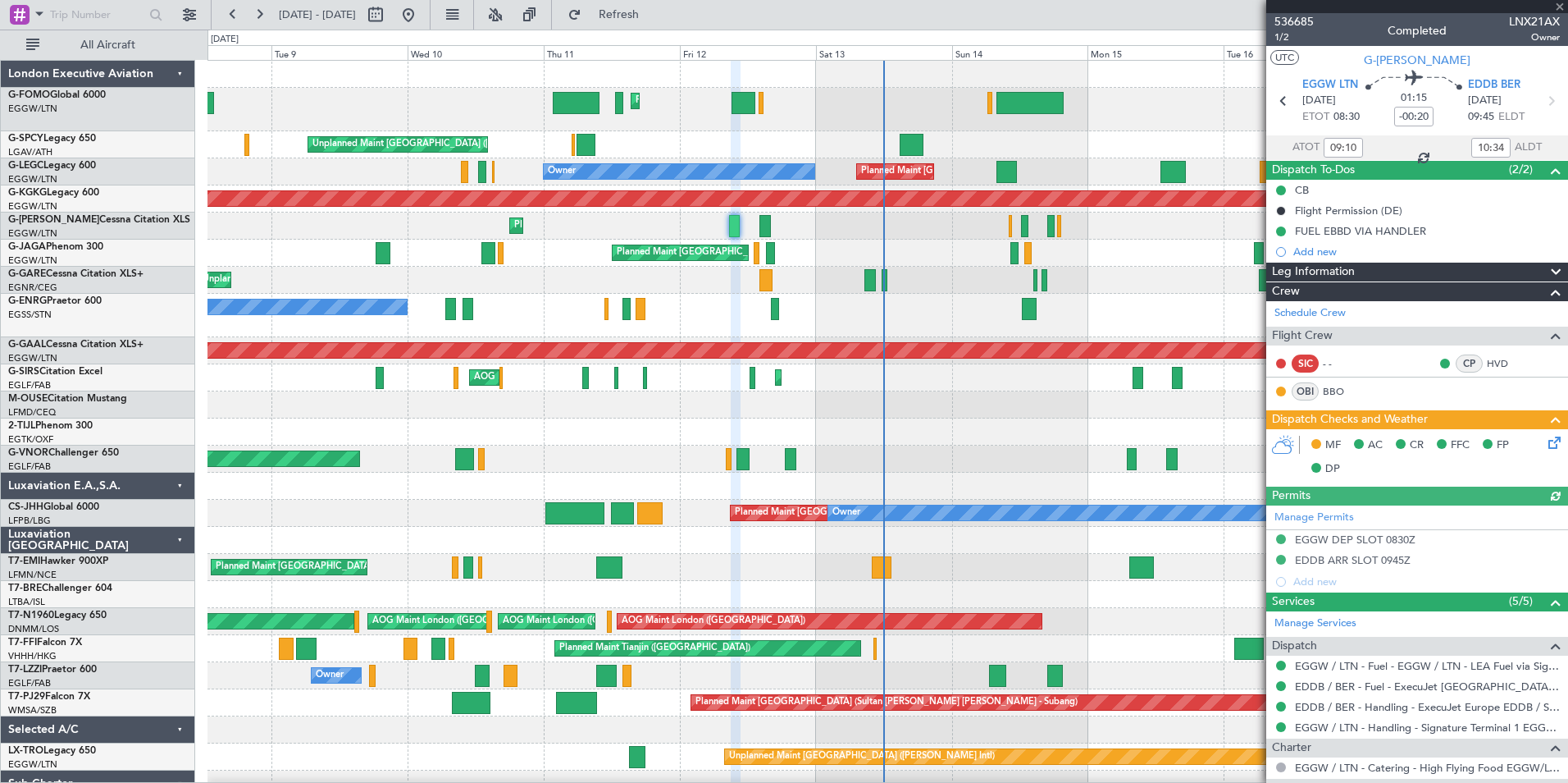
scroll to position [159, 0]
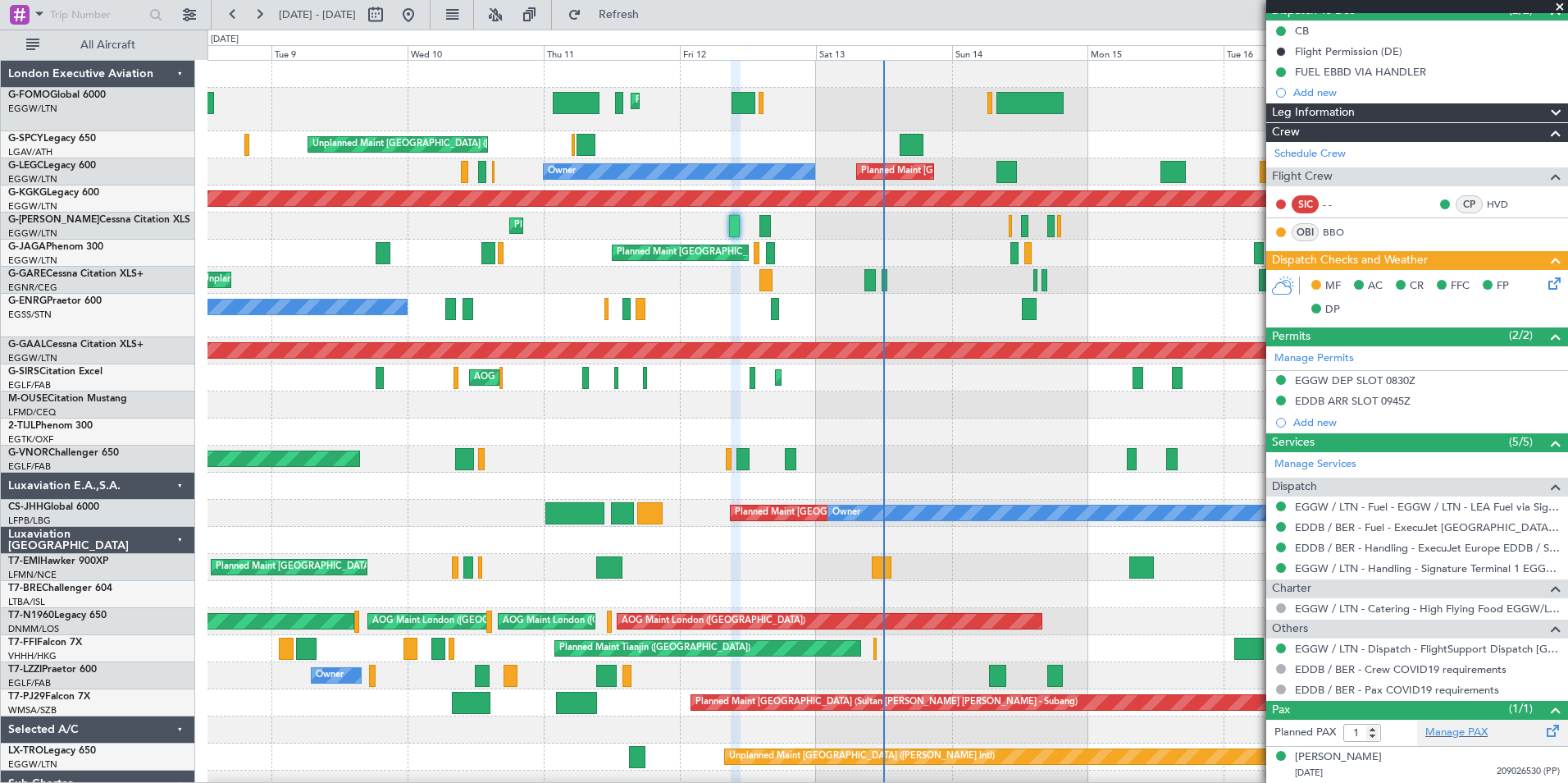
click at [1463, 721] on div "Manage PAX" at bounding box center [1493, 733] width 150 height 26
click at [654, 20] on span "Refresh" at bounding box center [619, 15] width 69 height 11
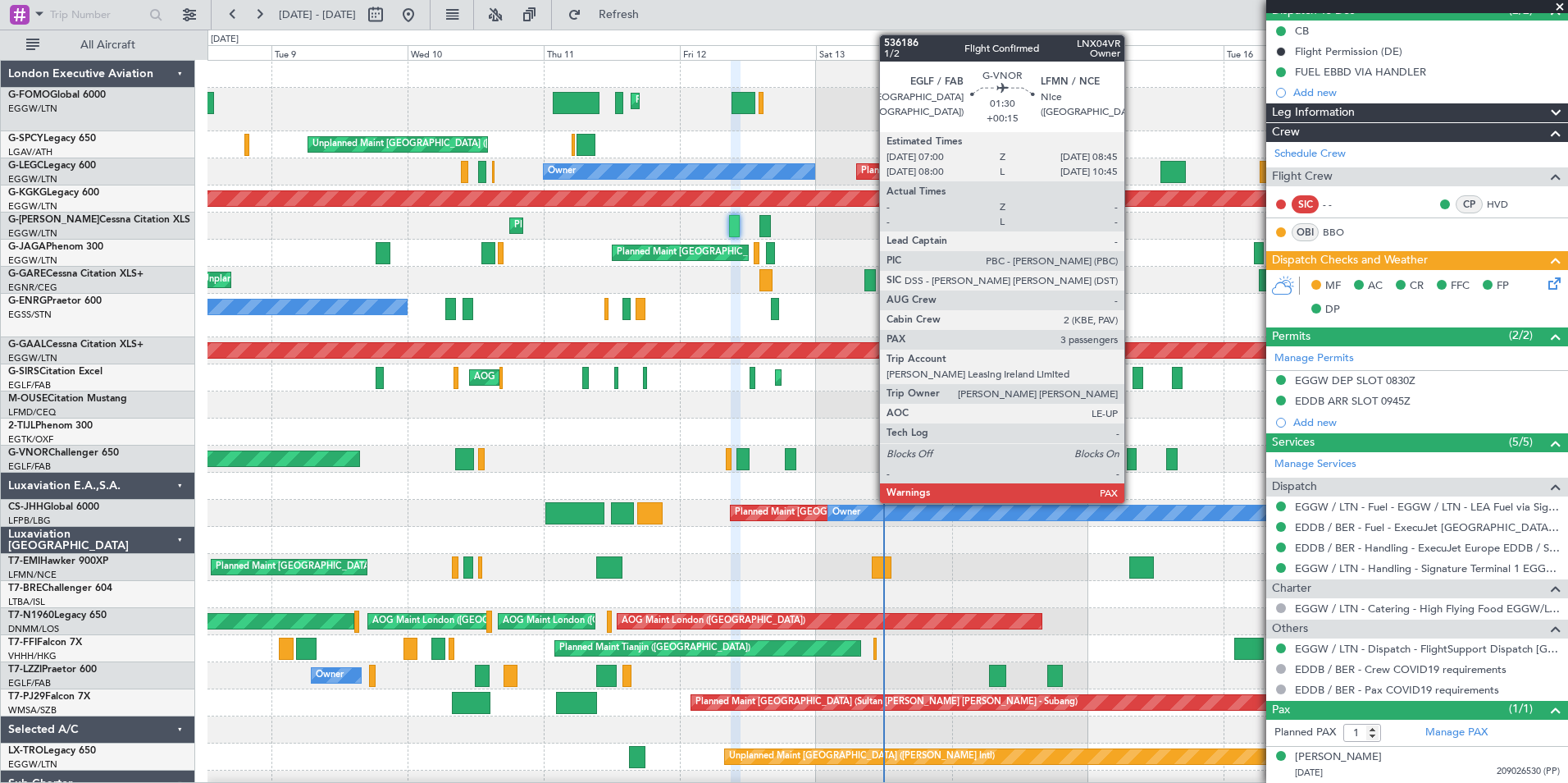
click at [1132, 457] on div at bounding box center [1132, 459] width 10 height 23
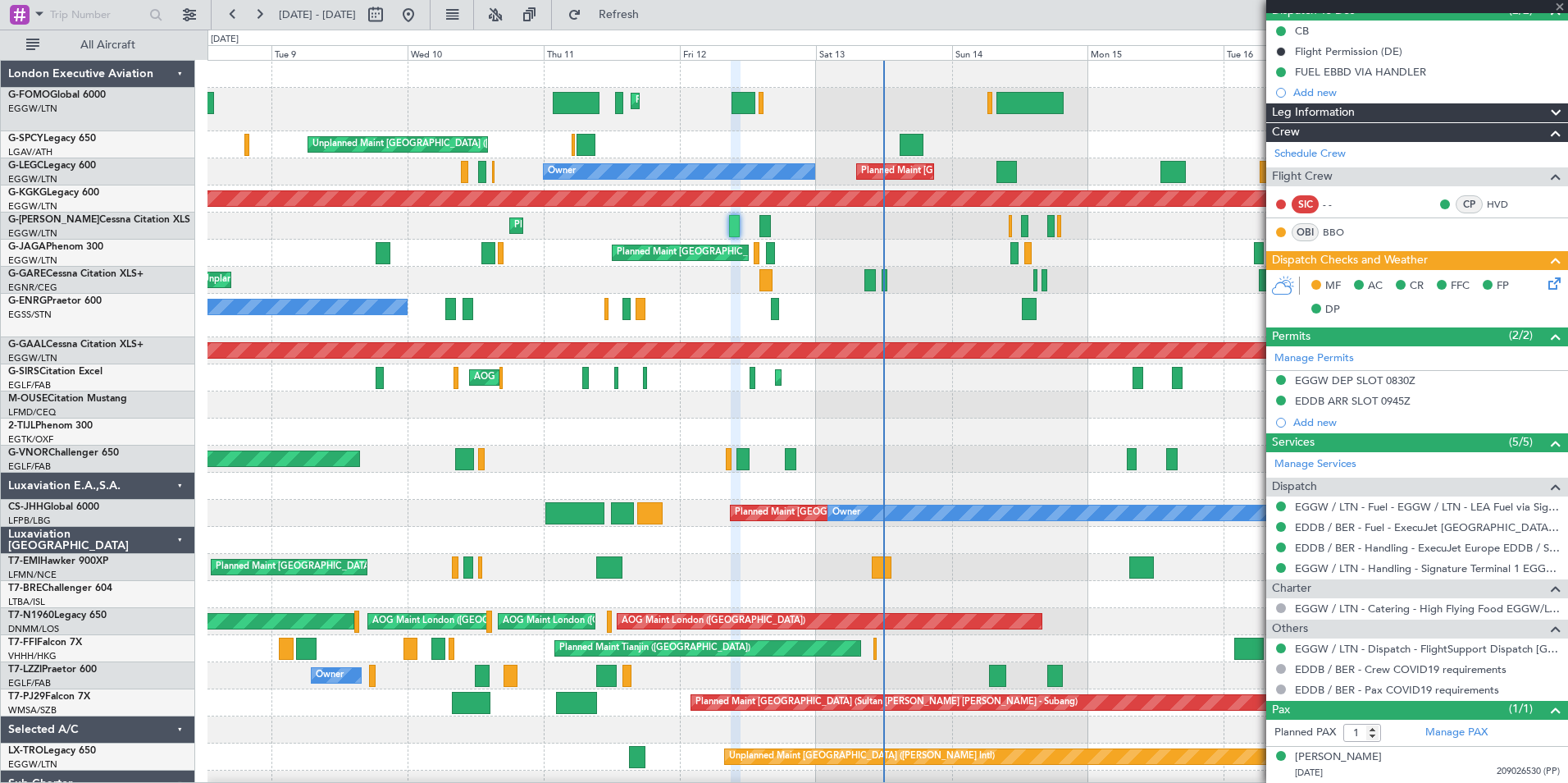
type input "+00:15"
type input "3"
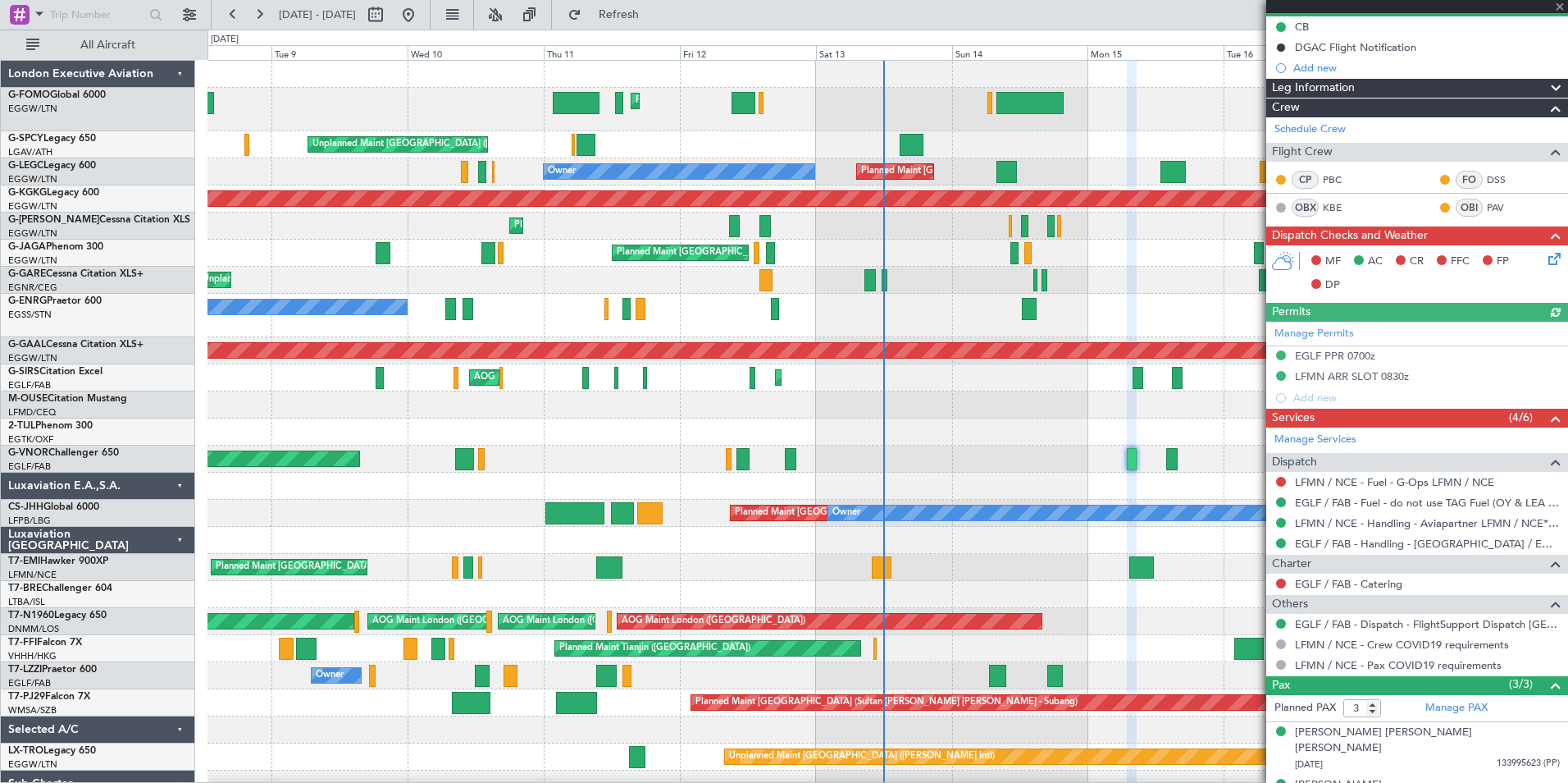
scroll to position [213, 0]
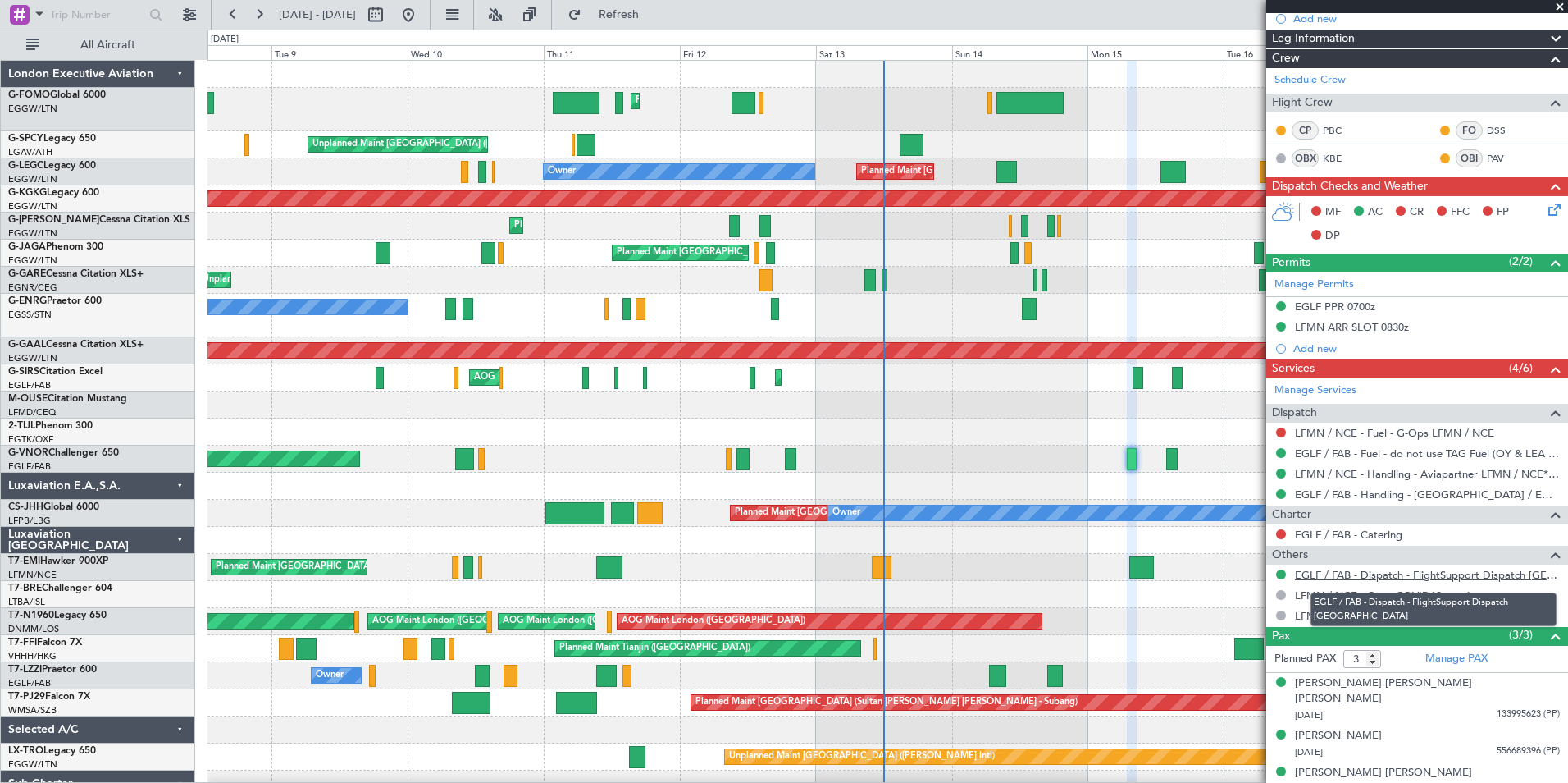
click at [1504, 570] on link "EGLF / FAB - Dispatch - FlightSupport Dispatch [GEOGRAPHIC_DATA]" at bounding box center [1428, 574] width 265 height 14
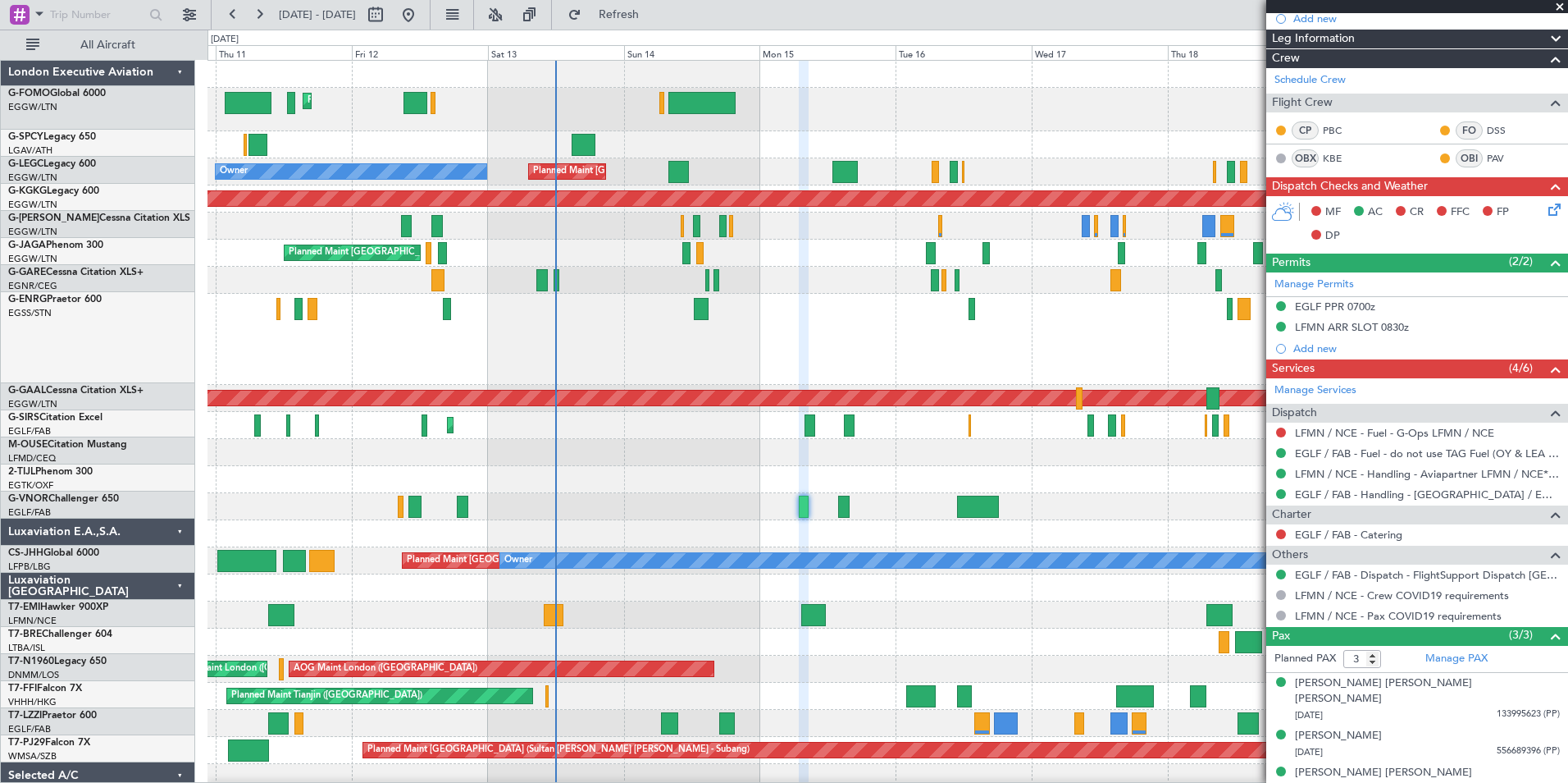
scroll to position [0, 0]
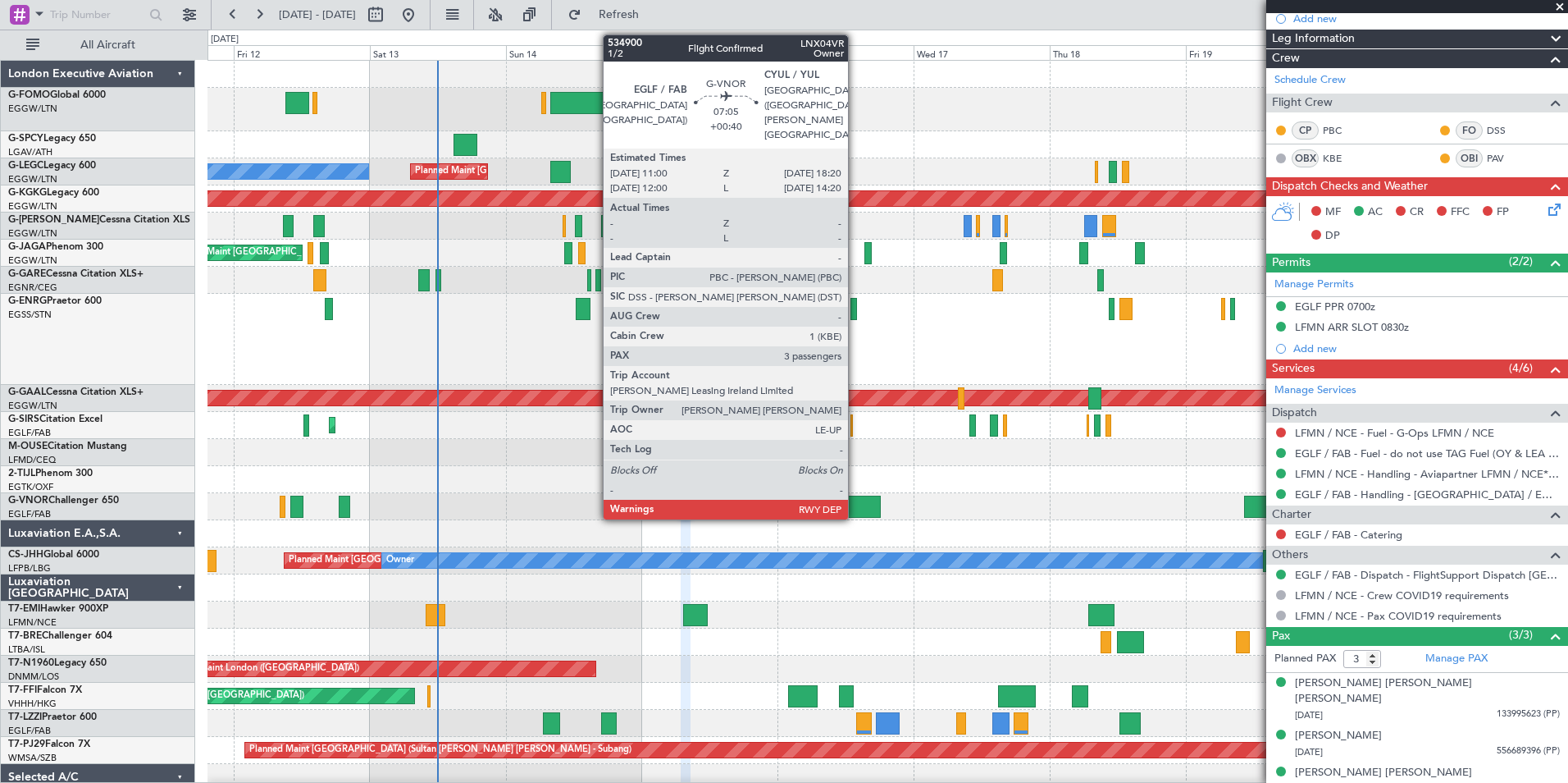
click at [855, 503] on div at bounding box center [860, 507] width 41 height 23
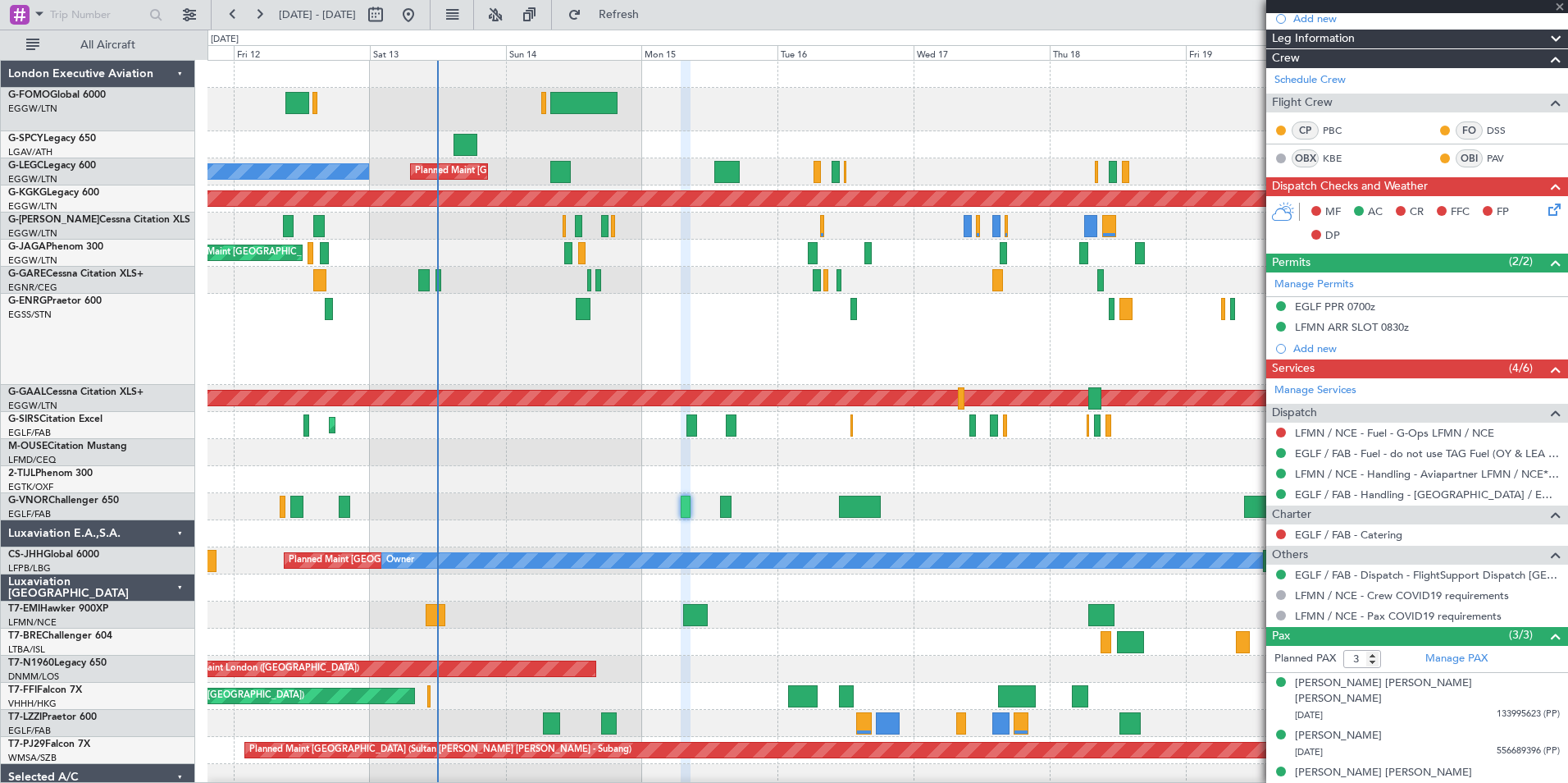
type input "+00:40"
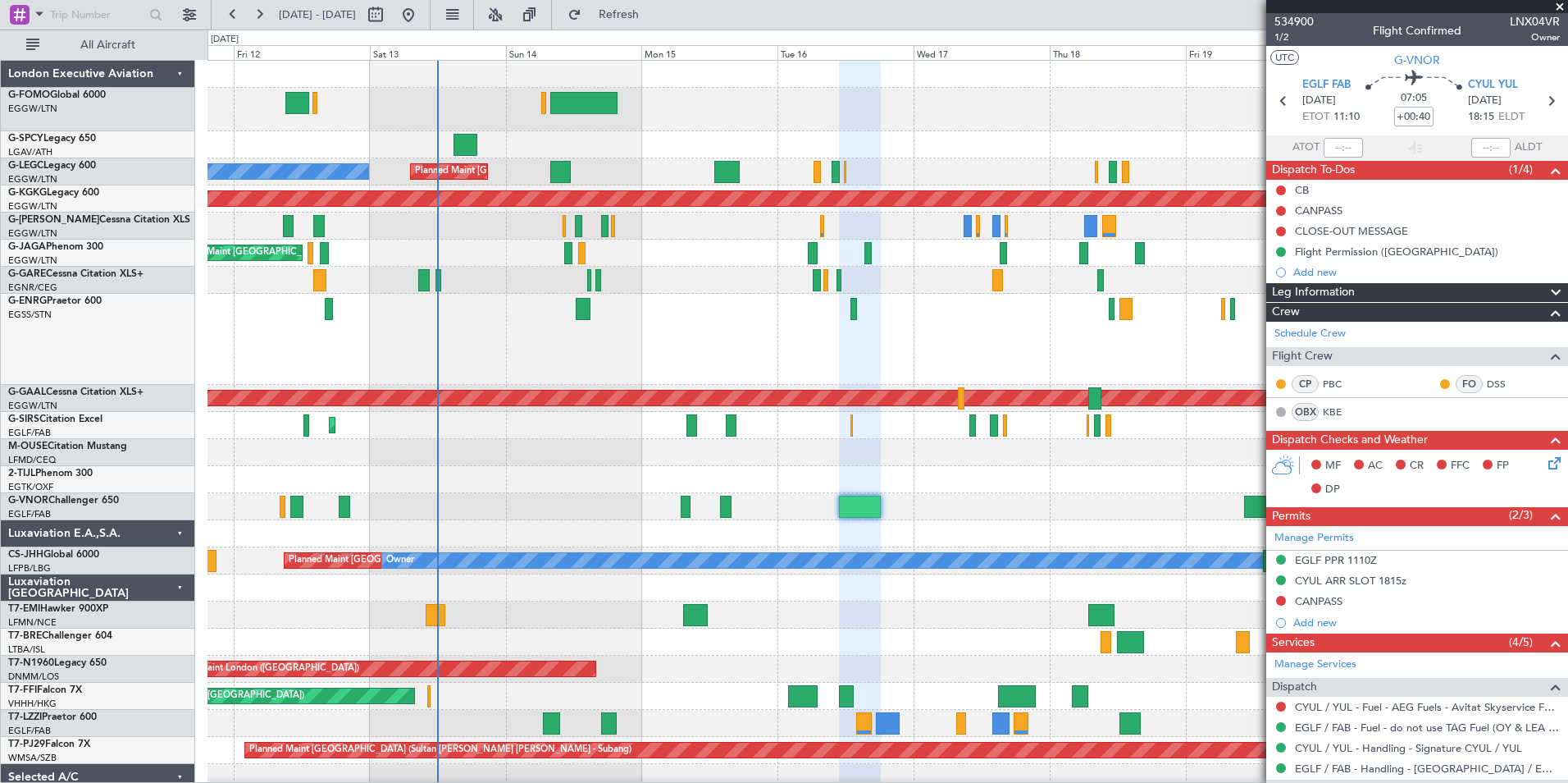
scroll to position [233, 0]
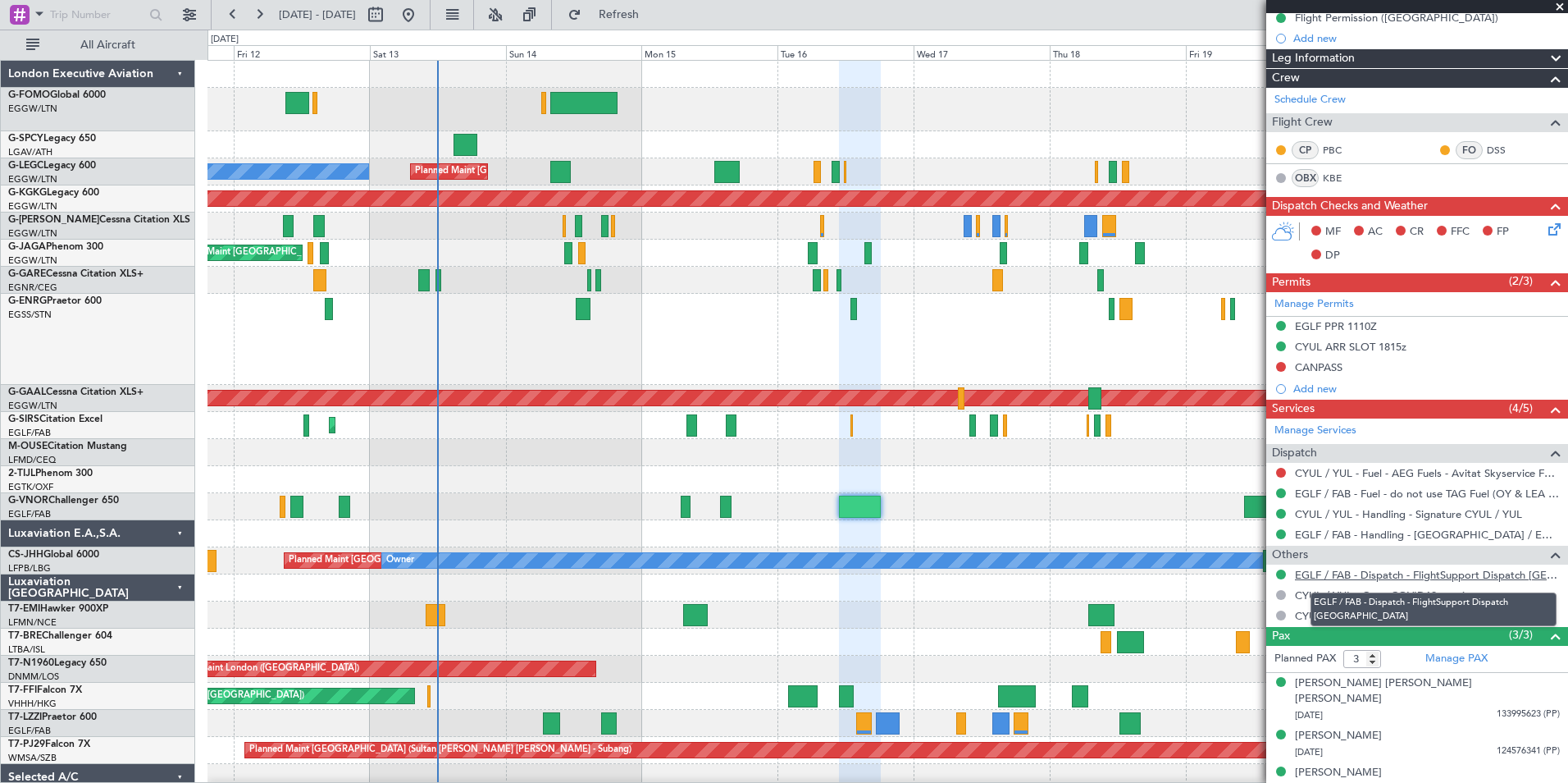
click at [1375, 574] on link "EGLF / FAB - Dispatch - FlightSupport Dispatch [GEOGRAPHIC_DATA]" at bounding box center [1428, 574] width 265 height 14
click at [261, 22] on button at bounding box center [260, 15] width 26 height 26
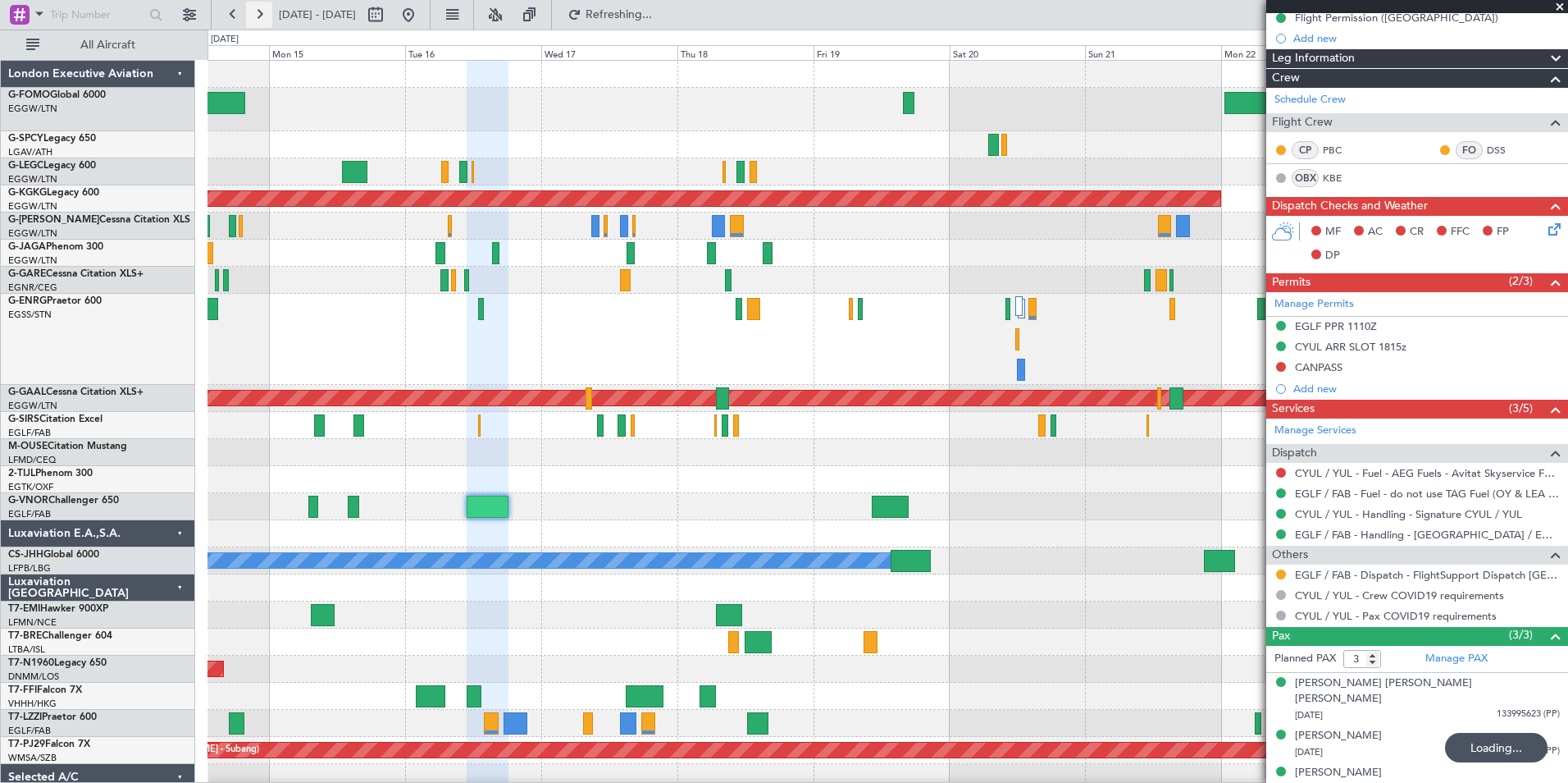
click at [261, 22] on button at bounding box center [260, 15] width 26 height 26
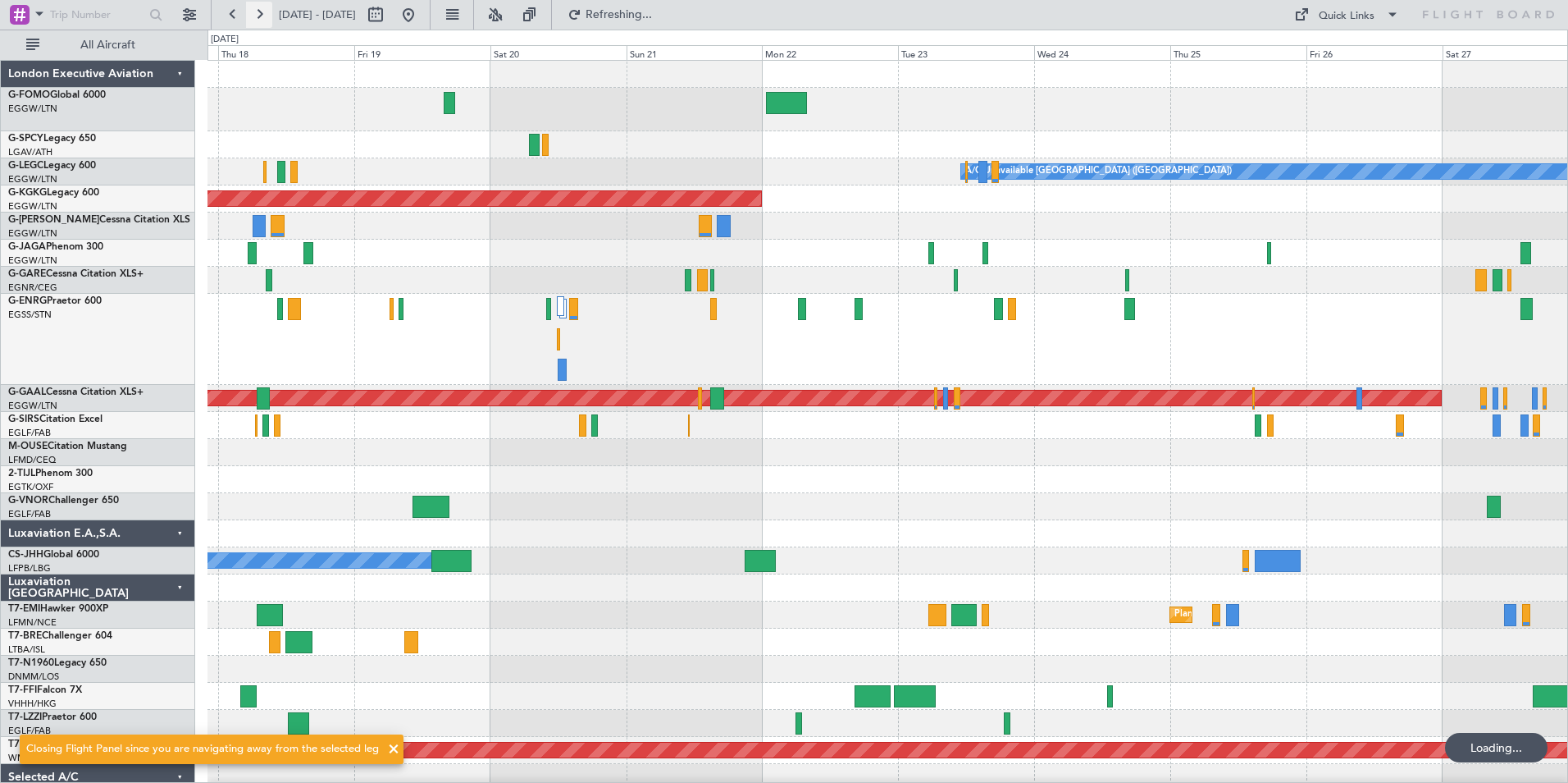
scroll to position [0, 0]
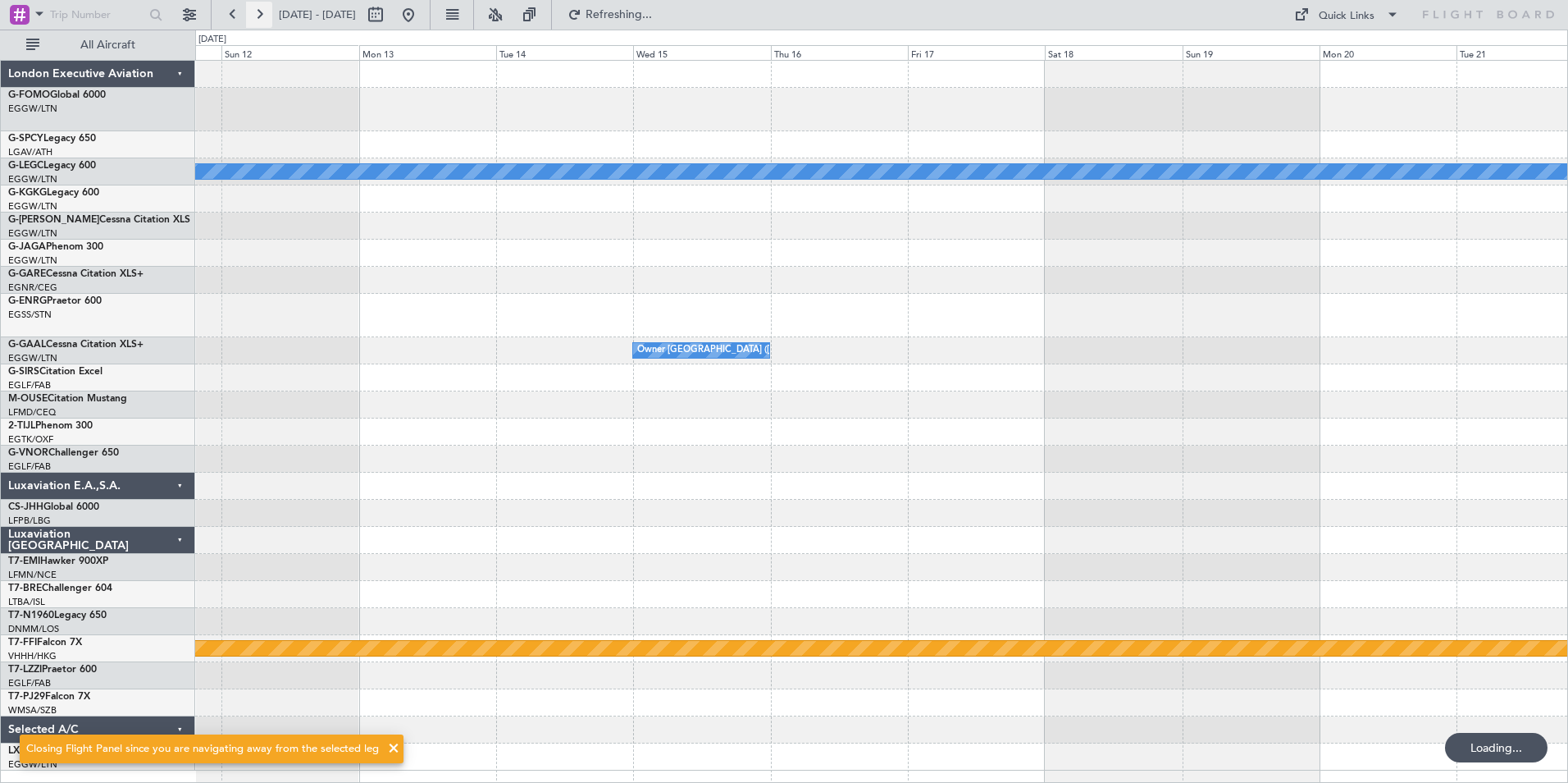
click at [261, 22] on button at bounding box center [260, 15] width 26 height 26
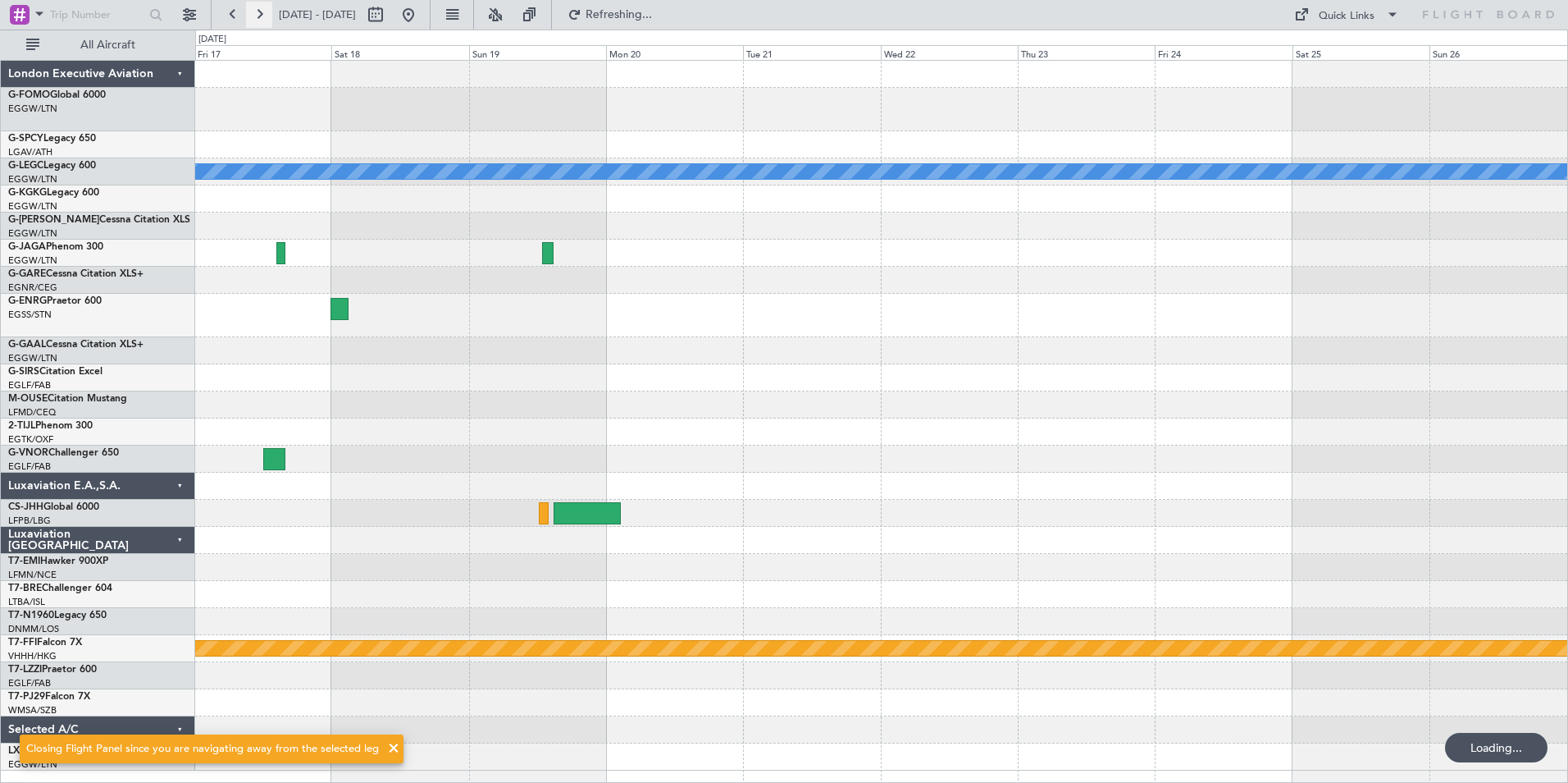
click at [261, 22] on button at bounding box center [260, 15] width 26 height 26
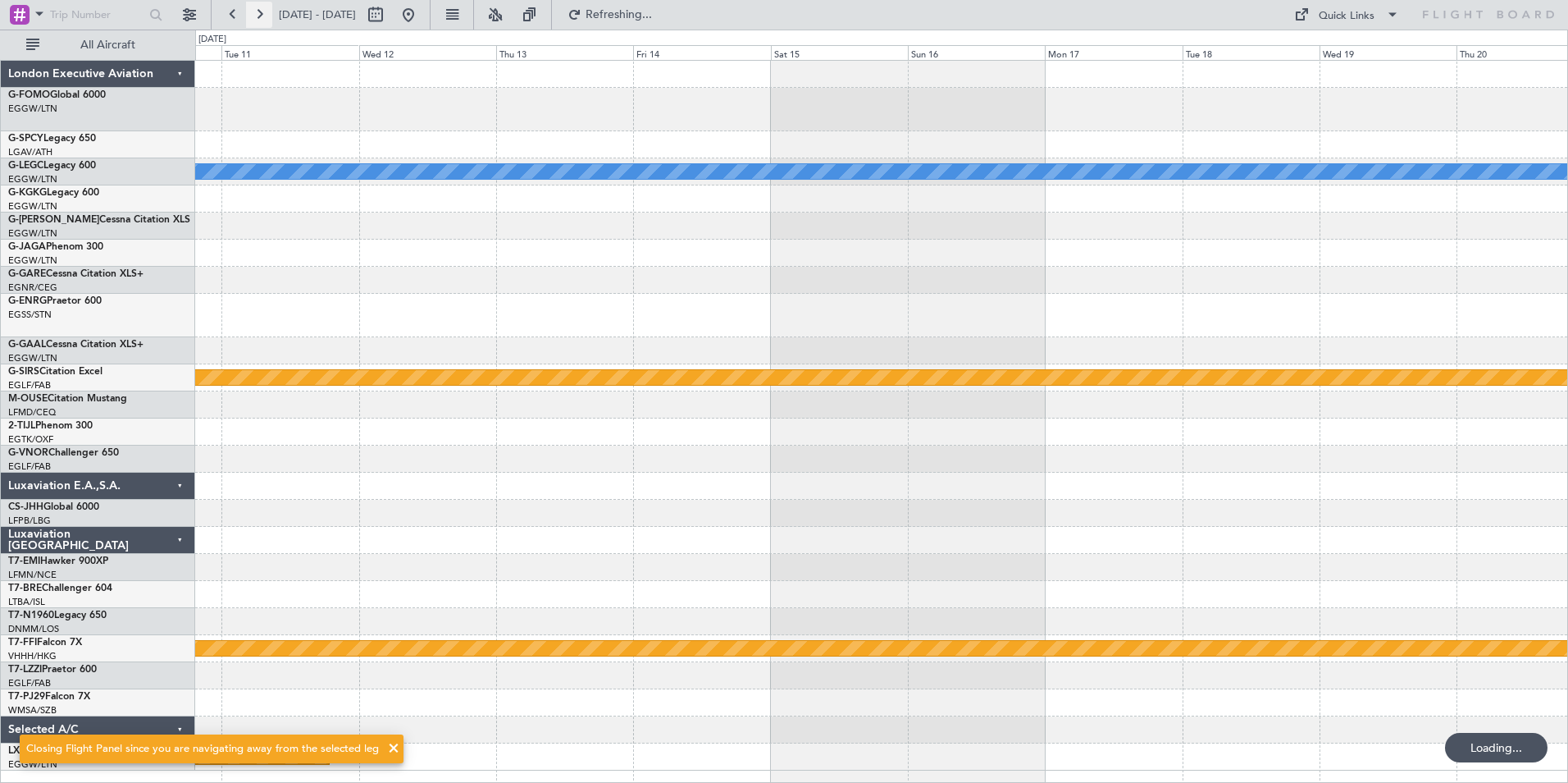
click at [261, 22] on button at bounding box center [260, 15] width 26 height 26
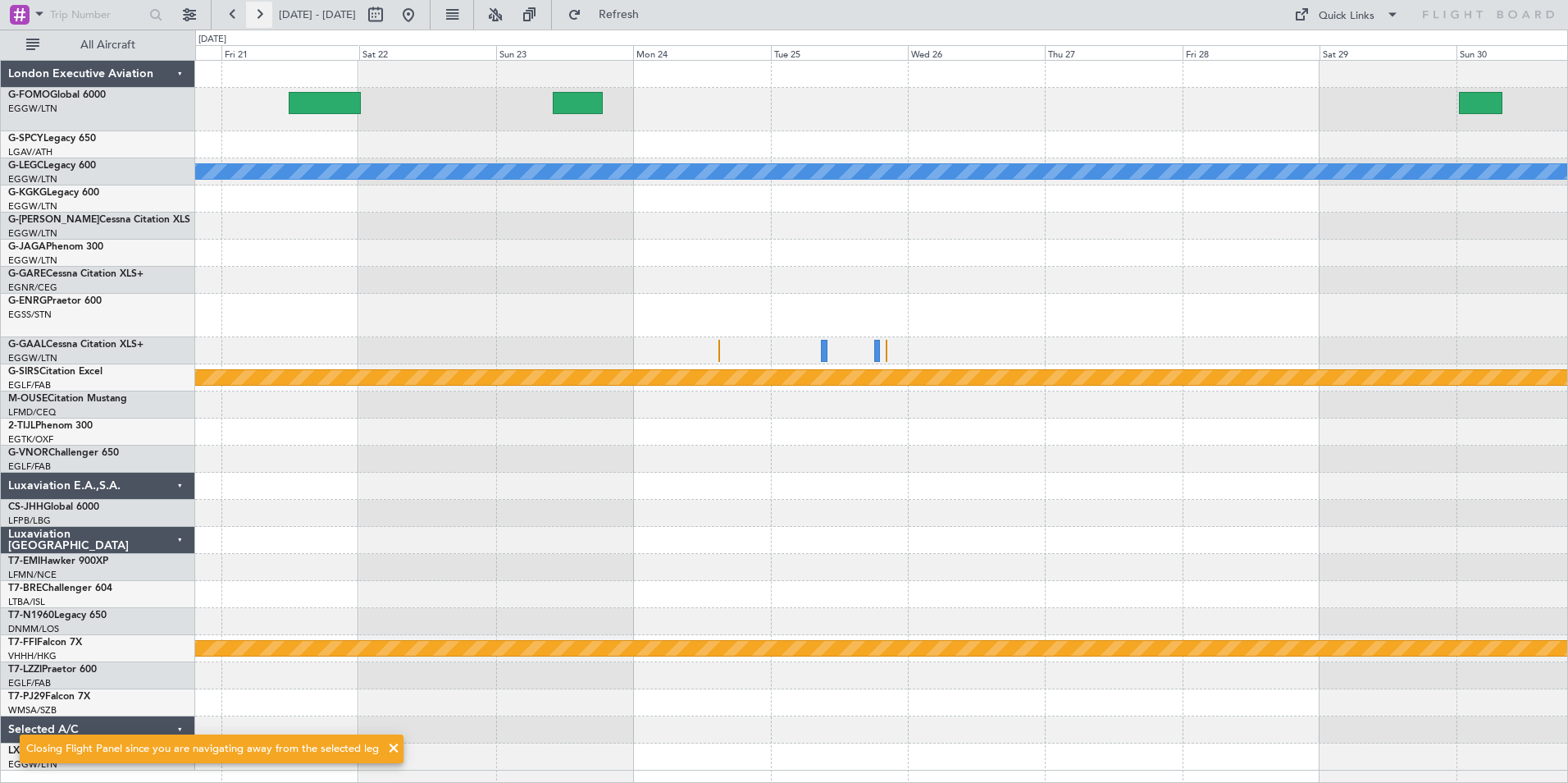
click at [261, 22] on button at bounding box center [260, 15] width 26 height 26
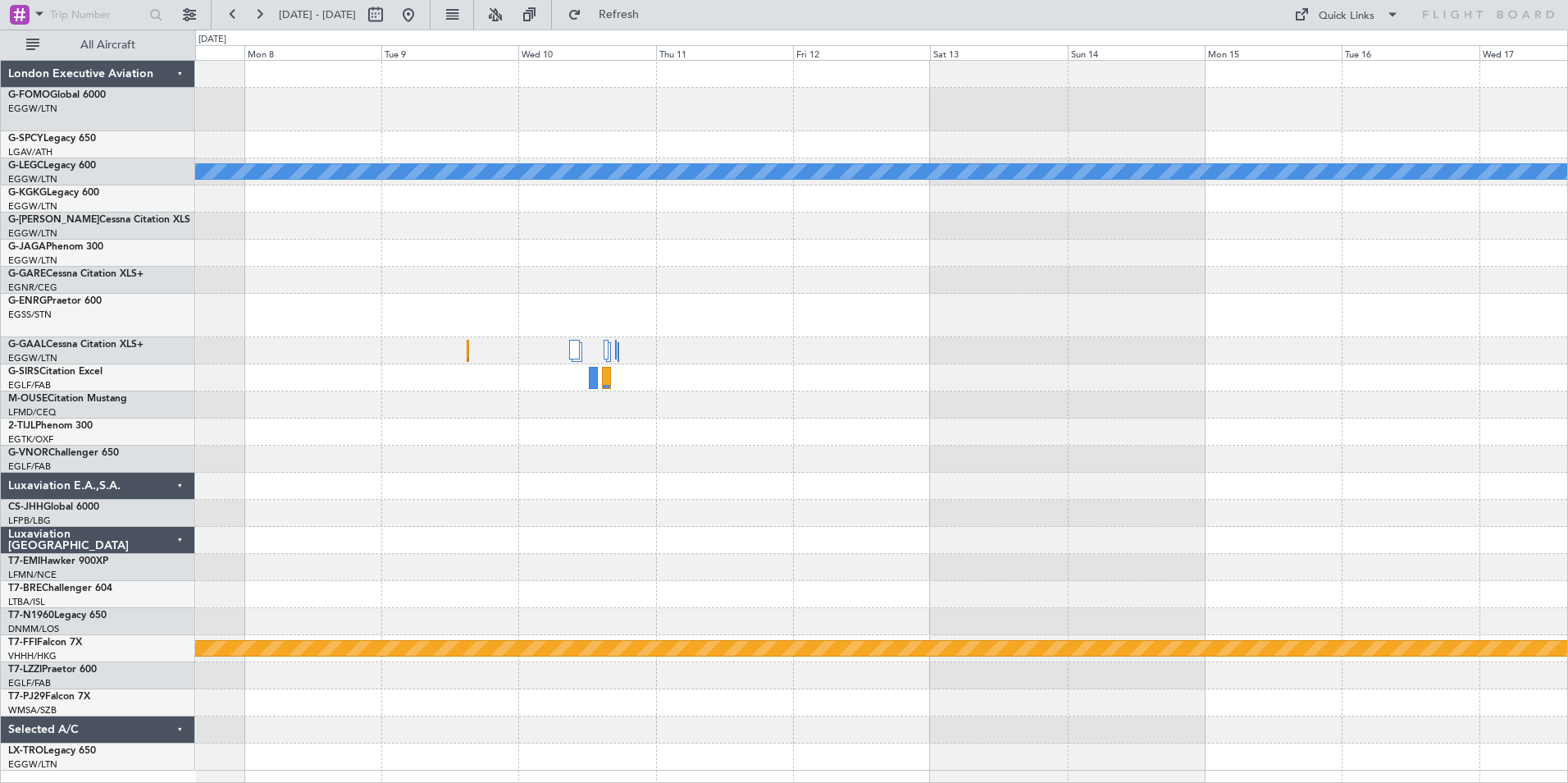
click at [73, 584] on div "A/C Unavailable [GEOGRAPHIC_DATA] ([GEOGRAPHIC_DATA]) Planned Maint Geneva ([GE…" at bounding box center [784, 406] width 1568 height 753
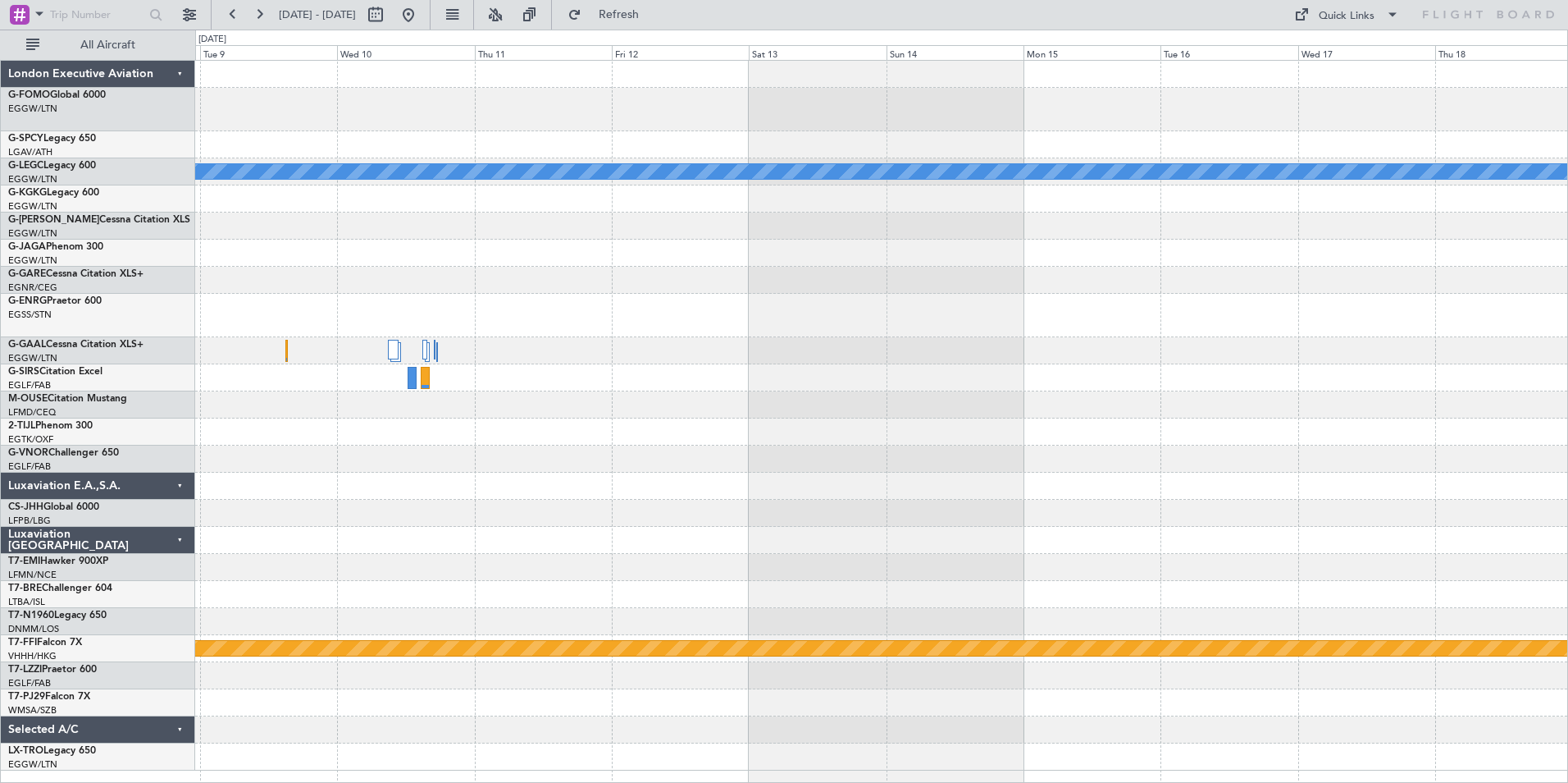
click at [351, 759] on div "A/C Unavailable [GEOGRAPHIC_DATA] ([GEOGRAPHIC_DATA]) Planned Maint Geneva ([GE…" at bounding box center [881, 416] width 1372 height 710
click at [238, 23] on button at bounding box center [233, 15] width 26 height 26
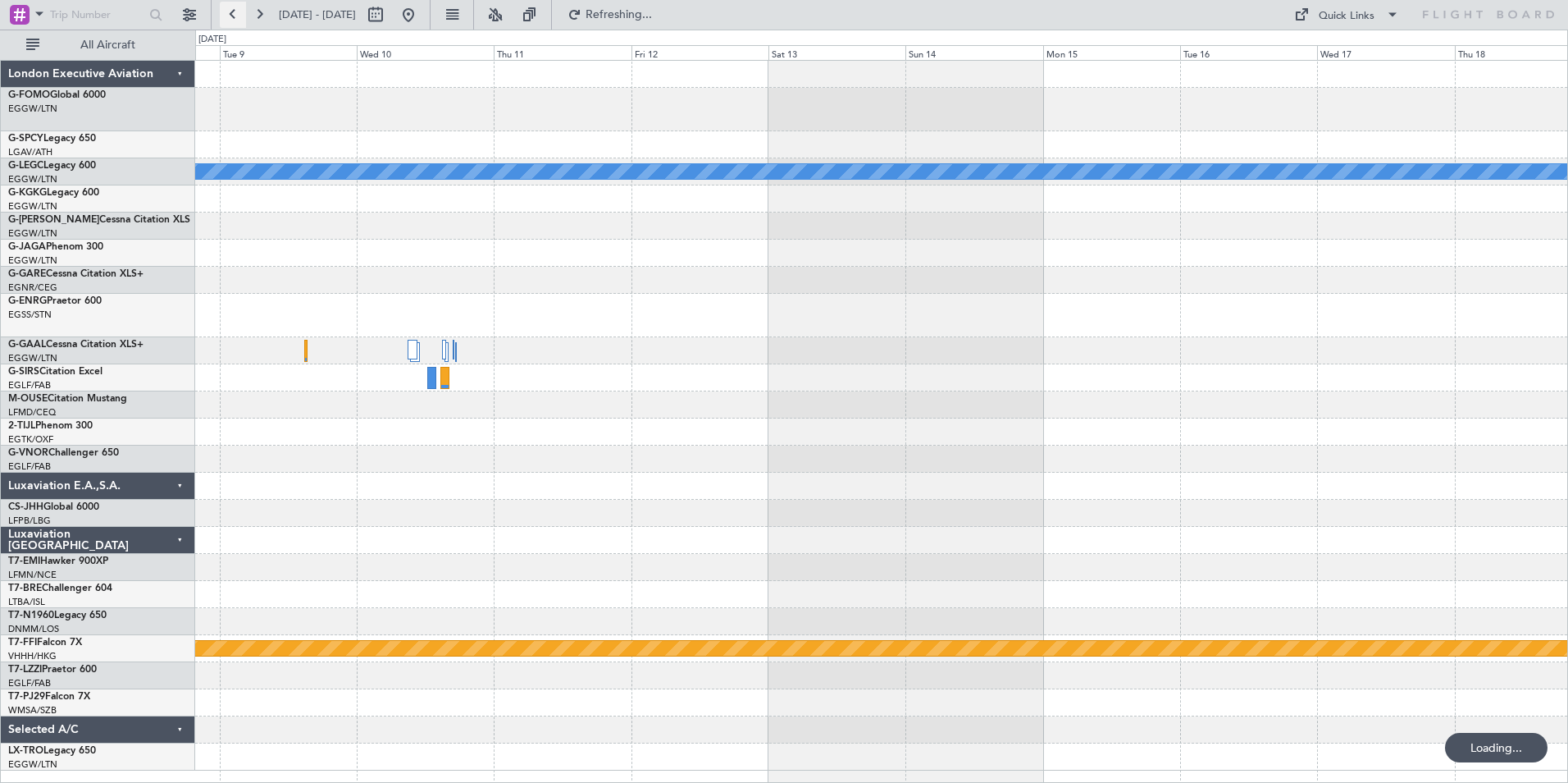
click at [238, 23] on button at bounding box center [233, 15] width 26 height 26
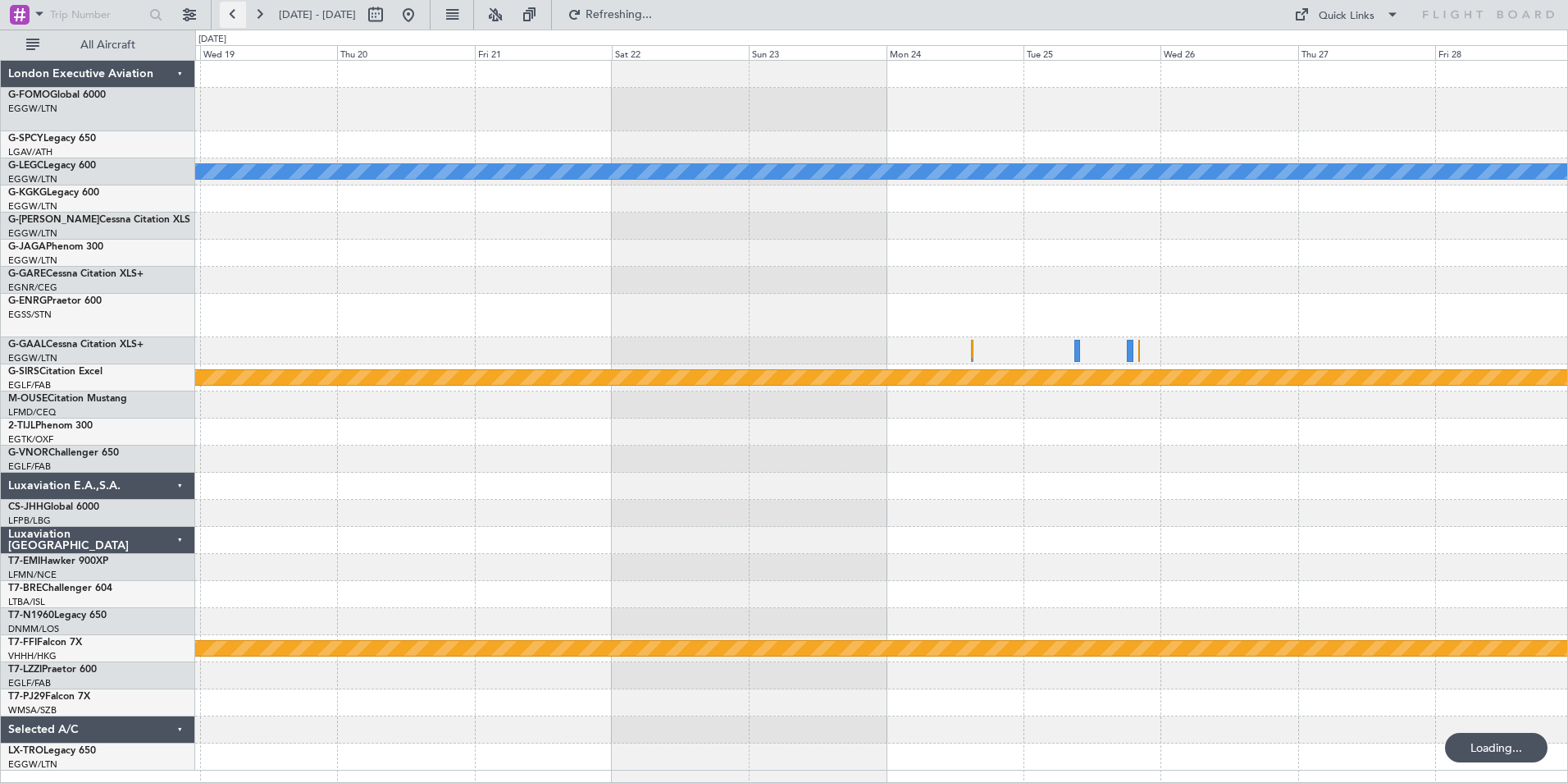
click at [238, 23] on button at bounding box center [233, 15] width 26 height 26
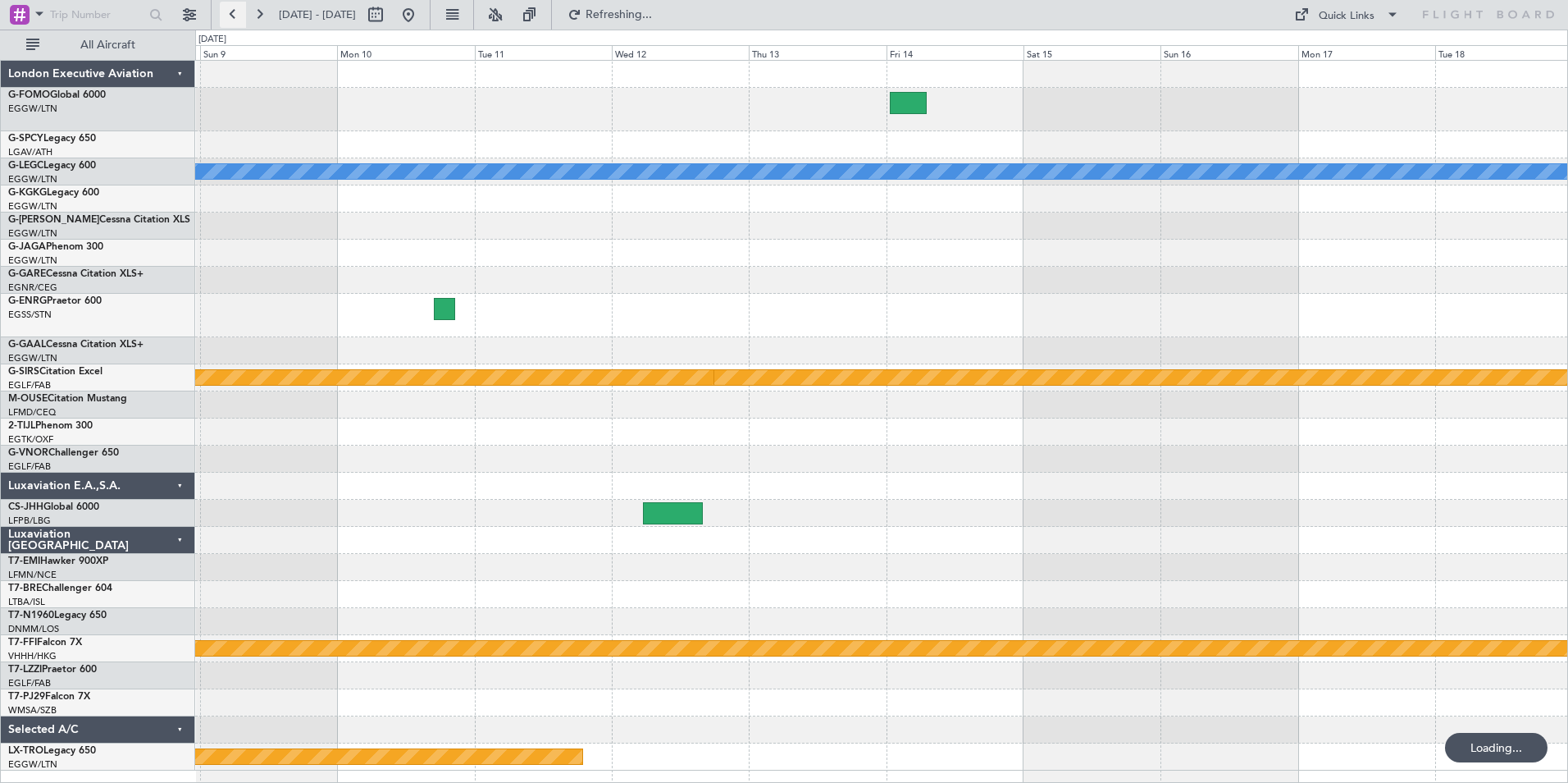
click at [238, 23] on button at bounding box center [233, 15] width 26 height 26
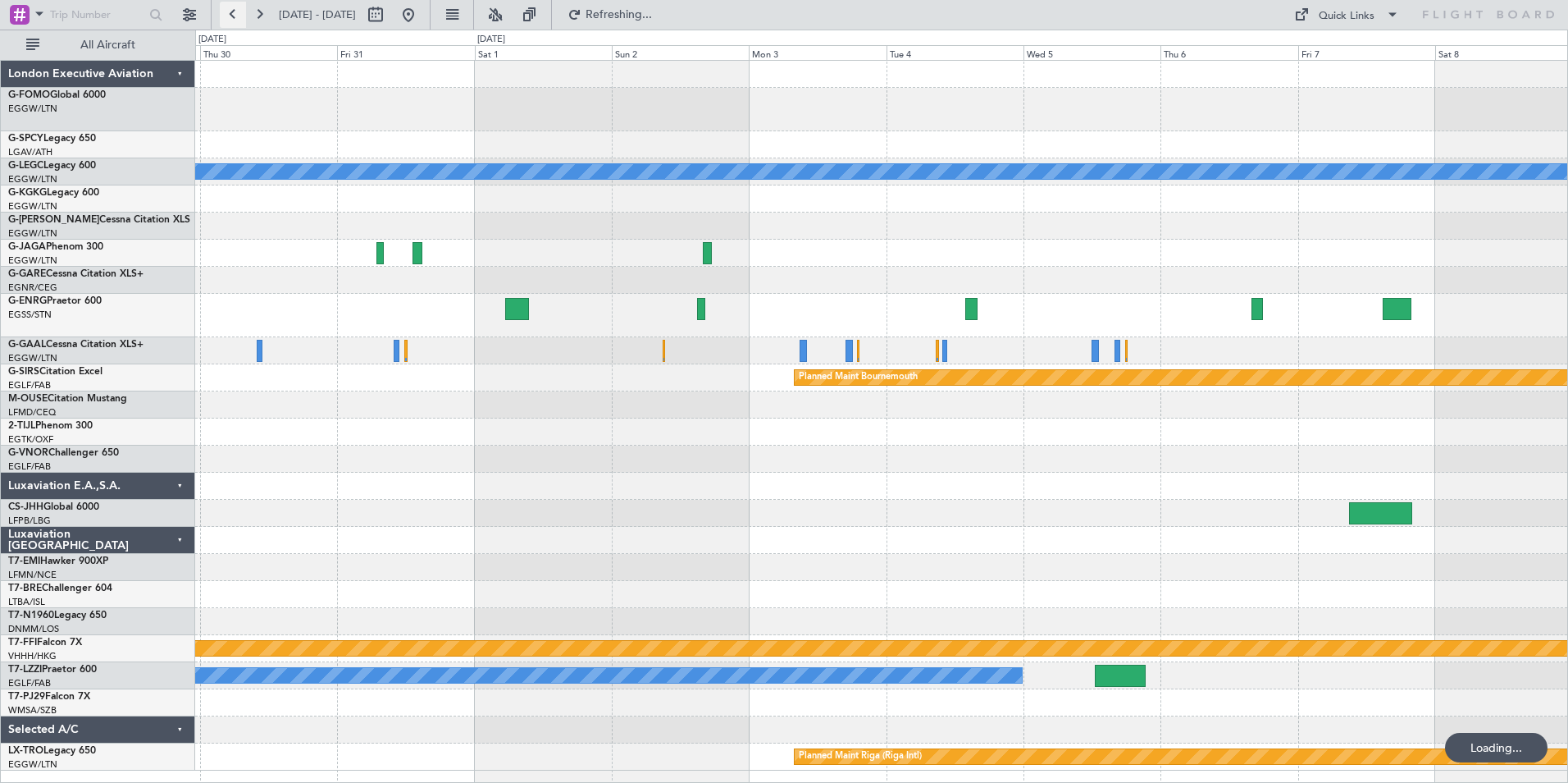
click at [238, 23] on button at bounding box center [233, 15] width 26 height 26
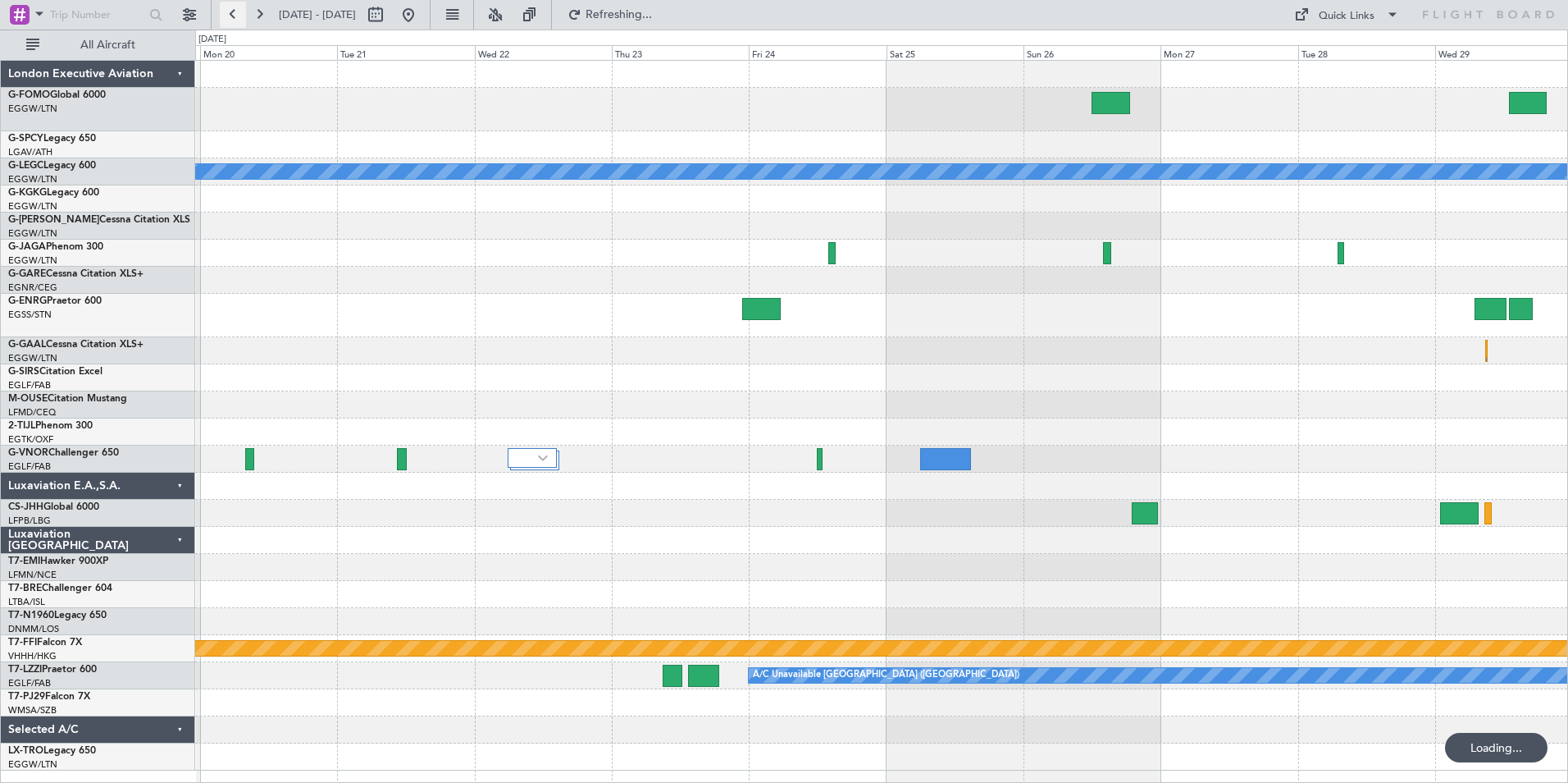
click at [238, 23] on button at bounding box center [233, 15] width 26 height 26
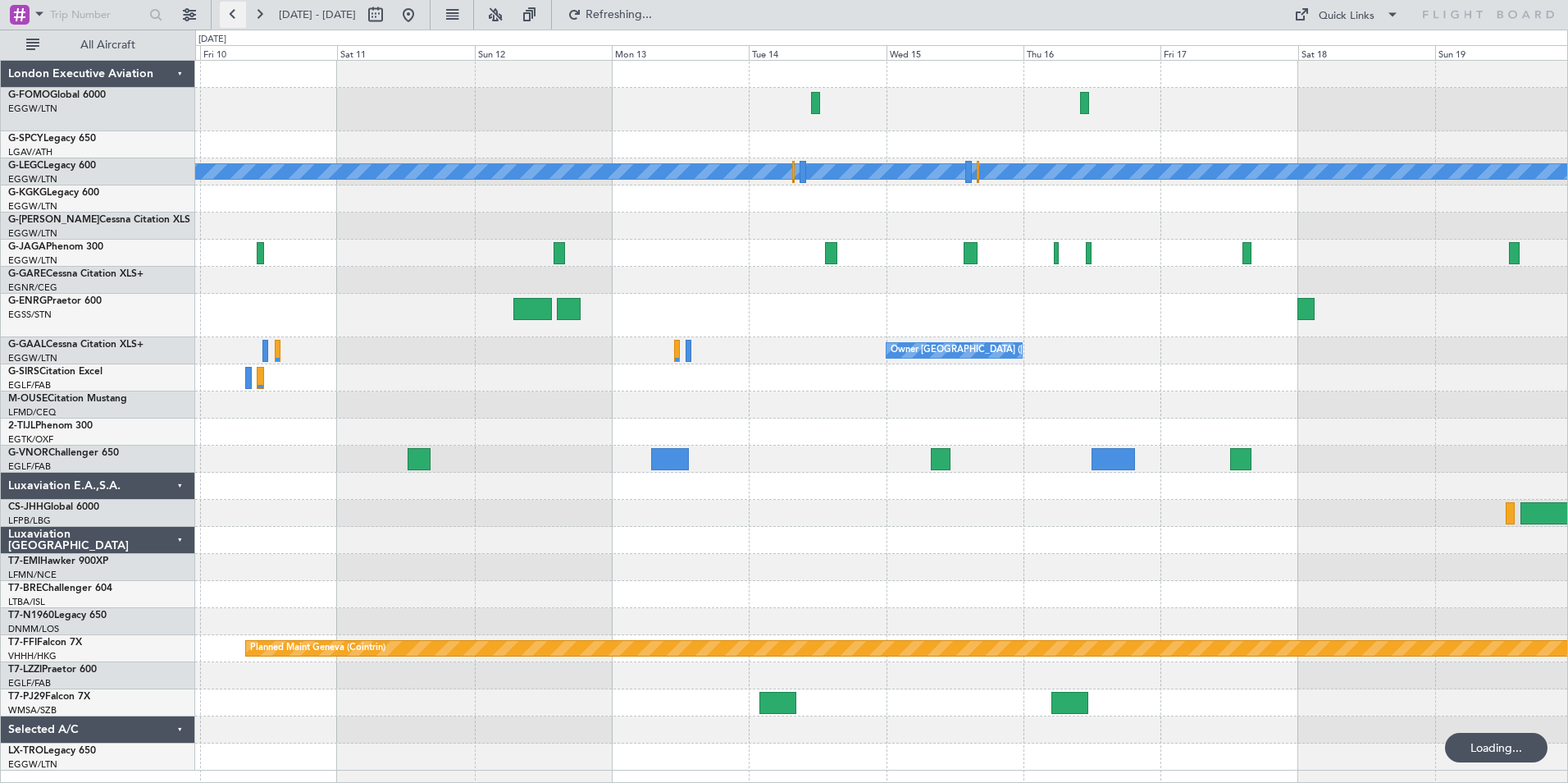
click at [238, 23] on button at bounding box center [233, 15] width 26 height 26
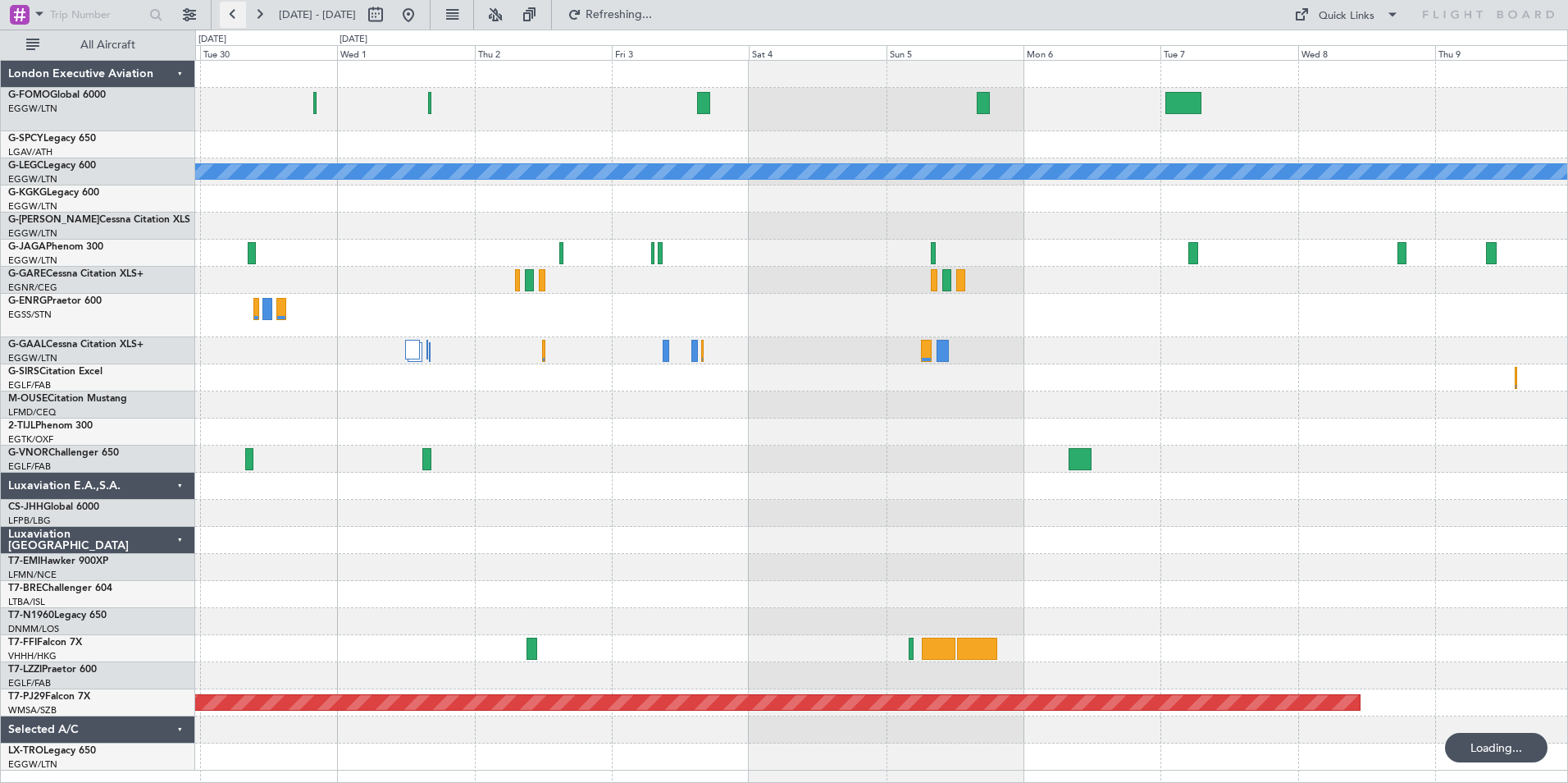
click at [238, 23] on button at bounding box center [233, 15] width 26 height 26
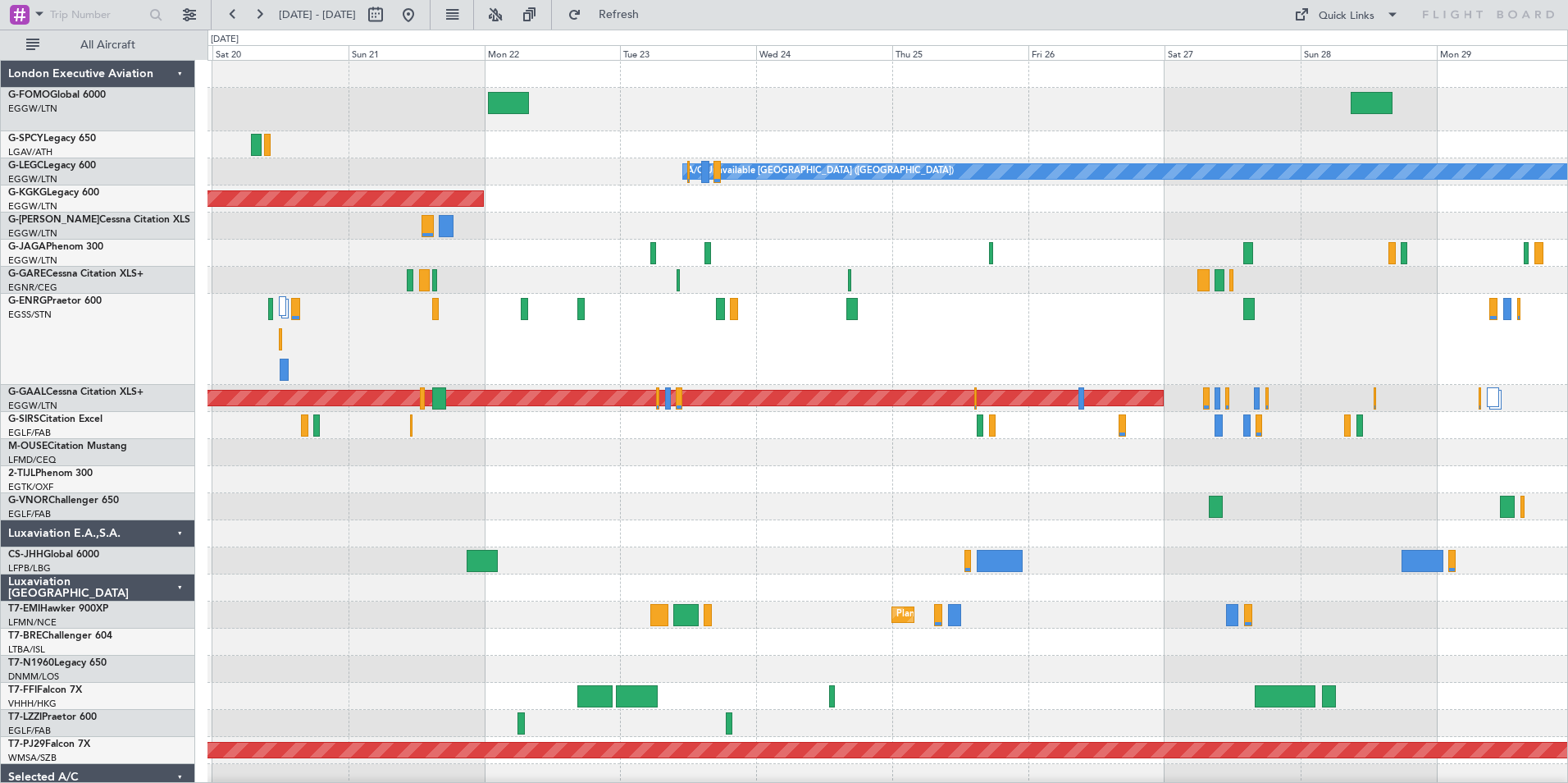
click at [297, 252] on div at bounding box center [888, 253] width 1360 height 27
click at [240, 20] on button at bounding box center [233, 15] width 26 height 26
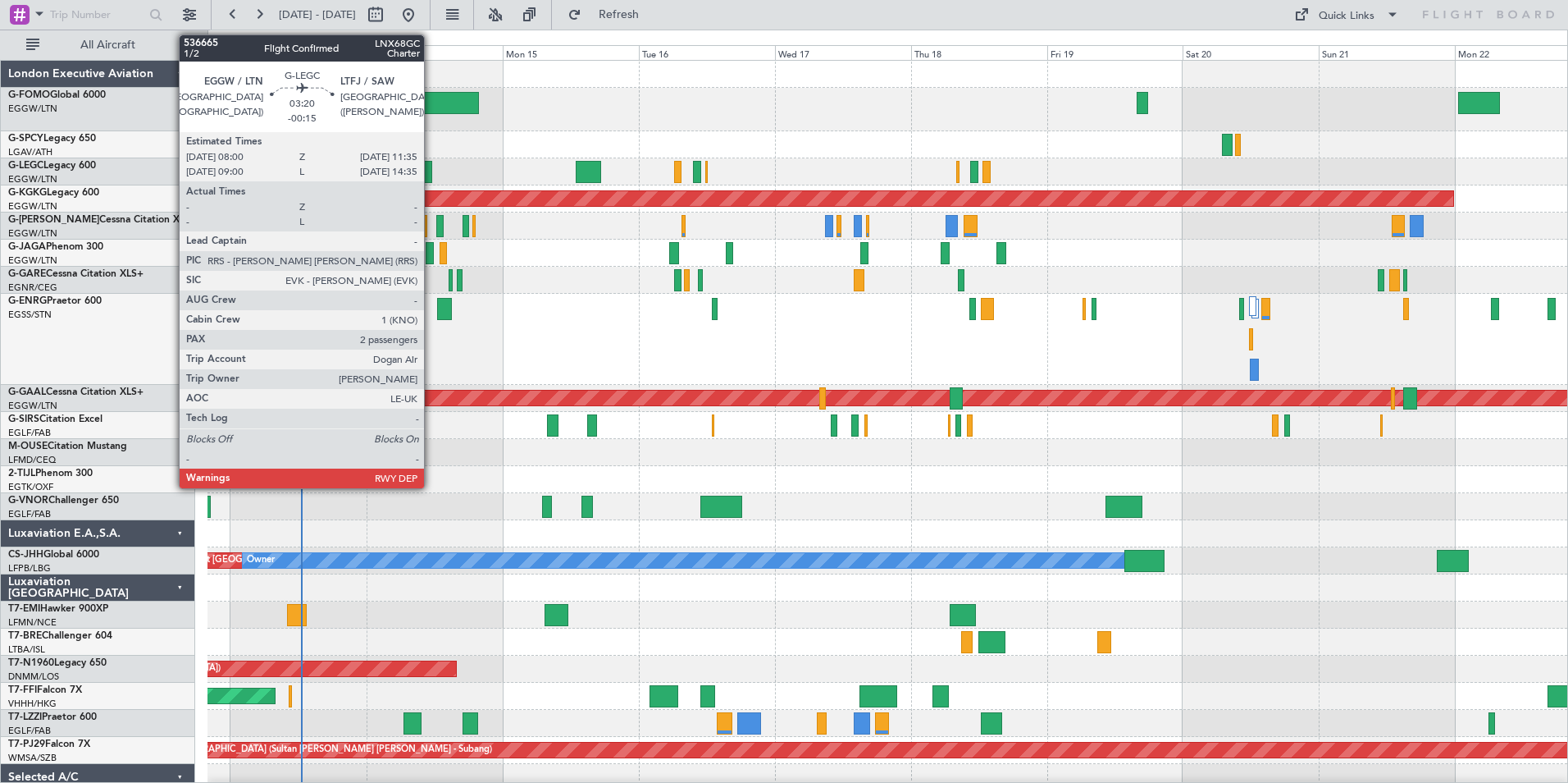
click at [432, 174] on div at bounding box center [422, 172] width 21 height 23
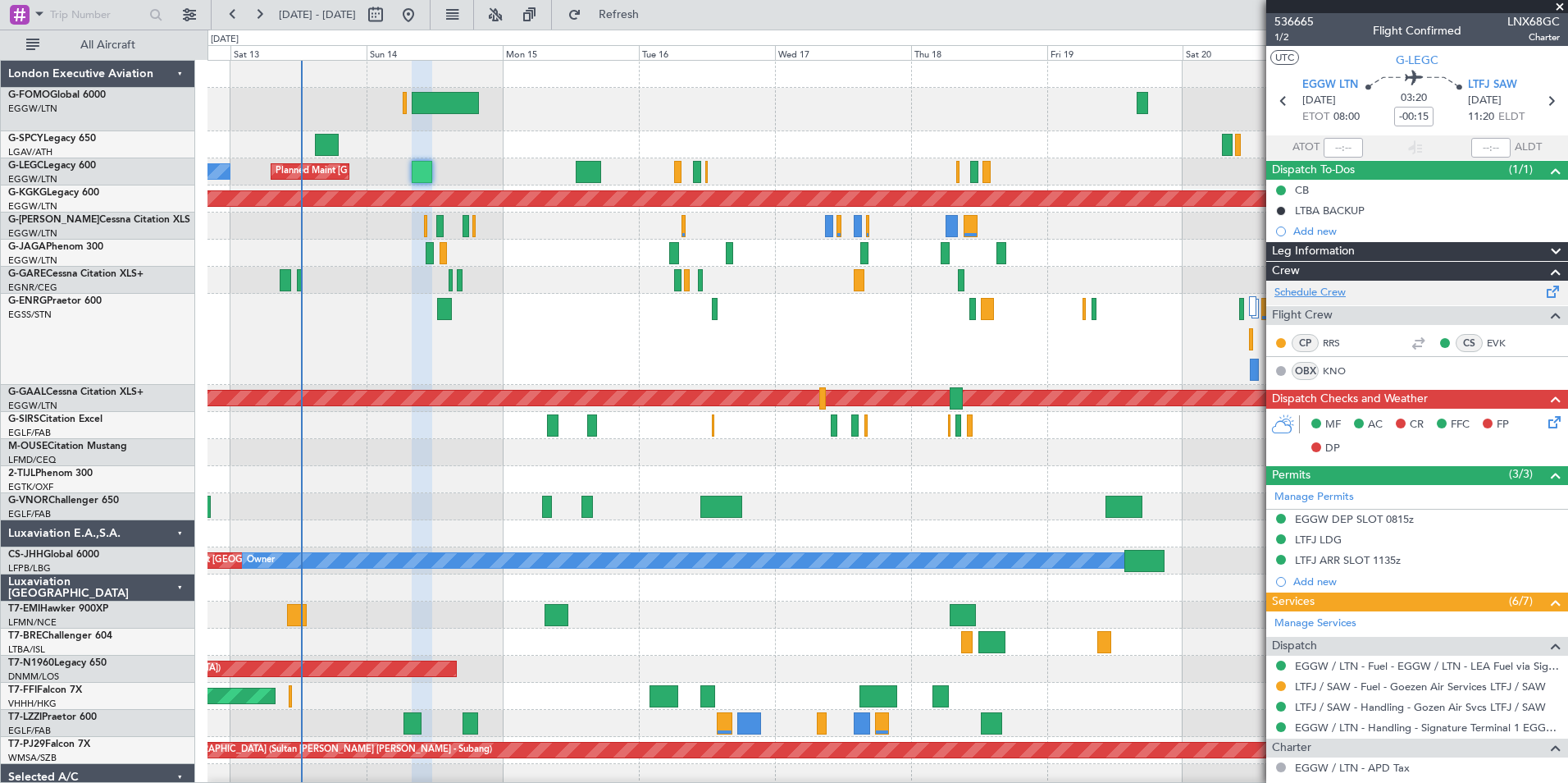
click at [1343, 295] on link "Schedule Crew" at bounding box center [1310, 293] width 71 height 16
click at [654, 21] on span "Refresh" at bounding box center [619, 15] width 69 height 11
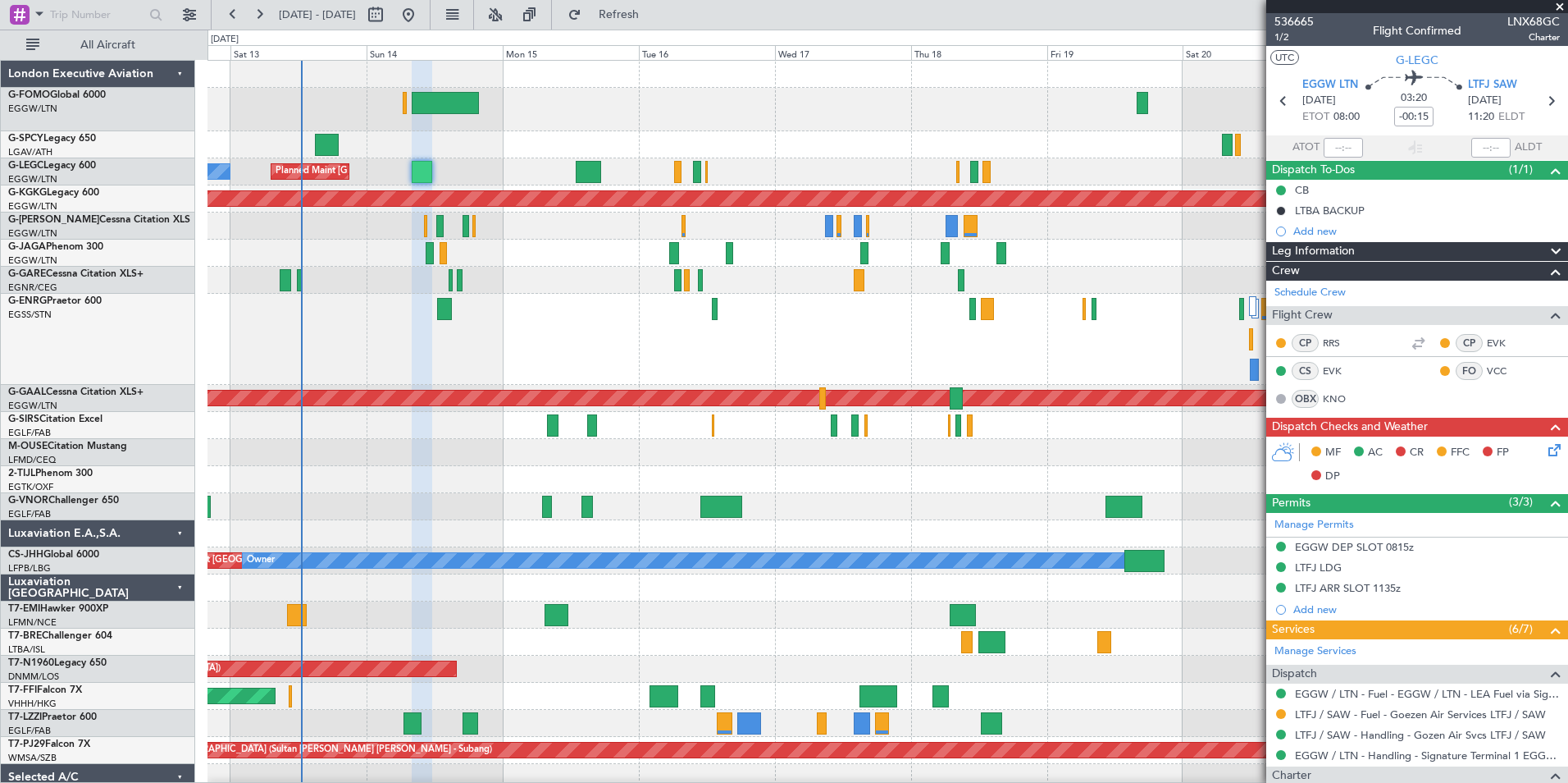
scroll to position [285, 0]
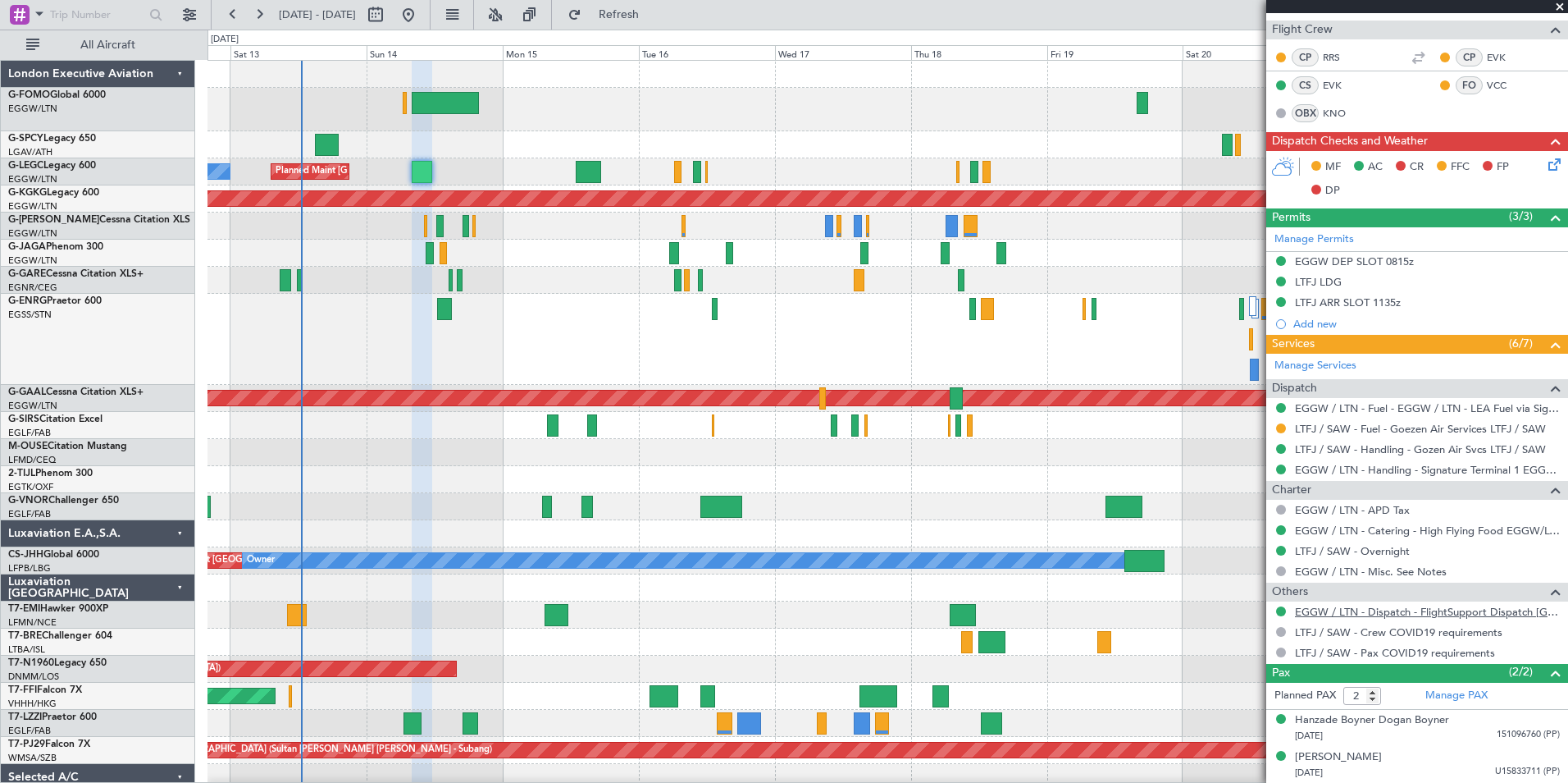
click at [1462, 611] on link "EGGW / LTN - Dispatch - FlightSupport Dispatch [GEOGRAPHIC_DATA]" at bounding box center [1428, 612] width 265 height 14
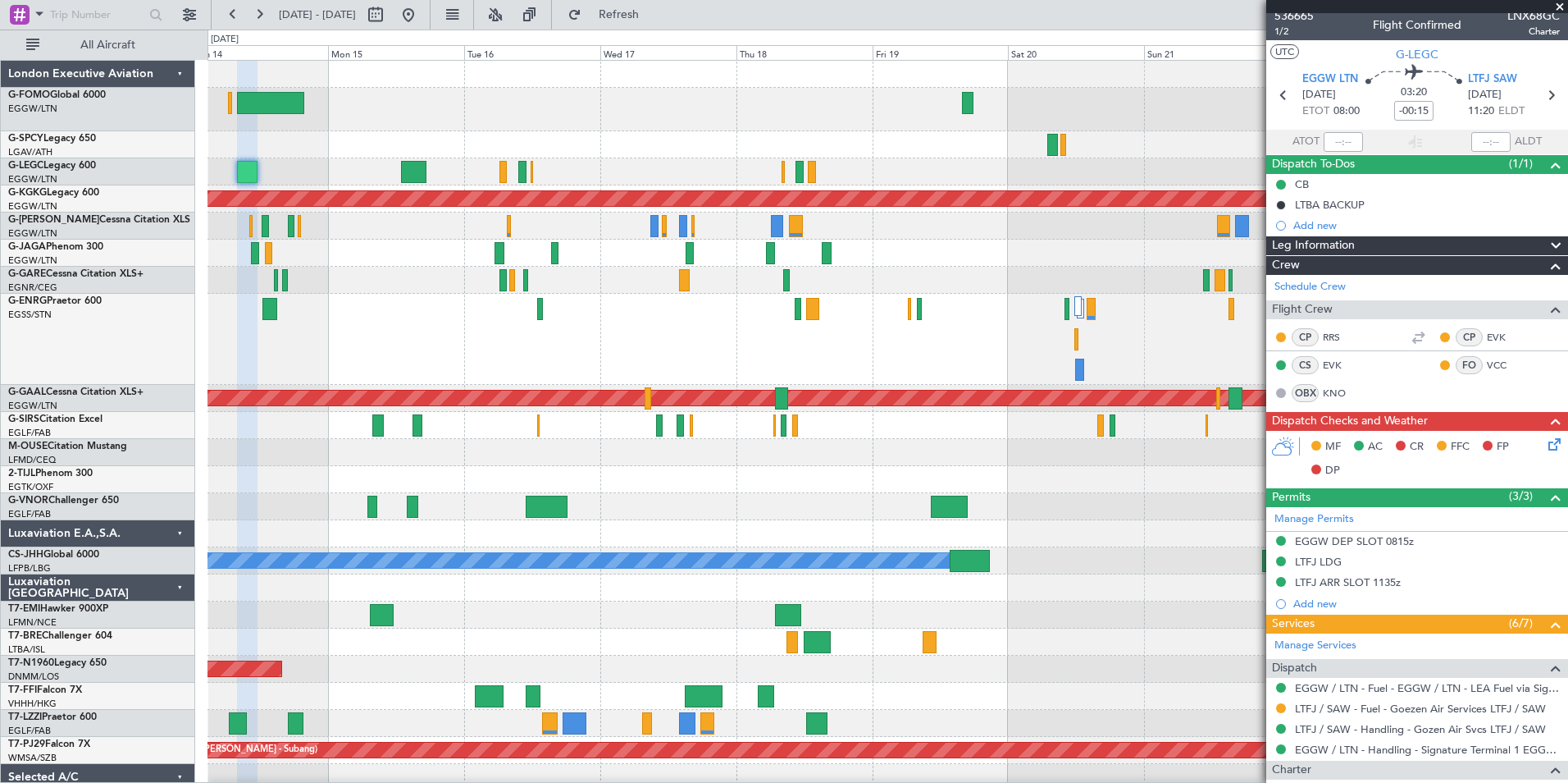
scroll to position [0, 0]
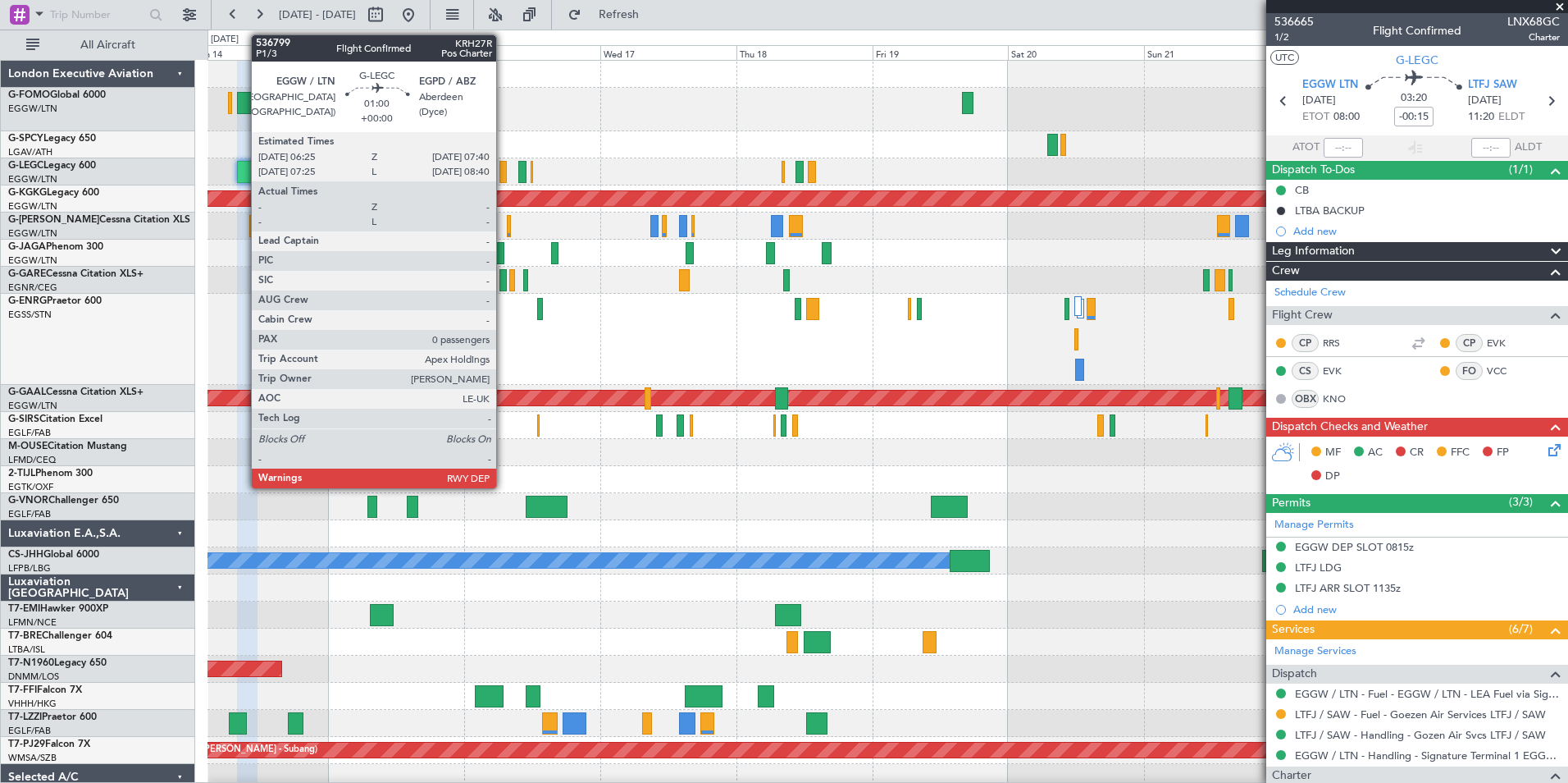
click at [503, 176] on div at bounding box center [503, 172] width 8 height 23
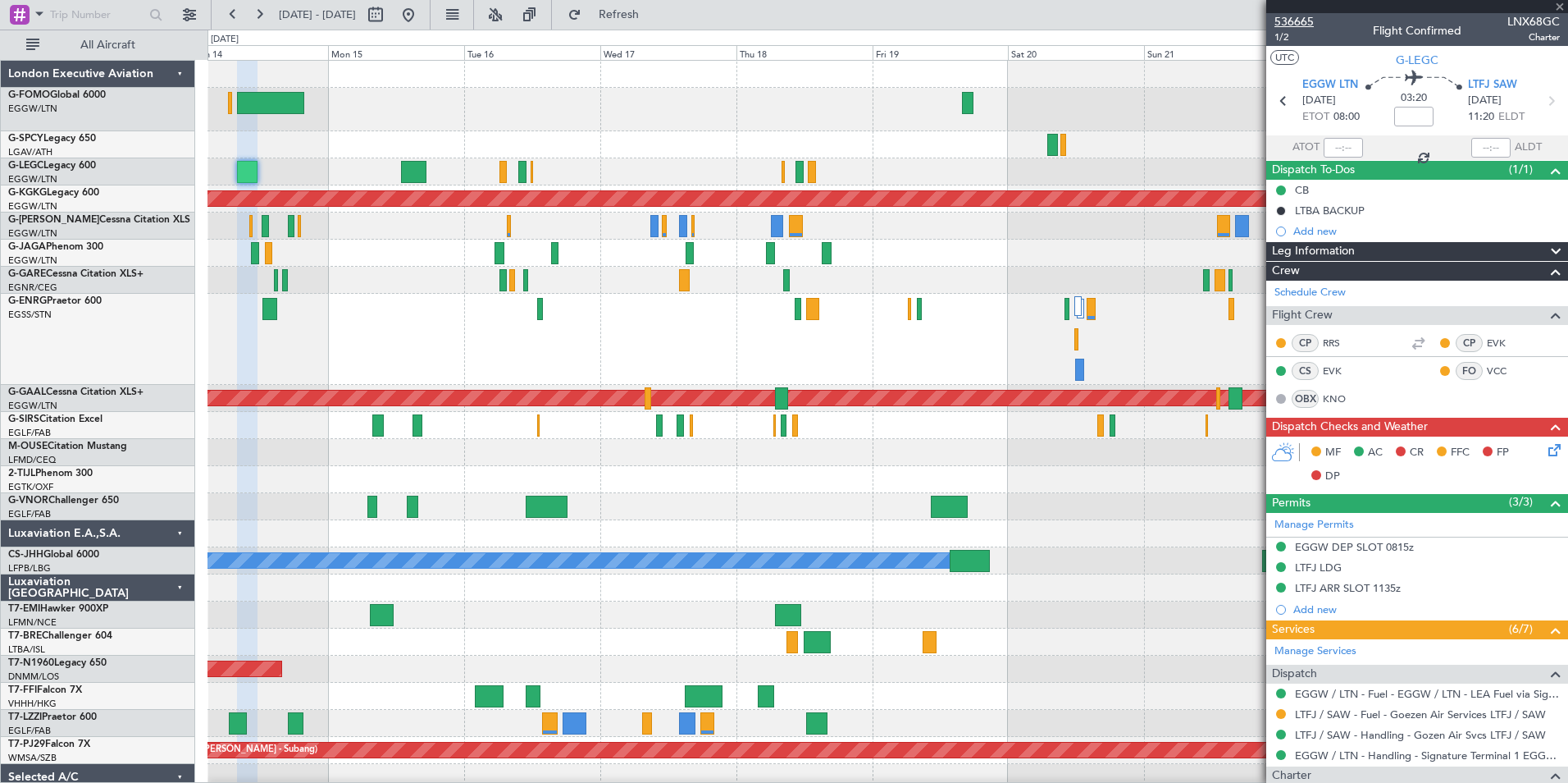
type input "0"
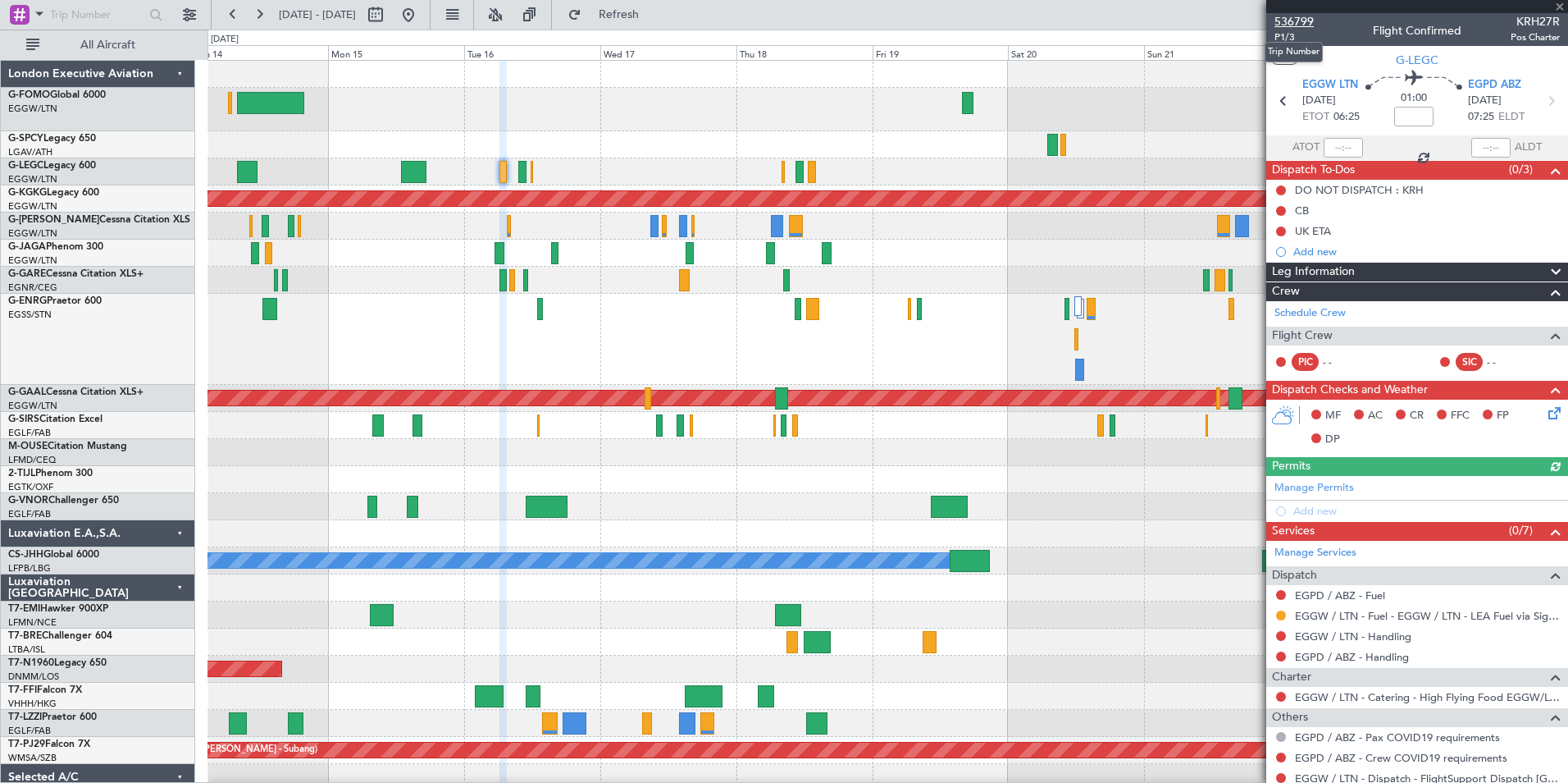
click at [1291, 23] on span "536799" at bounding box center [1294, 22] width 40 height 17
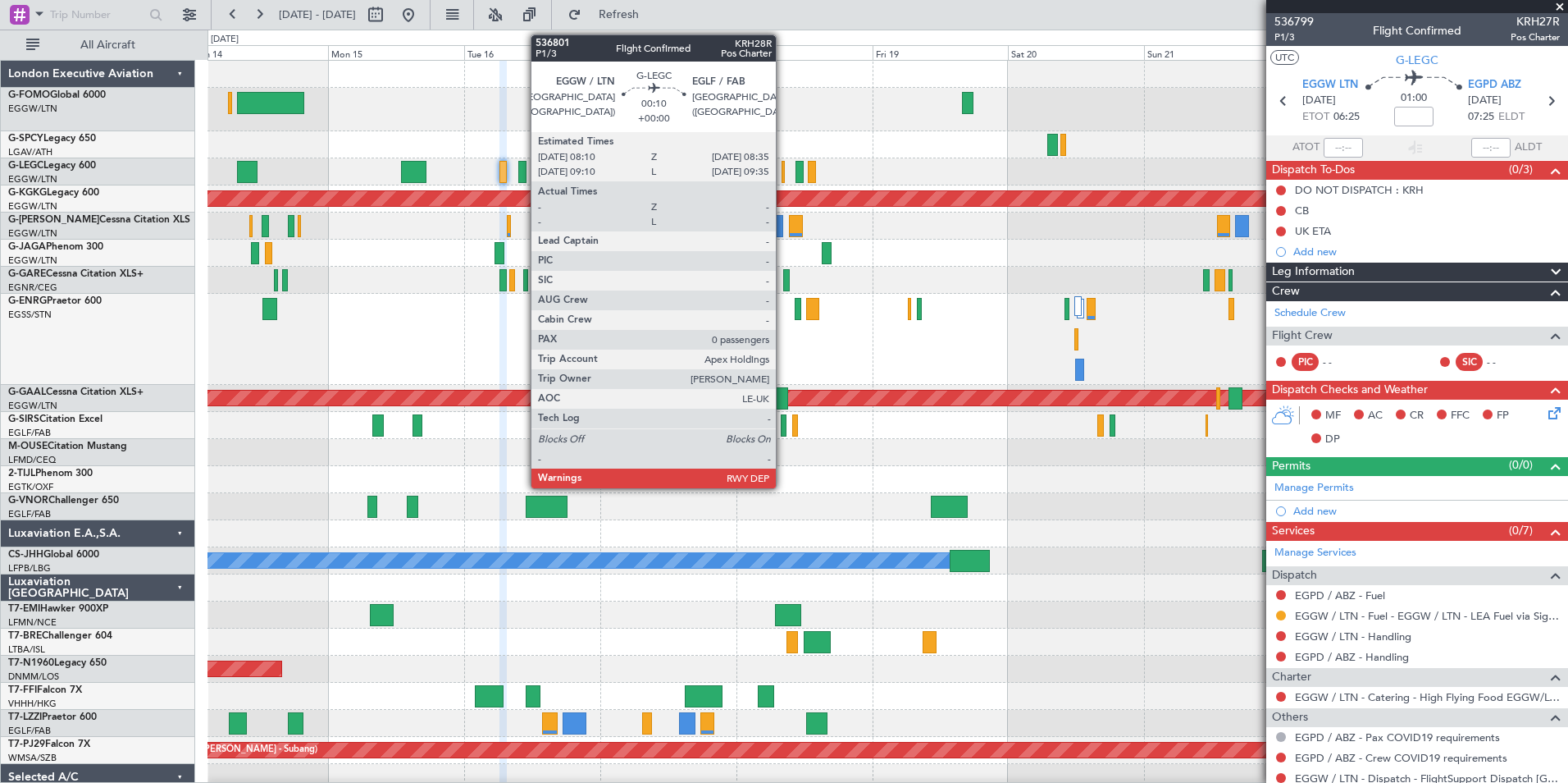
click at [784, 175] on div at bounding box center [783, 172] width 3 height 23
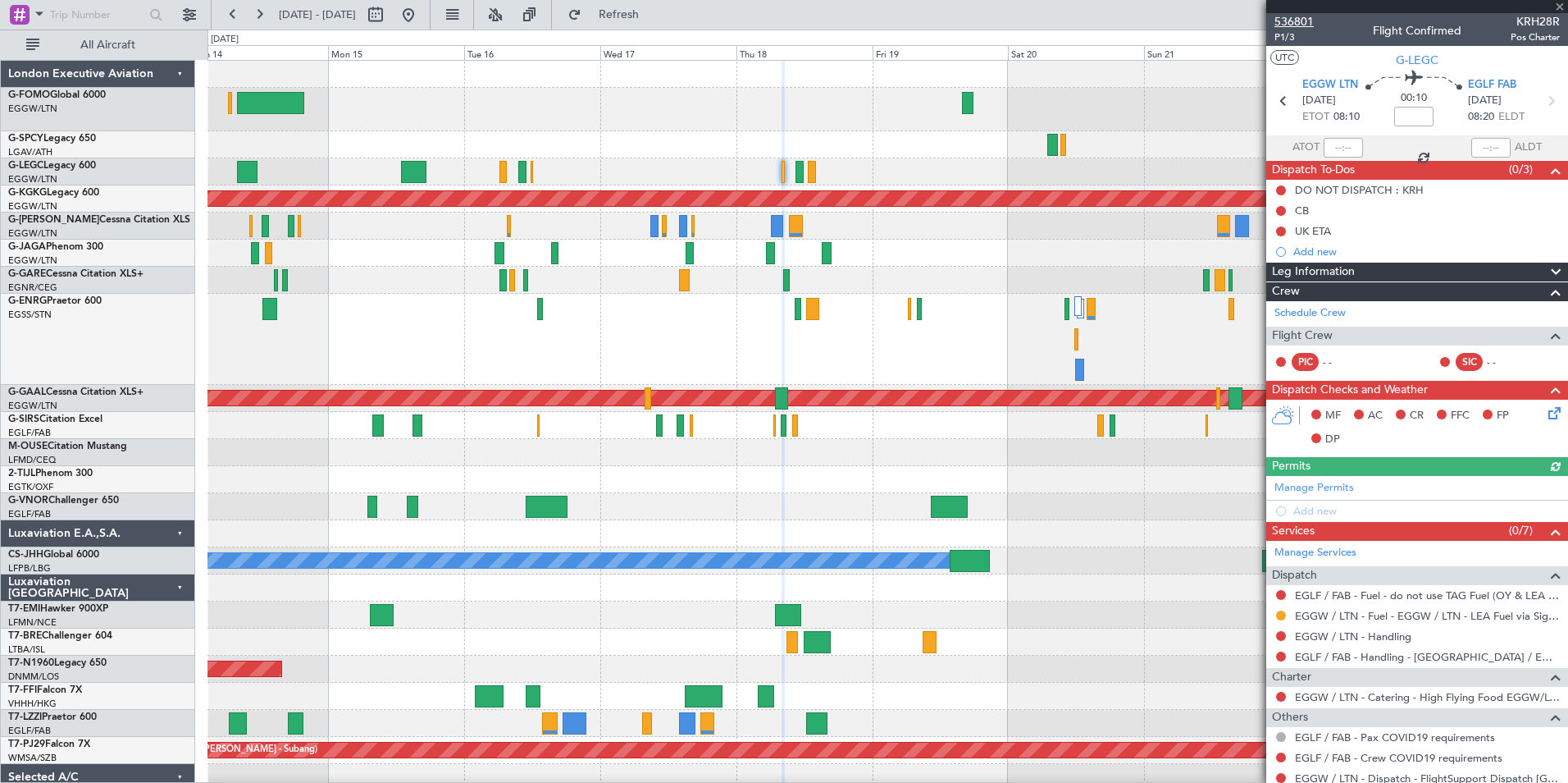
click at [1292, 24] on span "536801" at bounding box center [1294, 22] width 40 height 17
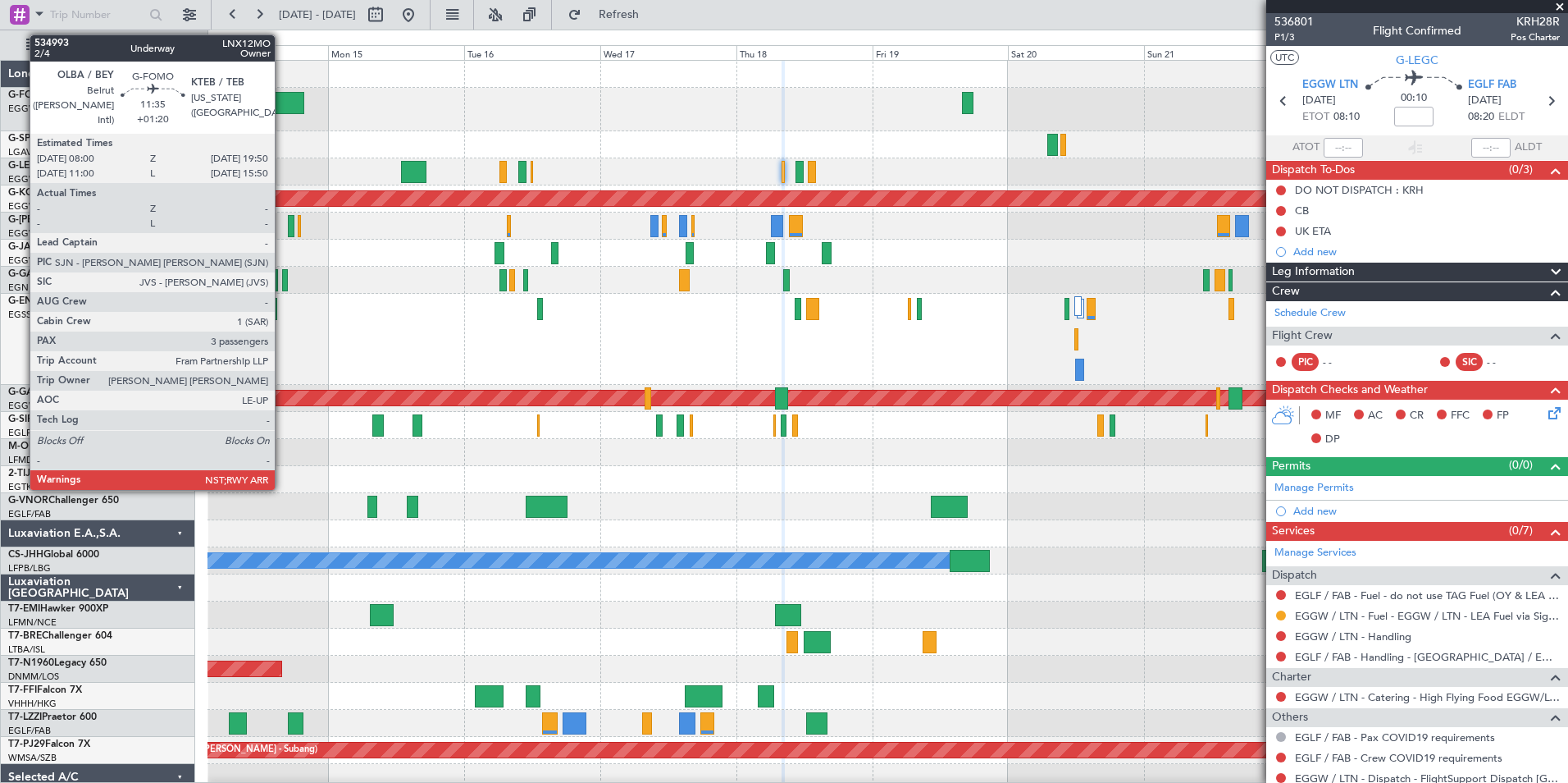
click at [282, 105] on div at bounding box center [270, 104] width 67 height 23
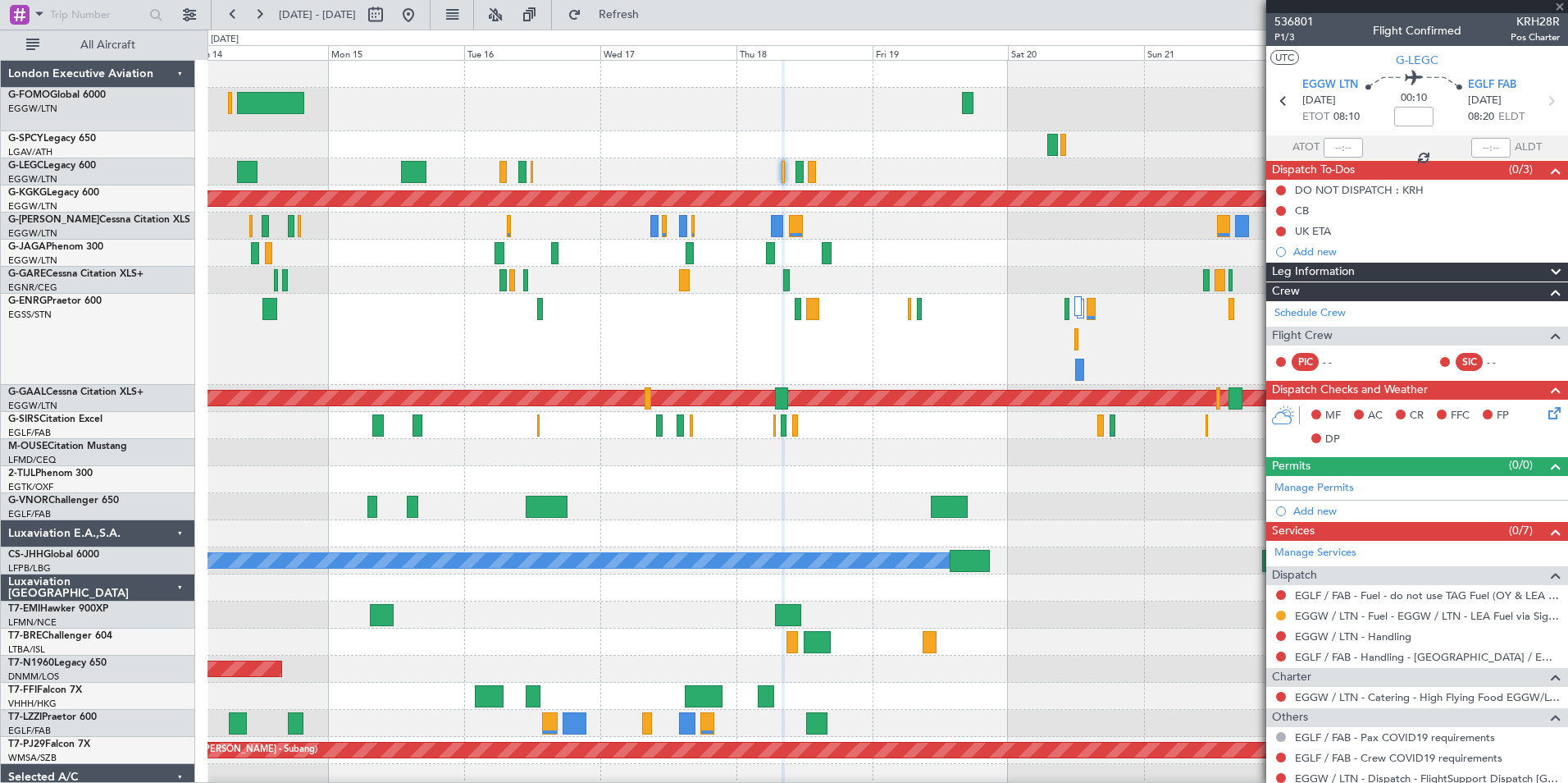
type input "+01:20"
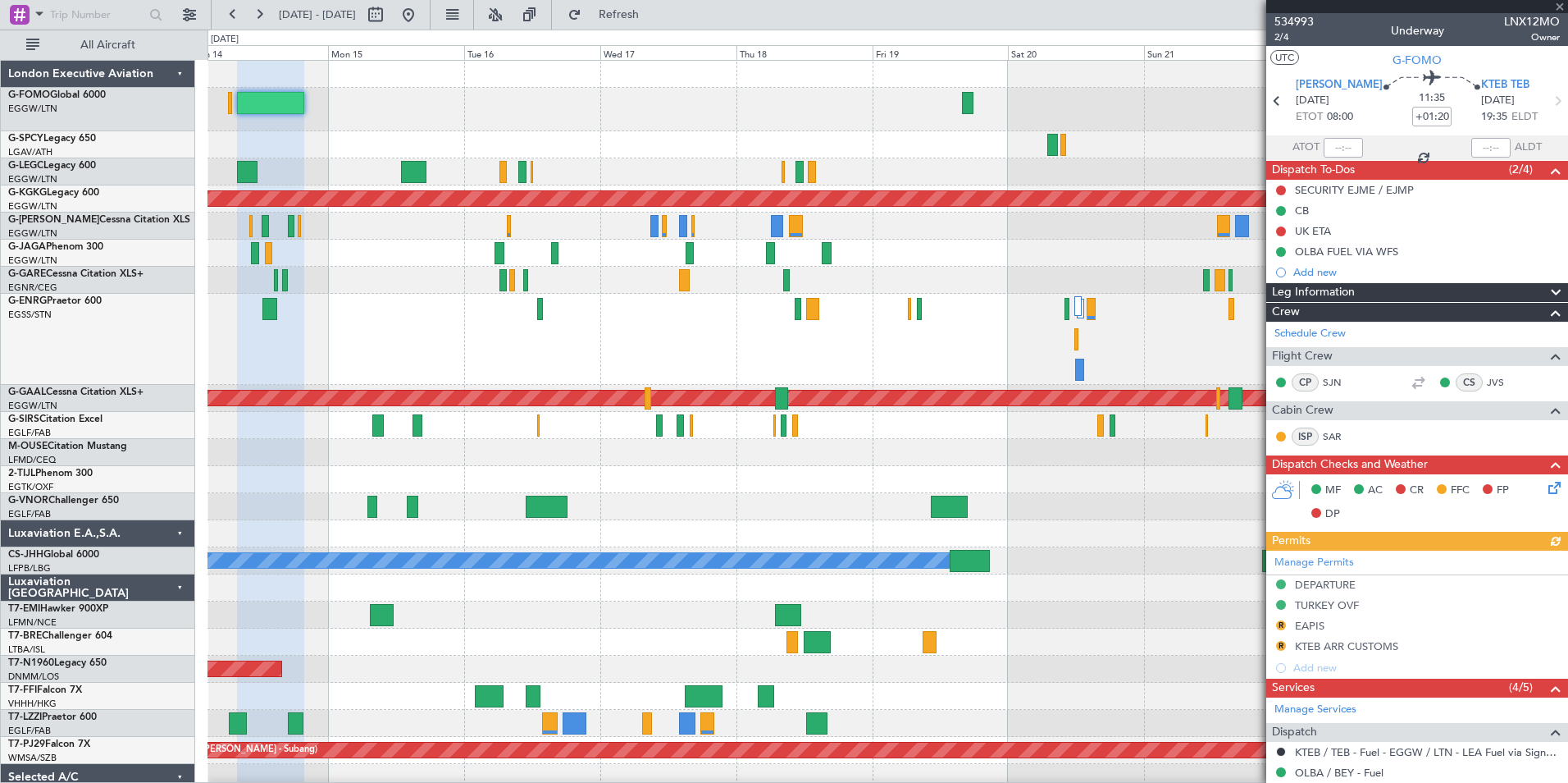
scroll to position [360, 0]
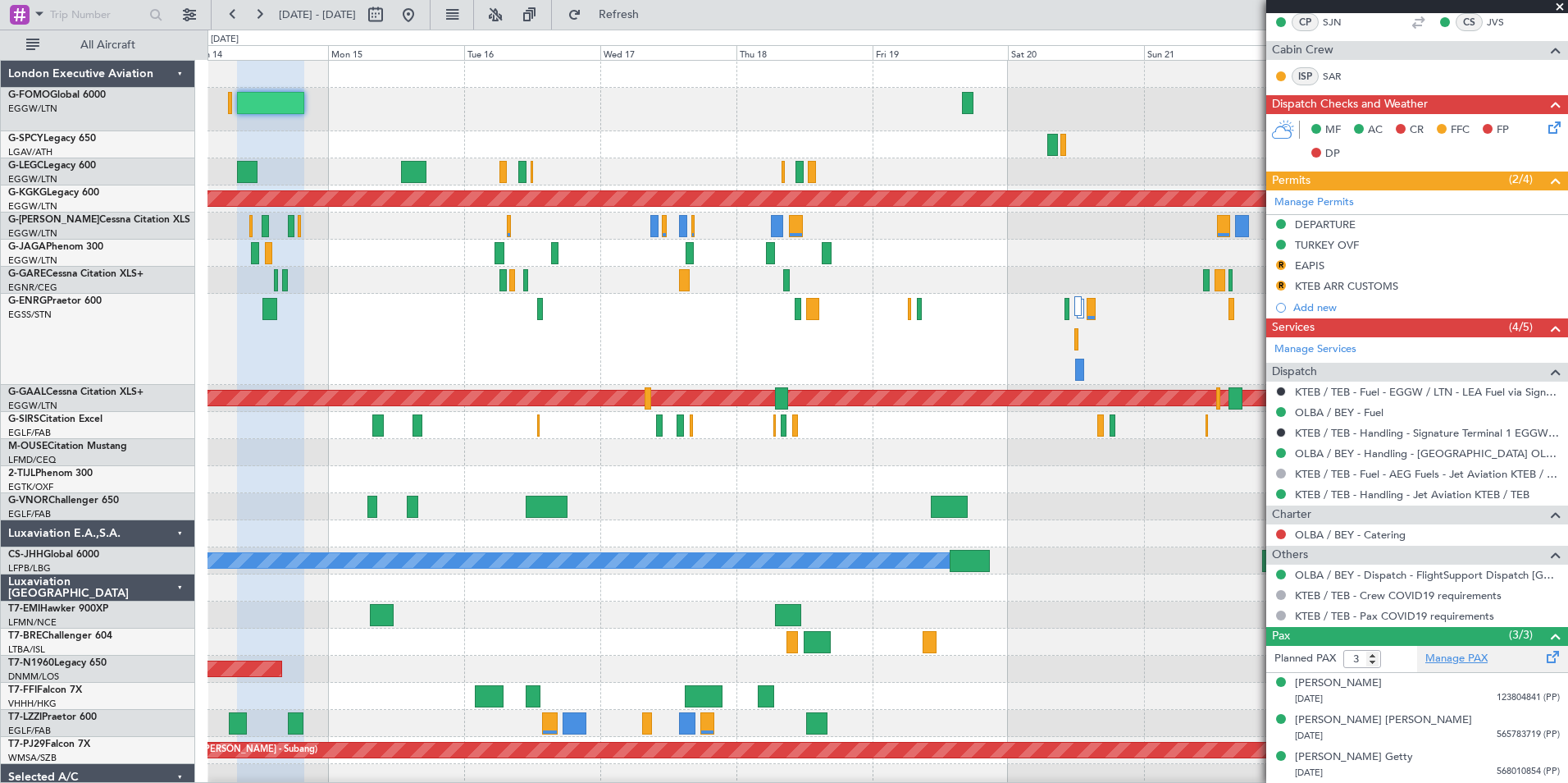
click at [1425, 658] on link "Manage PAX" at bounding box center [1456, 658] width 62 height 16
click at [640, 13] on span "Refresh" at bounding box center [619, 15] width 69 height 11
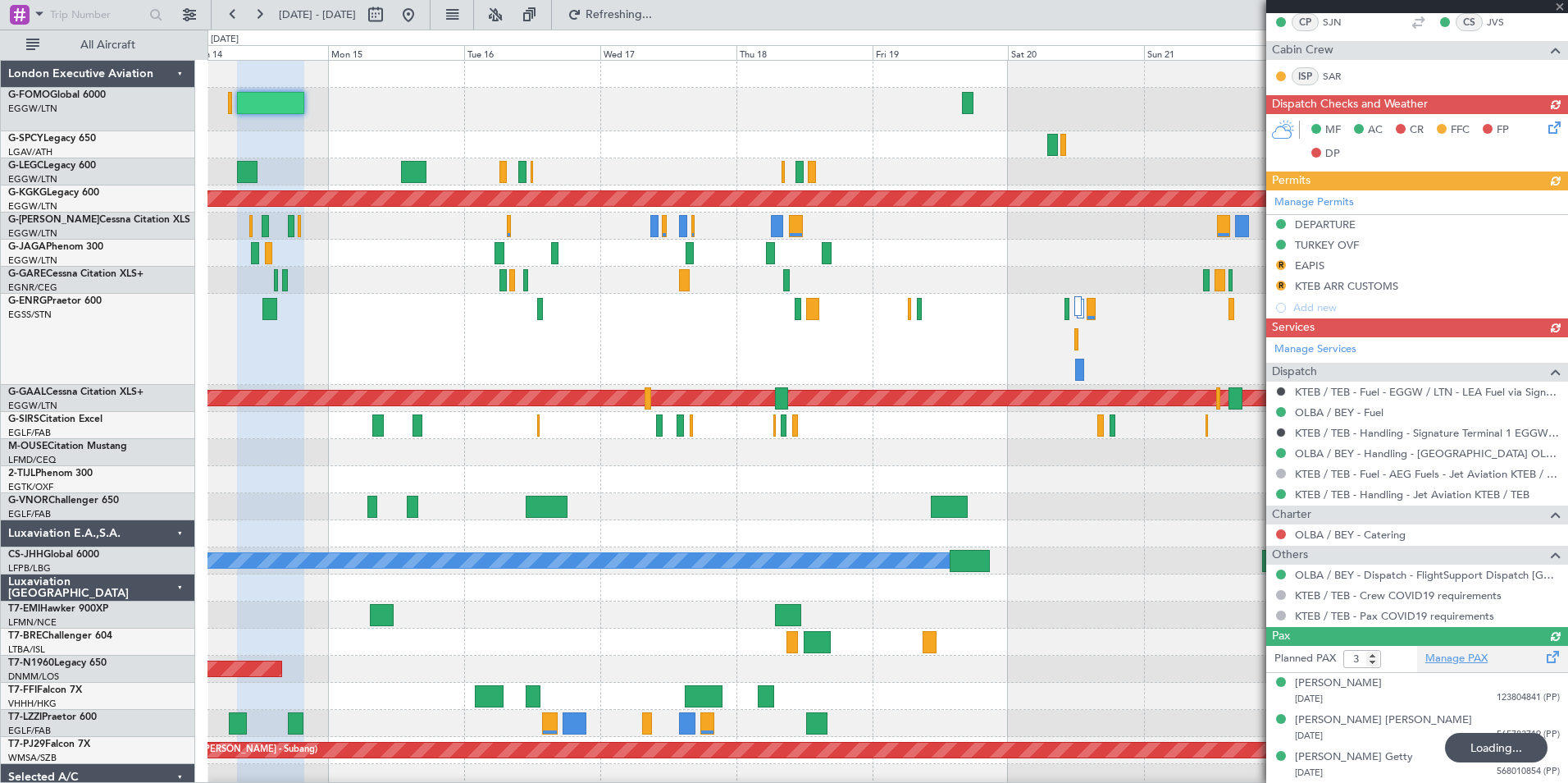
scroll to position [344, 0]
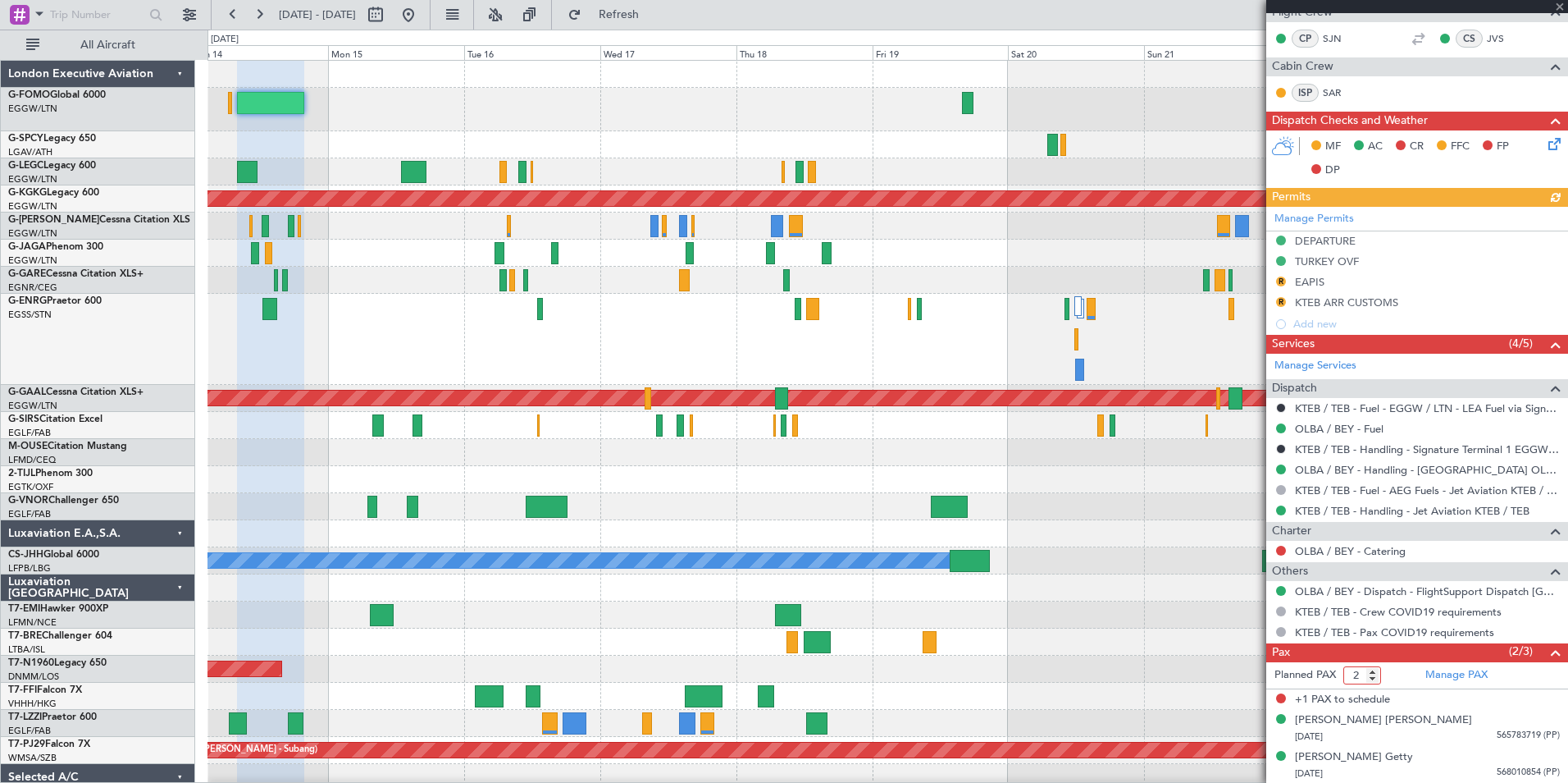
type input "2"
click at [1374, 679] on input "2" at bounding box center [1362, 675] width 38 height 18
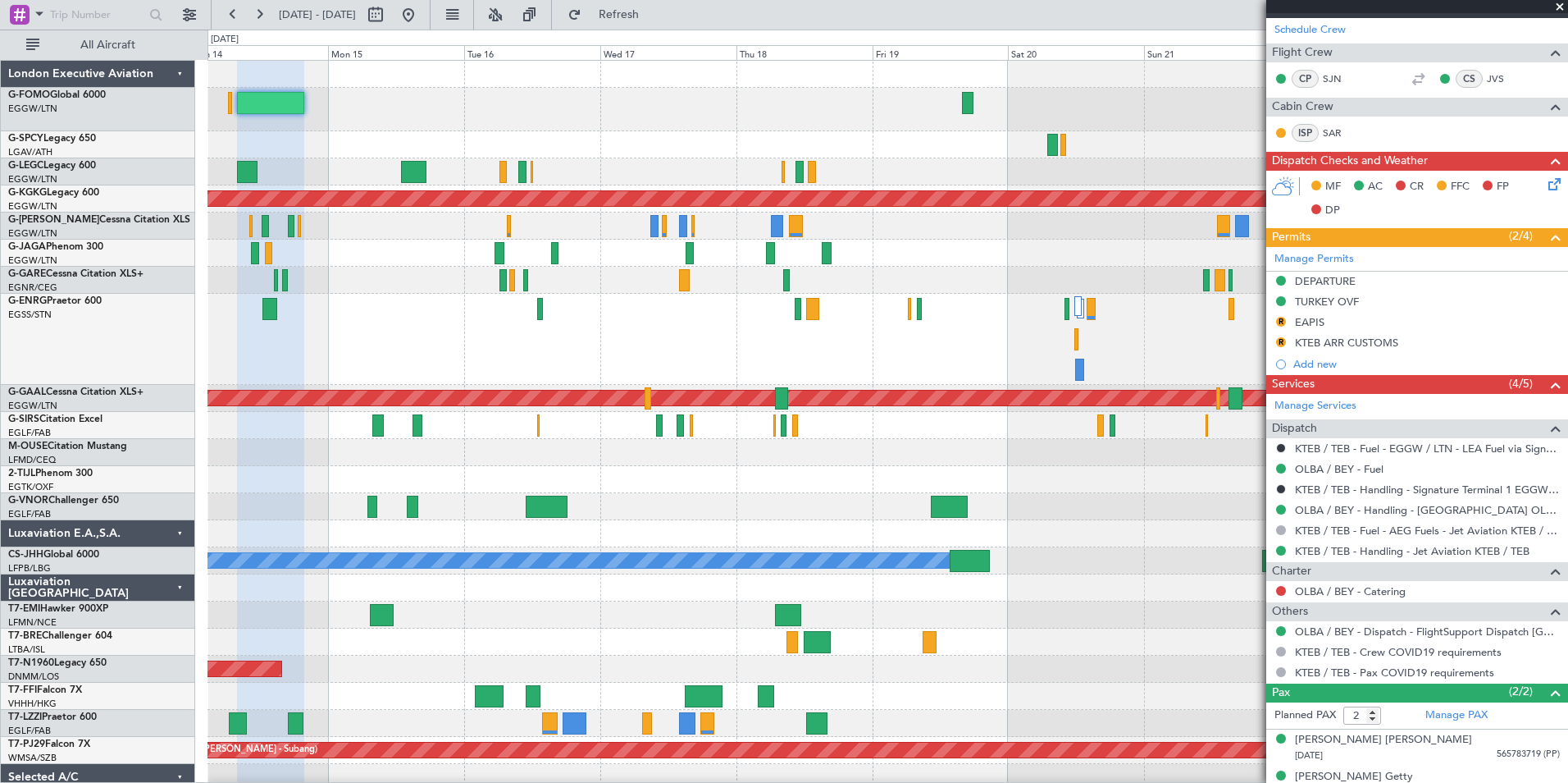
scroll to position [324, 0]
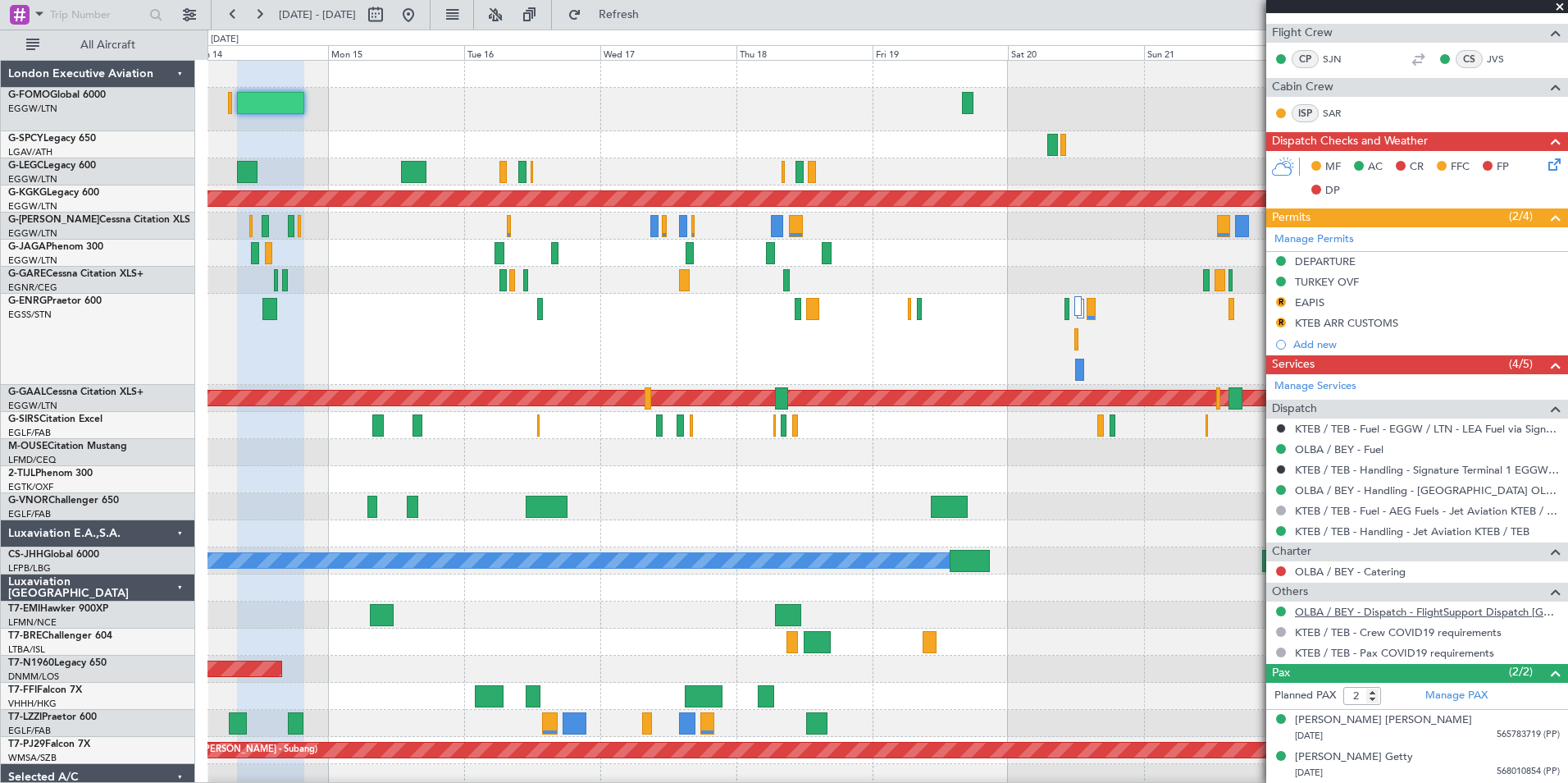
click at [1466, 609] on link "OLBA / BEY - Dispatch - FlightSupport Dispatch [GEOGRAPHIC_DATA]" at bounding box center [1428, 612] width 265 height 14
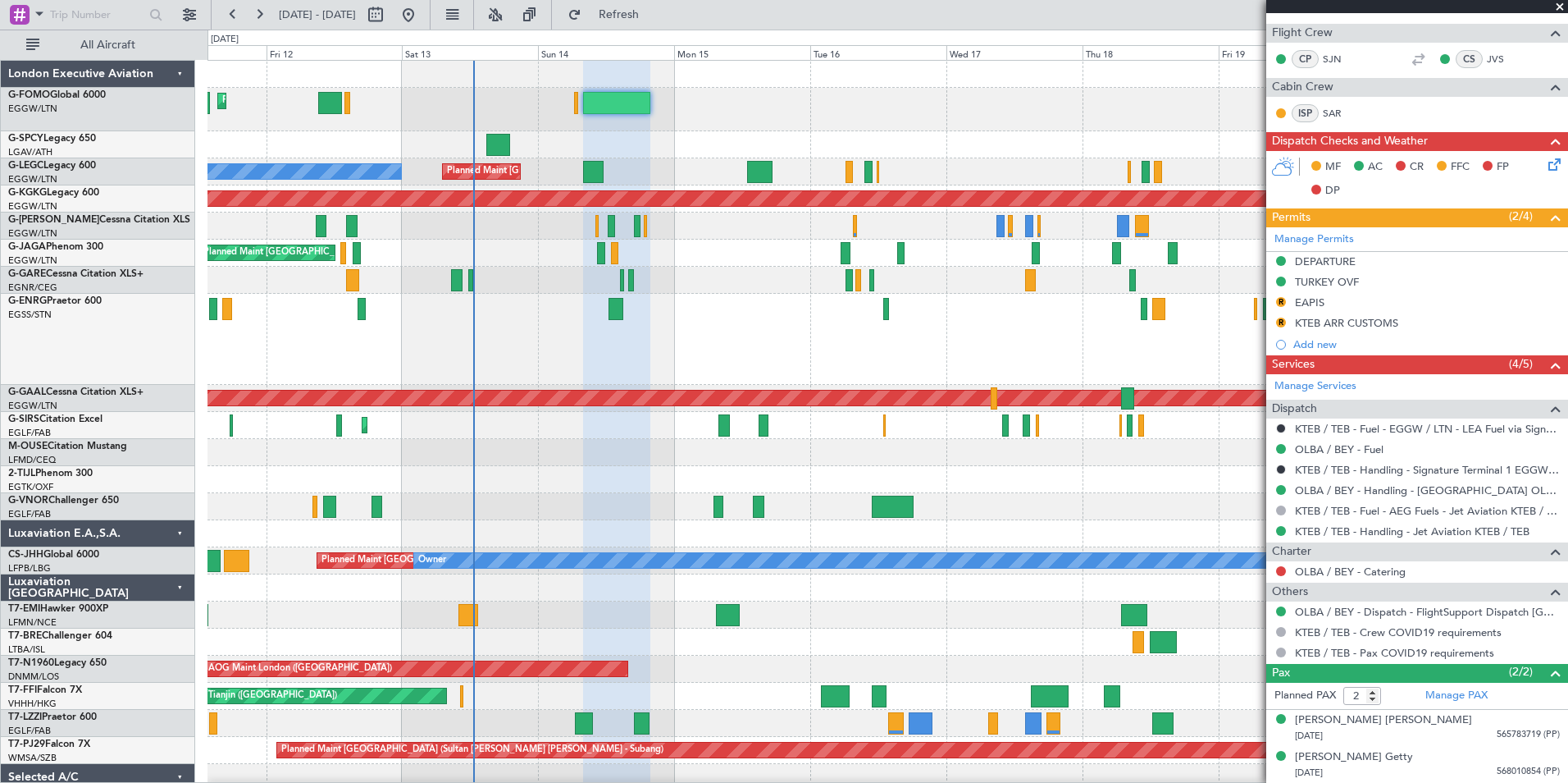
click at [677, 300] on div "Planned Maint [GEOGRAPHIC_DATA] ([GEOGRAPHIC_DATA]) Unplanned Maint [GEOGRAPHIC…" at bounding box center [888, 480] width 1360 height 839
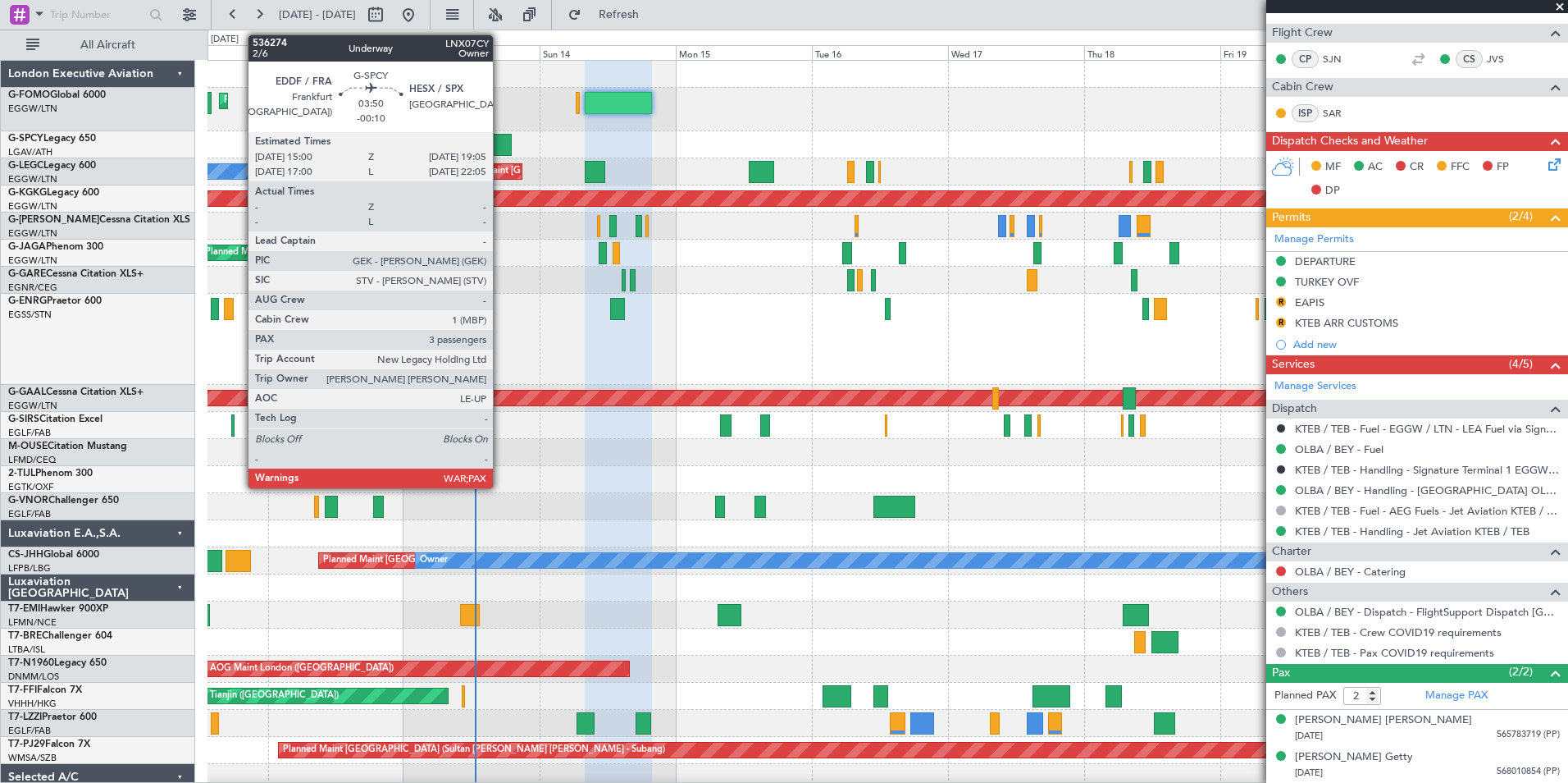
click at [500, 152] on div at bounding box center [499, 145] width 24 height 23
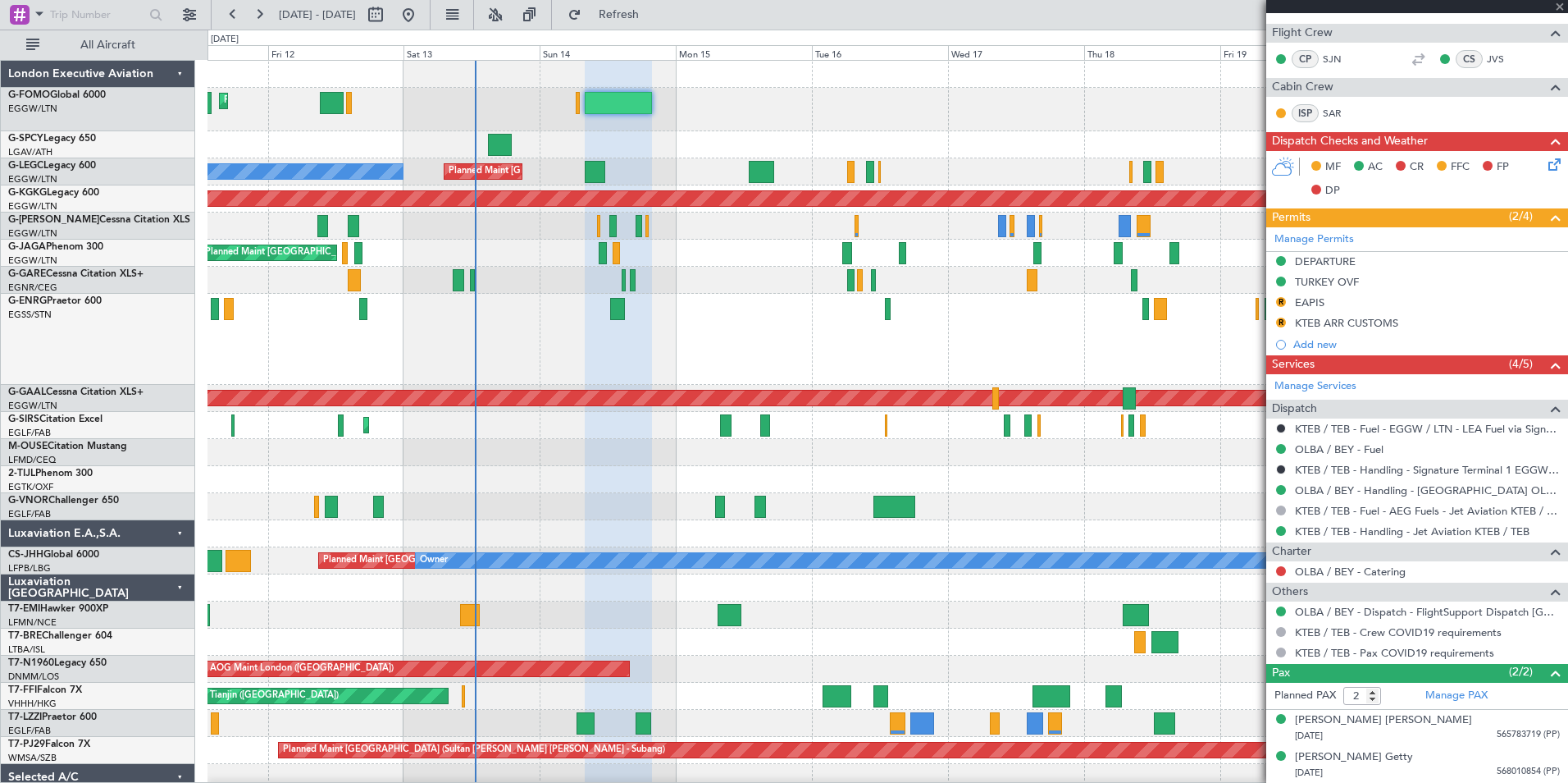
type input "-00:10"
type input "3"
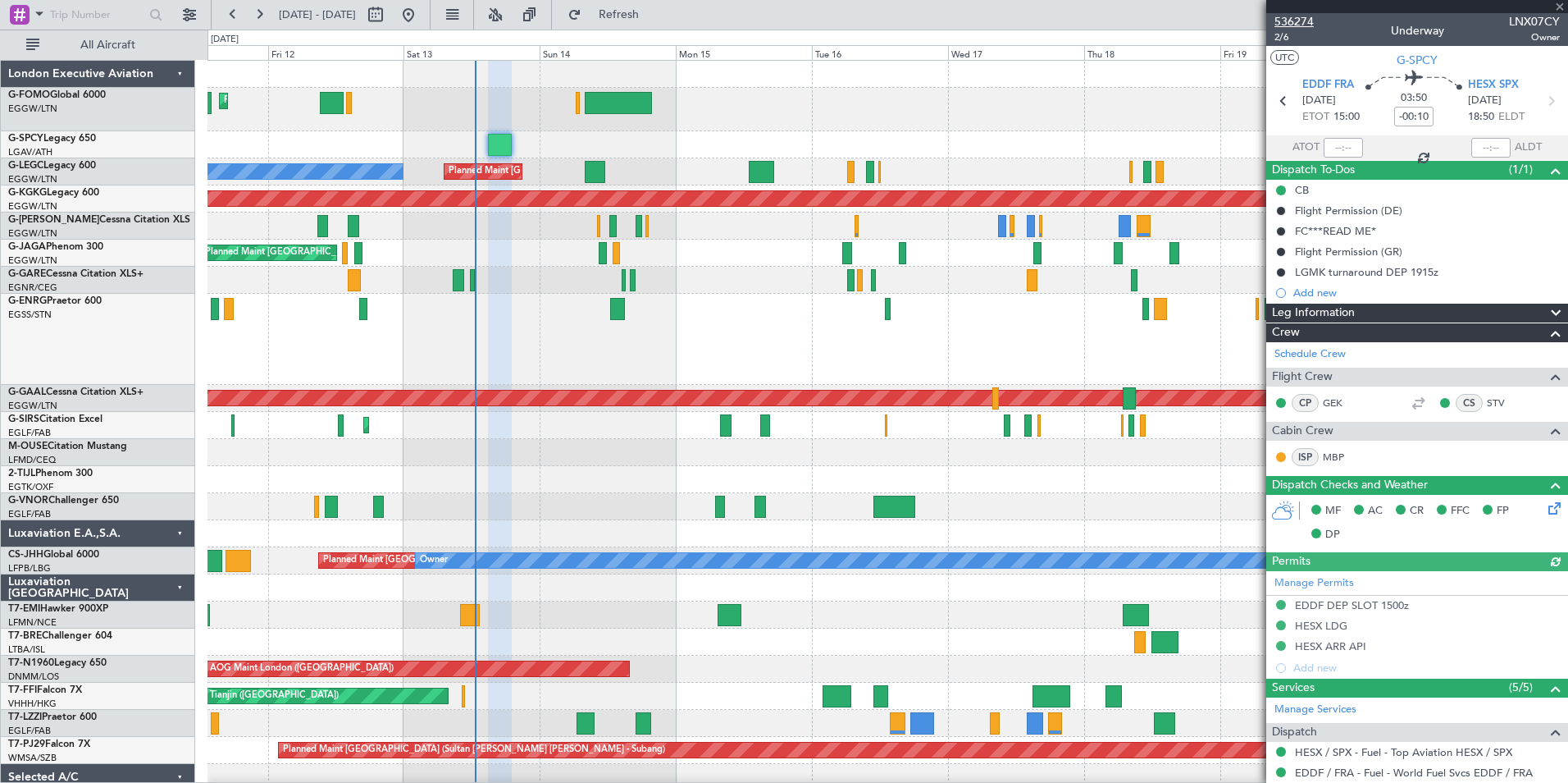
click at [1303, 21] on span "536274" at bounding box center [1294, 22] width 40 height 17
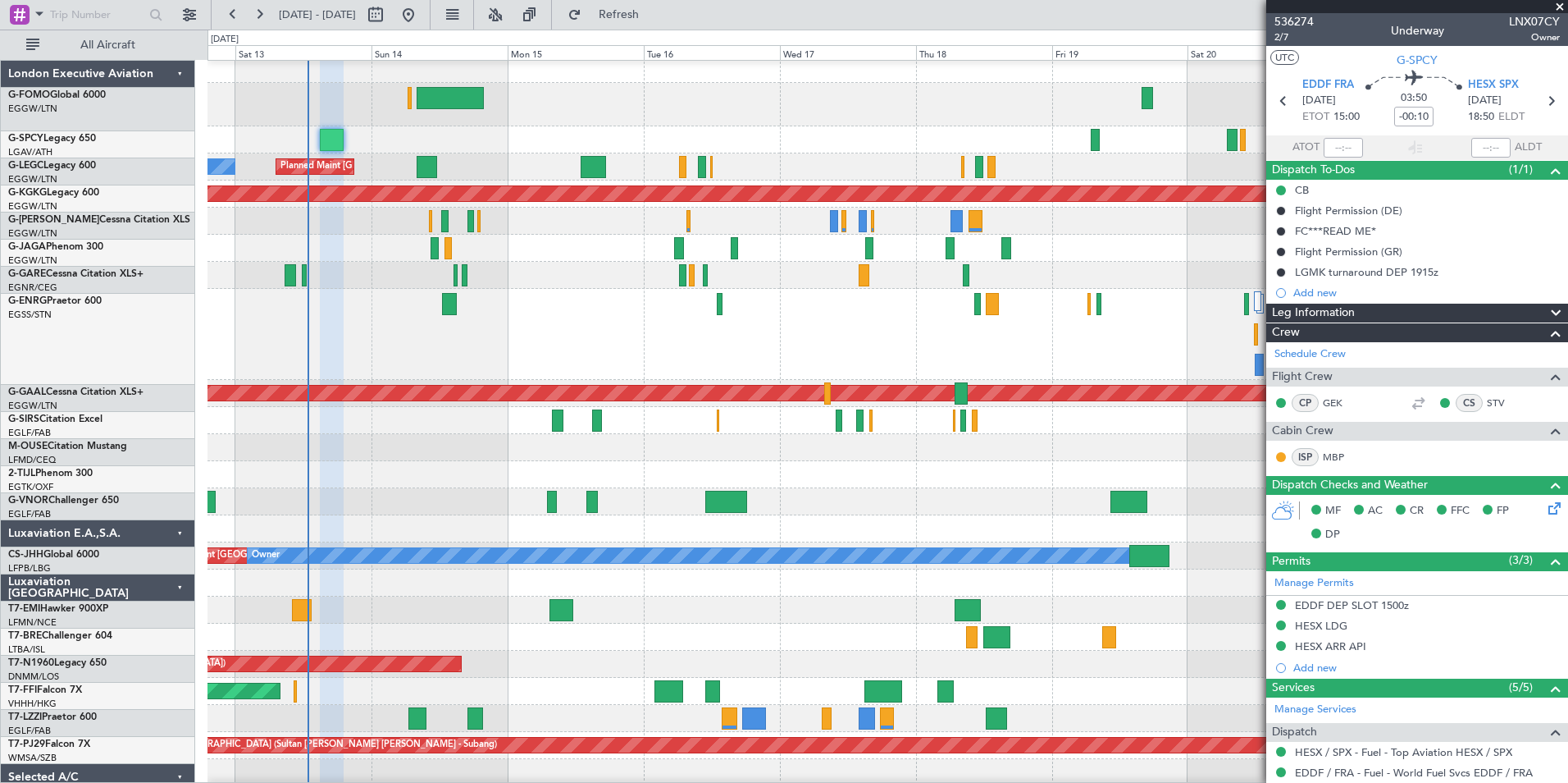
scroll to position [26, 0]
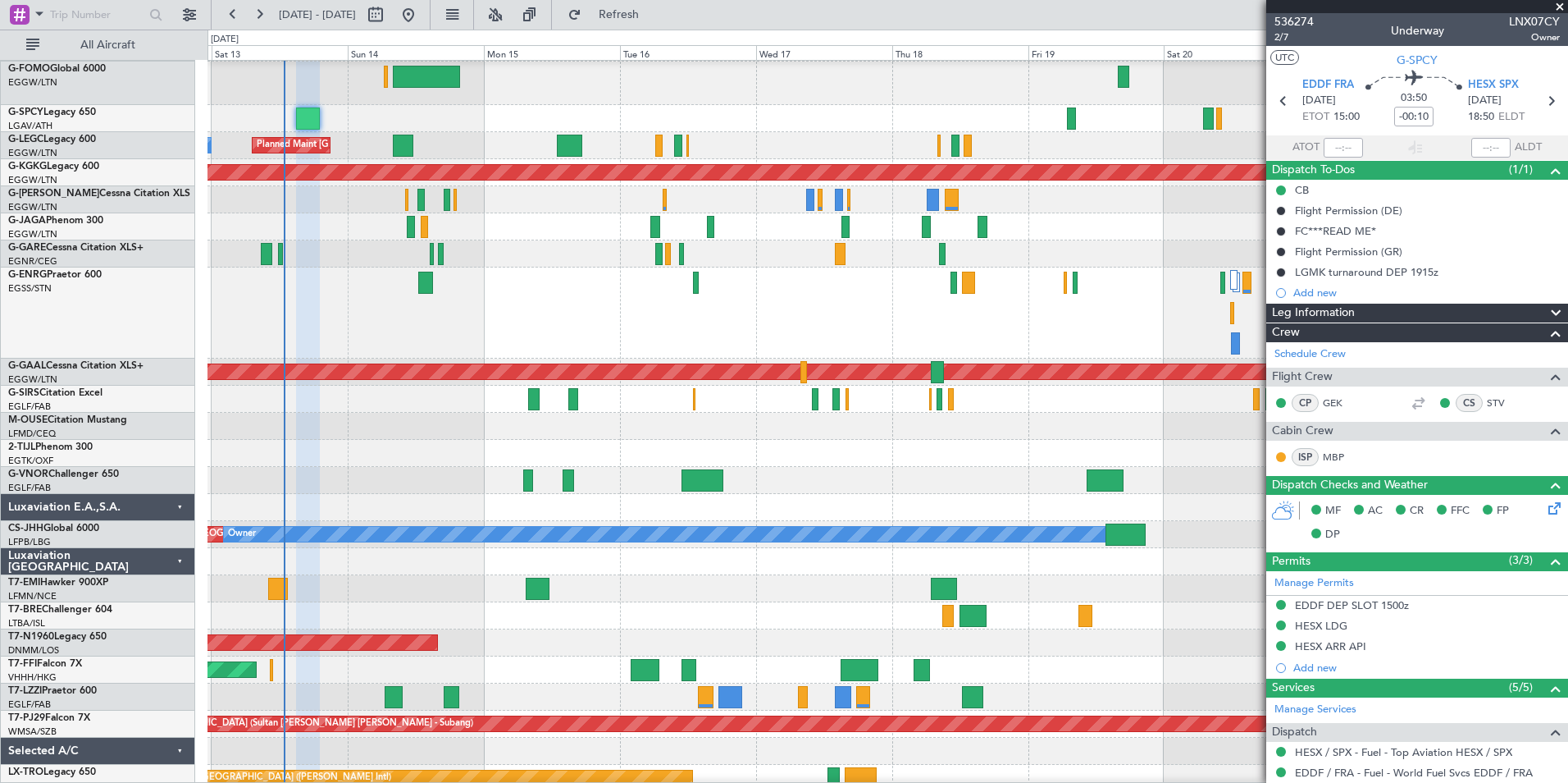
click at [1005, 97] on div "Planned Maint [GEOGRAPHIC_DATA] ([GEOGRAPHIC_DATA])" at bounding box center [888, 83] width 1360 height 43
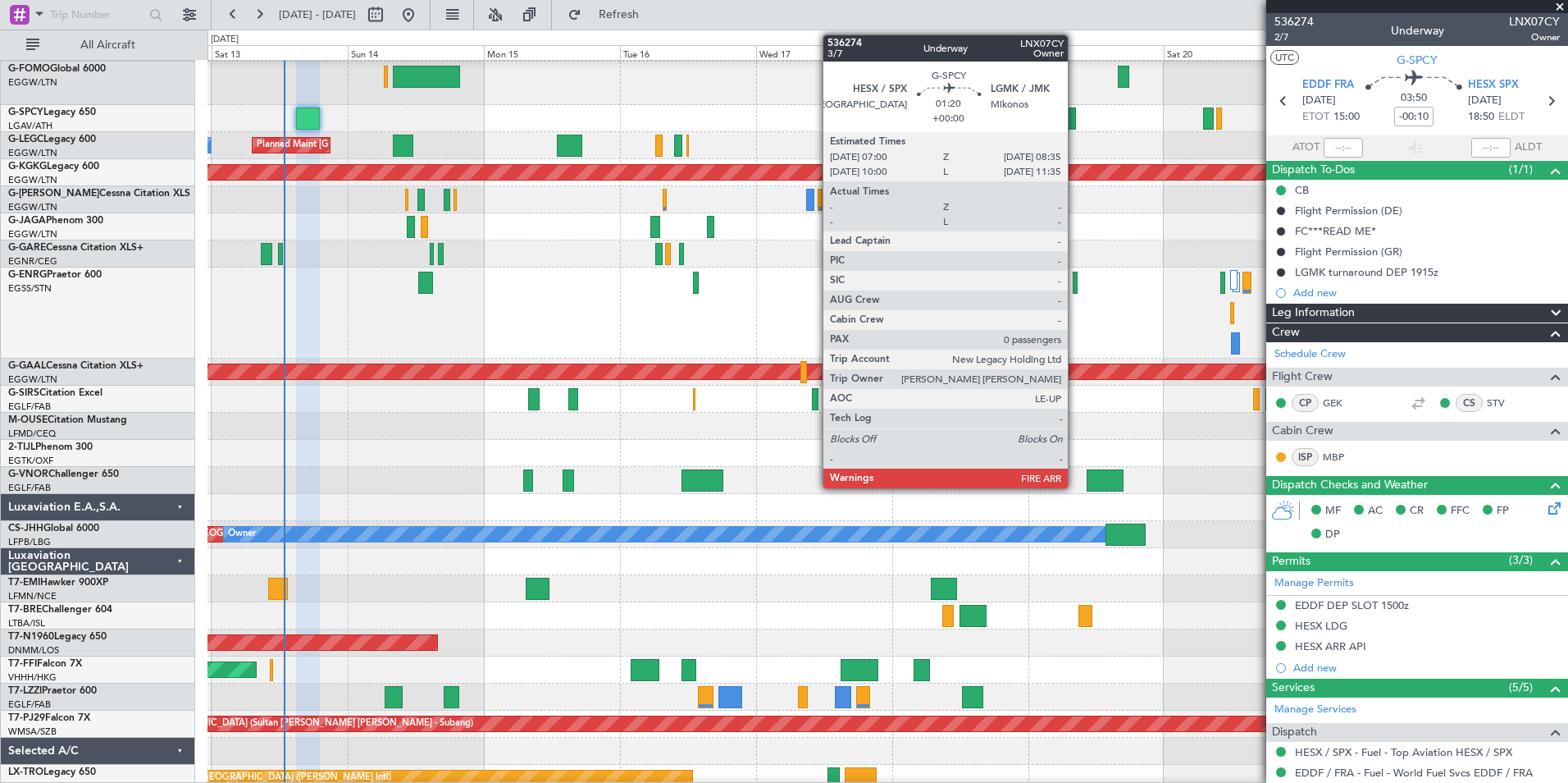
click at [1075, 124] on div at bounding box center [1071, 119] width 9 height 23
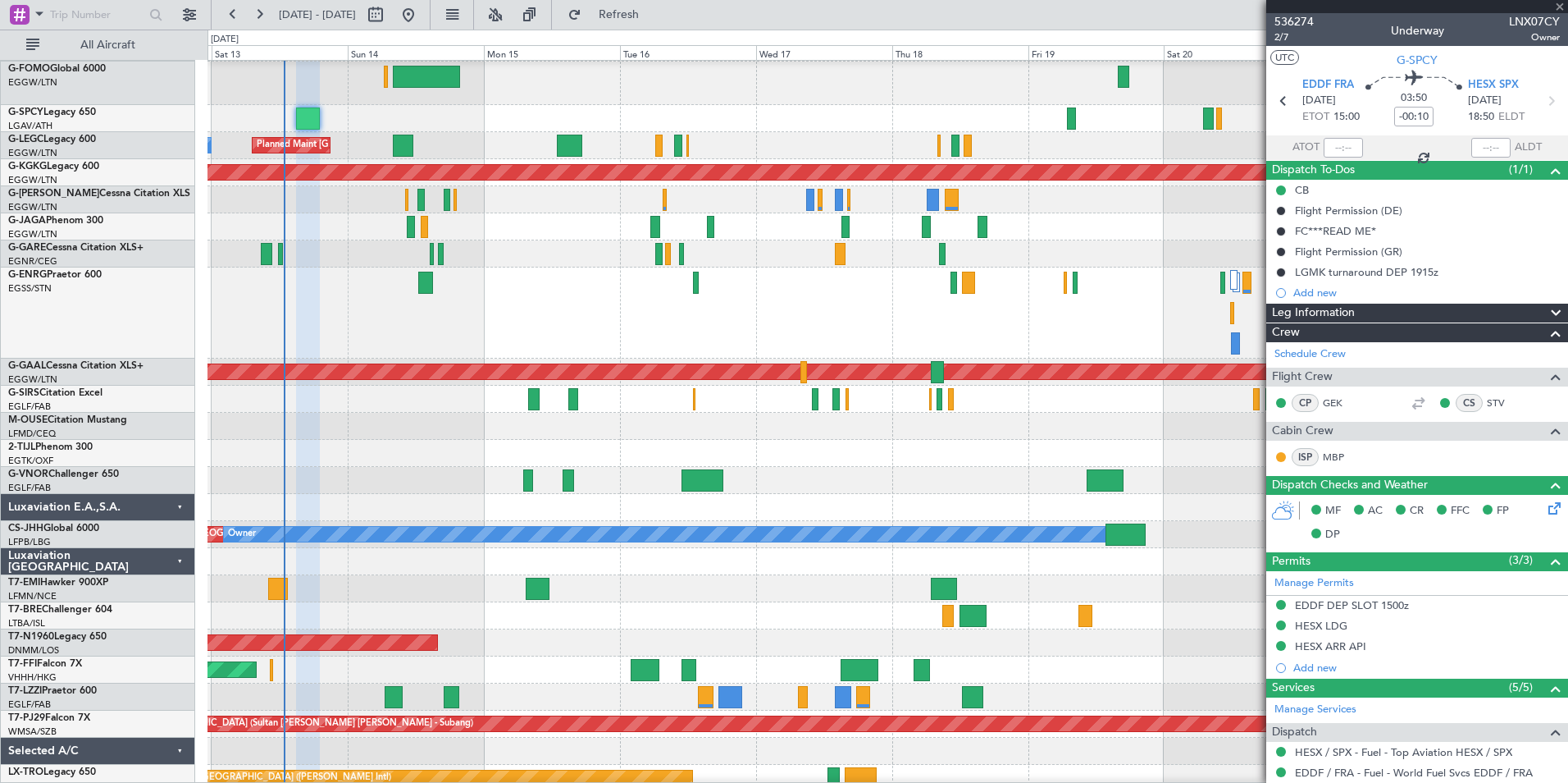
type input "0"
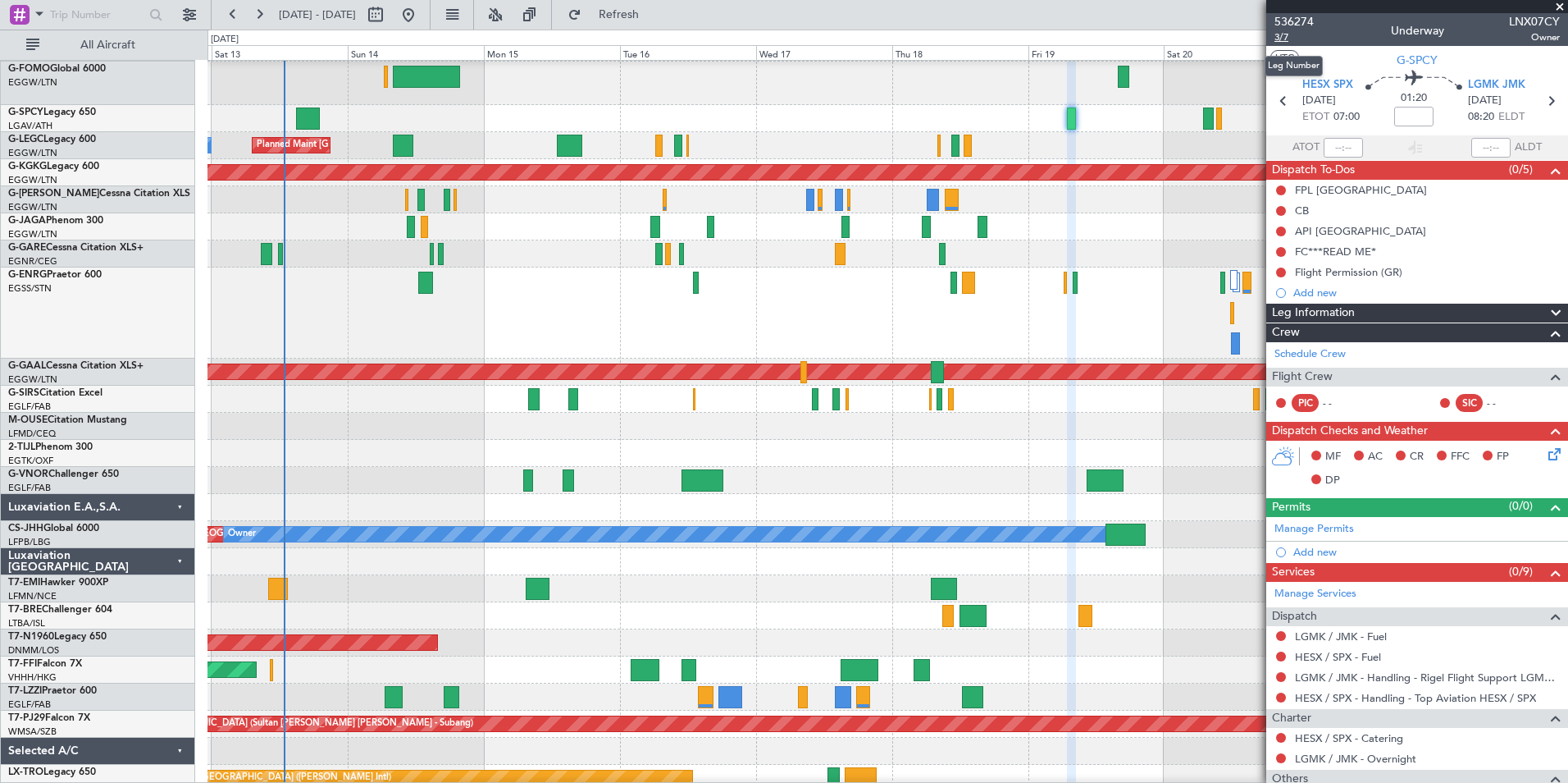
click at [1282, 38] on span "3/7" at bounding box center [1294, 37] width 40 height 14
click at [1296, 18] on span "536274" at bounding box center [1294, 22] width 40 height 17
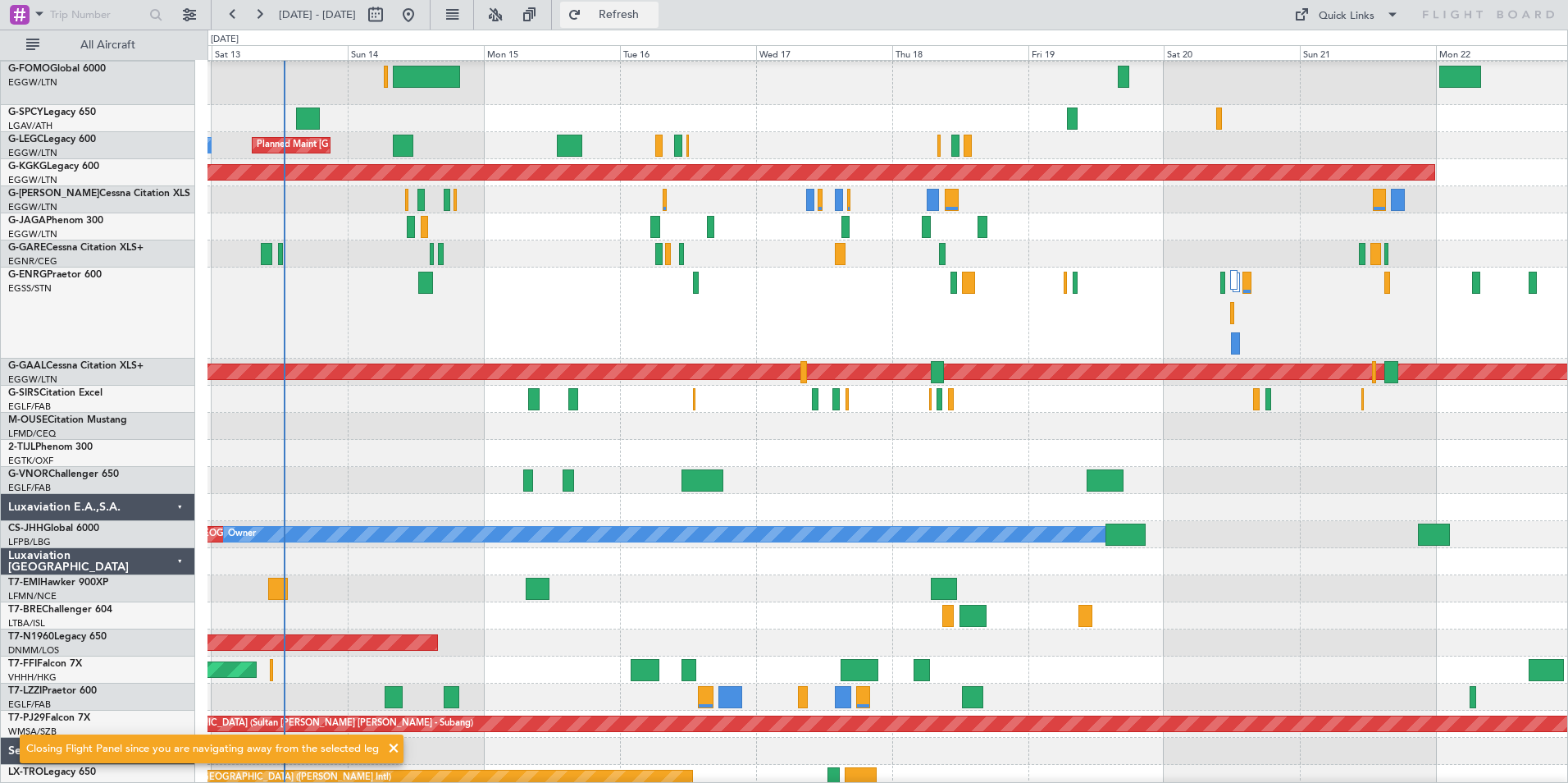
click at [643, 23] on button "Refresh" at bounding box center [610, 15] width 99 height 26
click at [1064, 120] on div "Unplanned Maint [GEOGRAPHIC_DATA] ([PERSON_NAME] Intl)" at bounding box center [888, 119] width 1360 height 27
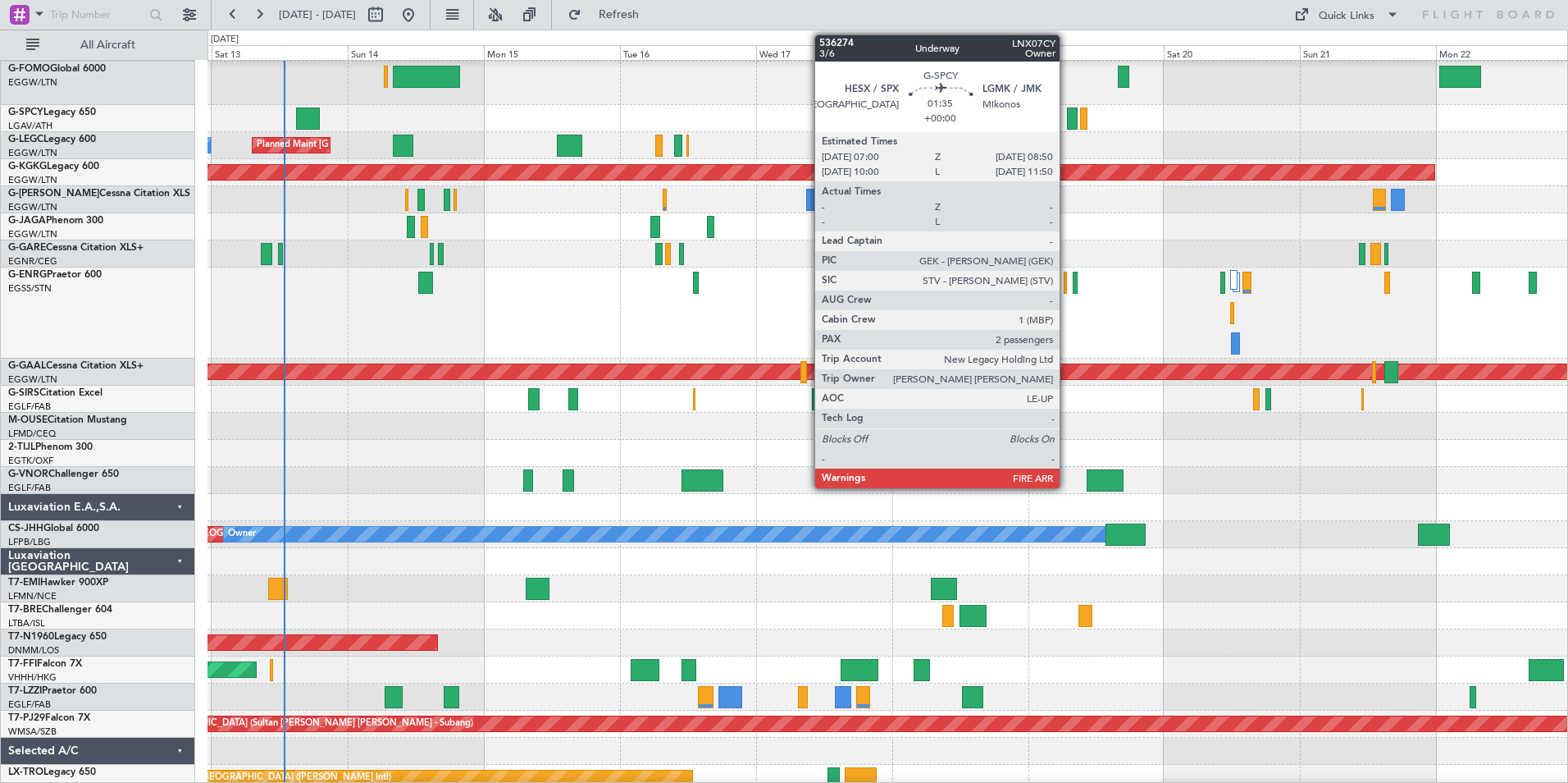
click at [1067, 120] on div at bounding box center [1071, 119] width 10 height 23
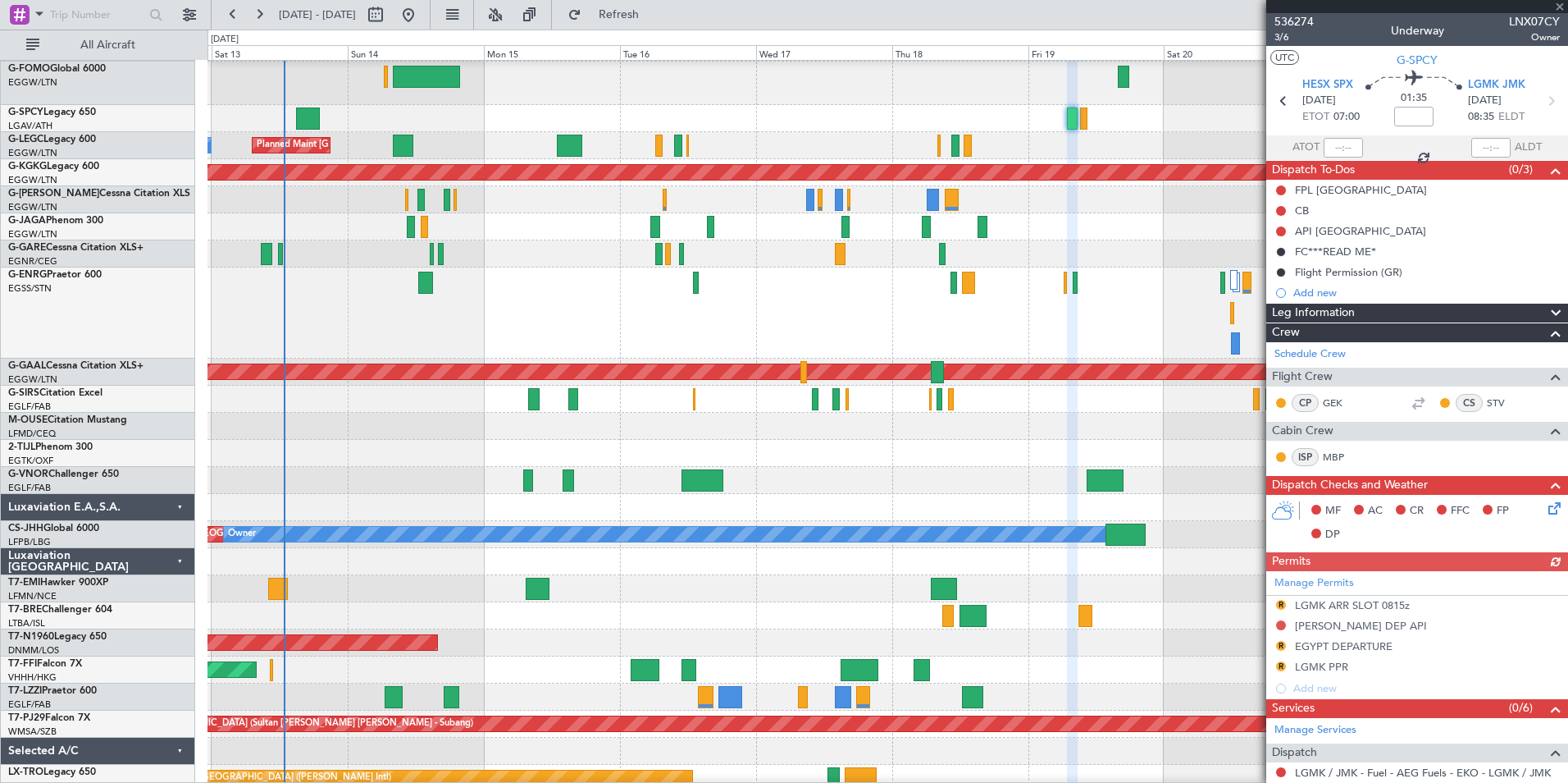
scroll to position [344, 0]
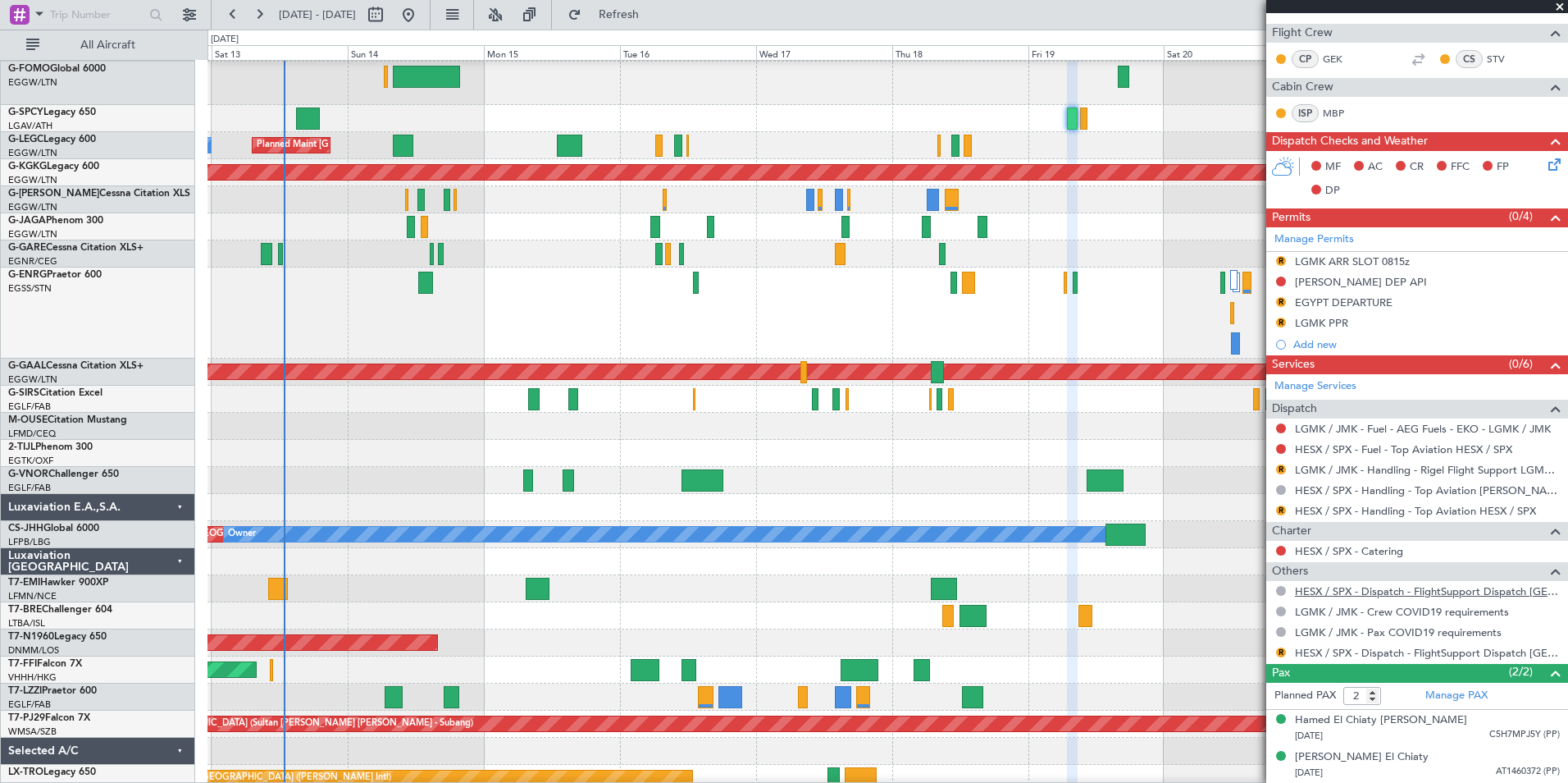
click at [1470, 593] on link "HESX / SPX - Dispatch - FlightSupport Dispatch [GEOGRAPHIC_DATA]" at bounding box center [1428, 591] width 265 height 14
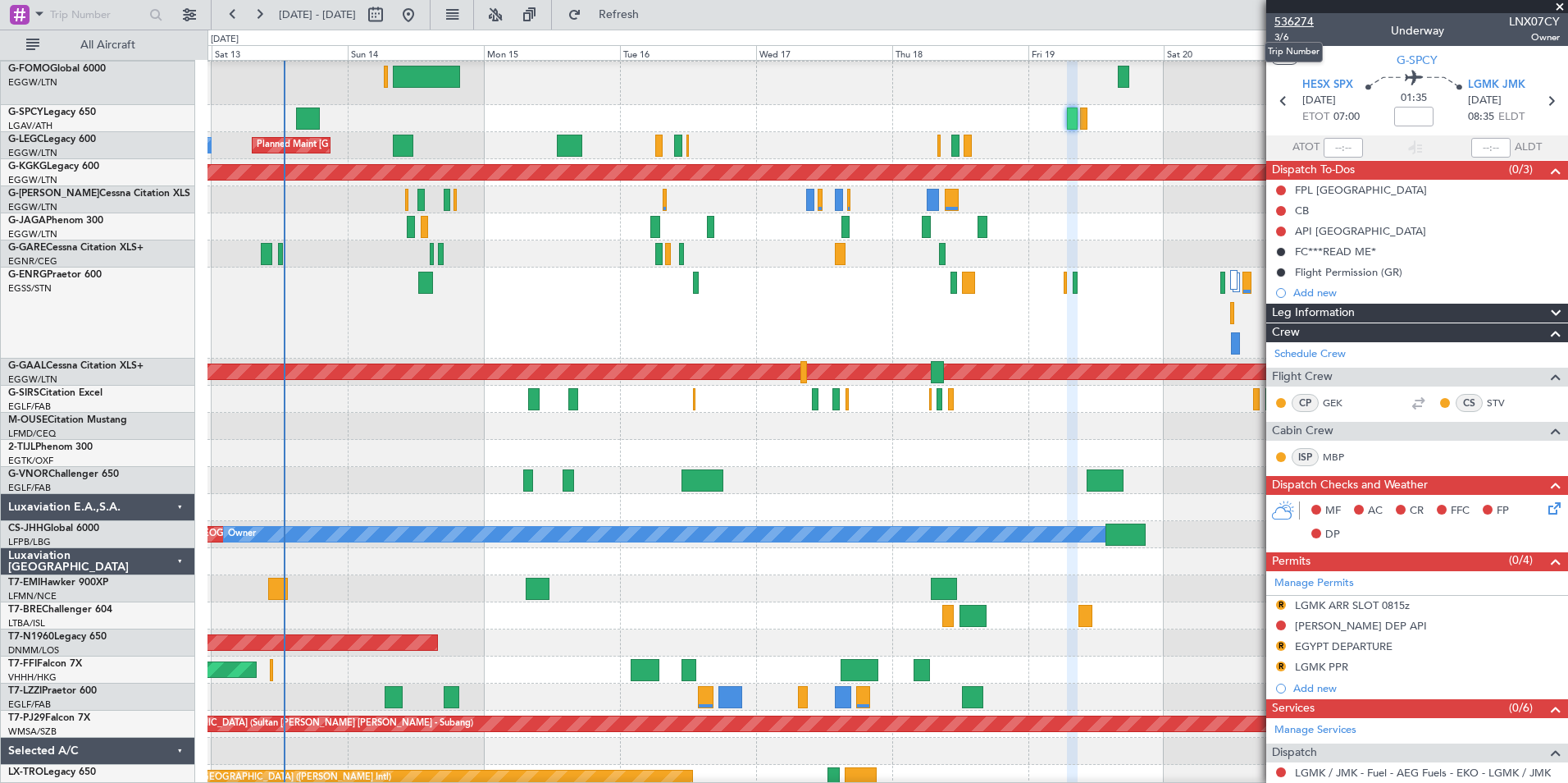
click at [1296, 18] on span "536274" at bounding box center [1294, 22] width 40 height 17
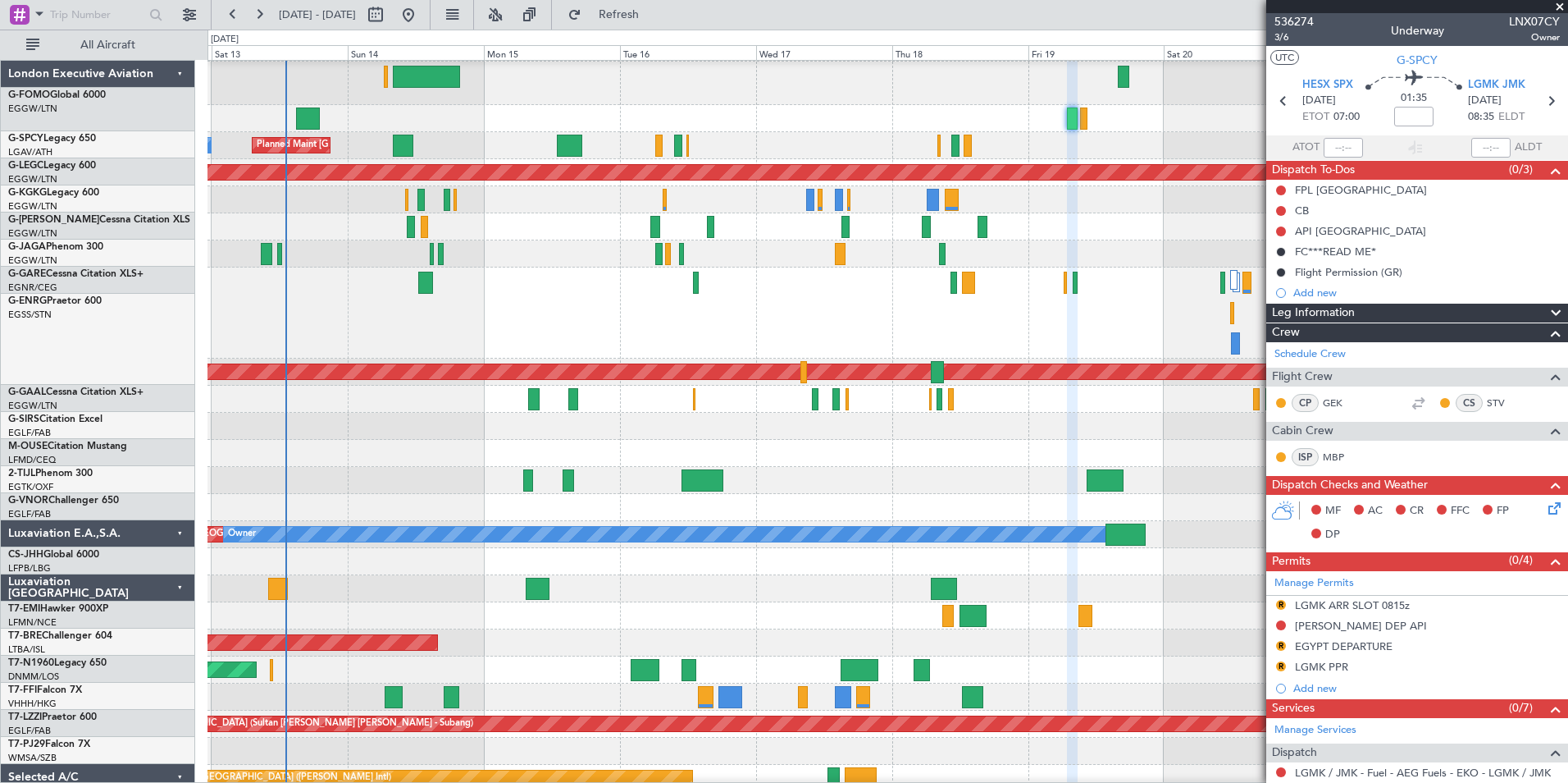
scroll to position [26, 0]
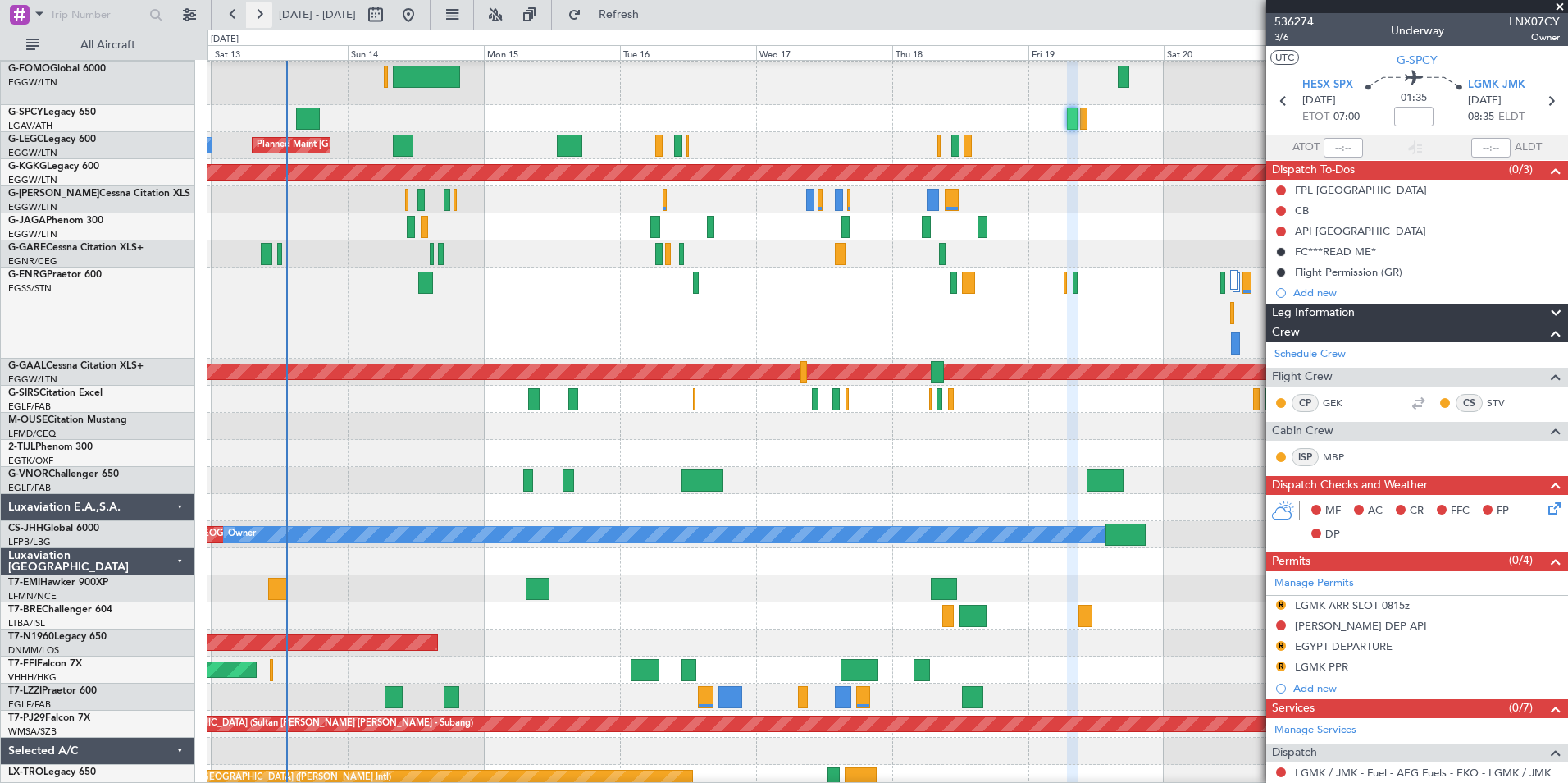
click at [264, 15] on button at bounding box center [260, 15] width 26 height 26
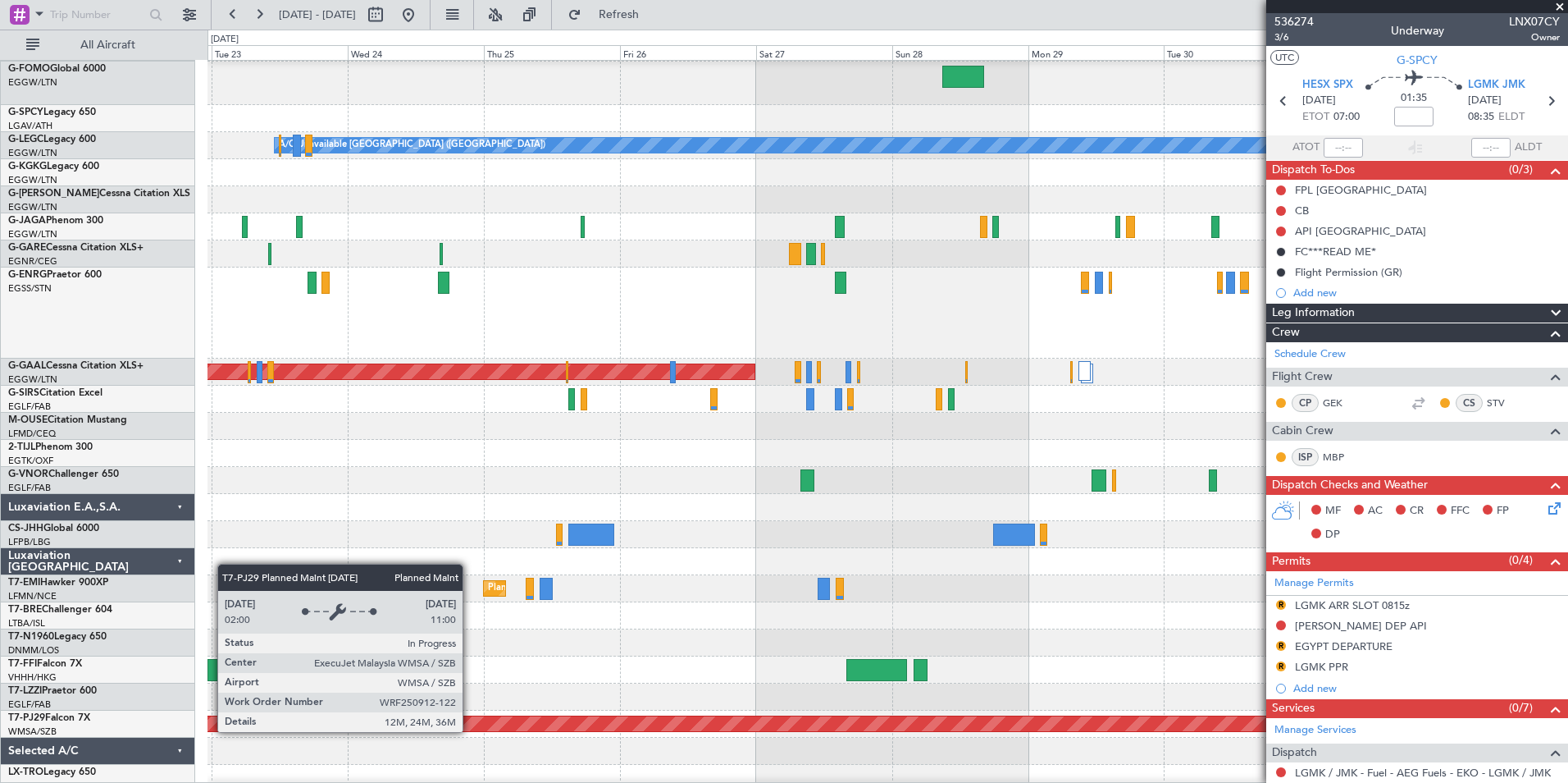
scroll to position [41, 0]
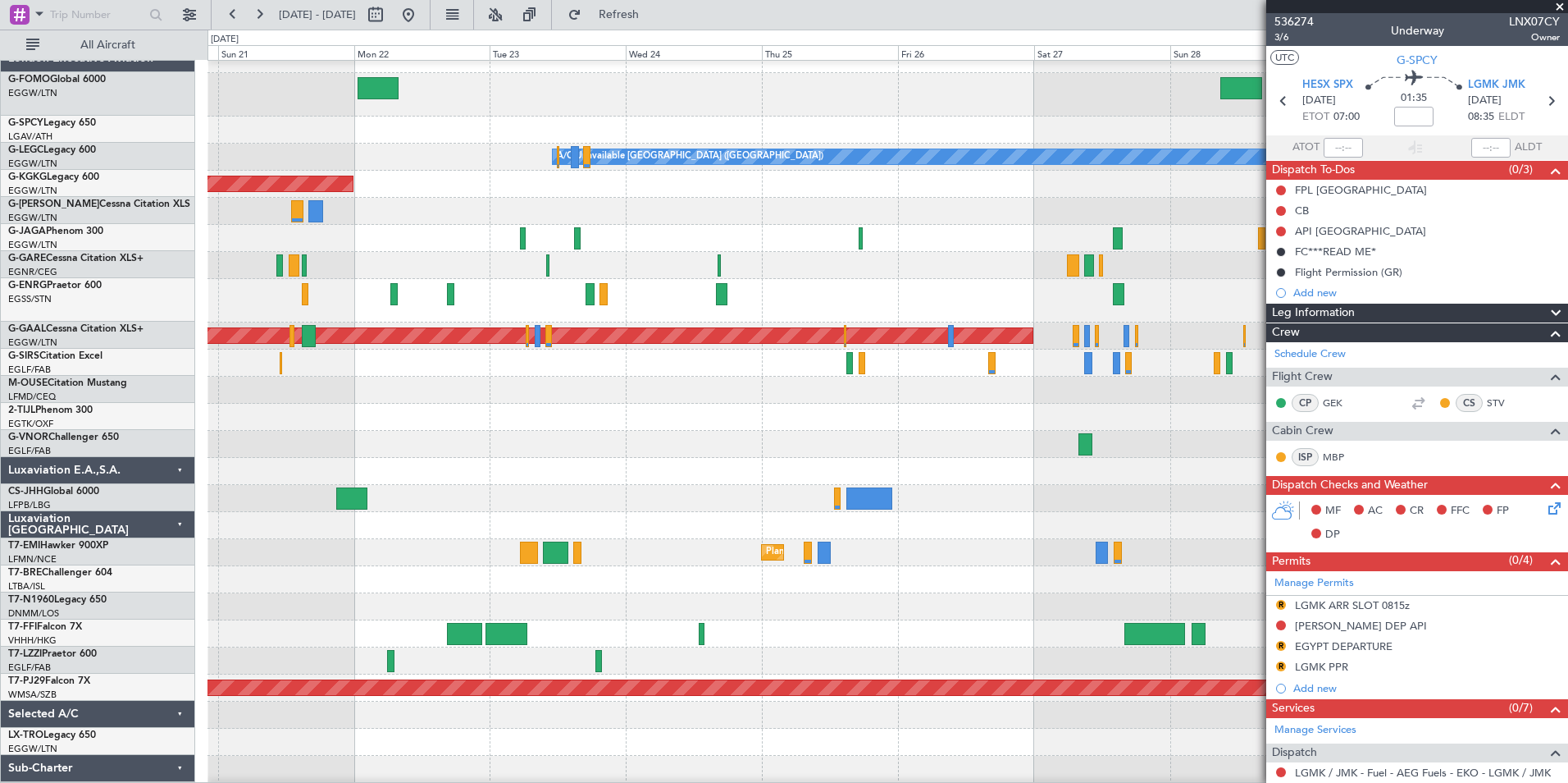
click at [744, 415] on div at bounding box center [888, 417] width 1360 height 27
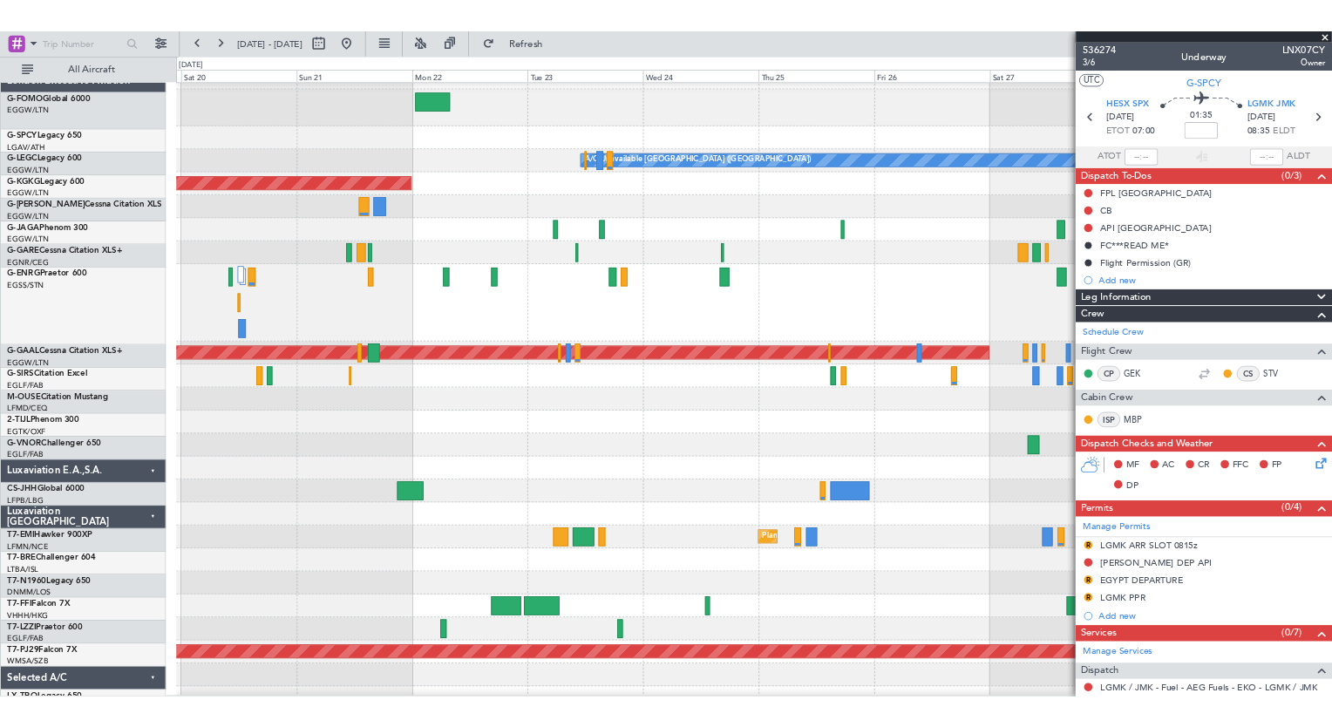
scroll to position [0, 0]
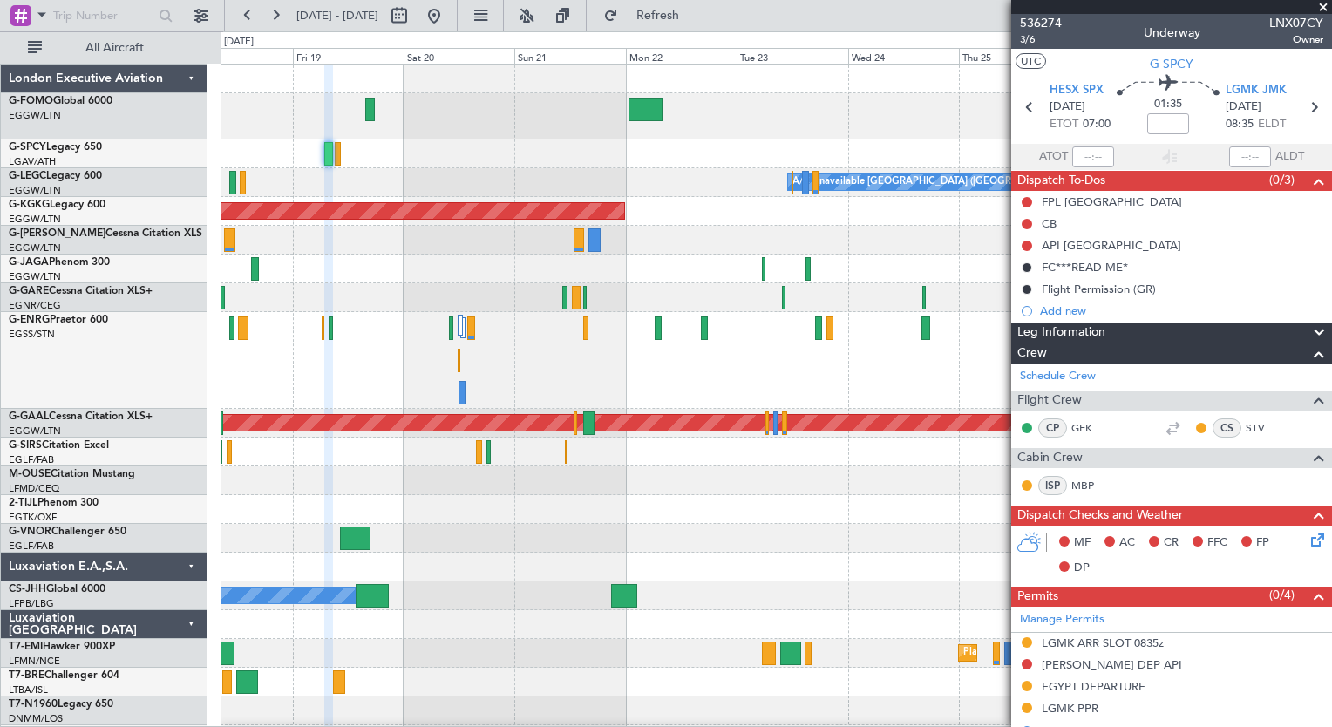
click at [575, 442] on div "A/C Unavailable [GEOGRAPHIC_DATA] ([GEOGRAPHIC_DATA]) AOG Maint [GEOGRAPHIC_DAT…" at bounding box center [776, 496] width 1111 height 862
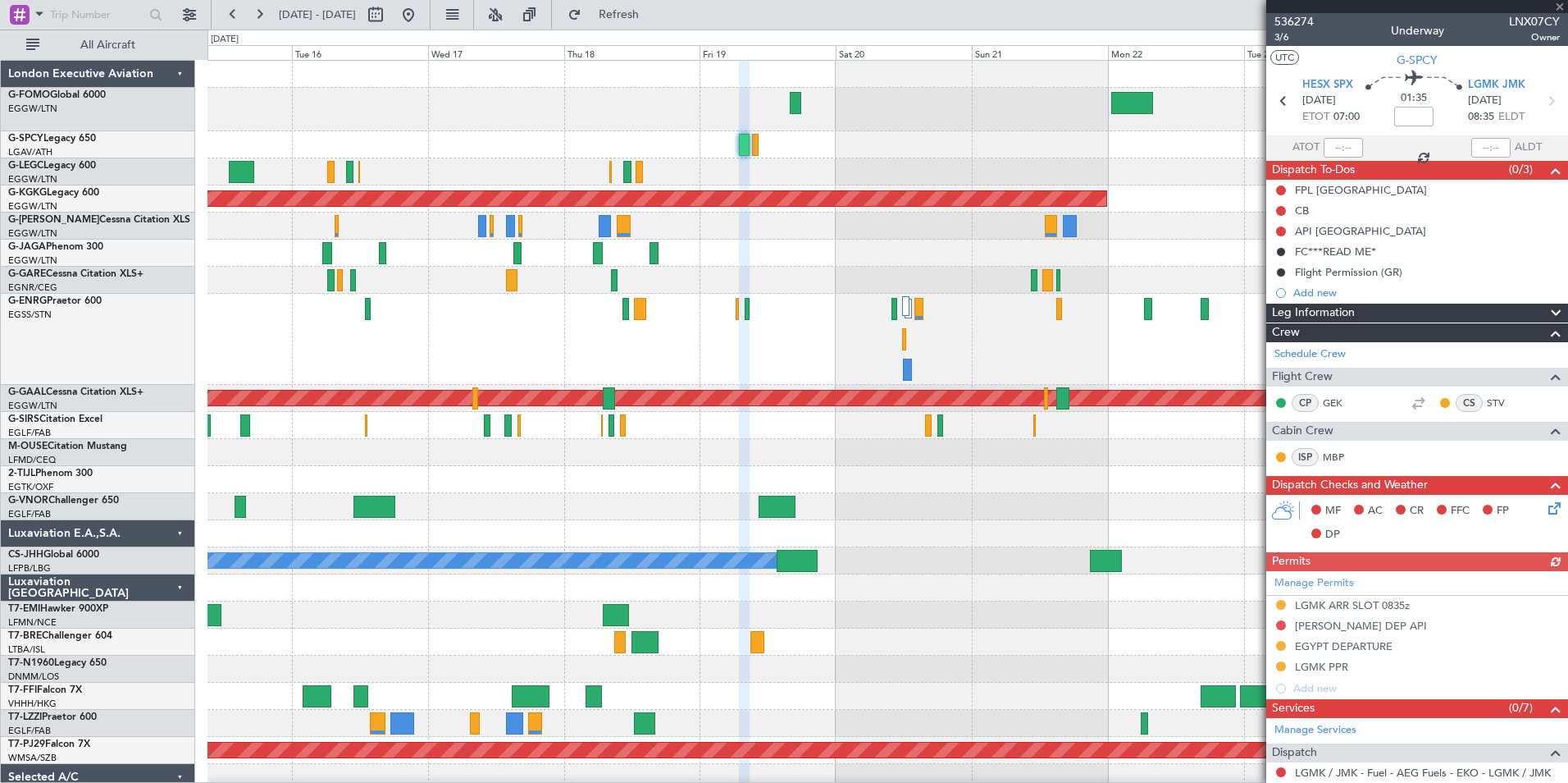
click at [677, 482] on div "A/C Unavailable [GEOGRAPHIC_DATA] ([GEOGRAPHIC_DATA]) Planned Maint [GEOGRAPHIC…" at bounding box center [888, 480] width 1360 height 839
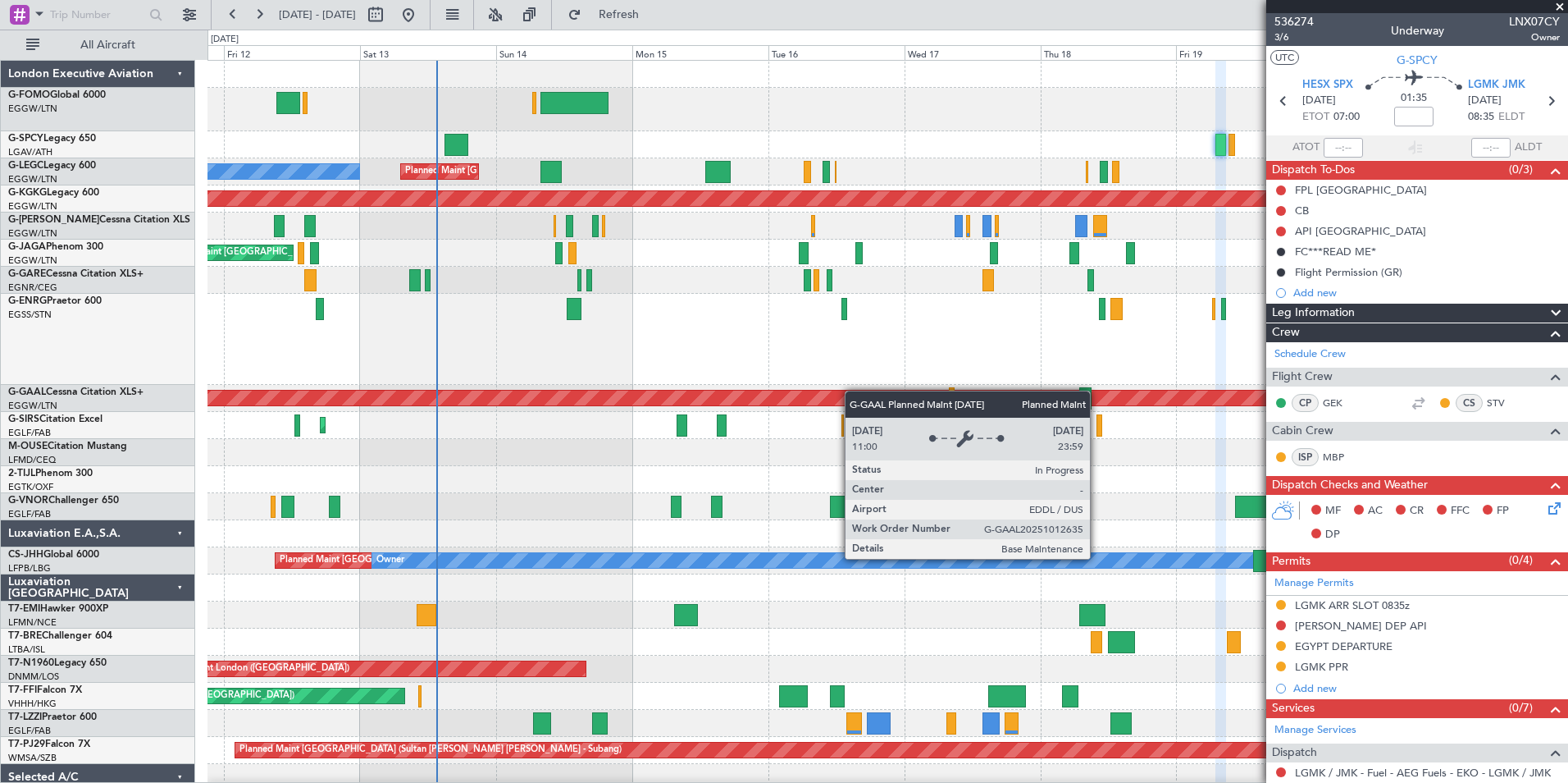
click at [856, 397] on div "Planned Maint [GEOGRAPHIC_DATA] ([GEOGRAPHIC_DATA]) Unplanned Maint [GEOGRAPHIC…" at bounding box center [888, 480] width 1360 height 839
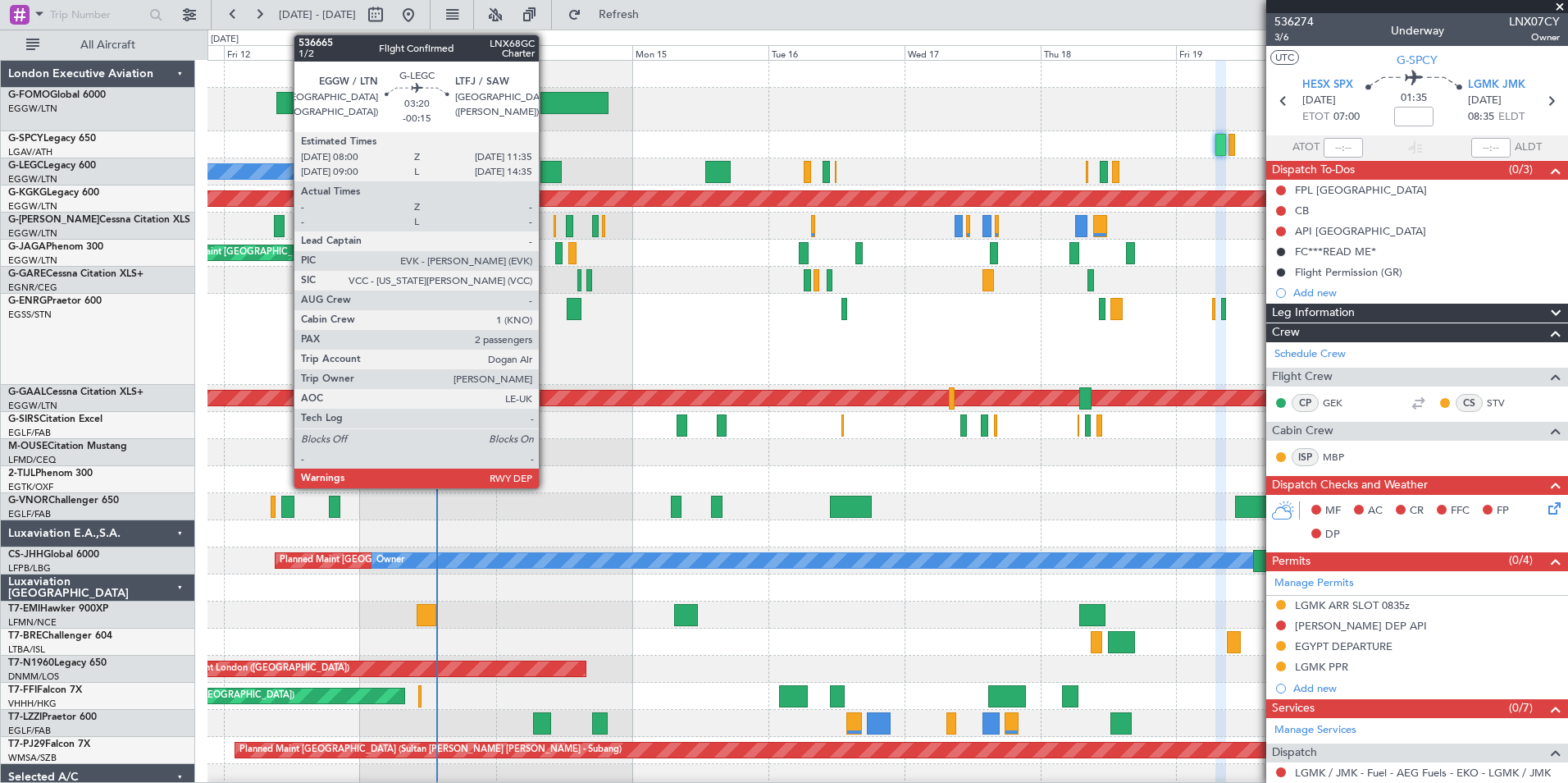
click at [546, 175] on div at bounding box center [551, 172] width 21 height 23
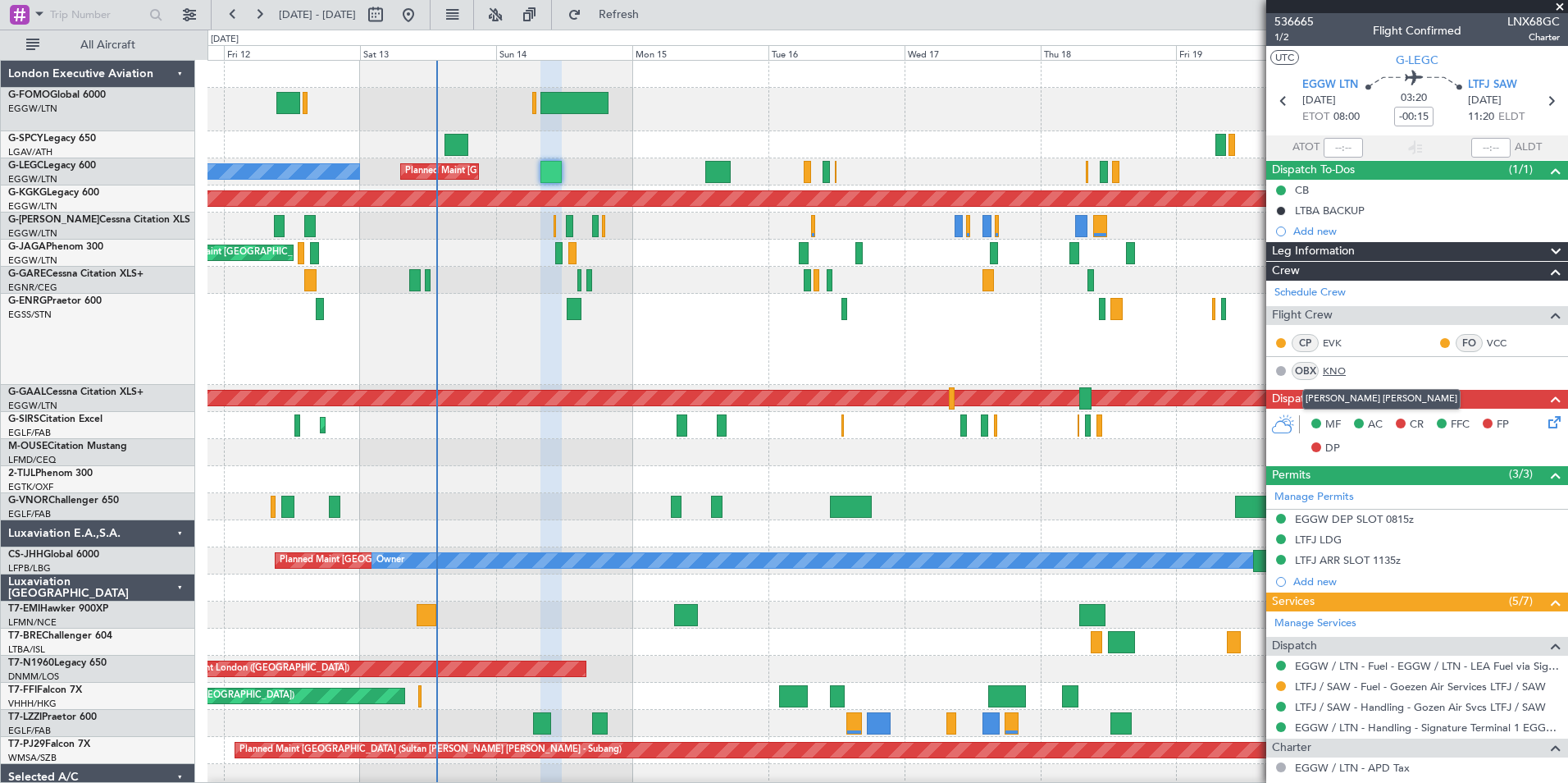
click at [1335, 367] on link "KNO" at bounding box center [1340, 371] width 37 height 15
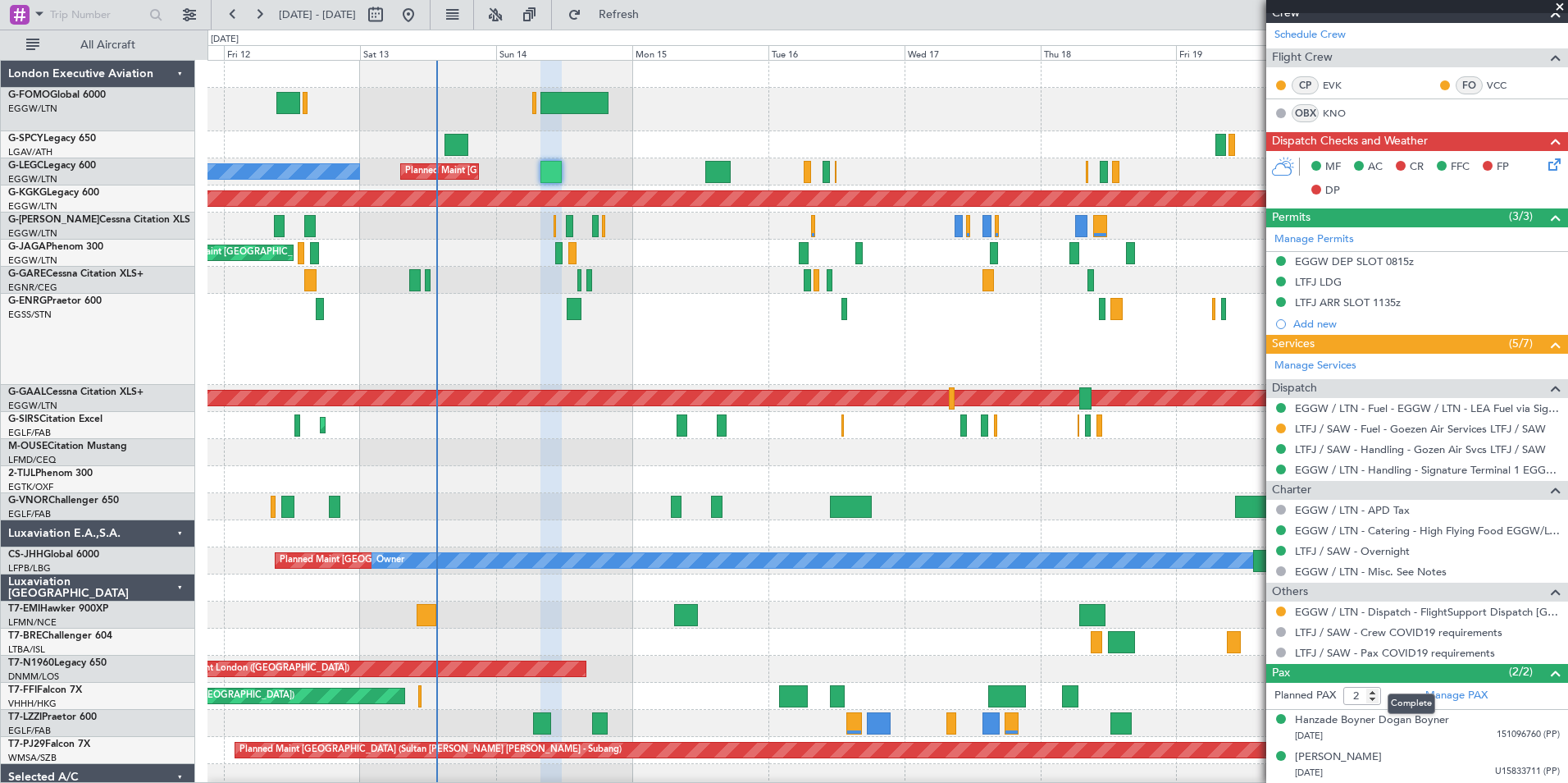
click at [1427, 695] on div "Complete" at bounding box center [1411, 704] width 48 height 21
click at [1446, 696] on mat-tooltip-component "Complete" at bounding box center [1411, 704] width 71 height 43
click at [1466, 700] on link "Manage PAX" at bounding box center [1456, 695] width 62 height 16
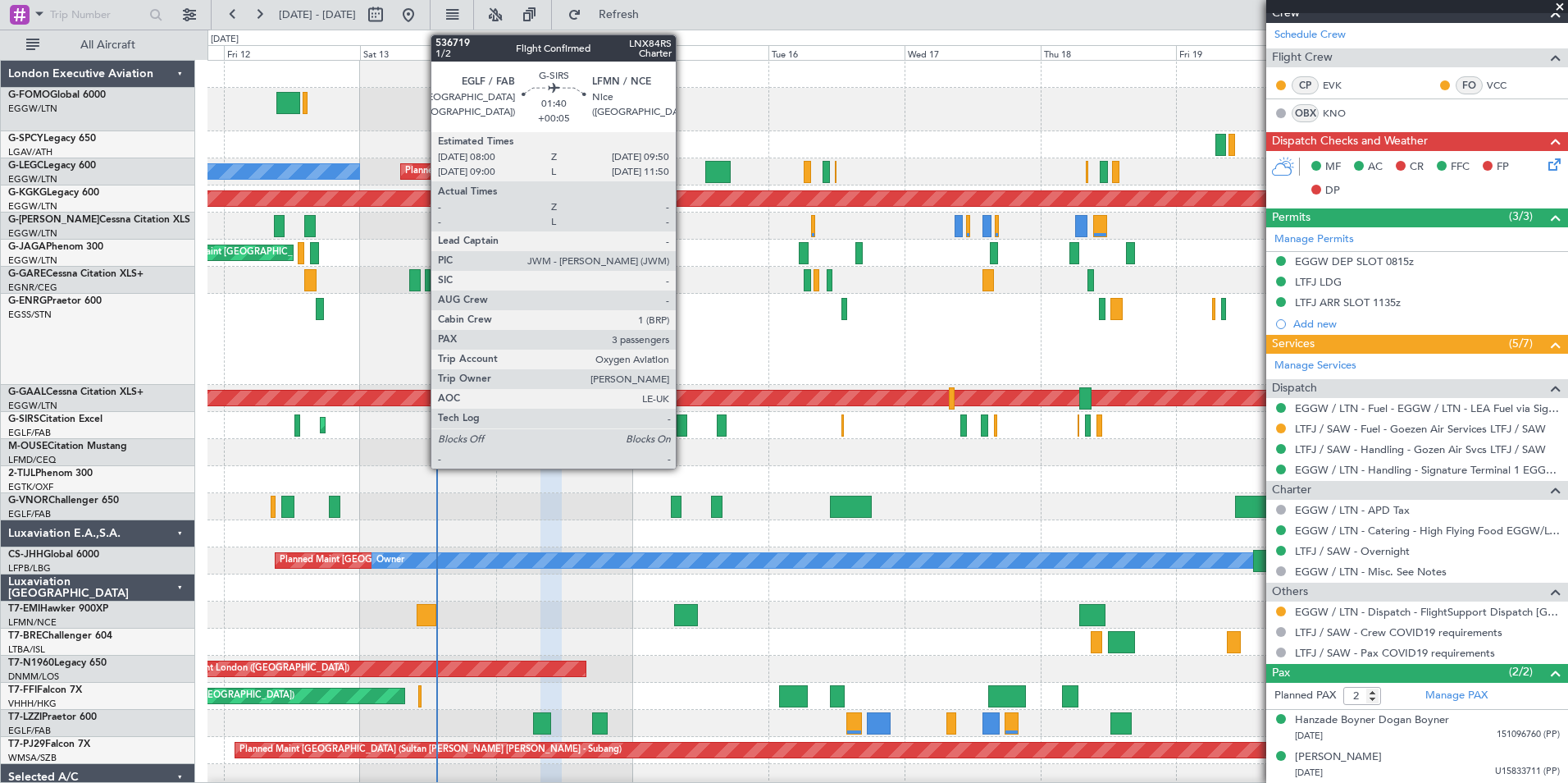
click at [683, 427] on div at bounding box center [681, 425] width 10 height 23
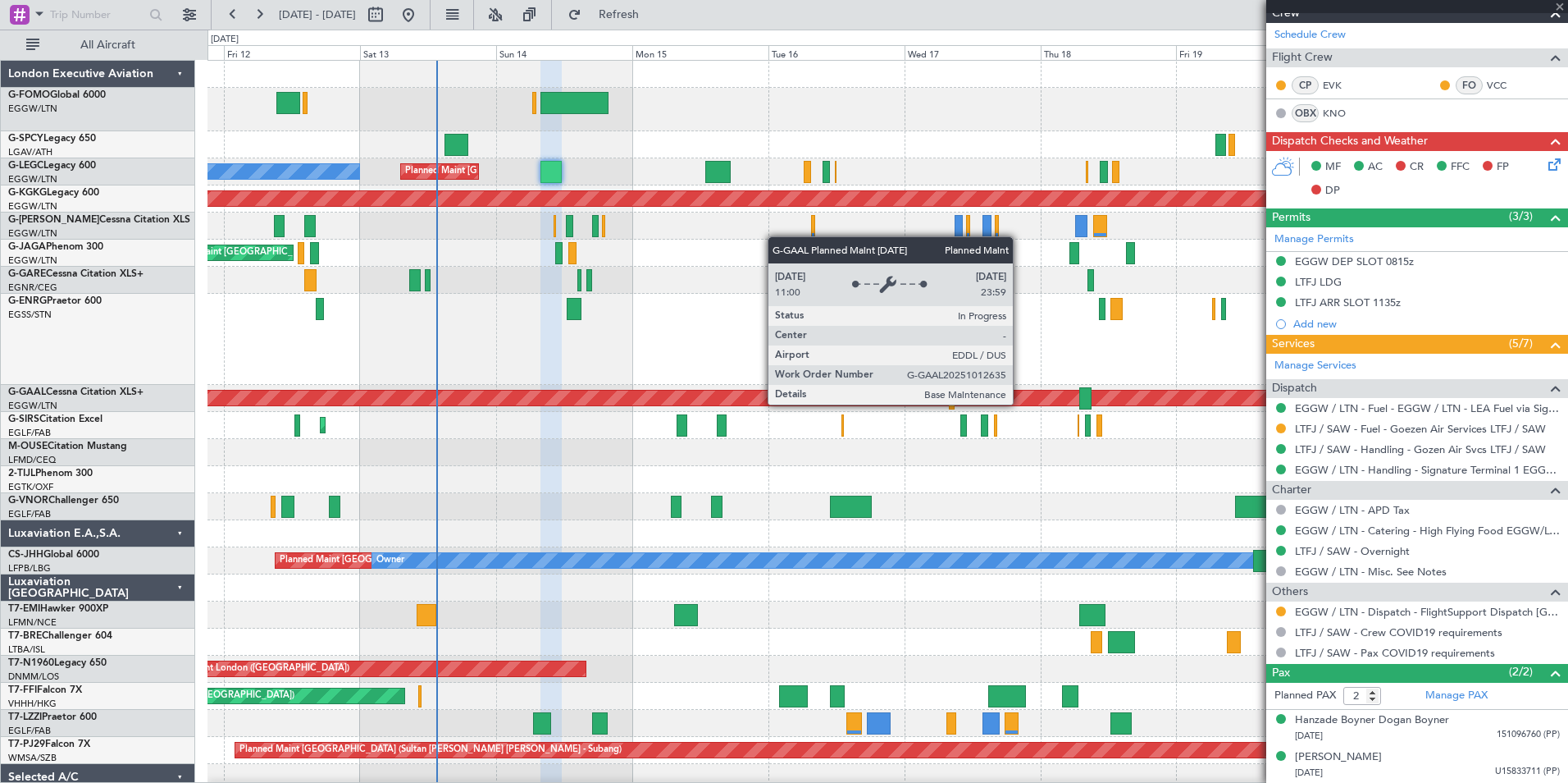
type input "+00:05"
type input "3"
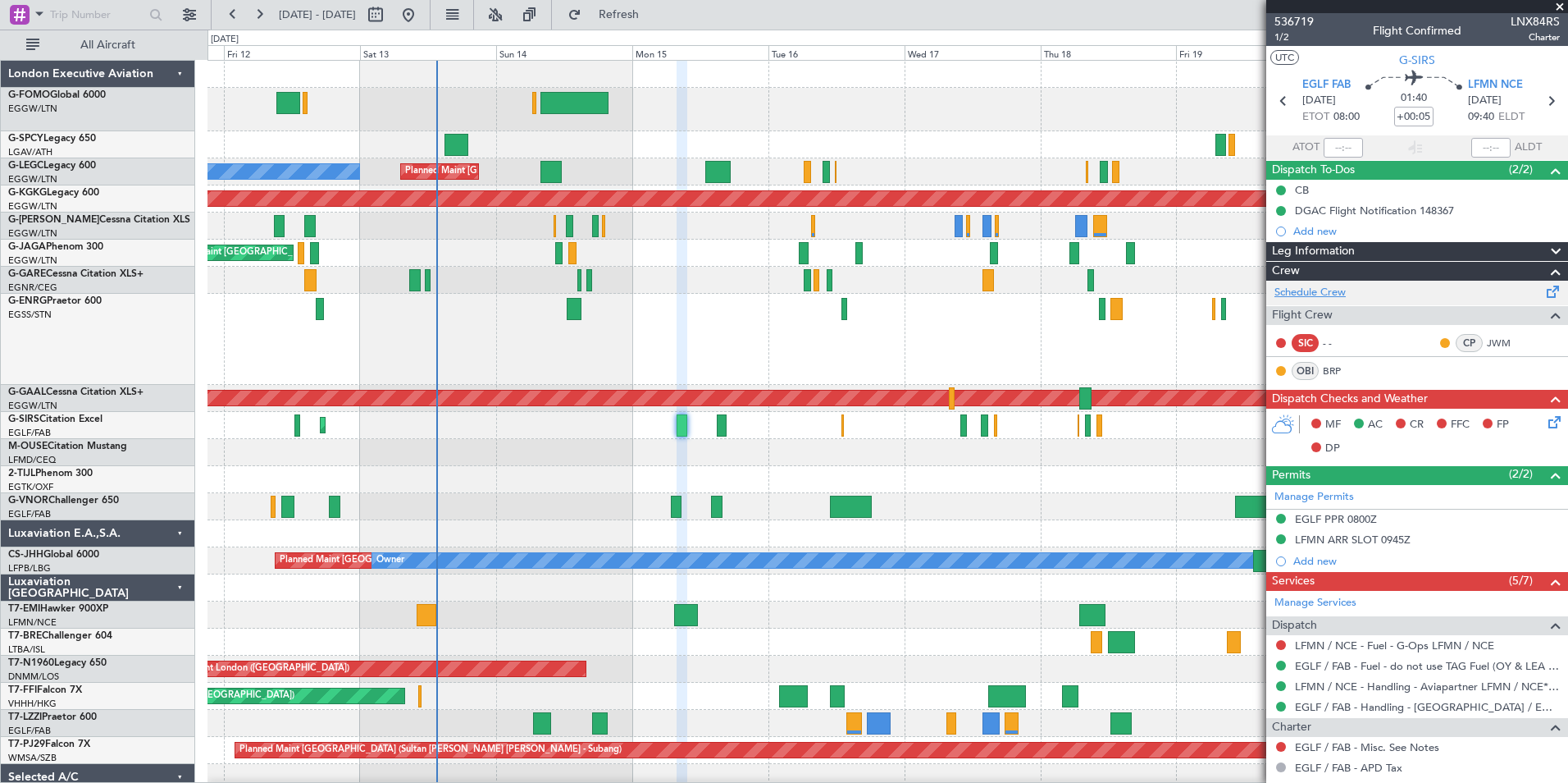
click at [1334, 292] on link "Schedule Crew" at bounding box center [1310, 293] width 71 height 16
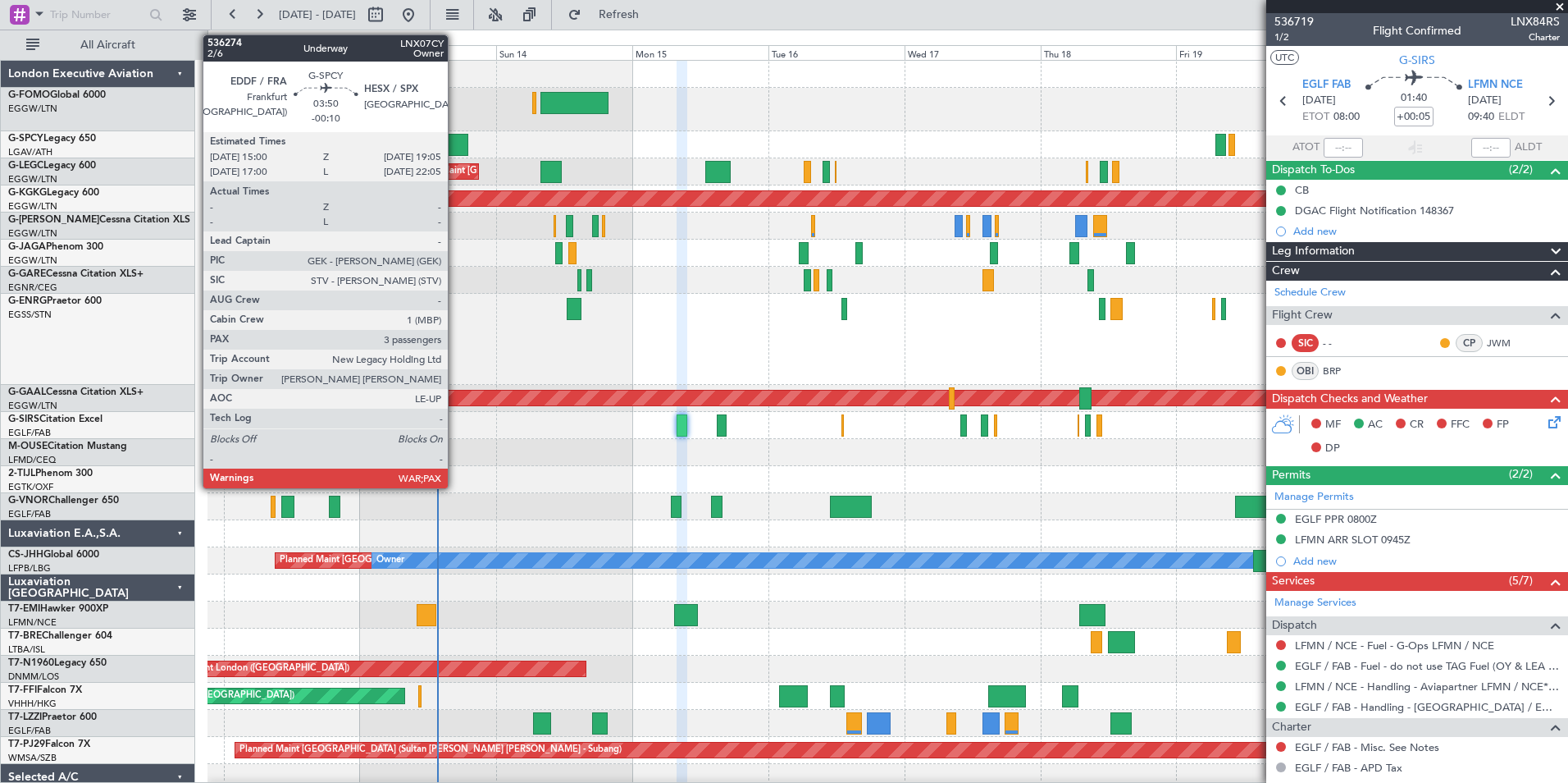
click at [455, 149] on div at bounding box center [456, 145] width 24 height 23
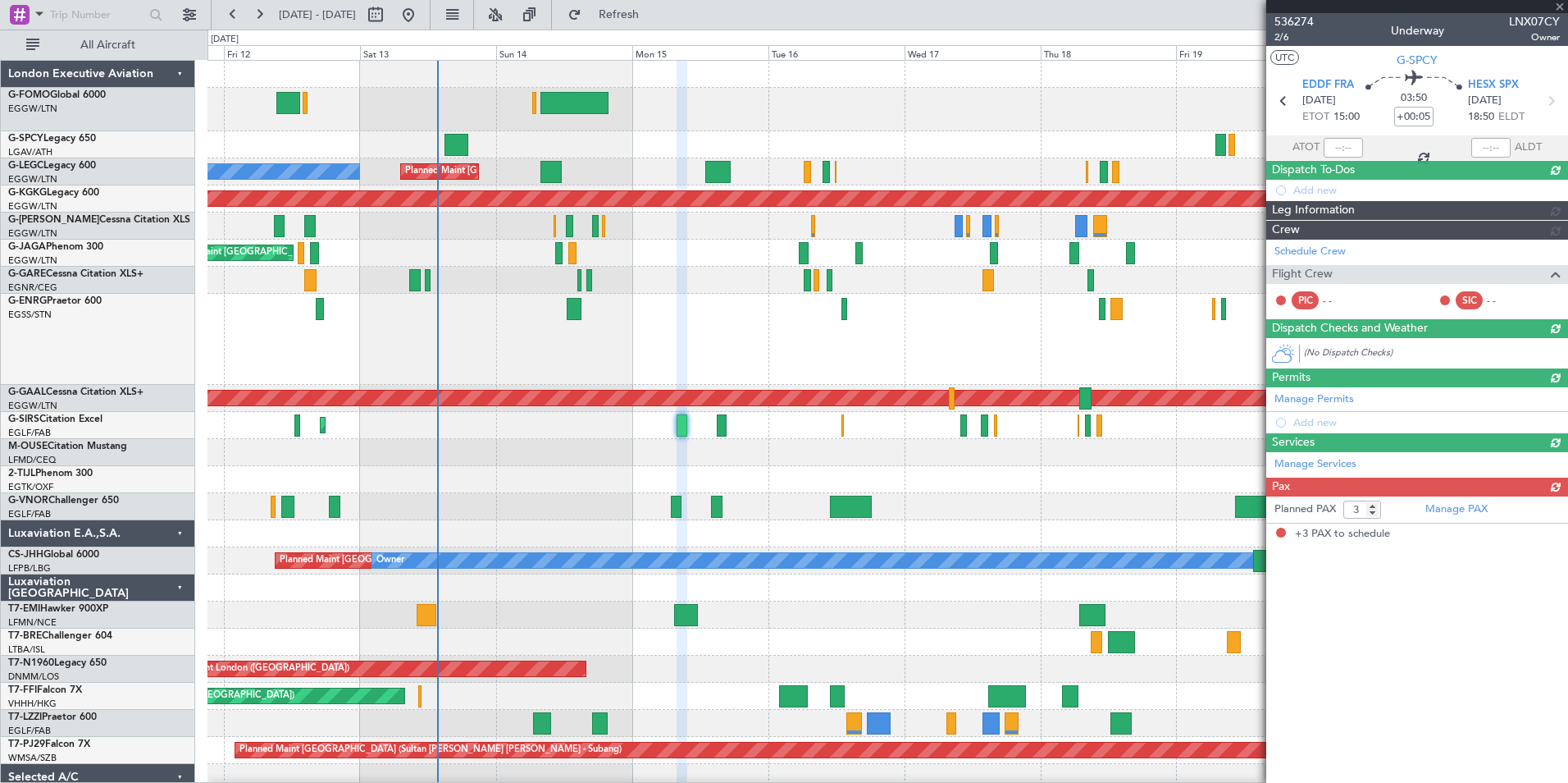
type input "-00:10"
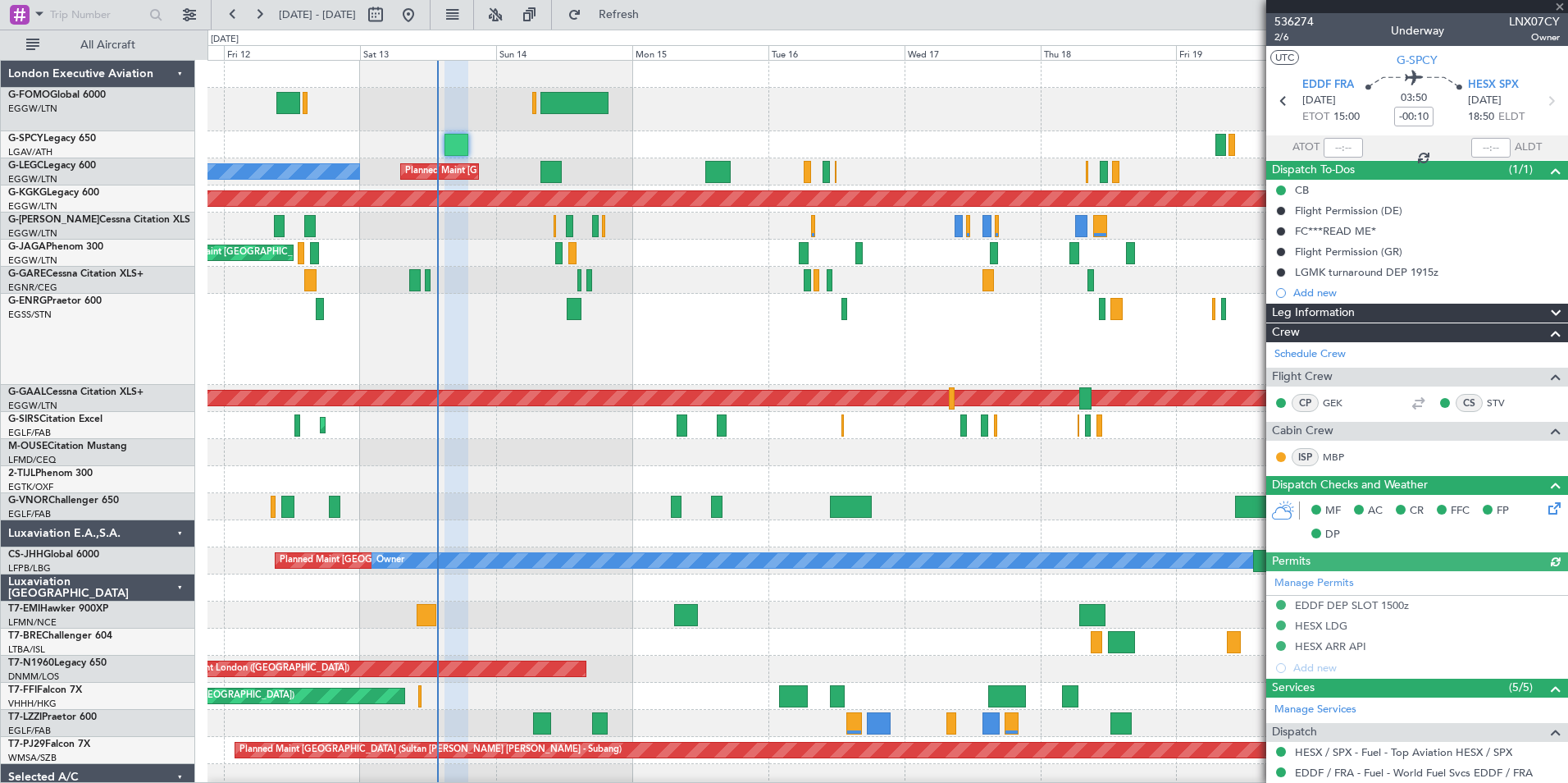
scroll to position [340, 0]
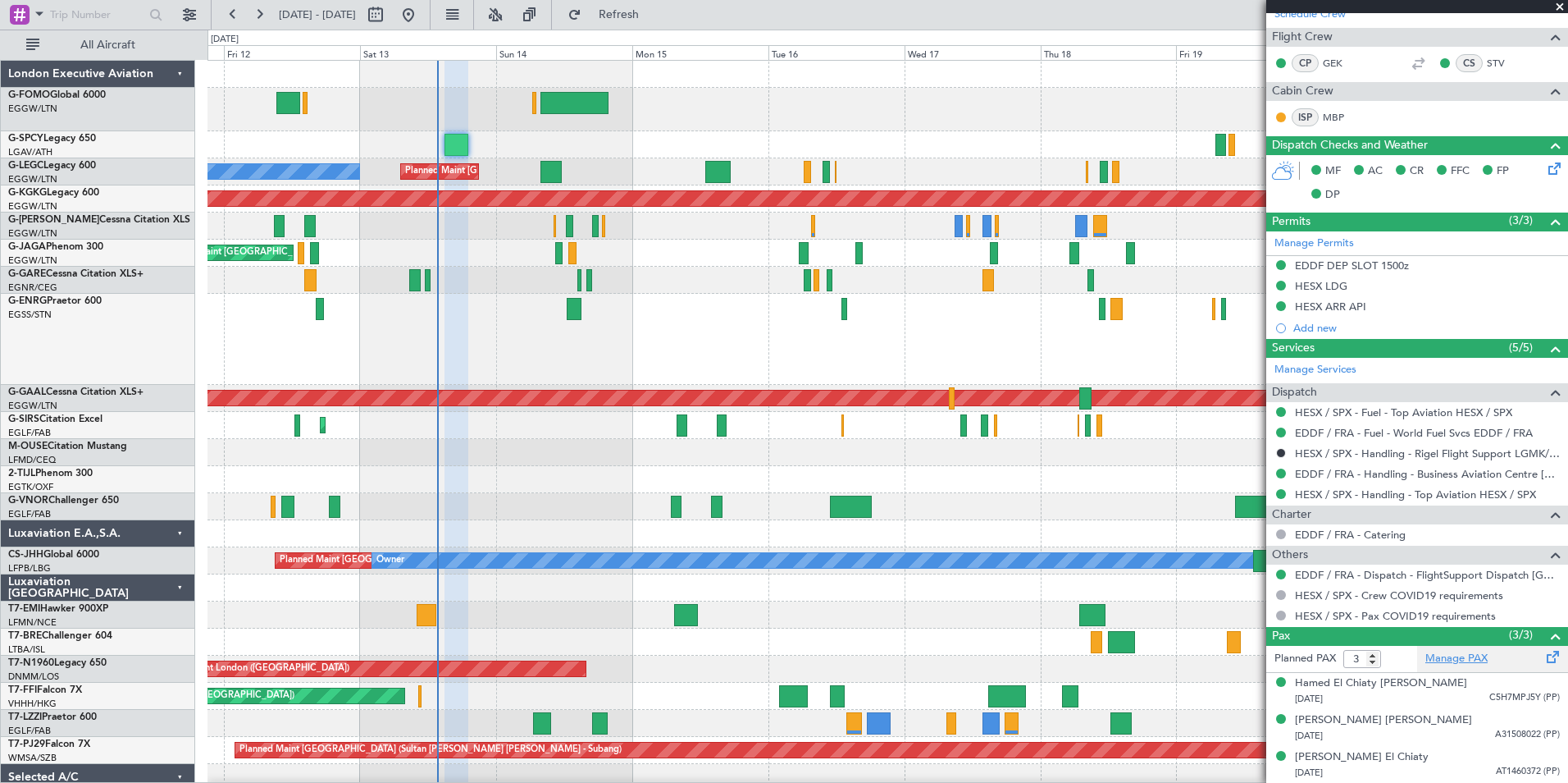
click at [1433, 662] on link "Manage PAX" at bounding box center [1456, 658] width 62 height 16
click at [654, 9] on span "Refresh" at bounding box center [619, 15] width 69 height 11
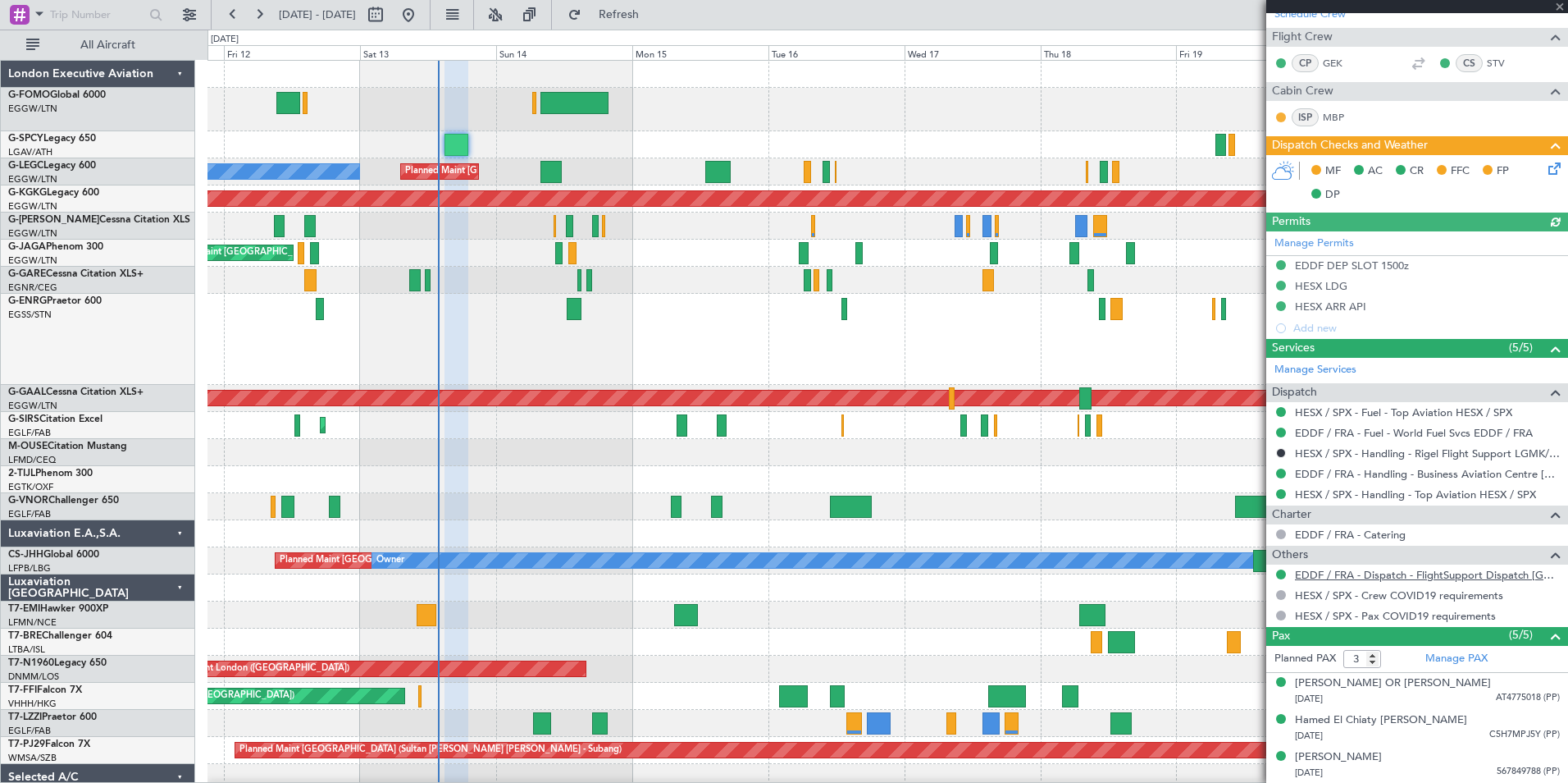
type input "5"
click at [1475, 575] on link "EDDF / FRA - Dispatch - FlightSupport Dispatch [GEOGRAPHIC_DATA]" at bounding box center [1428, 574] width 265 height 14
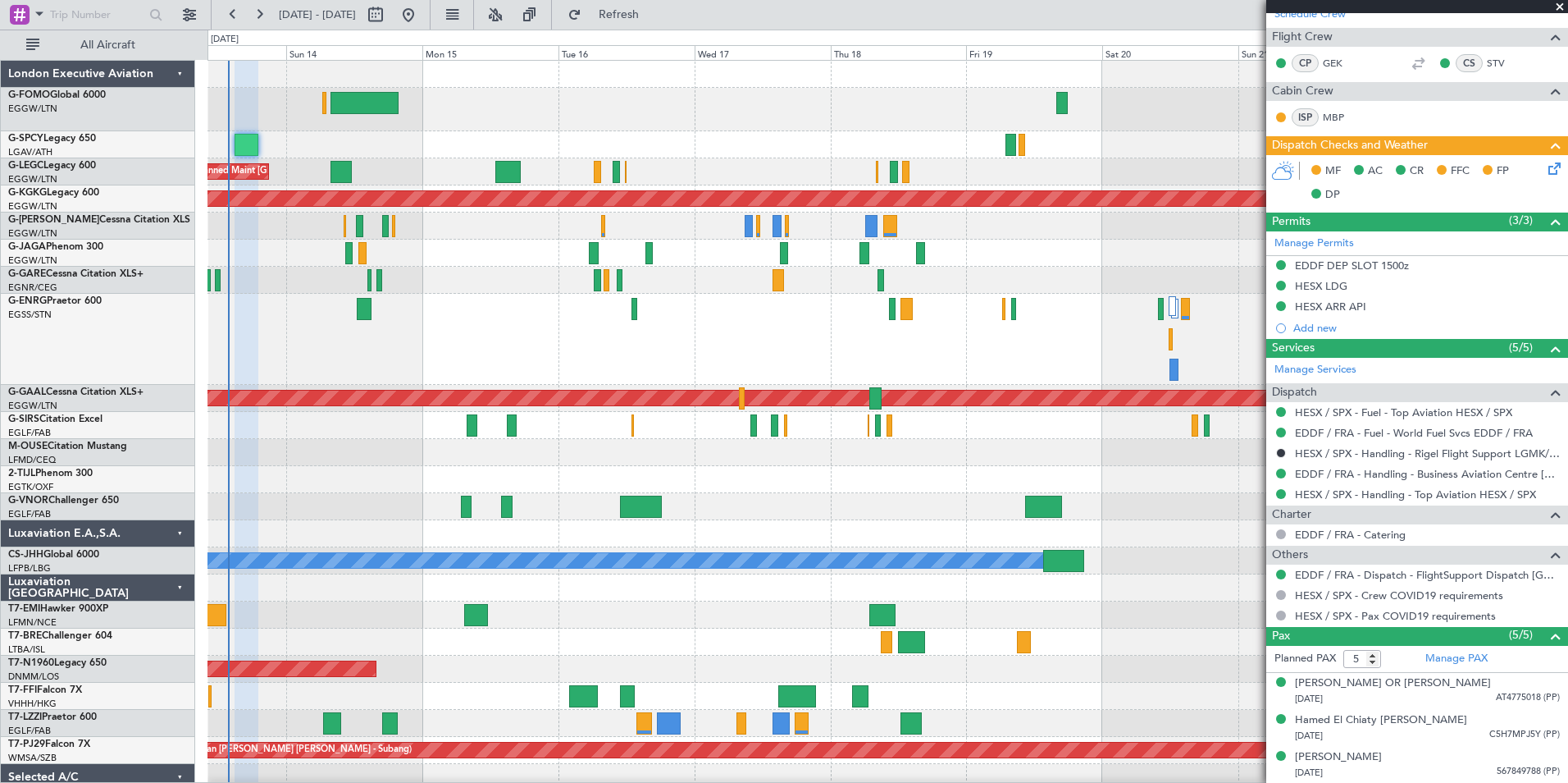
scroll to position [0, 0]
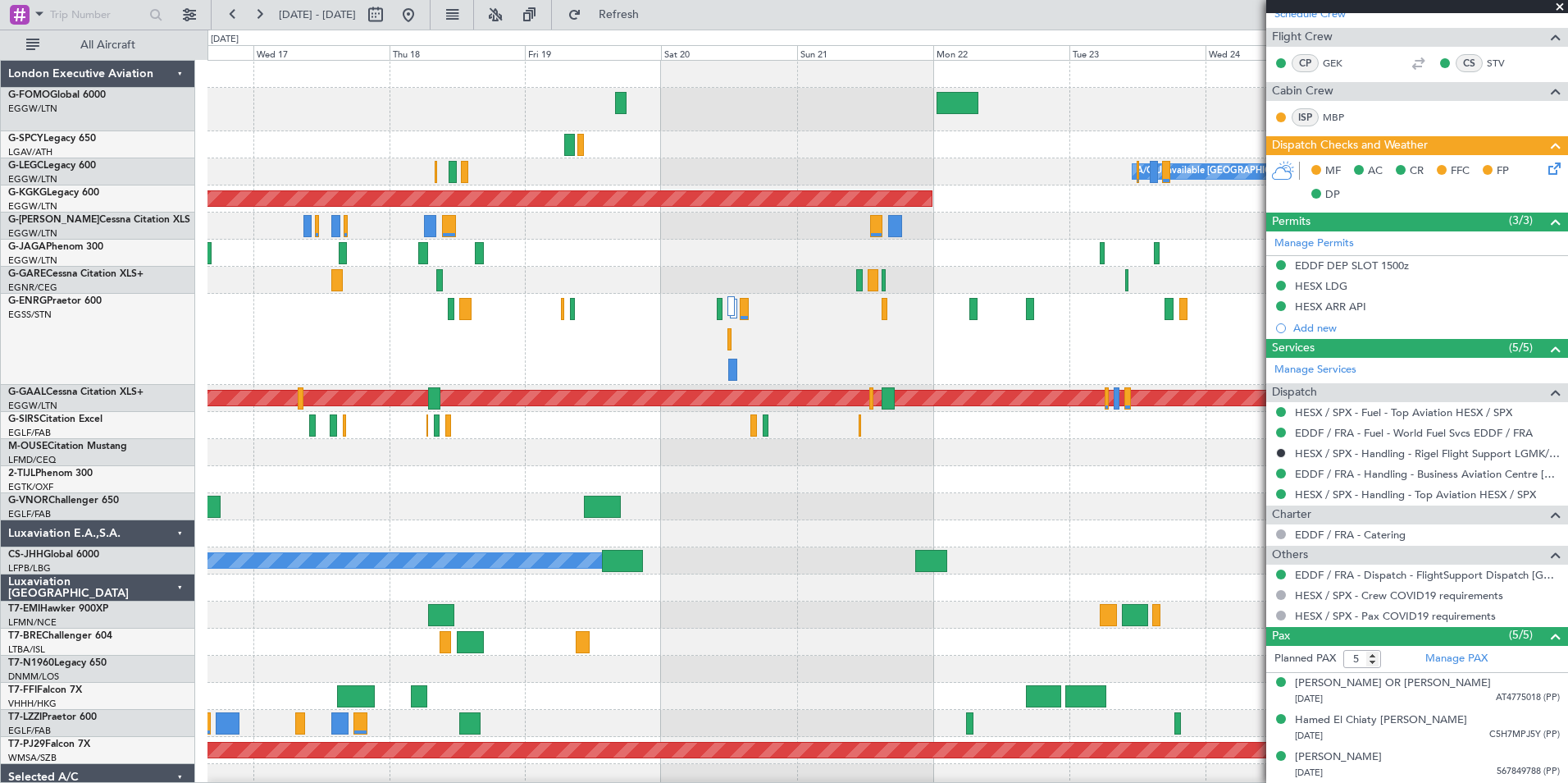
click at [532, 734] on div "A/C Unavailable [GEOGRAPHIC_DATA] ([GEOGRAPHIC_DATA]) AOG Maint [GEOGRAPHIC_DAT…" at bounding box center [888, 480] width 1360 height 839
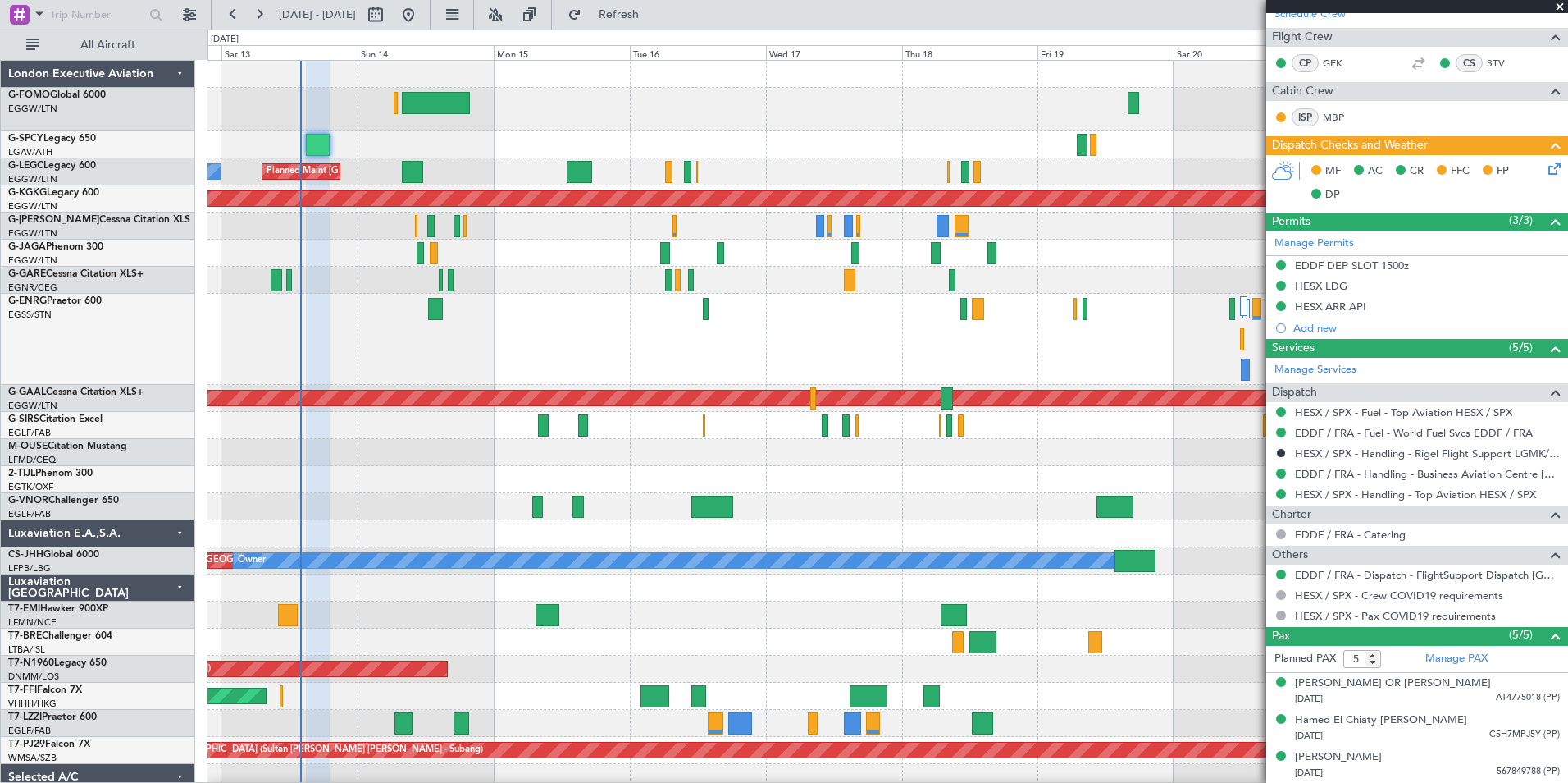
click at [909, 433] on div "Planned Maint [GEOGRAPHIC_DATA] ([GEOGRAPHIC_DATA]) Unplanned Maint [GEOGRAPHIC…" at bounding box center [888, 467] width 1360 height 811
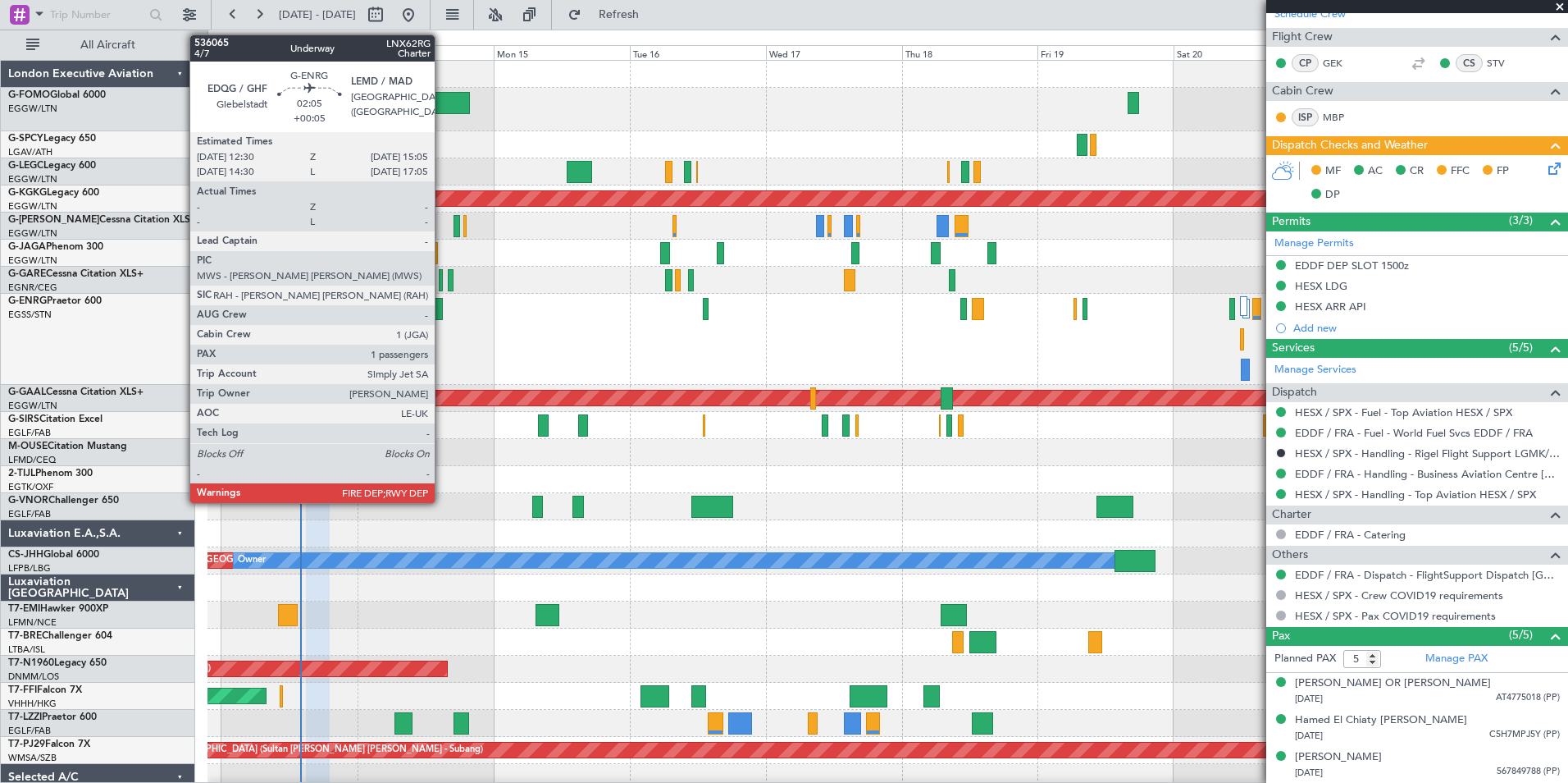
click at [442, 303] on div at bounding box center [436, 309] width 15 height 23
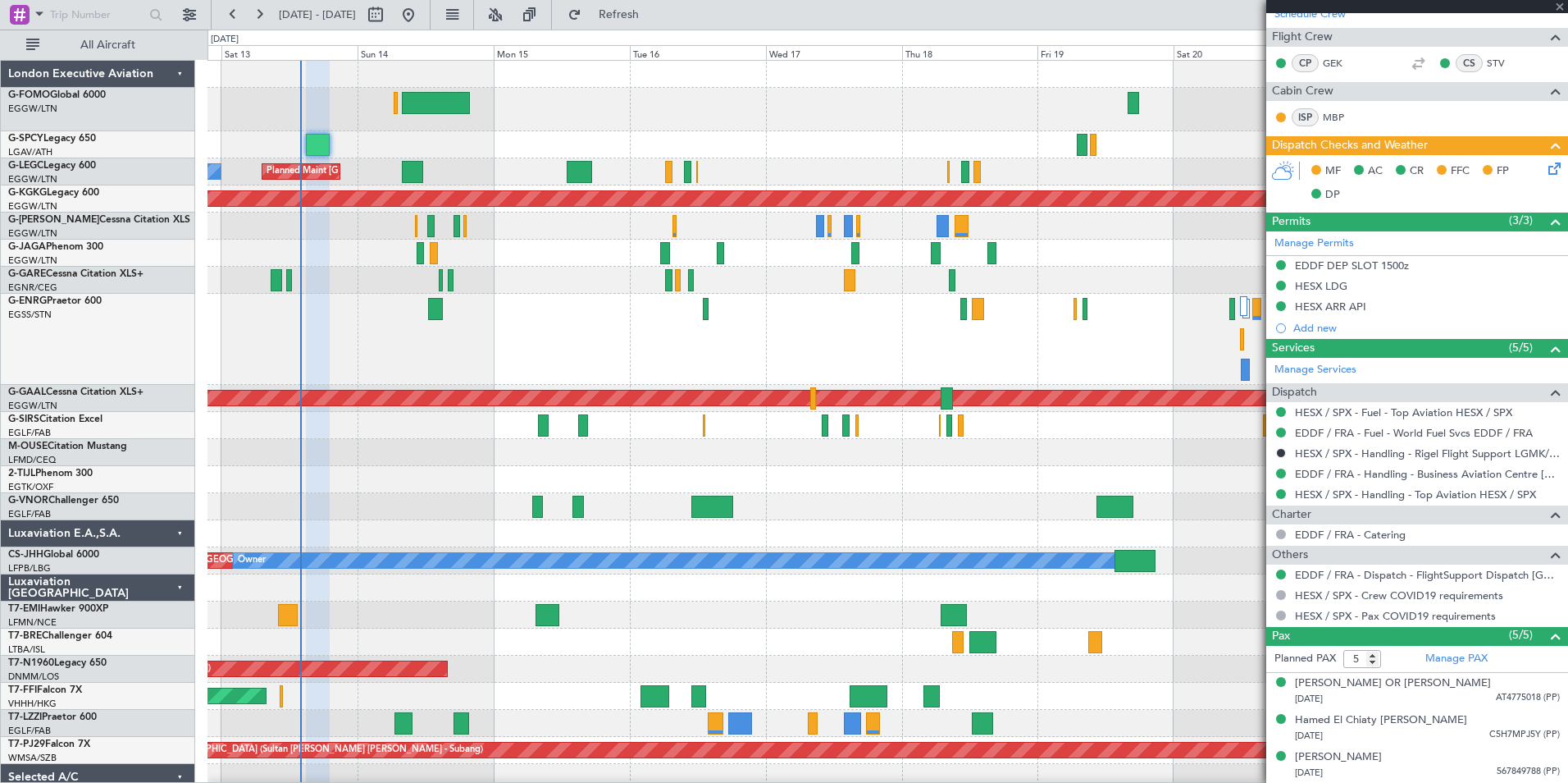
type input "+00:05"
type input "1"
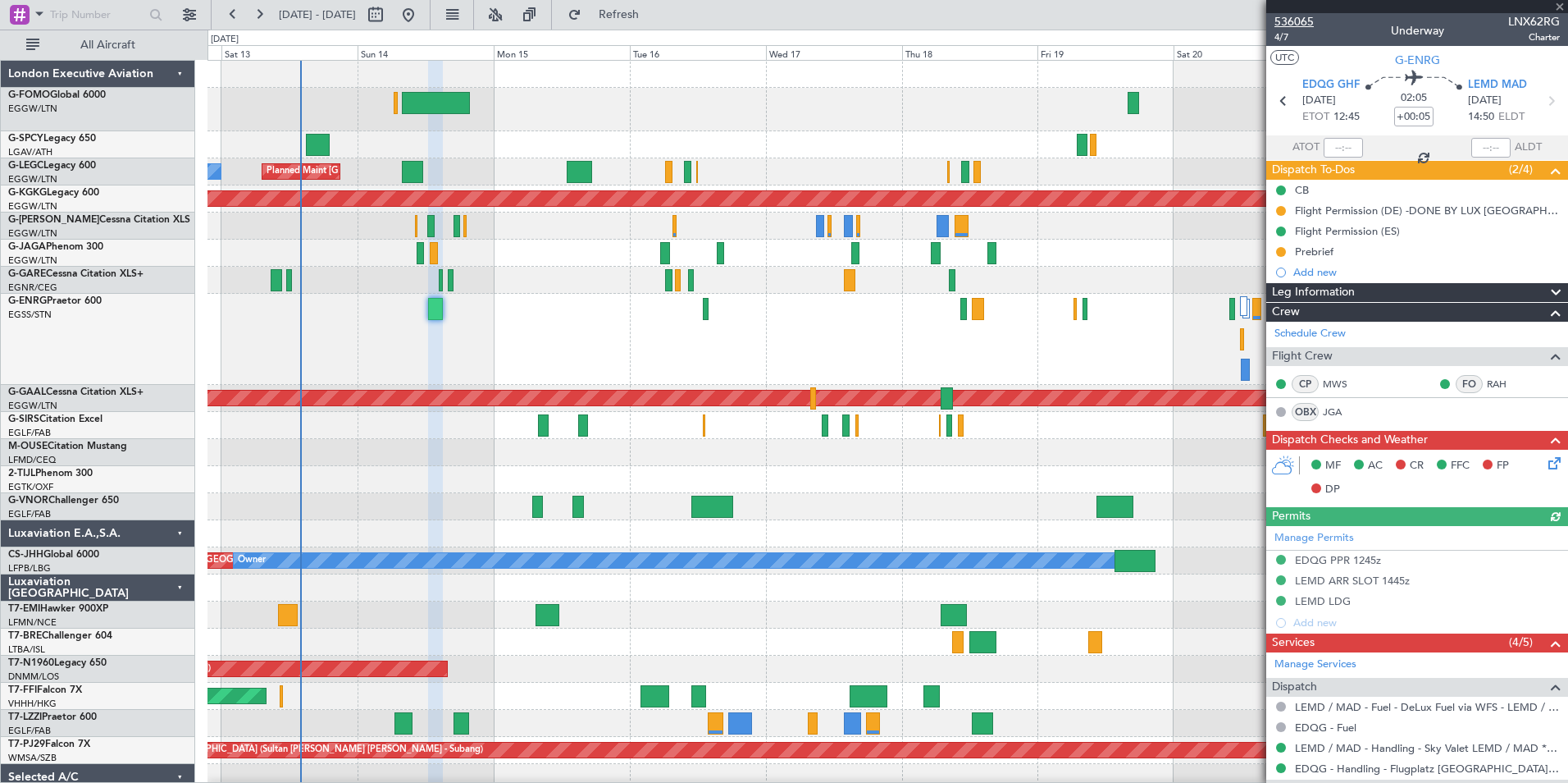
click at [1311, 22] on span "536065" at bounding box center [1294, 22] width 40 height 17
click at [1302, 16] on span "536065" at bounding box center [1294, 22] width 40 height 17
